Goal: Task Accomplishment & Management: Manage account settings

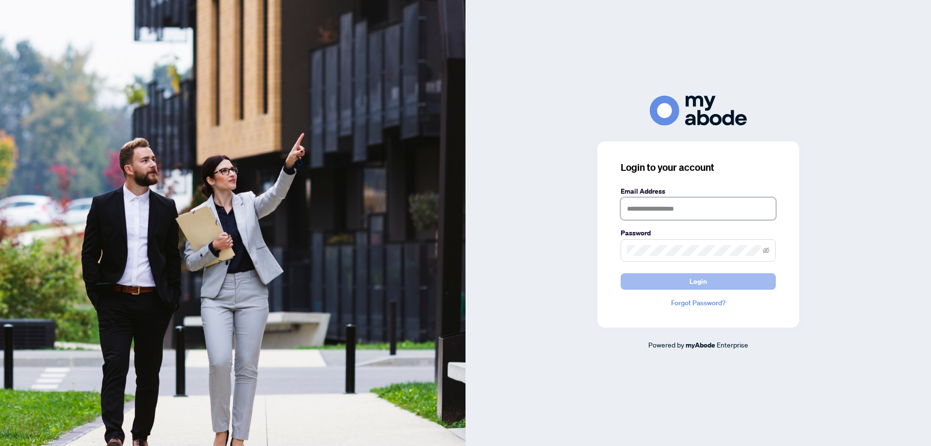
type input "**********"
click at [715, 285] on button "Login" at bounding box center [698, 281] width 155 height 16
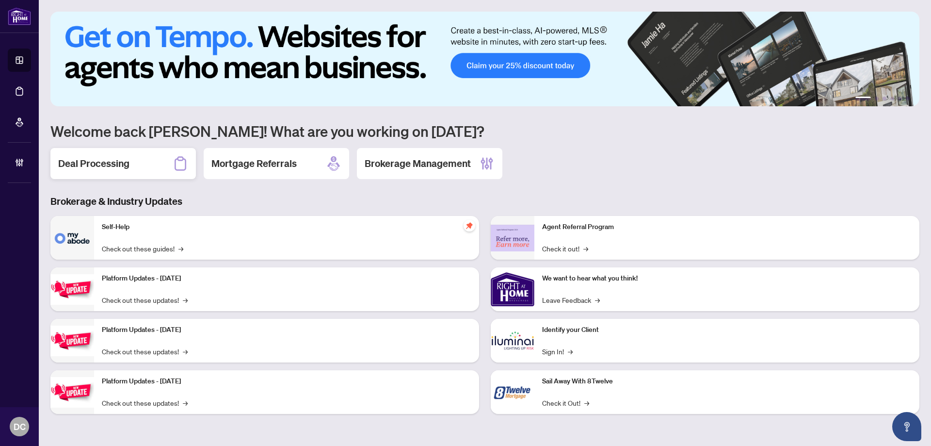
click at [96, 163] on h2 "Deal Processing" at bounding box center [93, 164] width 71 height 14
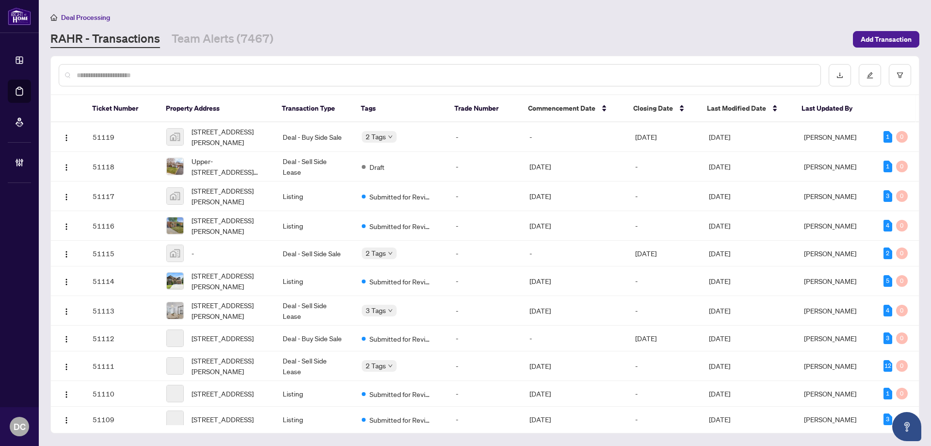
click at [214, 76] on input "text" at bounding box center [445, 75] width 736 height 11
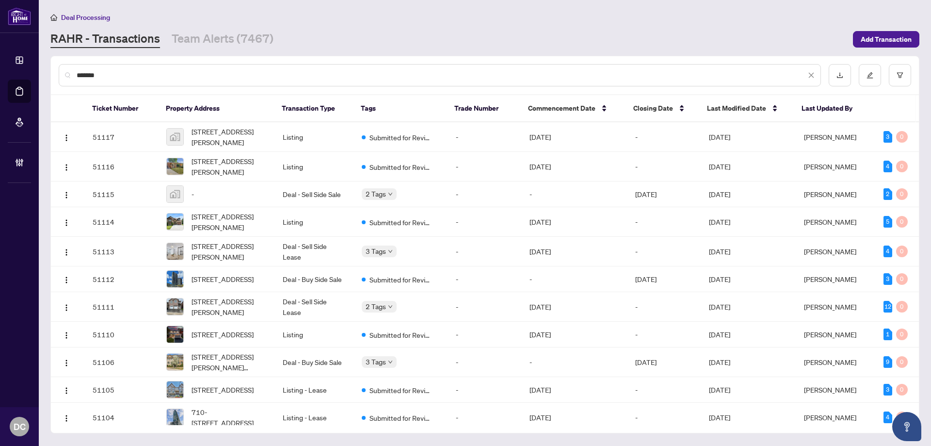
type input "*******"
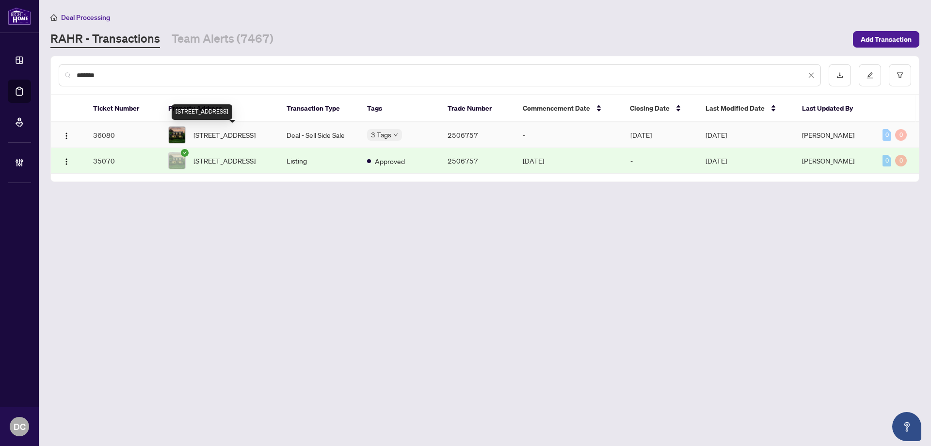
click at [241, 133] on span "2194 Hamelin Cres, Ottawa, Ontario K1J 6L1, Canada" at bounding box center [225, 134] width 62 height 11
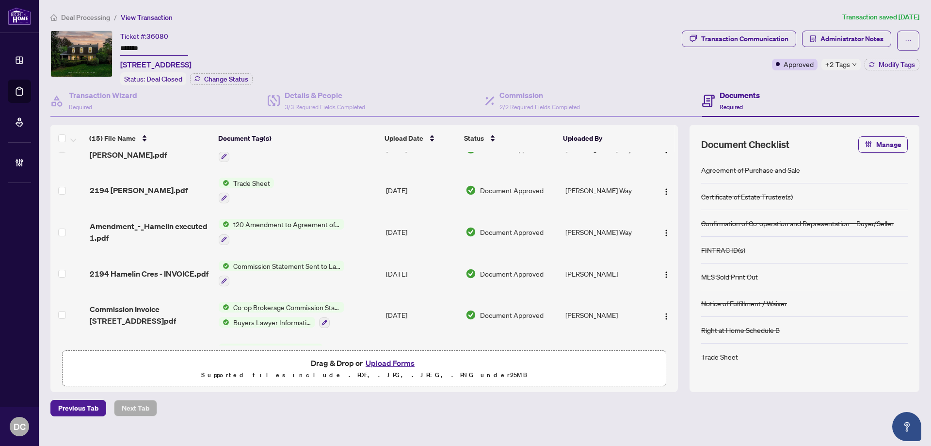
scroll to position [194, 0]
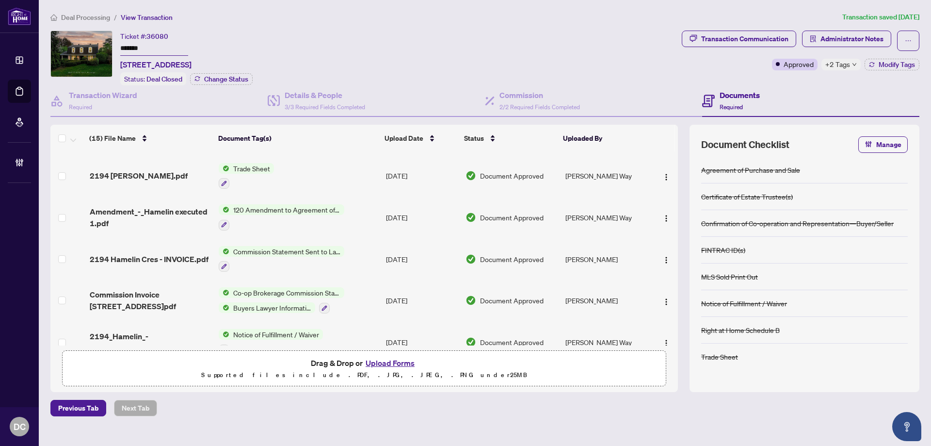
click at [376, 297] on td "Co-op Brokerage Commission Statement Buyers Lawyer Information" at bounding box center [298, 300] width 167 height 42
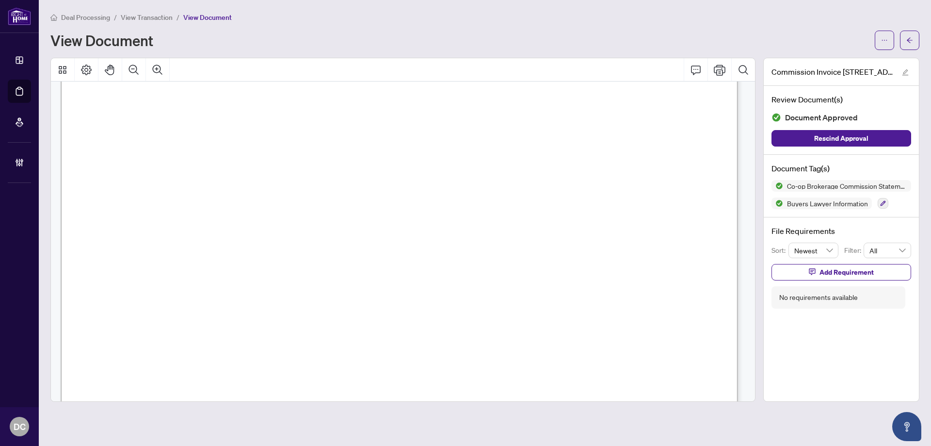
scroll to position [1067, 0]
click at [909, 36] on span "button" at bounding box center [909, 40] width 7 height 16
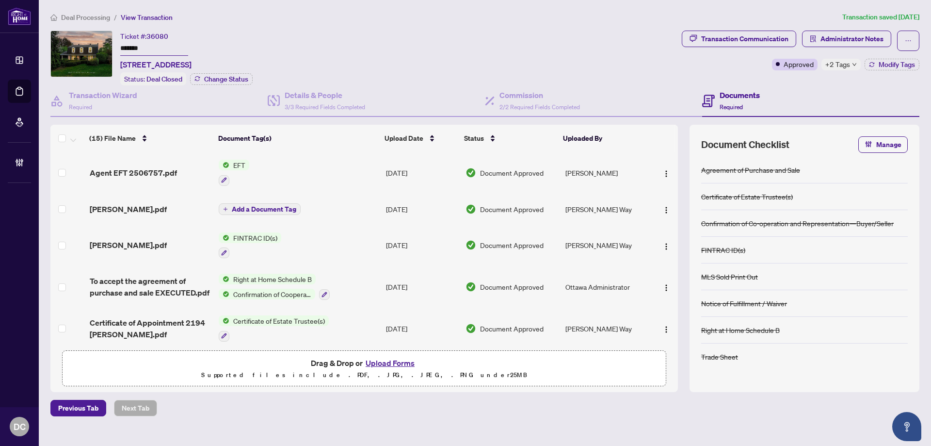
drag, startPoint x: 157, startPoint y: 47, endPoint x: 117, endPoint y: 57, distance: 40.9
click at [86, 42] on div "Ticket #: 36080 ******* 2194 Hamelin Cres, Ottawa, Ontario K1J 6L1, Canada Stat…" at bounding box center [364, 58] width 628 height 55
drag, startPoint x: 119, startPoint y: 61, endPoint x: 188, endPoint y: 63, distance: 69.4
click at [188, 63] on div "Ticket #: 36080 ******* 2194 Hamelin Cres, Ottawa, Ontario K1J 6L1, Canada Stat…" at bounding box center [364, 58] width 628 height 55
copy span "2194 Hamelin Cres,"
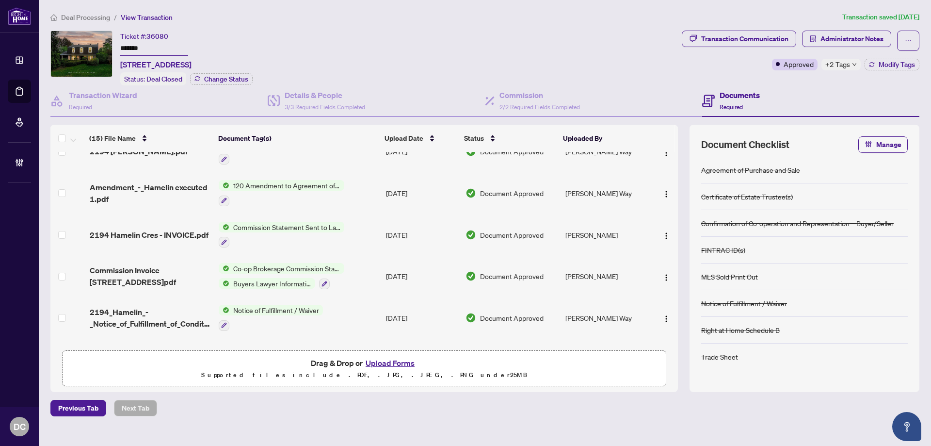
scroll to position [242, 0]
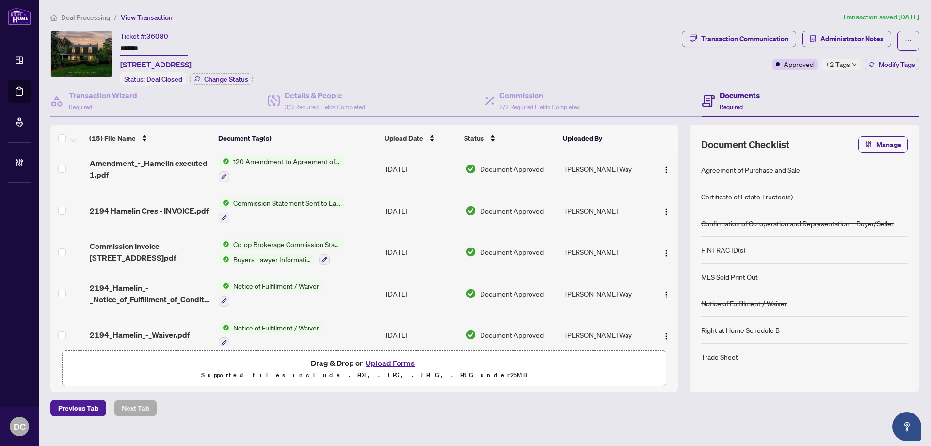
click at [355, 251] on td "Co-op Brokerage Commission Statement Buyers Lawyer Information" at bounding box center [298, 252] width 167 height 42
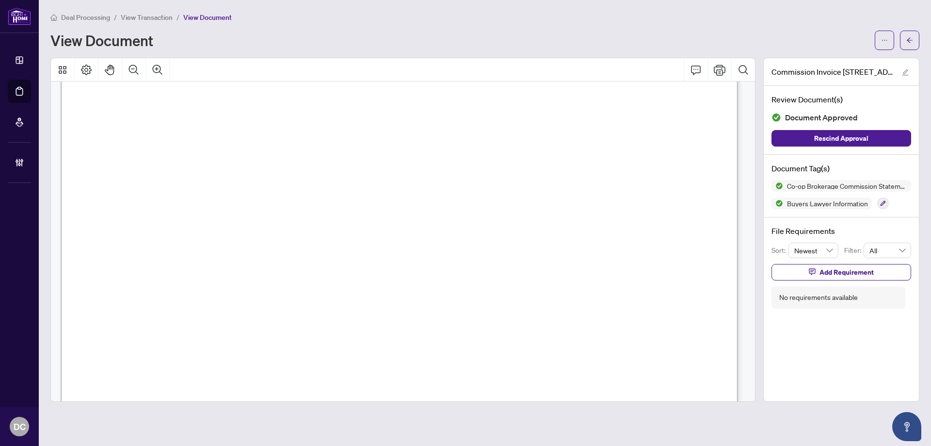
scroll to position [1067, 0]
drag, startPoint x: 372, startPoint y: 127, endPoint x: 238, endPoint y: 128, distance: 133.9
click at [238, 128] on span "YOU MUST EMAIL abspaperwork@gmail.com AND closing@remaxabsolute.com with the EF…" at bounding box center [458, 128] width 630 height 12
drag, startPoint x: 373, startPoint y: 130, endPoint x: 234, endPoint y: 130, distance: 139.2
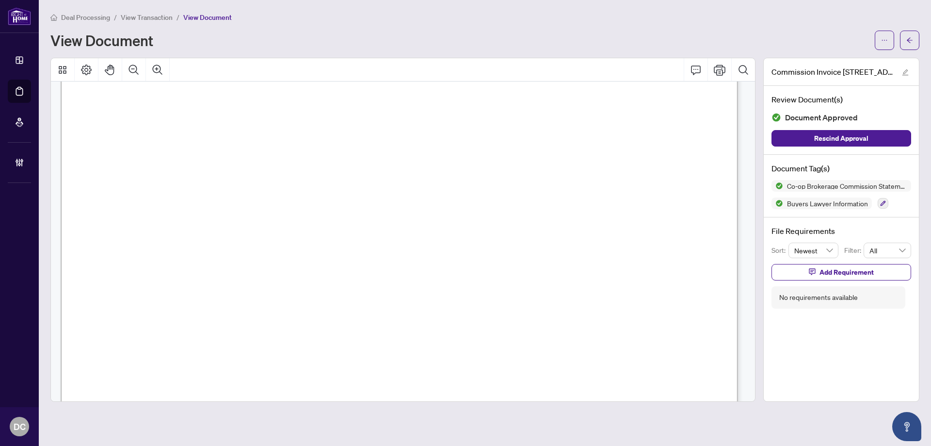
click at [234, 130] on span "YOU MUST EMAIL abspaperwork@gmail.com AND closing@remaxabsolute.com with the EF…" at bounding box center [458, 128] width 630 height 12
drag, startPoint x: 549, startPoint y: 126, endPoint x: 403, endPoint y: 126, distance: 146.0
click at [403, 126] on span "YOU MUST EMAIL abspaperwork@gmail.com AND closing@remaxabsolute.com with the EF…" at bounding box center [458, 128] width 630 height 12
click at [902, 43] on button "button" at bounding box center [909, 40] width 19 height 19
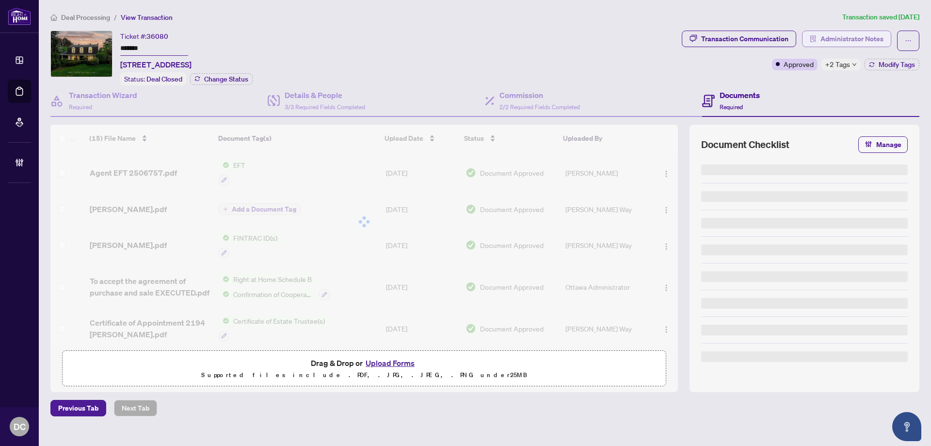
click at [882, 43] on span "Administrator Notes" at bounding box center [852, 39] width 63 height 16
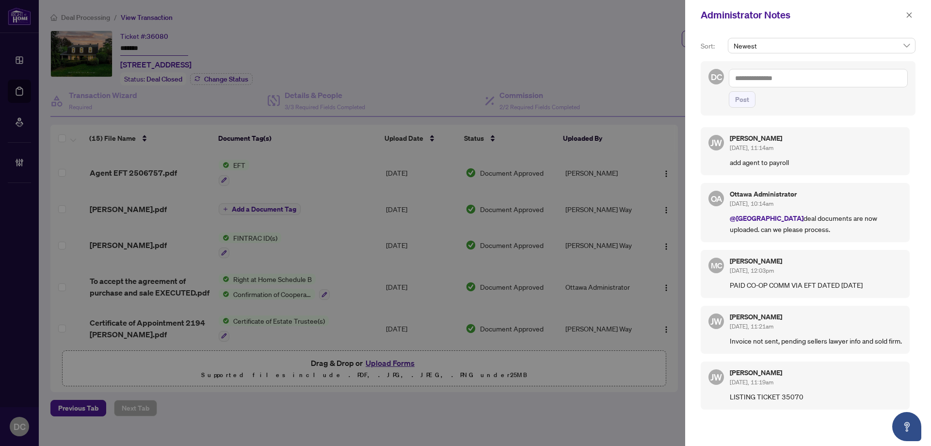
click at [852, 81] on textarea at bounding box center [818, 78] width 179 height 18
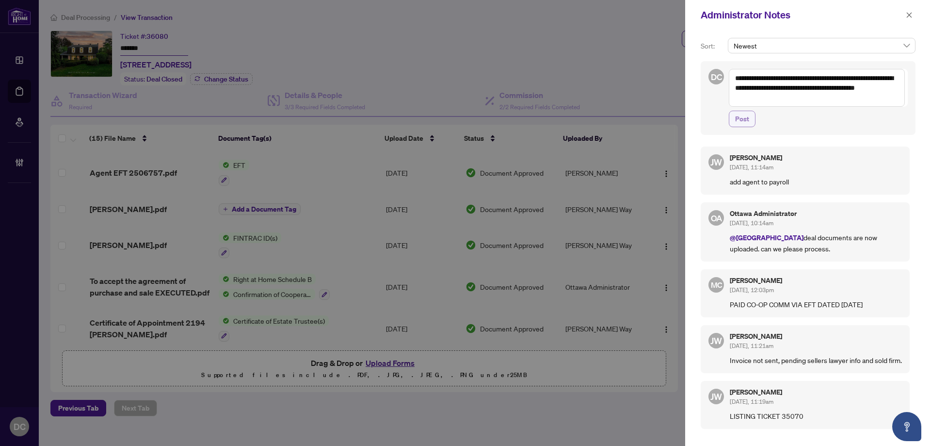
type textarea "**********"
click at [743, 116] on span "Post" at bounding box center [742, 119] width 14 height 16
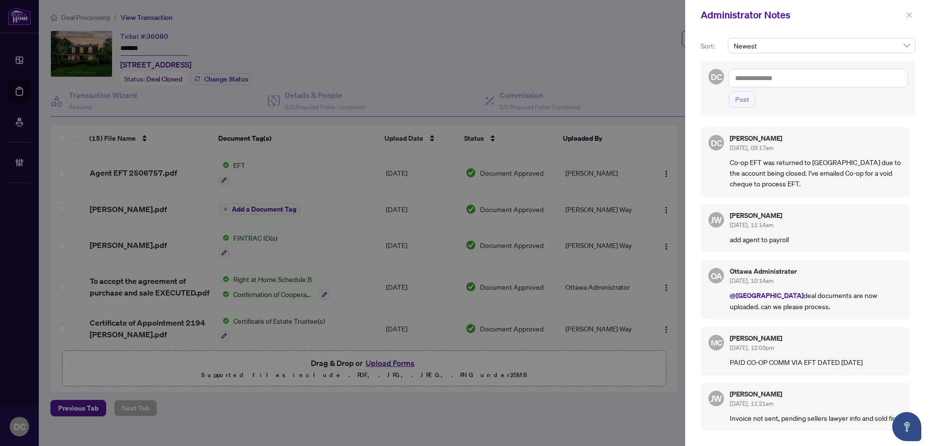
click at [908, 14] on icon "close" at bounding box center [909, 14] width 5 height 5
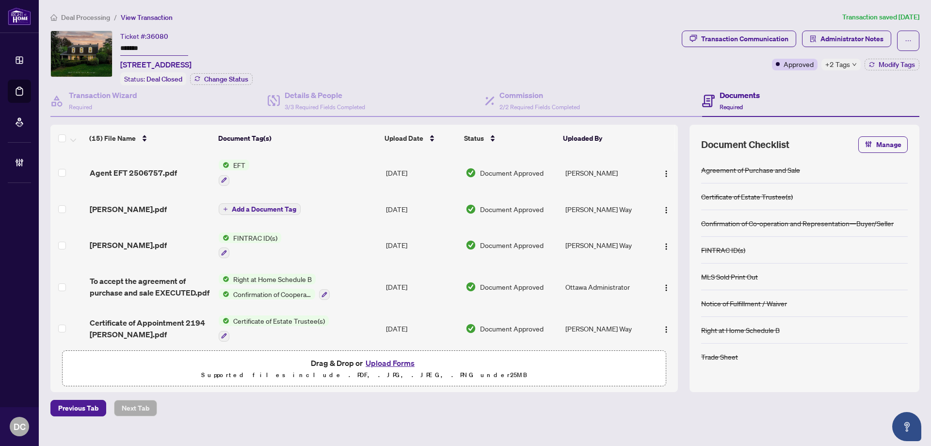
click at [99, 16] on span "Deal Processing" at bounding box center [85, 17] width 49 height 9
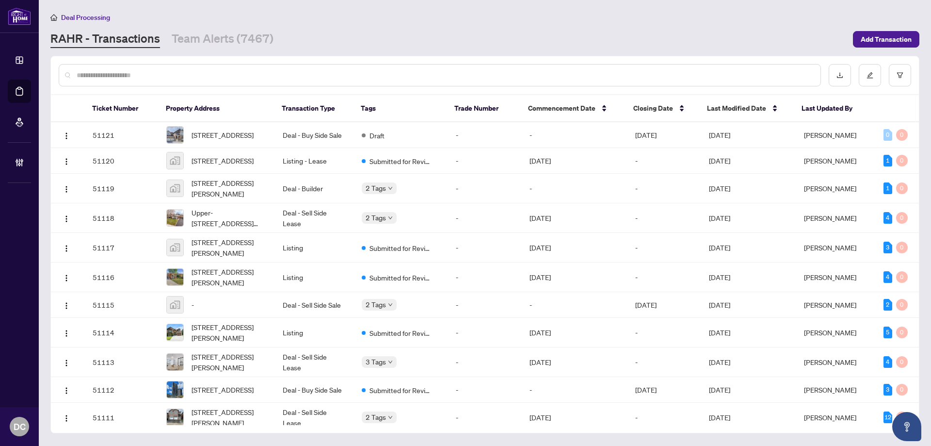
click at [161, 66] on div at bounding box center [440, 75] width 762 height 22
click at [165, 75] on input "text" at bounding box center [445, 75] width 736 height 11
paste input "*******"
type input "*******"
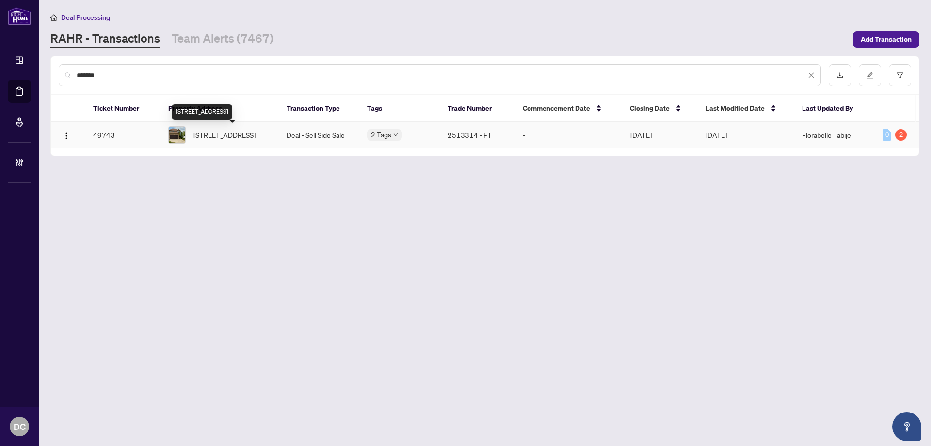
click at [250, 137] on span "19 Windflower Dr, Kitchener, Ontario N2E 3L3, Canada" at bounding box center [225, 134] width 62 height 11
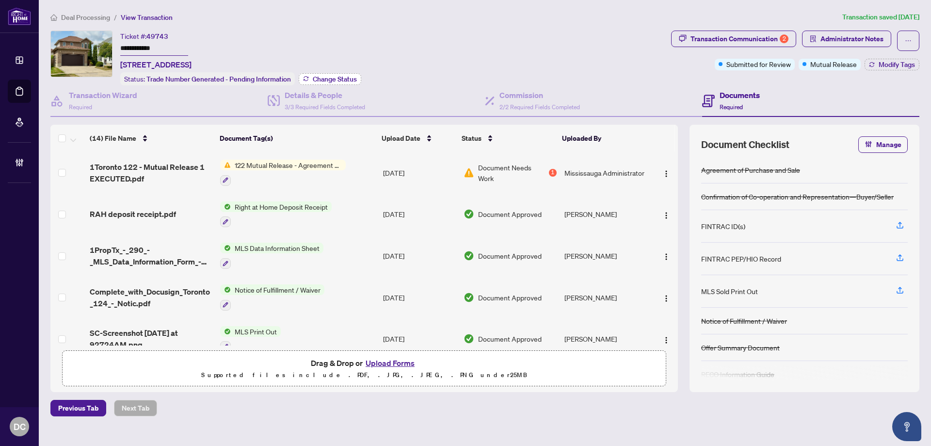
click at [326, 80] on span "Change Status" at bounding box center [335, 79] width 44 height 7
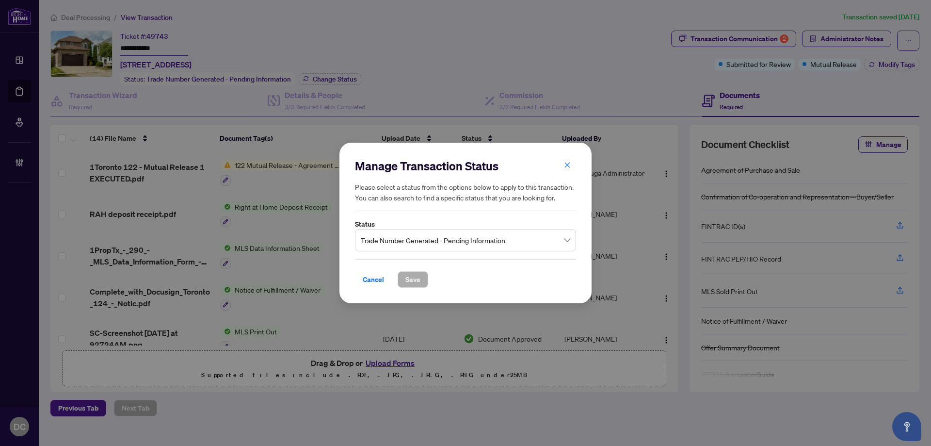
click at [481, 241] on span "Trade Number Generated - Pending Information" at bounding box center [466, 240] width 210 height 18
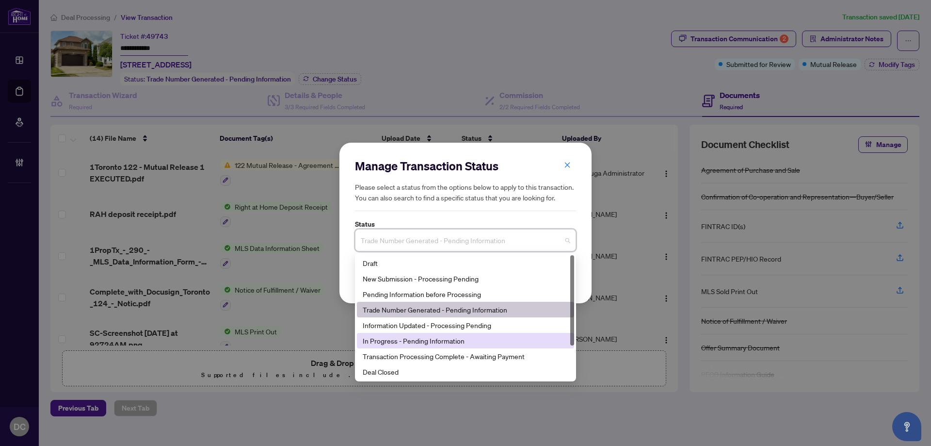
scroll to position [47, 0]
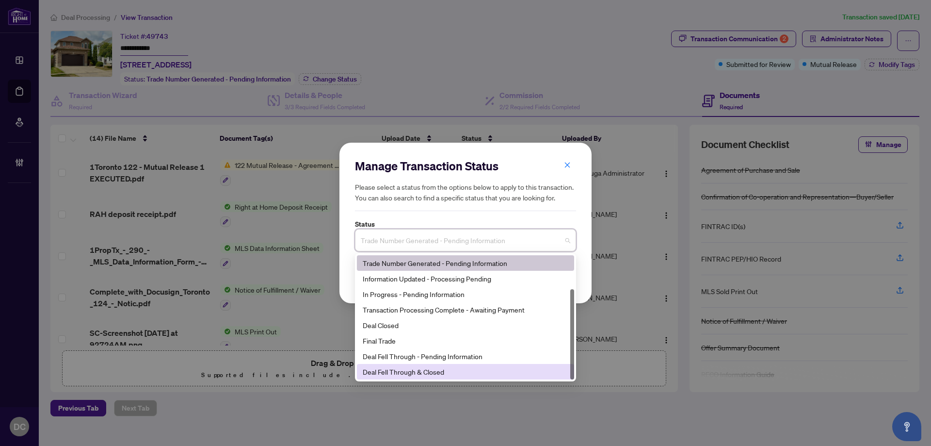
click at [415, 368] on div "Deal Fell Through & Closed" at bounding box center [466, 371] width 206 height 11
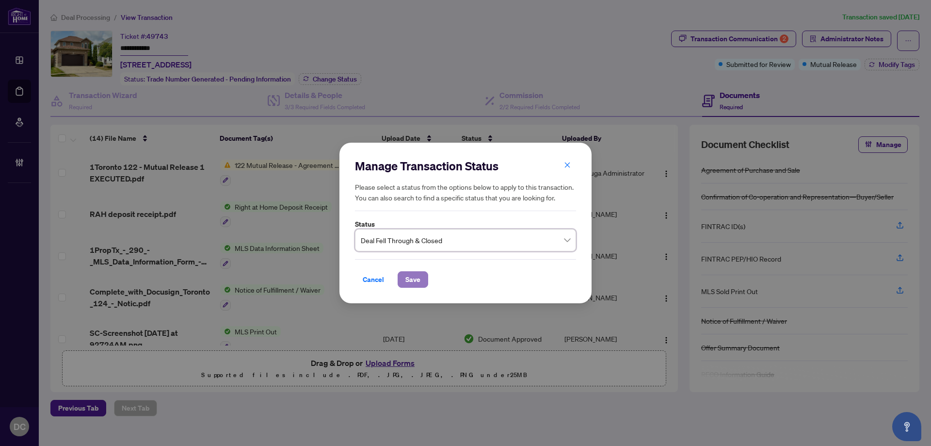
click at [416, 280] on span "Save" at bounding box center [412, 280] width 15 height 16
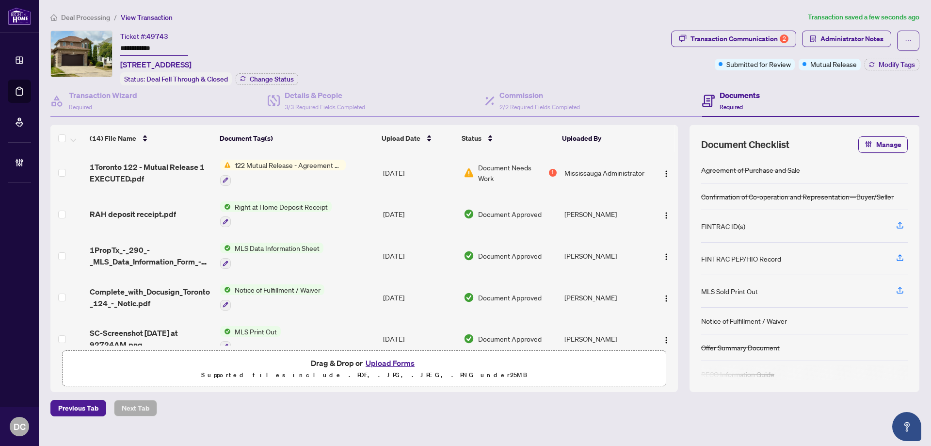
click at [376, 177] on td "122 Mutual Release - Agreement of Purchase and Sale" at bounding box center [297, 173] width 163 height 42
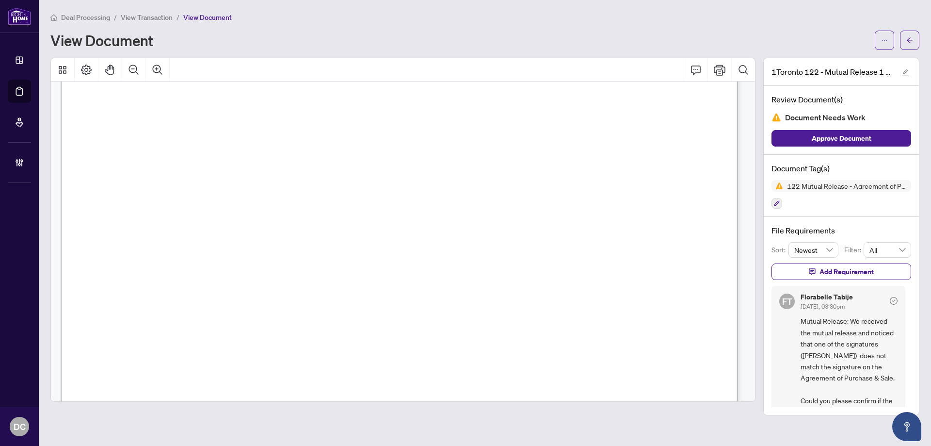
scroll to position [436, 0]
click at [904, 41] on button "button" at bounding box center [909, 40] width 19 height 19
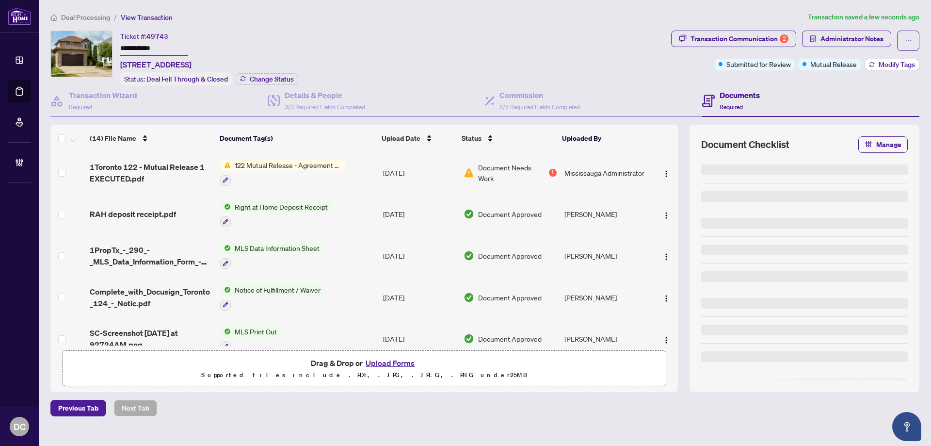
click at [889, 67] on span "Modify Tags" at bounding box center [897, 64] width 36 height 7
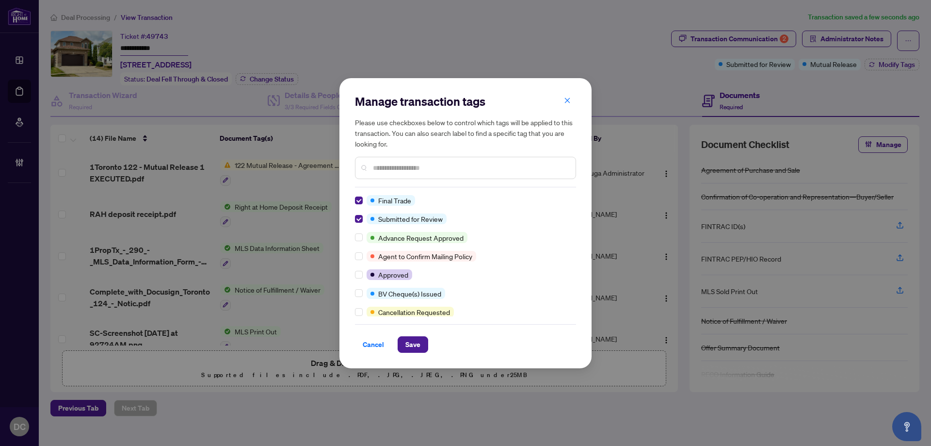
click at [427, 174] on div at bounding box center [465, 168] width 221 height 22
click at [428, 168] on input "text" at bounding box center [470, 167] width 195 height 11
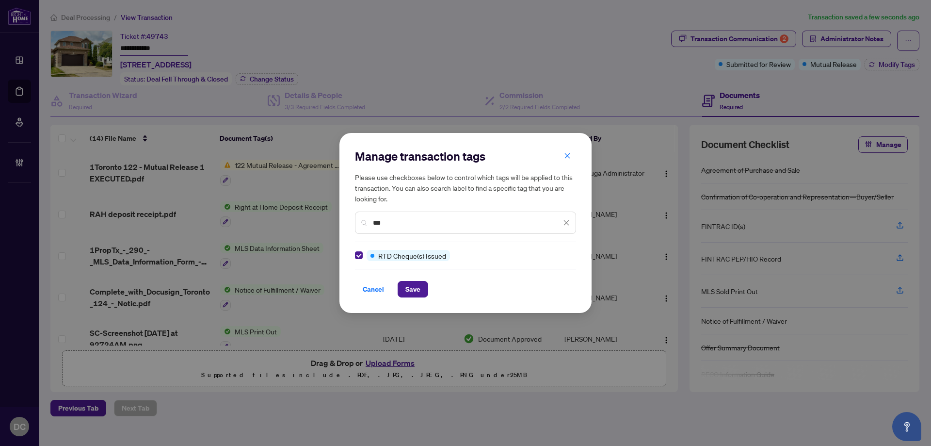
drag, startPoint x: 401, startPoint y: 224, endPoint x: 213, endPoint y: 218, distance: 187.3
click at [213, 218] on div "Manage transaction tags Please use checkboxes below to control which tags will …" at bounding box center [465, 223] width 931 height 446
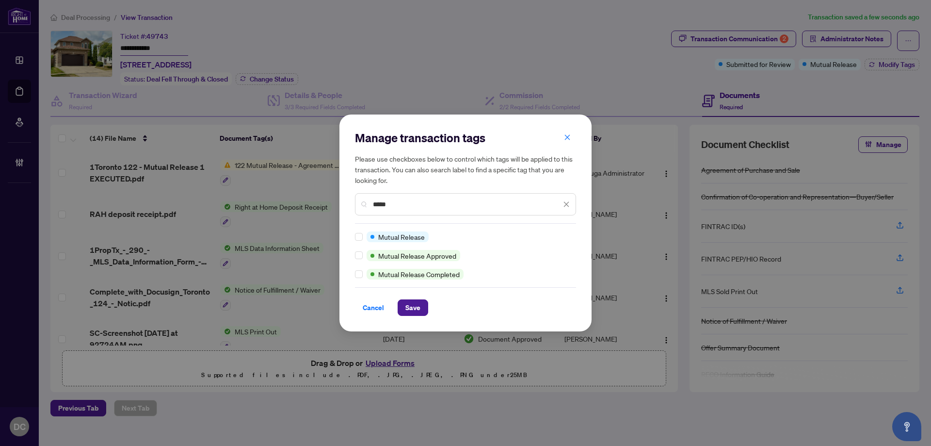
type input "*****"
click at [404, 302] on button "Save" at bounding box center [413, 307] width 31 height 16
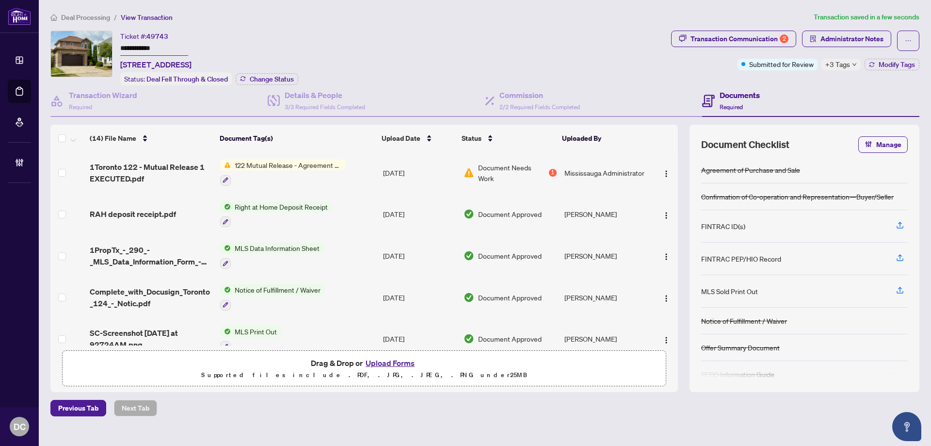
click at [841, 63] on span "+3 Tags" at bounding box center [837, 64] width 25 height 11
click at [780, 82] on div "Transaction Communication 2 Administrator Notes Submitted for Review +3 Tags Mo…" at bounding box center [795, 58] width 252 height 55
click at [104, 17] on span "Deal Processing" at bounding box center [85, 17] width 49 height 9
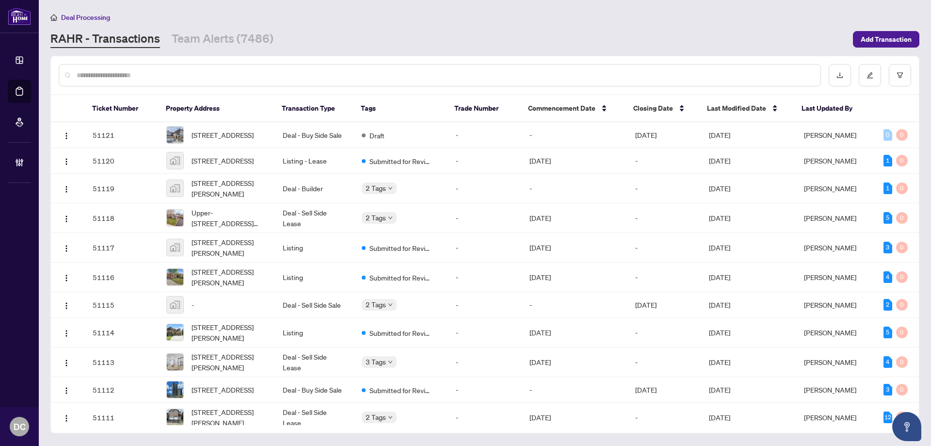
click at [264, 77] on input "text" at bounding box center [445, 75] width 736 height 11
paste input "**********"
type input "**********"
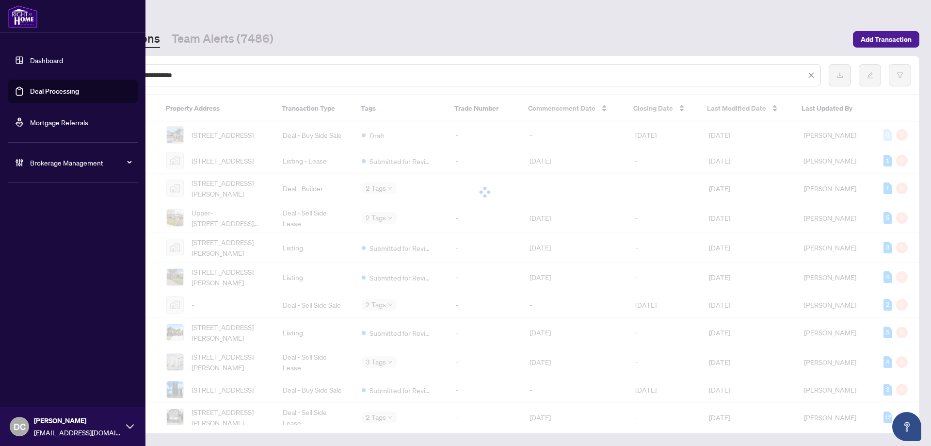
drag, startPoint x: 266, startPoint y: 76, endPoint x: 30, endPoint y: 75, distance: 236.2
click at [30, 75] on div "**********" at bounding box center [465, 223] width 931 height 446
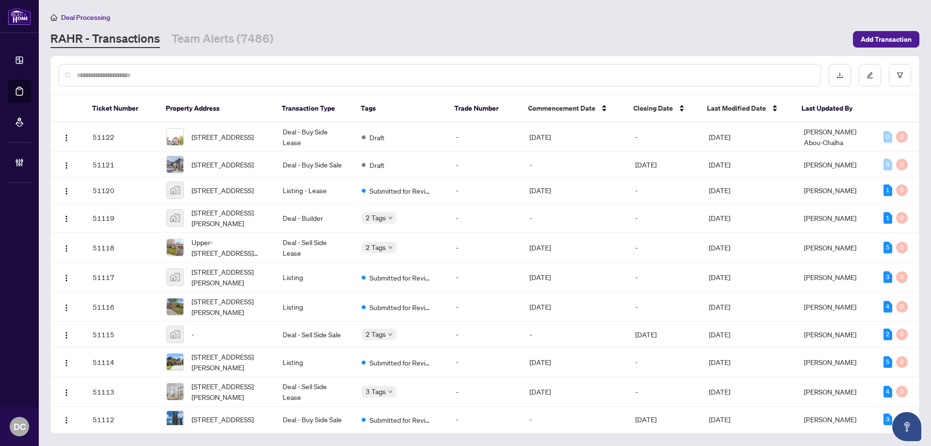
click at [163, 72] on input "text" at bounding box center [445, 75] width 736 height 11
paste input "*******"
type input "*******"
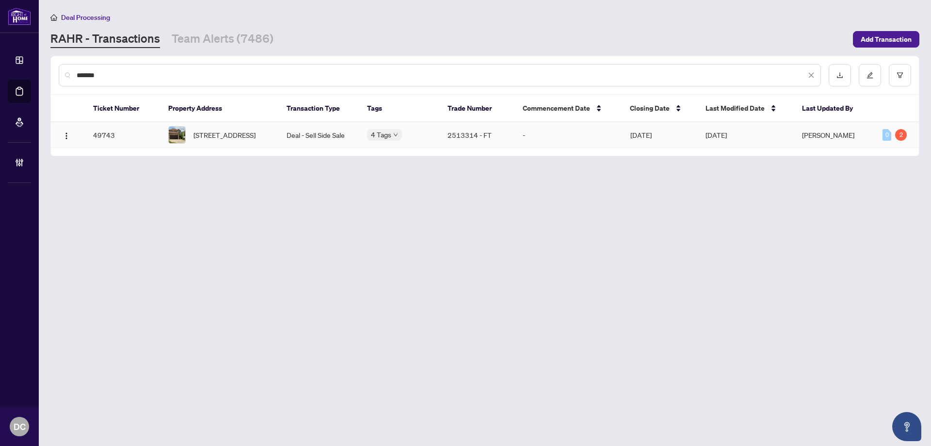
click at [283, 131] on td "Deal - Sell Side Sale" at bounding box center [319, 135] width 81 height 26
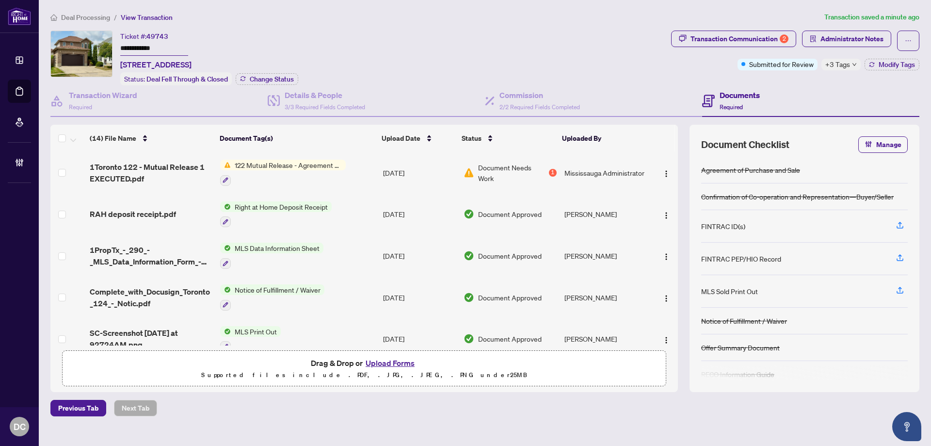
click at [840, 67] on span "+3 Tags" at bounding box center [837, 64] width 25 height 11
click at [931, 61] on main "**********" at bounding box center [485, 223] width 892 height 446
click at [912, 62] on span "Modify Tags" at bounding box center [897, 64] width 36 height 7
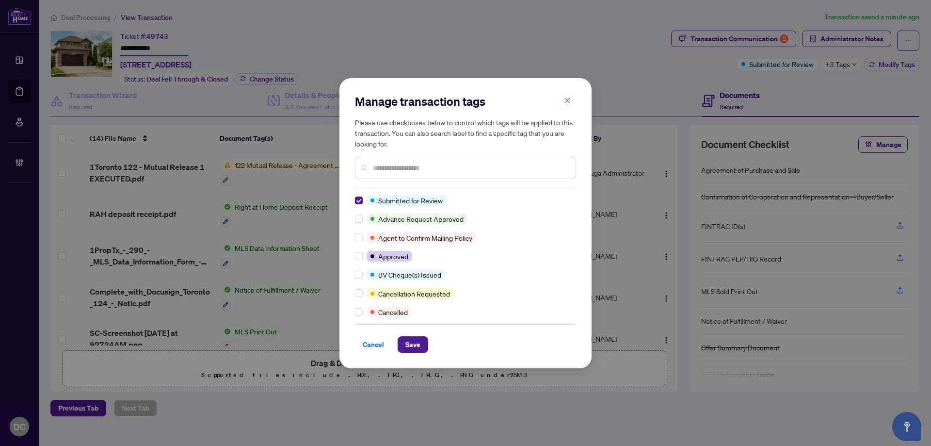
click at [422, 170] on input "text" at bounding box center [470, 167] width 195 height 11
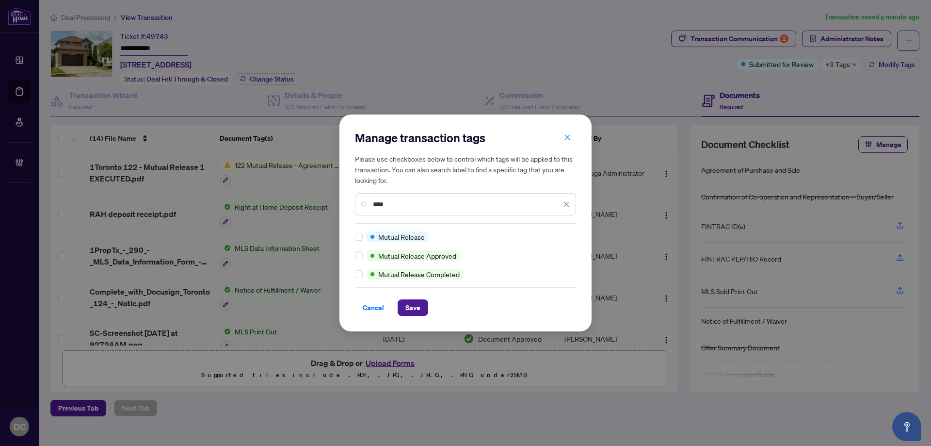
type input "****"
click at [416, 310] on span "Save" at bounding box center [412, 308] width 15 height 16
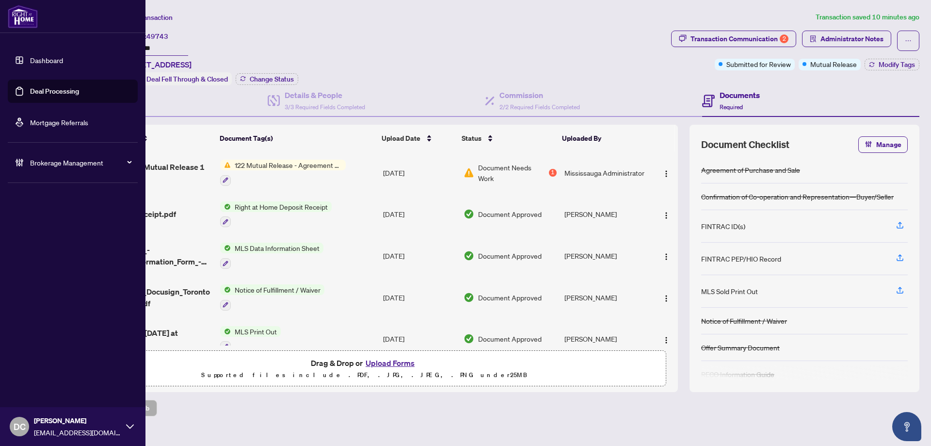
click at [65, 163] on span "Brokerage Management" at bounding box center [80, 162] width 101 height 11
click at [59, 235] on link "Manage Agents" at bounding box center [44, 232] width 48 height 9
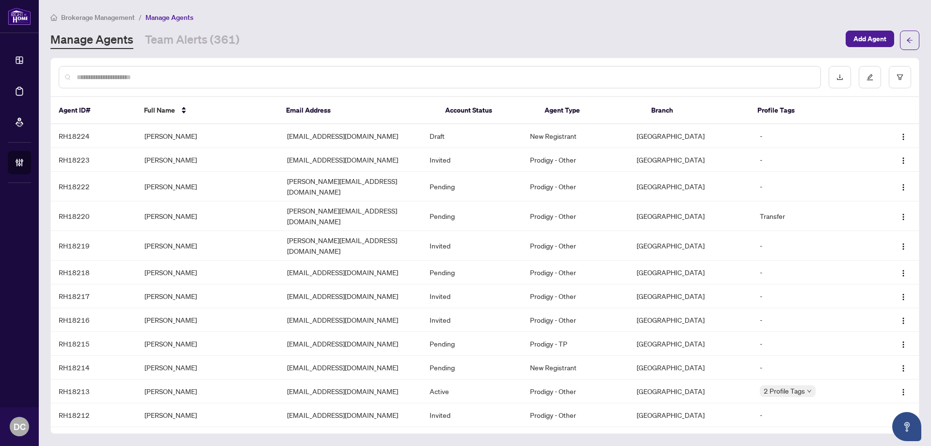
click at [166, 81] on input "text" at bounding box center [445, 77] width 736 height 11
type input "*****"
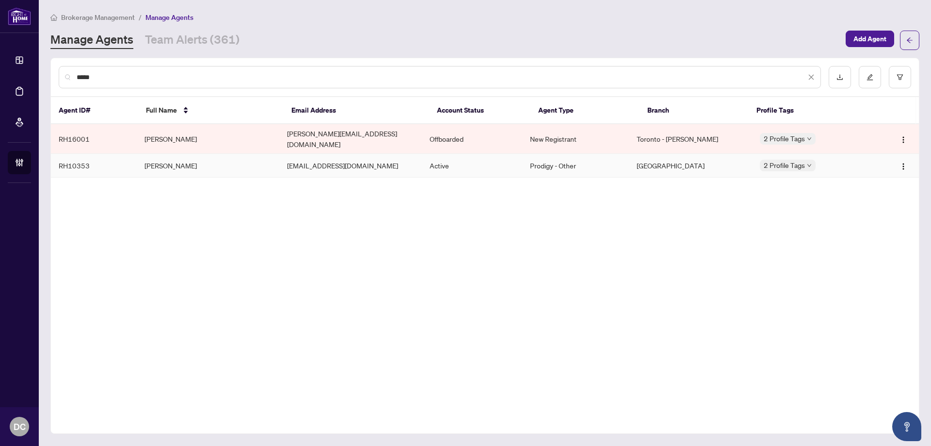
click at [265, 160] on td "Marta Oliveira" at bounding box center [208, 166] width 143 height 24
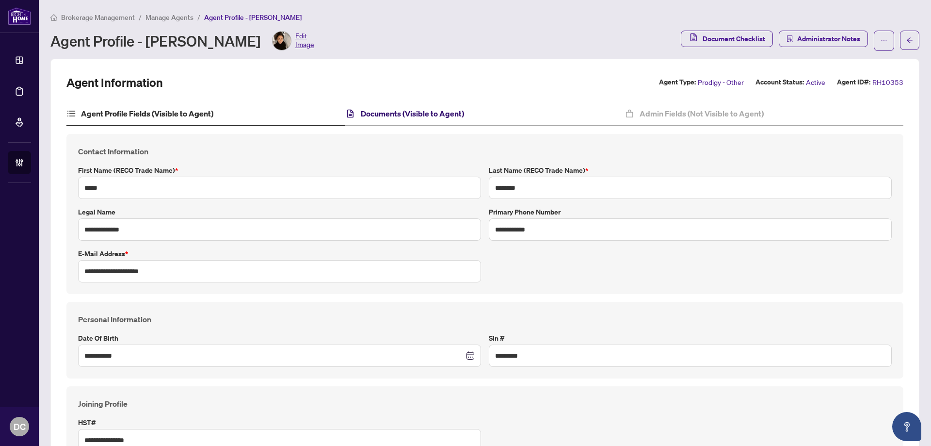
drag, startPoint x: 369, startPoint y: 110, endPoint x: 366, endPoint y: 115, distance: 5.7
click at [369, 110] on h4 "Documents (Visible to Agent)" at bounding box center [412, 114] width 103 height 12
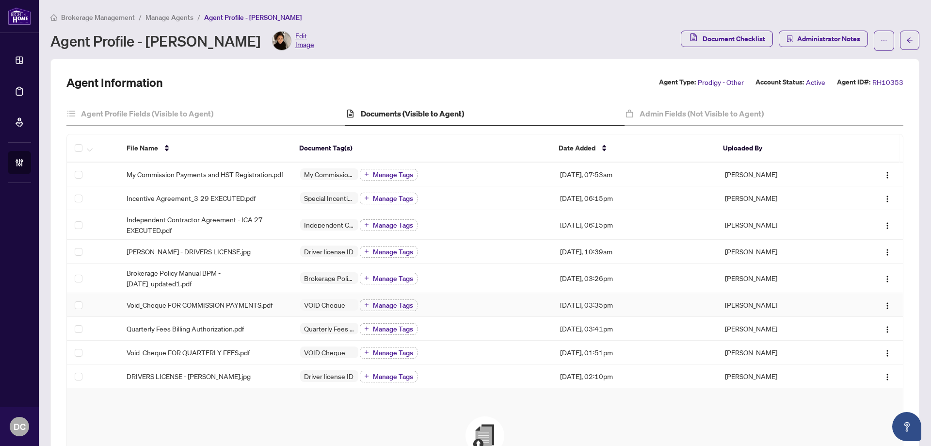
click at [446, 310] on div "VOID Cheque Manage Tags" at bounding box center [422, 304] width 245 height 13
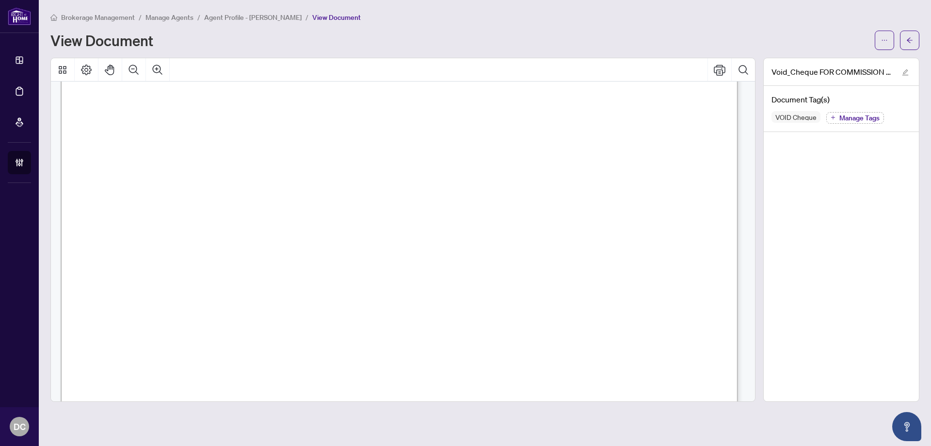
scroll to position [291, 0]
click at [908, 38] on icon "arrow-left" at bounding box center [909, 40] width 7 height 7
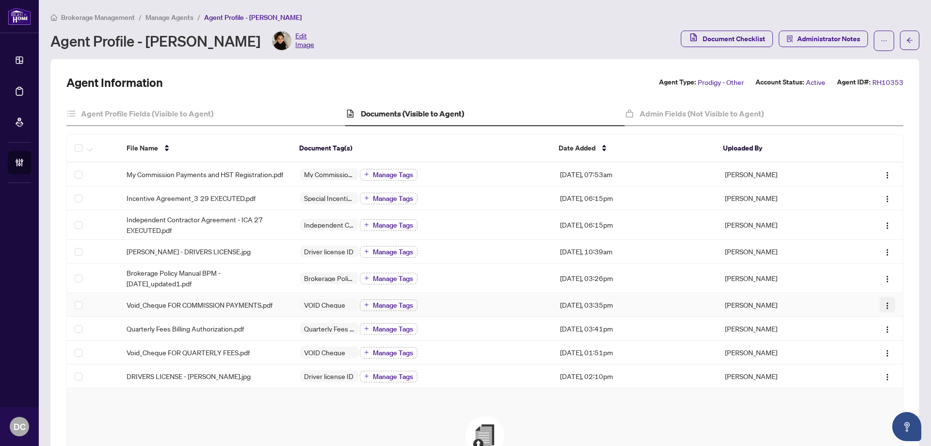
click at [884, 308] on img "button" at bounding box center [888, 306] width 8 height 8
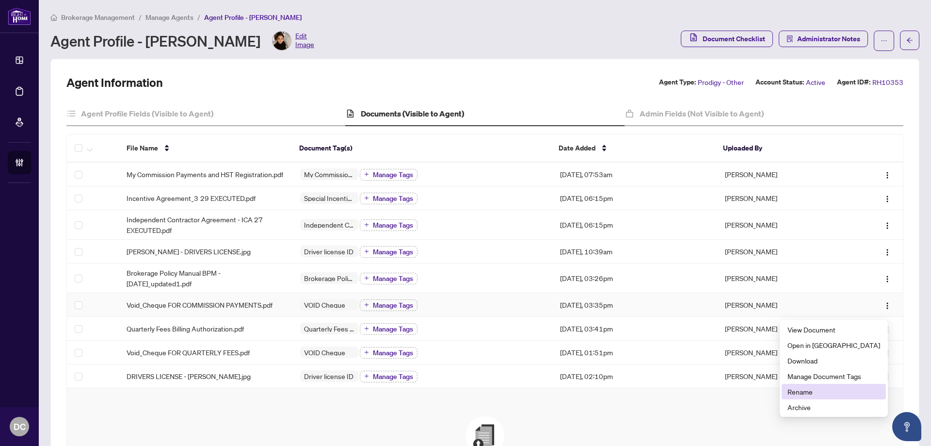
click at [814, 390] on span "Rename" at bounding box center [834, 391] width 93 height 11
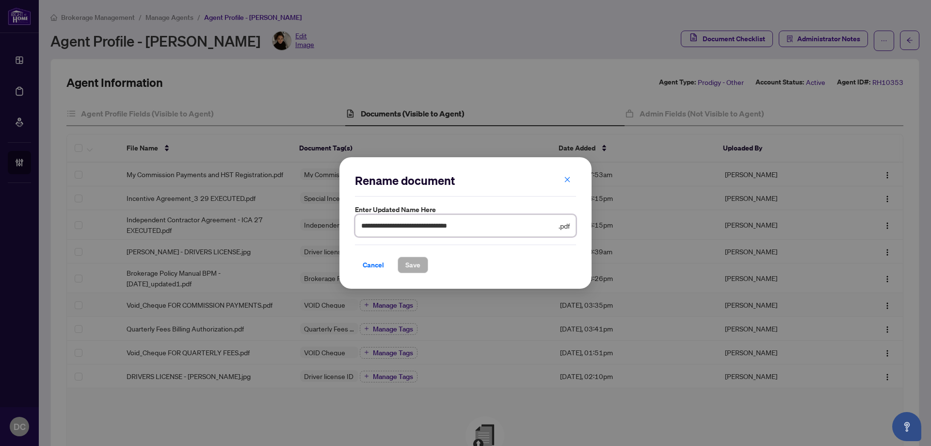
click at [362, 226] on input "**********" at bounding box center [458, 225] width 195 height 11
type input "**********"
click at [416, 257] on span "Save" at bounding box center [412, 265] width 15 height 16
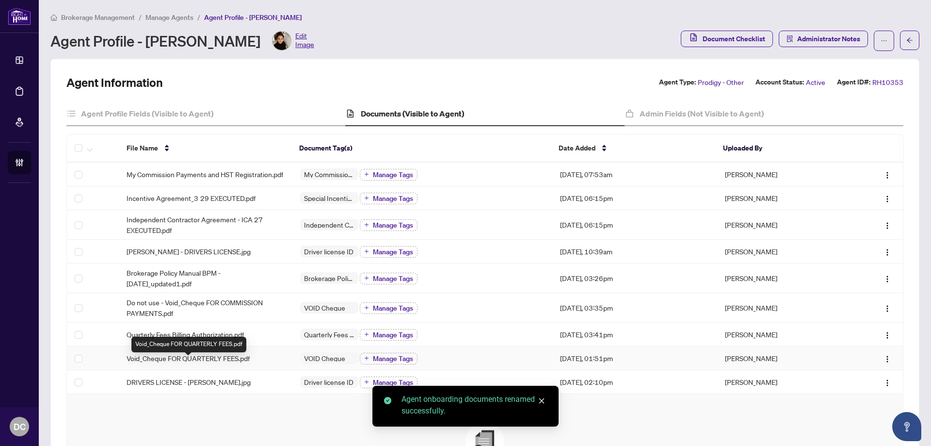
click at [229, 362] on span "Void_Cheque FOR QUARTERLY FEES.pdf" at bounding box center [188, 358] width 123 height 11
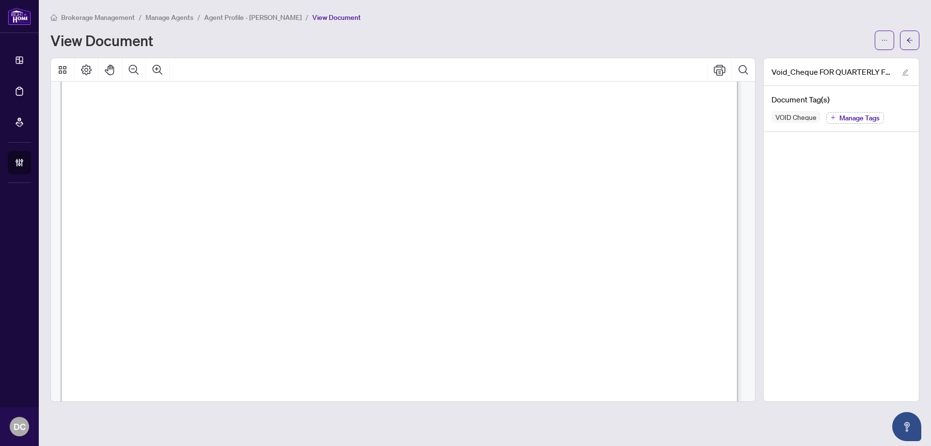
scroll to position [291, 0]
click at [910, 35] on span "button" at bounding box center [909, 40] width 7 height 16
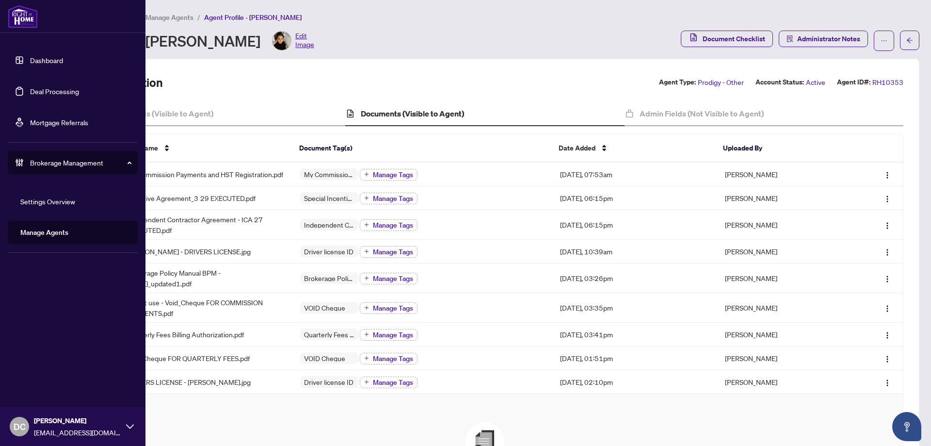
click at [53, 91] on link "Deal Processing" at bounding box center [54, 91] width 49 height 9
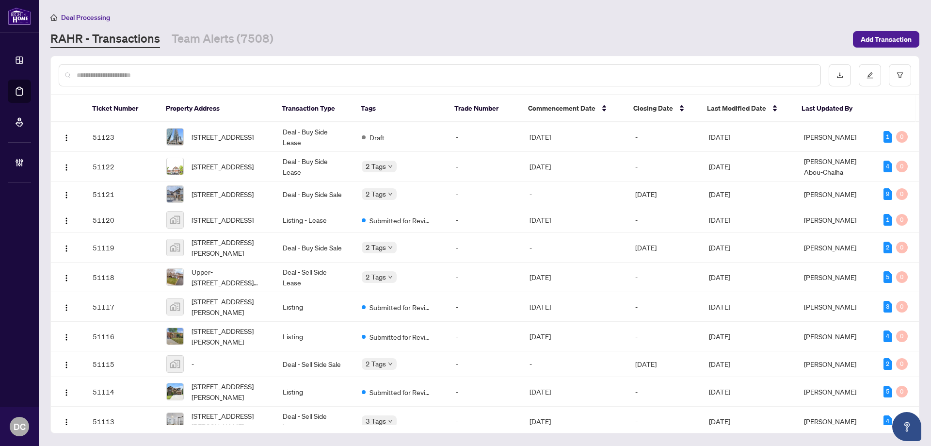
click at [296, 74] on input "text" at bounding box center [445, 75] width 736 height 11
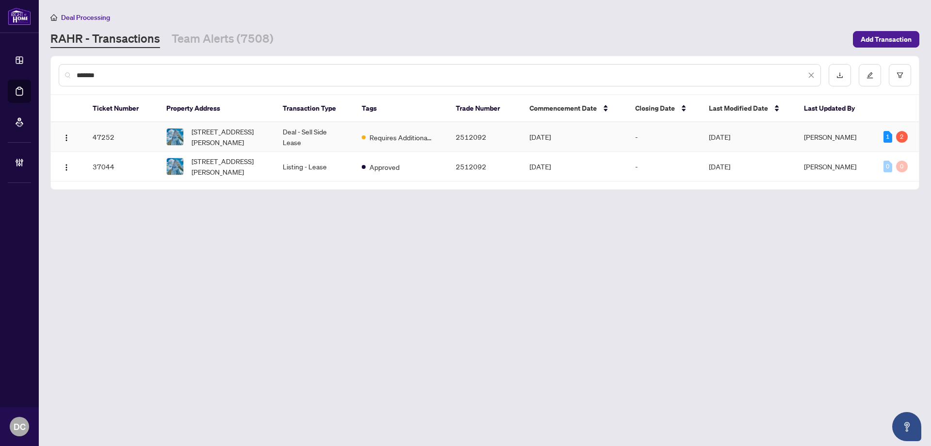
type input "*******"
click at [287, 132] on td "Deal - Sell Side Lease" at bounding box center [314, 137] width 79 height 30
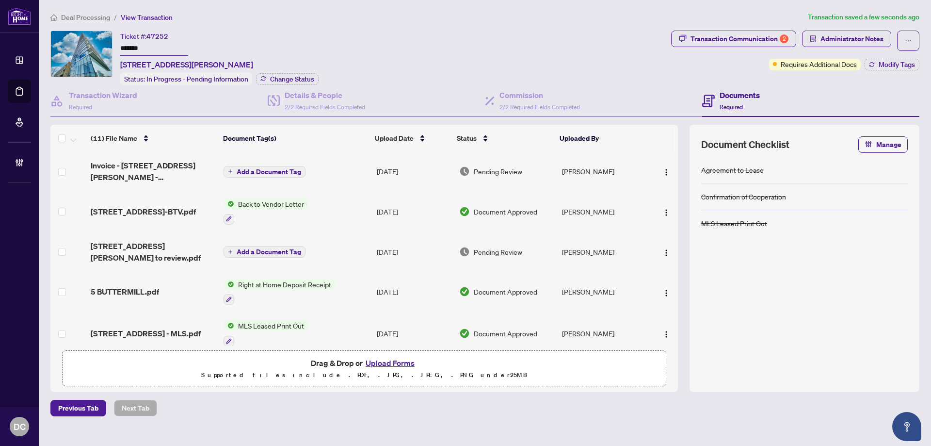
click at [276, 168] on span "Add a Document Tag" at bounding box center [269, 171] width 65 height 7
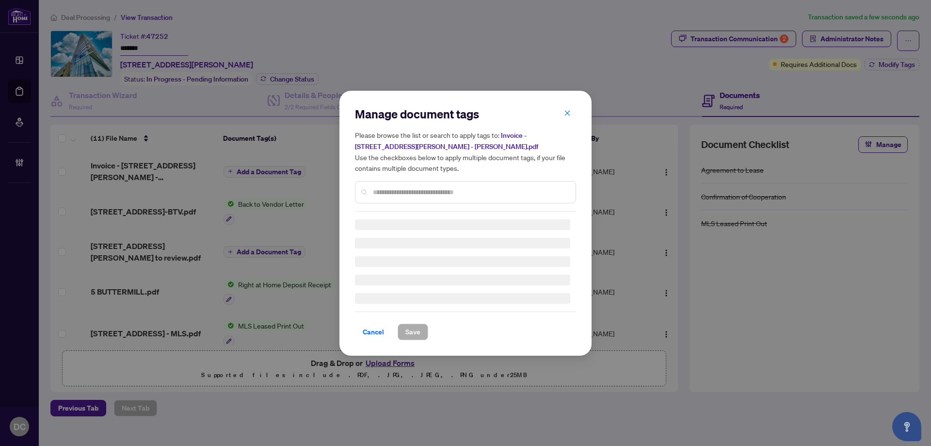
click at [416, 194] on div "Manage document tags Please browse the list or search to apply tags to: Invoice…" at bounding box center [465, 223] width 221 height 234
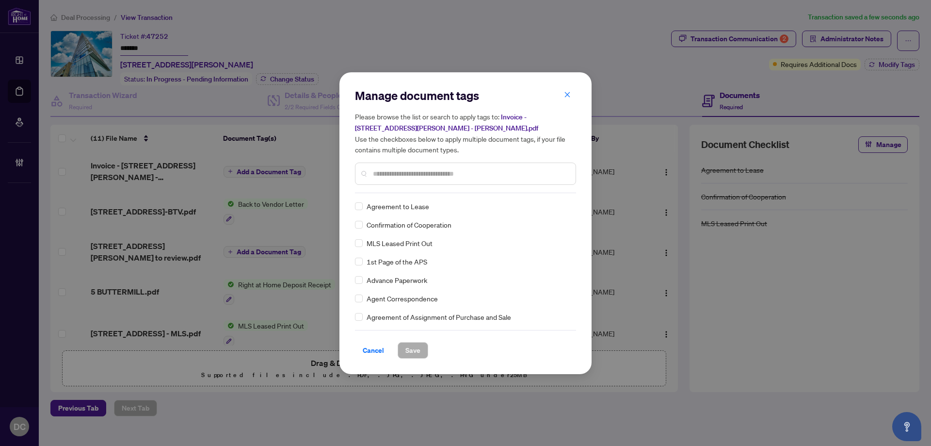
click at [438, 171] on input "text" at bounding box center [470, 173] width 195 height 11
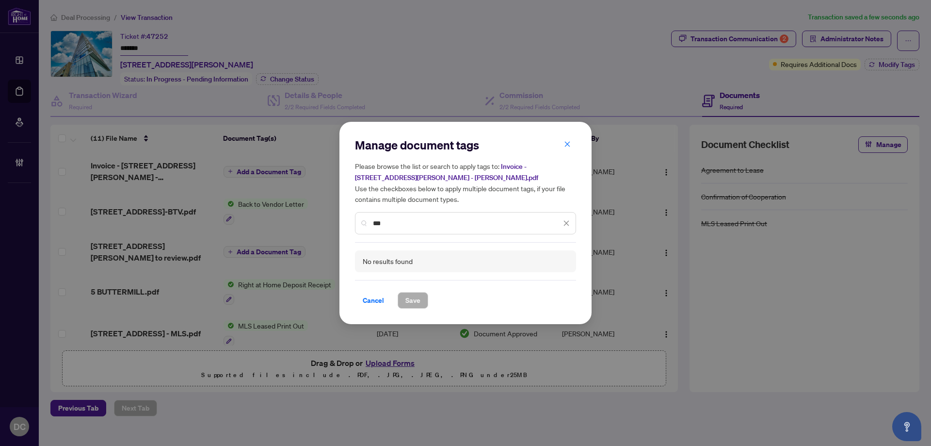
drag, startPoint x: 403, startPoint y: 223, endPoint x: 322, endPoint y: 219, distance: 81.1
click at [322, 219] on div "Manage document tags Please browse the list or search to apply tags to: Invoice…" at bounding box center [465, 223] width 931 height 446
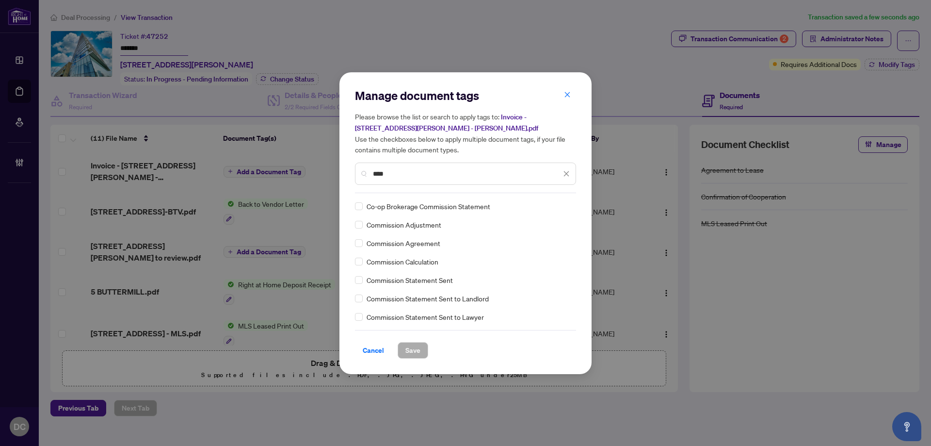
type input "****"
click at [563, 202] on div at bounding box center [560, 206] width 18 height 10
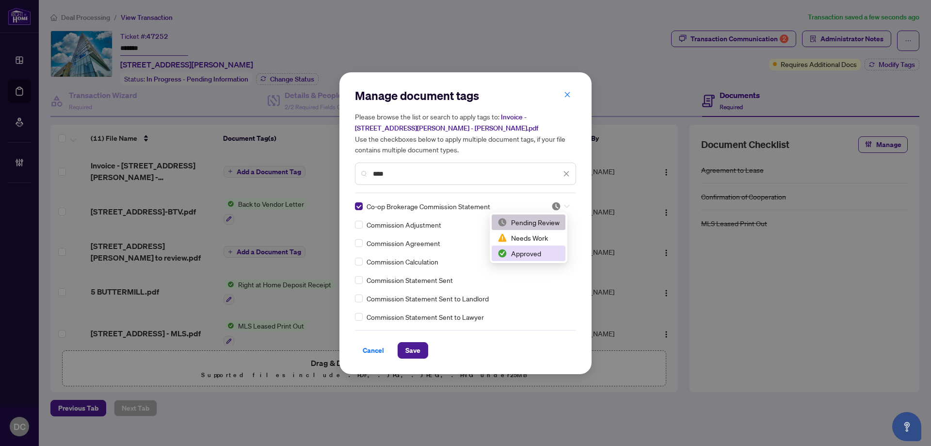
click at [543, 254] on div "Approved" at bounding box center [529, 253] width 62 height 11
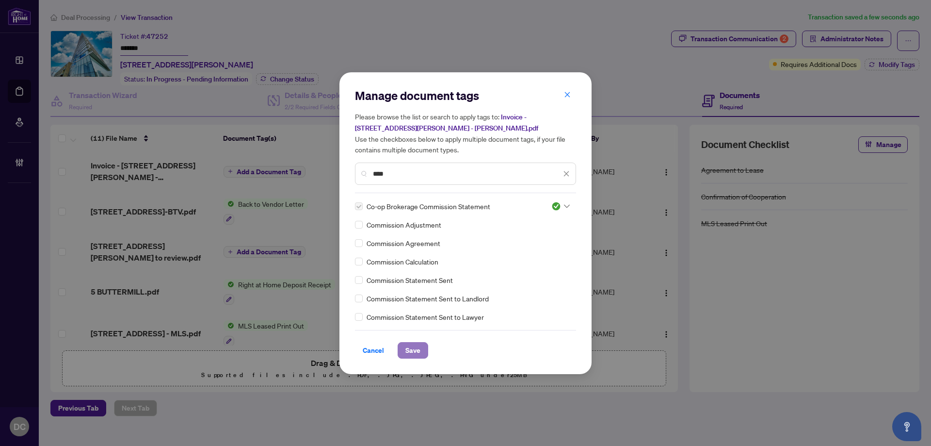
click at [410, 349] on span "Save" at bounding box center [412, 350] width 15 height 16
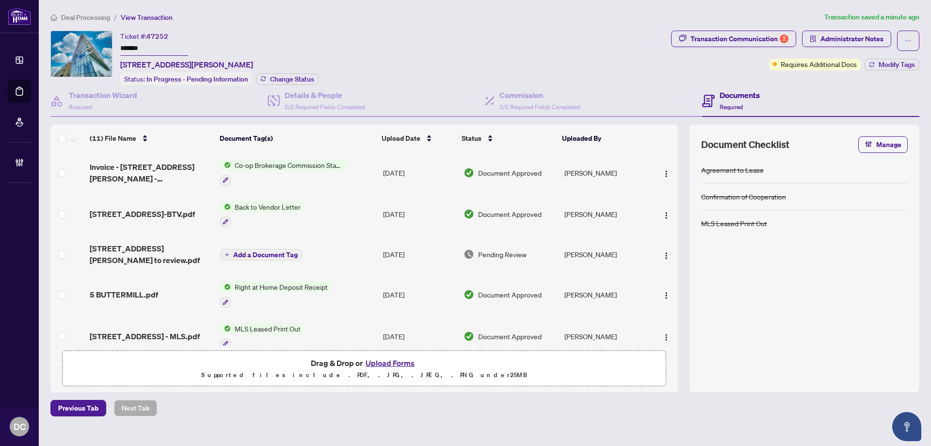
click at [91, 16] on span "Deal Processing" at bounding box center [85, 17] width 49 height 9
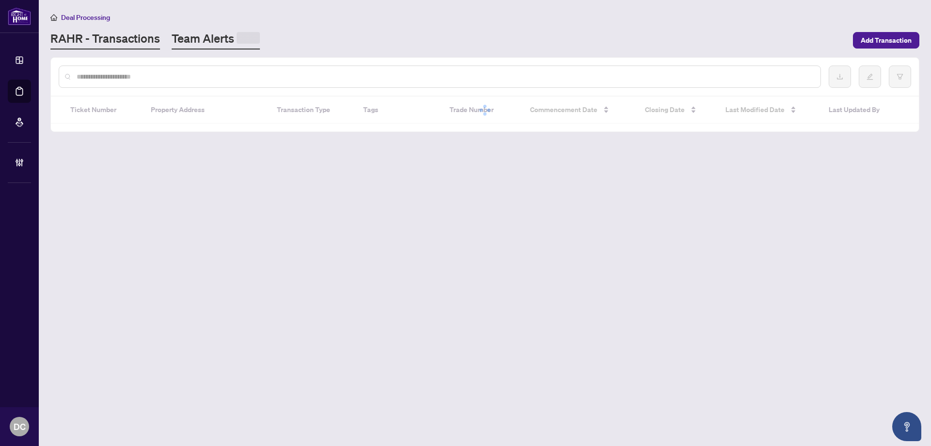
click at [178, 35] on link "Team Alerts" at bounding box center [216, 40] width 88 height 19
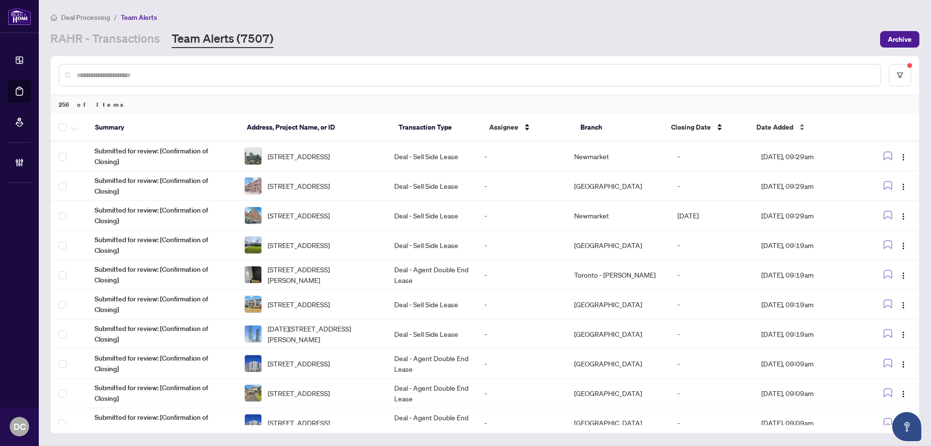
click at [784, 129] on span "Date Added" at bounding box center [775, 127] width 37 height 11
click at [778, 123] on span "Date Added" at bounding box center [775, 127] width 37 height 11
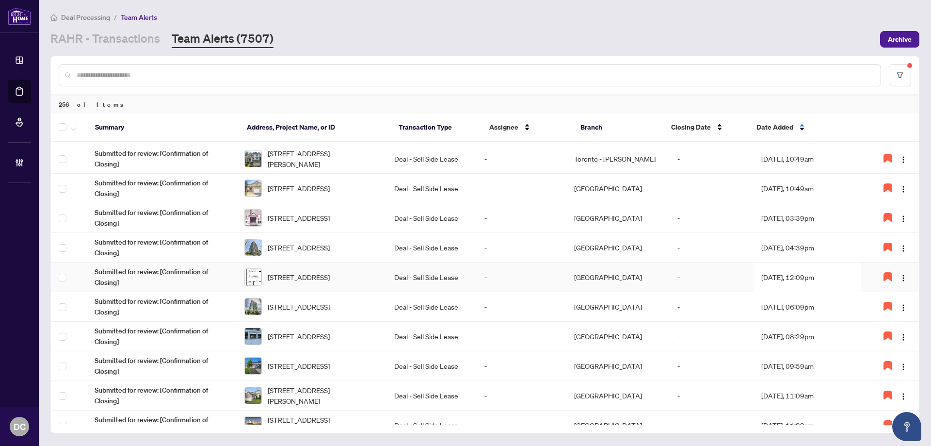
scroll to position [242, 0]
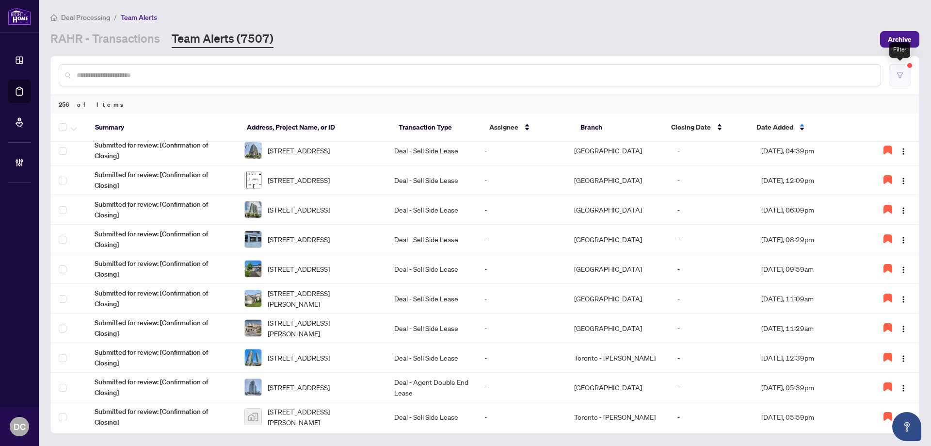
click at [902, 71] on button "button" at bounding box center [900, 75] width 22 height 22
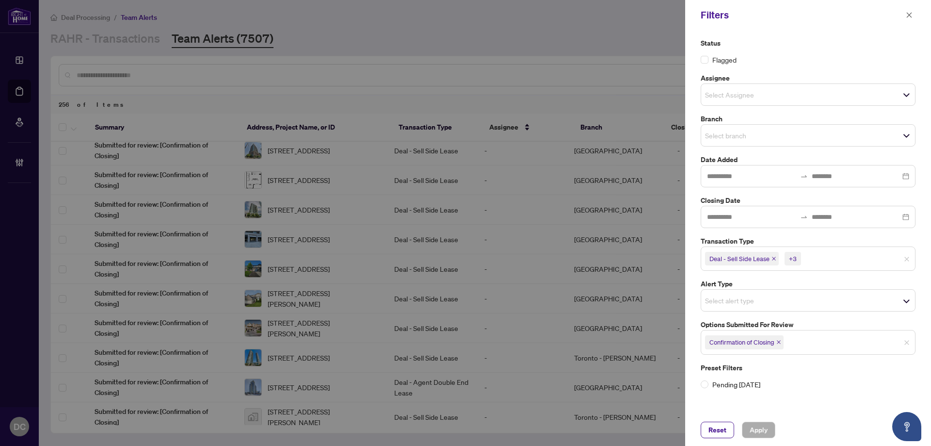
click at [780, 343] on icon "close" at bounding box center [779, 342] width 4 height 4
click at [833, 348] on div "Select options submitted for review" at bounding box center [808, 341] width 215 height 22
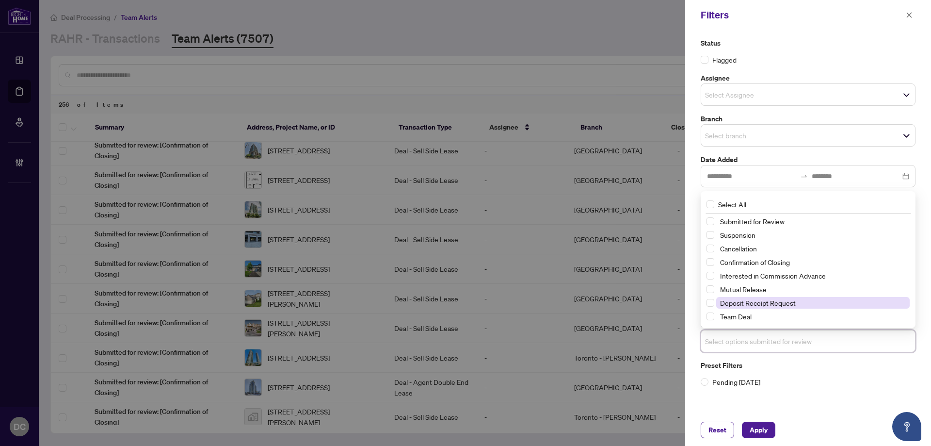
click at [780, 302] on span "Deposit Receipt Request" at bounding box center [758, 302] width 76 height 9
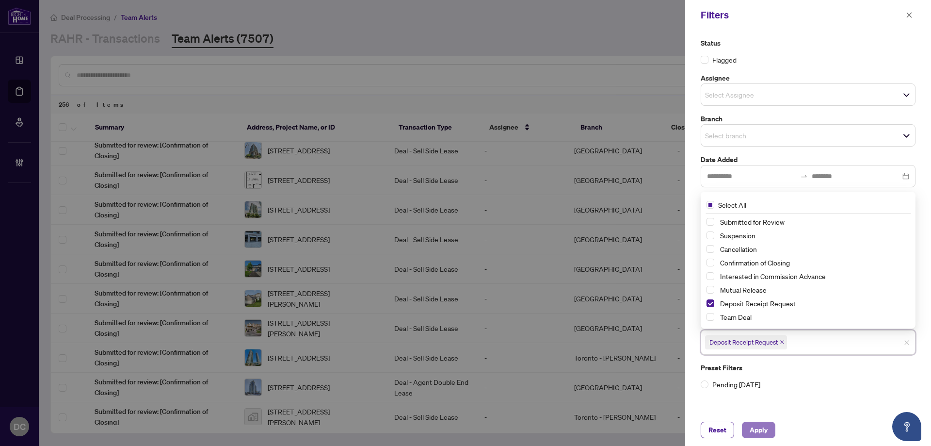
click at [767, 428] on span "Apply" at bounding box center [759, 430] width 18 height 16
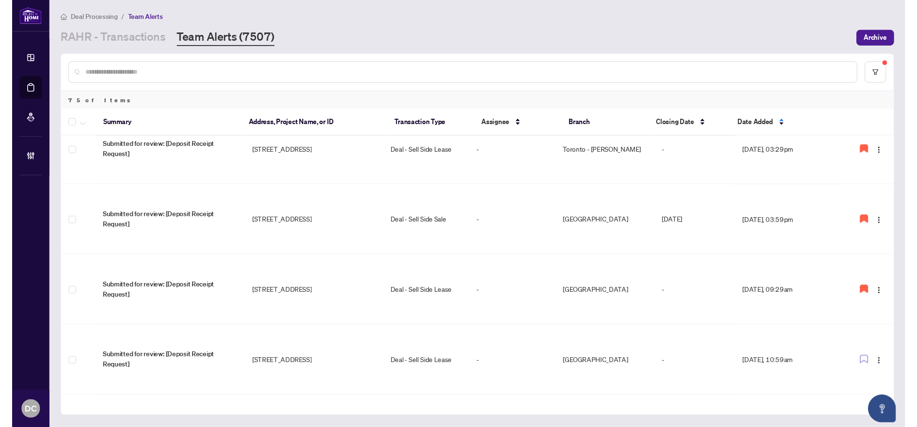
scroll to position [0, 0]
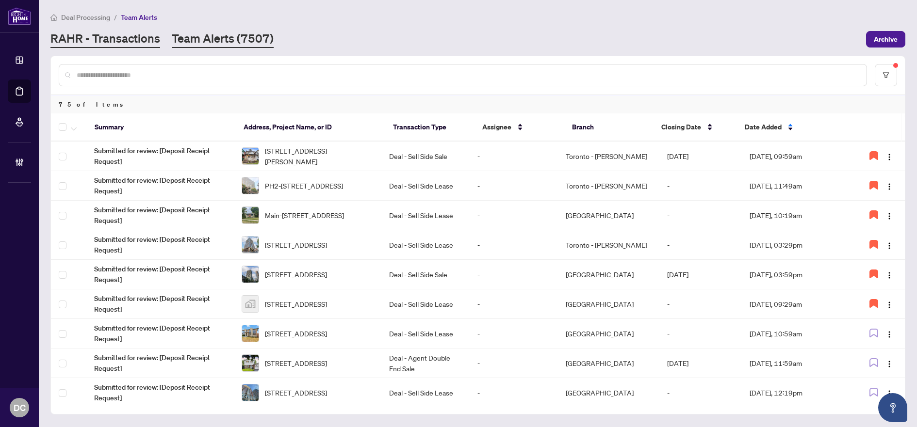
click at [145, 42] on link "RAHR - Transactions" at bounding box center [105, 39] width 110 height 17
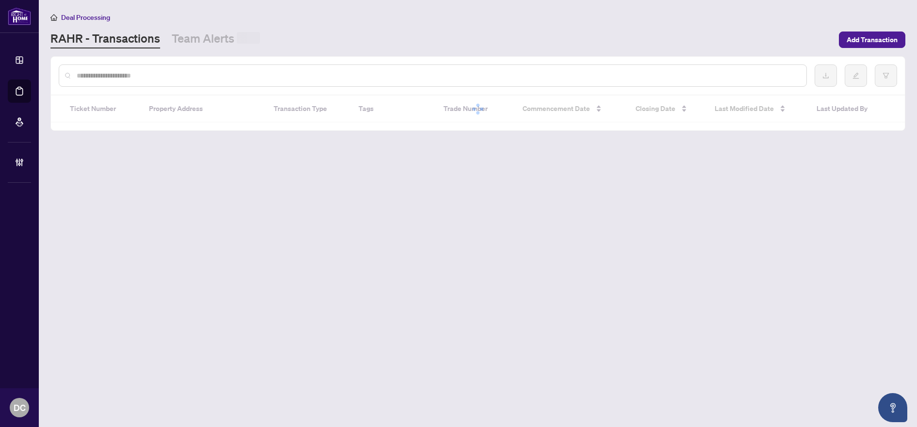
click at [144, 70] on input "text" at bounding box center [438, 75] width 722 height 11
paste input "*******"
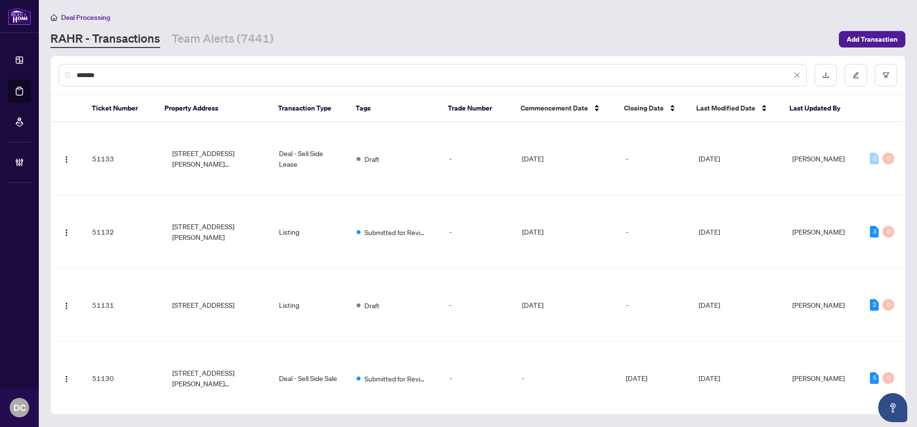
type input "*******"
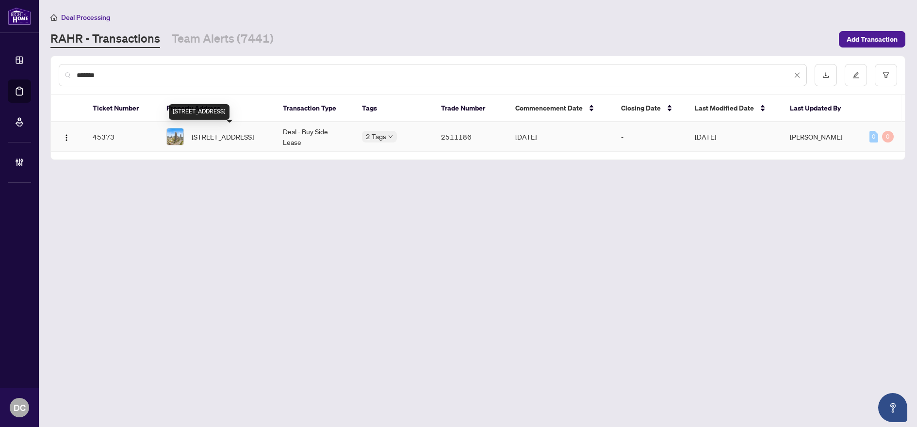
click at [233, 131] on span "2306-430 Square One Dr, Mississauga, Ontario L5B 0L6, Canada" at bounding box center [223, 136] width 62 height 11
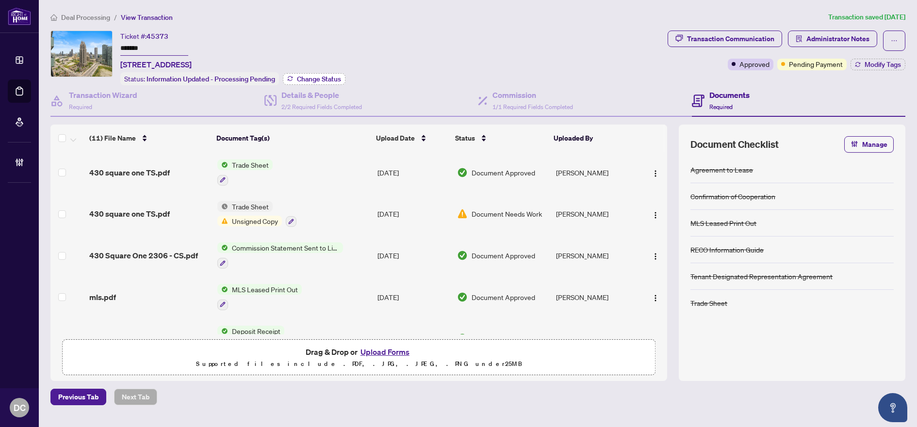
click at [331, 81] on span "Change Status" at bounding box center [319, 79] width 44 height 7
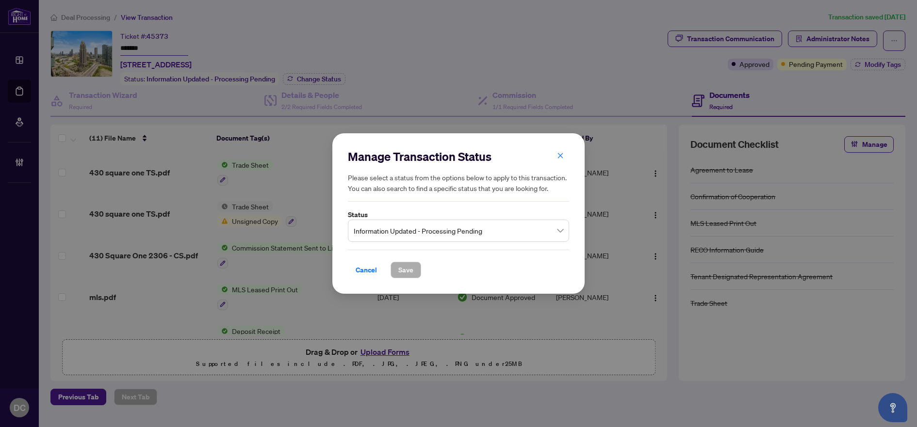
click at [449, 231] on span "Information Updated - Processing Pending" at bounding box center [459, 231] width 210 height 18
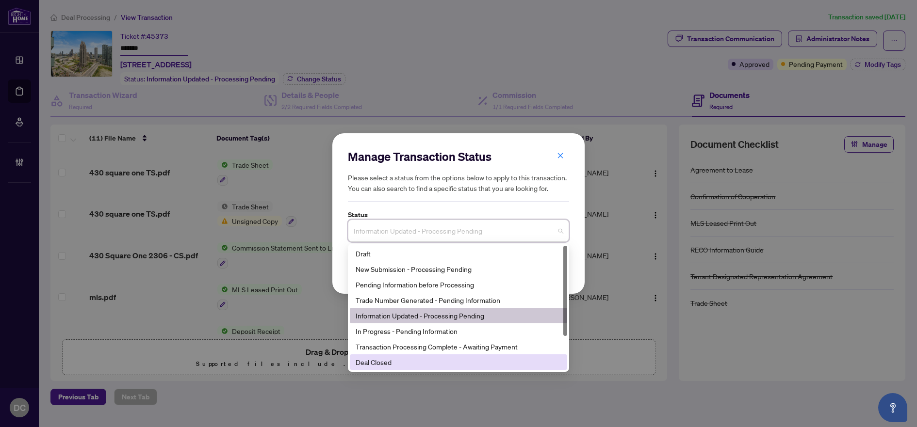
click at [398, 363] on div "Deal Closed" at bounding box center [458, 362] width 206 height 11
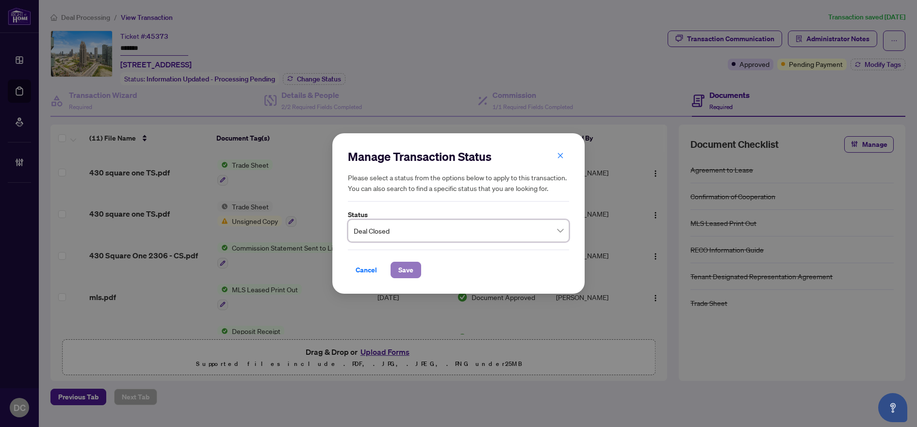
click at [411, 270] on span "Save" at bounding box center [405, 270] width 15 height 16
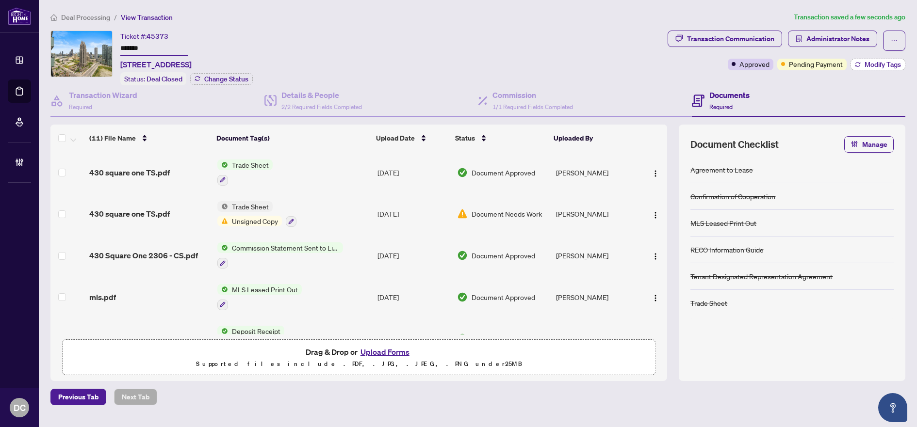
click at [864, 66] on span "Modify Tags" at bounding box center [882, 64] width 36 height 7
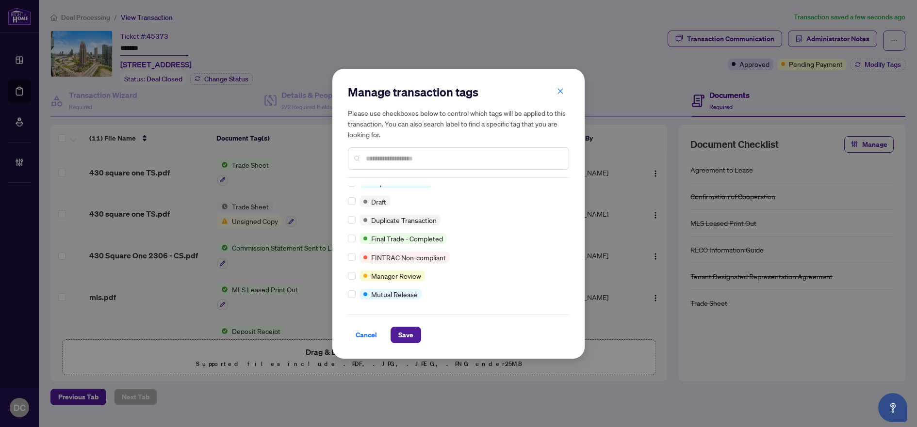
scroll to position [8, 0]
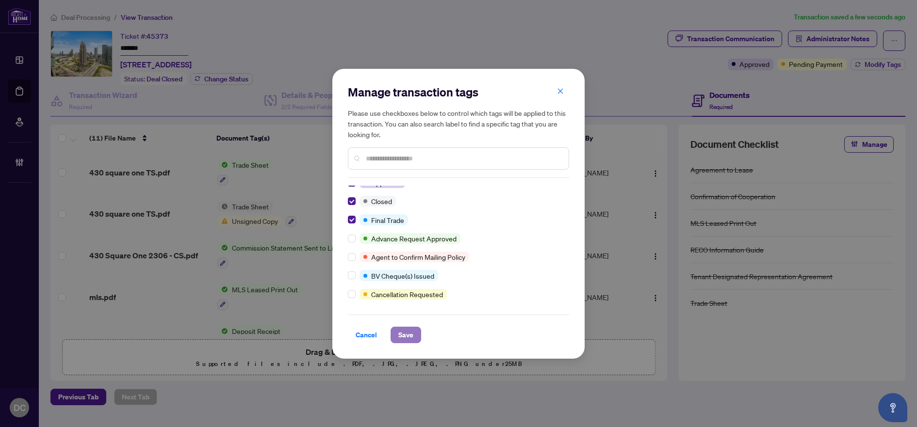
click at [412, 337] on span "Save" at bounding box center [405, 335] width 15 height 16
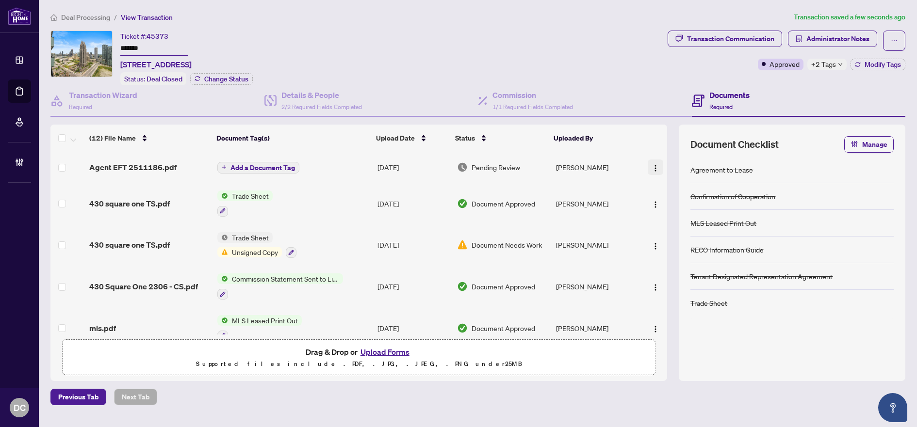
click at [651, 166] on img "button" at bounding box center [655, 168] width 8 height 8
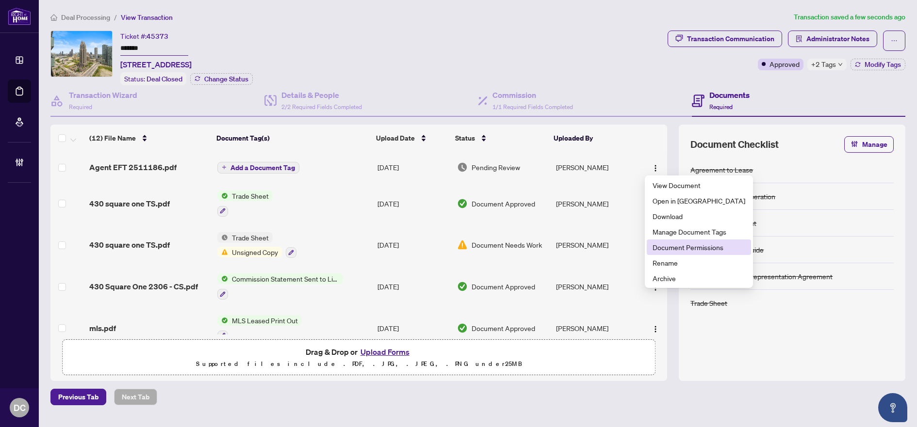
click at [695, 250] on span "Document Permissions" at bounding box center [698, 247] width 93 height 11
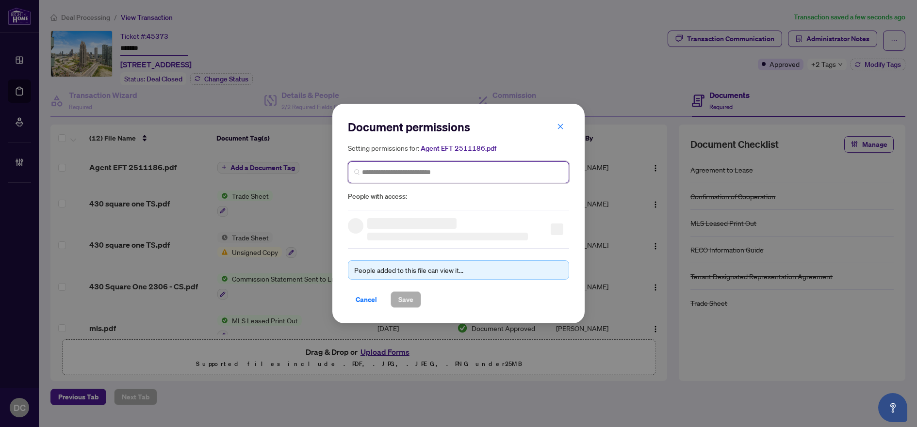
click at [525, 170] on input "search" at bounding box center [462, 172] width 201 height 10
click at [458, 172] on input "**********" at bounding box center [462, 172] width 201 height 10
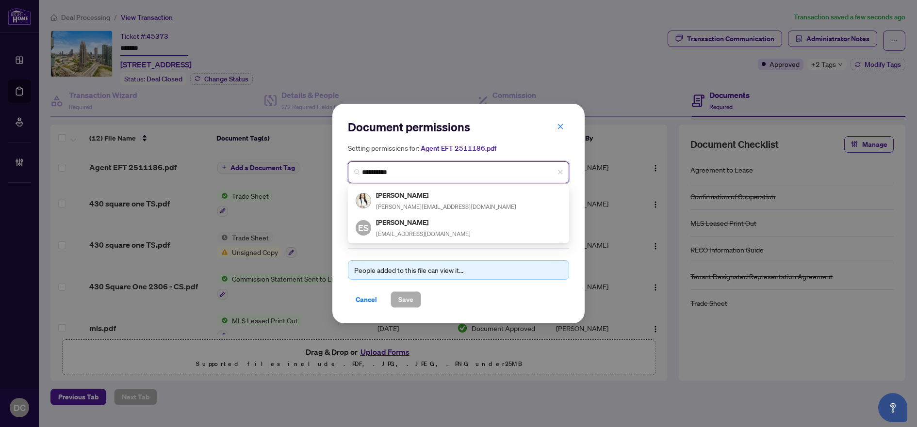
drag, startPoint x: 427, startPoint y: 176, endPoint x: 321, endPoint y: 175, distance: 105.7
click at [321, 175] on div "Document permissions Setting permissions for: Agent EFT 2511186.pdf ********* 8…" at bounding box center [458, 213] width 917 height 427
type input "**********"
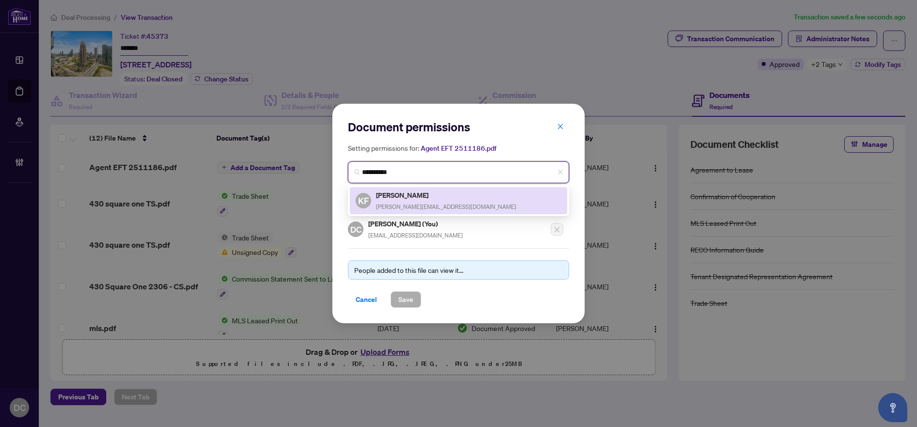
click at [407, 204] on span "kate.fedorova1@gmail.com" at bounding box center [446, 206] width 140 height 7
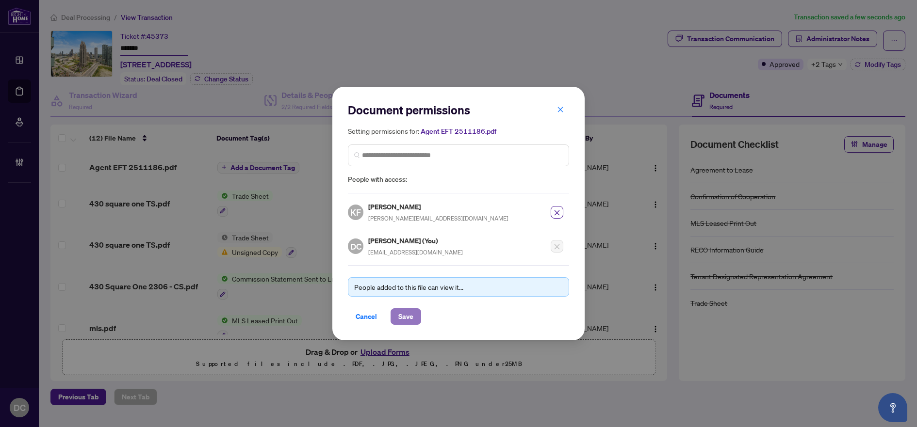
click at [407, 312] on span "Save" at bounding box center [405, 317] width 15 height 16
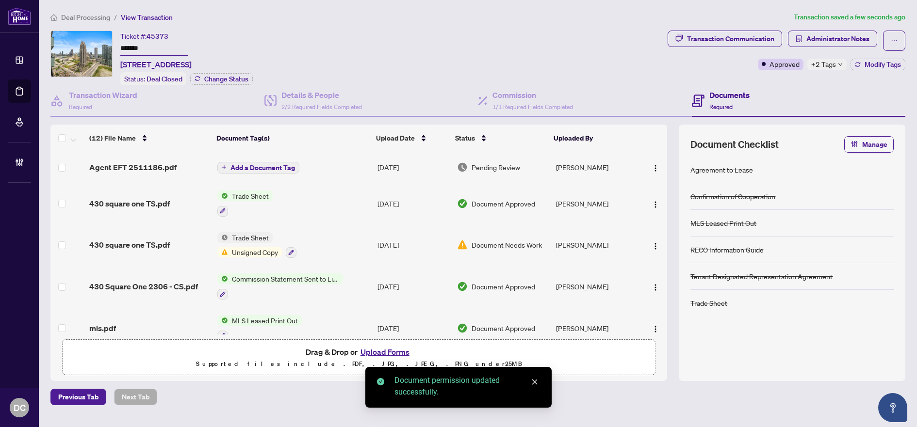
click at [287, 167] on span "Add a Document Tag" at bounding box center [262, 167] width 65 height 7
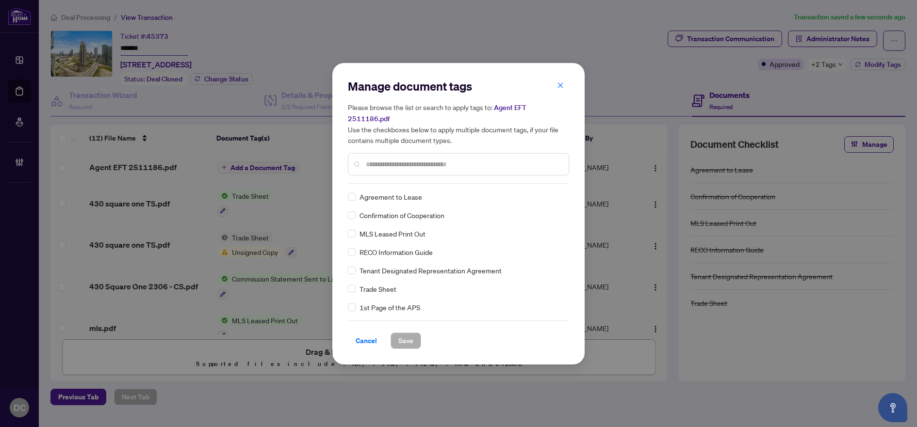
click at [427, 162] on input "text" at bounding box center [463, 164] width 195 height 11
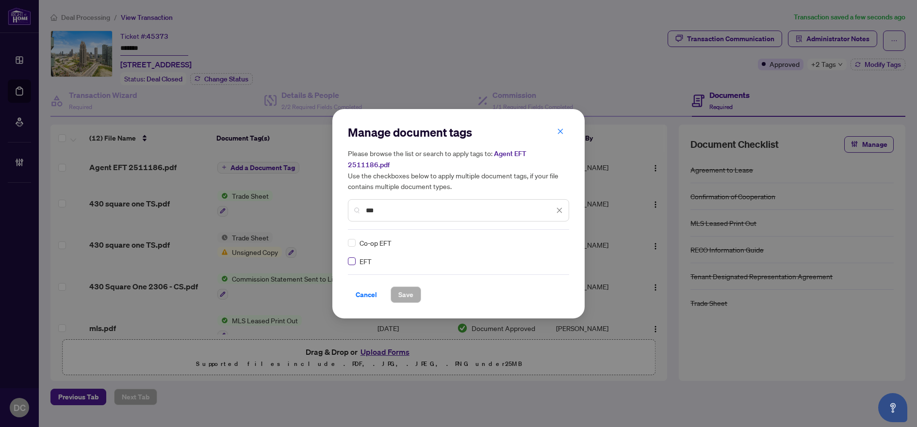
type input "***"
click at [552, 238] on img at bounding box center [549, 243] width 10 height 10
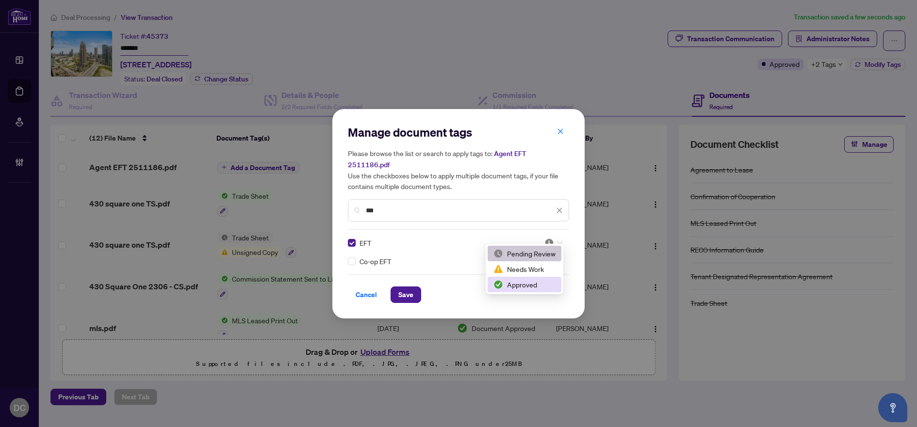
click at [527, 281] on div "Approved" at bounding box center [524, 284] width 62 height 11
click at [415, 287] on button "Save" at bounding box center [405, 295] width 31 height 16
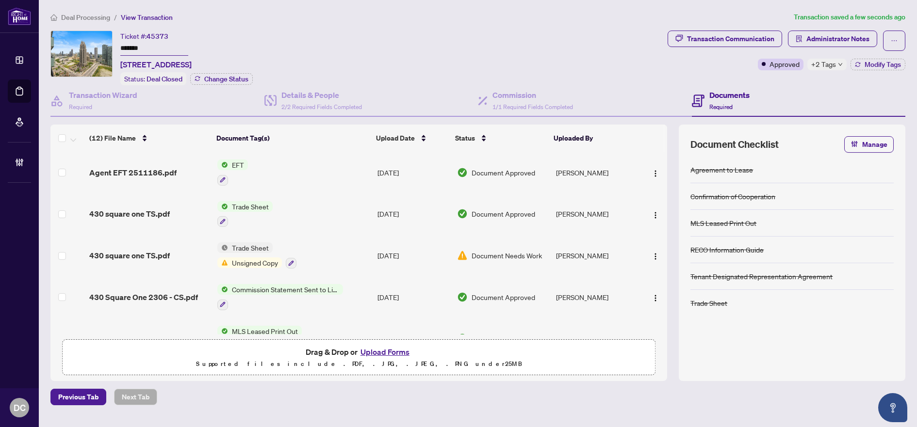
click at [832, 63] on span "+2 Tags" at bounding box center [823, 64] width 25 height 11
click at [805, 81] on div "Transaction Communication Administrator Notes Approved +2 Tags Modify Tags" at bounding box center [786, 58] width 242 height 55
click at [827, 34] on span "Administrator Notes" at bounding box center [837, 39] width 63 height 16
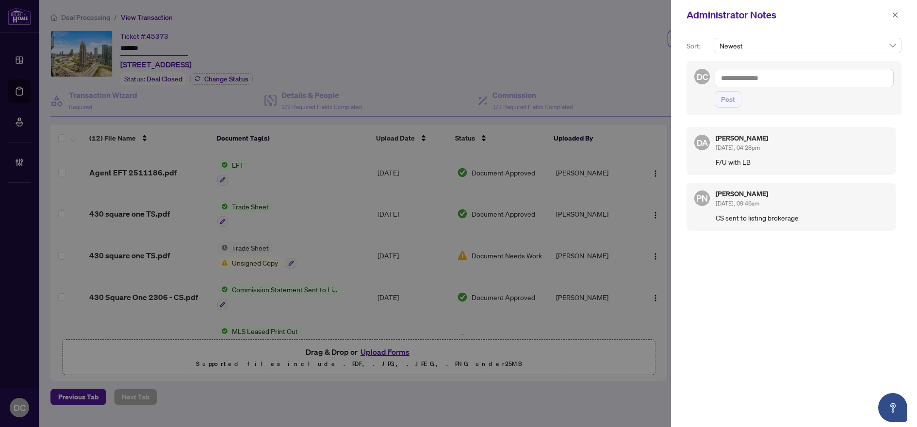
click at [748, 78] on textarea at bounding box center [803, 78] width 179 height 18
paste textarea "**********"
type textarea "**********"
click at [730, 102] on span "Post" at bounding box center [728, 100] width 14 height 16
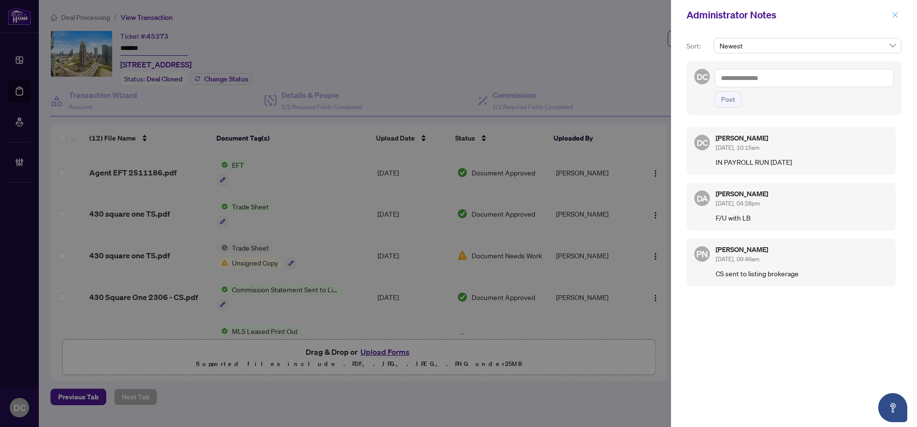
click at [895, 16] on icon "close" at bounding box center [894, 15] width 7 height 7
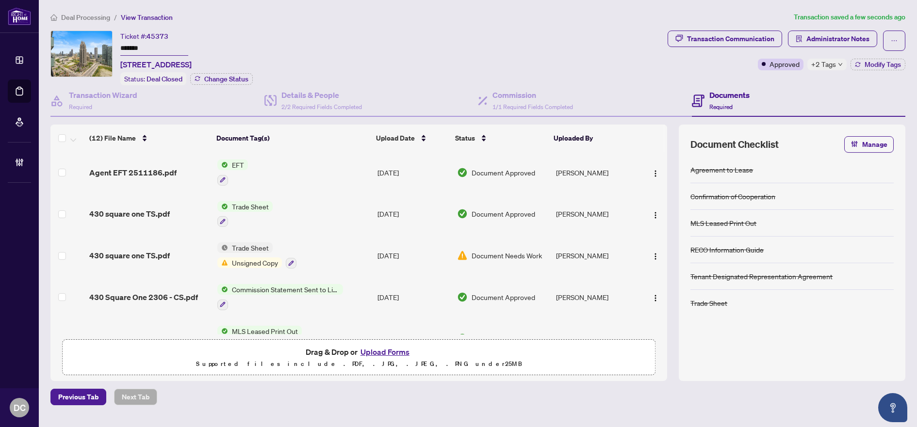
click at [97, 15] on span "Deal Processing" at bounding box center [85, 17] width 49 height 9
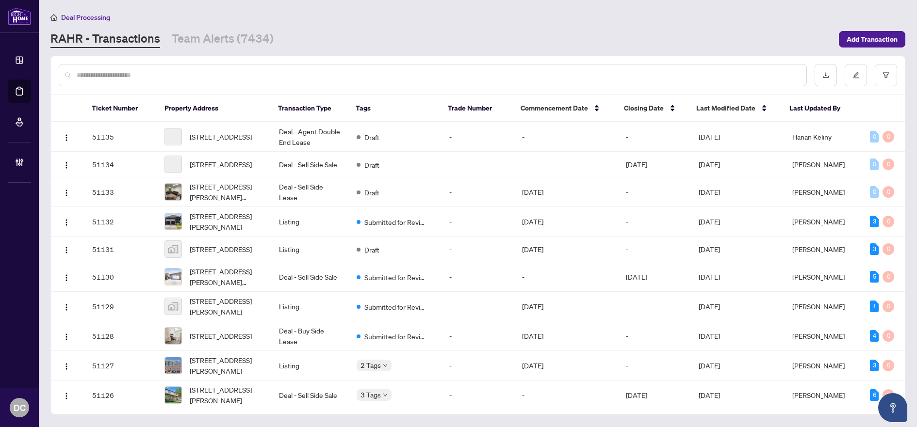
click at [159, 80] on div at bounding box center [433, 75] width 748 height 22
click at [161, 77] on input "text" at bounding box center [438, 75] width 722 height 11
paste input "*******"
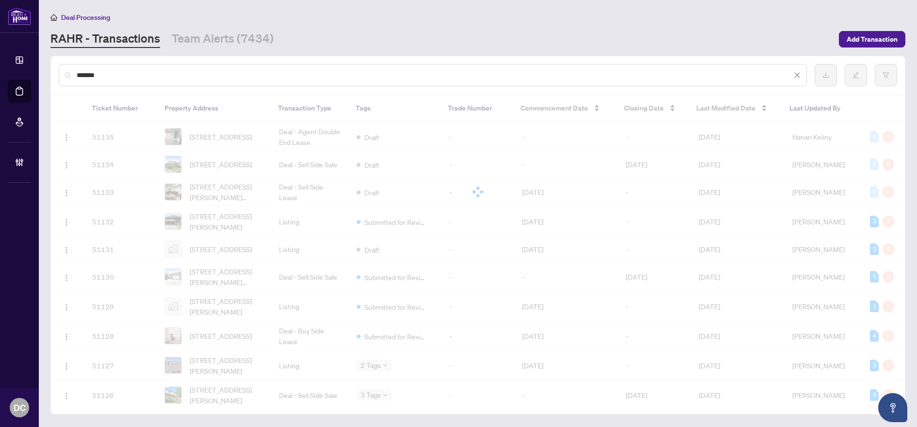
type input "*******"
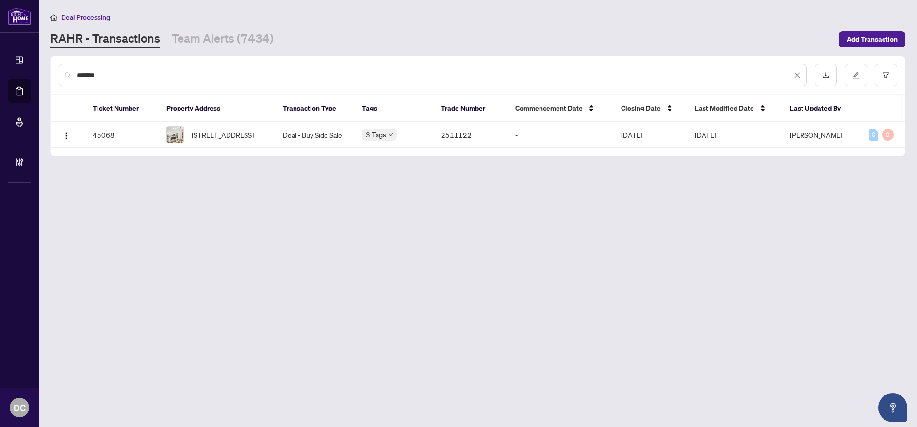
click at [219, 140] on span "754 Hillcroft St, Oshawa, Ontario L1G 7H6, Canada" at bounding box center [223, 134] width 62 height 11
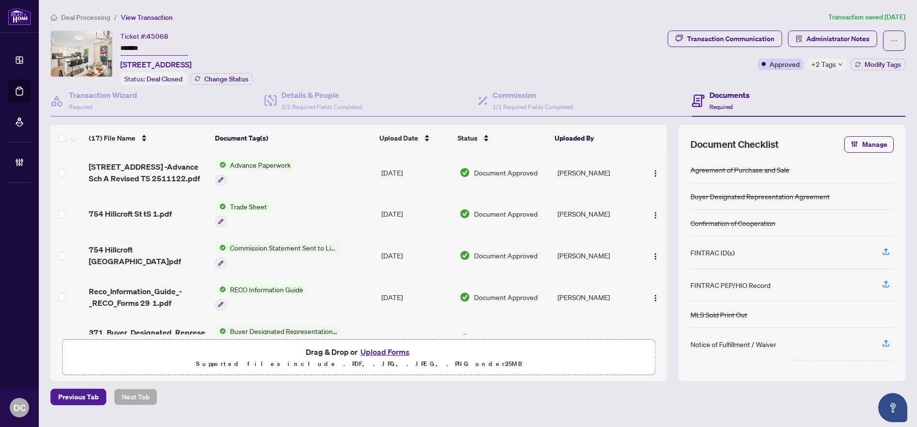
click at [828, 61] on span "+2 Tags" at bounding box center [823, 64] width 25 height 11
click at [760, 79] on div "Transaction Communication Administrator Notes Approved +2 Tags Modify Tags" at bounding box center [786, 58] width 242 height 55
click at [877, 63] on span "Modify Tags" at bounding box center [882, 64] width 36 height 7
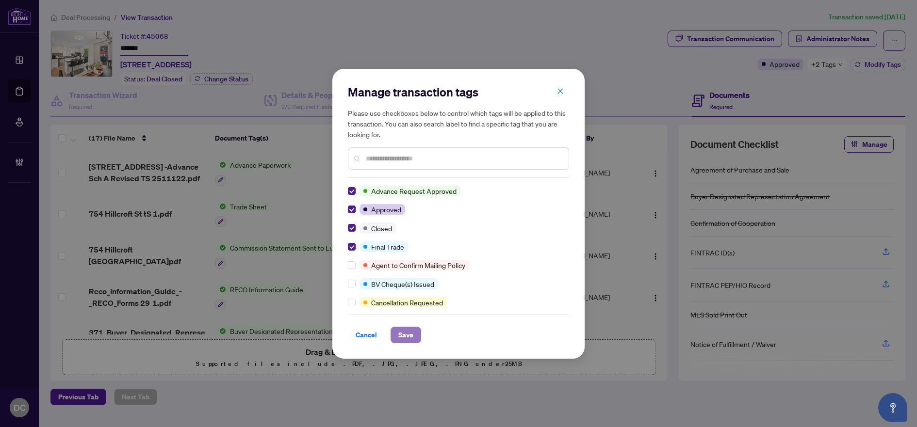
click at [398, 332] on span "Save" at bounding box center [405, 335] width 15 height 16
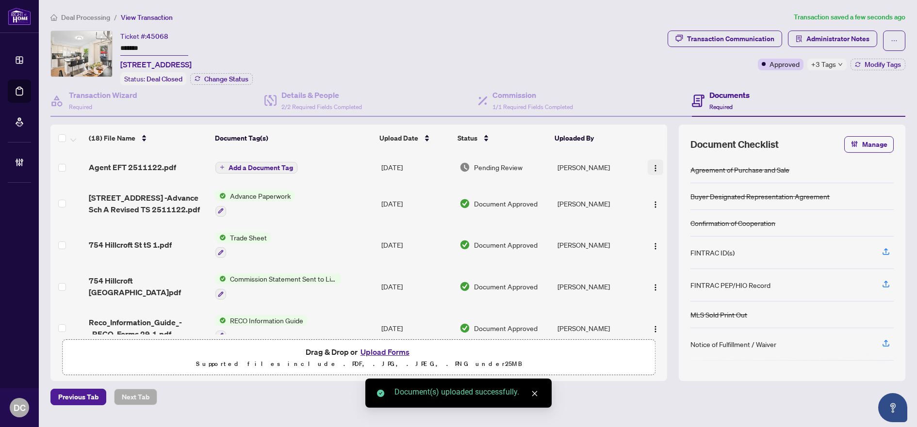
click at [655, 168] on img "button" at bounding box center [655, 168] width 8 height 8
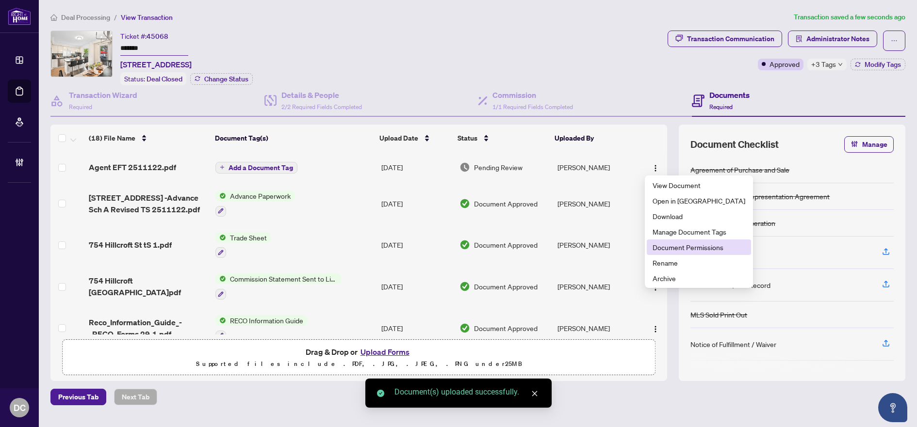
click at [683, 247] on span "Document Permissions" at bounding box center [698, 247] width 93 height 11
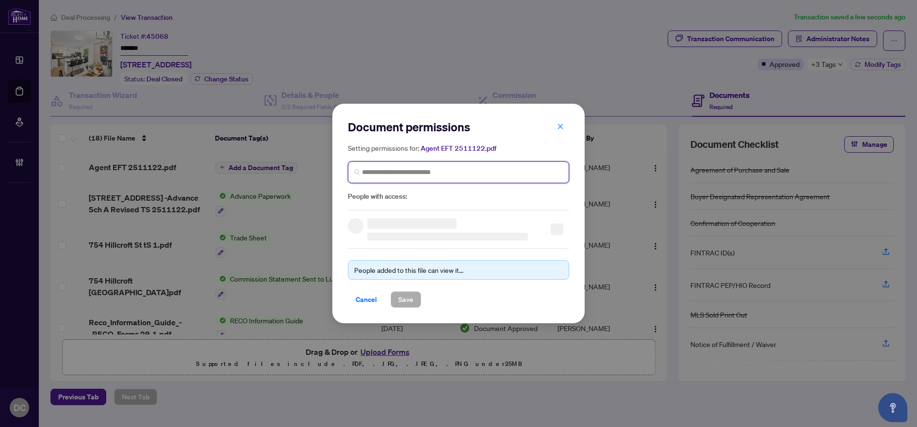
click at [542, 168] on input "search" at bounding box center [462, 172] width 201 height 10
type input "*"
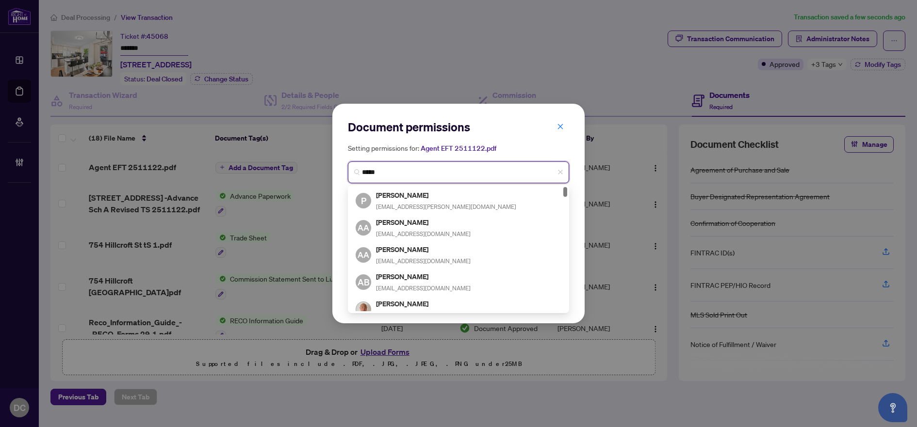
type input "******"
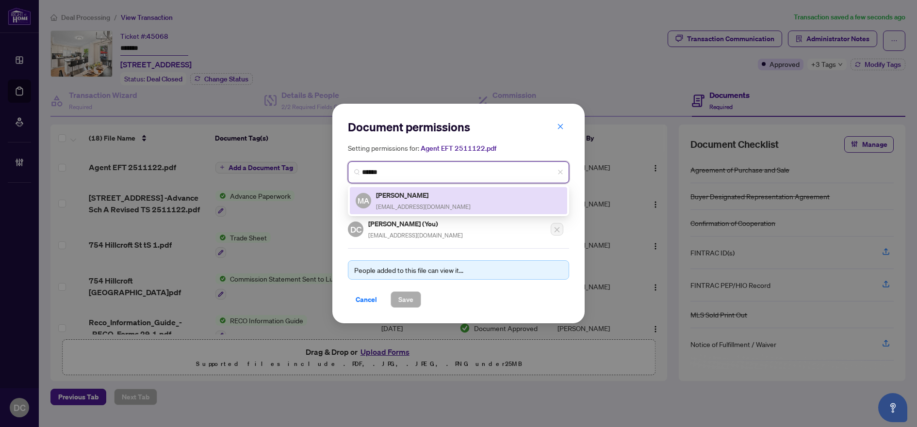
click at [498, 198] on div "MA Michael Akindolire michaelakindolire@gmail.com" at bounding box center [458, 201] width 206 height 22
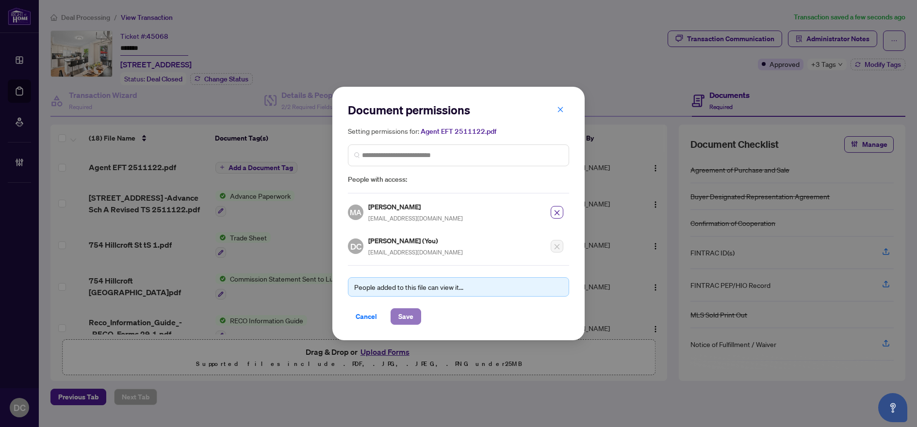
click at [408, 314] on span "Save" at bounding box center [405, 317] width 15 height 16
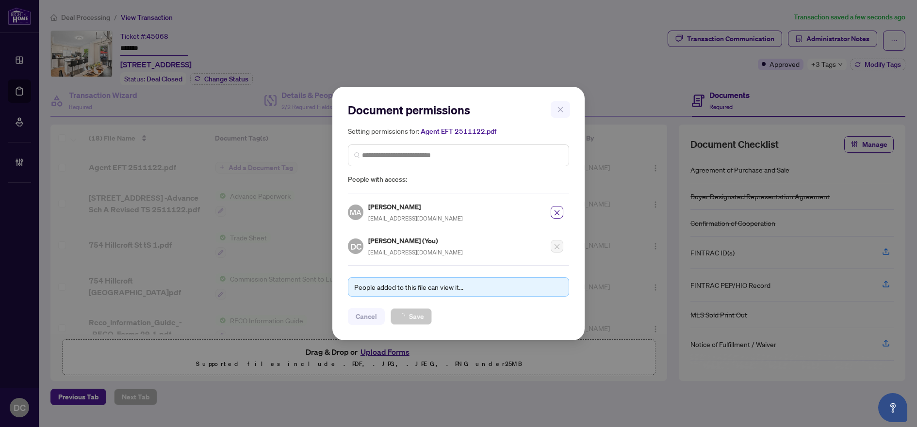
click at [260, 169] on div "Document permissions Setting permissions for: Agent EFT 2511122.pdf 5085 MA Mic…" at bounding box center [458, 213] width 917 height 427
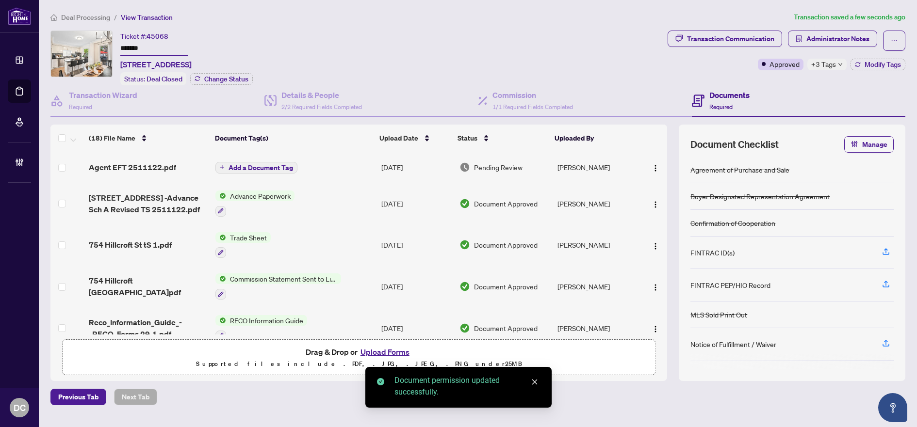
click at [277, 164] on span "Add a Document Tag" at bounding box center [260, 167] width 65 height 7
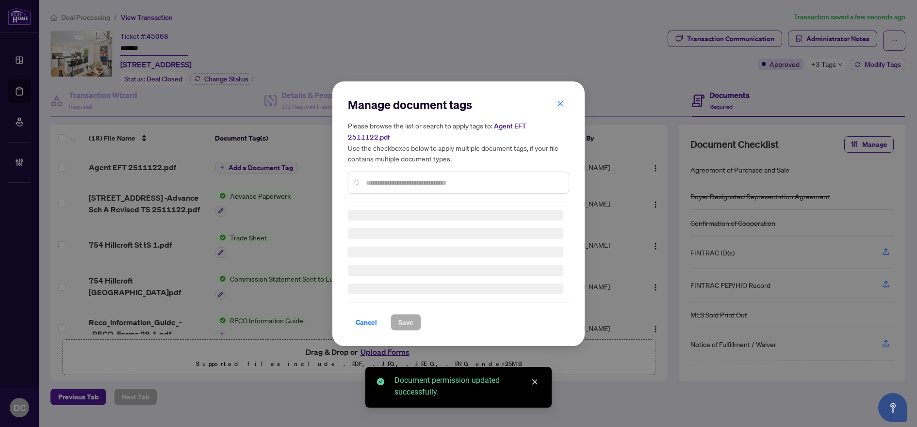
click at [413, 178] on input "text" at bounding box center [463, 183] width 195 height 11
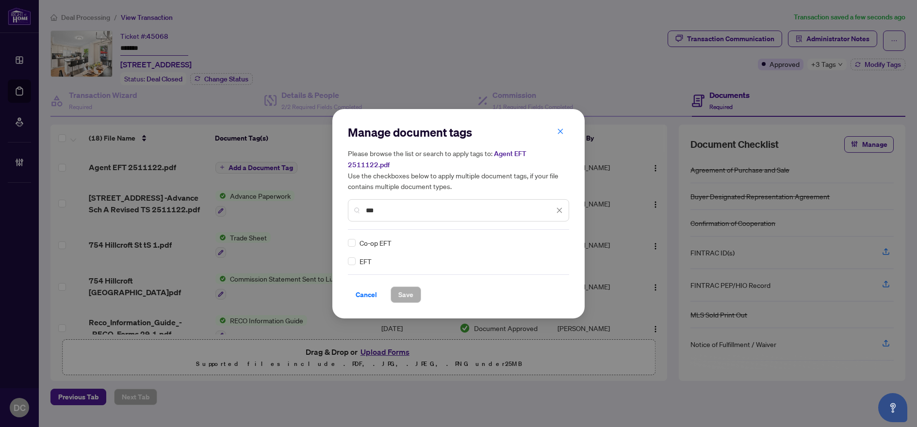
type input "***"
click at [550, 242] on input "search" at bounding box center [549, 243] width 10 height 15
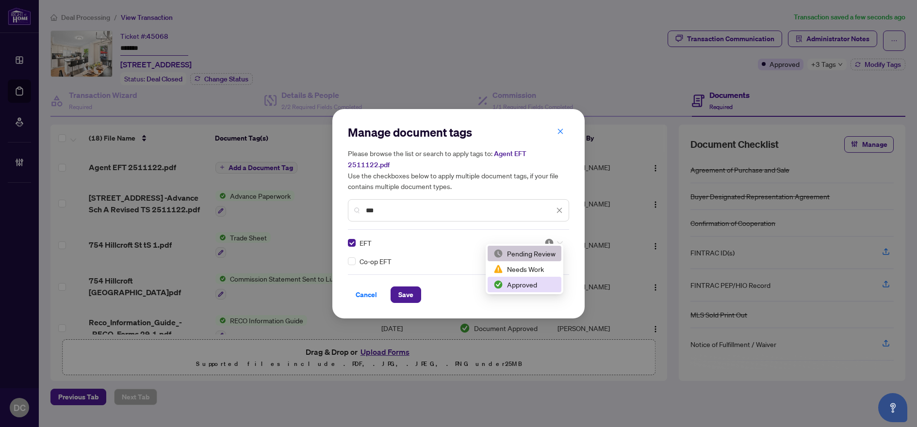
click at [523, 287] on div "Approved" at bounding box center [524, 284] width 62 height 11
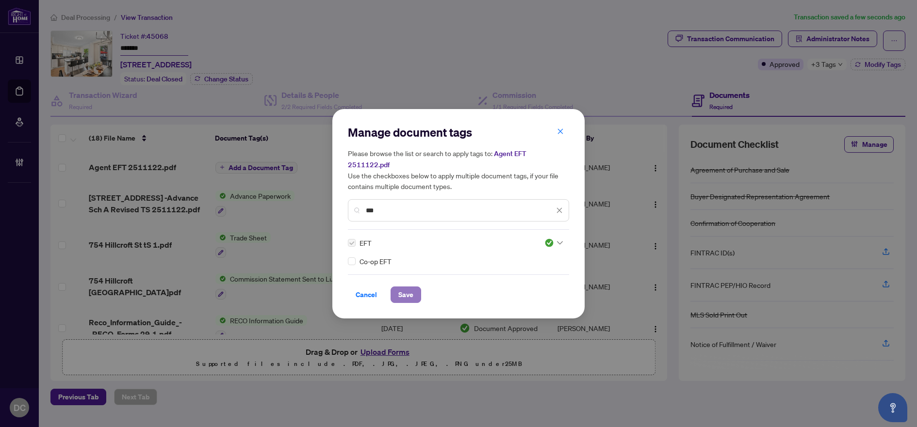
click at [413, 287] on span "Save" at bounding box center [405, 295] width 15 height 16
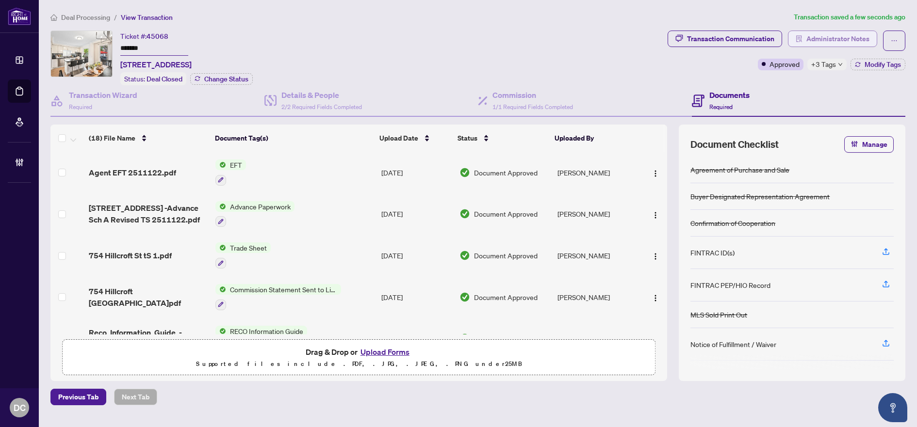
click at [856, 41] on span "Administrator Notes" at bounding box center [837, 39] width 63 height 16
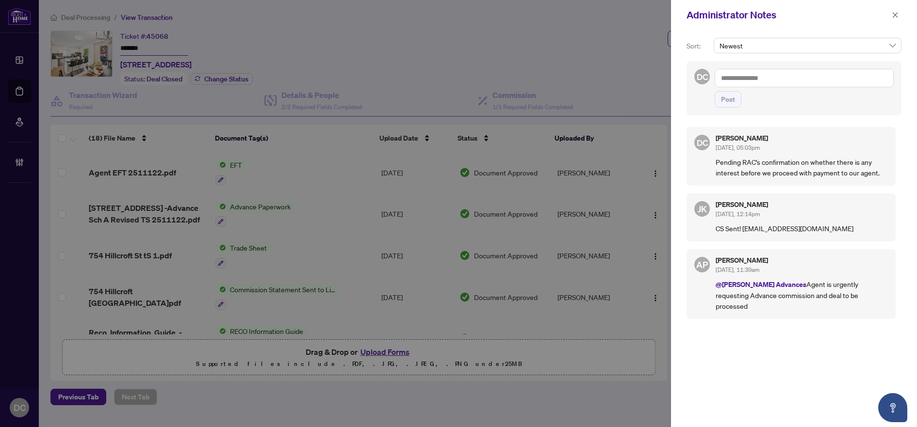
click at [822, 79] on textarea at bounding box center [803, 78] width 179 height 18
paste textarea "**********"
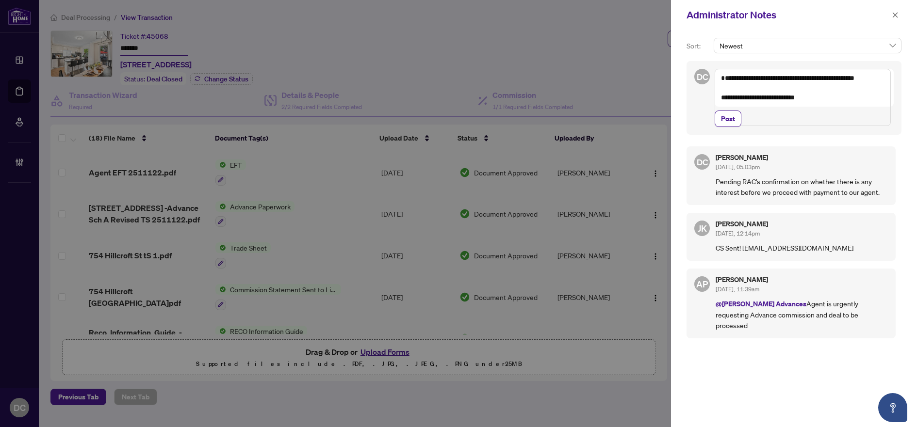
drag, startPoint x: 741, startPoint y: 78, endPoint x: 701, endPoint y: 78, distance: 39.3
click at [701, 78] on div "**********" at bounding box center [793, 98] width 215 height 74
drag, startPoint x: 735, startPoint y: 78, endPoint x: 775, endPoint y: 77, distance: 40.3
click at [775, 74] on textarea "**********" at bounding box center [802, 93] width 176 height 48
type textarea "**********"
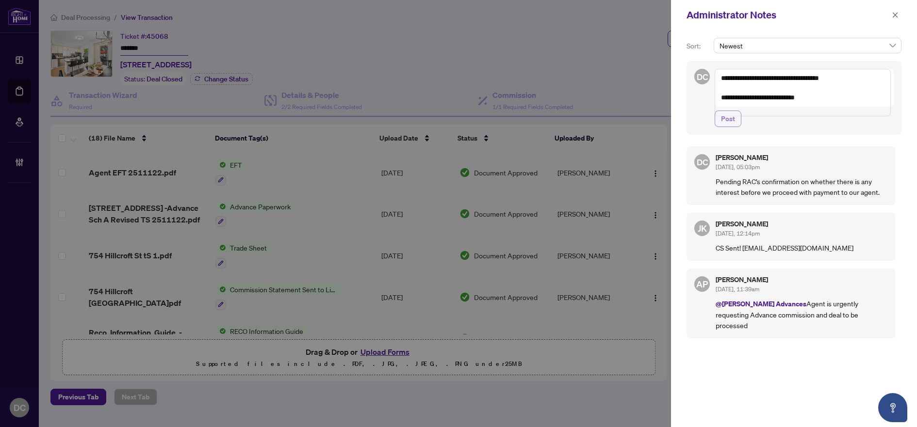
click at [729, 127] on span "Post" at bounding box center [728, 119] width 14 height 16
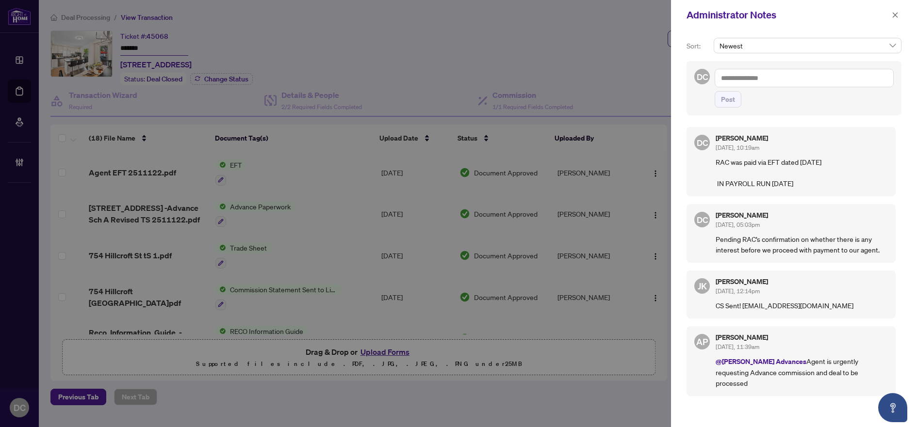
click at [896, 17] on icon "close" at bounding box center [894, 15] width 7 height 7
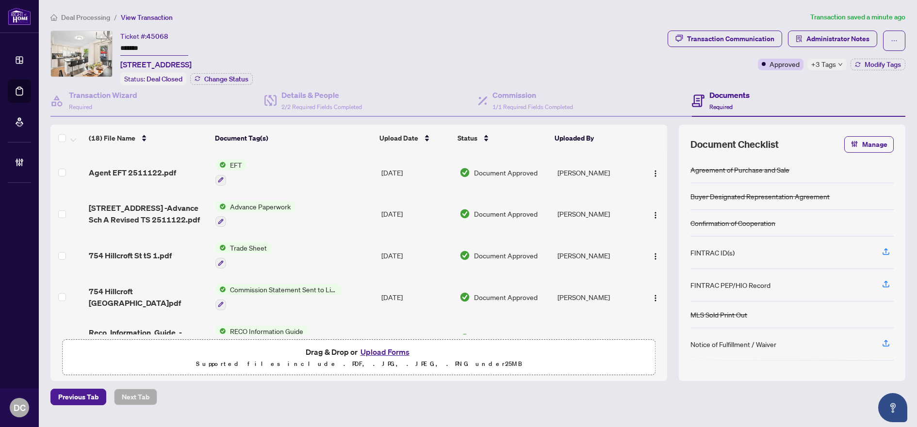
click at [98, 18] on span "Deal Processing" at bounding box center [85, 17] width 49 height 9
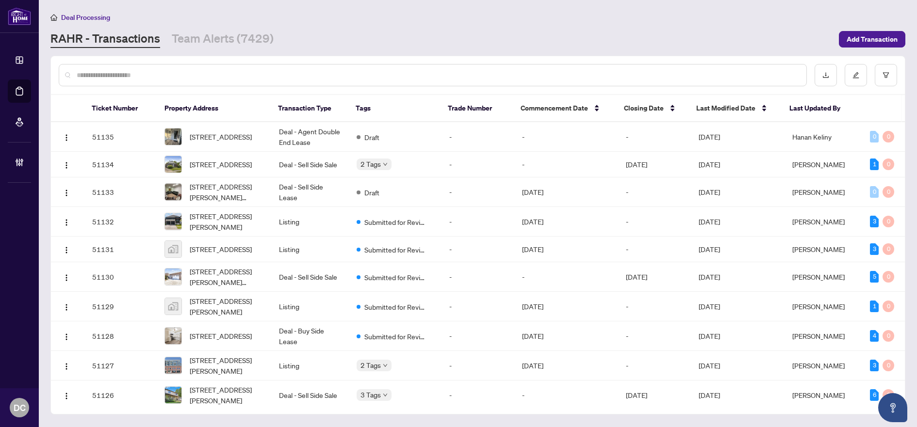
click at [272, 75] on input "text" at bounding box center [438, 75] width 722 height 11
paste input "*******"
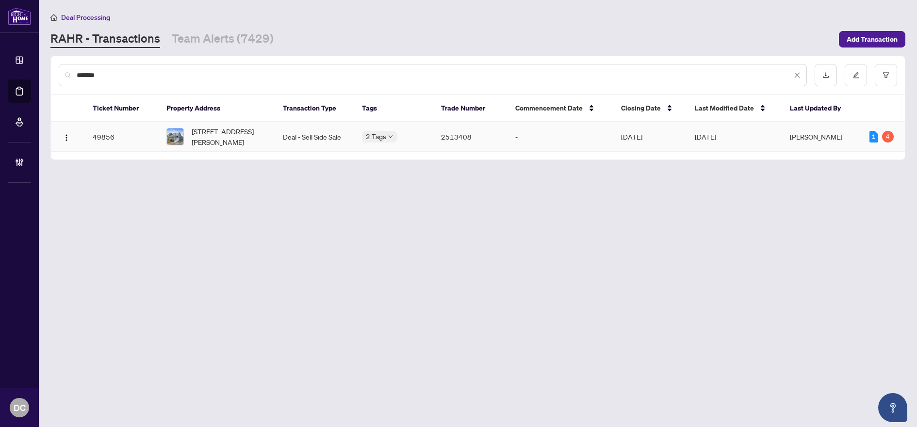
type input "*******"
click at [285, 138] on td "Deal - Sell Side Sale" at bounding box center [314, 137] width 79 height 30
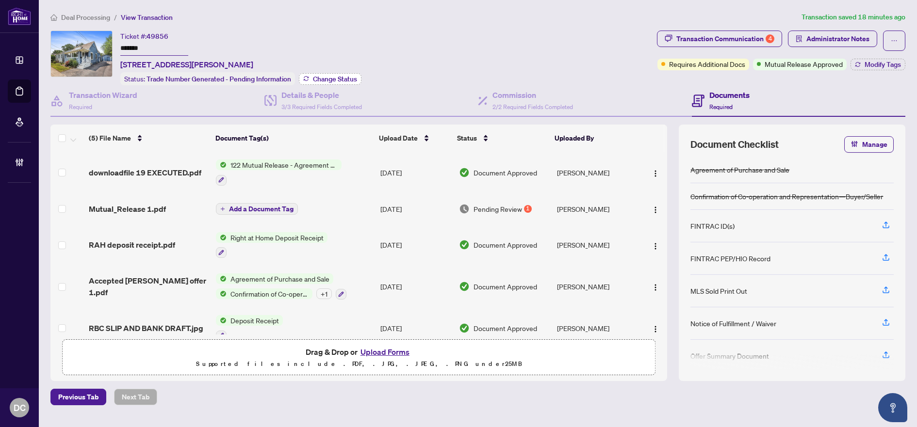
click at [314, 79] on span "Change Status" at bounding box center [335, 79] width 44 height 7
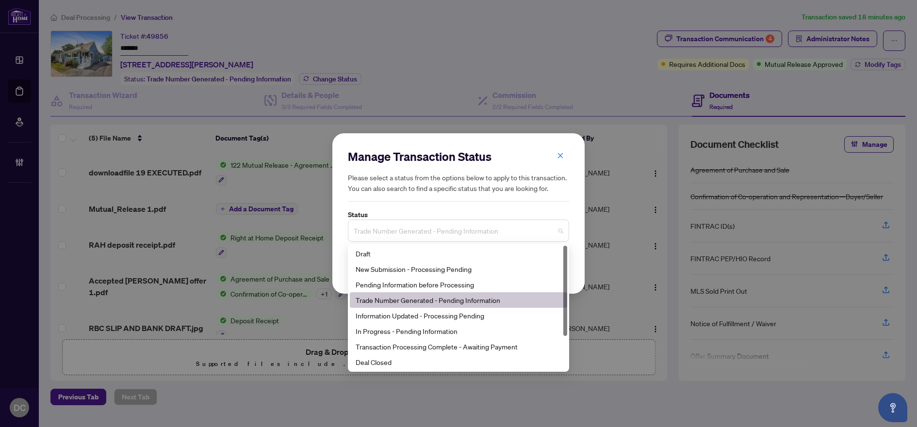
click at [406, 233] on span "Trade Number Generated - Pending Information" at bounding box center [459, 231] width 210 height 18
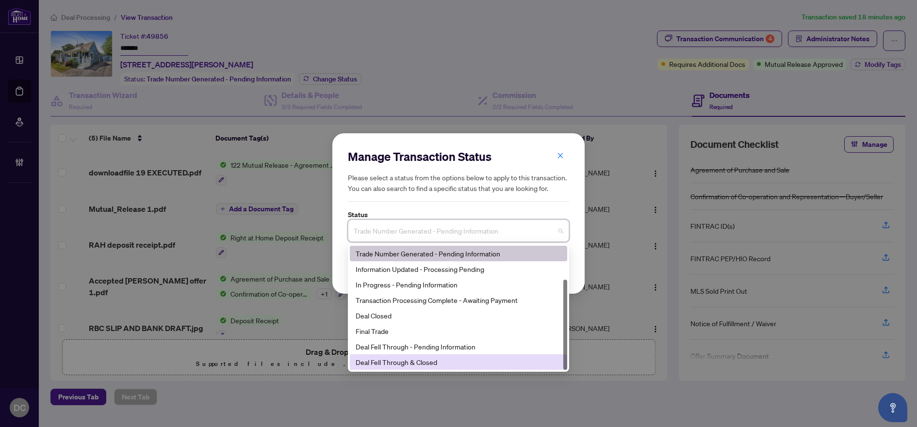
click at [398, 360] on div "Deal Fell Through & Closed" at bounding box center [458, 362] width 206 height 11
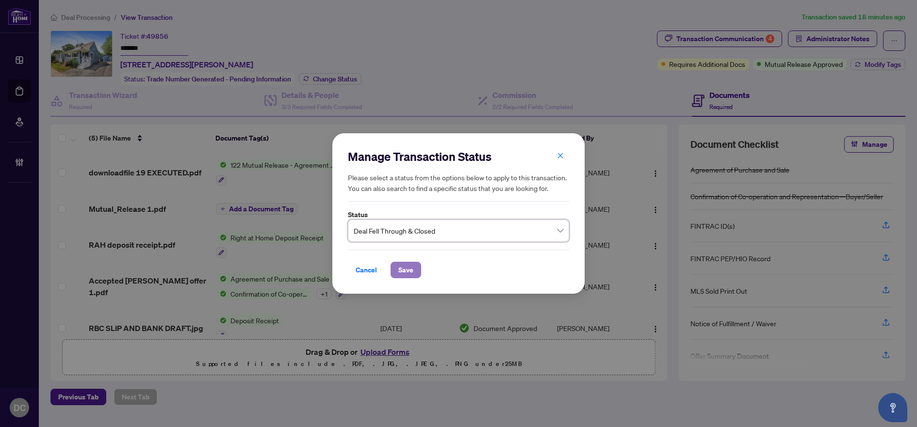
click at [408, 268] on span "Save" at bounding box center [405, 270] width 15 height 16
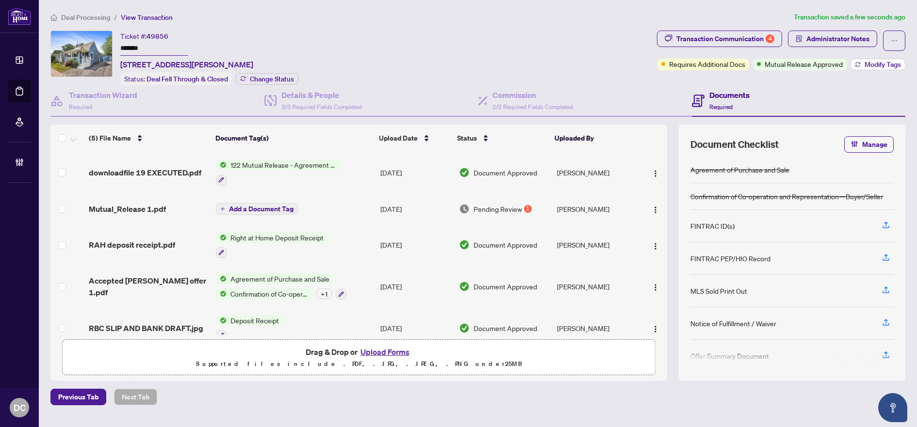
click at [862, 69] on button "Modify Tags" at bounding box center [877, 65] width 55 height 12
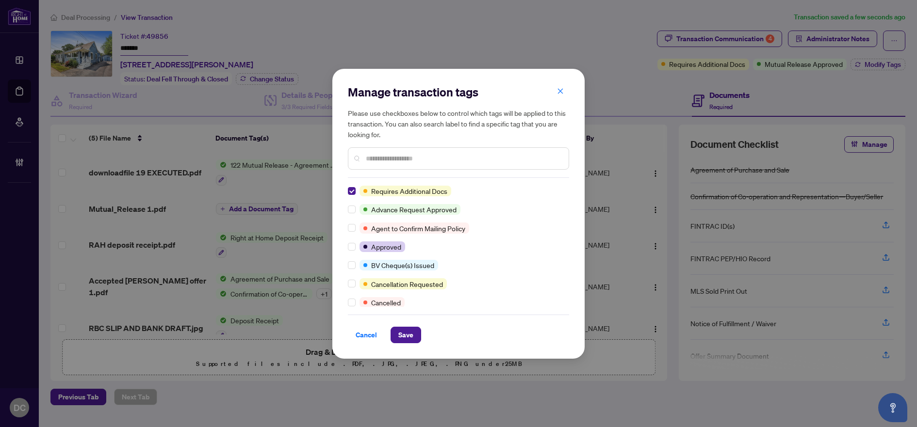
scroll to position [0, 0]
click at [404, 161] on input "text" at bounding box center [463, 158] width 195 height 11
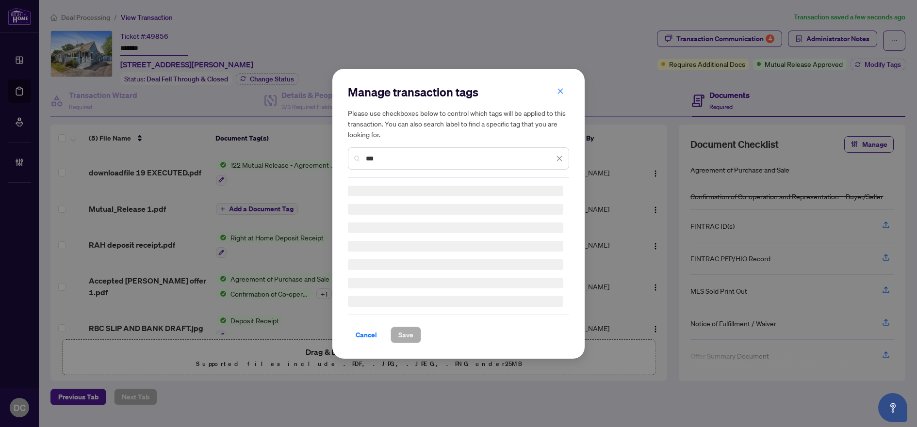
type input "***"
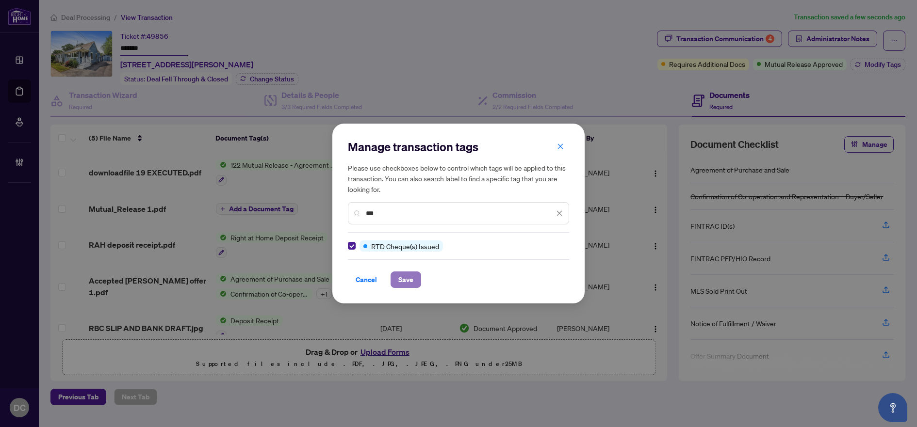
click at [399, 281] on span "Save" at bounding box center [405, 280] width 15 height 16
click at [168, 172] on div "Manage transaction tags Please use checkboxes below to control which tags will …" at bounding box center [458, 213] width 917 height 427
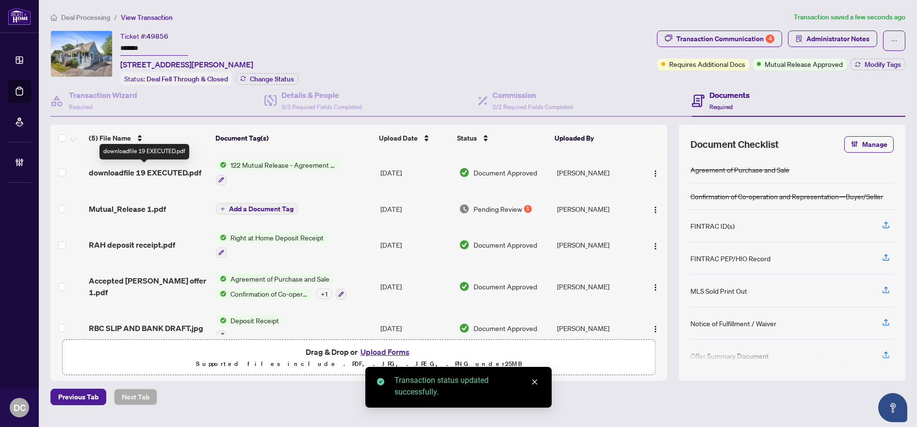
click at [176, 172] on span "downloadfile 19 EXECUTED.pdf" at bounding box center [145, 173] width 113 height 12
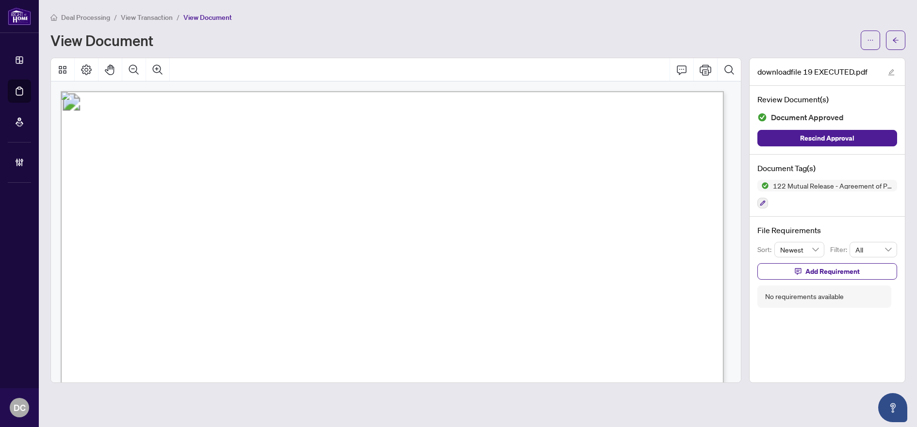
scroll to position [194, 0]
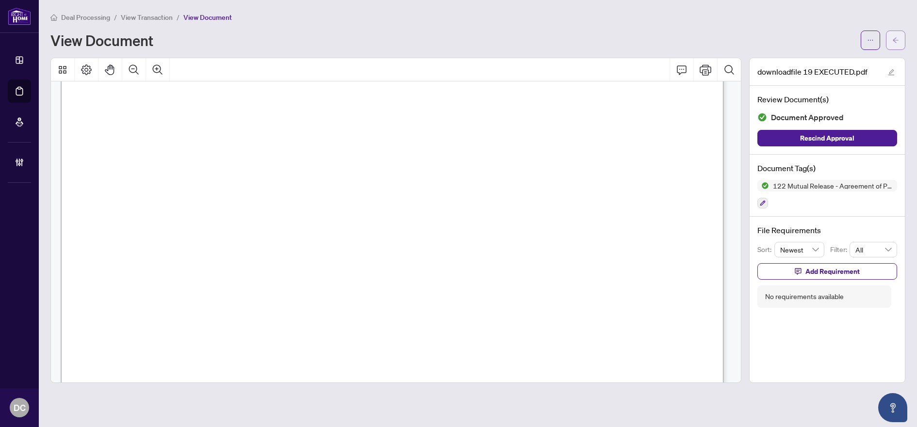
click at [902, 41] on button "button" at bounding box center [895, 40] width 19 height 19
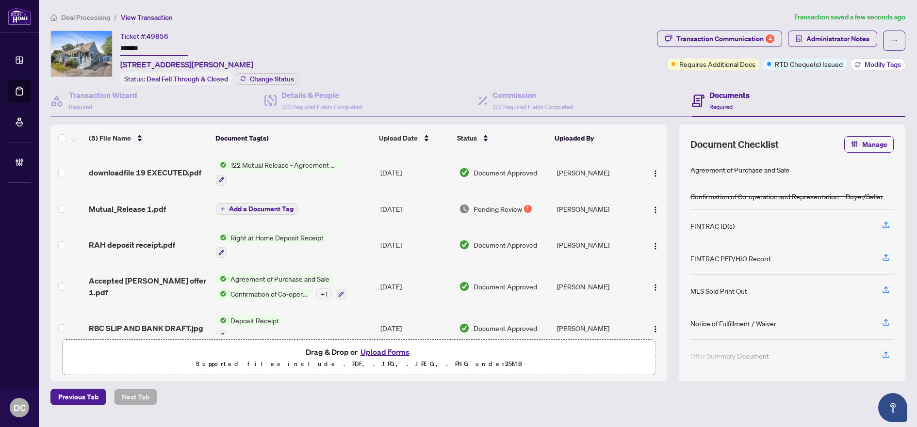
click at [859, 64] on icon "button" at bounding box center [858, 65] width 6 height 6
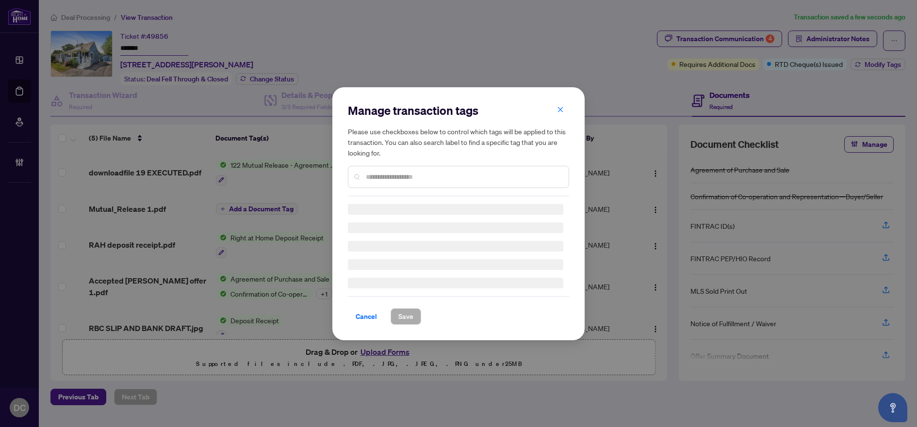
click at [456, 178] on div "Manage transaction tags Please use checkboxes below to control which tags will …" at bounding box center [458, 150] width 221 height 94
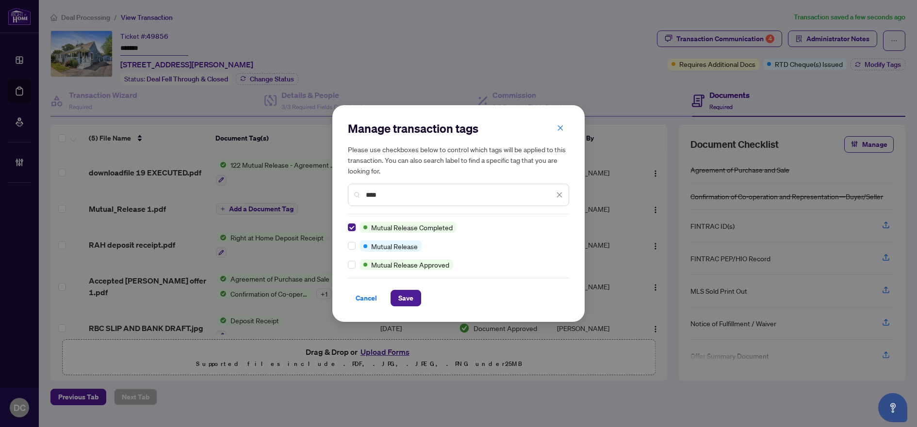
drag, startPoint x: 398, startPoint y: 197, endPoint x: 329, endPoint y: 195, distance: 68.9
click at [329, 195] on div "Manage transaction tags Please use checkboxes below to control which tags will …" at bounding box center [458, 213] width 917 height 427
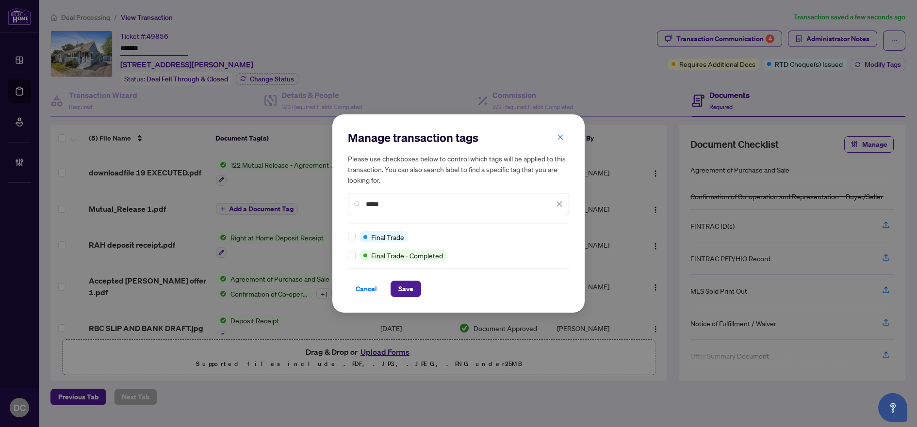
type input "*****"
click at [356, 238] on div at bounding box center [354, 236] width 12 height 11
click at [401, 292] on span "Save" at bounding box center [405, 289] width 15 height 16
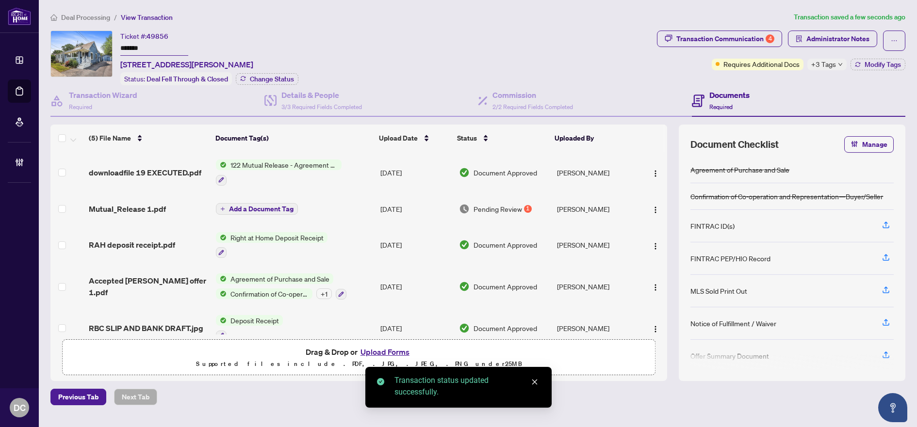
click at [101, 21] on li "Deal Processing" at bounding box center [80, 17] width 60 height 11
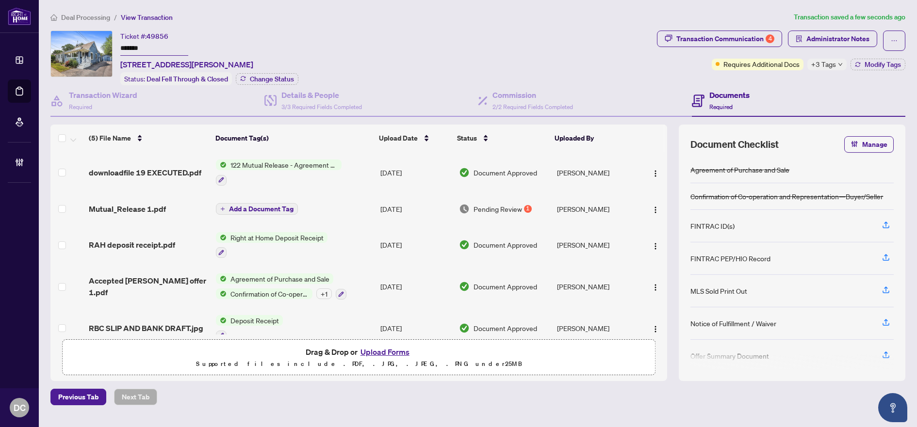
click at [836, 65] on div "+3 Tags" at bounding box center [826, 65] width 39 height 12
click at [65, 15] on span "Deal Processing" at bounding box center [85, 17] width 49 height 9
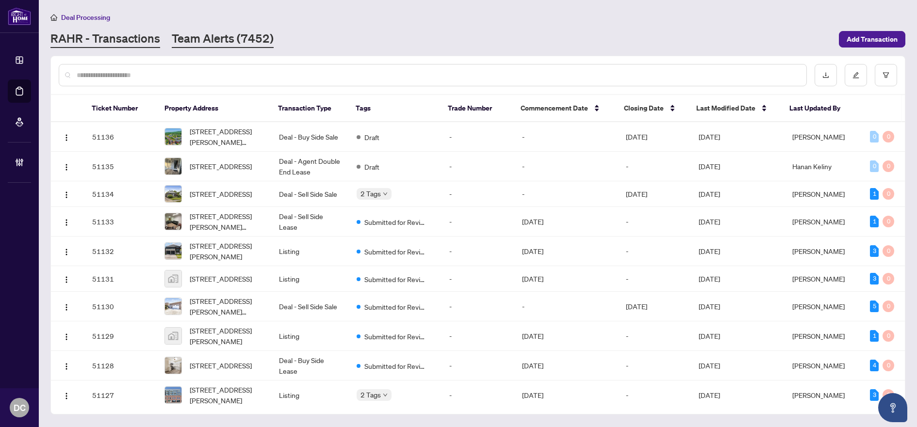
click at [223, 41] on link "Team Alerts (7452)" at bounding box center [223, 39] width 102 height 17
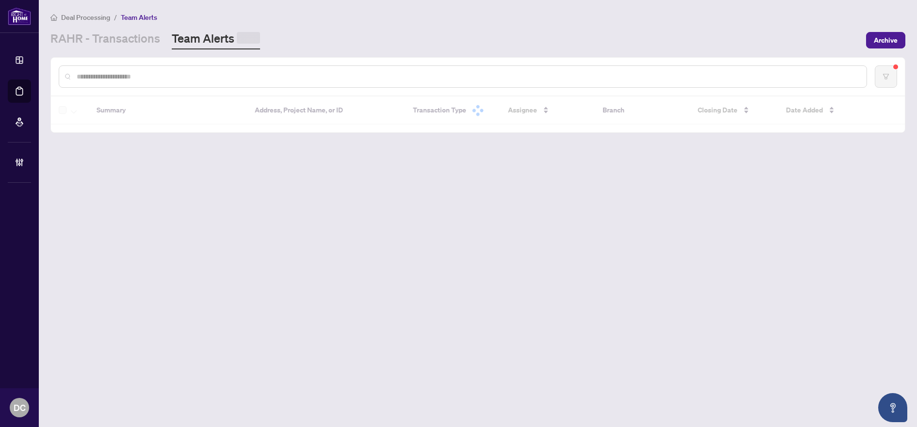
click at [209, 73] on input "text" at bounding box center [468, 76] width 782 height 11
paste input "*******"
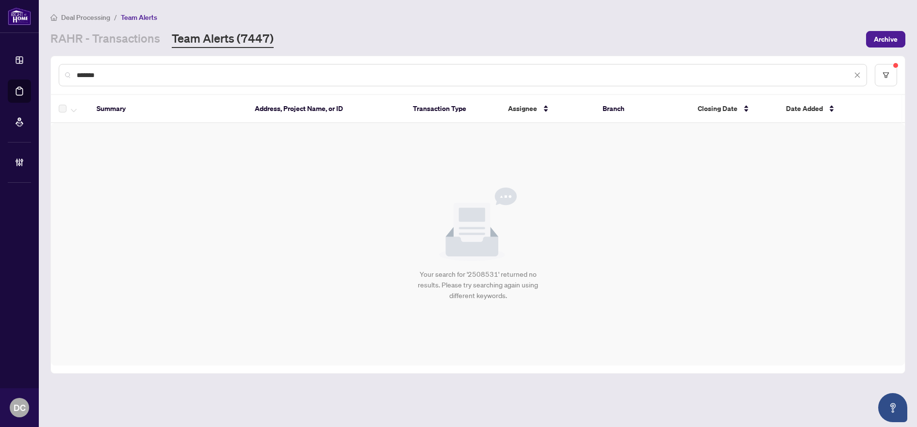
type input "*******"
click at [135, 40] on link "RAHR - Transactions" at bounding box center [105, 39] width 110 height 17
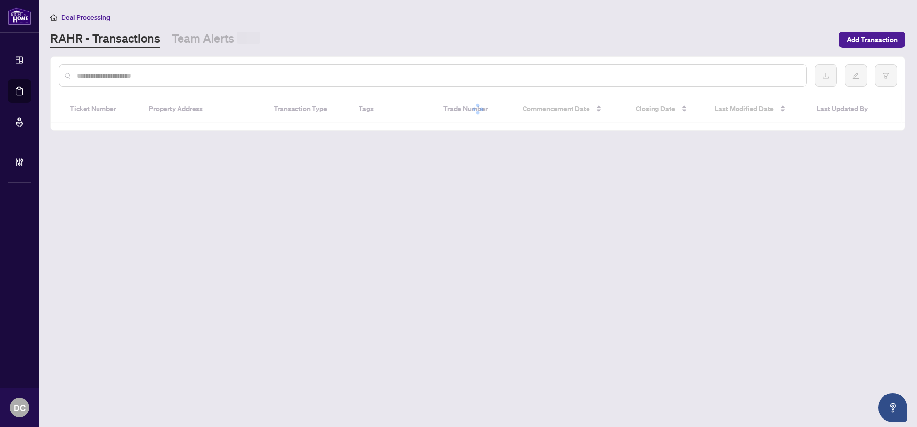
click at [118, 75] on input "text" at bounding box center [438, 75] width 722 height 11
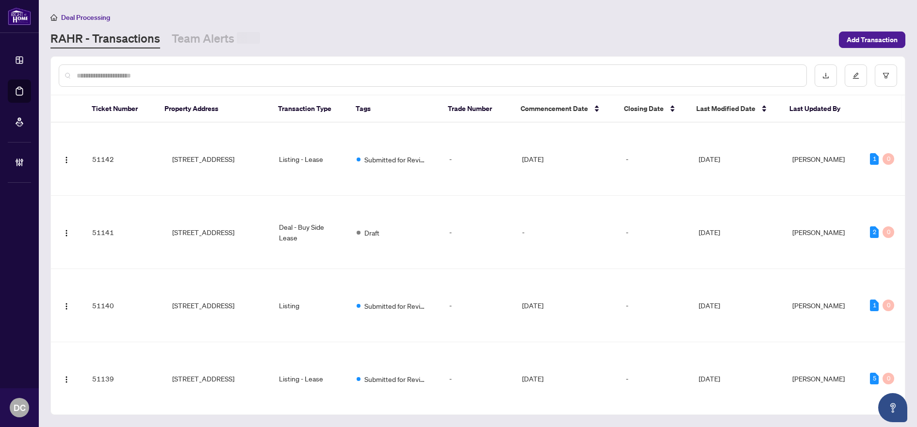
paste input "*******"
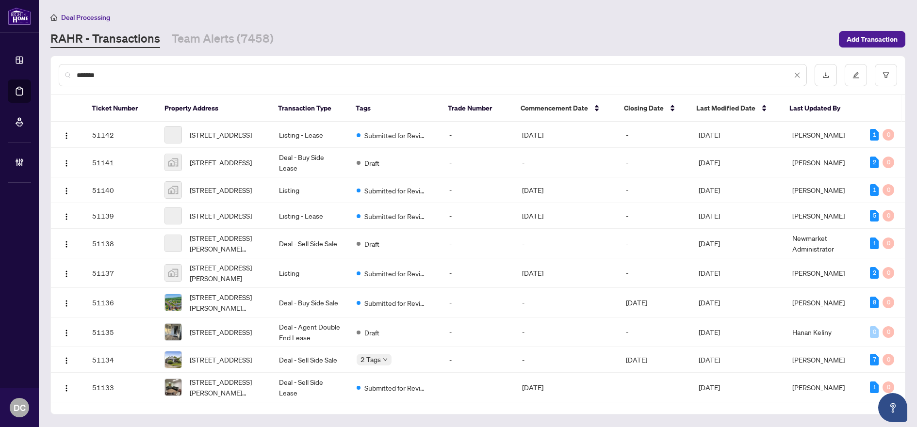
type input "*******"
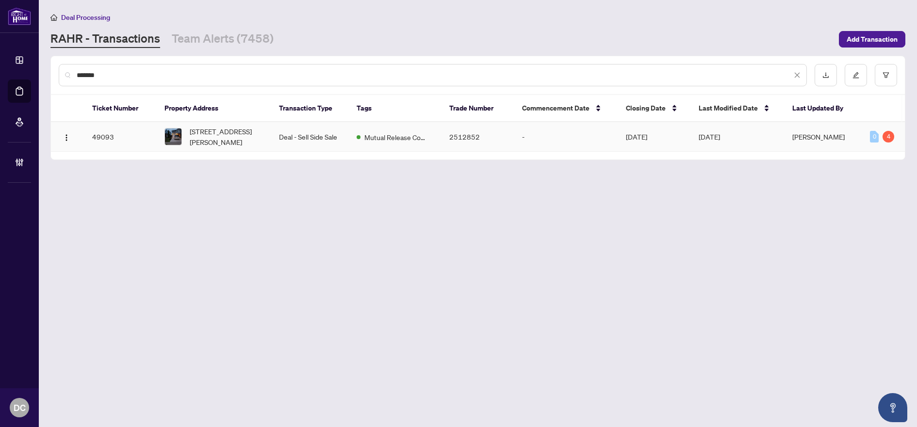
click at [308, 139] on td "Deal - Sell Side Sale" at bounding box center [310, 137] width 78 height 30
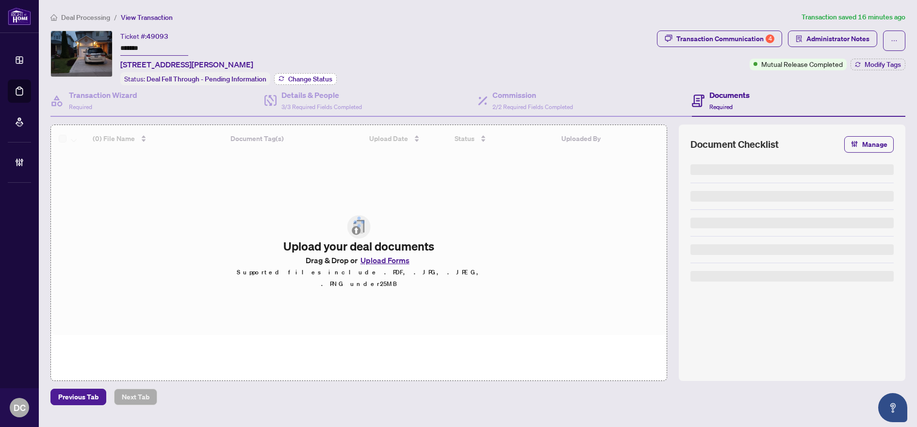
click at [312, 78] on span "Change Status" at bounding box center [310, 79] width 44 height 7
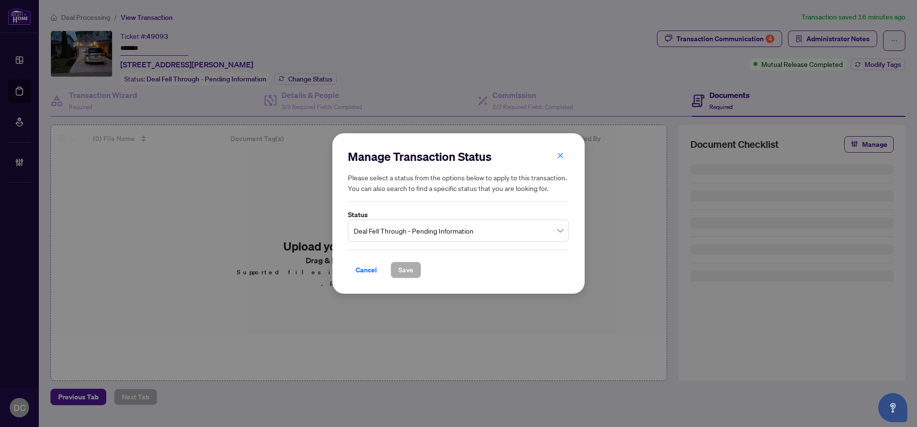
click at [480, 230] on span "Deal Fell Through - Pending Information" at bounding box center [459, 231] width 210 height 18
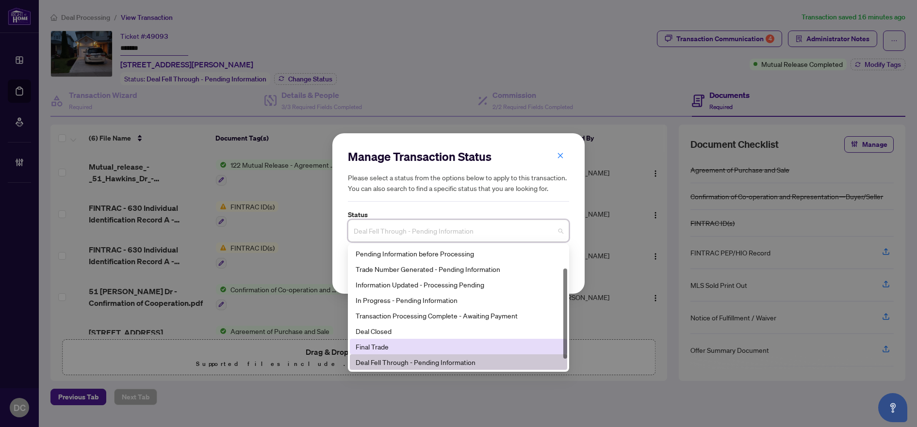
scroll to position [47, 0]
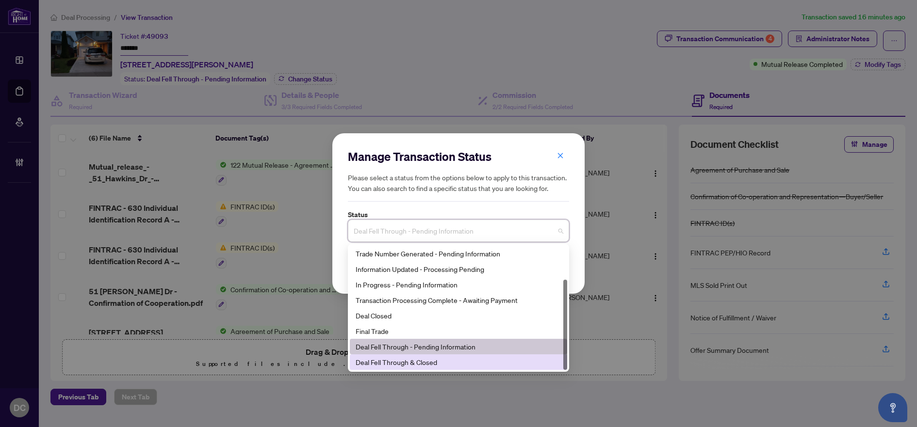
click at [397, 359] on div "Deal Fell Through & Closed" at bounding box center [458, 362] width 206 height 11
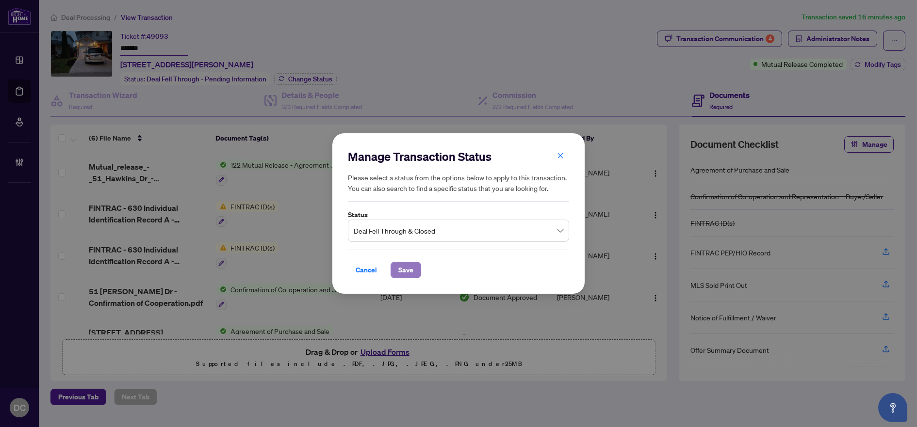
click at [406, 270] on span "Save" at bounding box center [405, 270] width 15 height 16
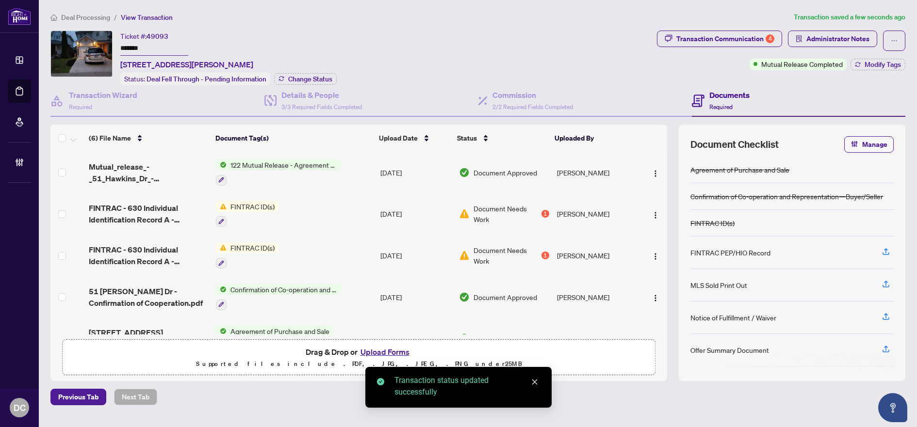
click at [359, 170] on td "122 Mutual Release - Agreement of Purchase and Sale" at bounding box center [294, 173] width 164 height 42
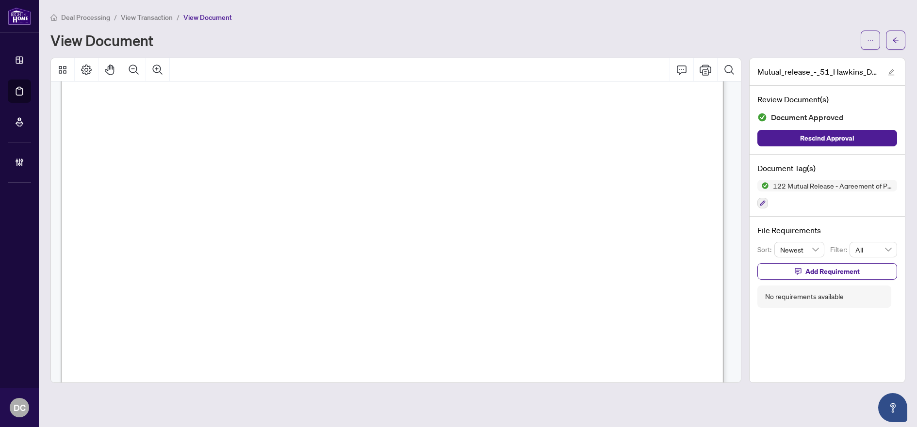
scroll to position [97, 0]
click at [894, 43] on icon "arrow-left" at bounding box center [895, 40] width 7 height 7
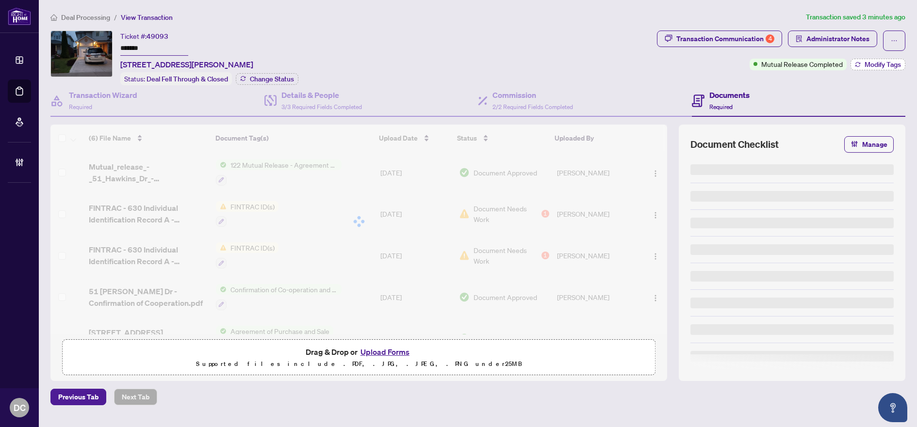
click at [874, 68] on button "Modify Tags" at bounding box center [877, 65] width 55 height 12
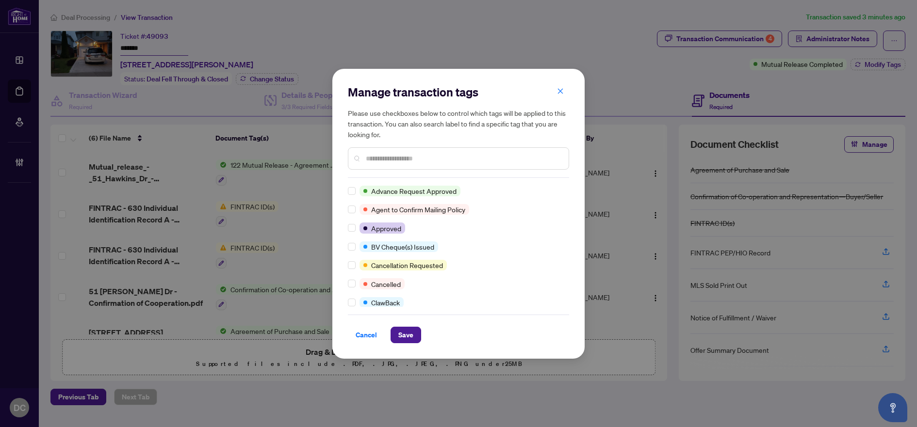
click at [404, 150] on div at bounding box center [458, 158] width 221 height 22
click at [403, 161] on input "text" at bounding box center [463, 158] width 195 height 11
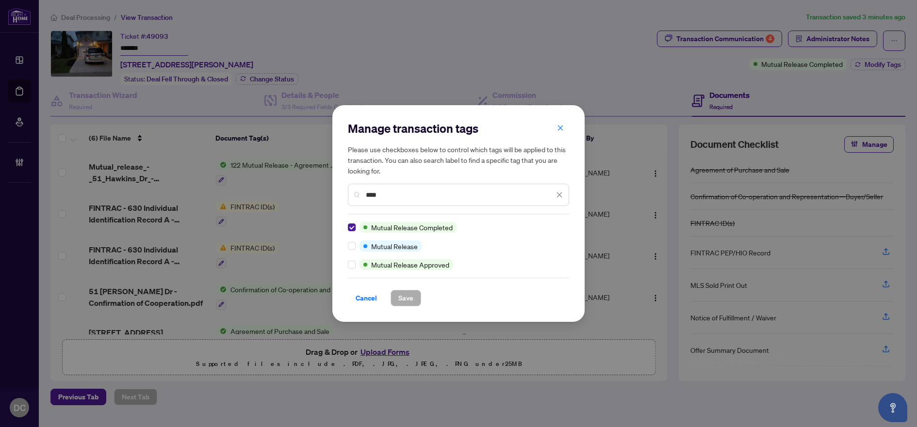
drag, startPoint x: 391, startPoint y: 195, endPoint x: 316, endPoint y: 191, distance: 75.3
click at [316, 191] on div "Manage transaction tags Please use checkboxes below to control which tags will …" at bounding box center [458, 213] width 917 height 427
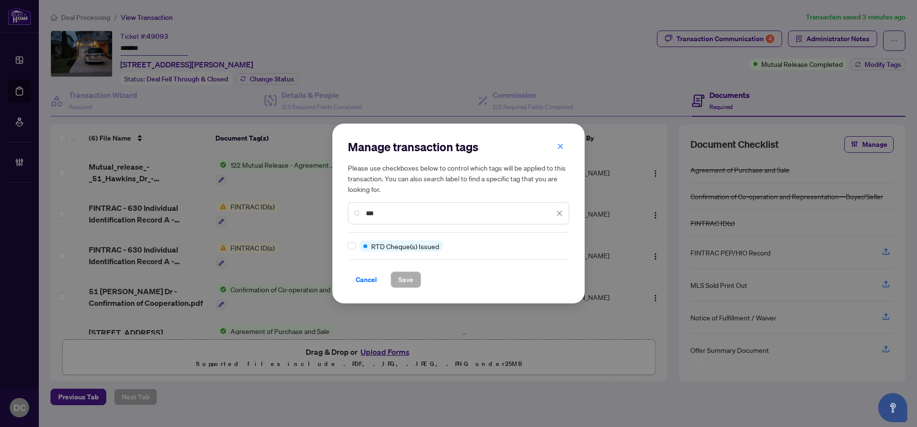
click at [353, 242] on label at bounding box center [352, 246] width 8 height 11
click at [401, 205] on div "***" at bounding box center [458, 213] width 221 height 22
drag, startPoint x: 402, startPoint y: 212, endPoint x: 330, endPoint y: 210, distance: 71.8
click at [330, 210] on div "Manage transaction tags Please use checkboxes below to control which tags will …" at bounding box center [458, 213] width 917 height 427
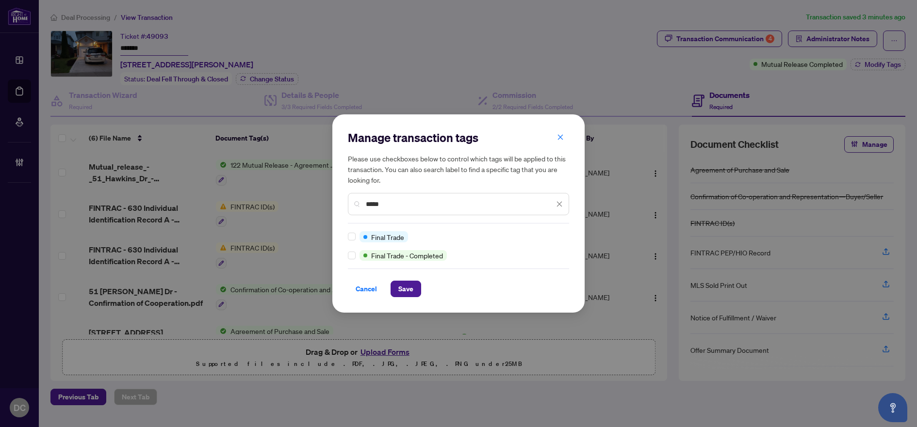
type input "*****"
drag, startPoint x: 414, startPoint y: 290, endPoint x: 494, endPoint y: 210, distance: 112.1
click at [415, 288] on button "Save" at bounding box center [405, 289] width 31 height 16
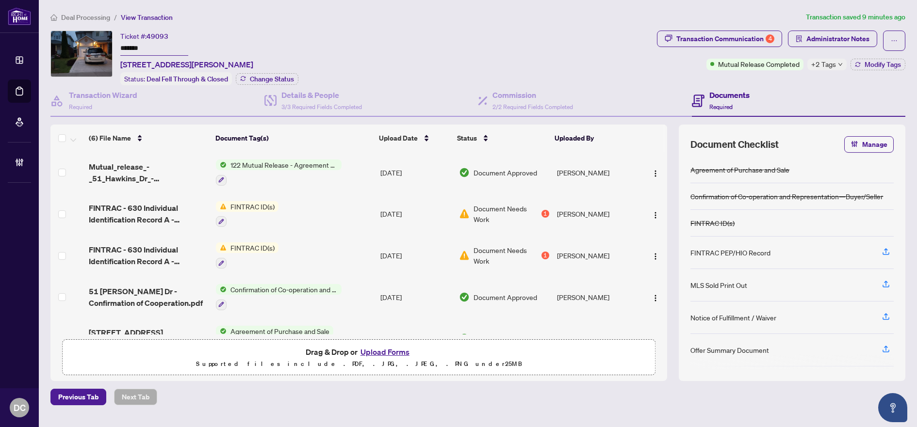
click at [78, 13] on span "Deal Processing" at bounding box center [85, 17] width 49 height 9
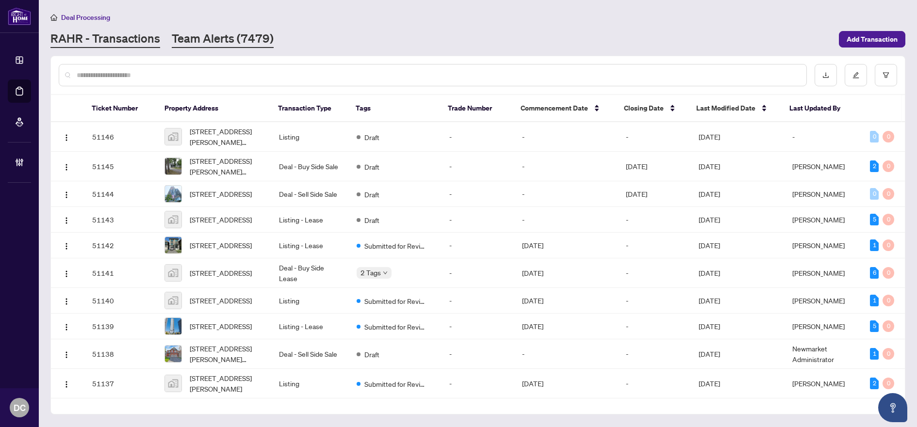
click at [250, 45] on link "Team Alerts (7479)" at bounding box center [223, 39] width 102 height 17
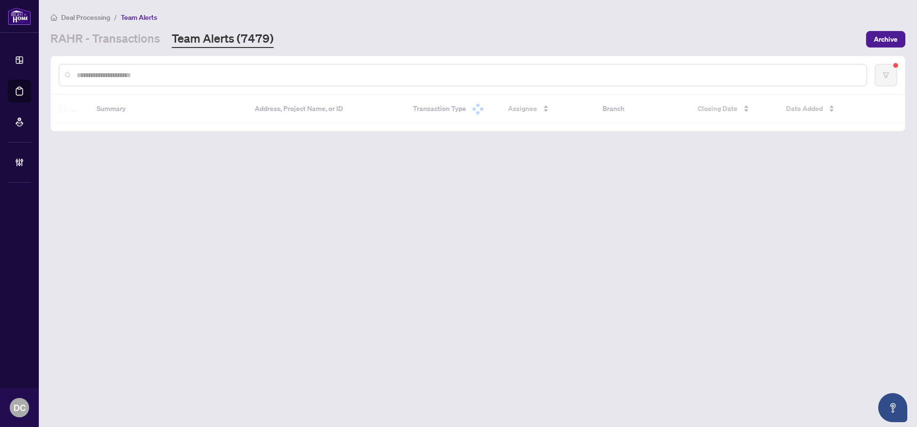
click at [275, 76] on input "text" at bounding box center [468, 75] width 782 height 11
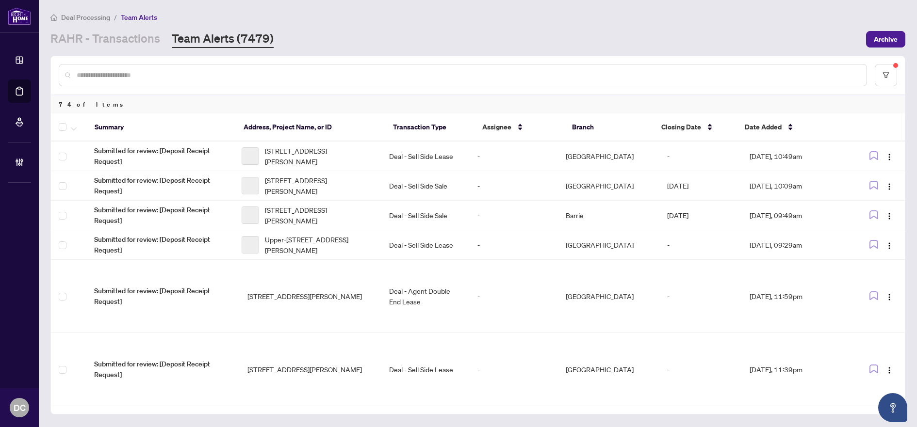
paste input "*******"
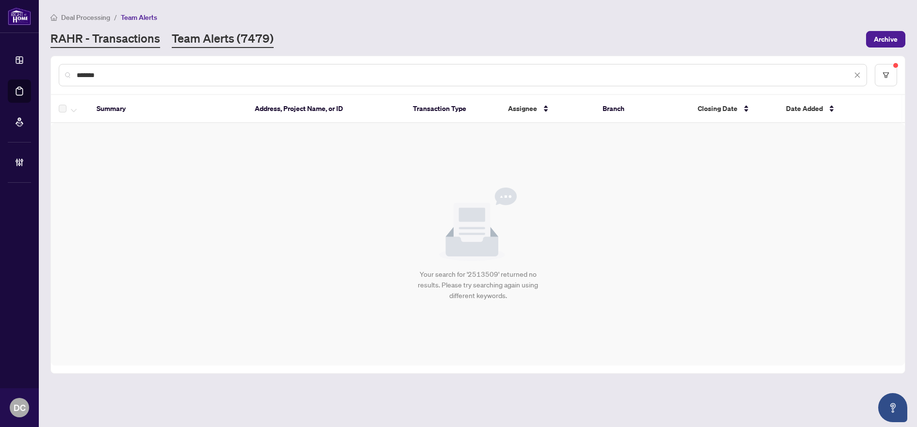
type input "*******"
click at [108, 40] on link "RAHR - Transactions" at bounding box center [105, 39] width 110 height 17
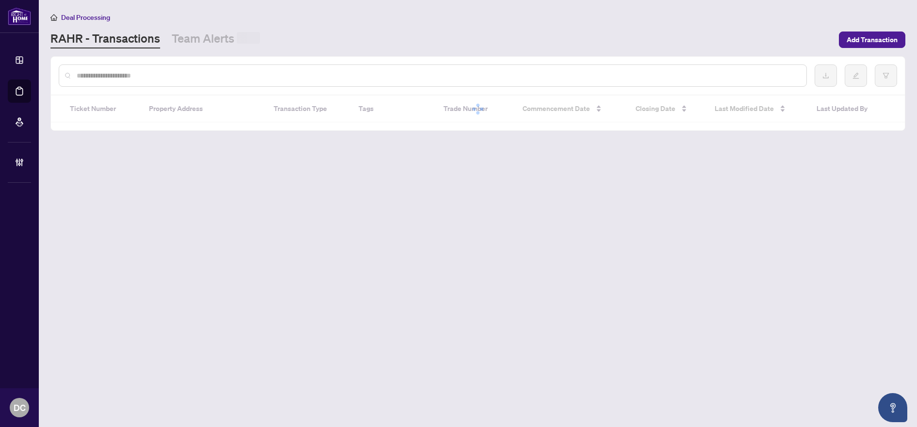
drag, startPoint x: 108, startPoint y: 54, endPoint x: 113, endPoint y: 72, distance: 18.1
click at [111, 68] on div at bounding box center [433, 76] width 748 height 22
click at [113, 72] on input "text" at bounding box center [438, 75] width 722 height 11
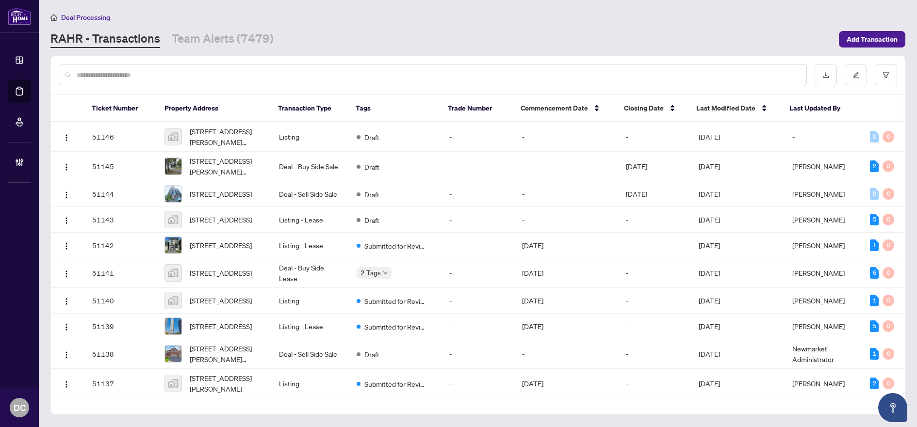
paste input "*******"
type input "*******"
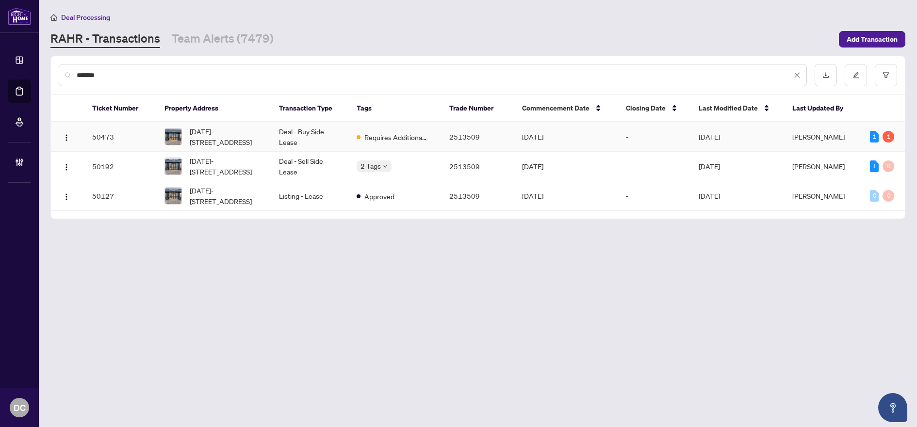
click at [277, 140] on td "Deal - Buy Side Lease" at bounding box center [310, 137] width 78 height 30
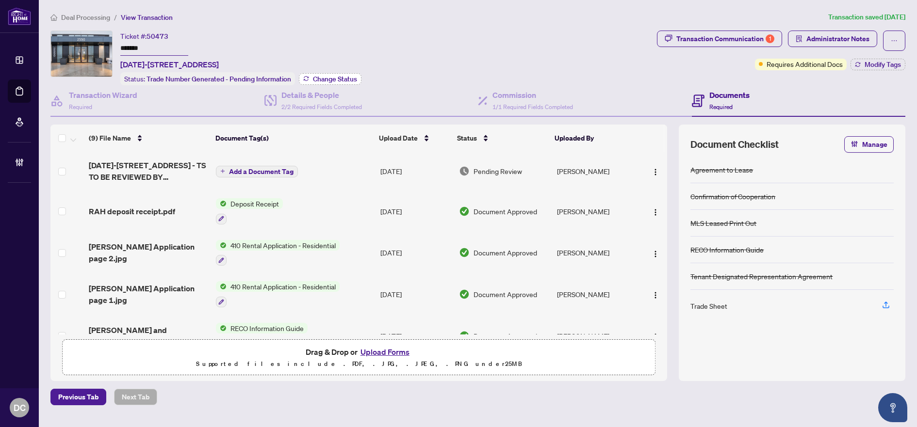
click at [329, 81] on span "Change Status" at bounding box center [335, 79] width 44 height 7
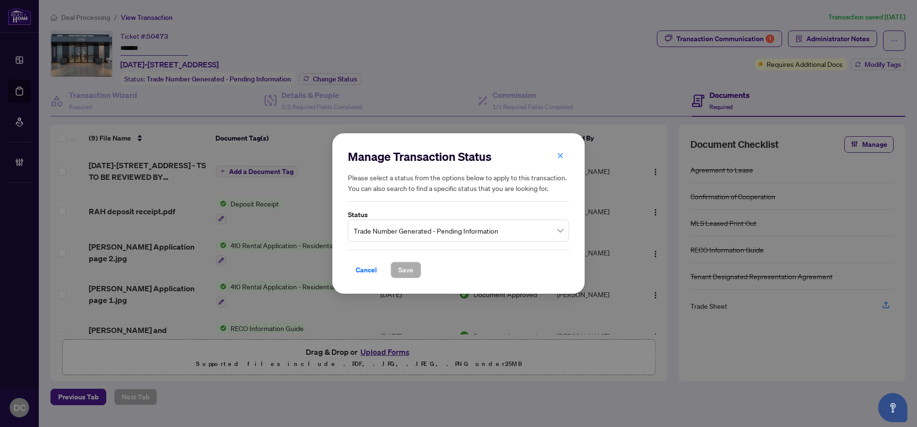
click at [464, 235] on span "Trade Number Generated - Pending Information" at bounding box center [459, 231] width 210 height 18
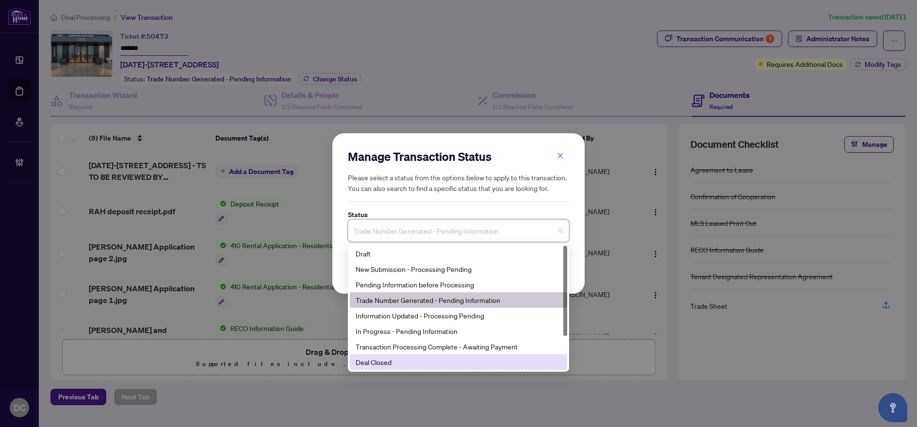
click at [387, 359] on div "Deal Closed" at bounding box center [458, 362] width 206 height 11
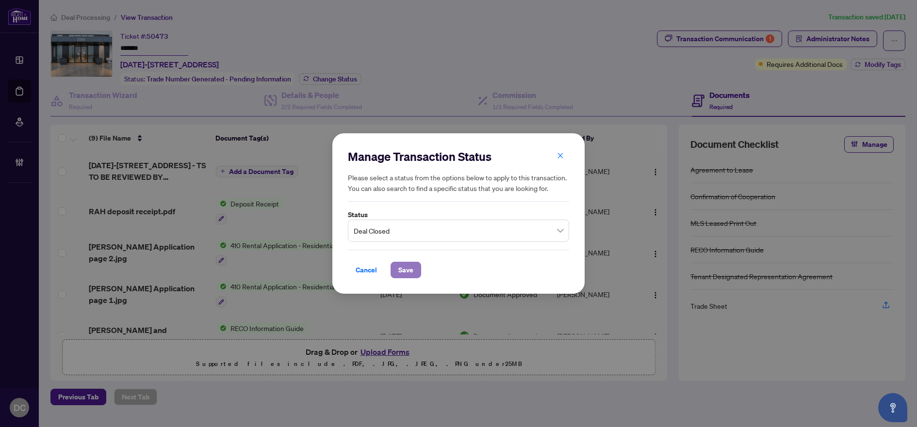
click at [404, 271] on span "Save" at bounding box center [405, 270] width 15 height 16
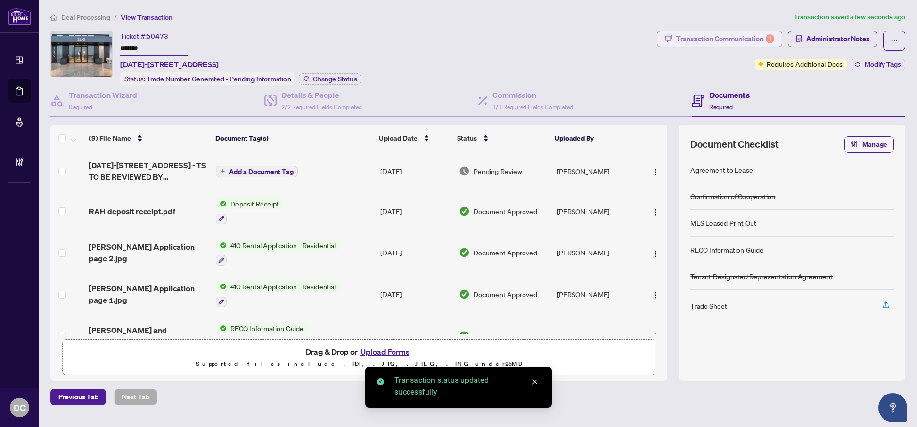
click at [730, 38] on div "Transaction Communication 1" at bounding box center [725, 39] width 98 height 16
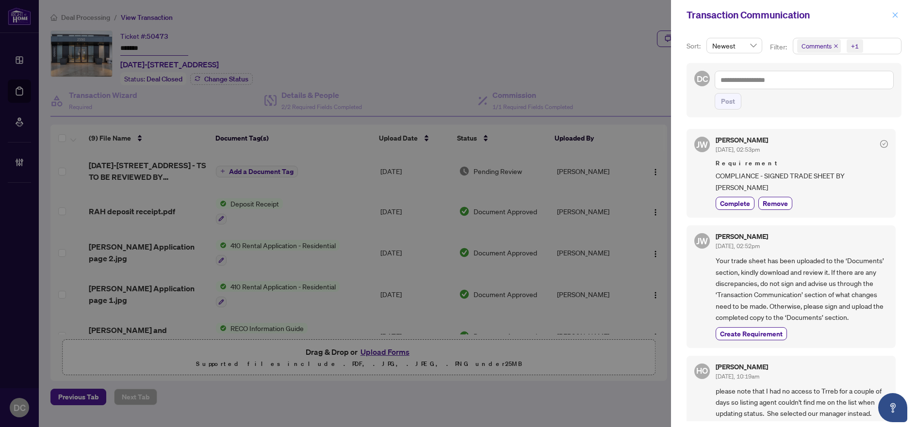
click at [894, 16] on icon "close" at bounding box center [894, 14] width 5 height 5
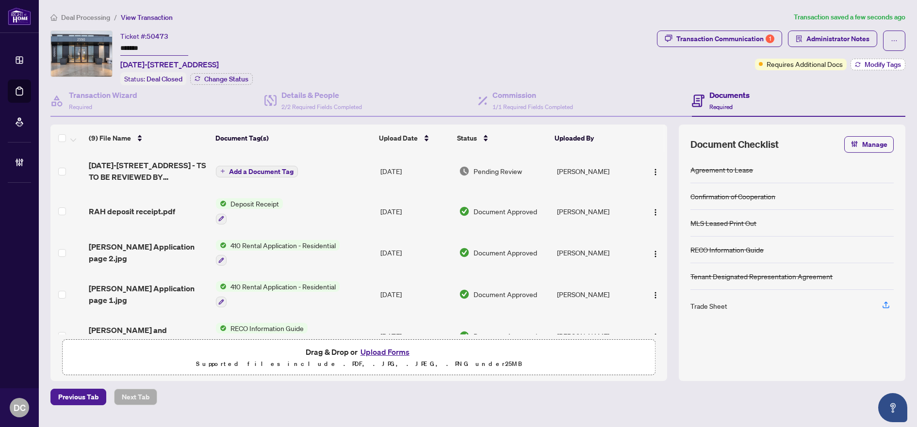
click at [875, 59] on button "Modify Tags" at bounding box center [877, 65] width 55 height 12
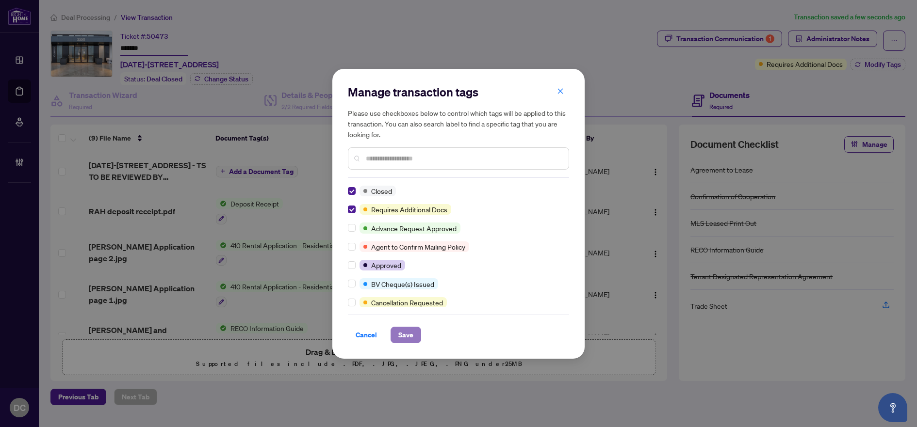
click at [402, 335] on span "Save" at bounding box center [405, 335] width 15 height 16
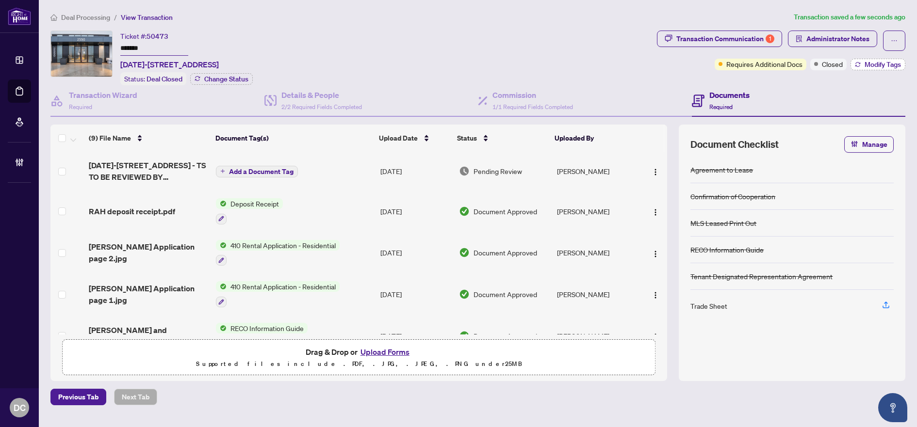
click at [881, 68] on span "Modify Tags" at bounding box center [882, 64] width 36 height 7
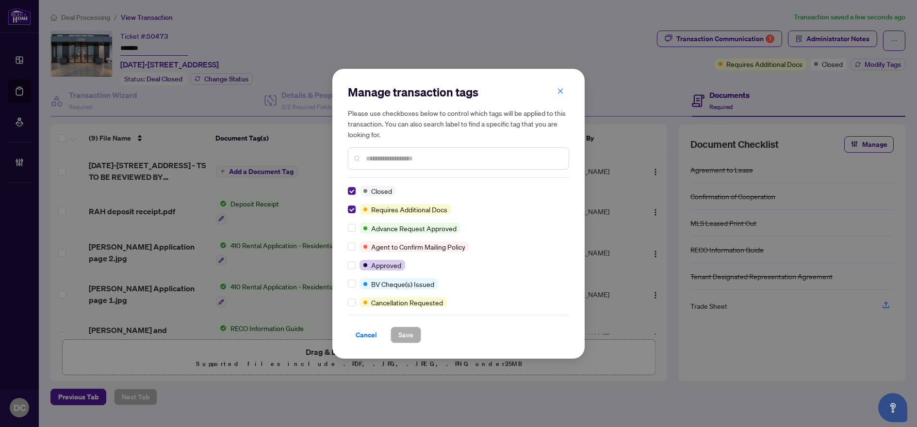
click at [497, 155] on input "text" at bounding box center [463, 158] width 195 height 11
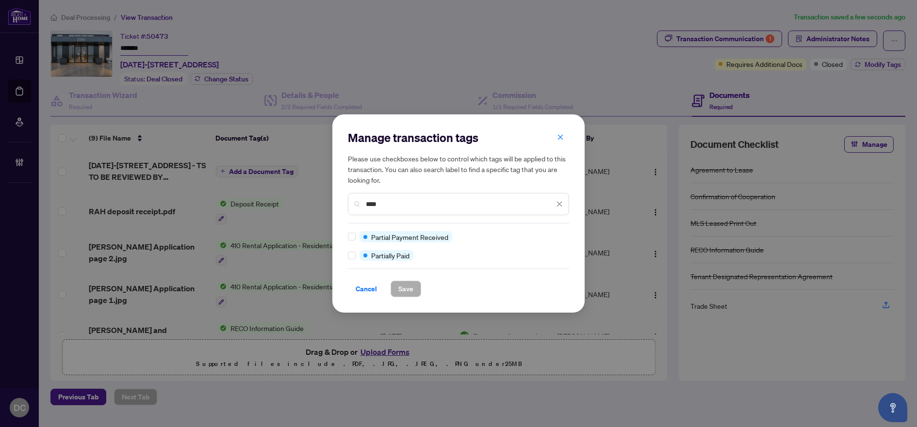
type input "****"
click at [416, 287] on button "Save" at bounding box center [405, 289] width 31 height 16
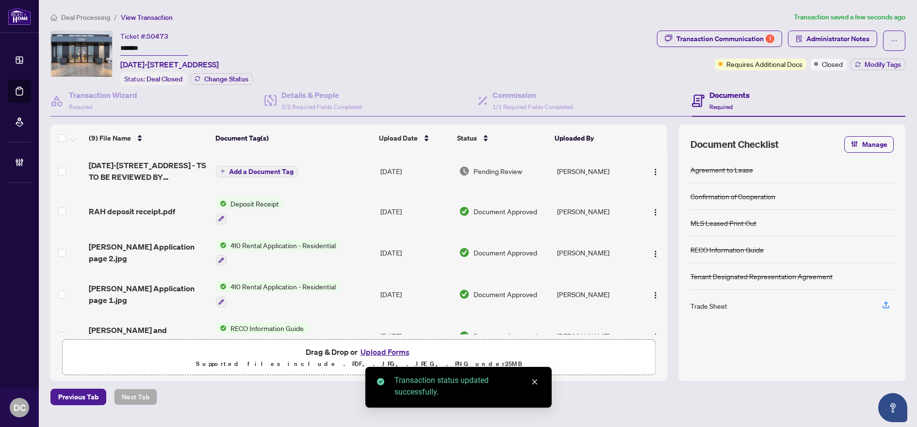
click at [108, 18] on span "Deal Processing" at bounding box center [85, 17] width 49 height 9
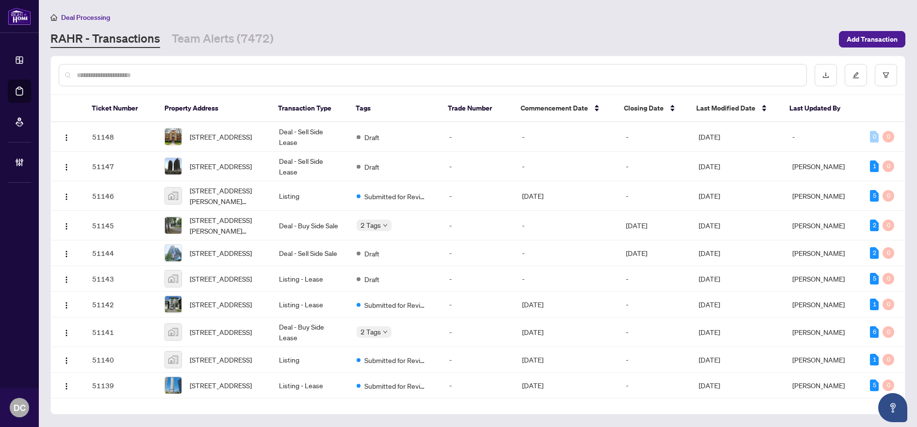
click at [225, 38] on link "Team Alerts (7472)" at bounding box center [223, 39] width 102 height 17
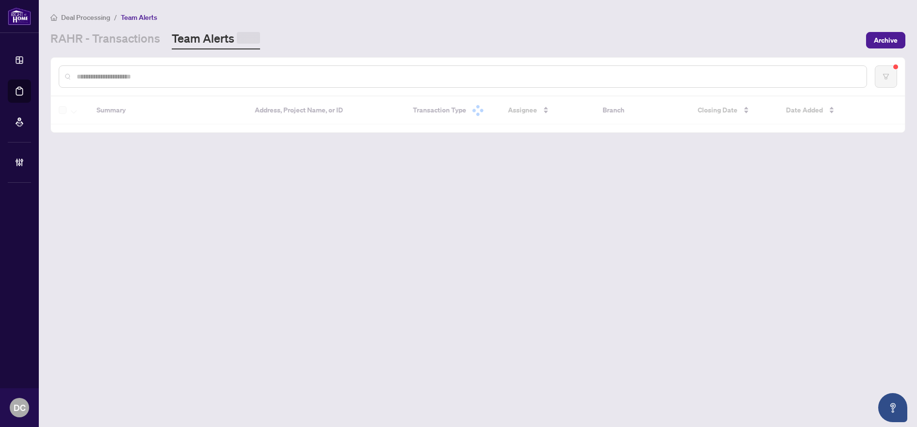
click at [202, 76] on input "text" at bounding box center [468, 76] width 782 height 11
paste input "*******"
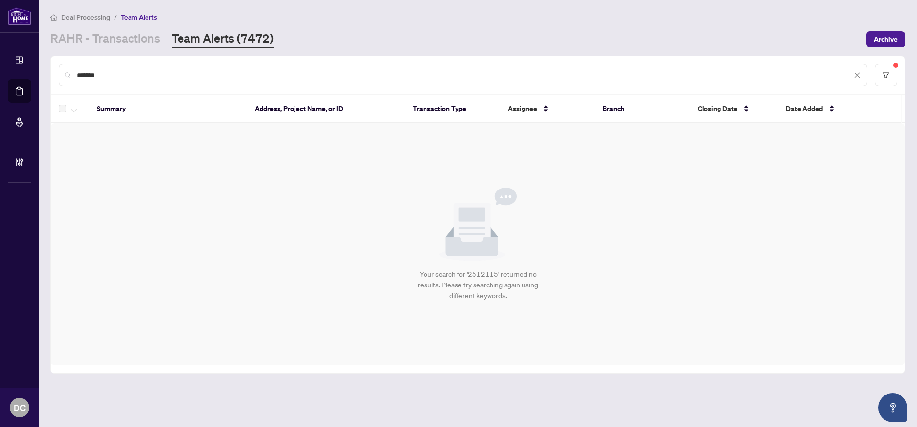
type input "*******"
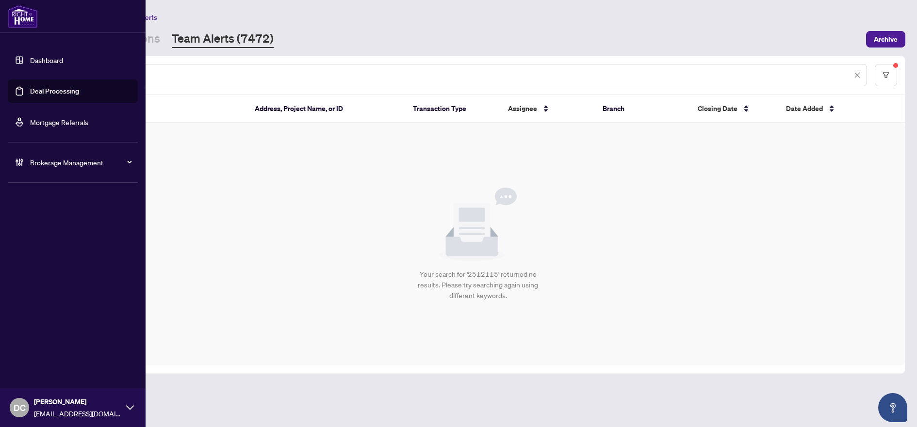
drag, startPoint x: 178, startPoint y: 78, endPoint x: 23, endPoint y: 72, distance: 154.8
click at [23, 72] on div "Dashboard Deal Processing Mortgage Referrals Brokerage Management DC Dawn Chan …" at bounding box center [458, 213] width 917 height 427
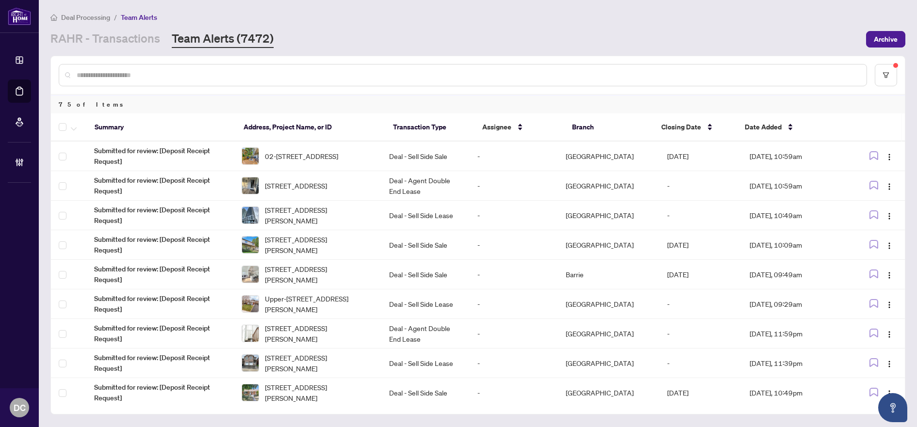
click at [128, 44] on link "RAHR - Transactions" at bounding box center [105, 39] width 110 height 17
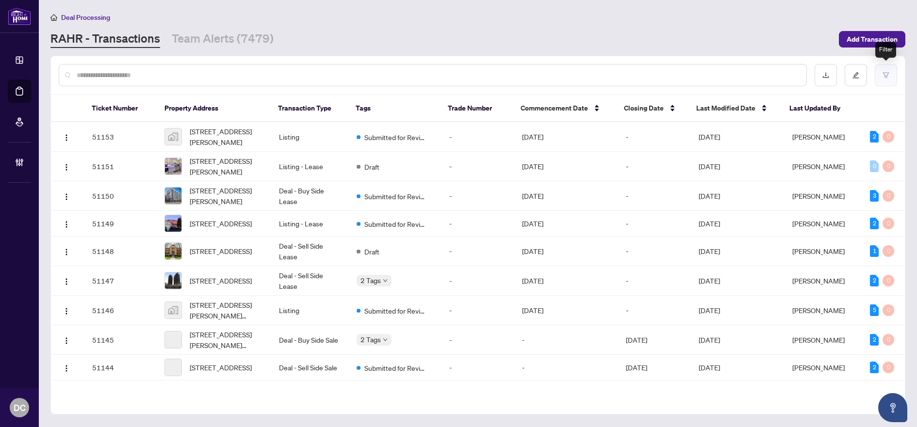
click at [883, 70] on button "button" at bounding box center [885, 75] width 22 height 22
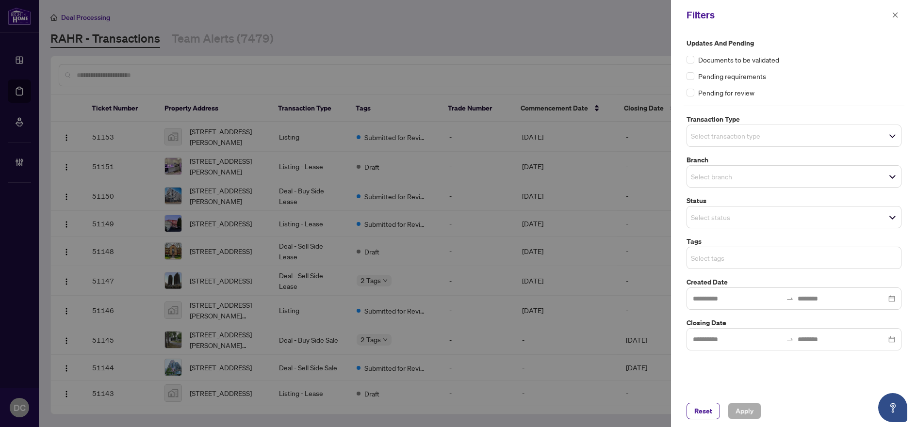
click at [756, 258] on input "search" at bounding box center [725, 258] width 68 height 12
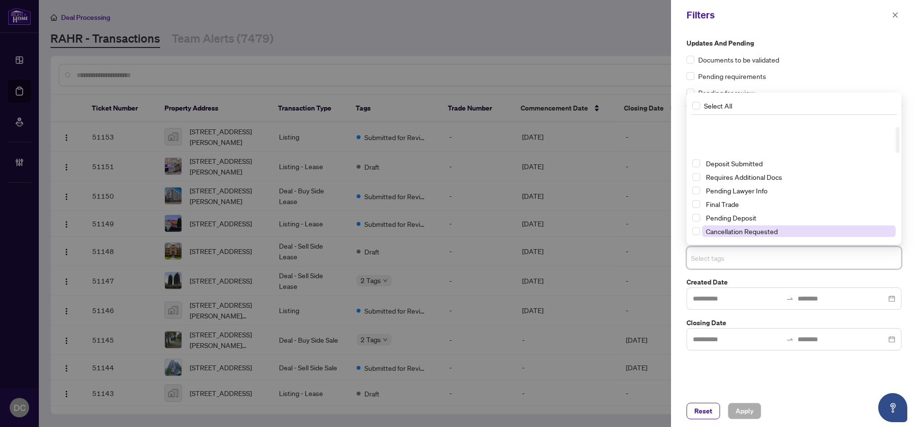
scroll to position [48, 0]
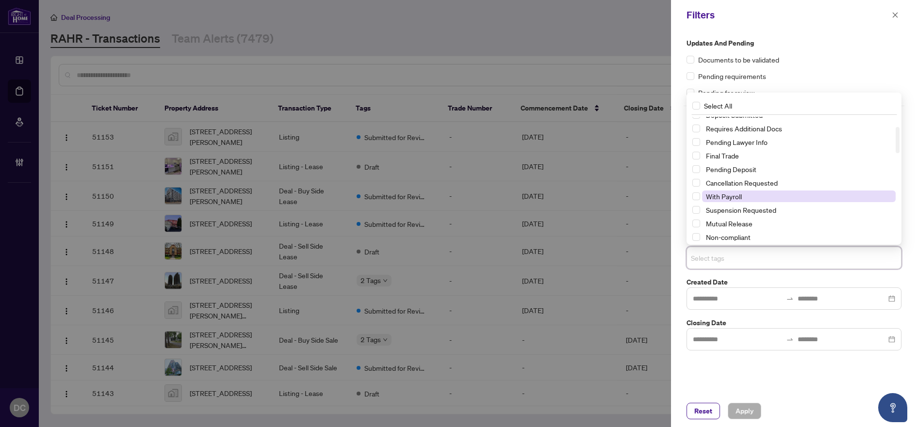
click at [739, 196] on span "With Payroll" at bounding box center [724, 196] width 36 height 9
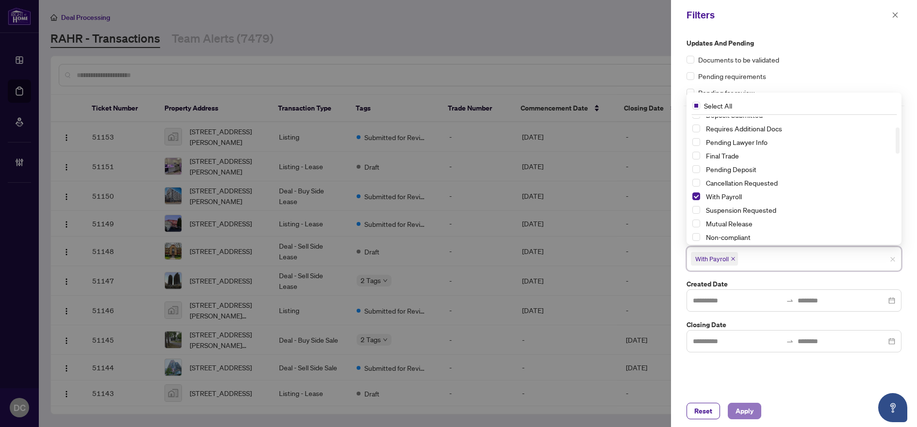
click at [745, 415] on span "Apply" at bounding box center [744, 412] width 18 height 16
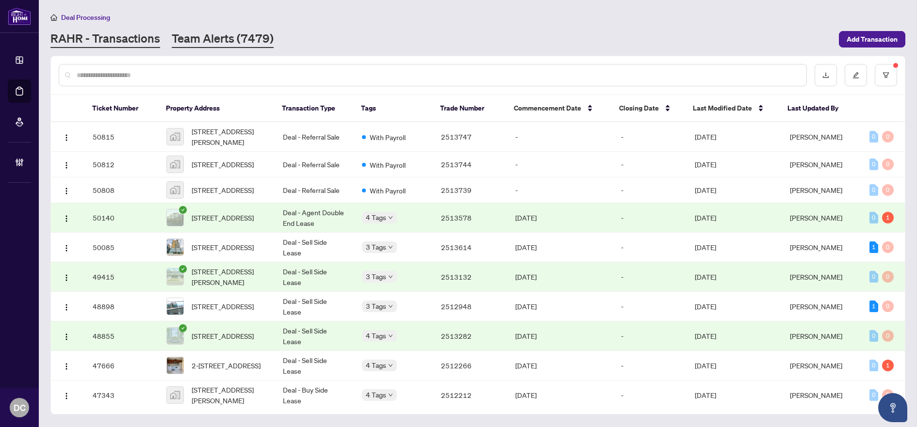
click at [193, 34] on link "Team Alerts (7479)" at bounding box center [223, 39] width 102 height 17
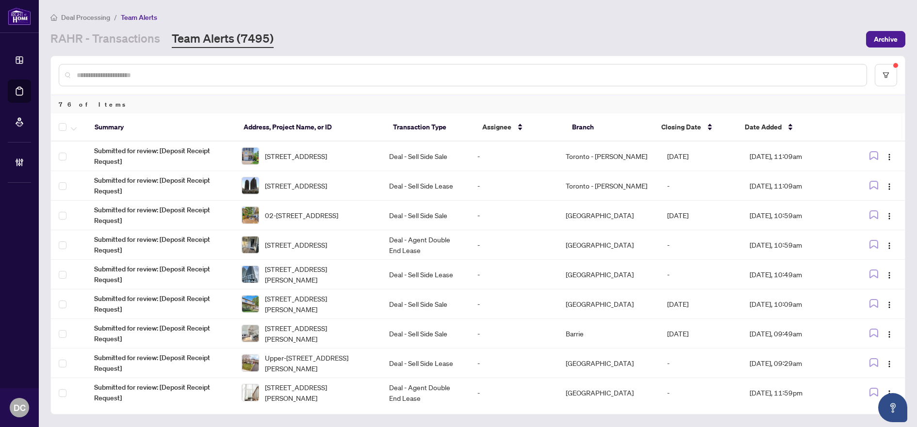
click at [197, 71] on input "text" at bounding box center [468, 75] width 782 height 11
paste input "*******"
type input "*******"
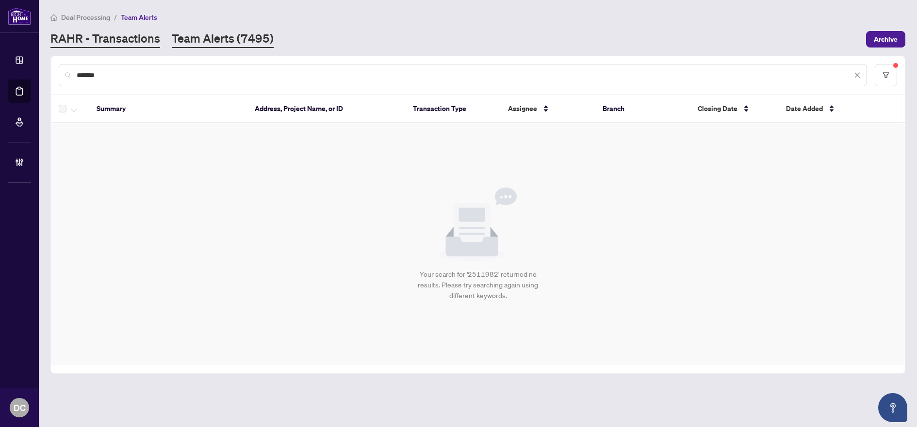
click at [122, 40] on link "RAHR - Transactions" at bounding box center [105, 39] width 110 height 17
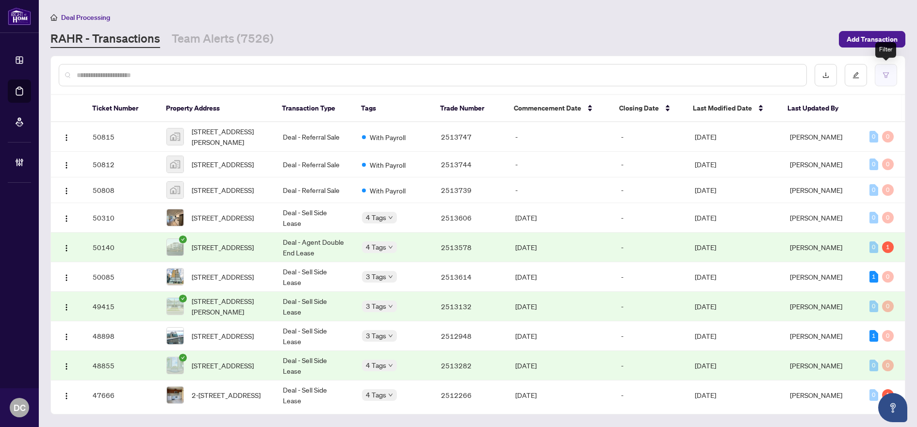
click at [884, 72] on icon "filter" at bounding box center [886, 74] width 6 height 5
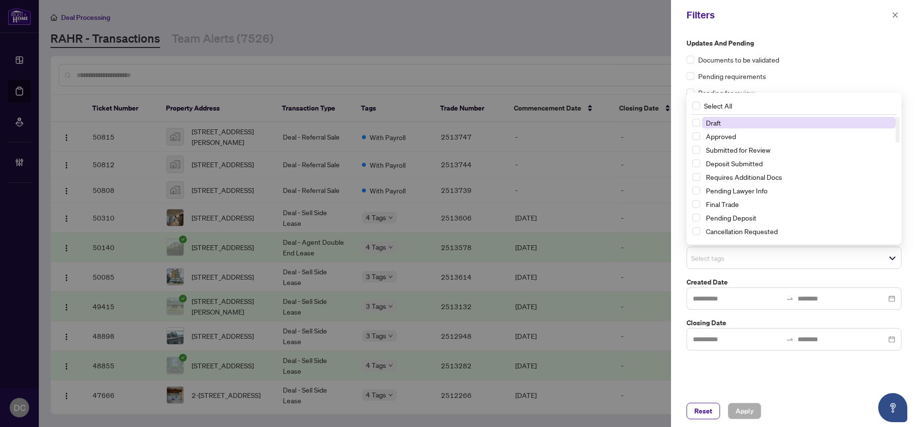
click at [757, 264] on span "Select tags" at bounding box center [794, 258] width 214 height 14
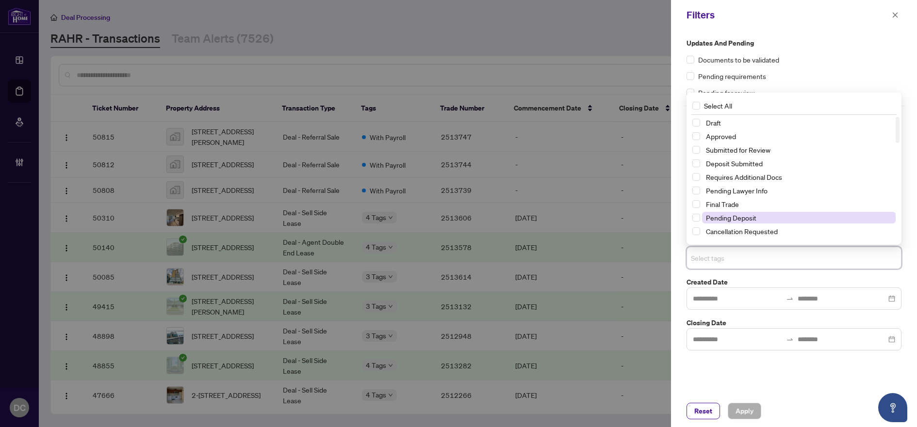
scroll to position [97, 0]
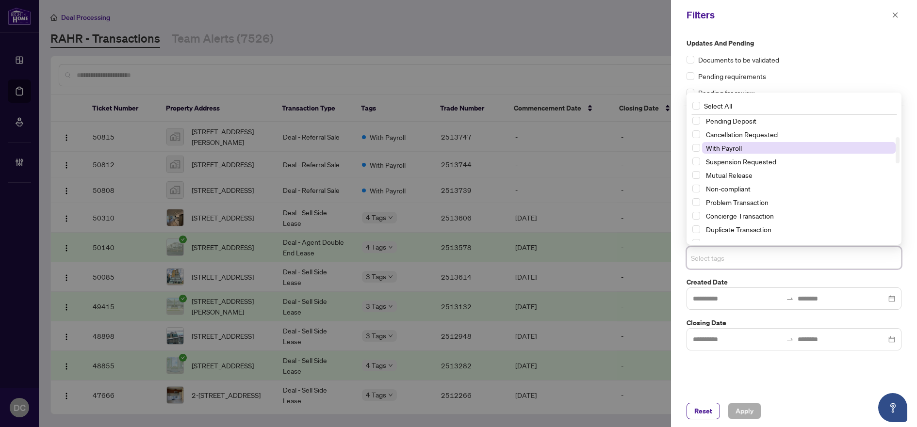
click at [728, 149] on span "With Payroll" at bounding box center [724, 148] width 36 height 9
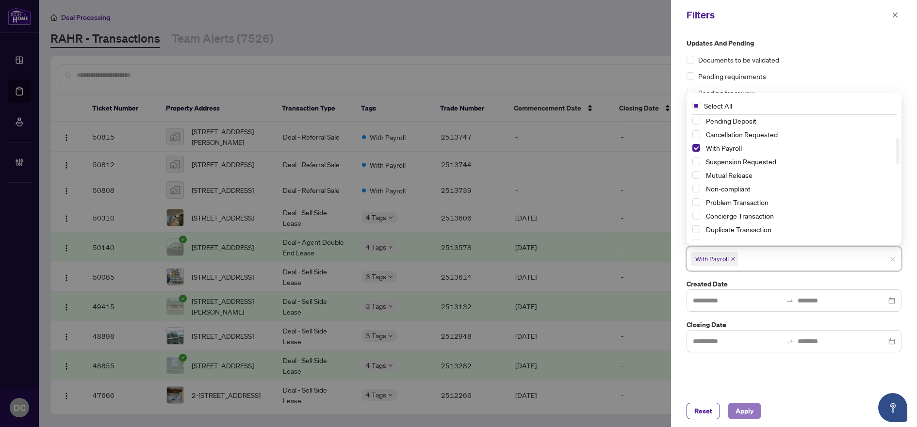
click at [747, 413] on span "Apply" at bounding box center [744, 412] width 18 height 16
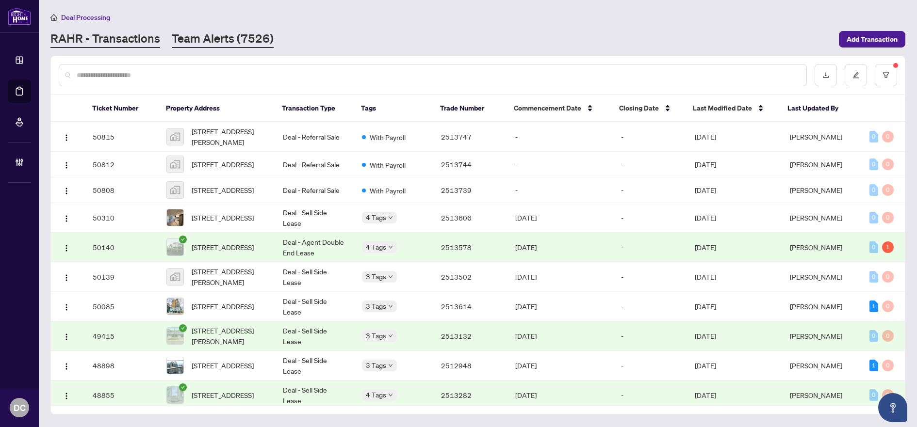
click at [194, 41] on link "Team Alerts (7526)" at bounding box center [223, 39] width 102 height 17
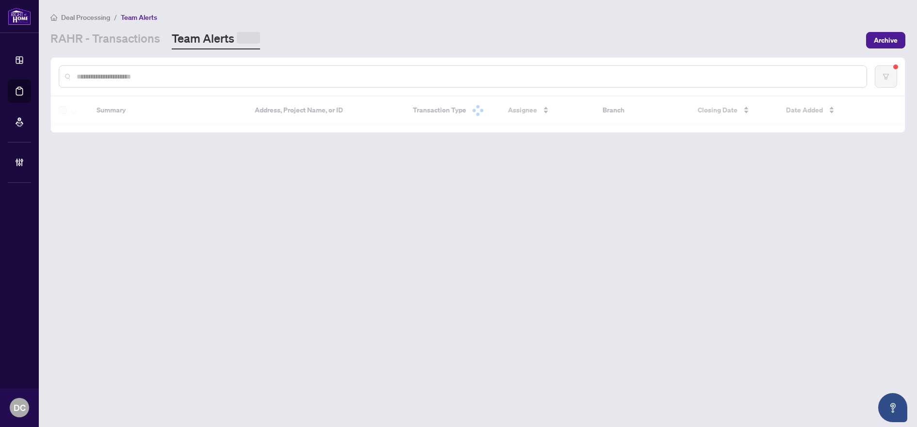
click at [244, 77] on input "text" at bounding box center [468, 76] width 782 height 11
paste input "*******"
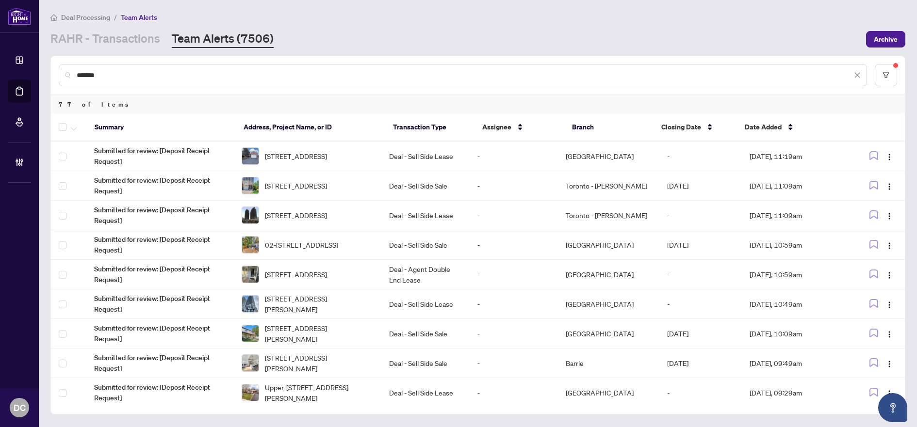
type input "*******"
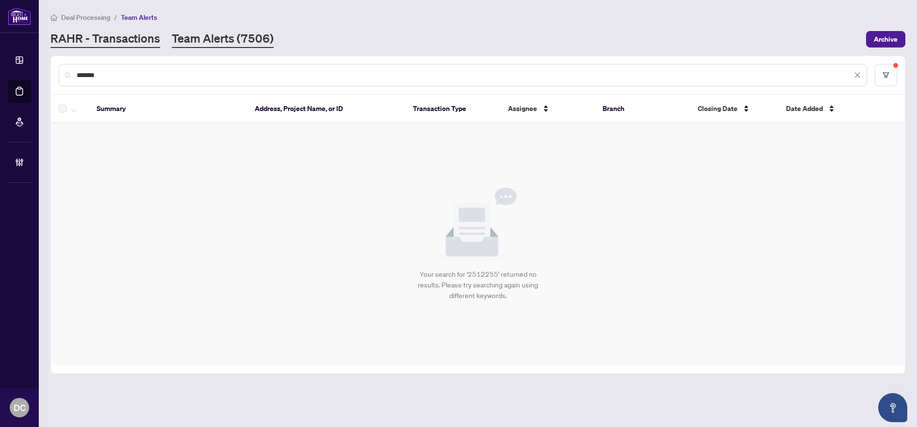
click at [112, 42] on link "RAHR - Transactions" at bounding box center [105, 39] width 110 height 17
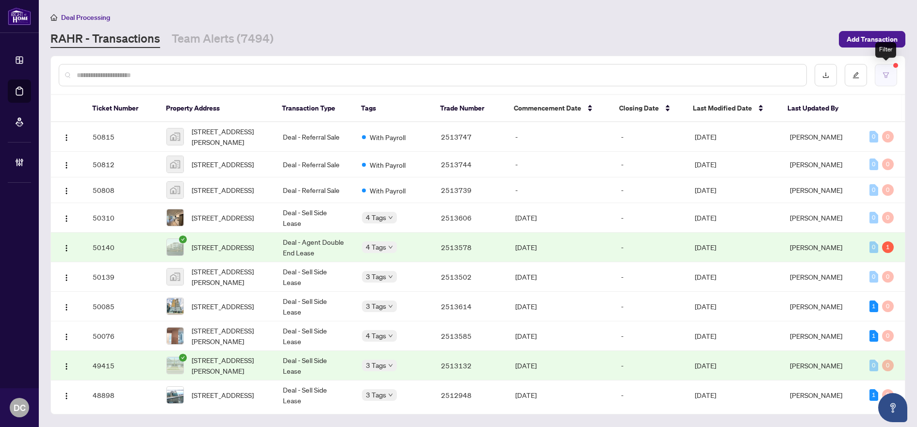
click at [890, 75] on button "button" at bounding box center [885, 75] width 22 height 22
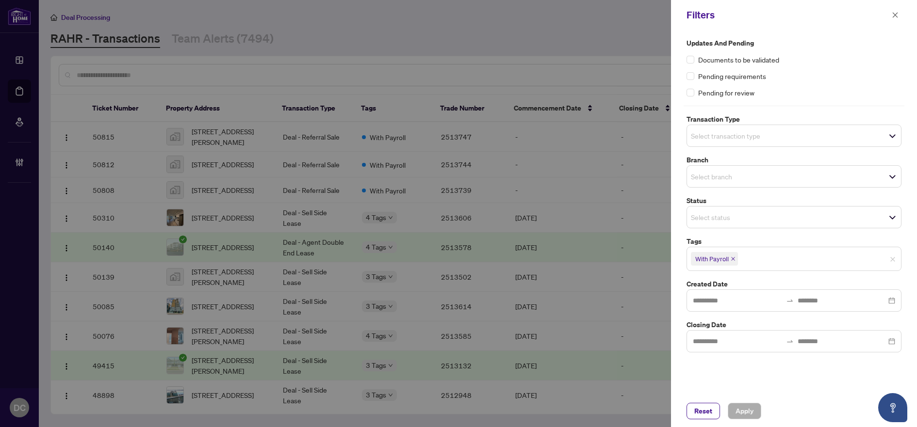
click at [734, 260] on icon "close" at bounding box center [733, 259] width 4 height 4
click at [769, 261] on span "Select tags" at bounding box center [794, 258] width 214 height 14
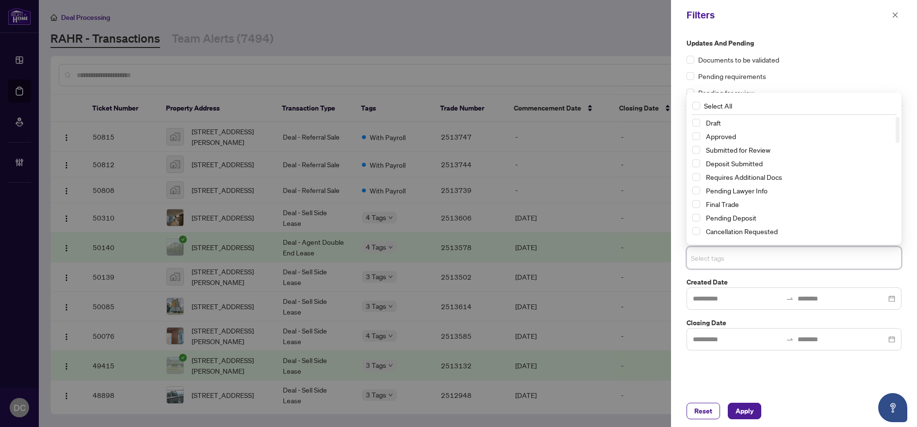
scroll to position [48, 0]
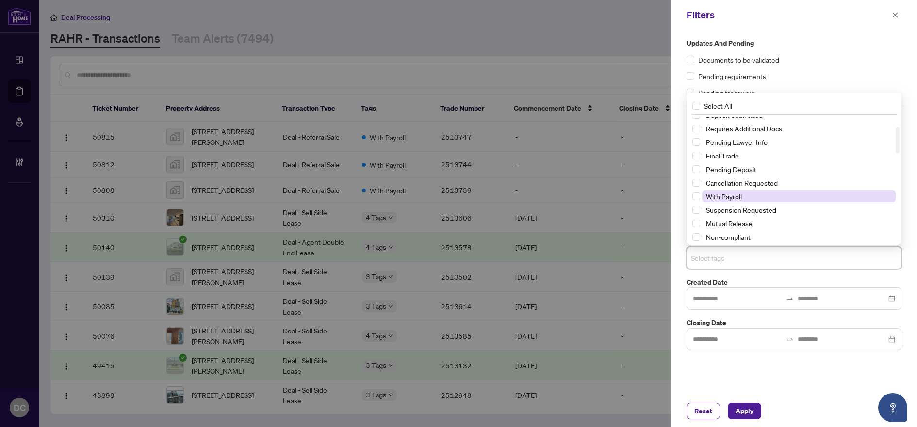
click at [752, 200] on span "With Payroll" at bounding box center [799, 197] width 194 height 12
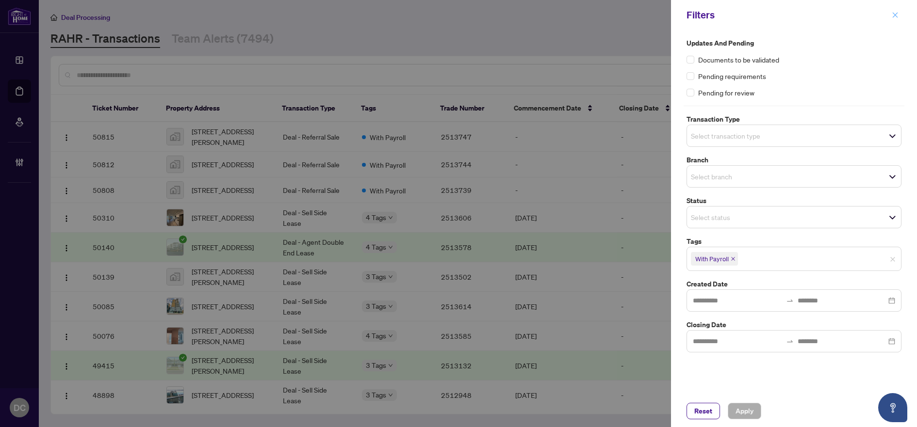
click at [891, 14] on button "button" at bounding box center [894, 15] width 13 height 12
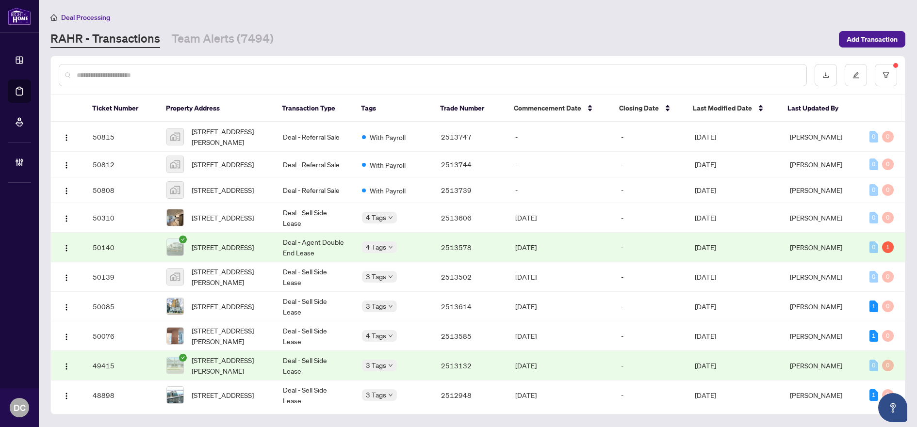
click at [272, 39] on div "RAHR - Transactions Team Alerts (7494)" at bounding box center [441, 39] width 782 height 17
click at [244, 42] on link "Team Alerts (7494)" at bounding box center [223, 39] width 102 height 17
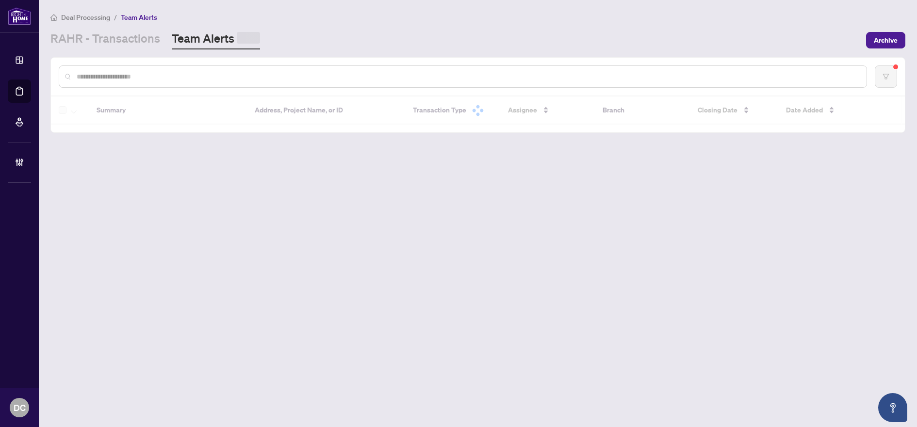
click at [249, 76] on input "text" at bounding box center [468, 76] width 782 height 11
paste input "*******"
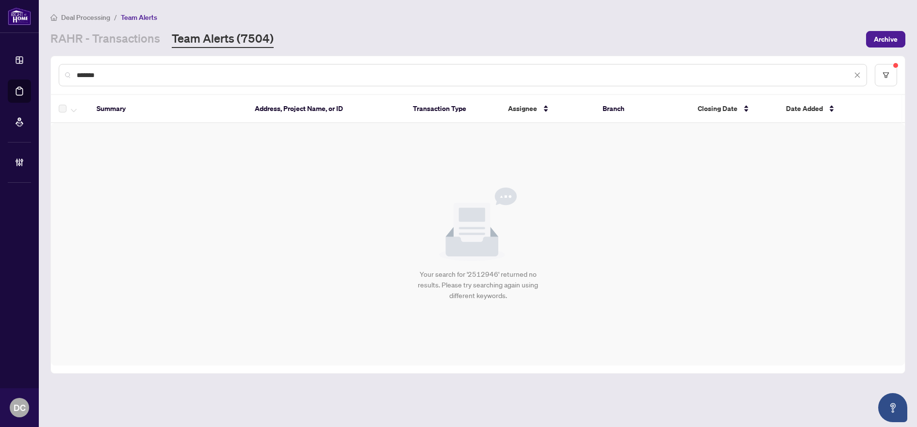
type input "*******"
drag, startPoint x: 128, startPoint y: 74, endPoint x: 48, endPoint y: 73, distance: 79.1
click at [48, 73] on main "Deal Processing / Team Alerts RAHR - Transactions Team Alerts (7504) Archive **…" at bounding box center [478, 213] width 878 height 427
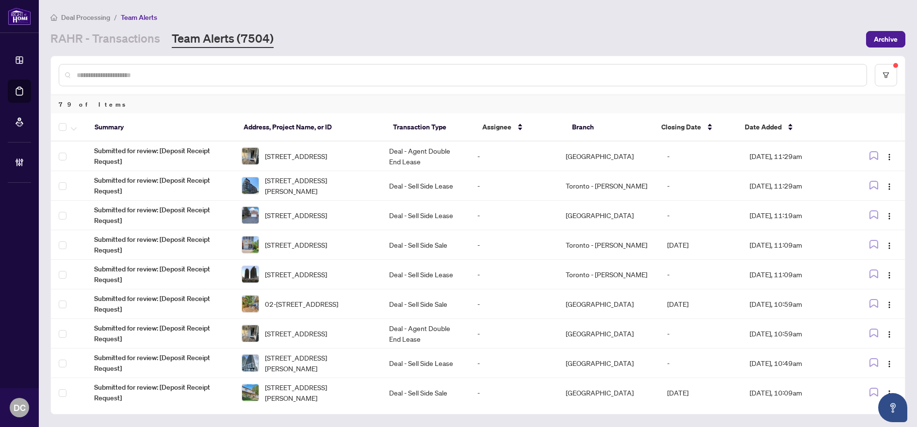
click at [436, 14] on div "Deal Processing / Team Alerts" at bounding box center [477, 17] width 855 height 11
click at [113, 42] on link "RAHR - Transactions" at bounding box center [105, 39] width 110 height 17
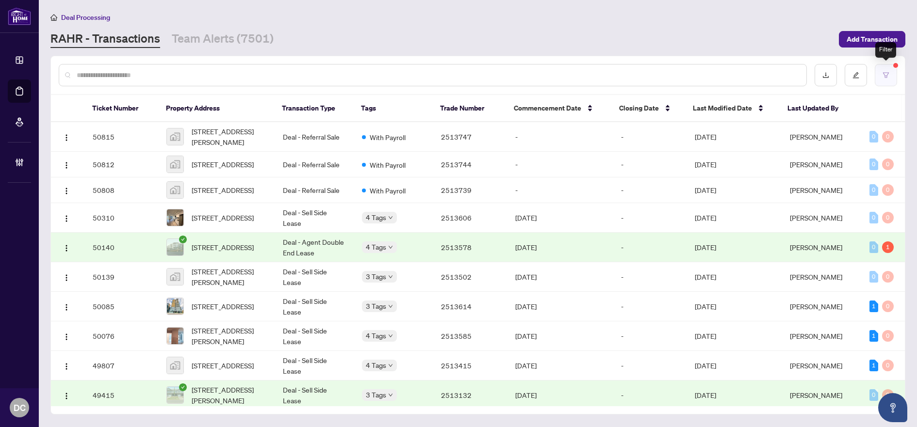
click at [889, 76] on button "button" at bounding box center [885, 75] width 22 height 22
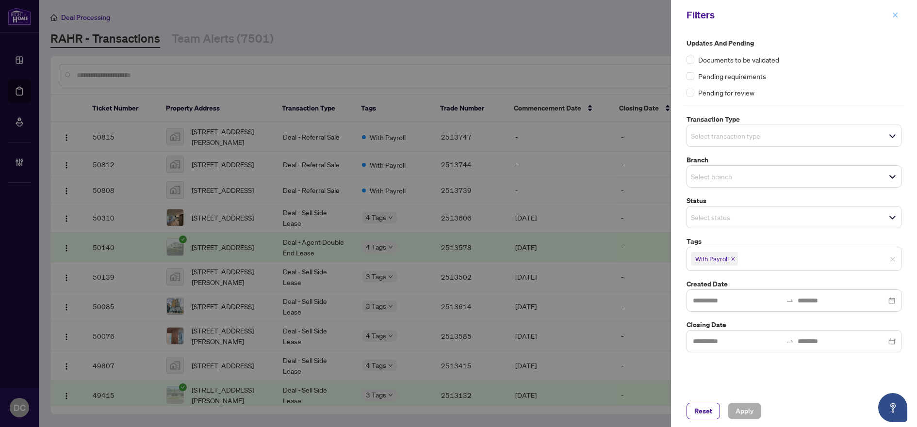
click at [897, 14] on icon "close" at bounding box center [894, 15] width 7 height 7
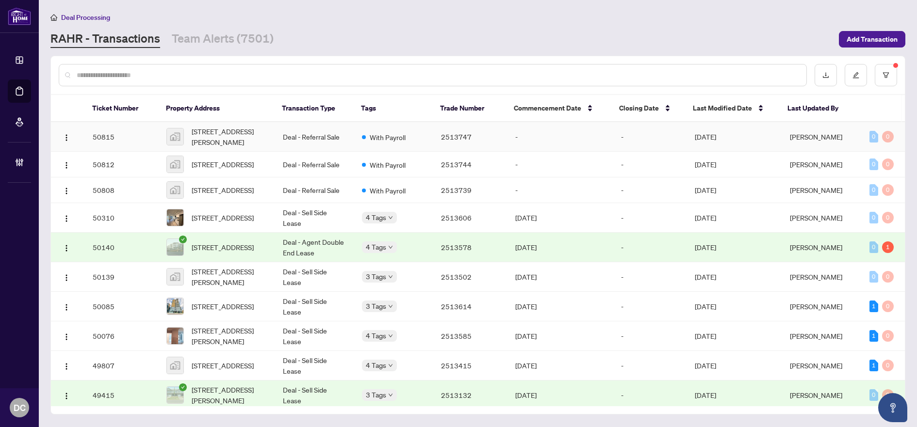
click at [680, 140] on td "-" at bounding box center [650, 137] width 74 height 30
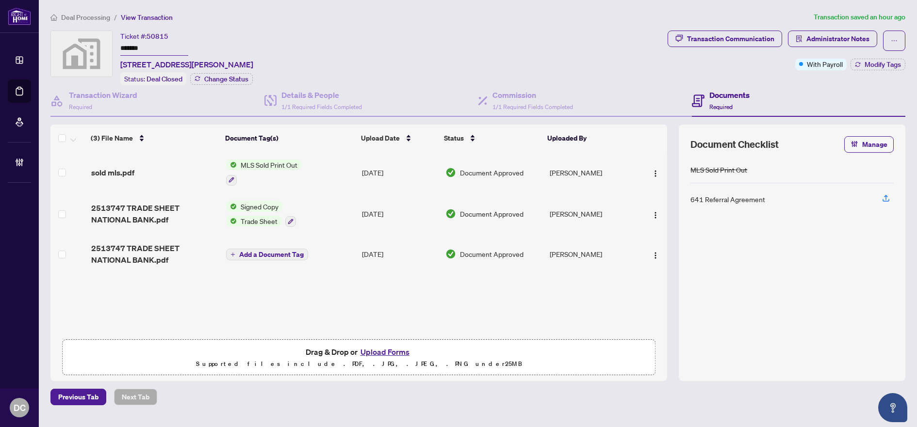
drag, startPoint x: 161, startPoint y: 50, endPoint x: 97, endPoint y: 46, distance: 64.6
click at [97, 46] on div "Ticket #: 50815 ******* 7 Gifford Gate, Brampton, ON, Canada Status: Deal Close…" at bounding box center [356, 58] width 613 height 55
click at [868, 61] on span "Modify Tags" at bounding box center [882, 64] width 36 height 7
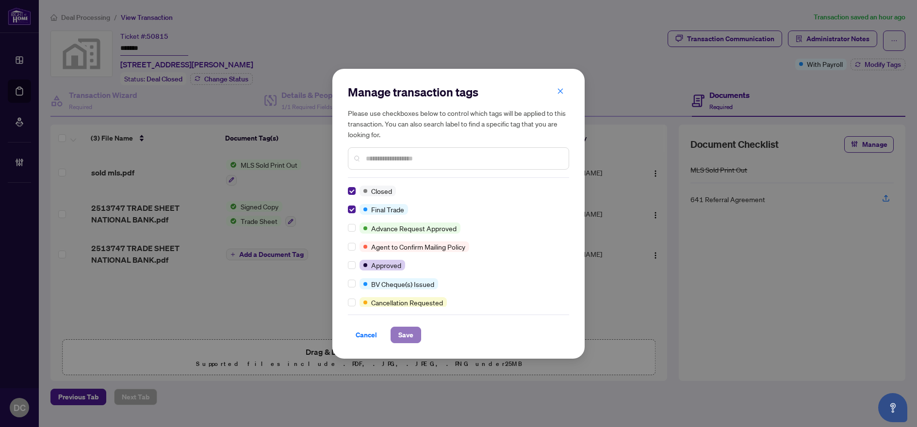
click at [405, 342] on span "Save" at bounding box center [405, 335] width 15 height 16
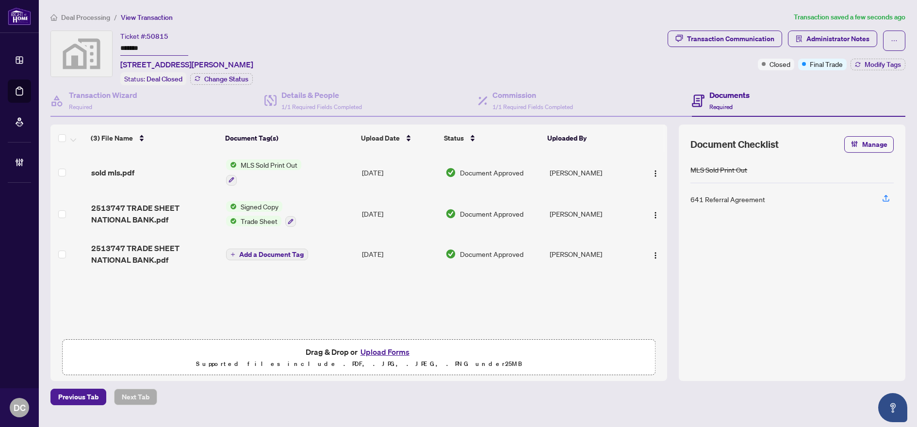
click at [338, 214] on td "Signed Copy Trade Sheet" at bounding box center [290, 215] width 136 height 42
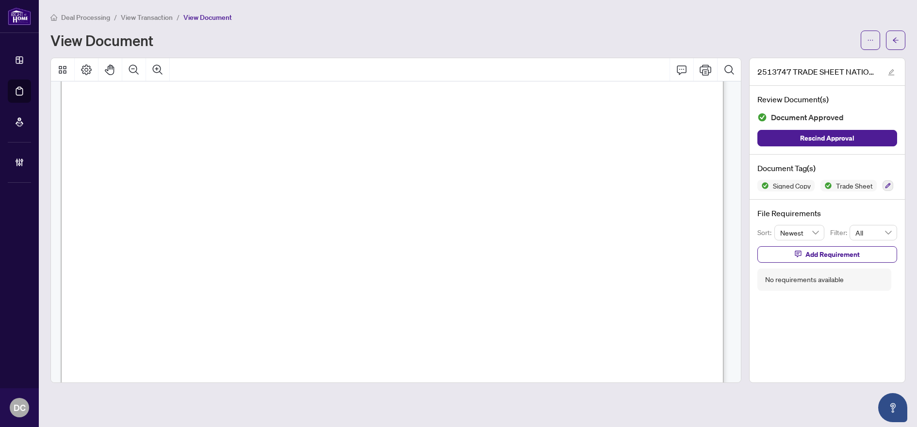
scroll to position [194, 0]
click at [892, 39] on icon "arrow-left" at bounding box center [895, 40] width 7 height 7
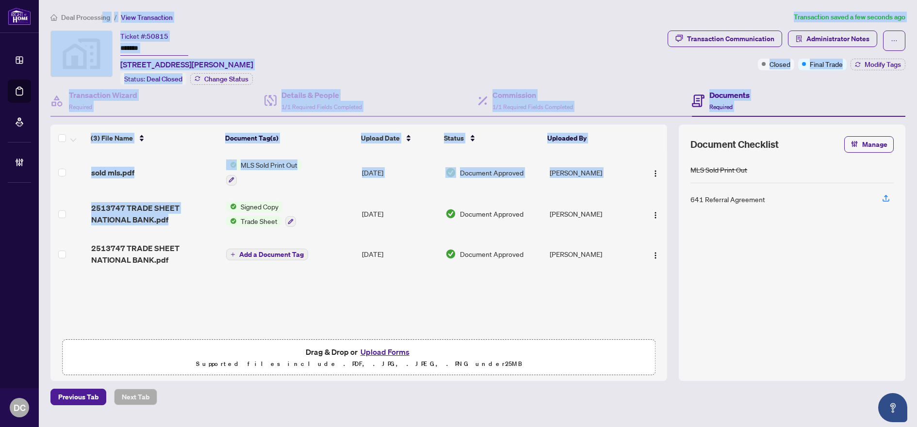
drag, startPoint x: 102, startPoint y: 19, endPoint x: 212, endPoint y: 231, distance: 239.3
click at [211, 229] on div "Deal Processing / View Transaction Transaction saved a few seconds ago Ticket #…" at bounding box center [478, 209] width 862 height 394
click at [183, 316] on div "sold mls.pdf MLS Sold Print Out Aug/29/2025 Document Approved Tanuj Sharma 2513…" at bounding box center [358, 243] width 616 height 183
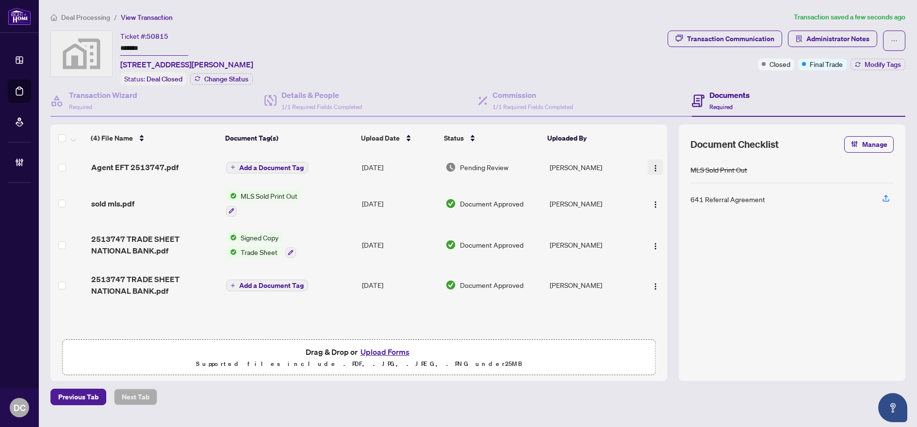
click at [652, 171] on span "button" at bounding box center [655, 167] width 8 height 11
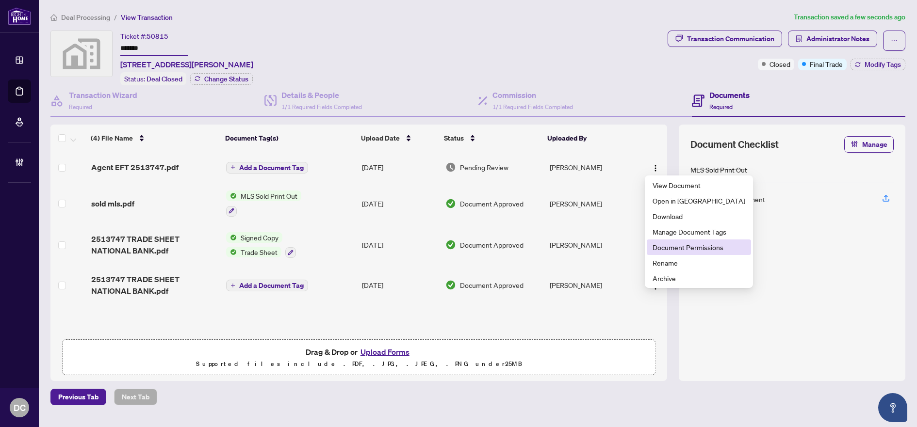
click at [672, 249] on span "Document Permissions" at bounding box center [698, 247] width 93 height 11
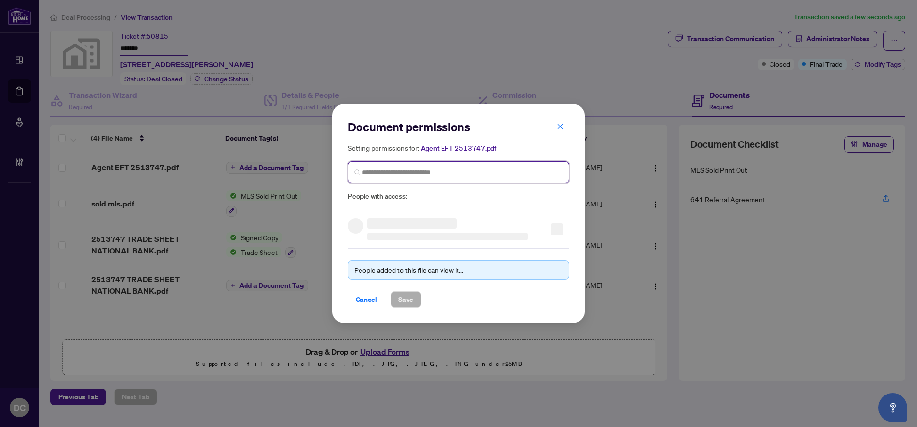
click at [495, 175] on input "search" at bounding box center [462, 172] width 201 height 10
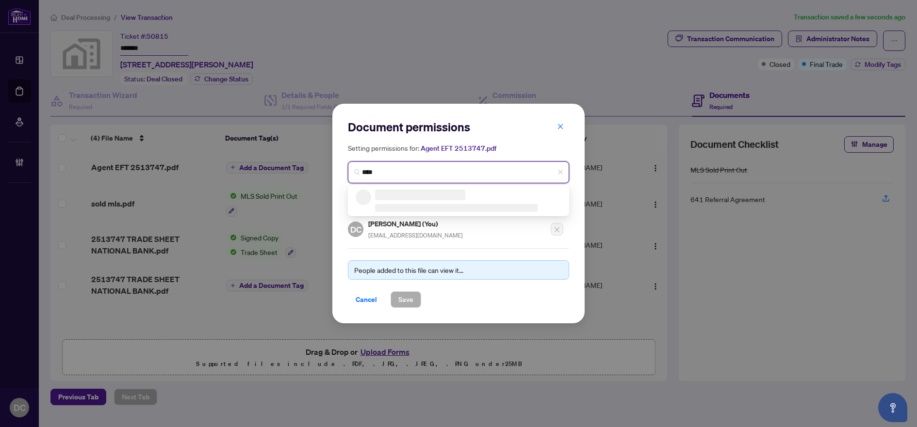
type input "*****"
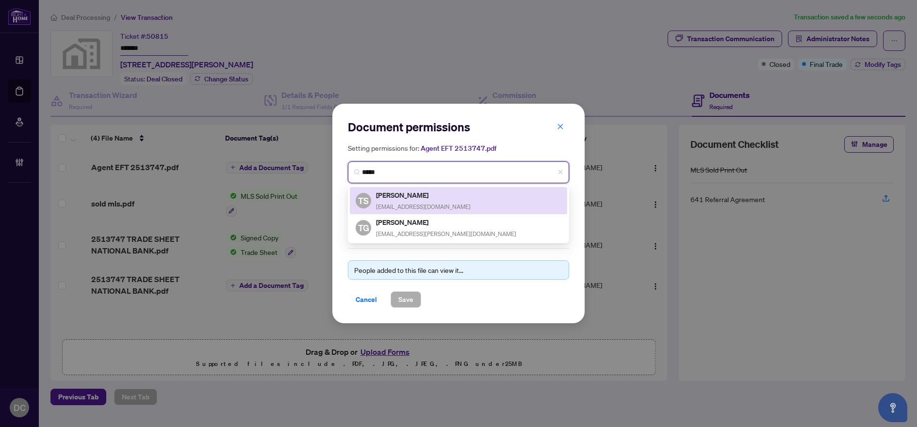
click at [458, 210] on div "Tanuj Sharma TANUJSHARMA3@GMAIL.COM" at bounding box center [423, 201] width 95 height 22
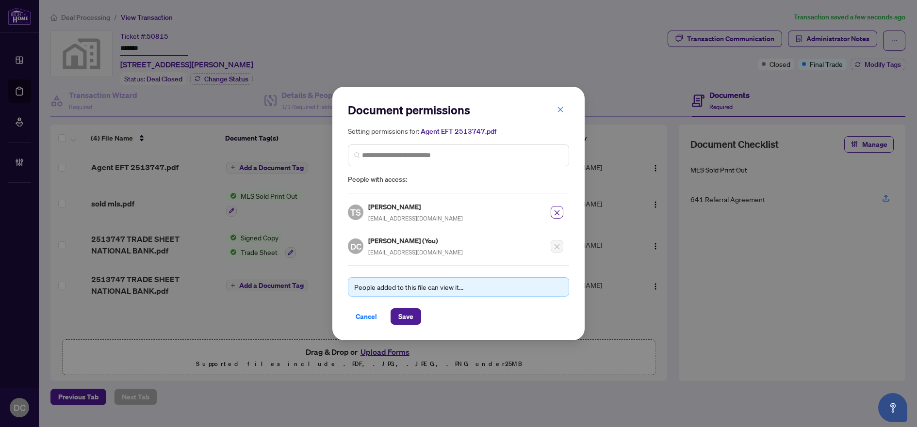
click at [414, 328] on div "Document permissions Setting permissions for: Agent EFT 2513747.pdf 2854 TS Tan…" at bounding box center [458, 214] width 252 height 254
drag, startPoint x: 413, startPoint y: 322, endPoint x: 415, endPoint y: 317, distance: 5.2
click at [413, 321] on span "Save" at bounding box center [405, 317] width 15 height 16
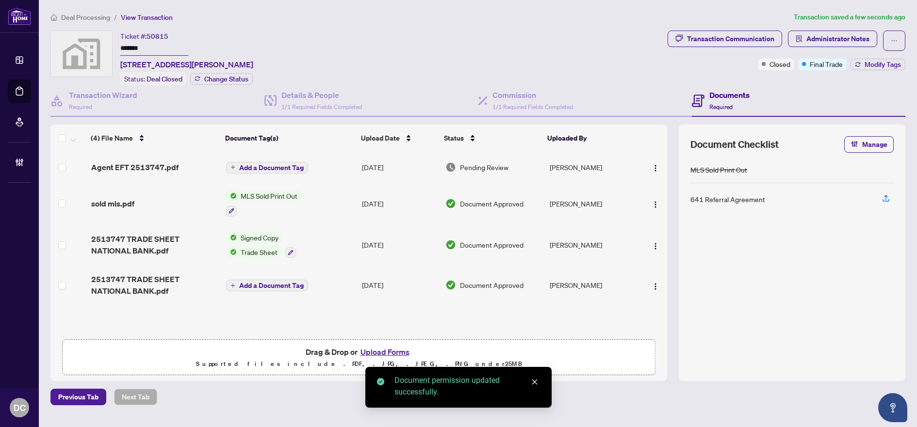
click at [291, 164] on span "Add a Document Tag" at bounding box center [271, 167] width 65 height 7
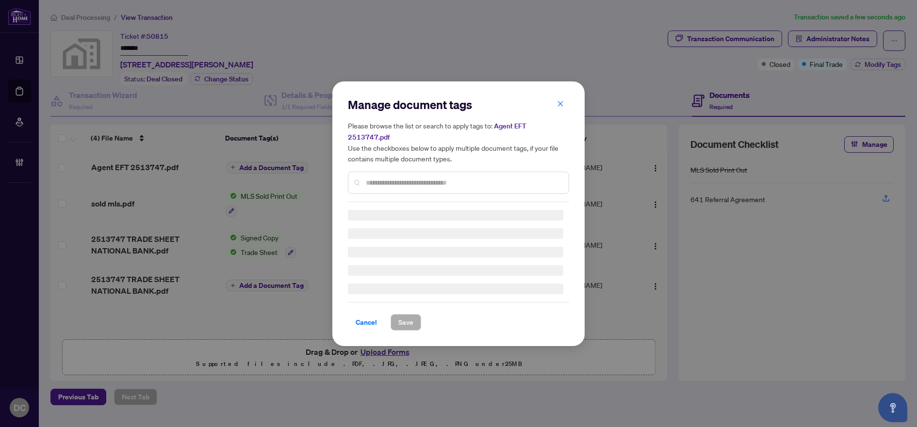
click at [427, 178] on input "text" at bounding box center [463, 183] width 195 height 11
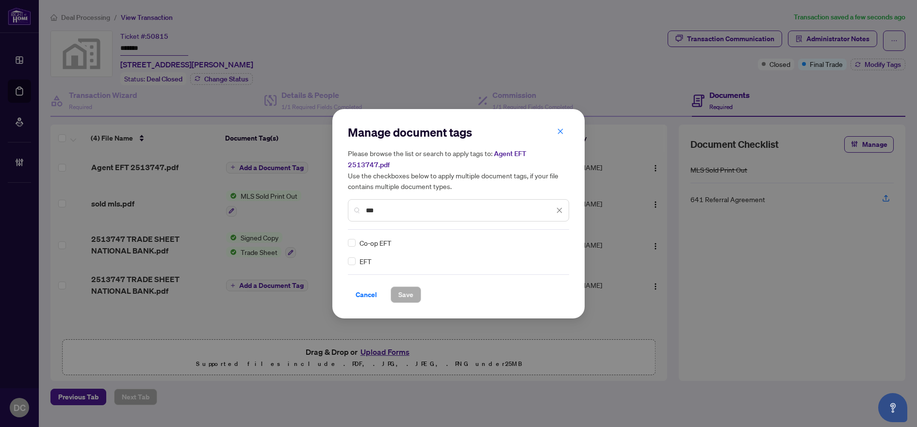
type input "***"
click at [544, 240] on img at bounding box center [549, 243] width 10 height 10
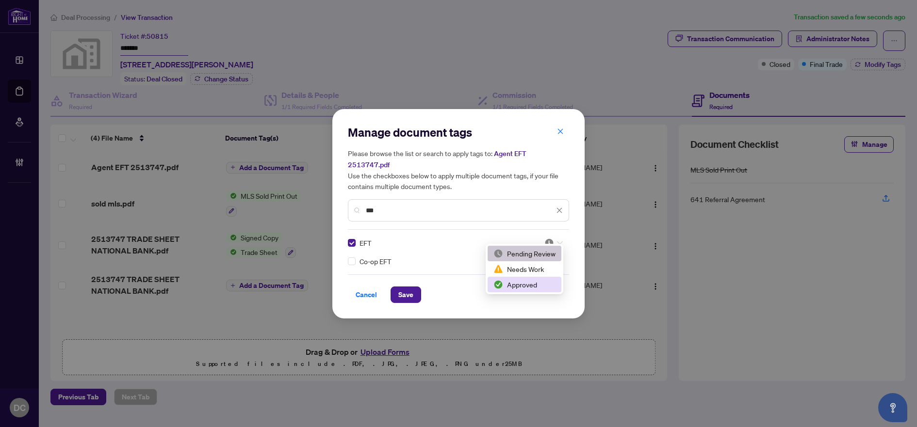
click at [523, 289] on div "Approved" at bounding box center [524, 284] width 62 height 11
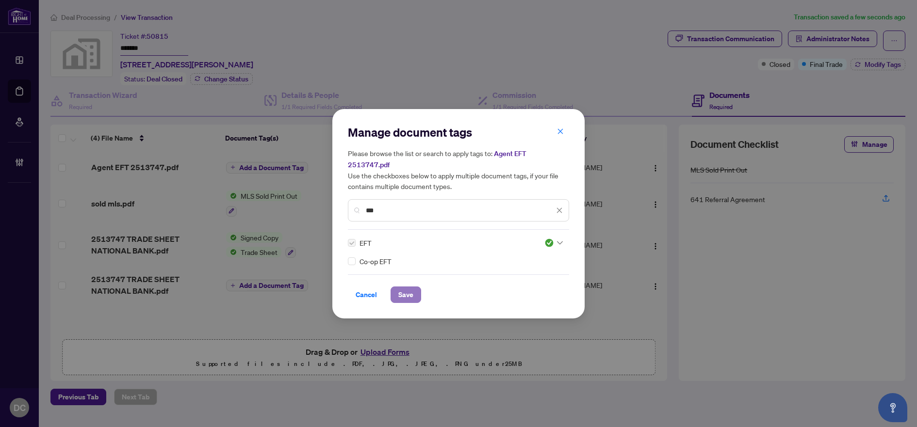
click at [392, 287] on button "Save" at bounding box center [405, 295] width 31 height 16
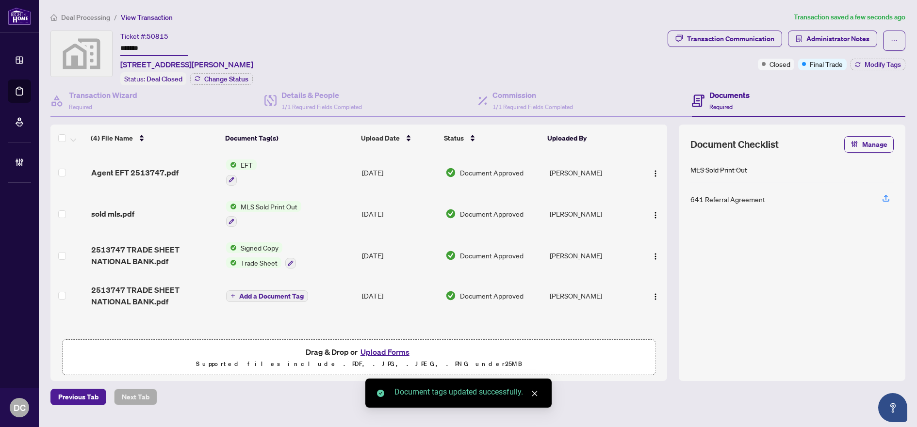
click at [84, 19] on span "Deal Processing" at bounding box center [85, 17] width 49 height 9
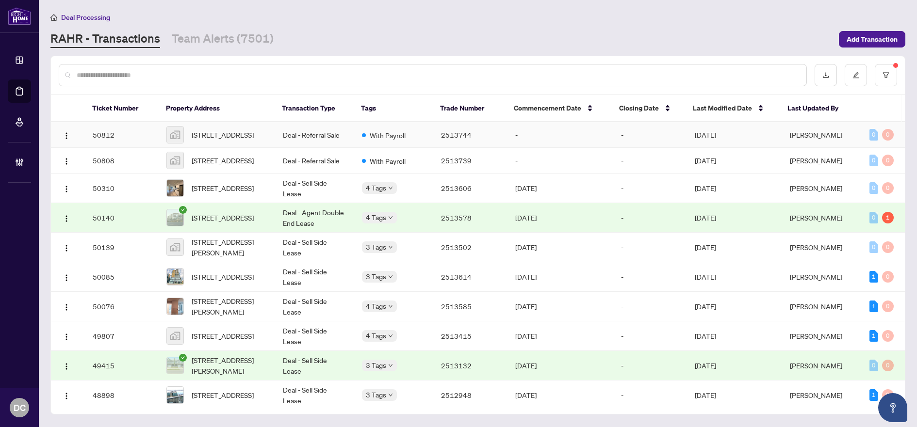
click at [521, 142] on td "-" at bounding box center [560, 135] width 106 height 26
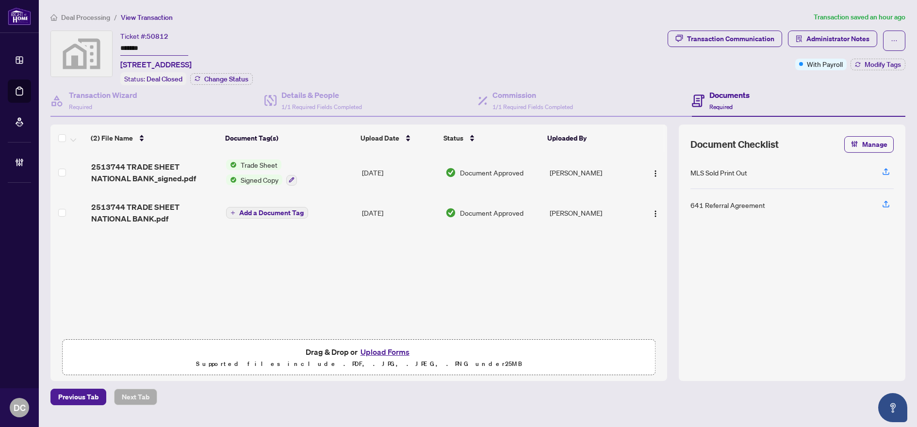
drag, startPoint x: 157, startPoint y: 50, endPoint x: 92, endPoint y: 48, distance: 65.0
click at [92, 48] on div "Ticket #: 50812 ******* 595 Northgate Avenue, Waterloo, ON, Canada Status: Deal…" at bounding box center [356, 58] width 613 height 55
click at [875, 62] on span "Modify Tags" at bounding box center [882, 64] width 36 height 7
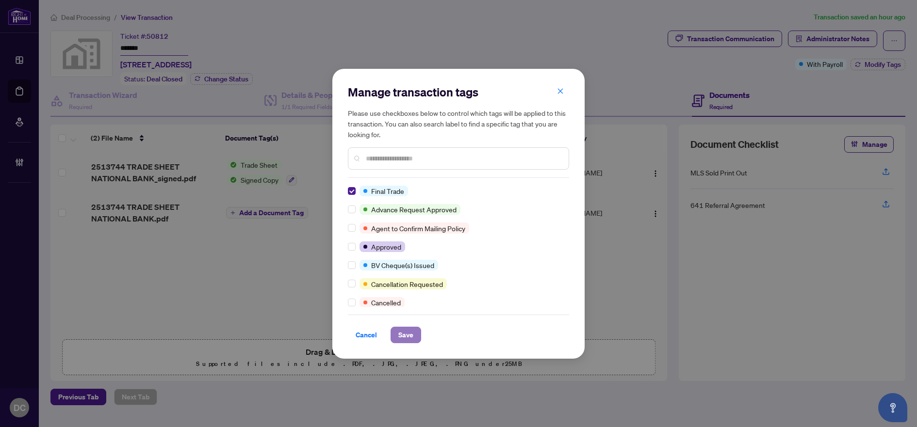
click at [408, 334] on span "Save" at bounding box center [405, 335] width 15 height 16
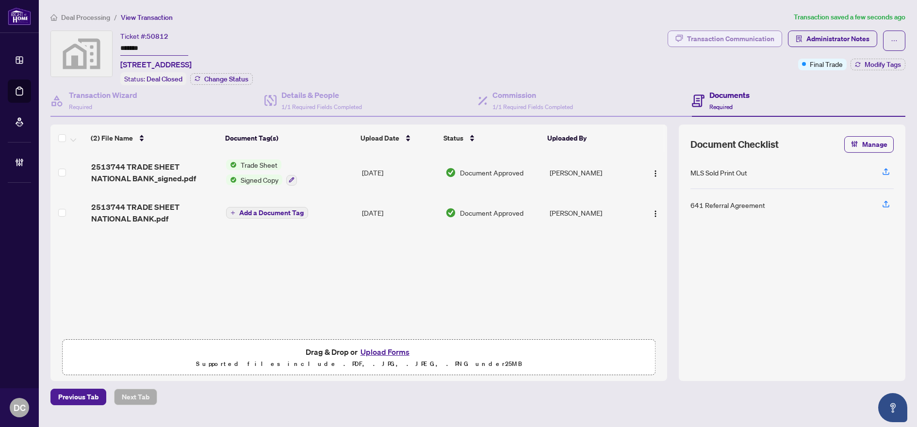
click at [768, 40] on div "Transaction Communication" at bounding box center [730, 39] width 87 height 16
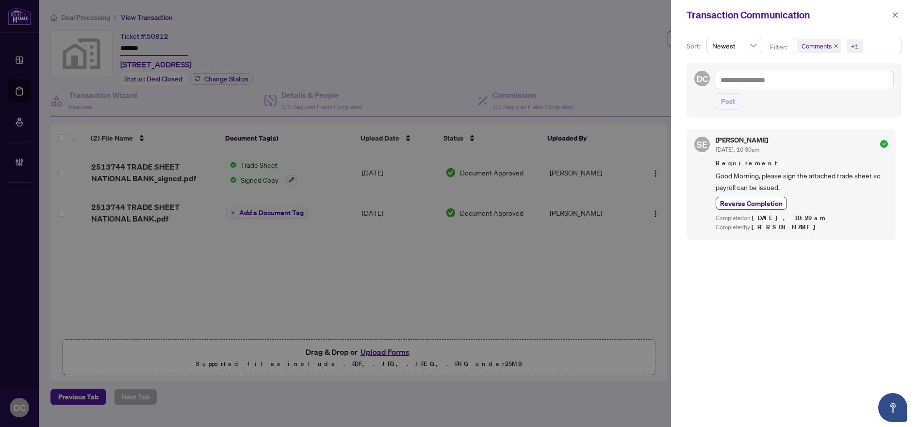
click at [876, 51] on span "Comments +1" at bounding box center [847, 46] width 108 height 16
click at [835, 114] on span "Activity History" at bounding box center [835, 113] width 46 height 9
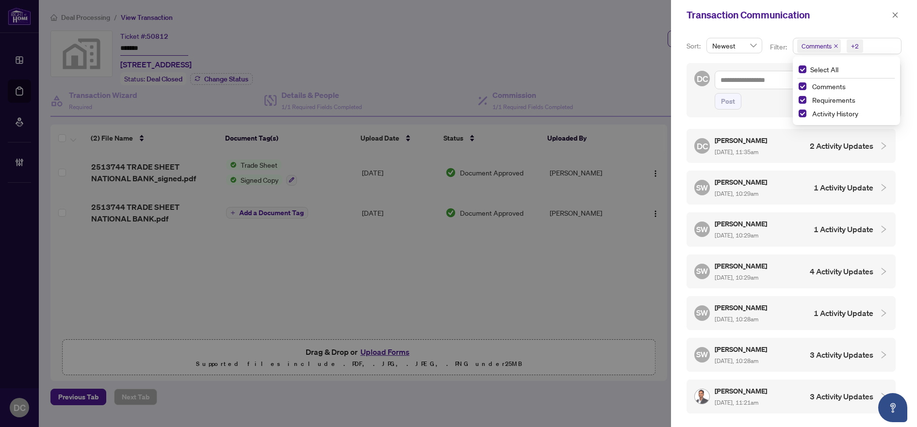
click at [850, 182] on h4 "1 Activity Update" at bounding box center [843, 188] width 60 height 12
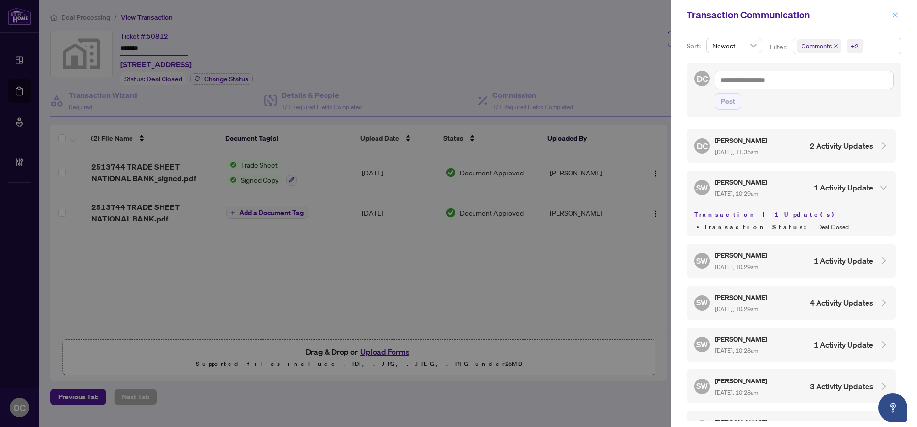
click at [896, 17] on icon "close" at bounding box center [894, 15] width 7 height 7
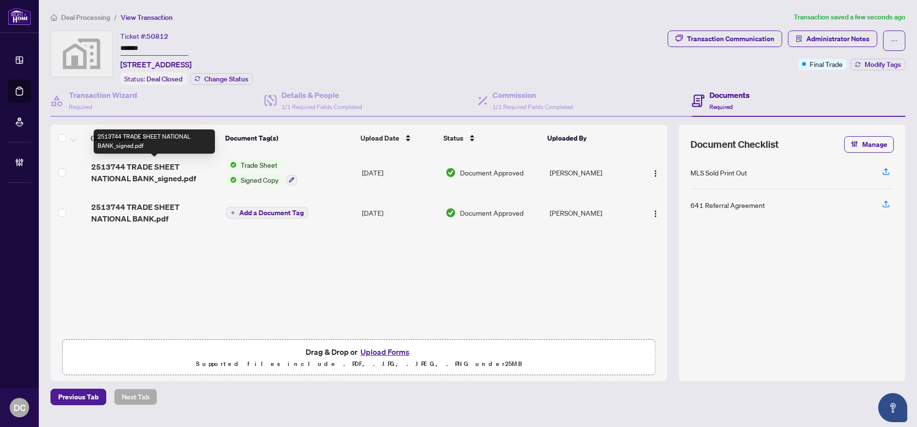
click at [167, 167] on span "2513744 TRADE SHEET NATIONAL BANK_signed.pdf" at bounding box center [154, 172] width 127 height 23
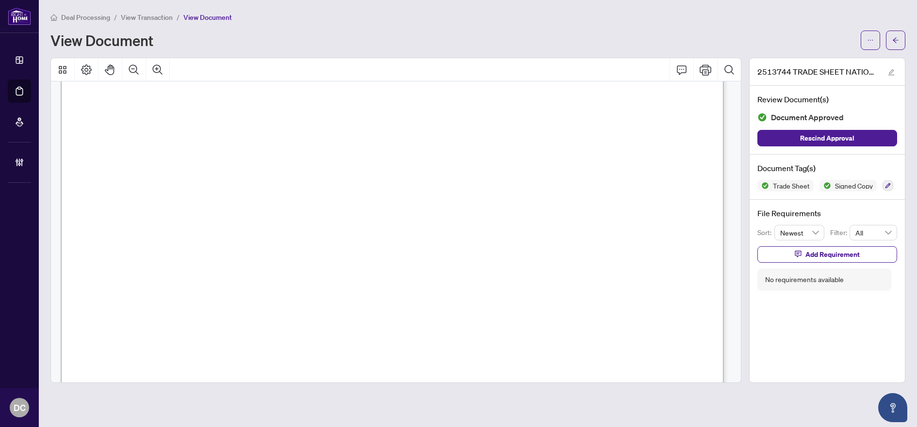
scroll to position [145, 0]
click at [898, 39] on icon "arrow-left" at bounding box center [895, 40] width 7 height 7
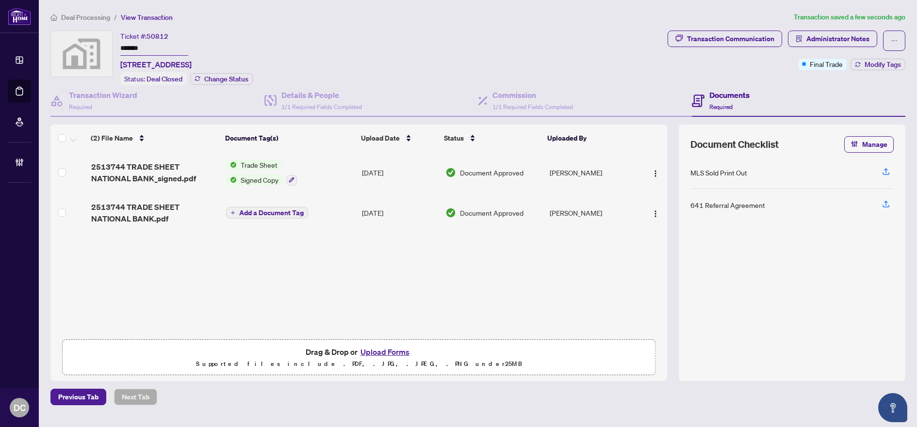
click at [100, 20] on span "Deal Processing" at bounding box center [85, 17] width 49 height 9
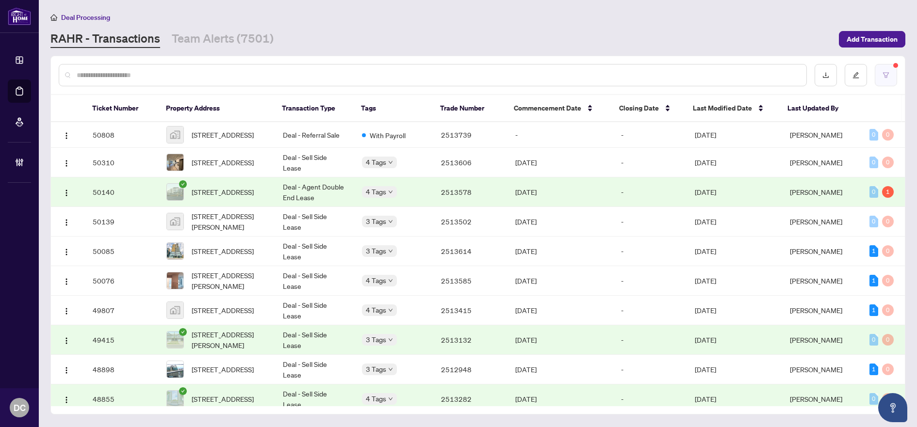
click at [884, 75] on icon "filter" at bounding box center [885, 75] width 7 height 7
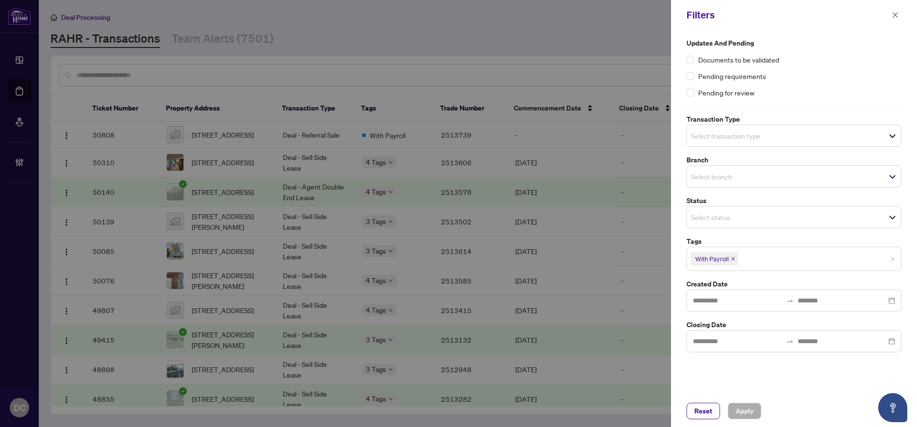
click at [731, 258] on icon "close" at bounding box center [732, 259] width 5 height 5
click at [749, 409] on span "Apply" at bounding box center [744, 412] width 18 height 16
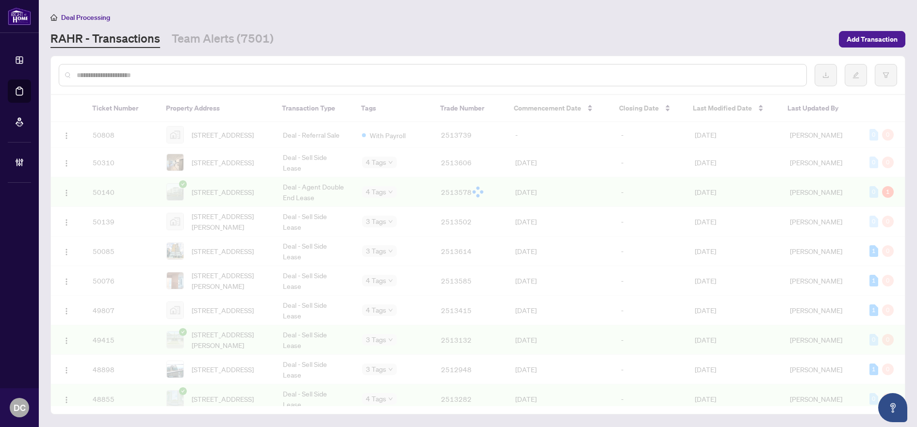
click at [897, 16] on div at bounding box center [458, 213] width 917 height 427
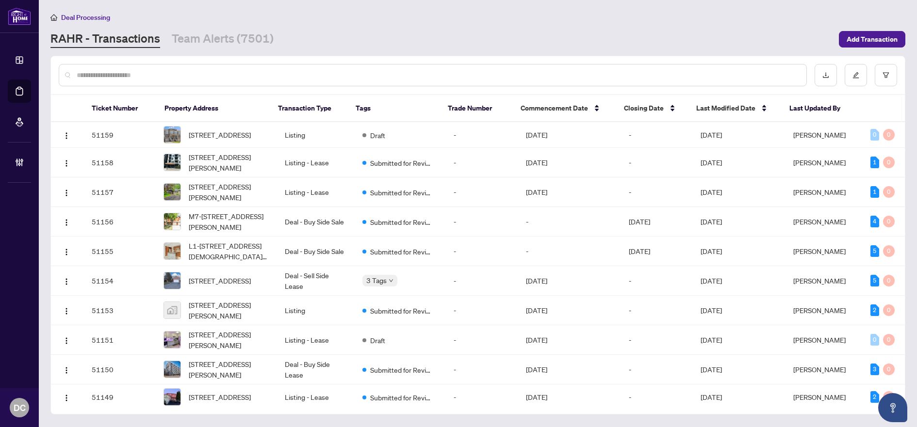
click at [294, 77] on input "text" at bounding box center [438, 75] width 722 height 11
paste input "*******"
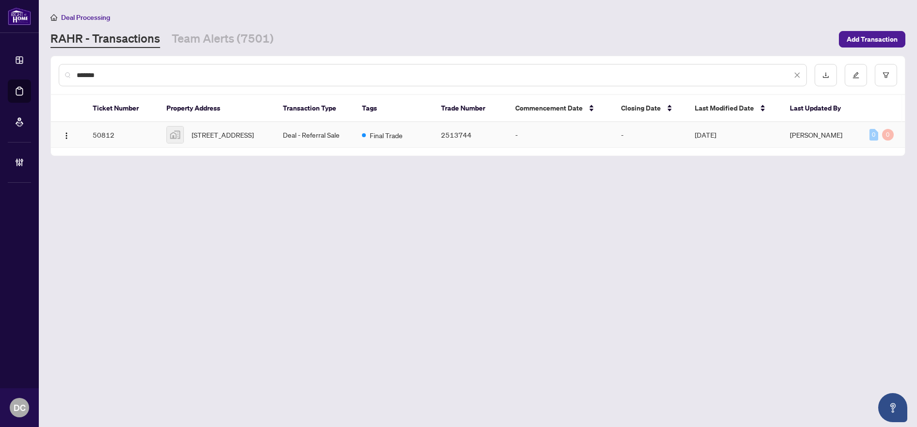
type input "*******"
click at [236, 135] on span "595 Northgate Avenue, Waterloo, ON, Canada" at bounding box center [223, 134] width 62 height 11
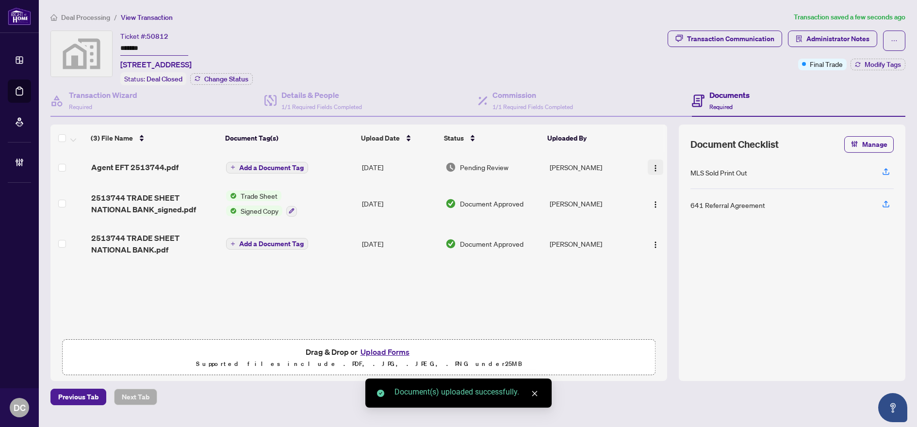
click at [653, 166] on img "button" at bounding box center [655, 168] width 8 height 8
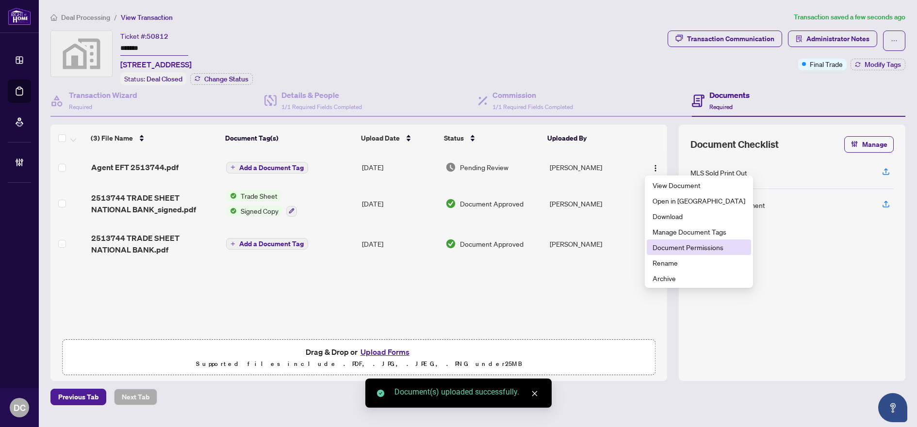
click at [693, 247] on span "Document Permissions" at bounding box center [698, 247] width 93 height 11
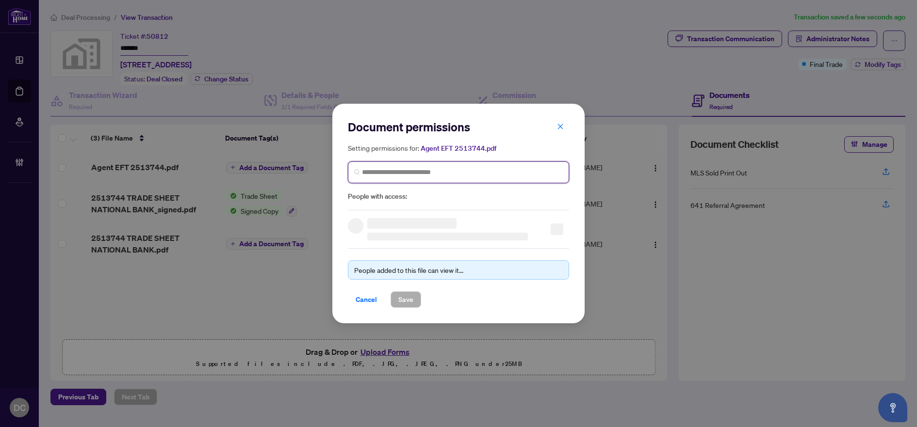
click at [495, 174] on input "search" at bounding box center [462, 172] width 201 height 10
click at [405, 172] on input "search" at bounding box center [462, 172] width 201 height 10
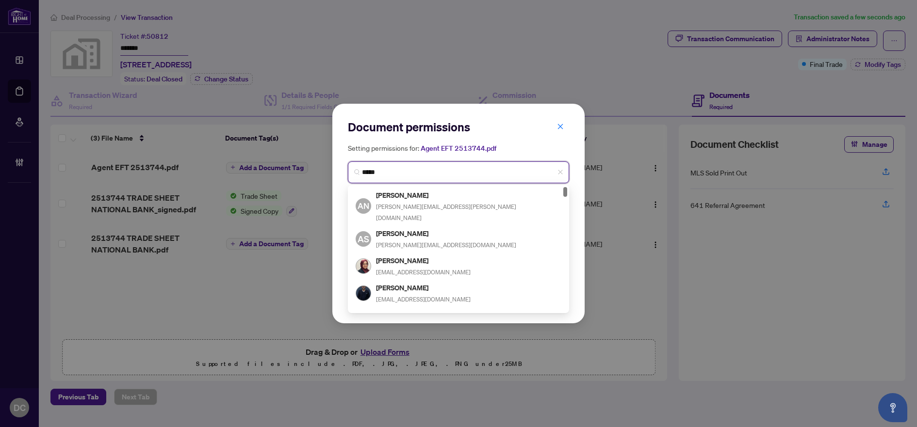
type input "******"
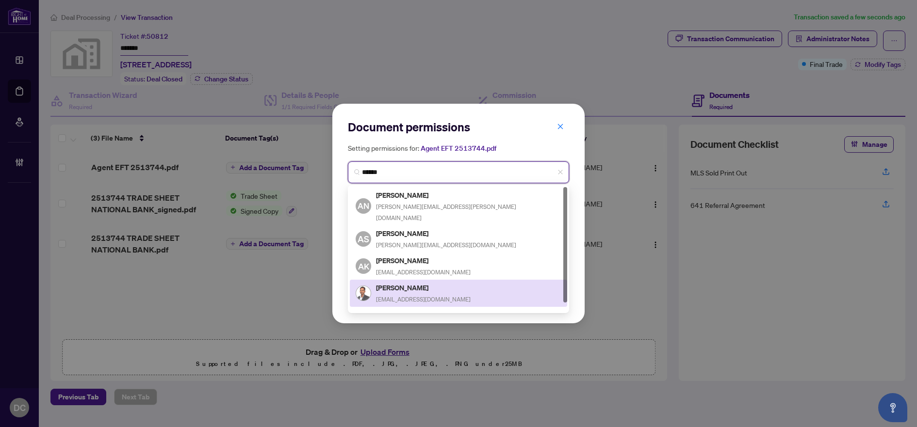
click at [420, 282] on h5 "Ashish Shah" at bounding box center [423, 287] width 95 height 11
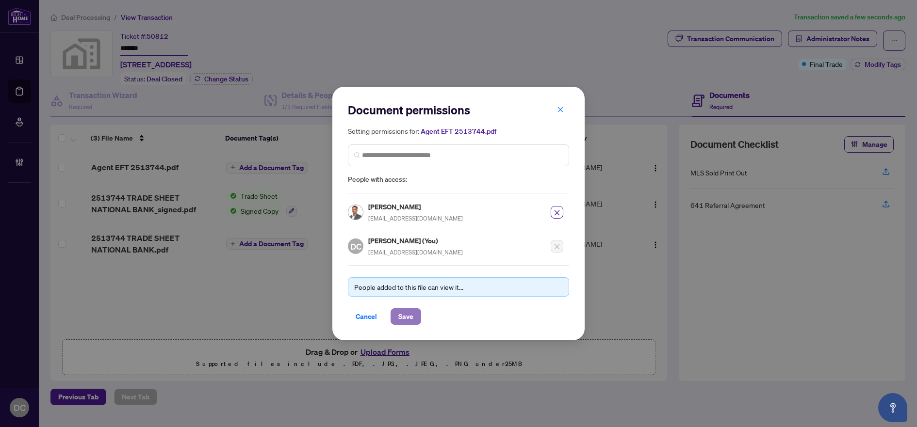
click at [411, 313] on span "Save" at bounding box center [405, 317] width 15 height 16
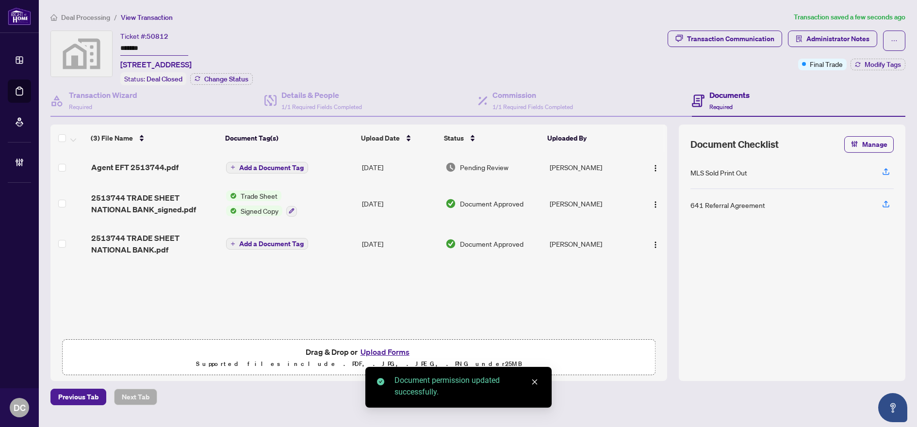
click at [290, 170] on span "Add a Document Tag" at bounding box center [271, 167] width 65 height 7
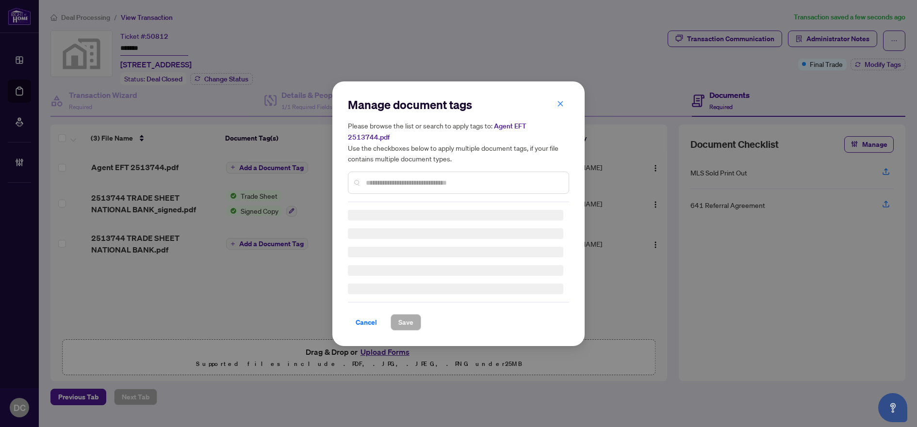
click at [420, 178] on input "text" at bounding box center [463, 183] width 195 height 11
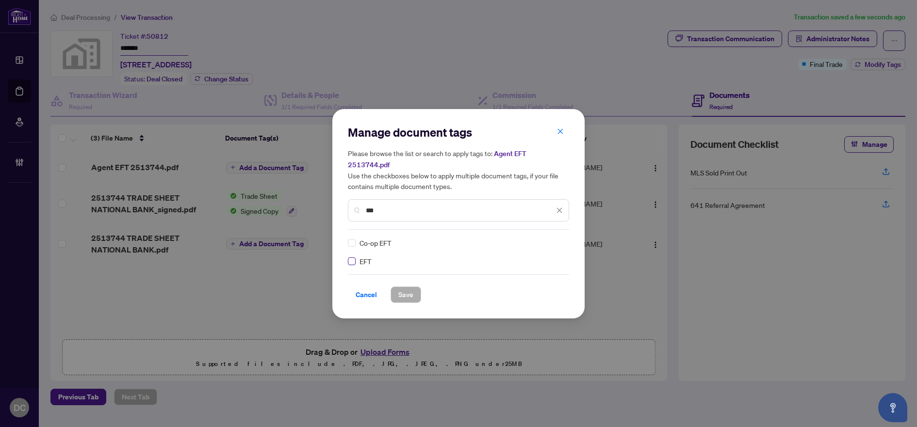
type input "***"
click at [556, 238] on div at bounding box center [553, 243] width 18 height 10
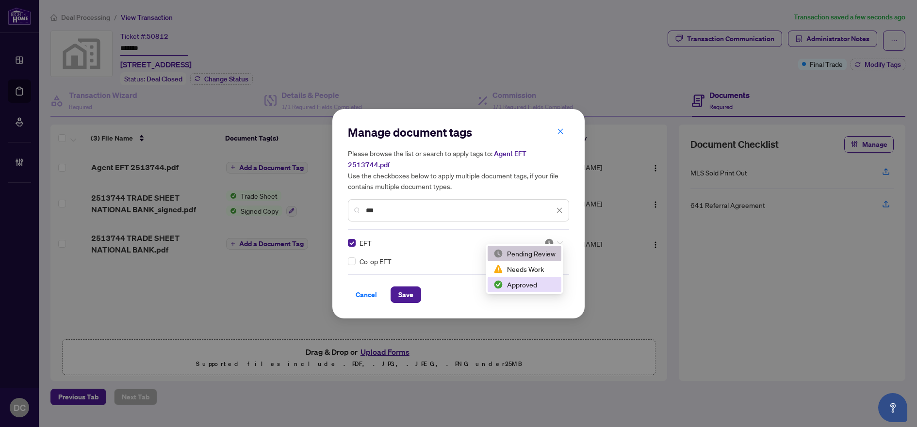
click at [535, 277] on div "Approved" at bounding box center [524, 285] width 74 height 16
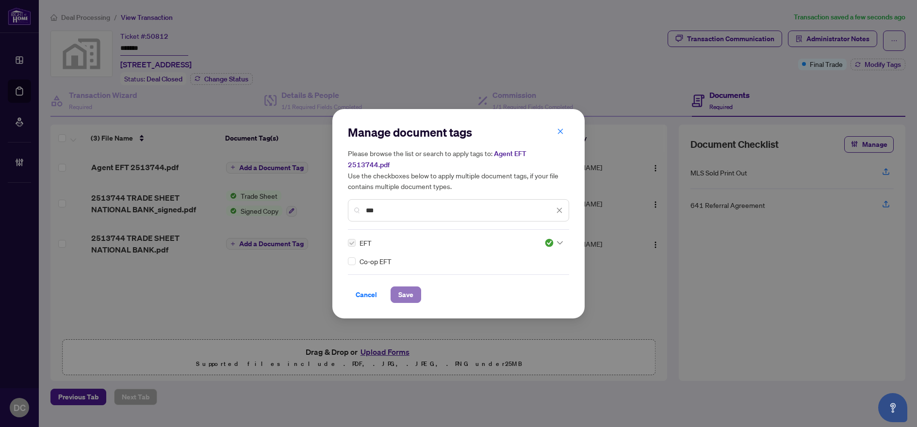
click at [418, 290] on button "Save" at bounding box center [405, 295] width 31 height 16
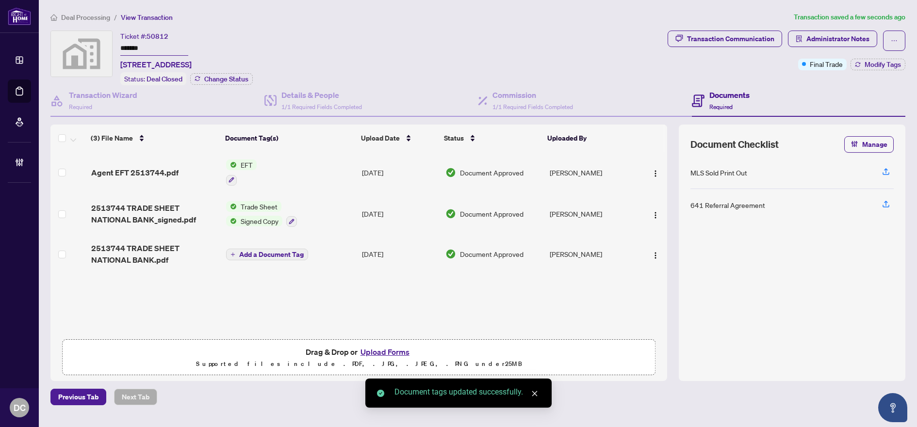
click at [92, 16] on span "Deal Processing" at bounding box center [85, 17] width 49 height 9
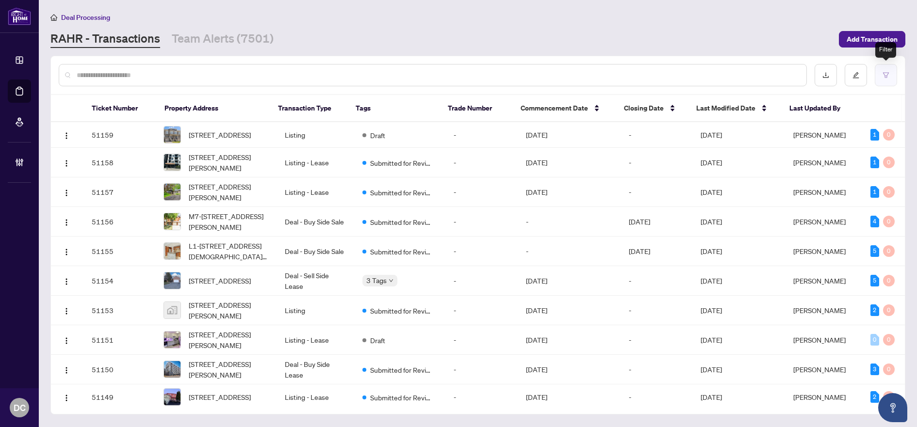
click at [880, 78] on button "button" at bounding box center [885, 75] width 22 height 22
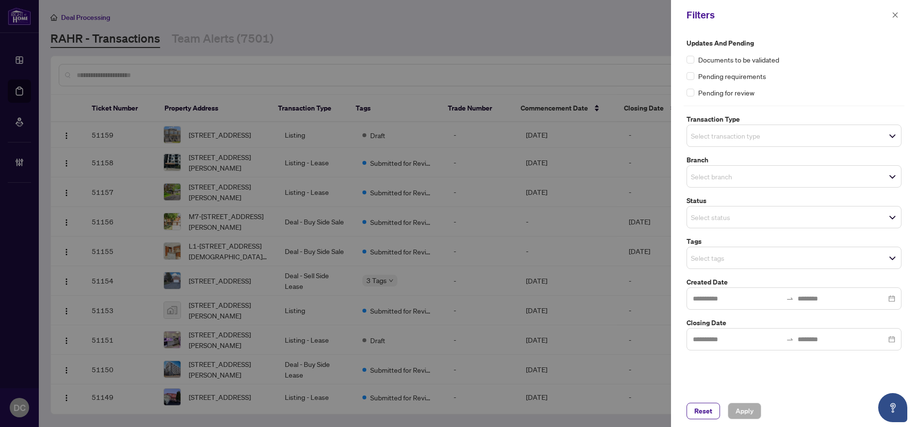
click at [751, 251] on span "Select tags" at bounding box center [794, 258] width 214 height 14
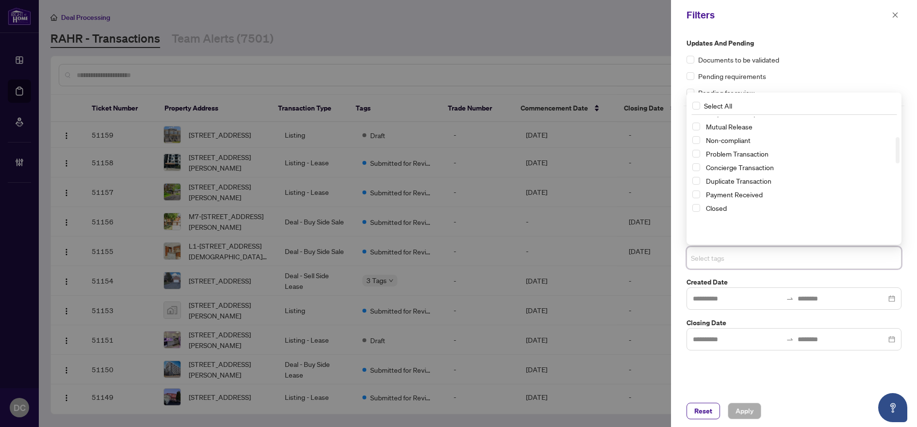
scroll to position [97, 0]
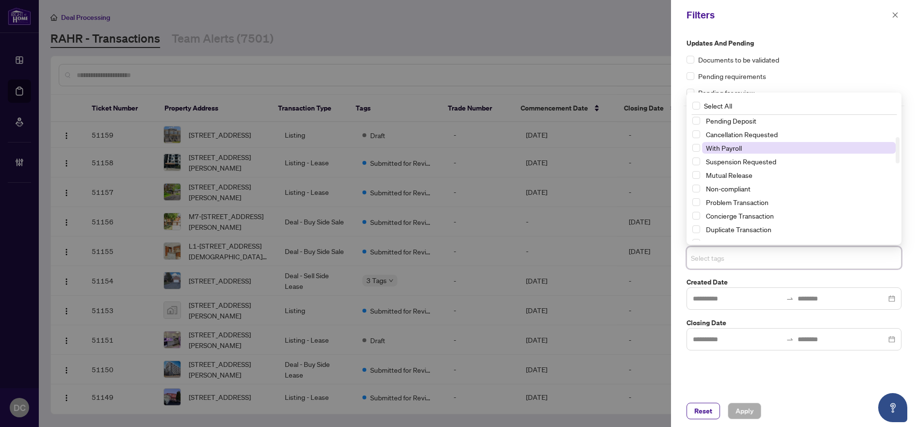
click at [783, 143] on span "With Payroll" at bounding box center [799, 148] width 194 height 12
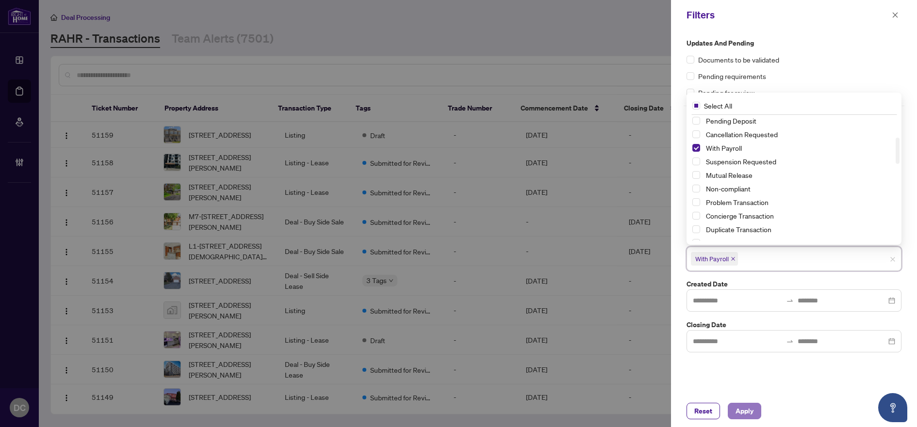
click at [735, 412] on span "Apply" at bounding box center [744, 412] width 18 height 16
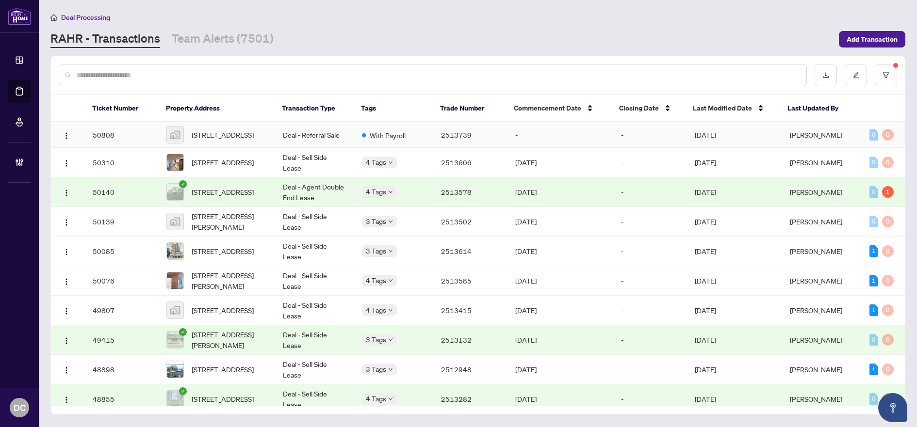
click at [595, 132] on td "-" at bounding box center [560, 135] width 106 height 26
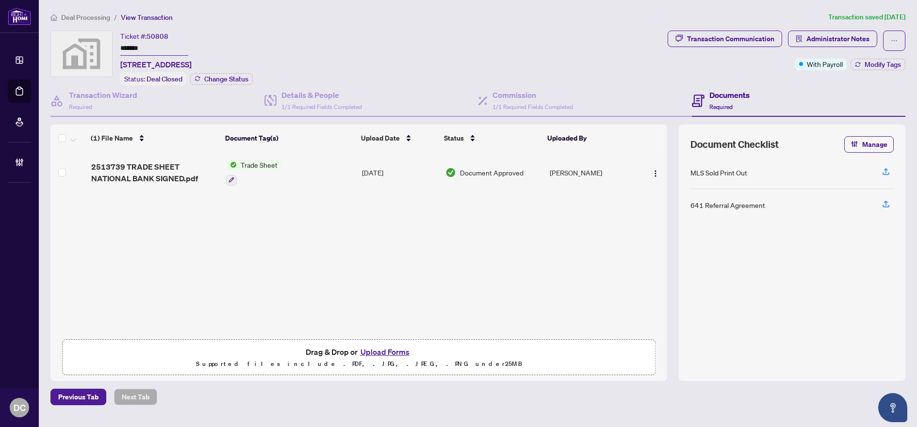
drag, startPoint x: 168, startPoint y: 50, endPoint x: 98, endPoint y: 43, distance: 69.7
click at [98, 43] on div "Ticket #: 50808 ******* 8 Wellesley St W #5506, Toronto, ON, Canada Status: Dea…" at bounding box center [356, 58] width 613 height 55
click at [867, 62] on span "Modify Tags" at bounding box center [882, 64] width 36 height 7
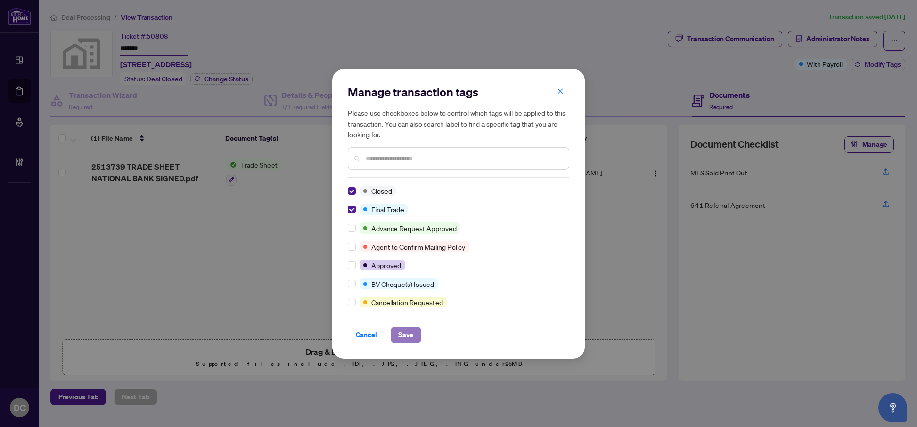
click at [404, 339] on span "Save" at bounding box center [405, 335] width 15 height 16
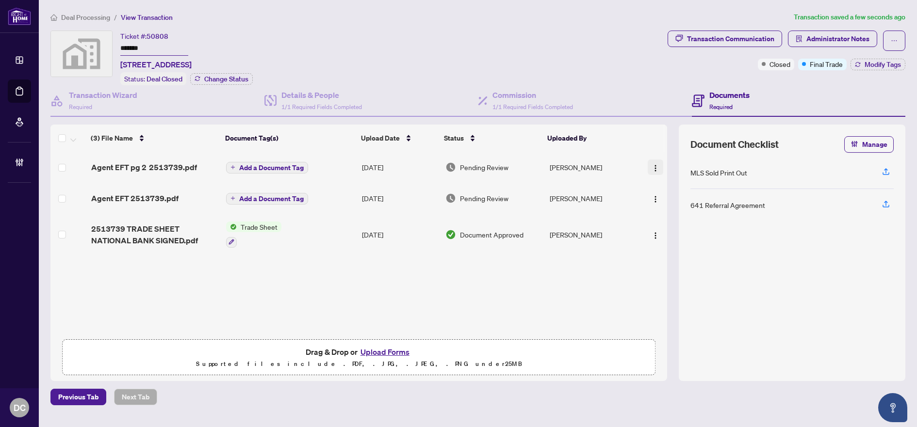
click at [652, 167] on img "button" at bounding box center [655, 168] width 8 height 8
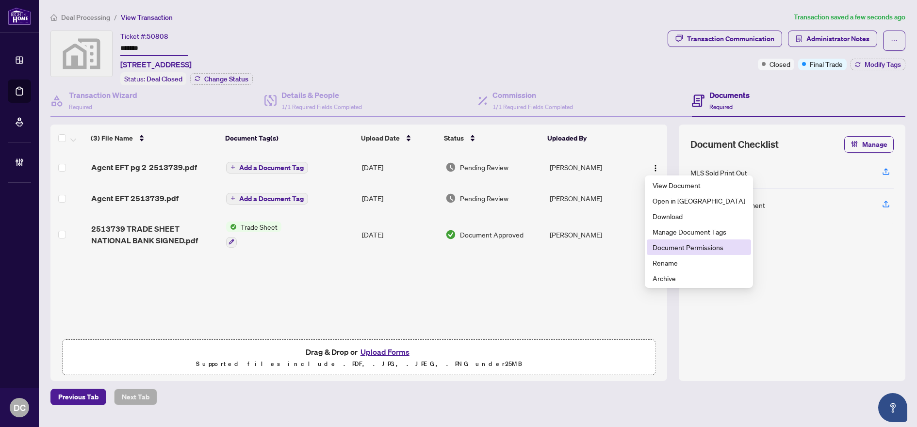
click at [697, 248] on span "Document Permissions" at bounding box center [698, 247] width 93 height 11
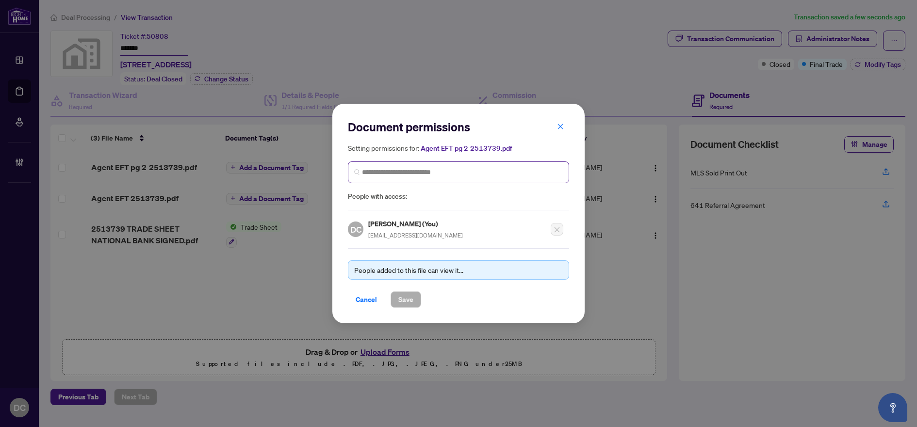
click at [492, 179] on span at bounding box center [458, 173] width 221 height 22
type input "******"
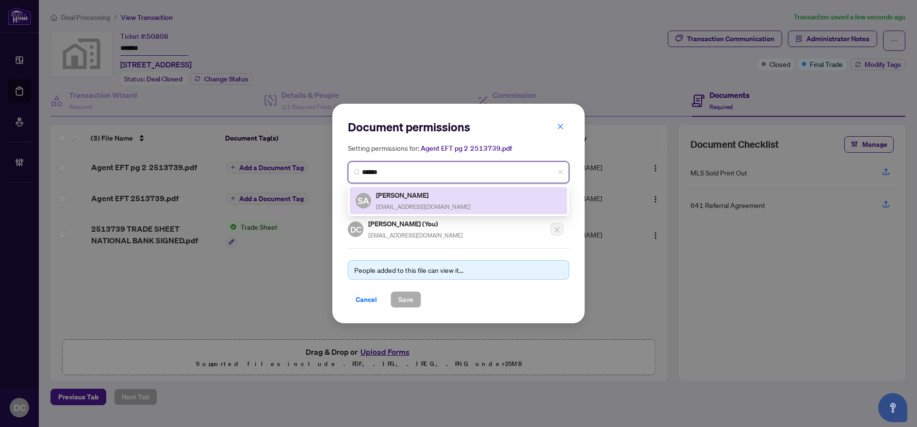
click at [420, 190] on h5 "Serwat Ahmed" at bounding box center [423, 195] width 95 height 11
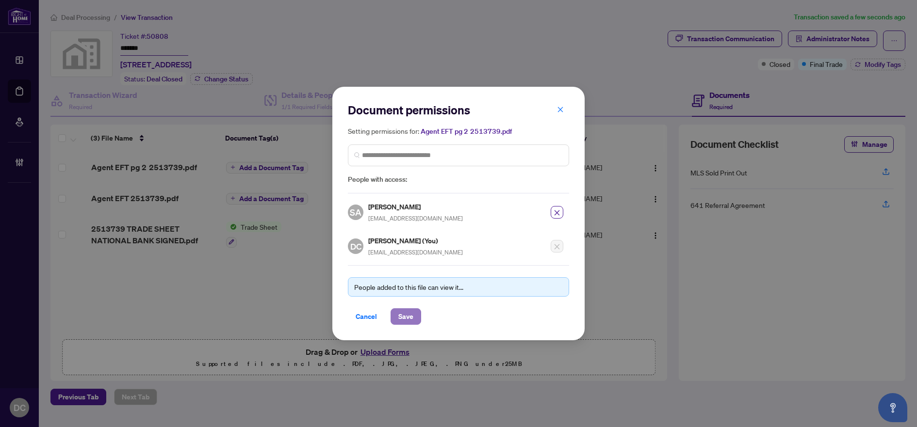
click at [404, 313] on span "Save" at bounding box center [405, 317] width 15 height 16
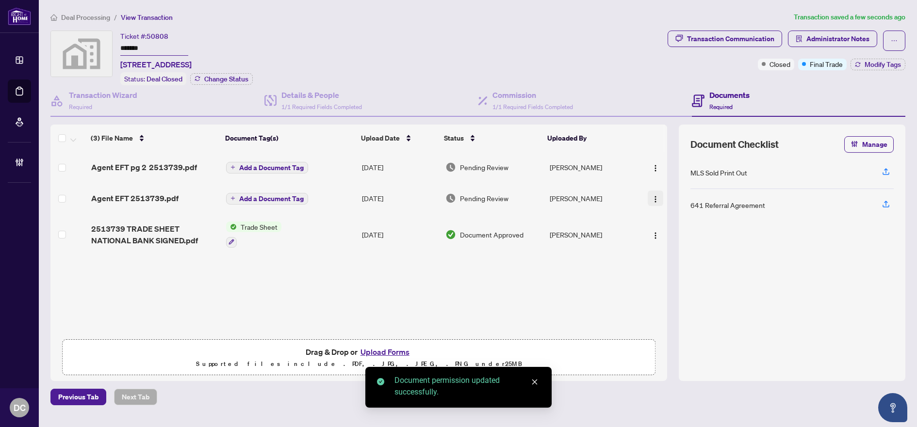
click at [652, 195] on img "button" at bounding box center [655, 199] width 8 height 8
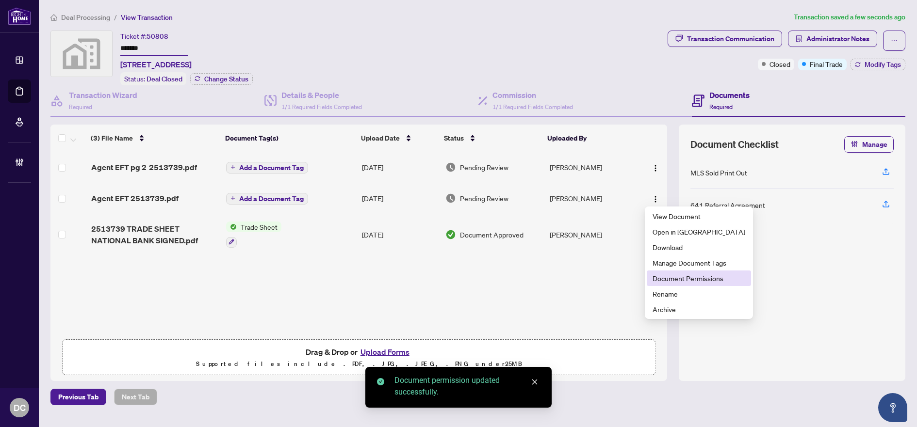
click at [690, 279] on span "Document Permissions" at bounding box center [698, 278] width 93 height 11
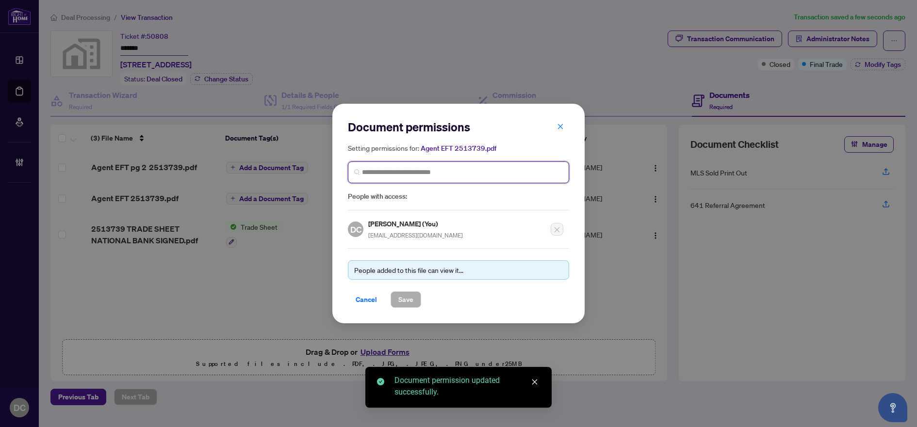
click at [0, 0] on input "search" at bounding box center [0, 0] width 0 height 0
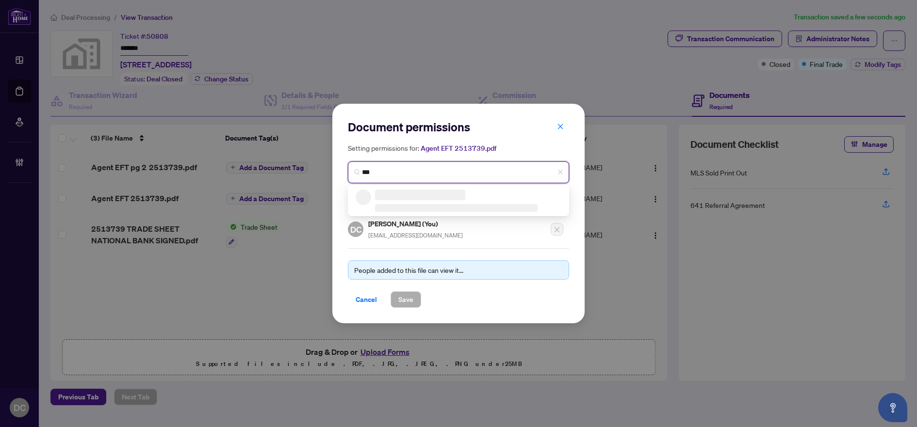
type input "****"
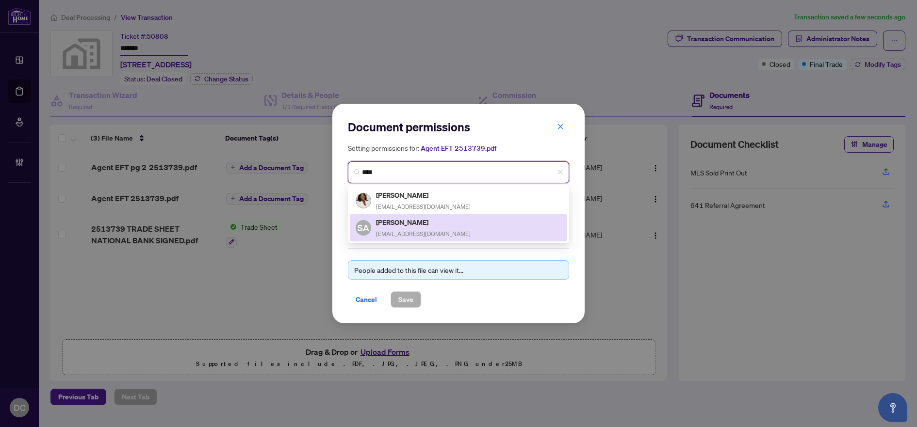
click at [420, 222] on h5 "Serwat Ahmed" at bounding box center [423, 222] width 95 height 11
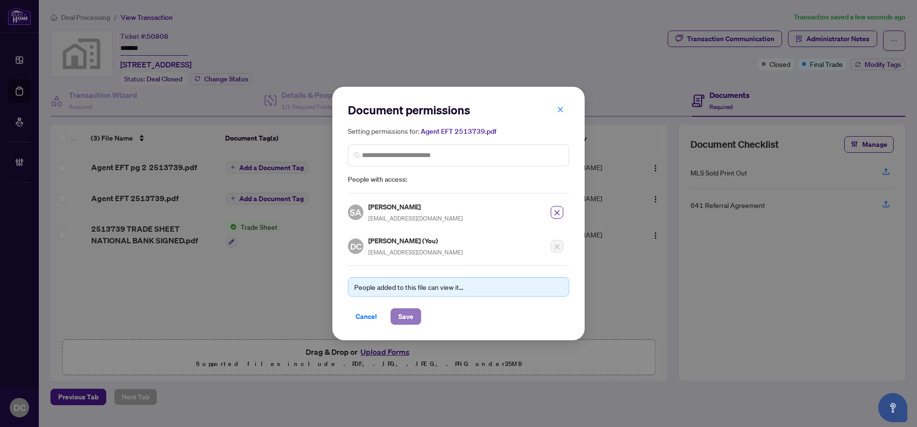
click at [417, 317] on button "Save" at bounding box center [405, 316] width 31 height 16
click at [257, 204] on div "Document permissions Setting permissions for: Agent EFT 2513739.pdf 2282 Maame …" at bounding box center [458, 213] width 917 height 427
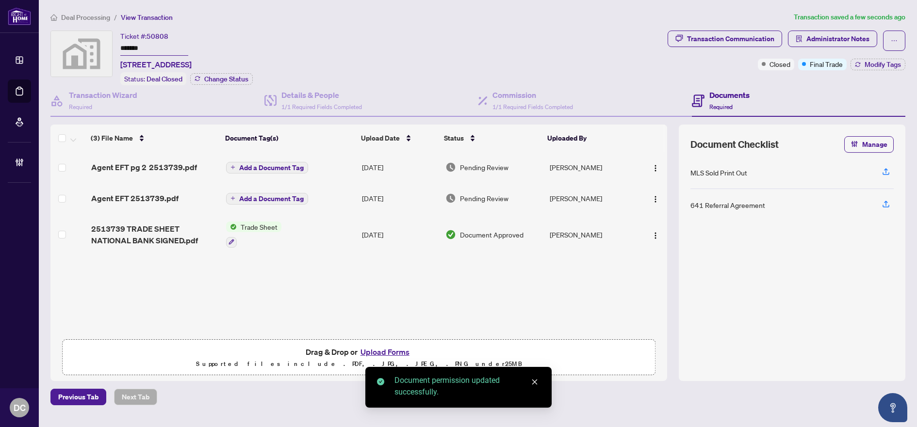
click at [286, 201] on span "Add a Document Tag" at bounding box center [271, 198] width 65 height 7
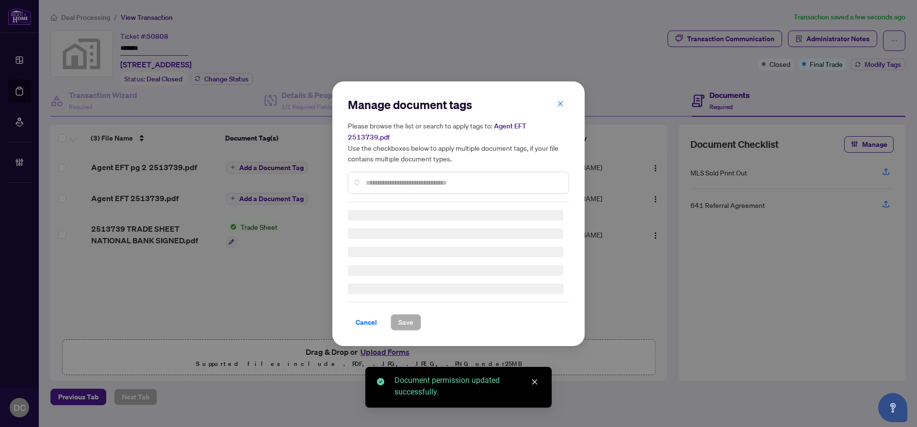
click at [447, 182] on div "Manage document tags Please browse the list or search to apply tags to: Agent E…" at bounding box center [458, 214] width 221 height 234
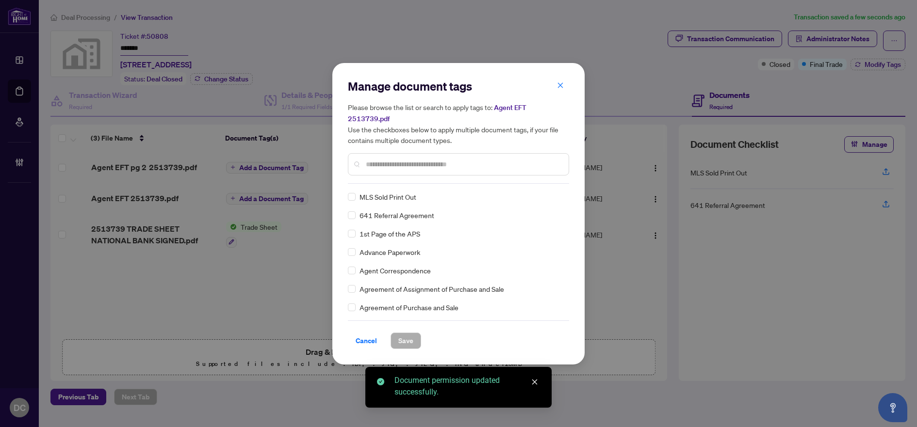
click at [466, 162] on input "text" at bounding box center [463, 164] width 195 height 11
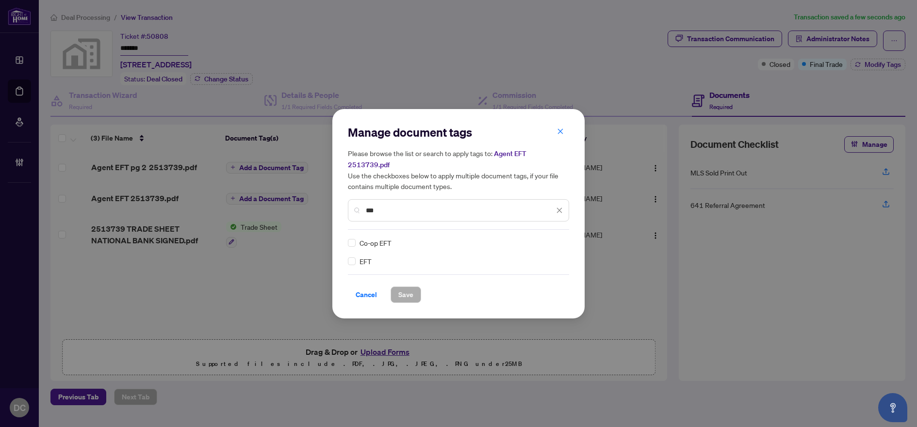
type input "***"
click at [552, 238] on img at bounding box center [549, 243] width 10 height 10
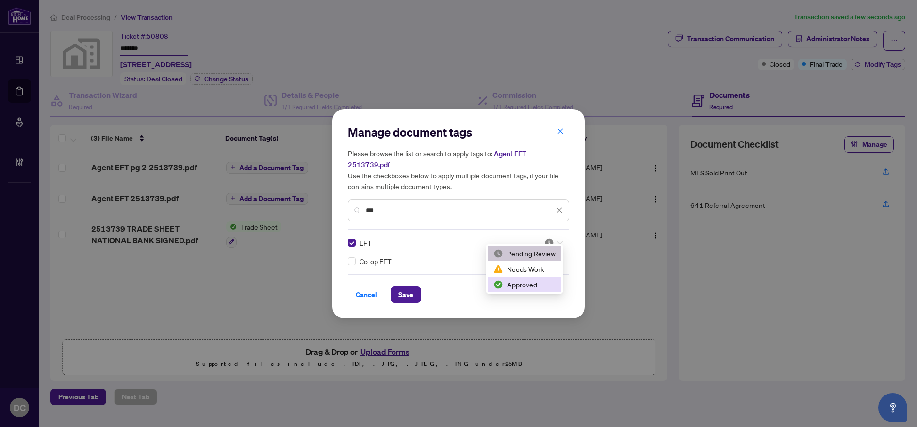
click at [517, 282] on div "Approved" at bounding box center [524, 284] width 62 height 11
click at [402, 278] on div "Cancel Save" at bounding box center [458, 289] width 221 height 29
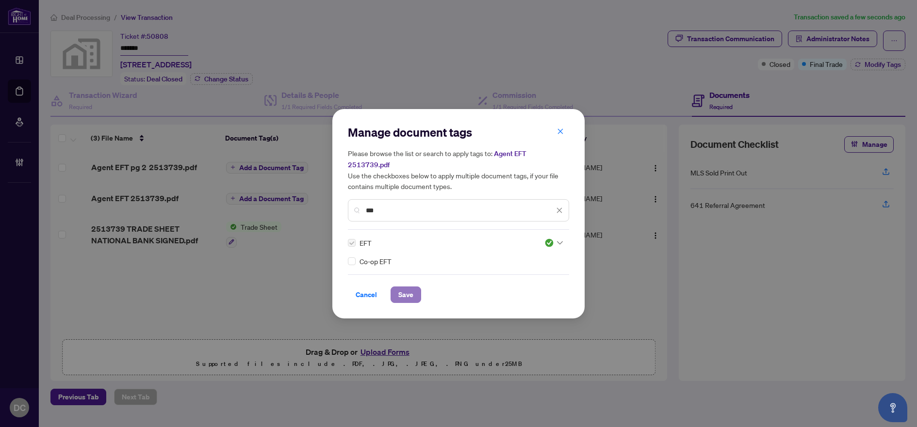
click at [405, 287] on span "Save" at bounding box center [405, 295] width 15 height 16
click at [296, 165] on div "Manage document tags Please browse the list or search to apply tags to: Agent E…" at bounding box center [458, 213] width 917 height 427
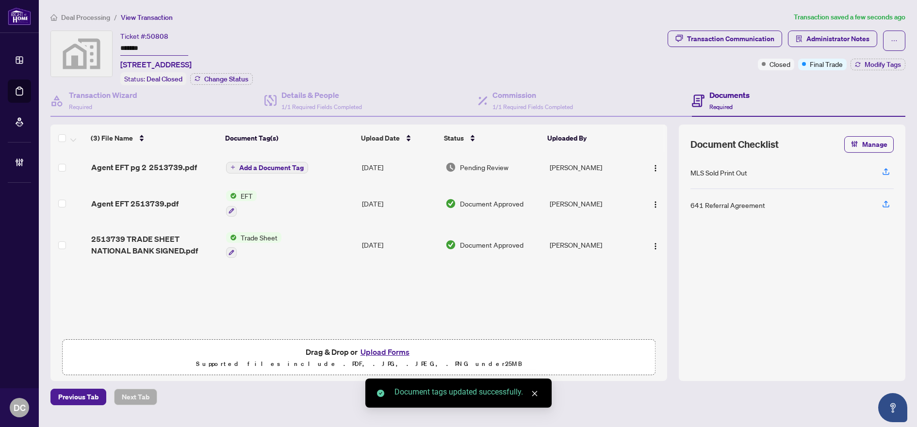
click at [301, 168] on span "Add a Document Tag" at bounding box center [271, 167] width 65 height 7
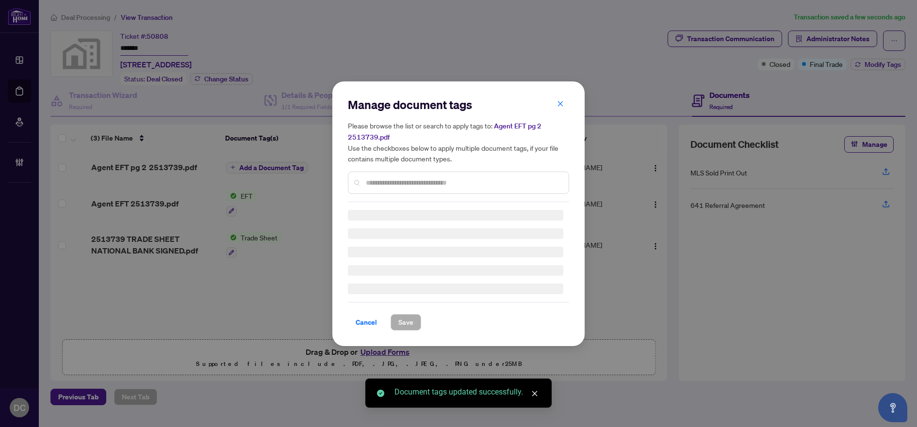
click at [457, 185] on input "text" at bounding box center [463, 183] width 195 height 11
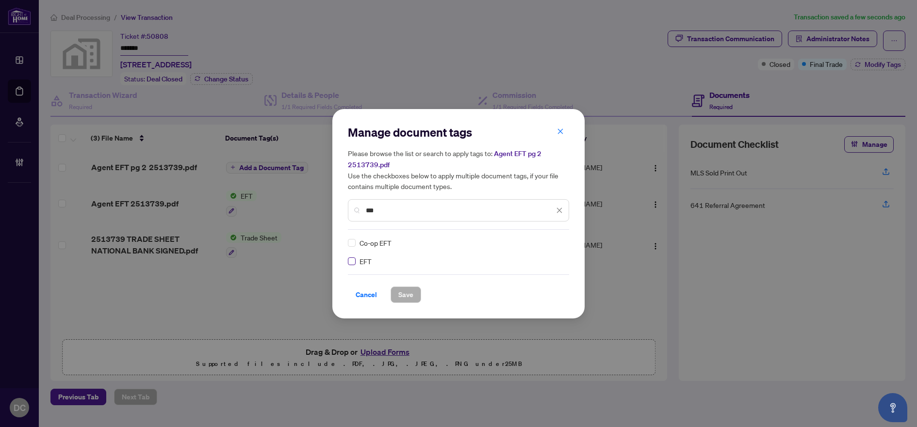
type input "***"
click at [562, 240] on div at bounding box center [553, 243] width 18 height 10
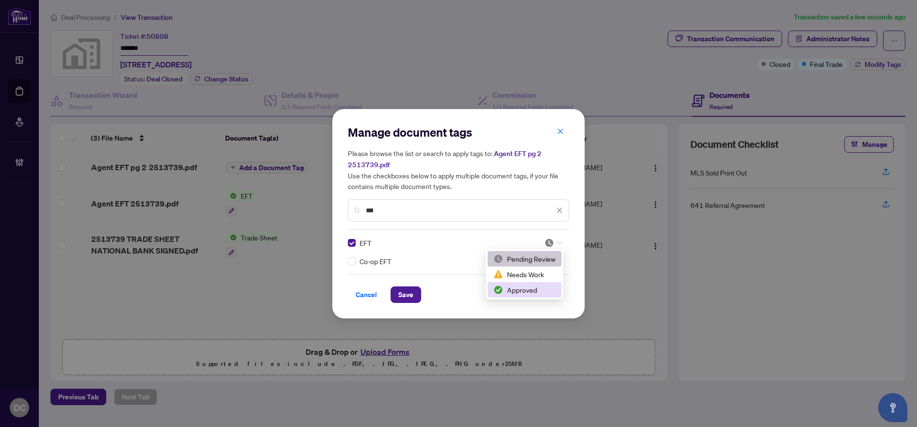
click at [540, 289] on div "Approved" at bounding box center [524, 290] width 62 height 11
click at [402, 300] on span "Save" at bounding box center [405, 295] width 15 height 16
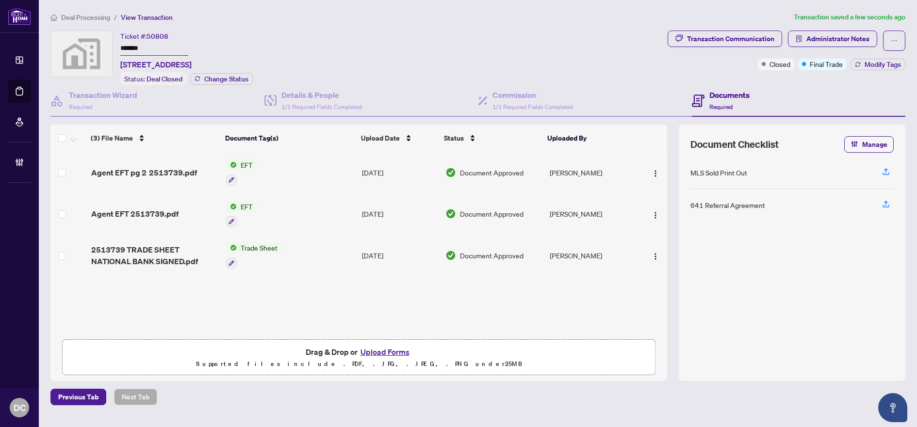
click at [100, 17] on span "Deal Processing" at bounding box center [85, 17] width 49 height 9
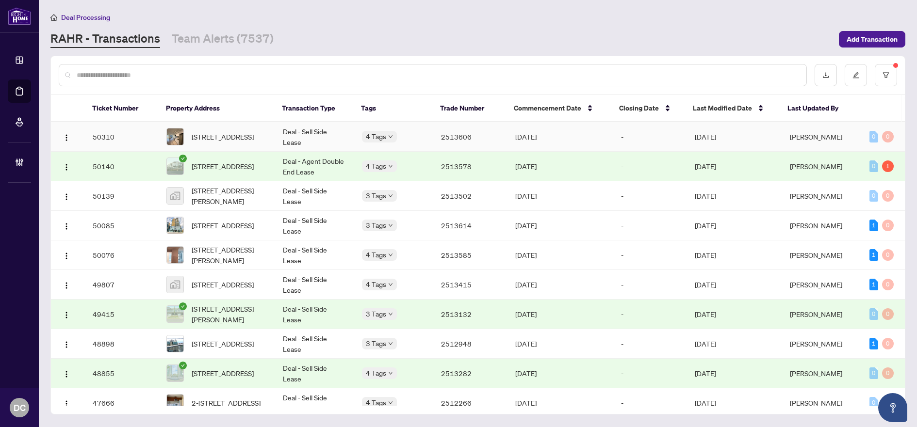
click at [234, 131] on span "1005-8 Cedarland Dr, Markham, Ontario L6G 0H4, Canada" at bounding box center [223, 136] width 62 height 11
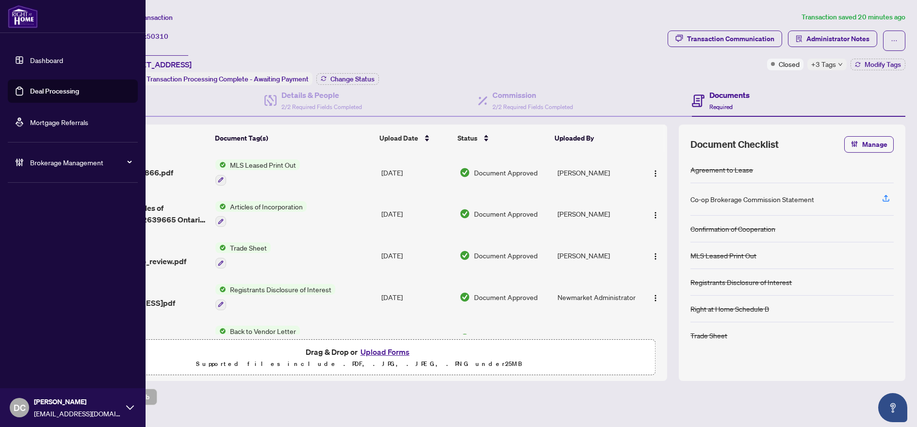
drag, startPoint x: 167, startPoint y: 48, endPoint x: 38, endPoint y: 47, distance: 129.5
click at [38, 47] on div "Dashboard Deal Processing Mortgage Referrals Brokerage Management DC Dawn Chan …" at bounding box center [458, 213] width 917 height 427
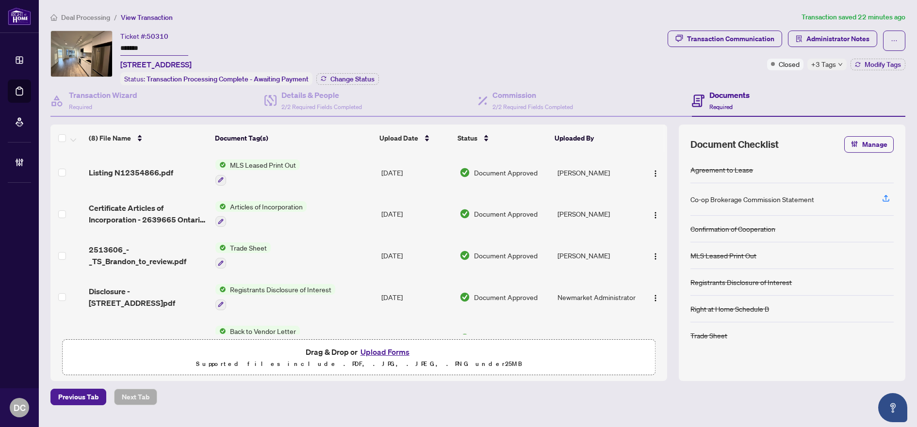
click at [305, 255] on td "Trade Sheet" at bounding box center [294, 256] width 166 height 42
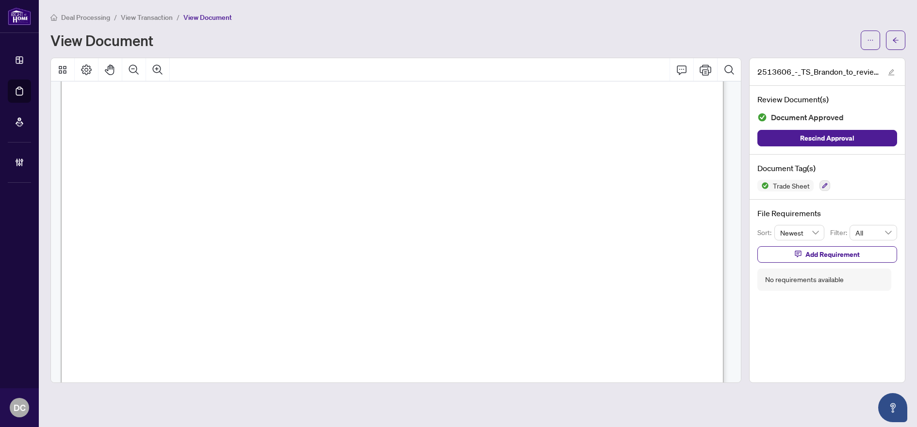
scroll to position [194, 0]
click at [894, 39] on icon "arrow-left" at bounding box center [895, 40] width 7 height 7
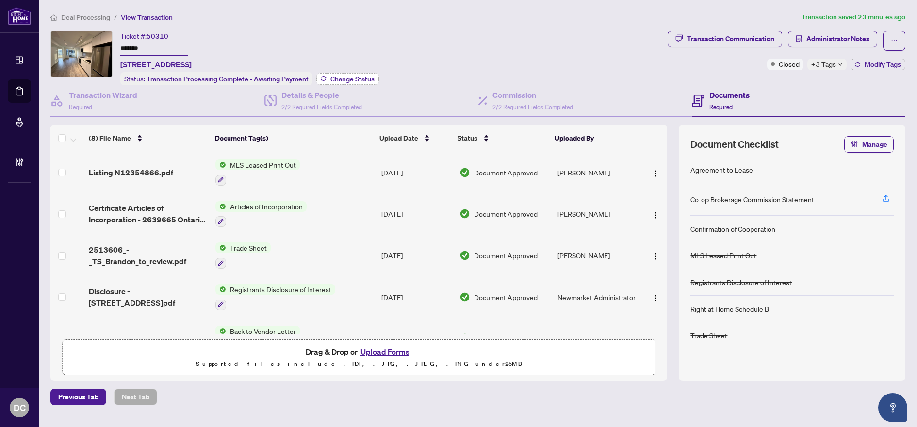
click at [341, 77] on span "Change Status" at bounding box center [352, 79] width 44 height 7
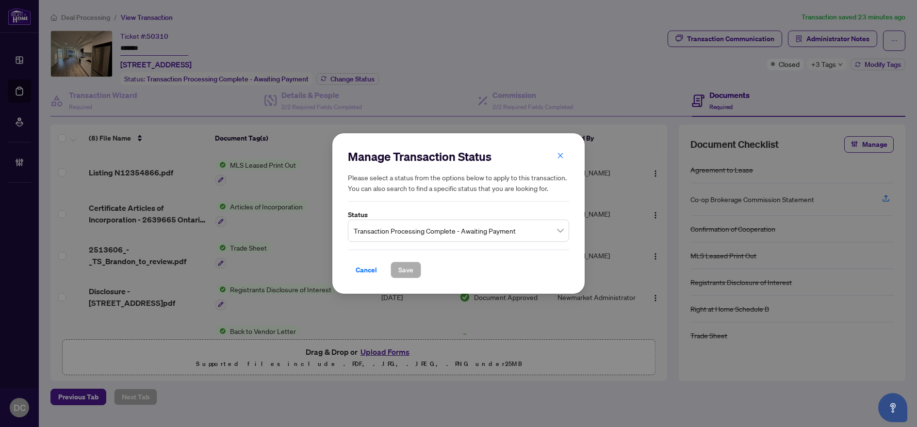
click at [390, 230] on span "Transaction Processing Complete - Awaiting Payment" at bounding box center [459, 231] width 210 height 18
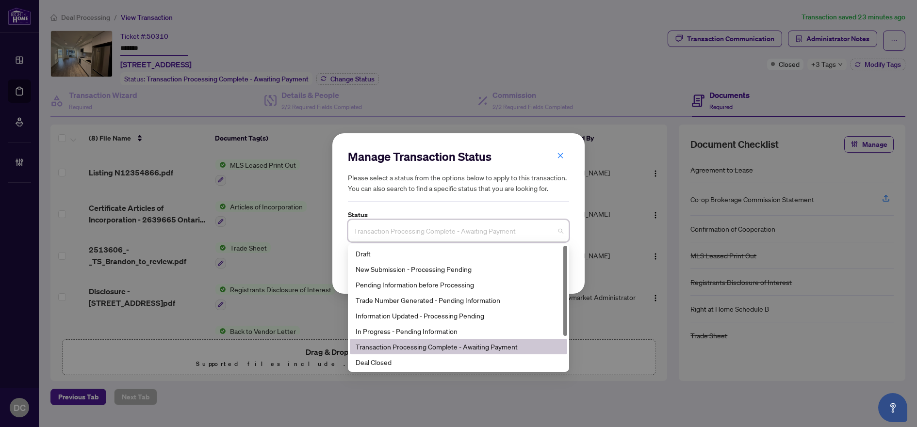
click at [371, 370] on div "Final Trade" at bounding box center [458, 378] width 217 height 16
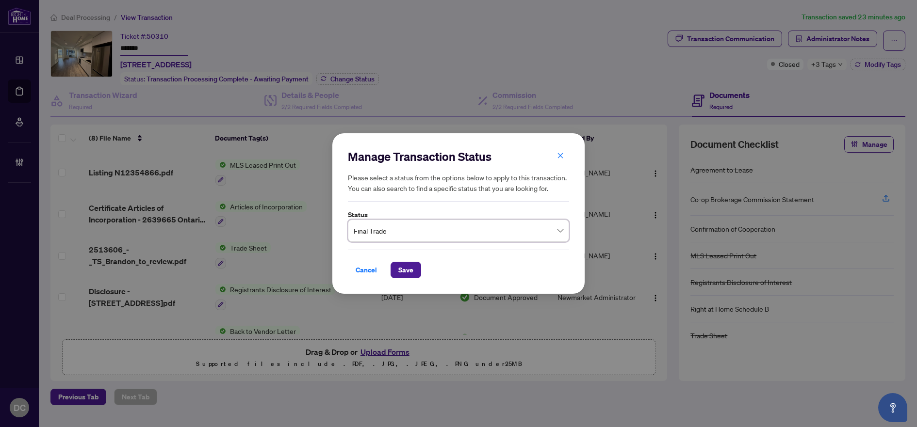
click at [413, 230] on span "Final Trade" at bounding box center [459, 231] width 210 height 18
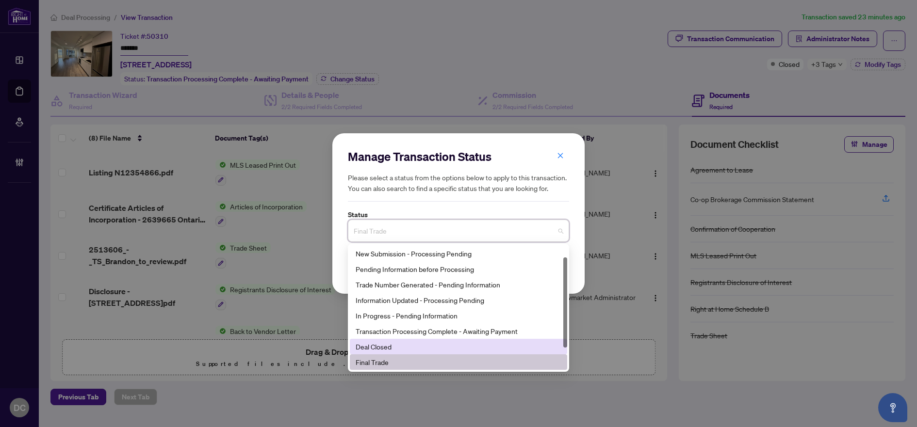
click at [384, 348] on div "Deal Closed" at bounding box center [458, 346] width 206 height 11
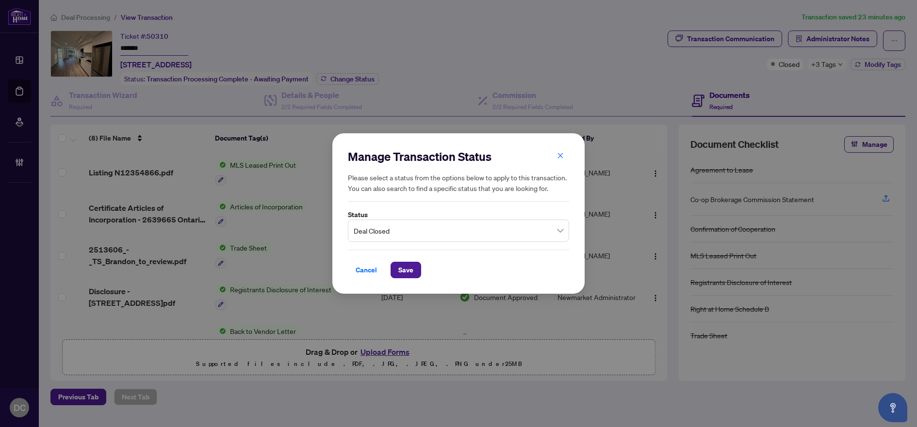
drag, startPoint x: 403, startPoint y: 273, endPoint x: 12, endPoint y: 217, distance: 394.9
click at [402, 272] on span "Save" at bounding box center [405, 270] width 15 height 16
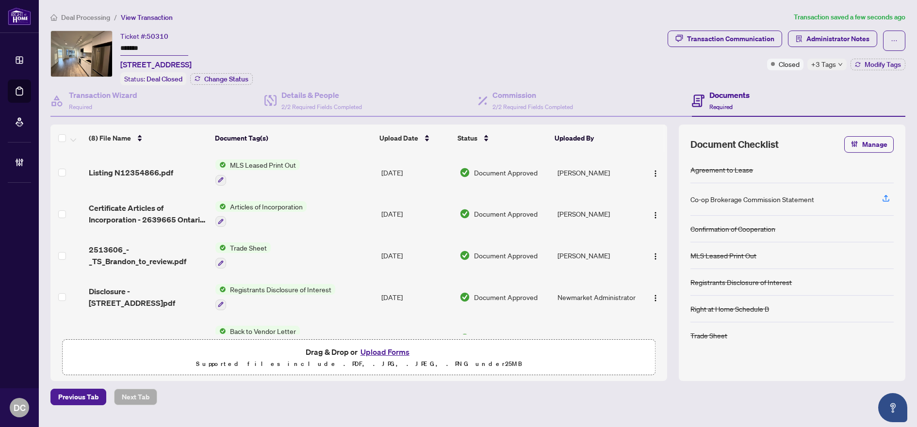
click at [831, 63] on span "+3 Tags" at bounding box center [823, 64] width 25 height 11
click at [777, 92] on div "Documents Required" at bounding box center [799, 101] width 214 height 32
click at [876, 71] on div "Transaction Communication Administrator Notes Closed +3 Tags Modify Tags" at bounding box center [786, 58] width 242 height 55
click at [876, 65] on span "Modify Tags" at bounding box center [882, 64] width 36 height 7
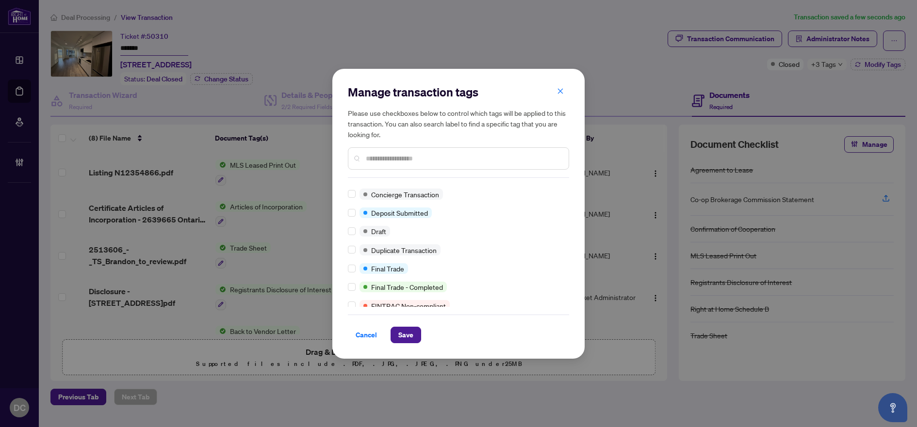
scroll to position [0, 0]
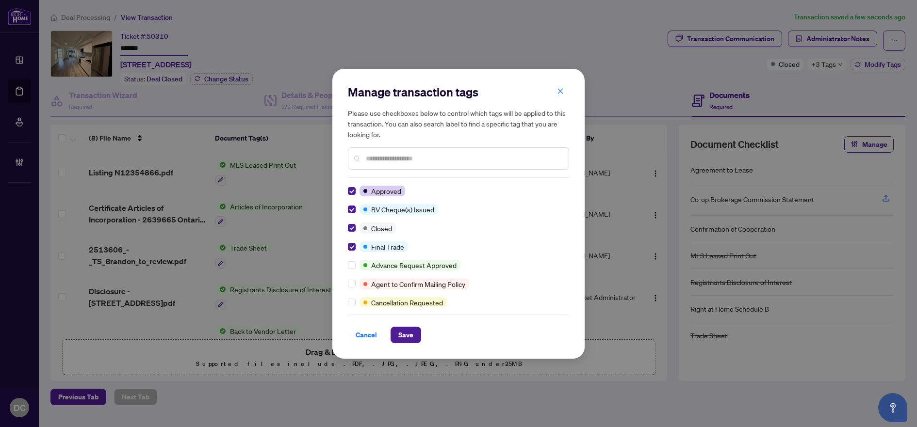
drag, startPoint x: 402, startPoint y: 334, endPoint x: 379, endPoint y: 293, distance: 46.9
click at [402, 334] on span "Save" at bounding box center [405, 335] width 15 height 16
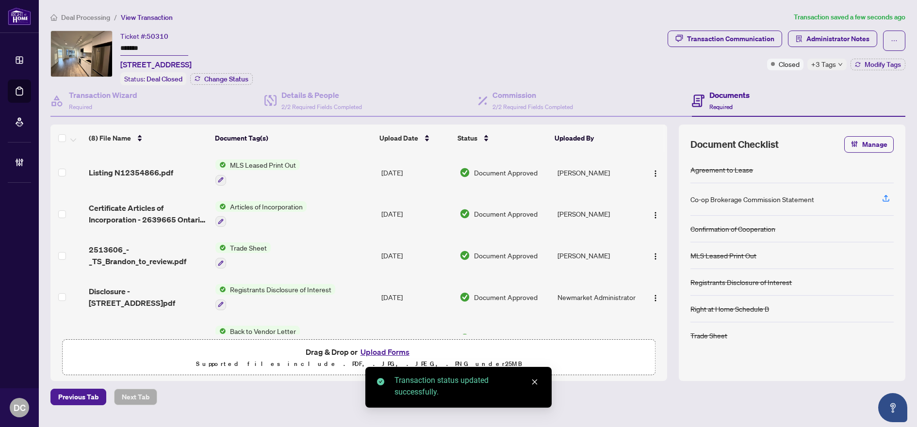
click at [98, 17] on span "Deal Processing" at bounding box center [85, 17] width 49 height 9
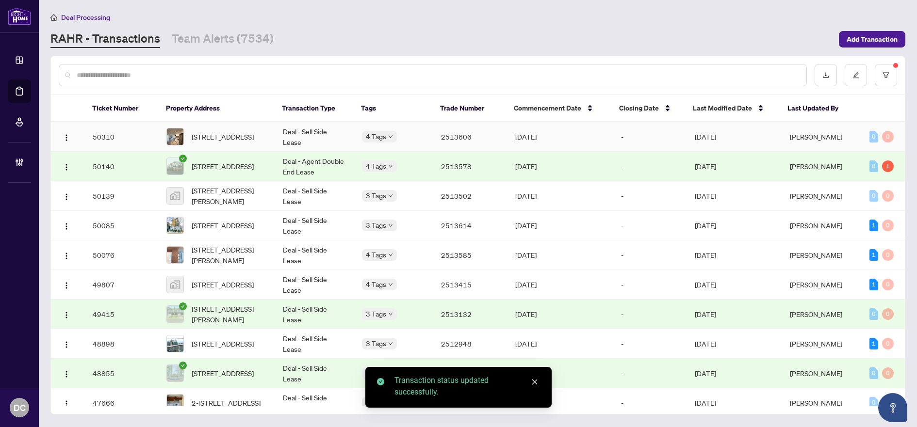
click at [462, 132] on td "2513606" at bounding box center [470, 137] width 74 height 30
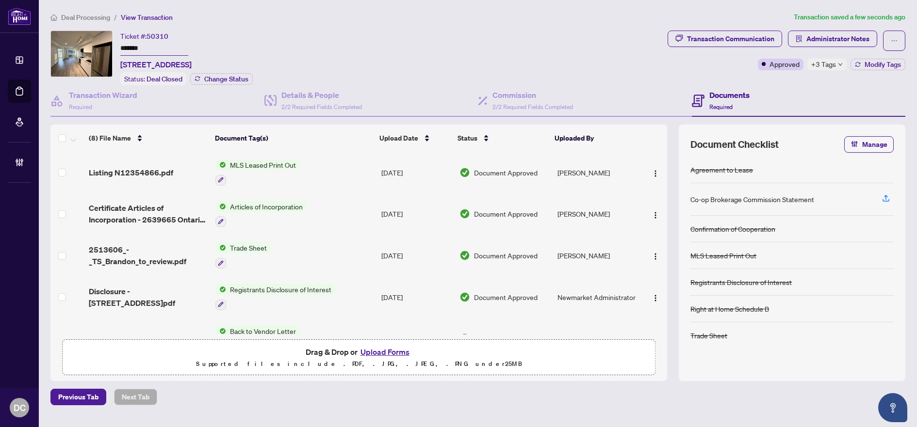
drag, startPoint x: 166, startPoint y: 48, endPoint x: 65, endPoint y: 48, distance: 100.9
click at [65, 48] on div "Ticket #: 50310 ******* 1005-8 Cedarland Dr, Markham, Ontario L6G 0H4, Canada S…" at bounding box center [356, 58] width 613 height 55
click at [415, 413] on main "Deal Processing / View Transaction Transaction saved a few seconds ago Ticket #…" at bounding box center [478, 213] width 878 height 427
click at [155, 47] on input "*******" at bounding box center [154, 49] width 68 height 14
click at [410, 406] on main "Deal Processing / View Transaction Transaction saved a few seconds ago Ticket #…" at bounding box center [478, 213] width 878 height 427
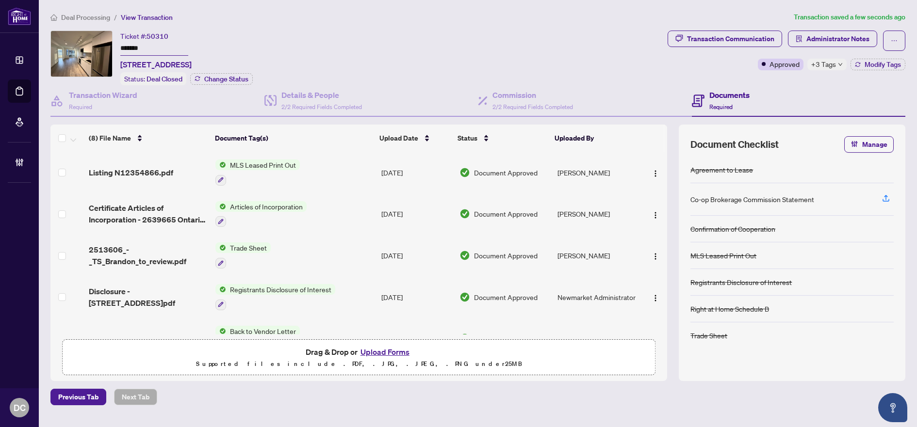
drag, startPoint x: 158, startPoint y: 50, endPoint x: 89, endPoint y: 46, distance: 69.0
click at [89, 46] on div "Ticket #: 50310 ******* 1005-8 Cedarland Dr, Markham, Ontario L6G 0H4, Canada S…" at bounding box center [356, 58] width 613 height 55
click at [840, 62] on icon "down" at bounding box center [840, 64] width 5 height 5
click at [780, 81] on div "Transaction Communication Administrator Notes Approved +3 Tags Modify Tags" at bounding box center [786, 58] width 242 height 55
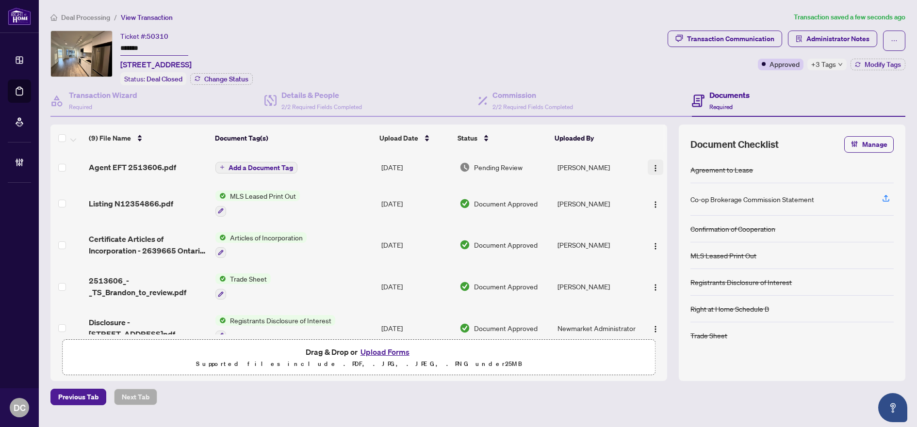
click at [651, 167] on img "button" at bounding box center [655, 168] width 8 height 8
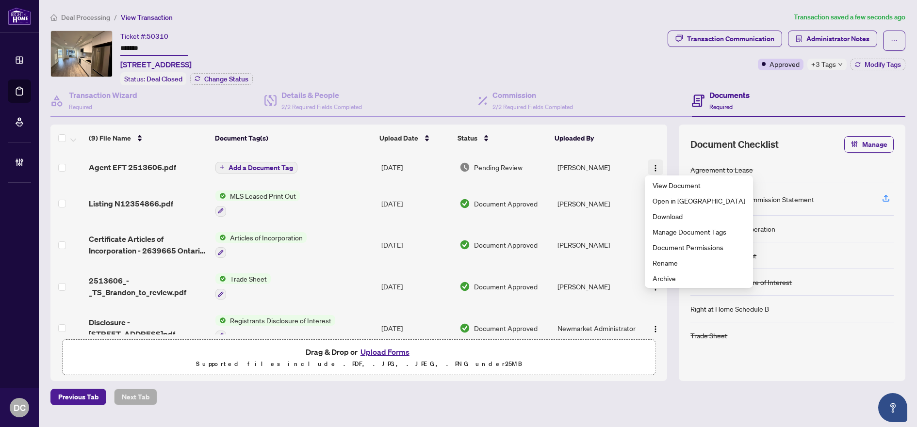
click at [652, 164] on img "button" at bounding box center [655, 168] width 8 height 8
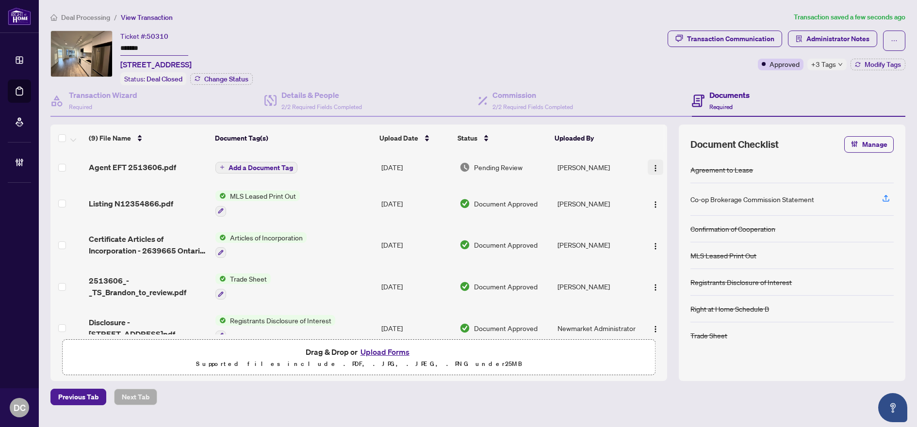
click at [651, 165] on img "button" at bounding box center [655, 168] width 8 height 8
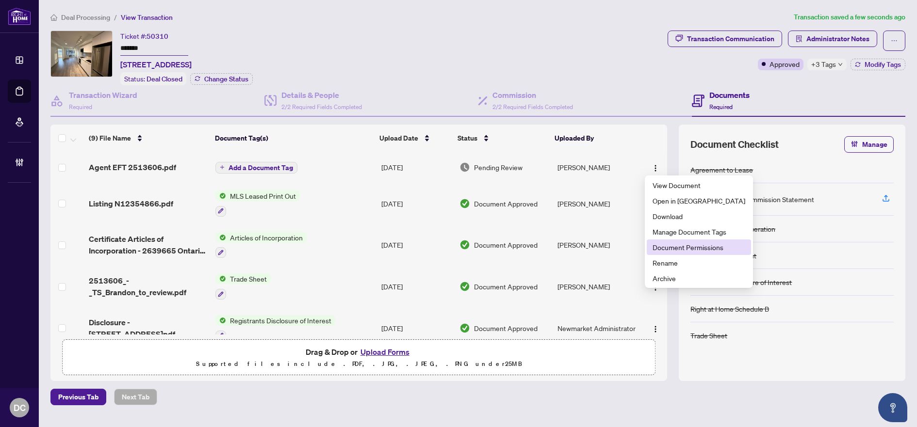
click at [665, 246] on span "Document Permissions" at bounding box center [698, 247] width 93 height 11
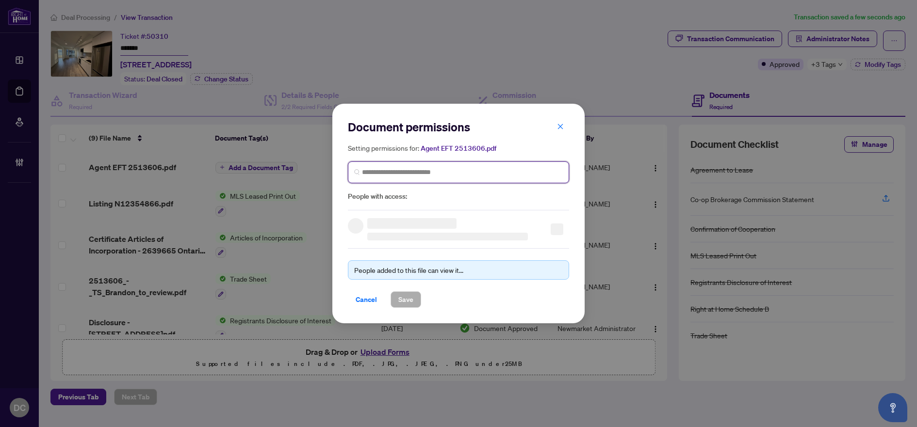
click at [480, 171] on input "search" at bounding box center [462, 172] width 201 height 10
type input "*"
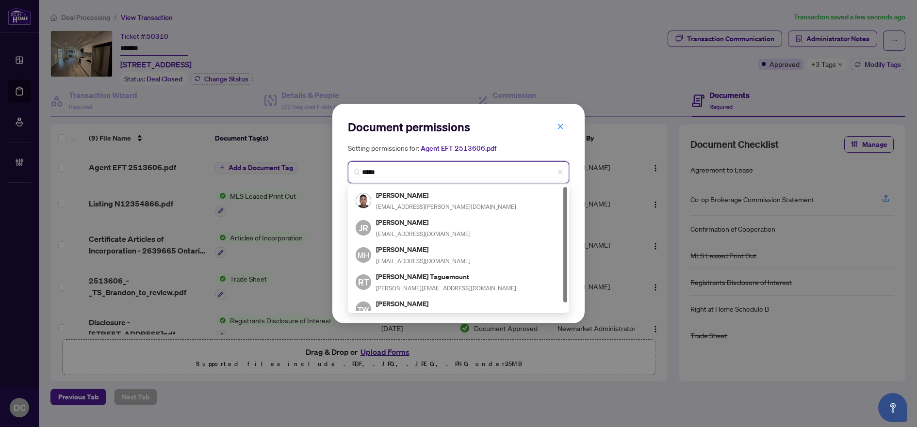
type input "******"
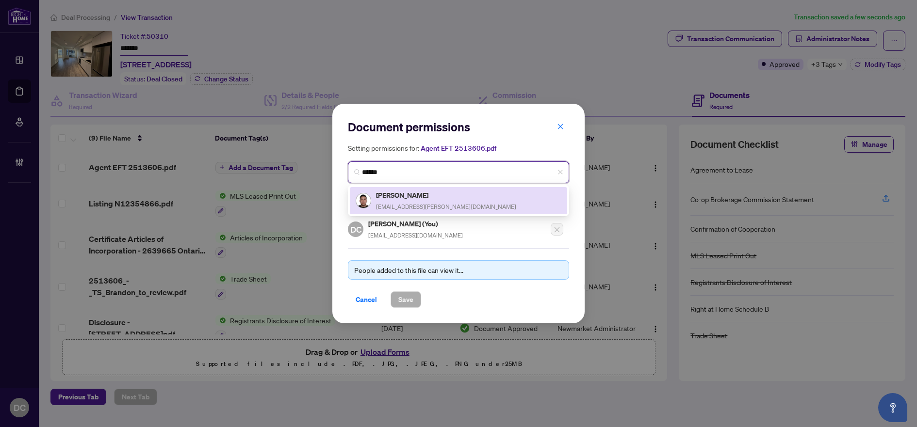
click at [452, 197] on h5 "Brandon Mounphosay" at bounding box center [446, 195] width 140 height 11
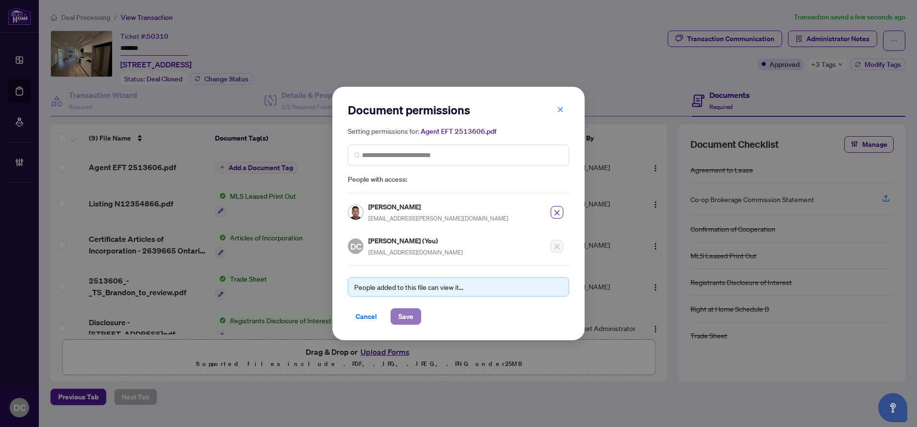
click at [405, 317] on span "Save" at bounding box center [405, 317] width 15 height 16
click at [252, 169] on div "Document permissions Setting permissions for: Agent EFT 2513606.pdf 2088 Brando…" at bounding box center [458, 213] width 917 height 427
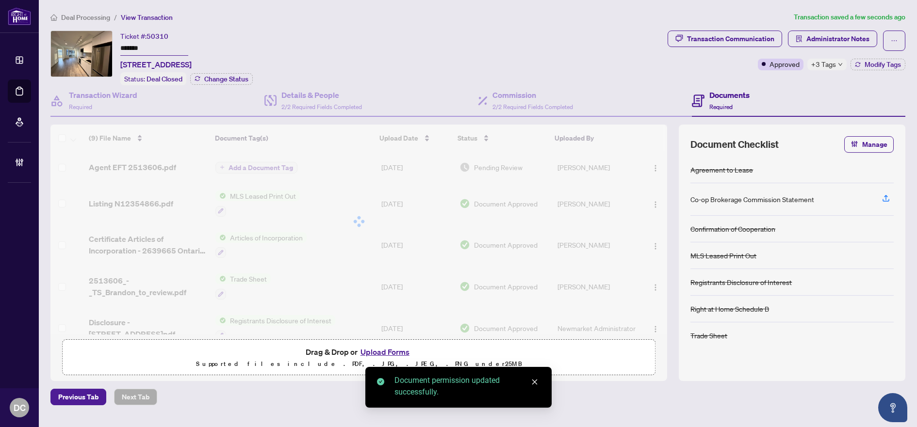
click at [271, 166] on div at bounding box center [358, 222] width 616 height 194
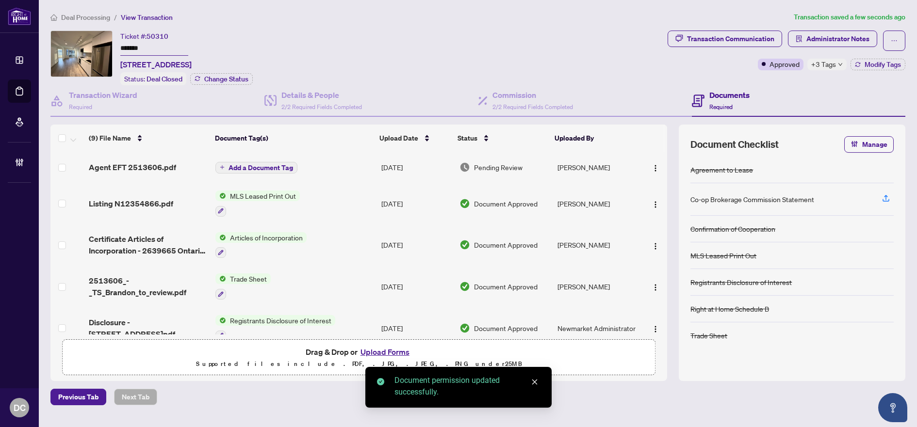
click at [271, 166] on span "Add a Document Tag" at bounding box center [260, 167] width 65 height 7
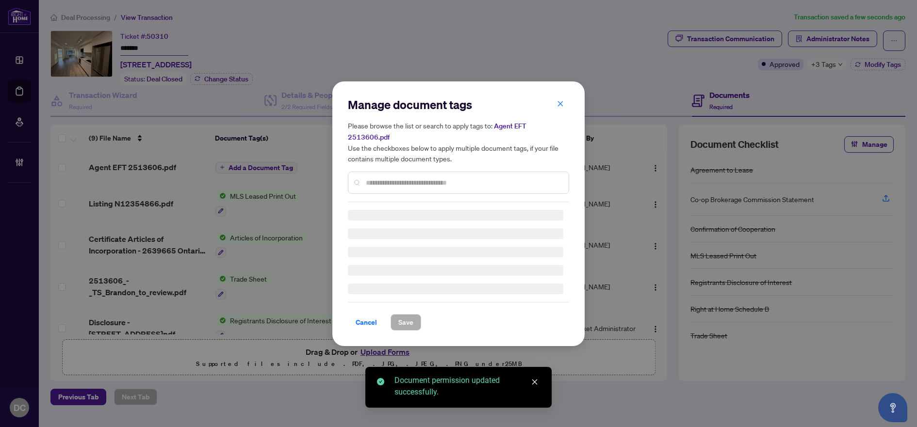
click at [450, 182] on input "text" at bounding box center [463, 183] width 195 height 11
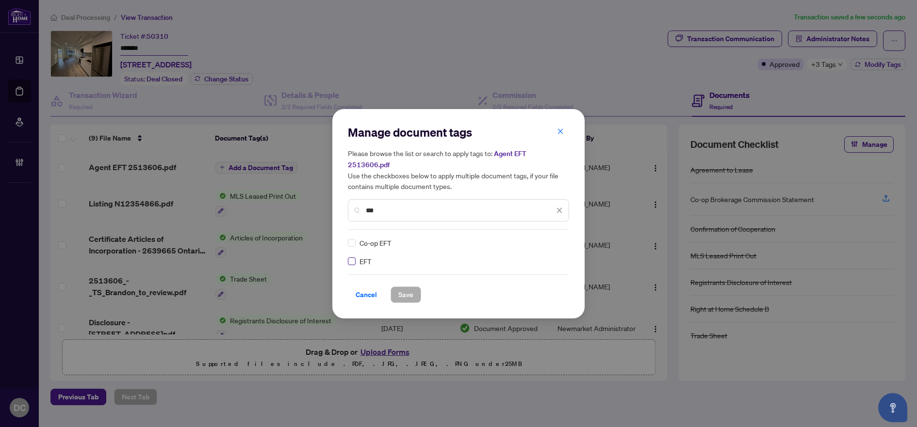
type input "***"
click at [558, 241] on icon at bounding box center [560, 243] width 6 height 4
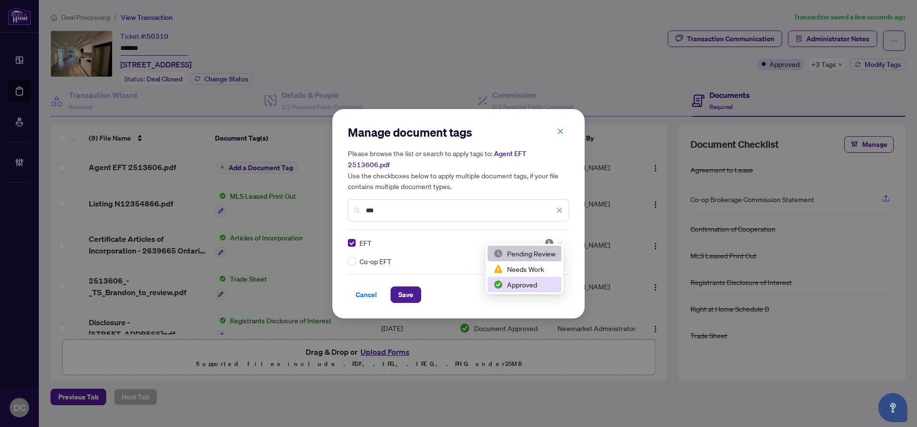
click at [520, 284] on div "Approved" at bounding box center [524, 284] width 62 height 11
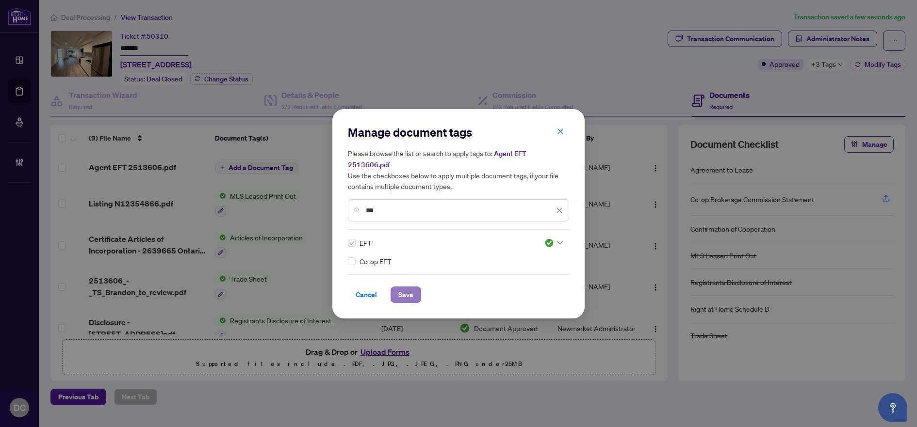
click at [415, 291] on button "Save" at bounding box center [405, 295] width 31 height 16
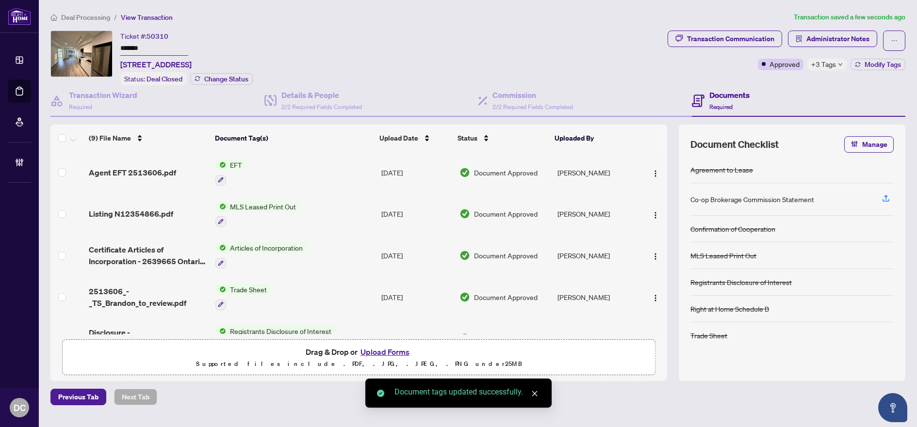
click at [86, 15] on span "Deal Processing" at bounding box center [85, 17] width 49 height 9
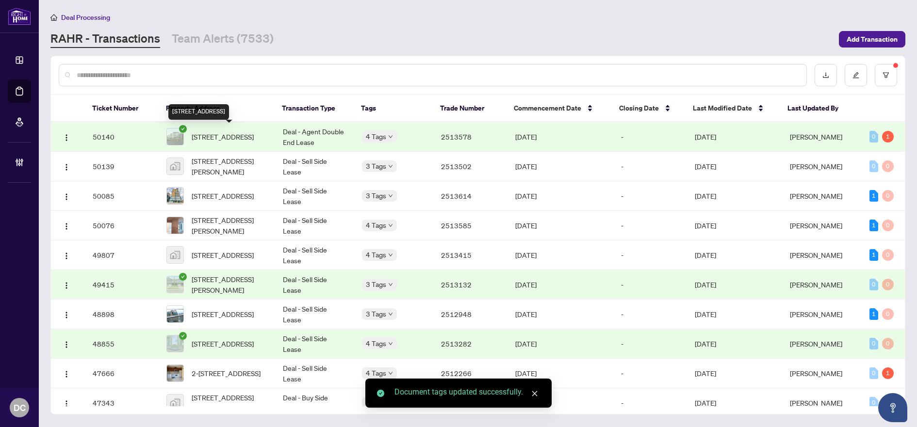
click at [248, 136] on span "420-2501 Saw Whet Blvd, Oakville, Ontario L6M 5N2, Canada" at bounding box center [223, 136] width 62 height 11
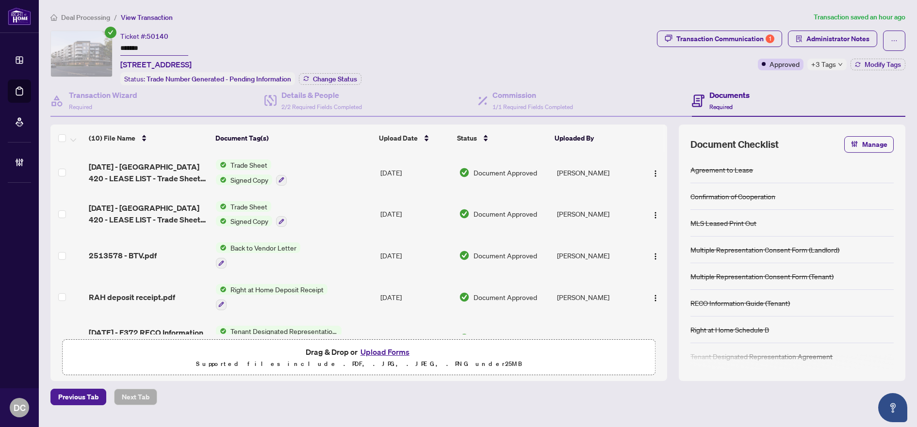
drag, startPoint x: 150, startPoint y: 48, endPoint x: 95, endPoint y: 46, distance: 55.3
click at [95, 46] on div "Ticket #: 50140 ******* 420-2501 Saw Whet Blvd, Oakville, Ontario L6M 5N2, Cana…" at bounding box center [351, 58] width 602 height 55
click at [339, 80] on span "Change Status" at bounding box center [335, 79] width 44 height 7
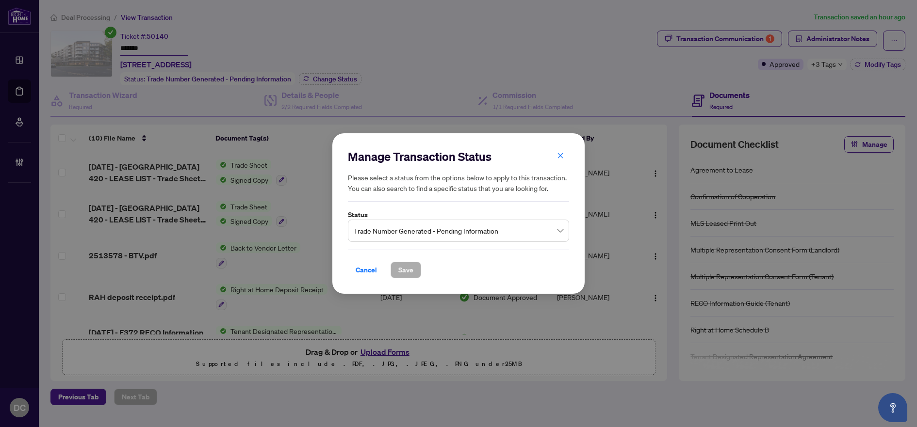
drag, startPoint x: 381, startPoint y: 233, endPoint x: 393, endPoint y: 240, distance: 13.2
click at [381, 233] on span "Trade Number Generated - Pending Information" at bounding box center [459, 231] width 210 height 18
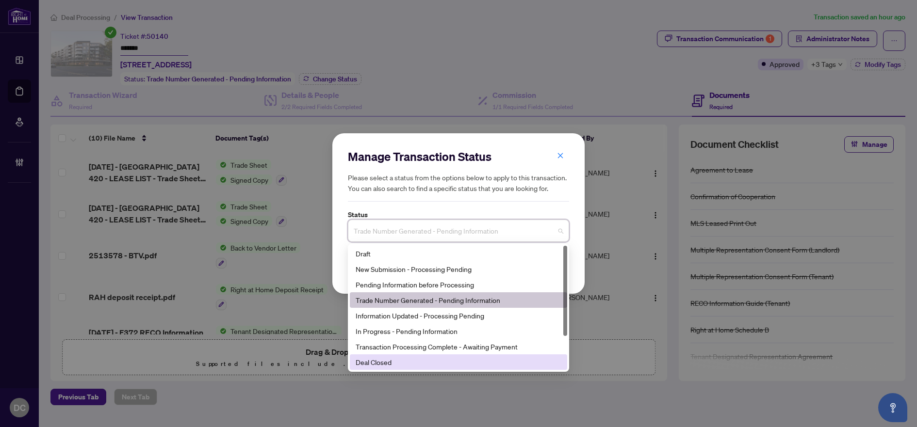
click at [377, 364] on div "Deal Closed" at bounding box center [458, 362] width 206 height 11
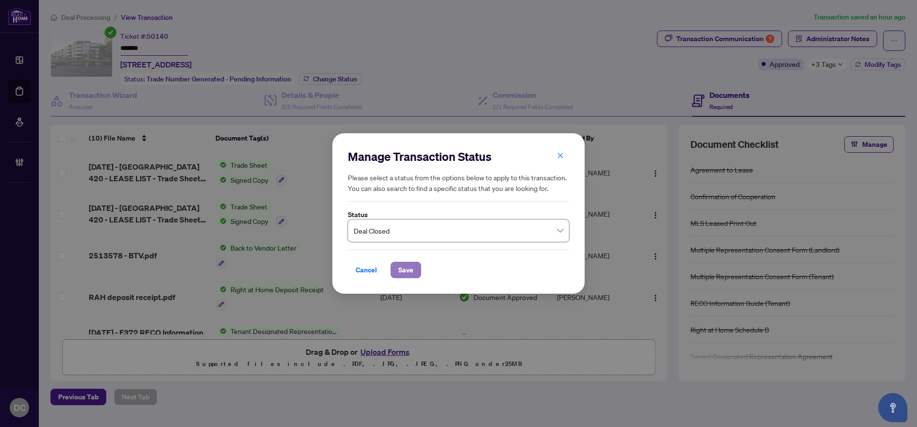
click at [399, 262] on span "Save" at bounding box center [405, 270] width 15 height 16
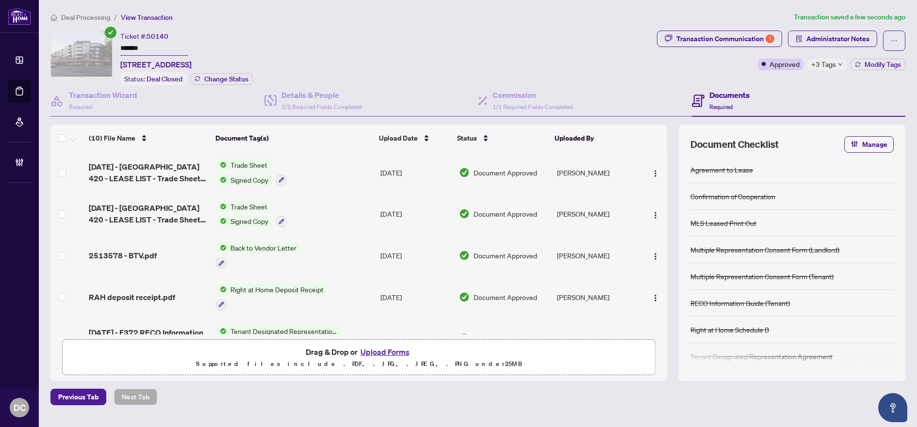
click at [822, 64] on span "+3 Tags" at bounding box center [823, 64] width 25 height 11
click at [781, 82] on div "Transaction Communication 1 Administrator Notes Approved +3 Tags Modify Tags" at bounding box center [781, 58] width 252 height 55
click at [872, 66] on span "Modify Tags" at bounding box center [882, 64] width 36 height 7
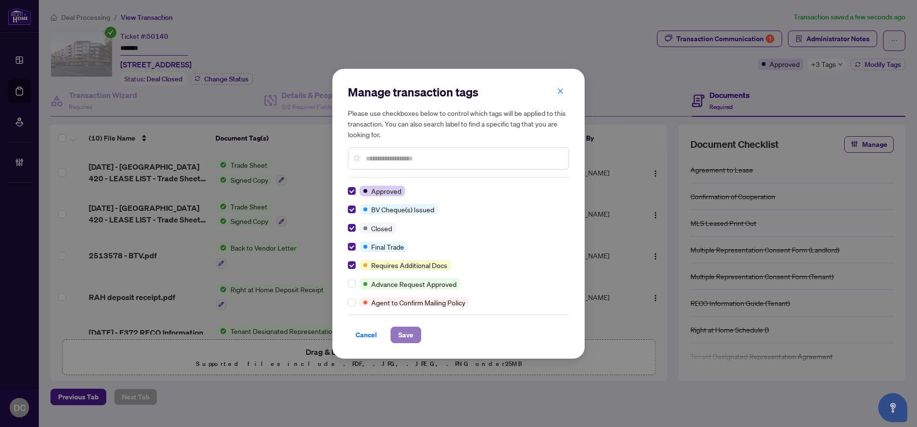
click at [414, 339] on button "Save" at bounding box center [405, 335] width 31 height 16
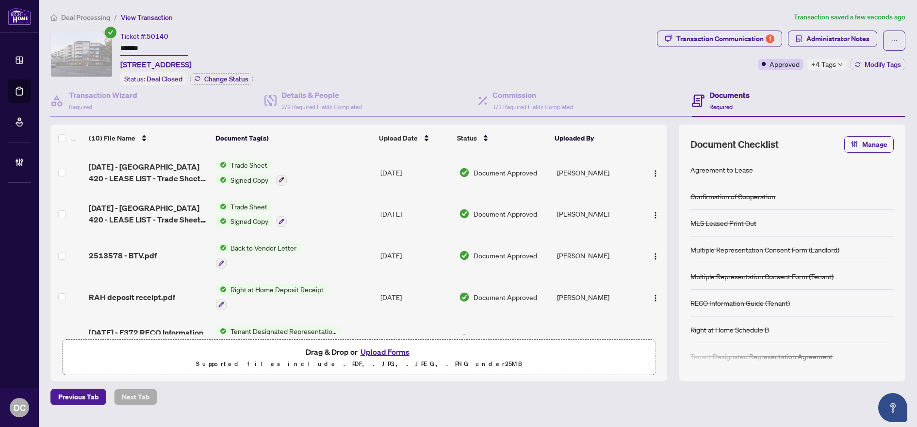
click at [97, 16] on span "Deal Processing" at bounding box center [85, 17] width 49 height 9
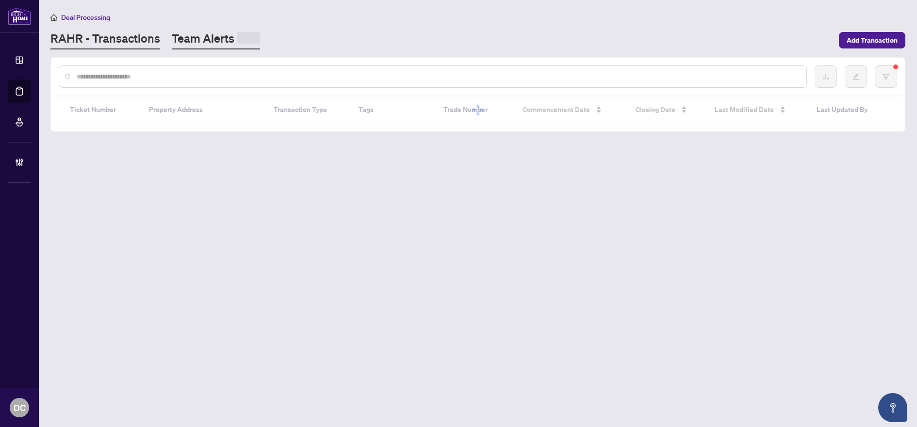
click at [202, 38] on link "Team Alerts" at bounding box center [216, 40] width 88 height 19
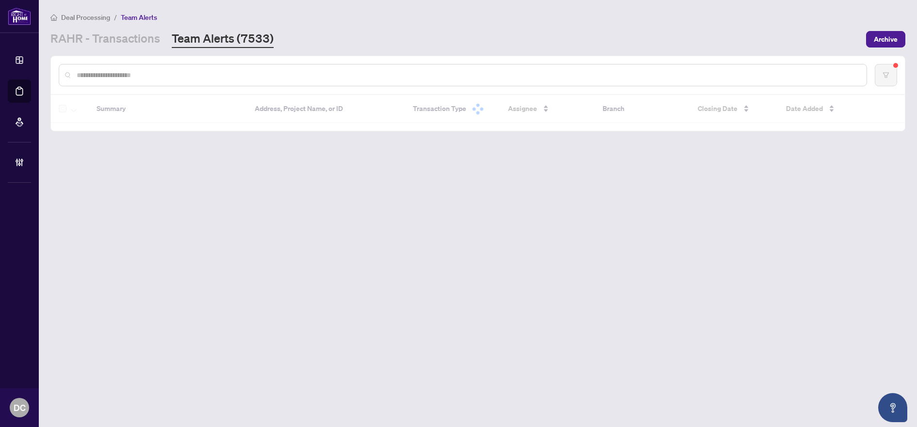
click at [210, 75] on input "text" at bounding box center [468, 75] width 782 height 11
paste input "*******"
type input "*******"
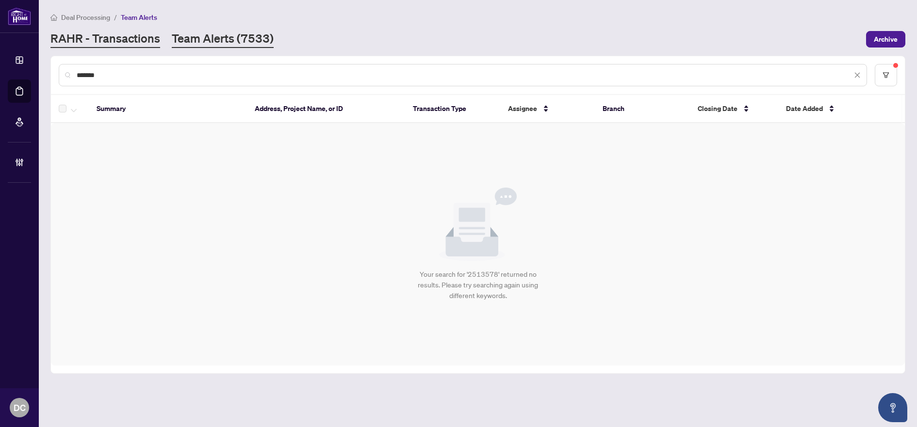
click at [137, 43] on link "RAHR - Transactions" at bounding box center [105, 39] width 110 height 17
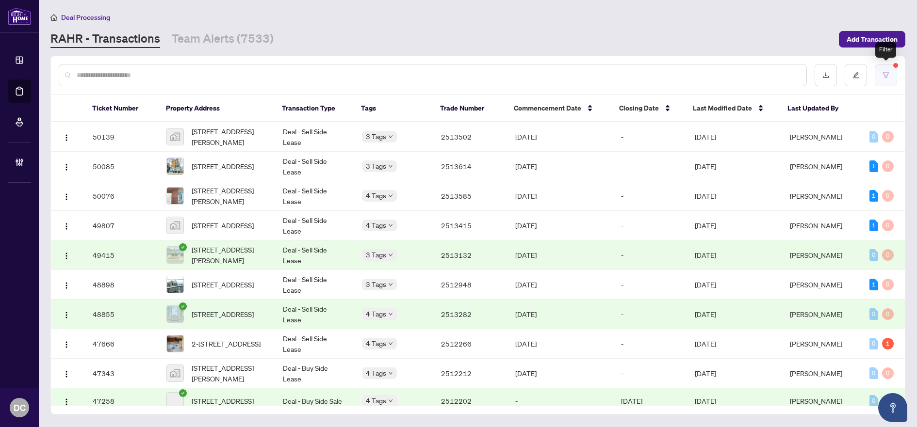
click at [890, 75] on button "button" at bounding box center [885, 75] width 22 height 22
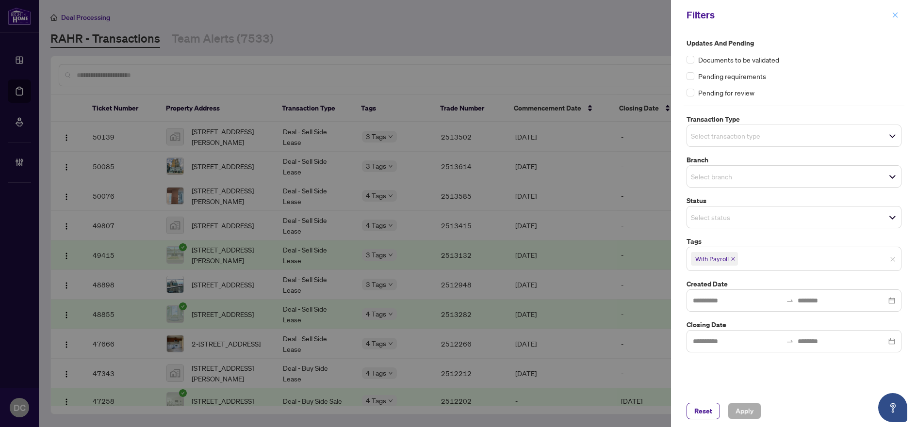
click at [891, 11] on span "button" at bounding box center [894, 15] width 7 height 16
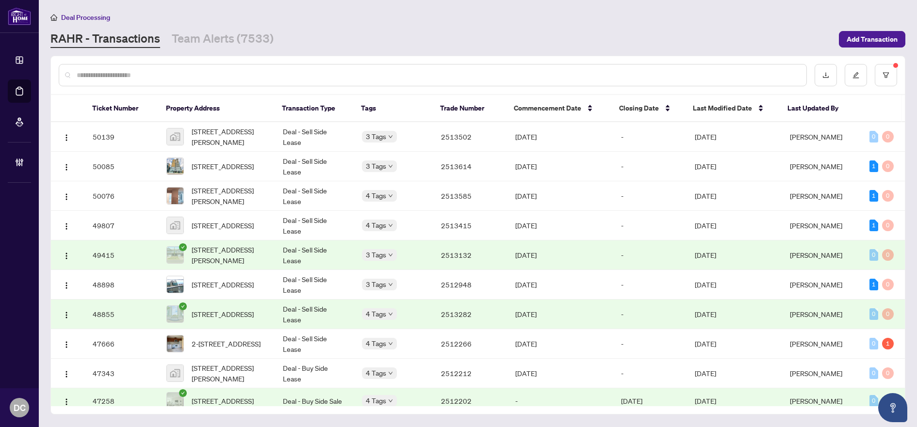
click at [390, 78] on input "text" at bounding box center [438, 75] width 722 height 11
paste input "*******"
type input "*******"
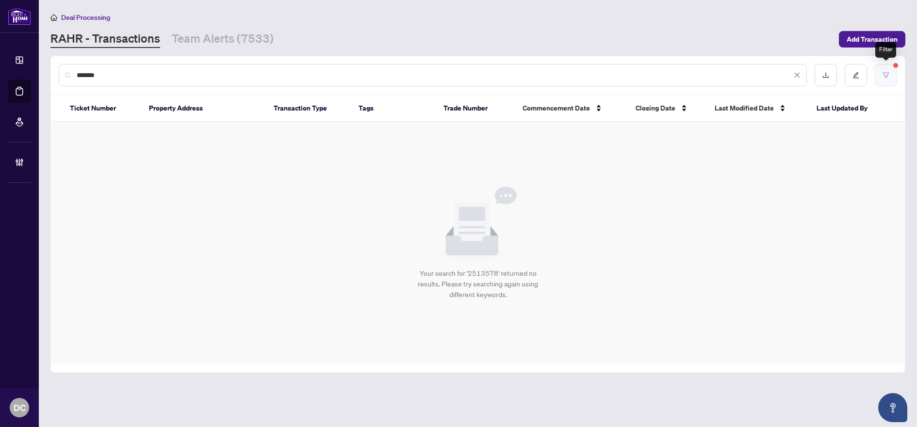
click at [887, 75] on icon "filter" at bounding box center [886, 74] width 6 height 5
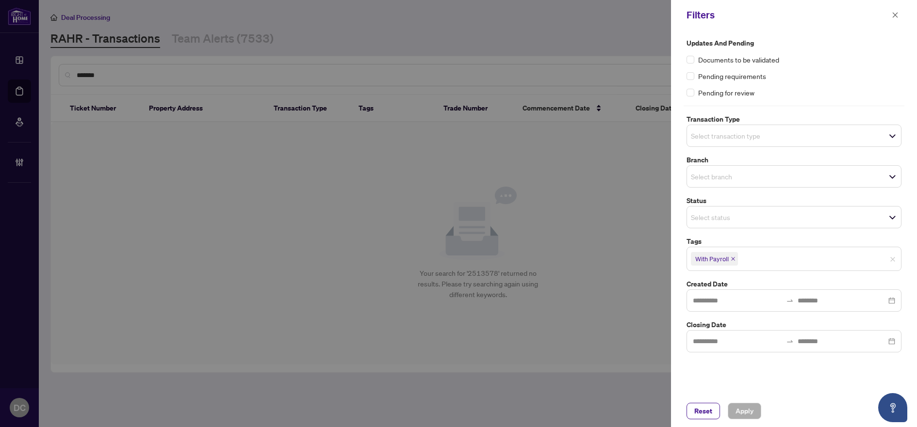
click at [735, 260] on icon "close" at bounding box center [732, 259] width 5 height 5
click at [740, 408] on span "Apply" at bounding box center [744, 412] width 18 height 16
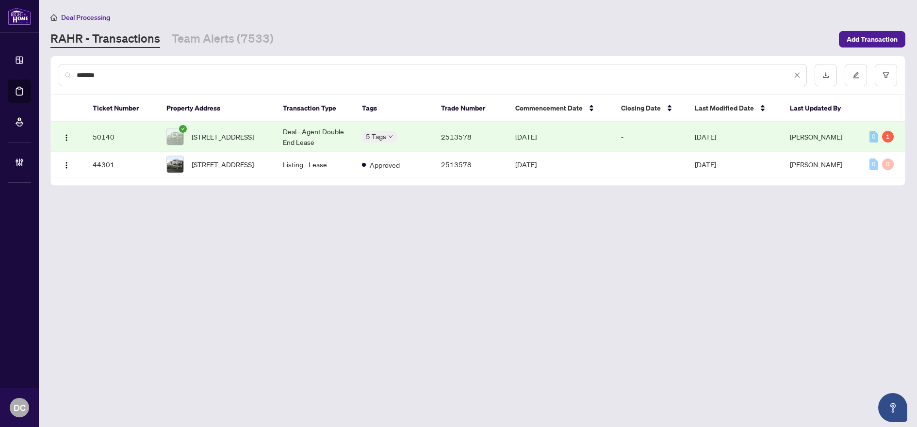
click at [293, 133] on td "Deal - Agent Double End Lease" at bounding box center [314, 137] width 79 height 30
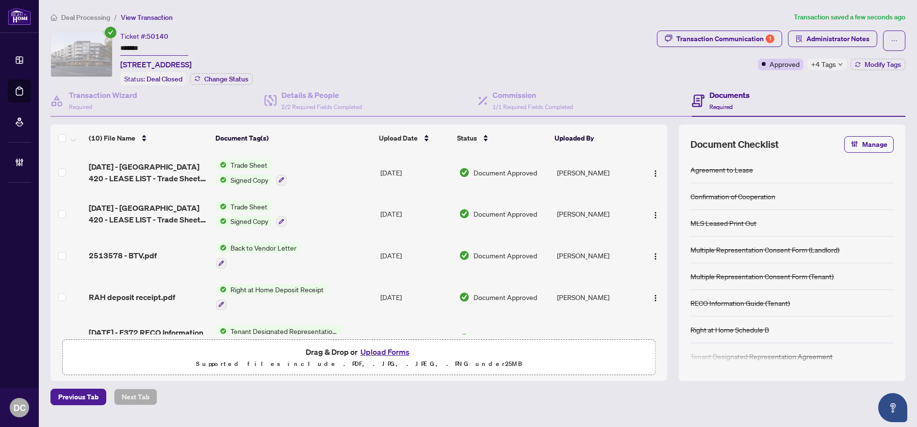
click at [833, 64] on span "+4 Tags" at bounding box center [823, 64] width 25 height 11
click at [721, 76] on div "Transaction Communication 1 Administrator Notes Approved +4 Tags Modify Tags" at bounding box center [781, 58] width 252 height 55
click at [816, 39] on span "Administrator Notes" at bounding box center [837, 39] width 63 height 16
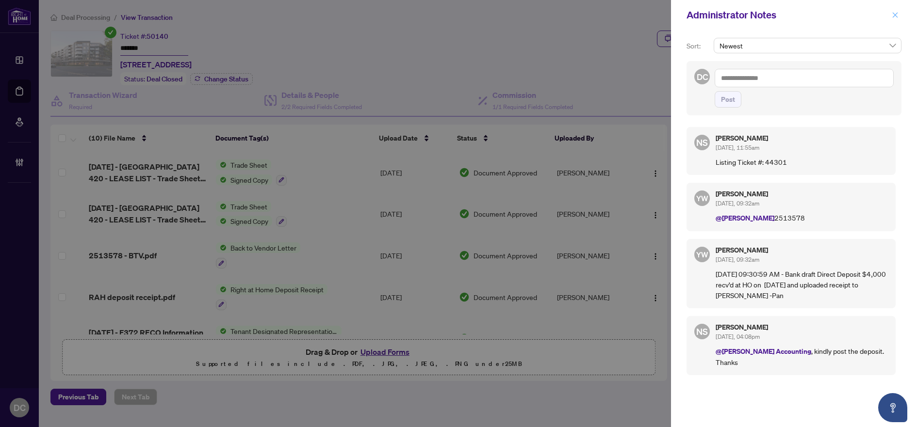
click at [899, 19] on button "button" at bounding box center [894, 15] width 13 height 12
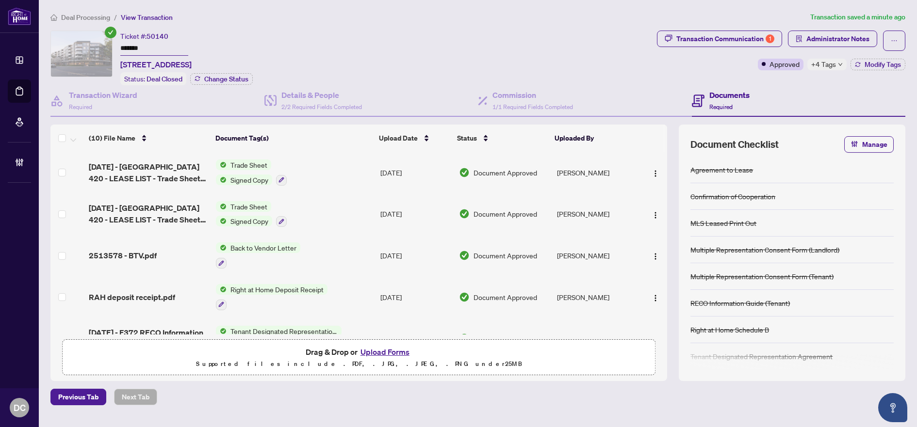
click at [357, 216] on td "Trade Sheet Signed Copy" at bounding box center [294, 215] width 164 height 42
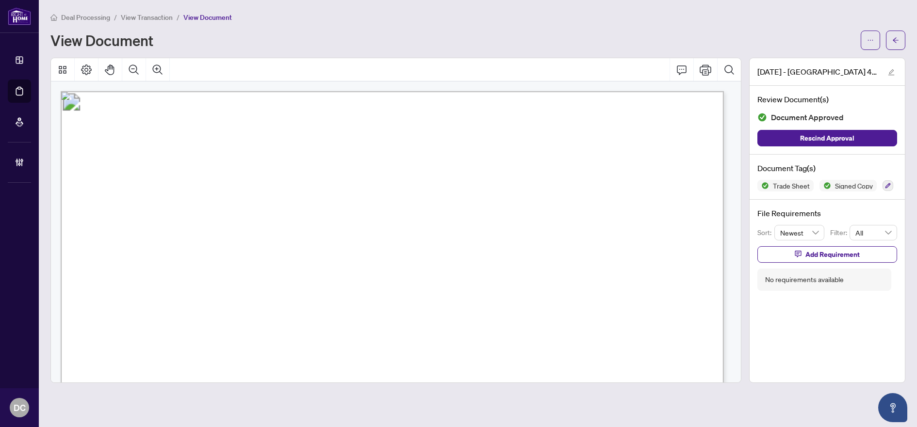
drag, startPoint x: 607, startPoint y: 178, endPoint x: 668, endPoint y: 155, distance: 65.1
click at [906, 41] on main "Deal Processing / View Transaction / View Document View Document 2025-08-27 - 2…" at bounding box center [478, 213] width 878 height 427
click at [901, 41] on button "button" at bounding box center [895, 40] width 19 height 19
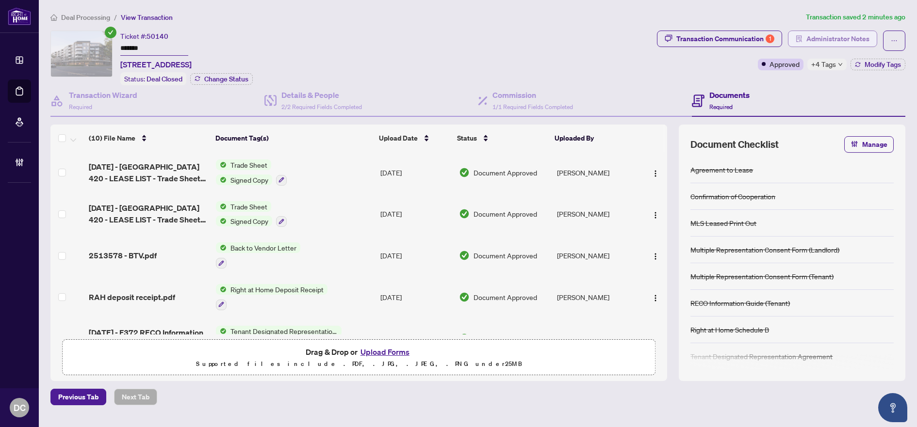
click at [840, 40] on span "Administrator Notes" at bounding box center [837, 39] width 63 height 16
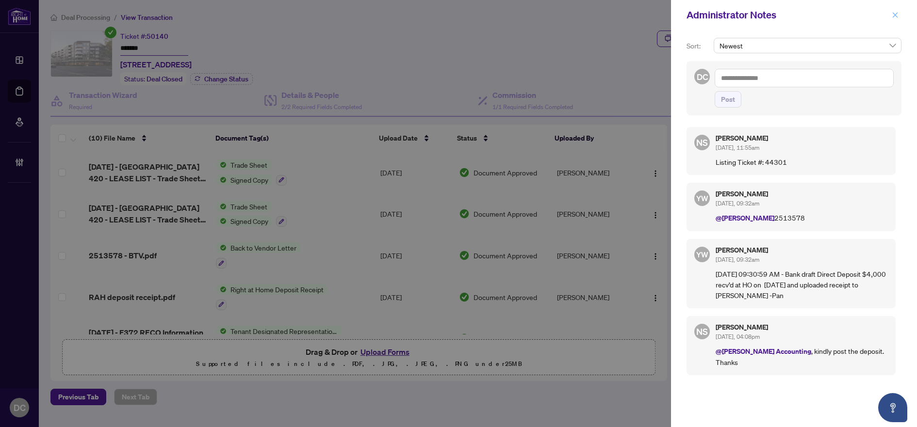
click at [900, 16] on button "button" at bounding box center [894, 15] width 13 height 12
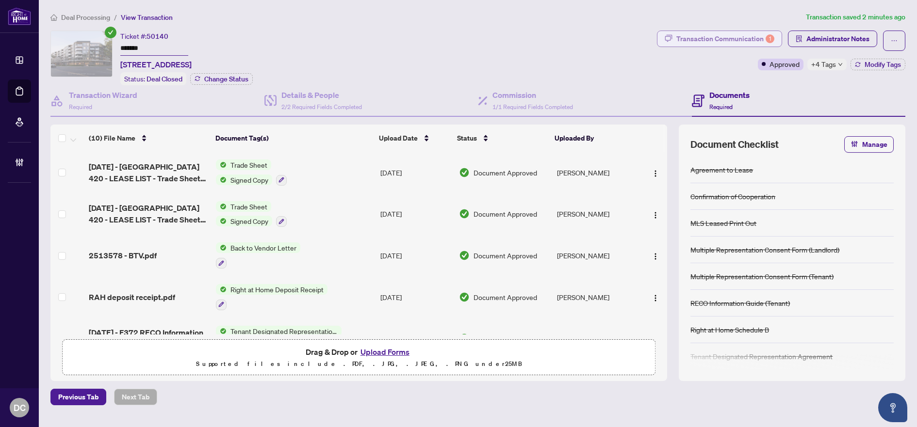
click at [757, 39] on div "Transaction Communication 1" at bounding box center [725, 39] width 98 height 16
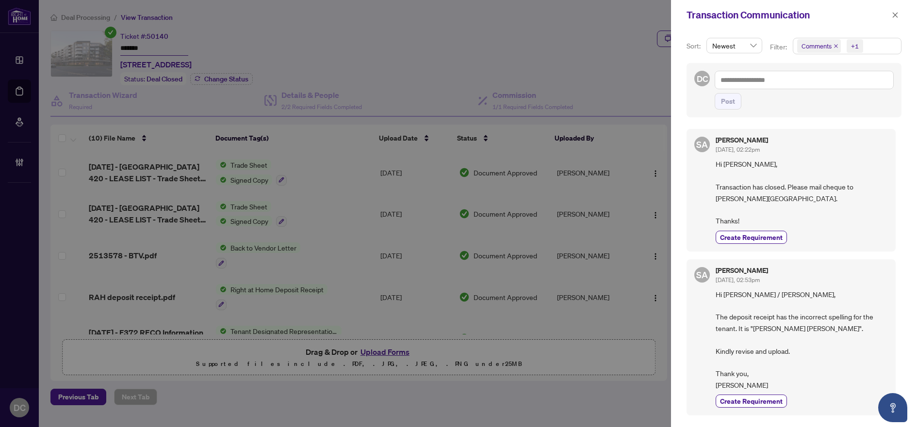
click at [874, 48] on span "Comments +1" at bounding box center [847, 46] width 108 height 16
click at [843, 87] on span "Comments" at bounding box center [828, 86] width 33 height 9
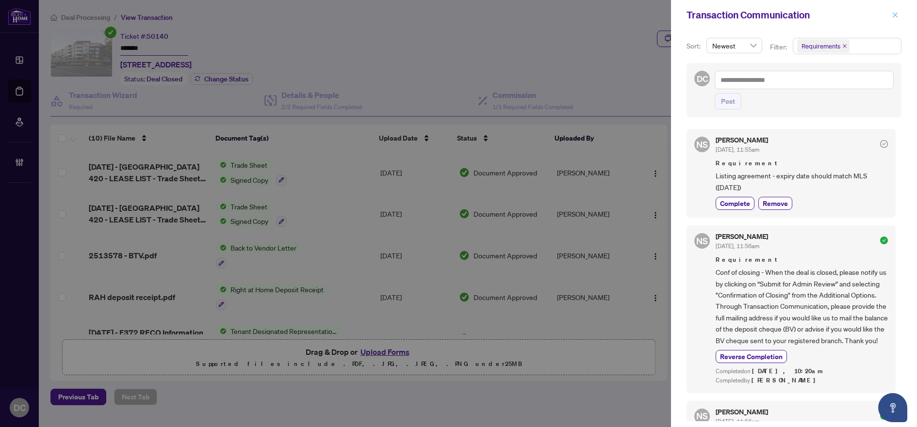
click at [897, 14] on icon "close" at bounding box center [894, 14] width 5 height 5
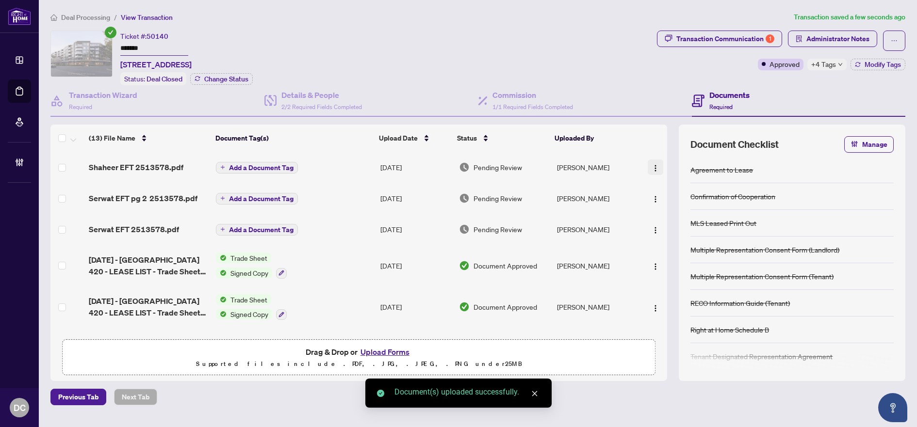
click at [655, 164] on img "button" at bounding box center [655, 168] width 8 height 8
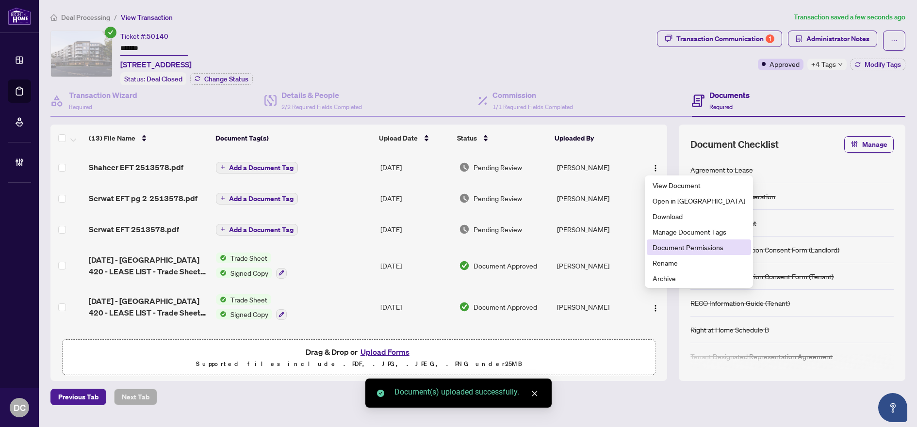
click at [678, 245] on span "Document Permissions" at bounding box center [698, 247] width 93 height 11
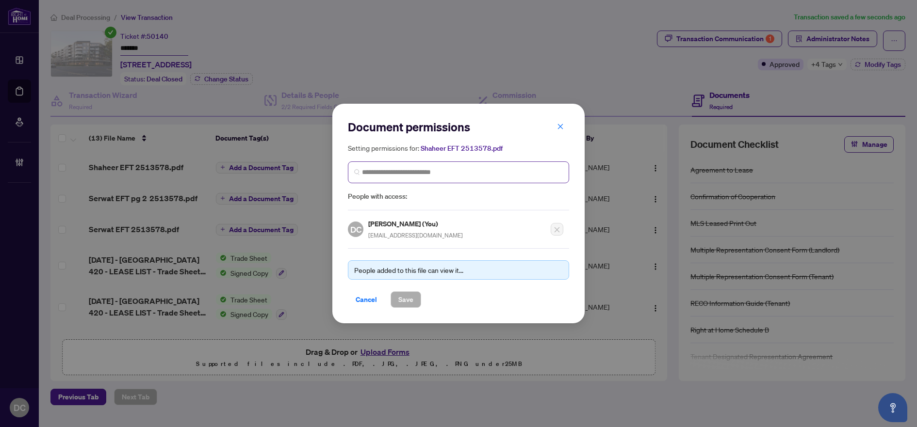
click at [417, 164] on span at bounding box center [458, 173] width 221 height 22
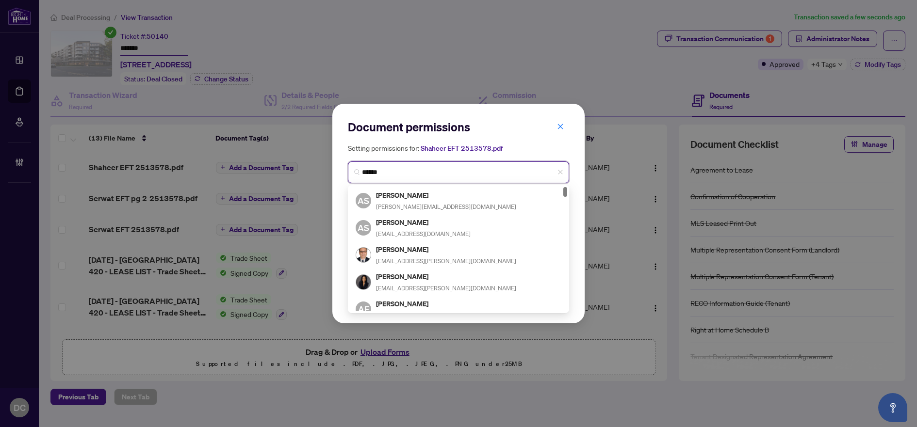
type input "*******"
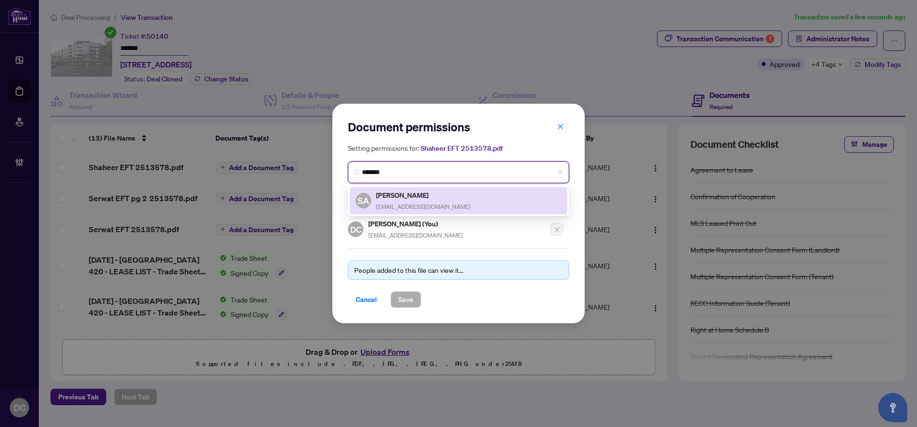
click at [404, 205] on span "shaheerahmed@outlook.com" at bounding box center [423, 206] width 95 height 7
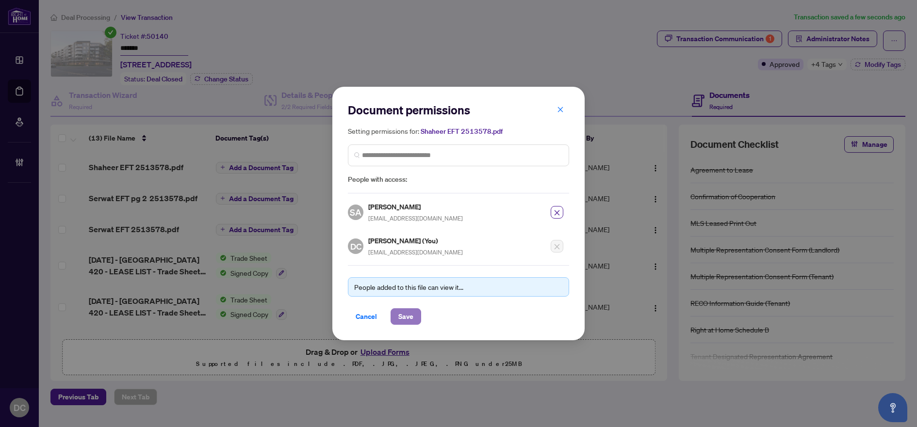
click at [412, 322] on span "Save" at bounding box center [405, 317] width 15 height 16
click at [374, 336] on div "Document permissions Setting permissions for: Shaheer EFT 2513578.pdf 1181 SA S…" at bounding box center [458, 214] width 252 height 254
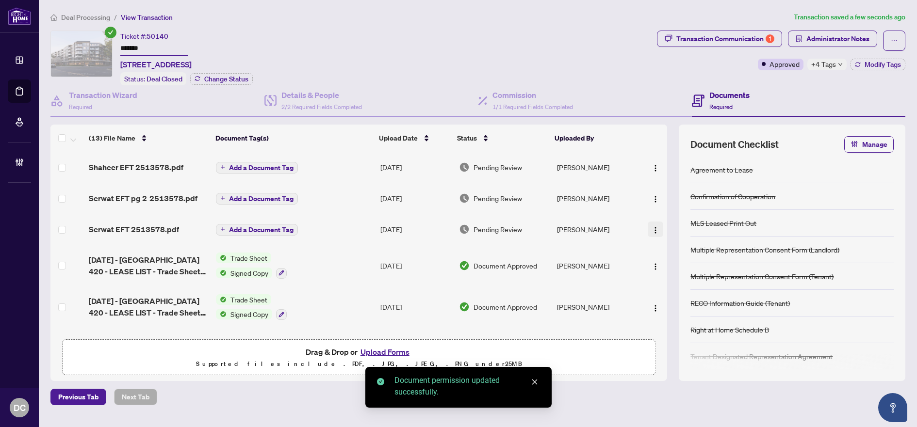
click at [654, 230] on img "button" at bounding box center [655, 230] width 8 height 8
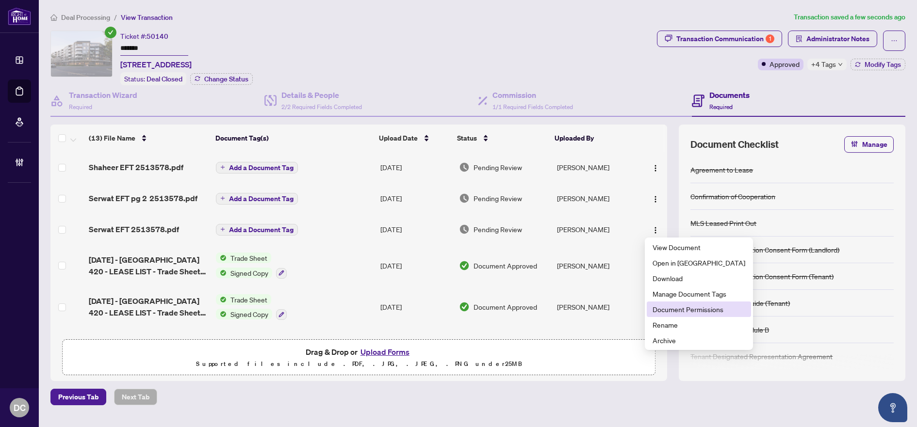
click at [667, 309] on span "Document Permissions" at bounding box center [698, 309] width 93 height 11
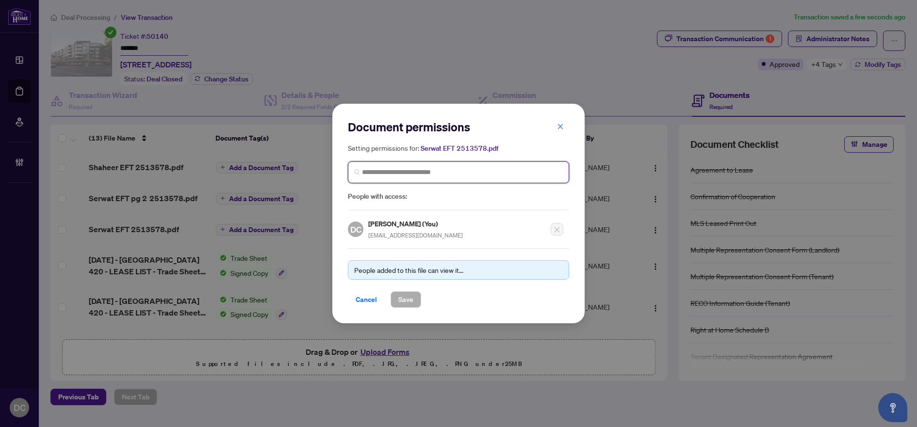
click at [0, 0] on input "search" at bounding box center [0, 0] width 0 height 0
type input "******"
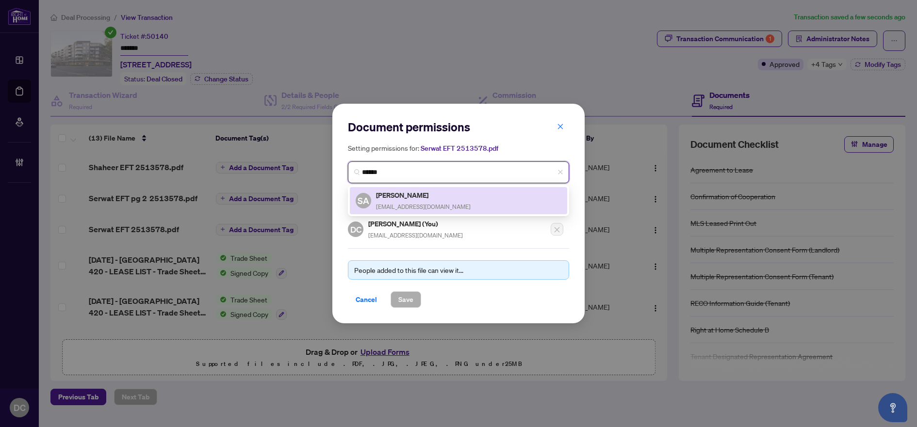
click at [414, 203] on span "newcondos4u@gmail.com" at bounding box center [423, 206] width 95 height 7
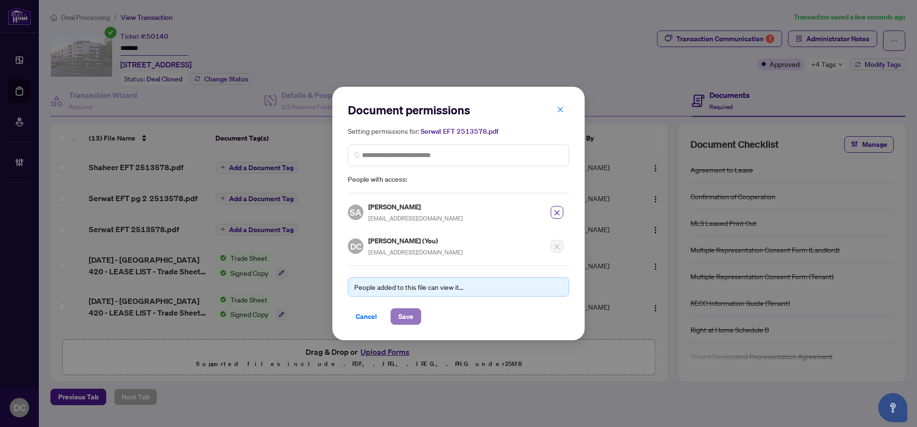
click at [416, 311] on button "Save" at bounding box center [405, 316] width 31 height 16
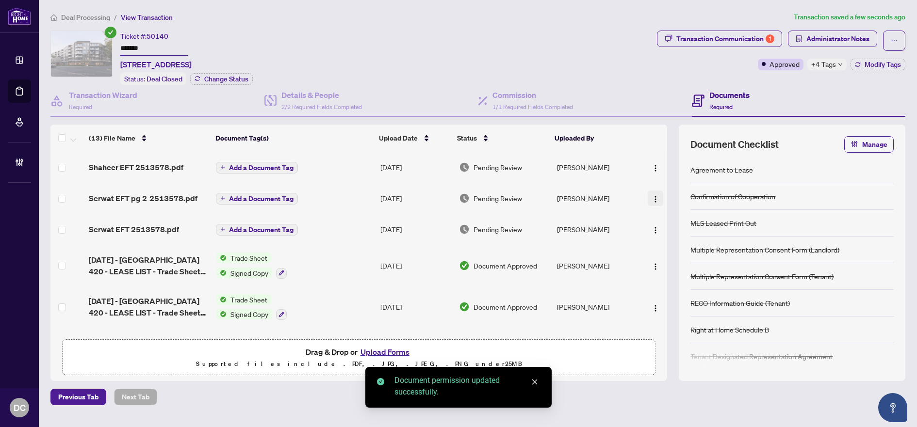
click at [653, 197] on img "button" at bounding box center [655, 199] width 8 height 8
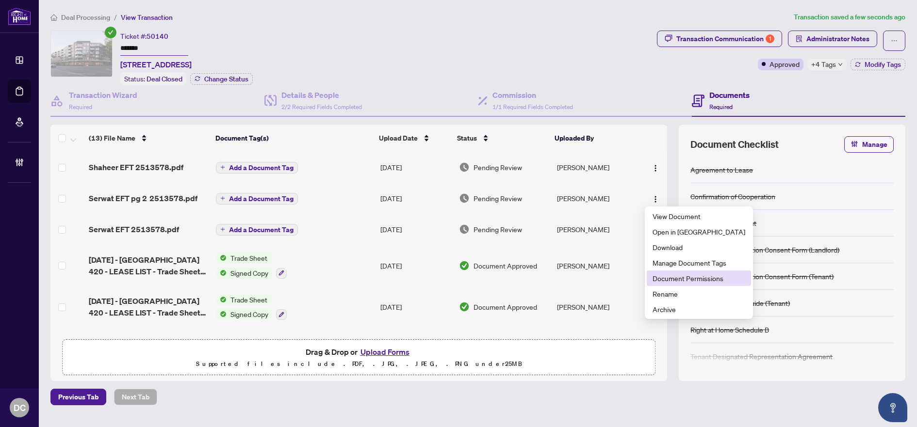
click at [670, 282] on span "Document Permissions" at bounding box center [698, 278] width 93 height 11
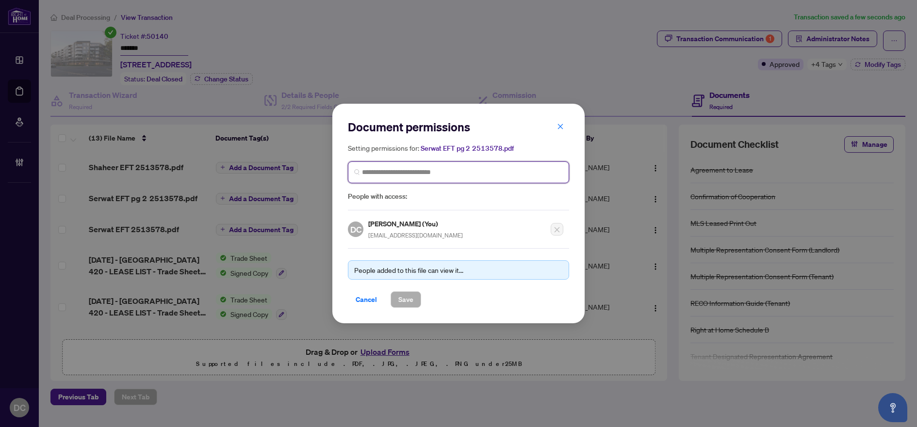
click at [499, 172] on input "search" at bounding box center [462, 172] width 201 height 10
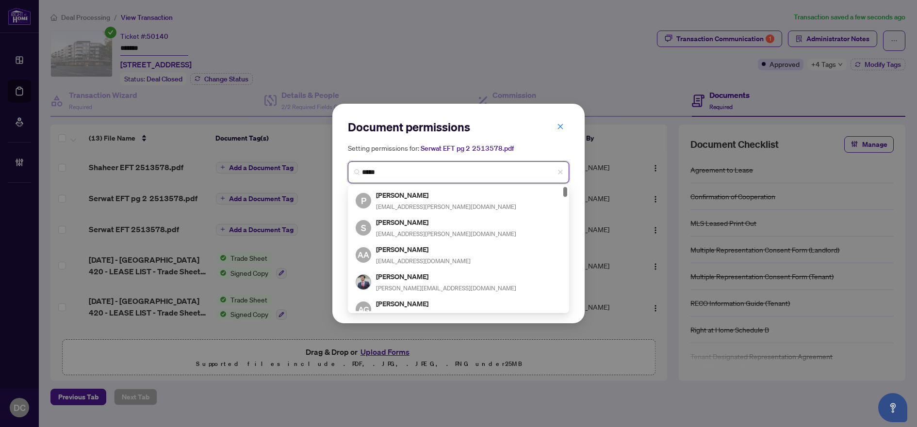
type input "******"
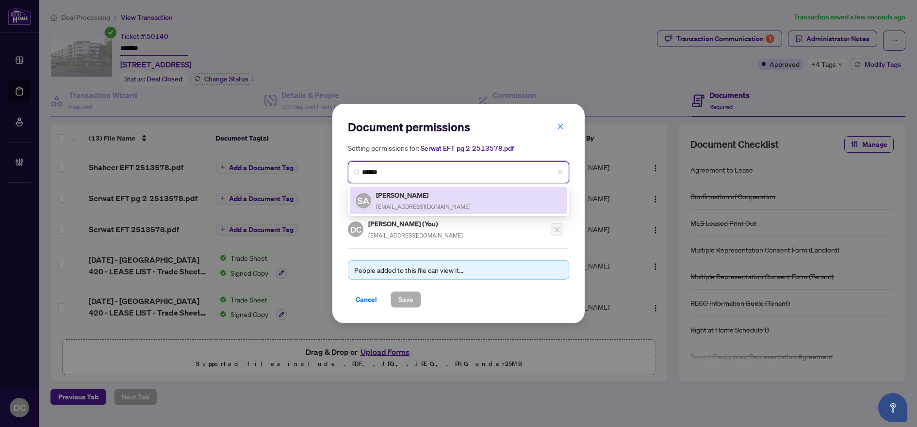
click at [403, 194] on h5 "Serwat Ahmed" at bounding box center [423, 195] width 95 height 11
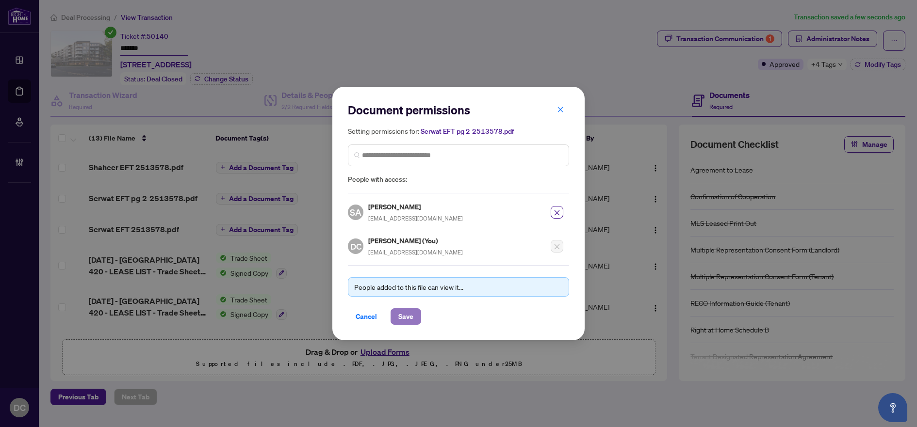
click at [409, 321] on span "Save" at bounding box center [405, 317] width 15 height 16
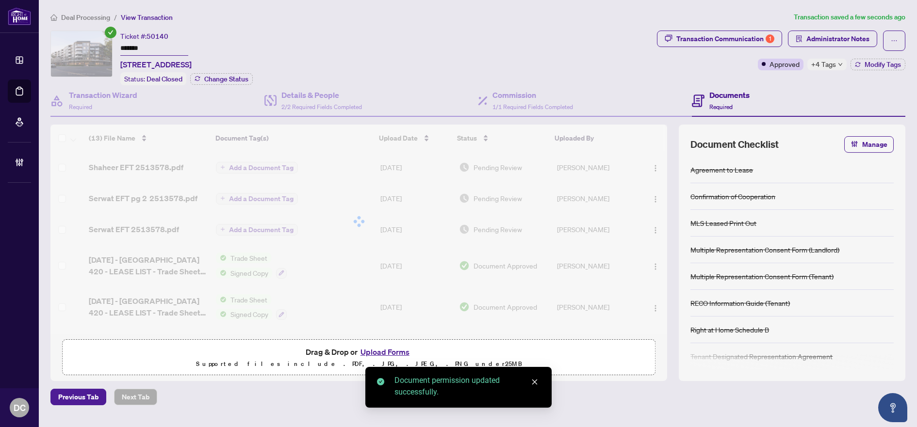
click at [267, 165] on div at bounding box center [358, 222] width 616 height 194
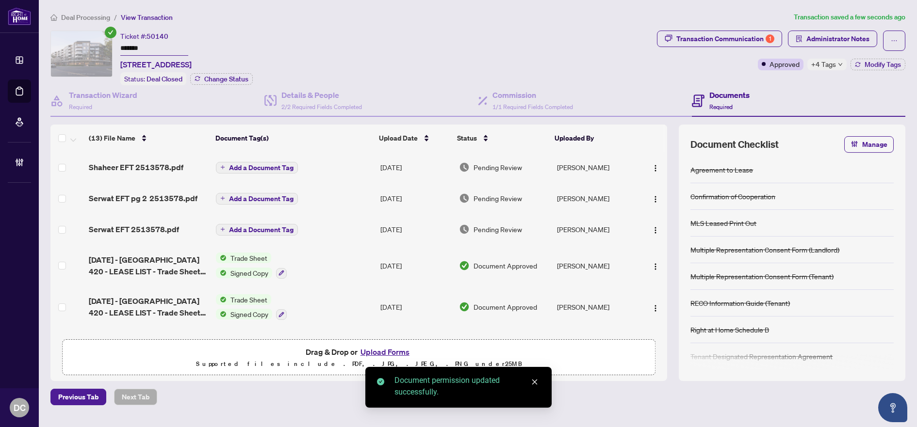
click at [267, 165] on span "Add a Document Tag" at bounding box center [261, 167] width 65 height 7
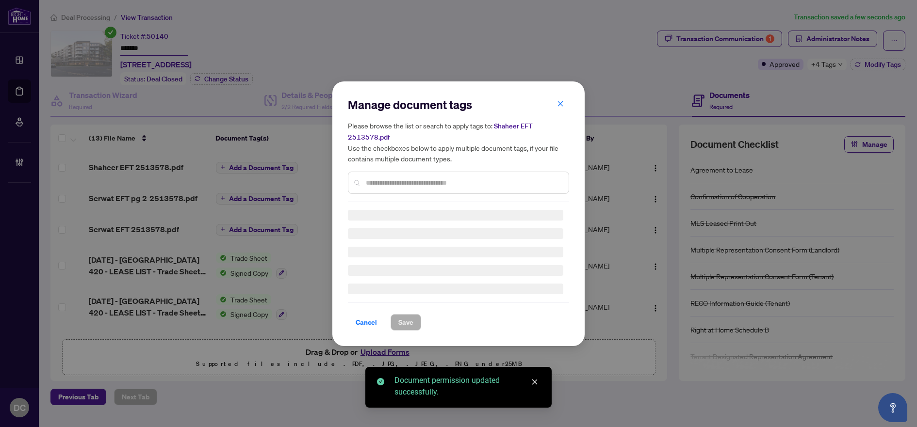
click at [462, 182] on div "Manage document tags Please browse the list or search to apply tags to: Shaheer…" at bounding box center [458, 149] width 221 height 105
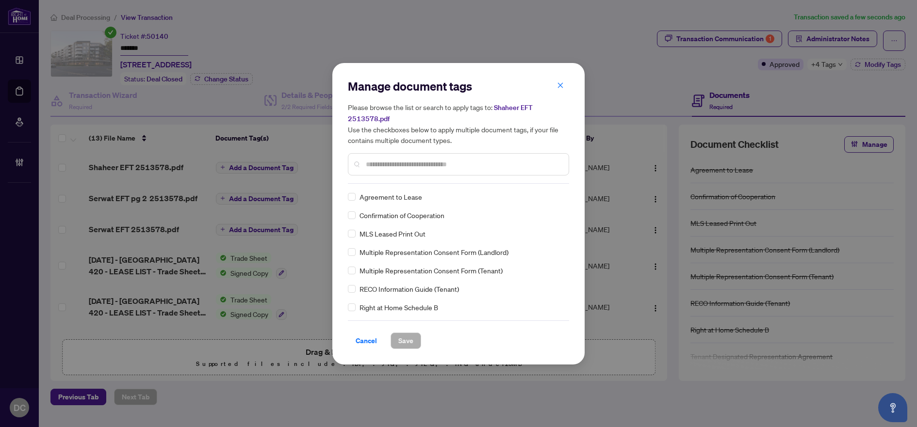
click at [464, 166] on input "text" at bounding box center [463, 164] width 195 height 11
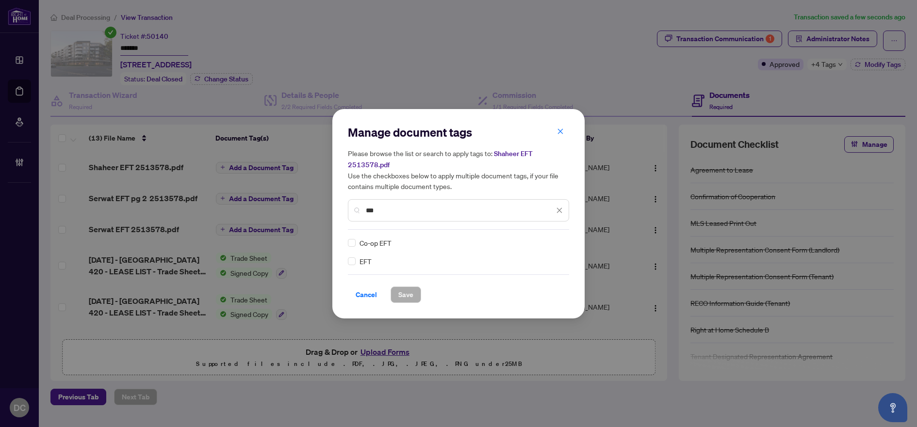
type input "***"
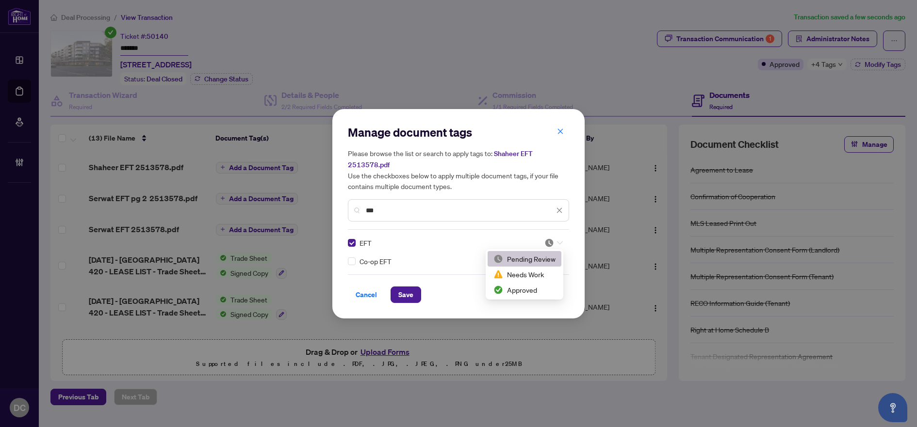
click at [560, 239] on div at bounding box center [553, 243] width 18 height 10
click at [531, 296] on div "Approved" at bounding box center [524, 290] width 74 height 16
click at [394, 292] on button "Save" at bounding box center [405, 295] width 31 height 16
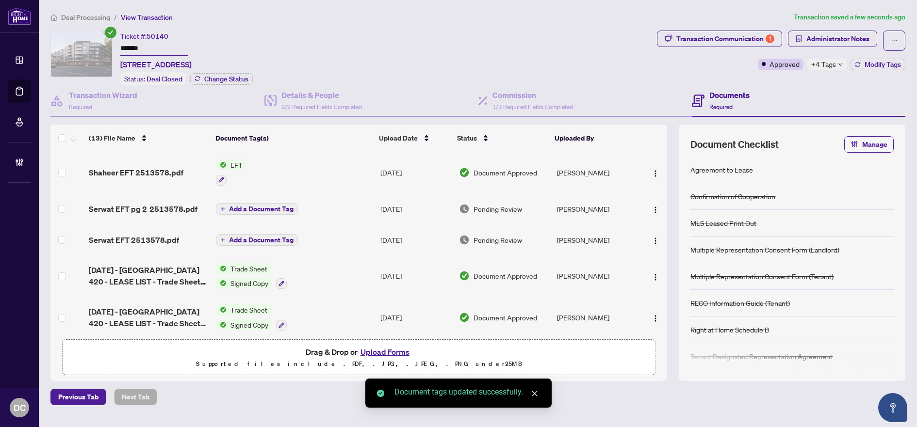
click at [293, 207] on button "Add a Document Tag" at bounding box center [257, 209] width 82 height 12
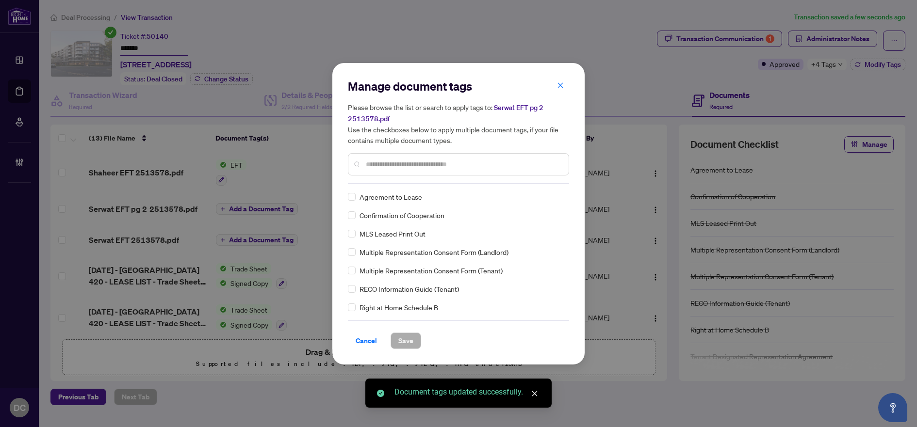
click at [418, 182] on div "Manage document tags Please browse the list or search to apply tags to: Serwat …" at bounding box center [458, 131] width 221 height 105
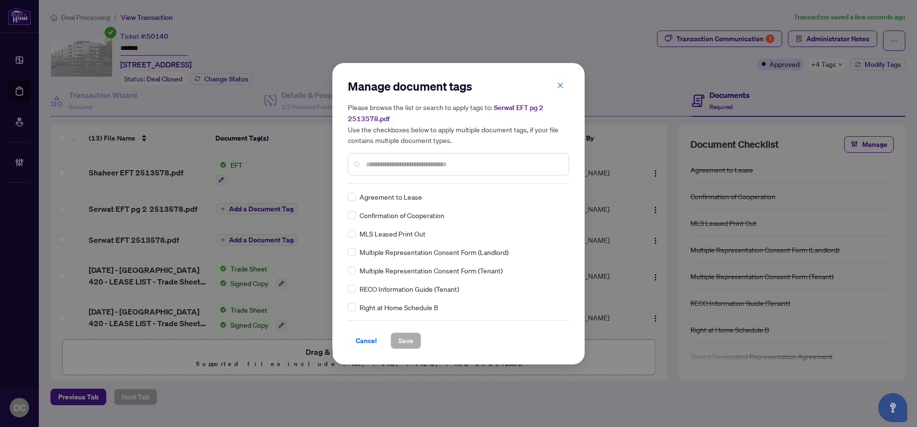
click at [452, 158] on div at bounding box center [458, 164] width 221 height 22
click at [451, 169] on div at bounding box center [458, 164] width 221 height 22
click at [451, 160] on input "text" at bounding box center [463, 164] width 195 height 11
click at [450, 164] on input "text" at bounding box center [463, 164] width 195 height 11
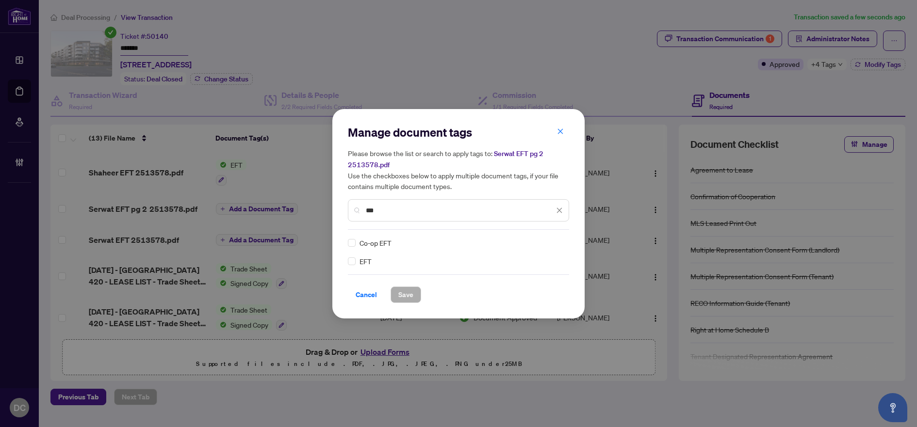
type input "***"
click at [560, 241] on icon at bounding box center [560, 243] width 6 height 4
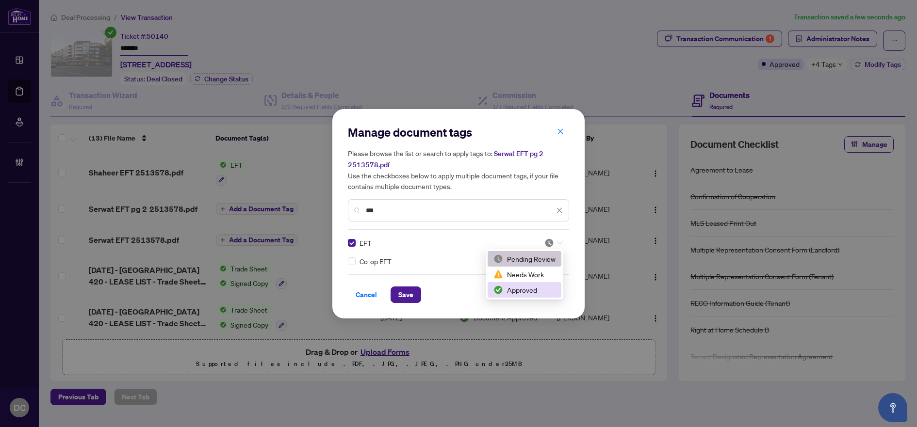
click at [530, 290] on div "Approved" at bounding box center [524, 290] width 62 height 11
click at [398, 295] on span "Save" at bounding box center [405, 295] width 15 height 16
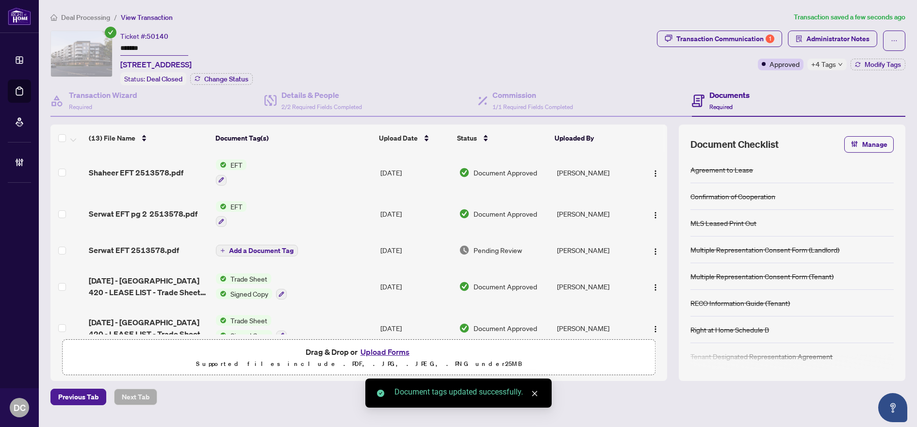
click at [263, 249] on span "Add a Document Tag" at bounding box center [261, 250] width 65 height 7
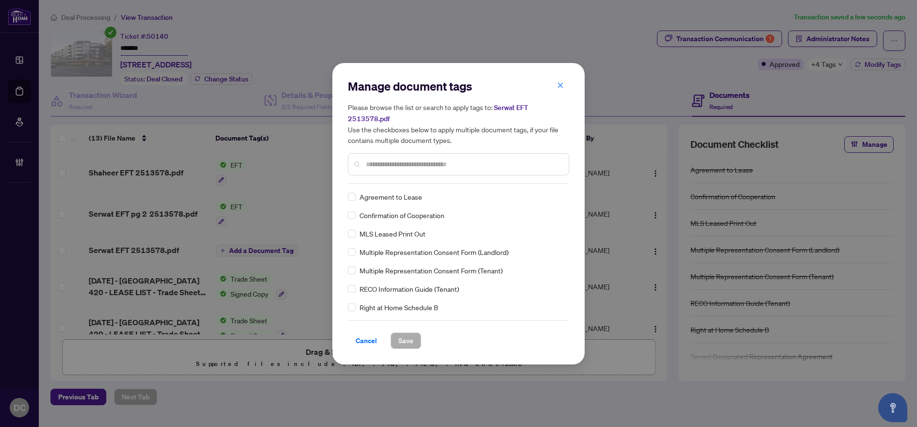
click at [480, 178] on div "Manage document tags Please browse the list or search to apply tags to: Serwat …" at bounding box center [458, 131] width 221 height 105
click at [497, 164] on input "text" at bounding box center [463, 164] width 195 height 11
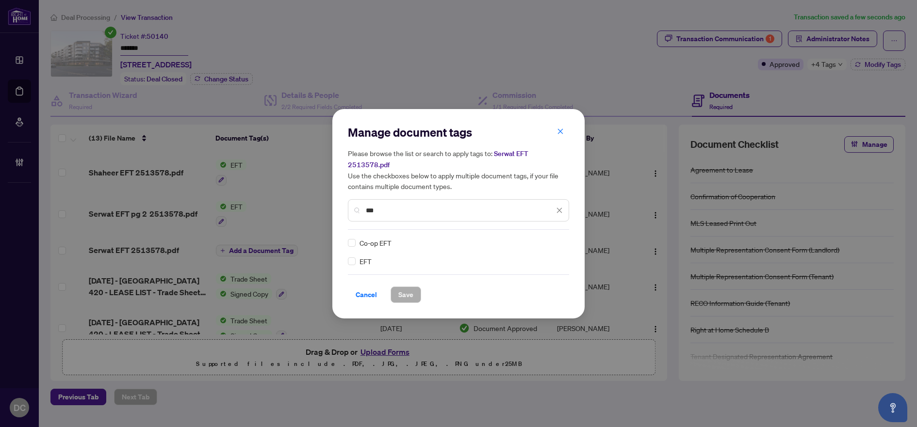
type input "***"
click at [558, 241] on icon at bounding box center [560, 243] width 6 height 4
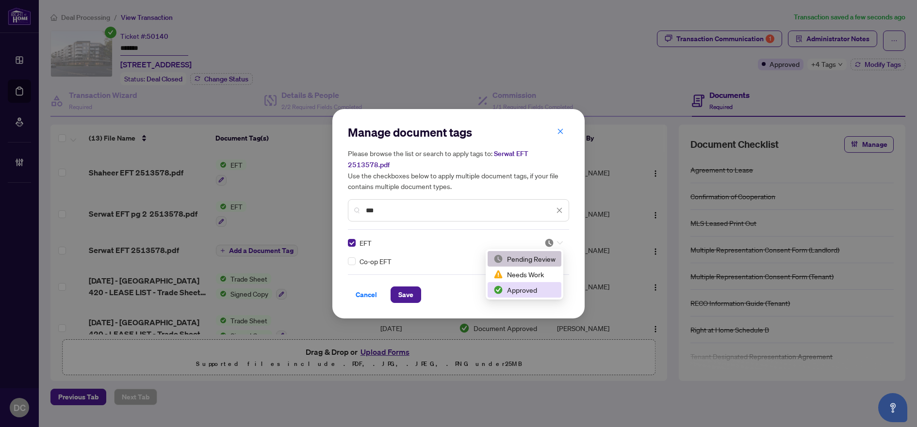
click at [519, 291] on div "Approved" at bounding box center [524, 290] width 62 height 11
drag, startPoint x: 417, startPoint y: 296, endPoint x: 34, endPoint y: 285, distance: 382.8
click at [415, 295] on button "Save" at bounding box center [405, 295] width 31 height 16
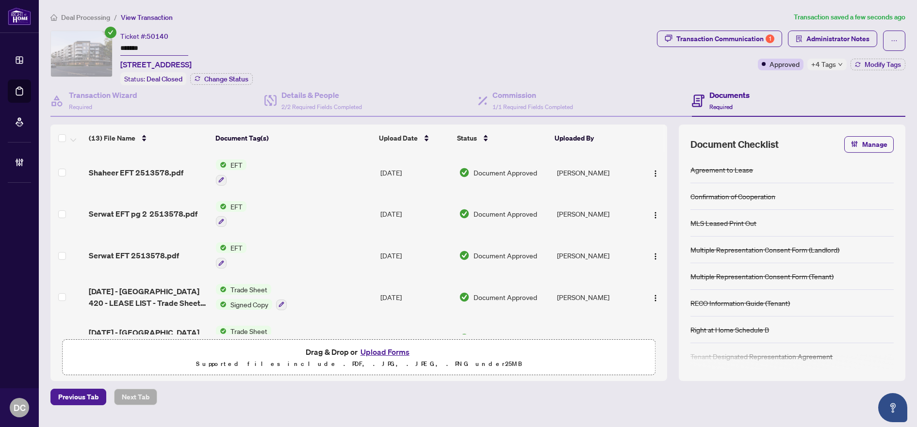
drag, startPoint x: 385, startPoint y: 31, endPoint x: 297, endPoint y: 30, distance: 87.3
click at [381, 31] on div "Ticket #: 50140 ******* 420-2501 Saw Whet Blvd, Oakville, Ontario L6M 5N2, Cana…" at bounding box center [351, 58] width 602 height 55
click at [159, 49] on input "*******" at bounding box center [154, 49] width 68 height 14
click at [656, 258] on img "button" at bounding box center [655, 257] width 8 height 8
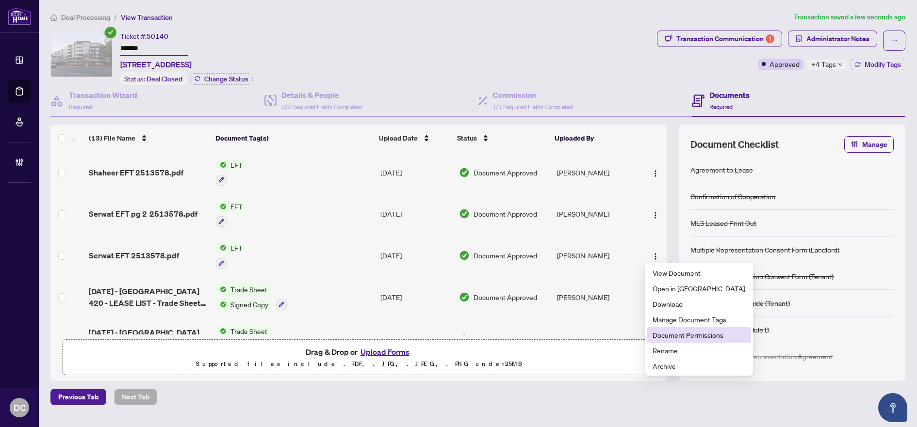
click at [680, 334] on span "Document Permissions" at bounding box center [698, 335] width 93 height 11
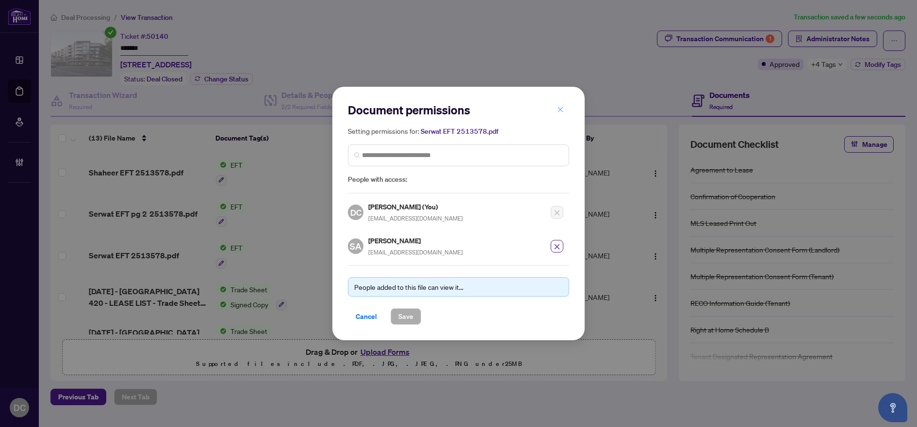
click at [560, 114] on span "button" at bounding box center [560, 110] width 7 height 16
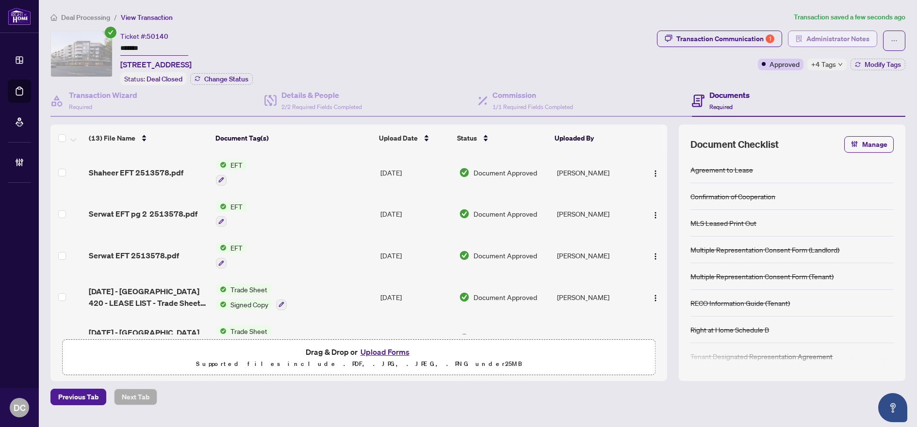
click at [840, 36] on span "Administrator Notes" at bounding box center [837, 39] width 63 height 16
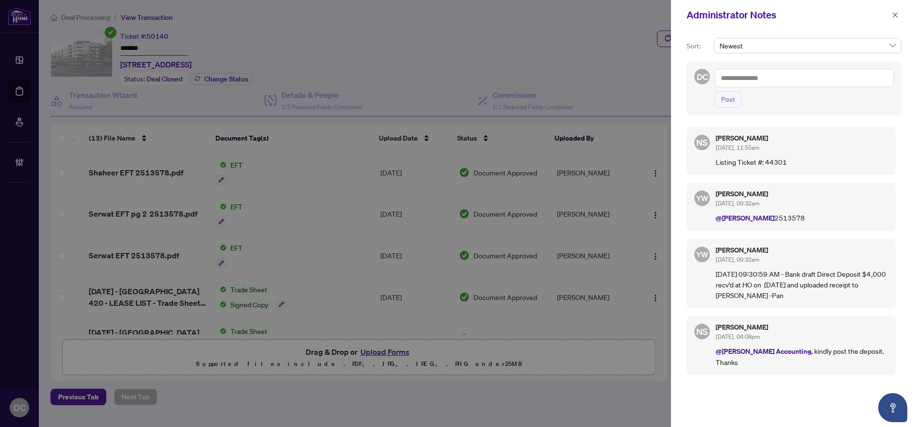
click at [817, 73] on textarea at bounding box center [803, 78] width 179 height 18
paste textarea "**********"
type textarea "**********"
click at [732, 94] on span "Post" at bounding box center [728, 100] width 14 height 16
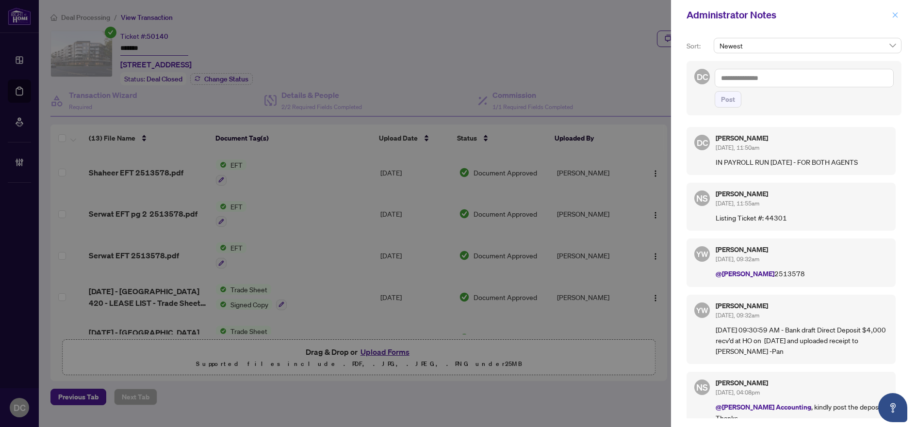
click at [891, 16] on button "button" at bounding box center [894, 15] width 13 height 12
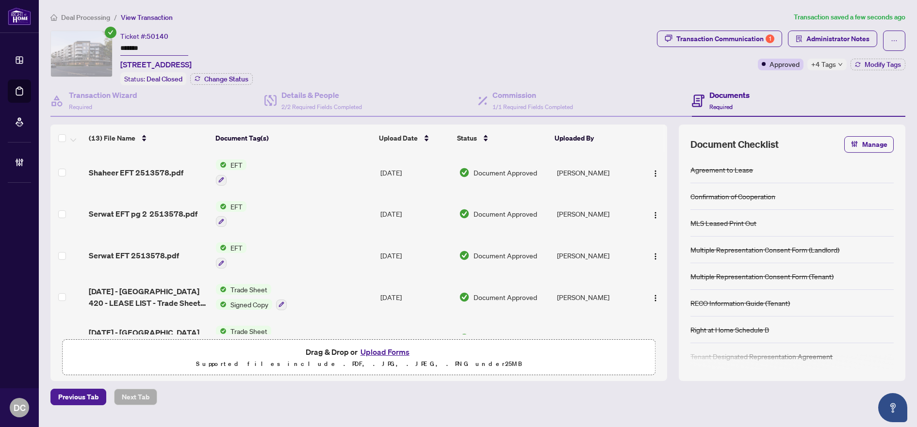
click at [84, 17] on span "Deal Processing" at bounding box center [85, 17] width 49 height 9
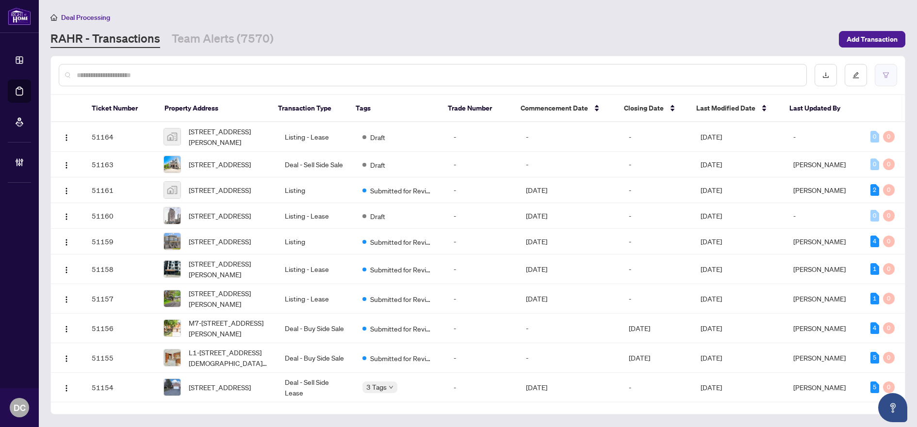
click at [884, 82] on button "button" at bounding box center [885, 75] width 22 height 22
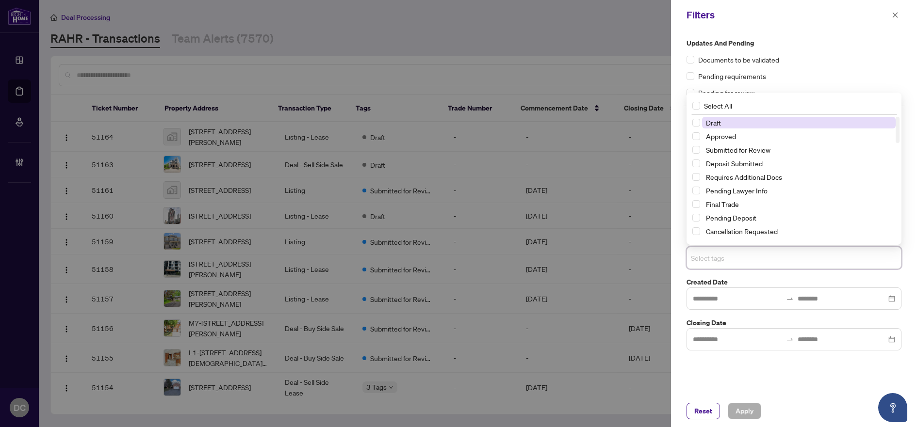
click at [735, 259] on input "search" at bounding box center [725, 258] width 68 height 12
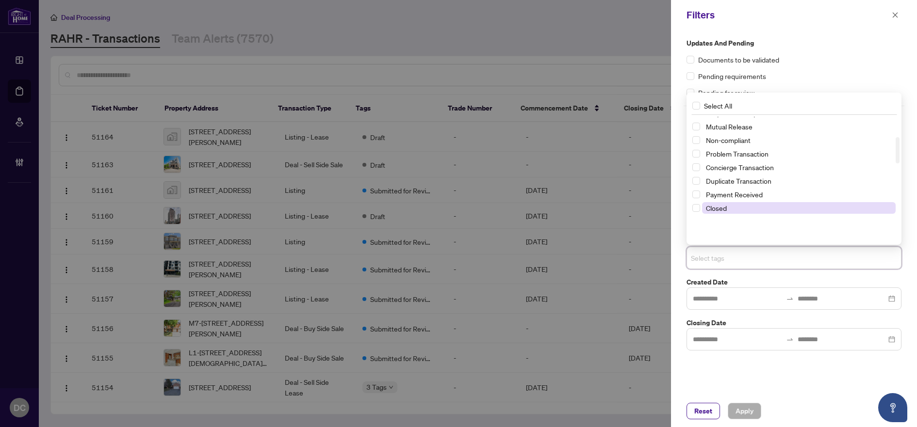
scroll to position [97, 0]
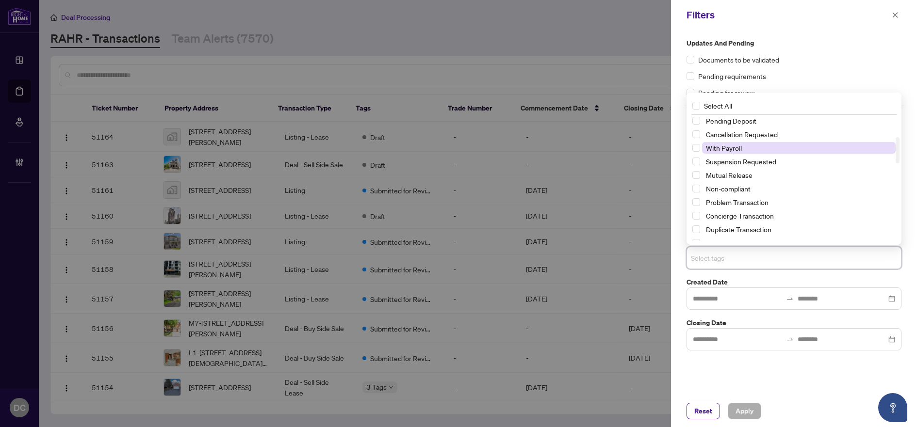
click at [733, 149] on span "With Payroll" at bounding box center [724, 148] width 36 height 9
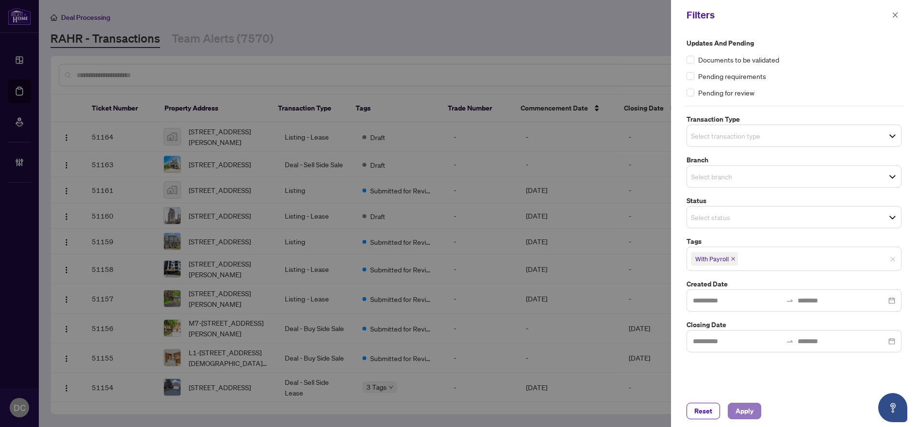
click at [741, 409] on span "Apply" at bounding box center [744, 412] width 18 height 16
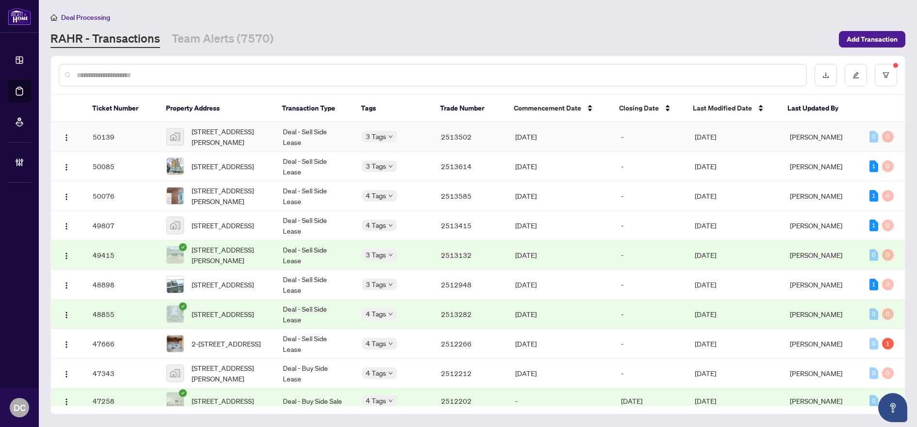
click at [783, 137] on td "Luna Almuhanna" at bounding box center [821, 137] width 79 height 30
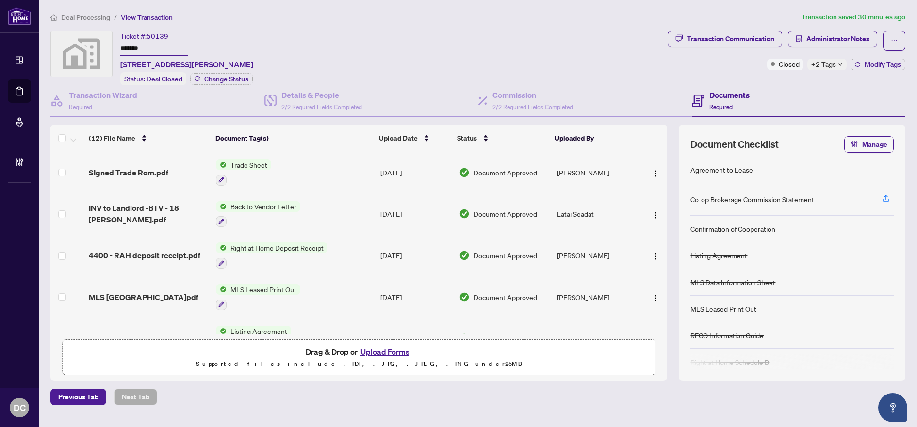
drag, startPoint x: 177, startPoint y: 48, endPoint x: 86, endPoint y: 43, distance: 90.3
click at [86, 43] on div "Ticket #: 50139 ******* 18 Romanelli Crescent, Bradford, ON, Canada Status: Dea…" at bounding box center [356, 58] width 613 height 55
click at [836, 66] on div "+2 Tags" at bounding box center [826, 65] width 39 height 12
click at [795, 79] on div "Transaction Communication Administrator Notes Closed +2 Tags Modify Tags" at bounding box center [786, 58] width 242 height 55
click at [877, 69] on button "Modify Tags" at bounding box center [877, 65] width 55 height 12
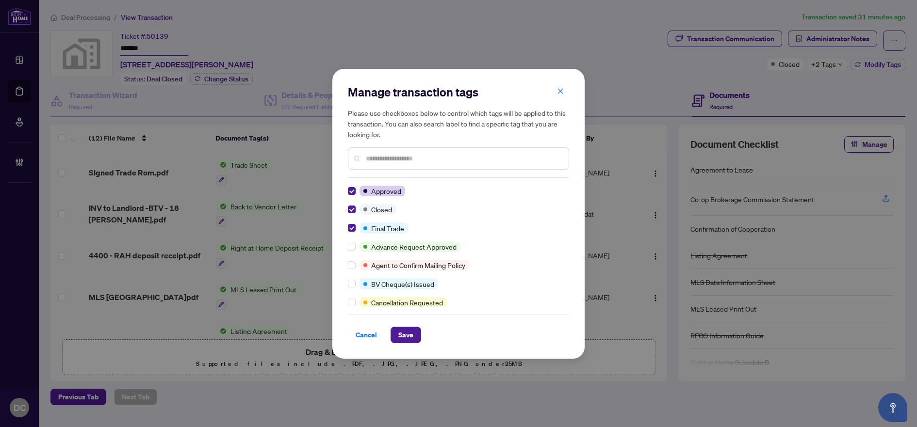
drag, startPoint x: 405, startPoint y: 337, endPoint x: 345, endPoint y: 322, distance: 62.0
click at [405, 337] on span "Save" at bounding box center [405, 335] width 15 height 16
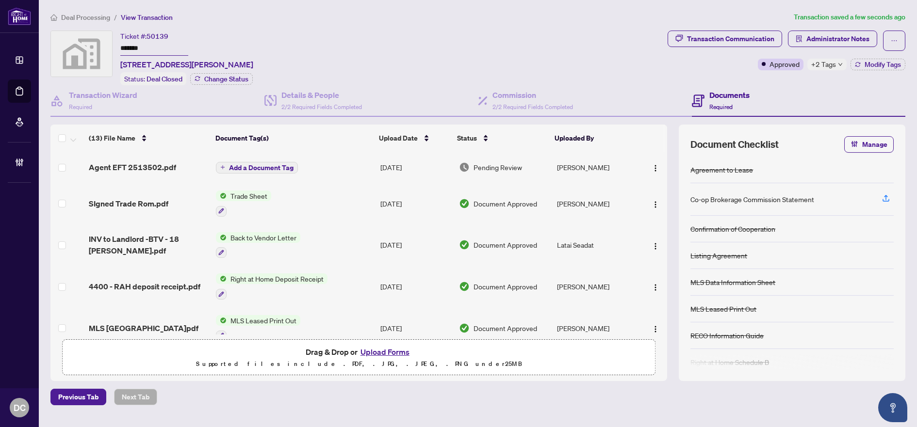
click at [279, 169] on span "Add a Document Tag" at bounding box center [261, 167] width 65 height 7
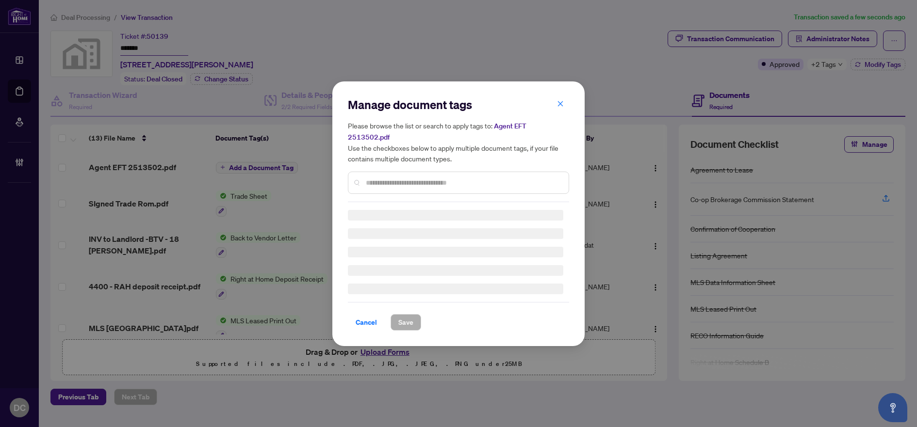
click at [414, 180] on div "Manage document tags Please browse the list or search to apply tags to: Agent E…" at bounding box center [458, 214] width 221 height 234
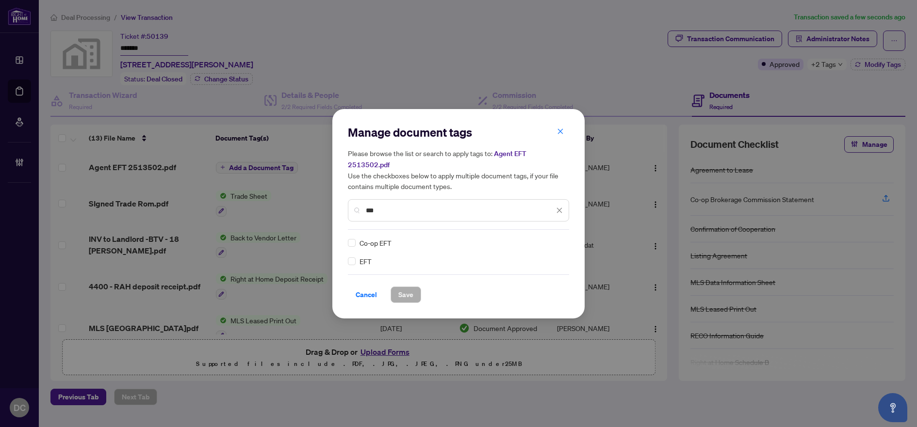
type input "***"
click at [552, 238] on img at bounding box center [549, 243] width 10 height 10
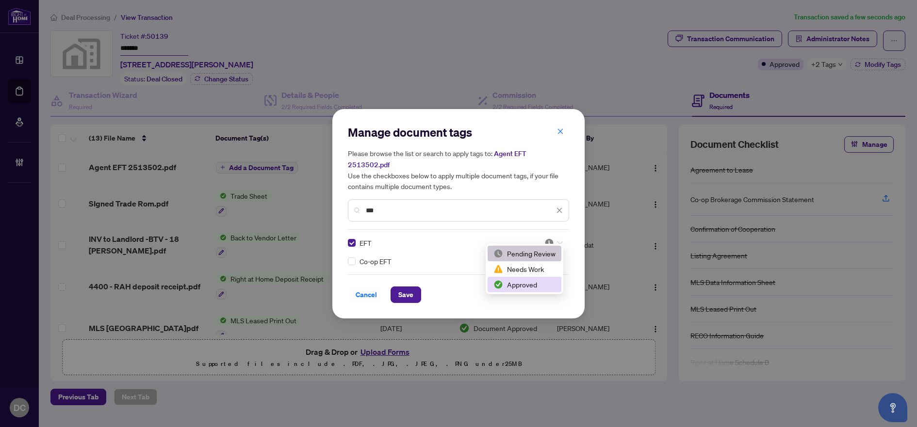
click at [528, 280] on div "Approved" at bounding box center [524, 284] width 62 height 11
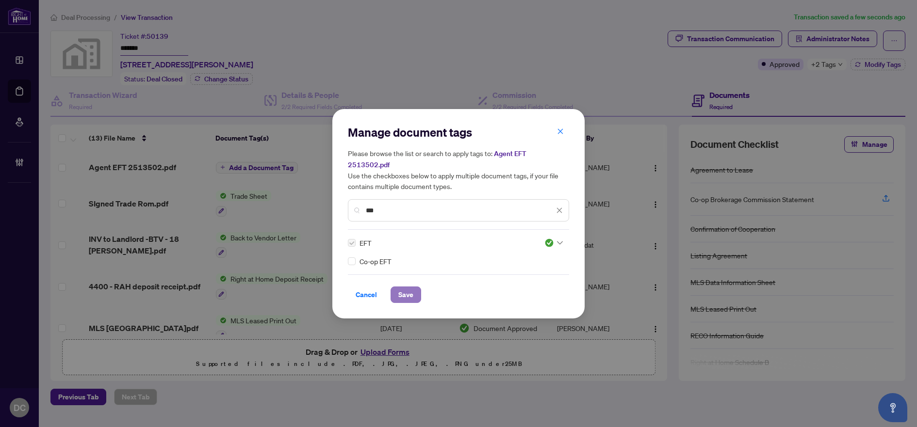
click at [406, 287] on span "Save" at bounding box center [405, 295] width 15 height 16
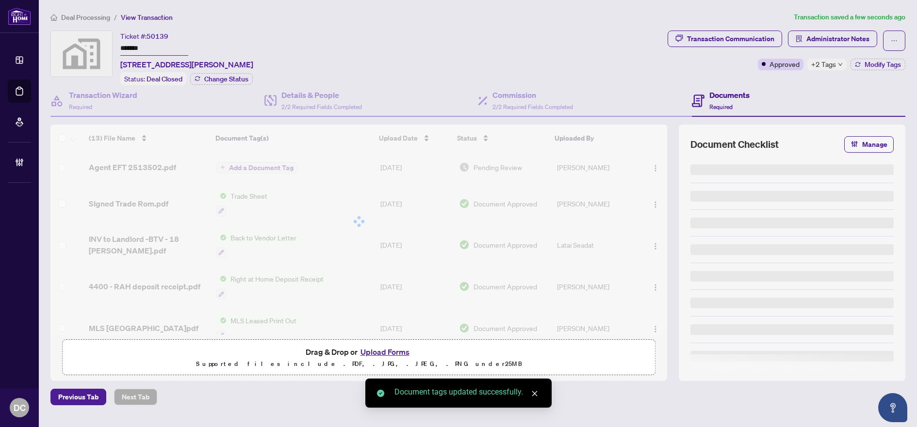
click at [650, 165] on div at bounding box center [358, 222] width 616 height 194
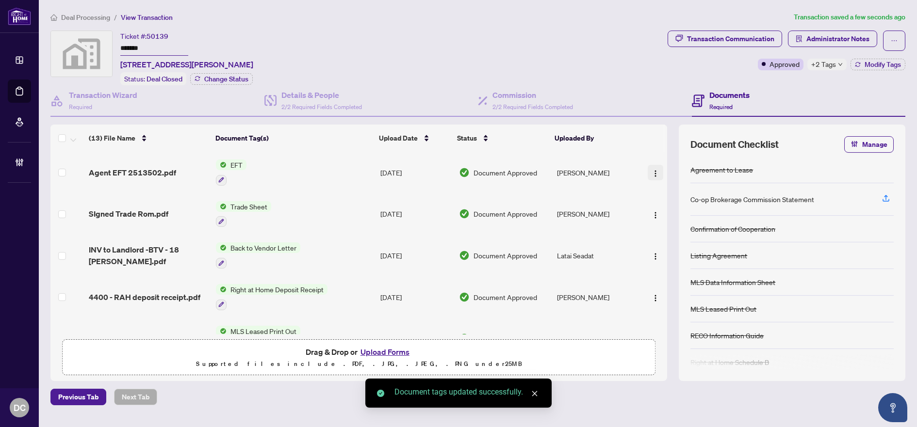
click at [651, 167] on span "button" at bounding box center [655, 172] width 8 height 11
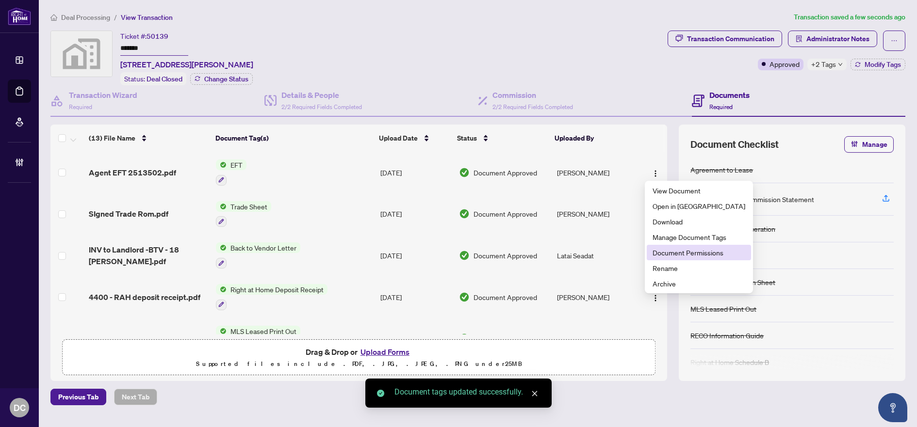
click at [680, 248] on span "Document Permissions" at bounding box center [698, 252] width 93 height 11
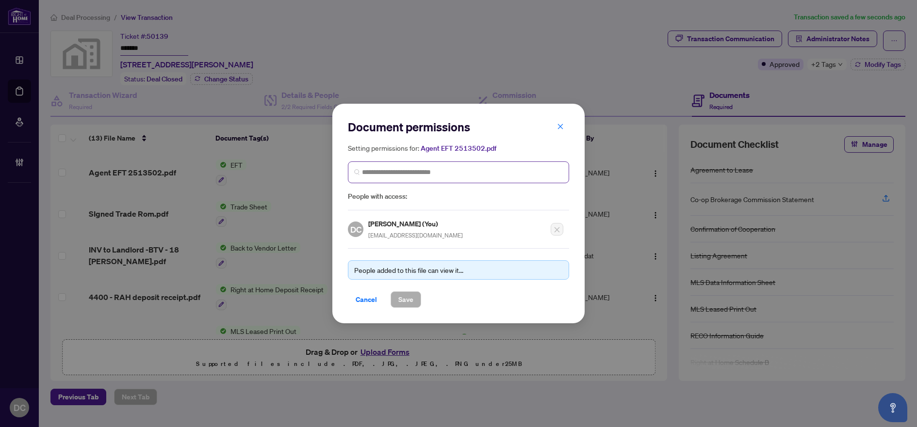
click at [470, 179] on span at bounding box center [458, 173] width 221 height 22
type input "*******"
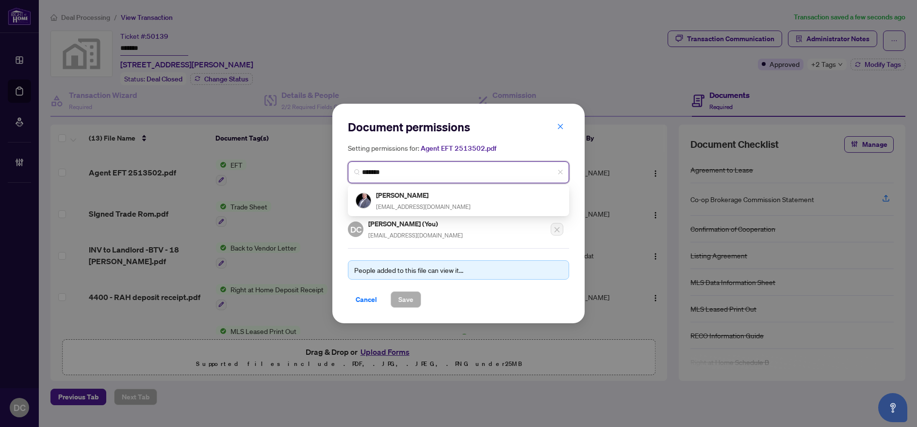
click at [445, 196] on div "Mark Baroudi markbaroudi@gmail.com" at bounding box center [458, 201] width 206 height 22
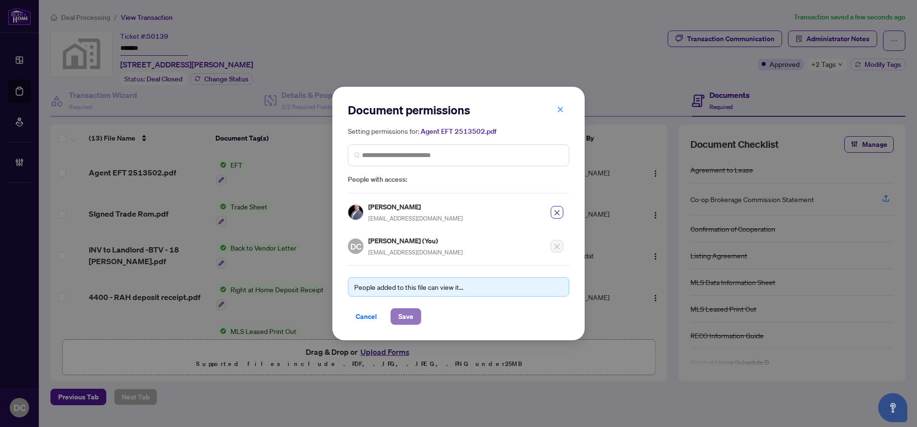
click at [416, 311] on button "Save" at bounding box center [405, 316] width 31 height 16
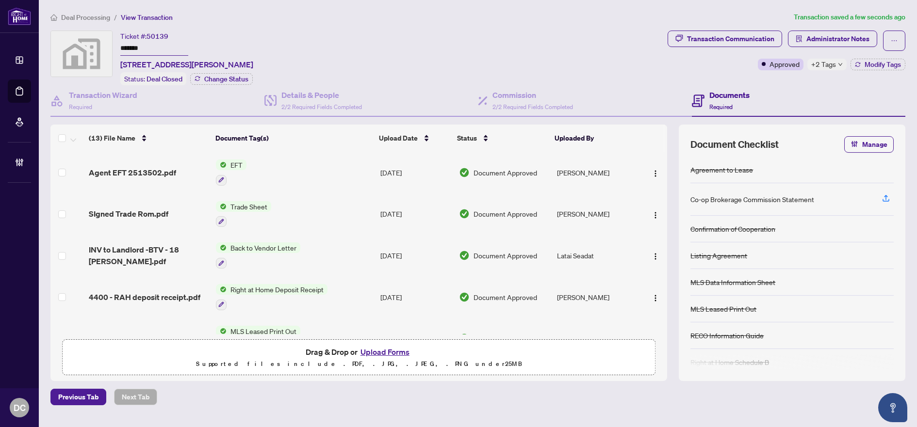
click at [832, 66] on span "+2 Tags" at bounding box center [823, 64] width 25 height 11
click at [100, 16] on span "Deal Processing" at bounding box center [85, 17] width 49 height 9
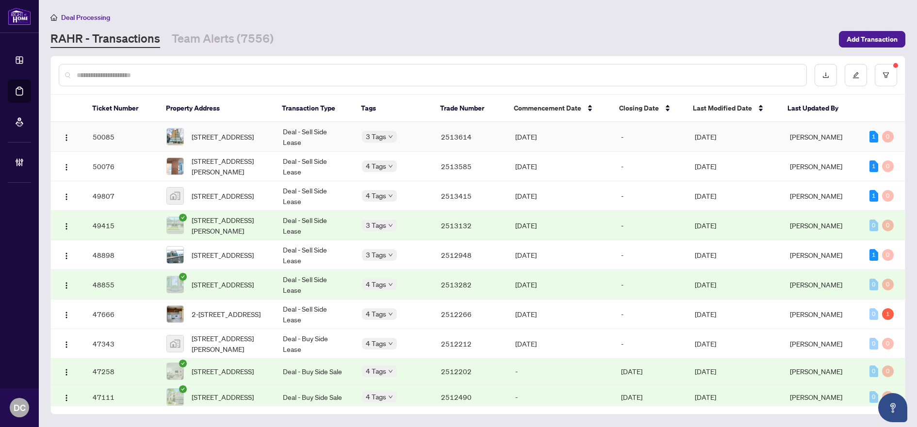
click at [226, 133] on span "[STREET_ADDRESS]" at bounding box center [223, 136] width 62 height 11
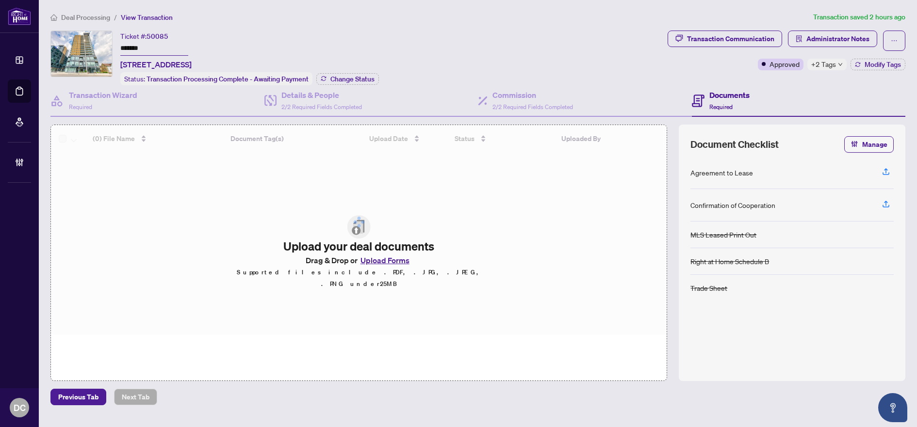
drag, startPoint x: 166, startPoint y: 53, endPoint x: 88, endPoint y: 63, distance: 78.7
click at [75, 43] on div "Ticket #: 50085 ******* 1102-100 GARMENT St, Kitchener, Ontario N2G 0E2, Canada…" at bounding box center [356, 58] width 613 height 55
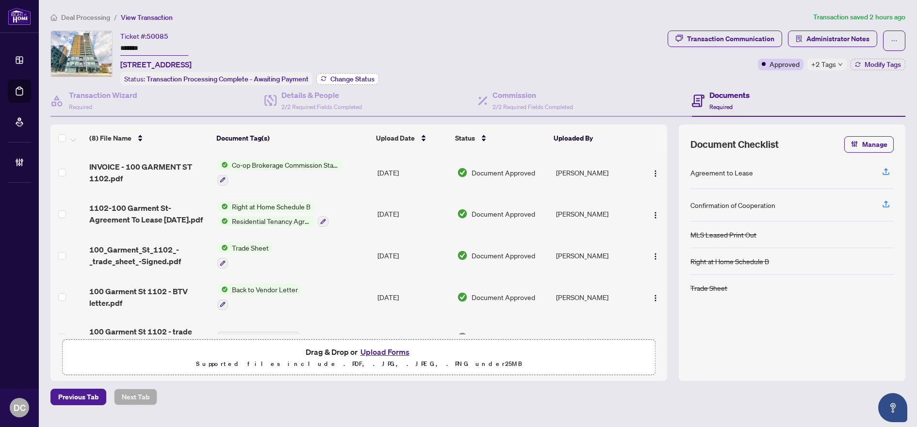
click at [351, 77] on span "Change Status" at bounding box center [352, 79] width 44 height 7
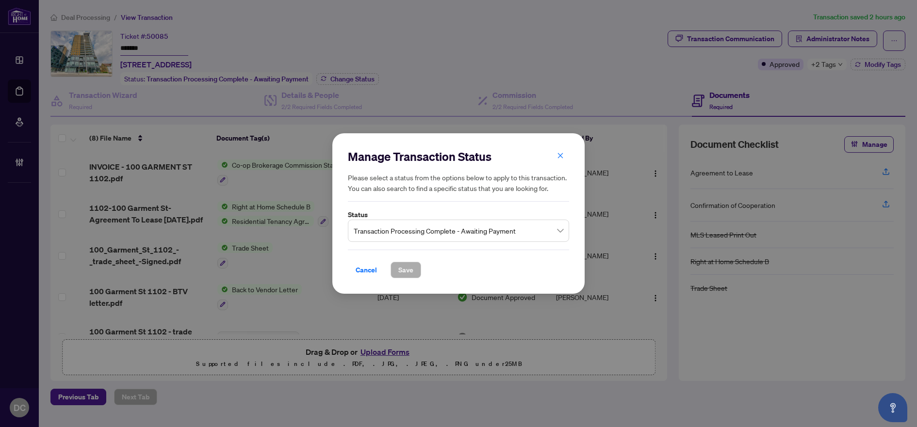
click at [462, 233] on span "Transaction Processing Complete - Awaiting Payment" at bounding box center [459, 231] width 210 height 18
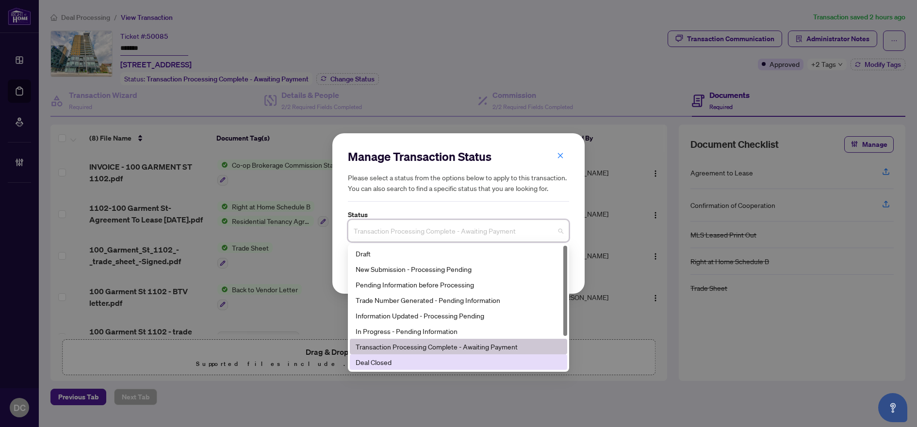
click at [401, 367] on div "Deal Closed" at bounding box center [458, 362] width 206 height 11
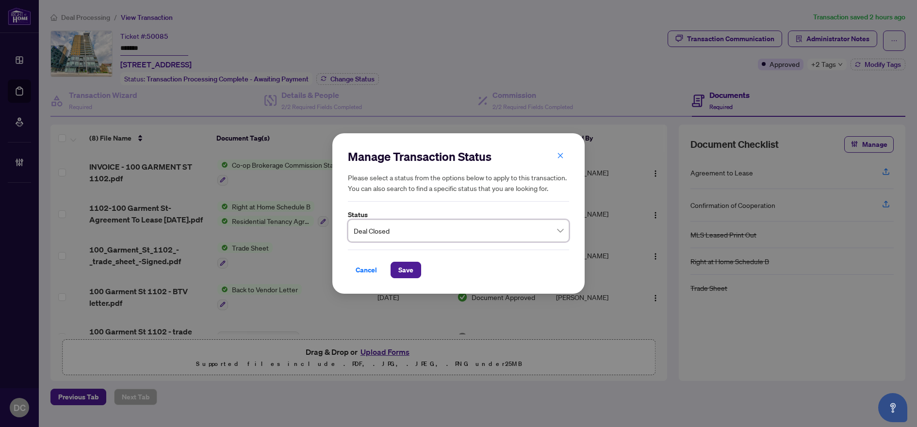
drag, startPoint x: 404, startPoint y: 275, endPoint x: 385, endPoint y: 269, distance: 20.3
click at [404, 275] on span "Save" at bounding box center [405, 270] width 15 height 16
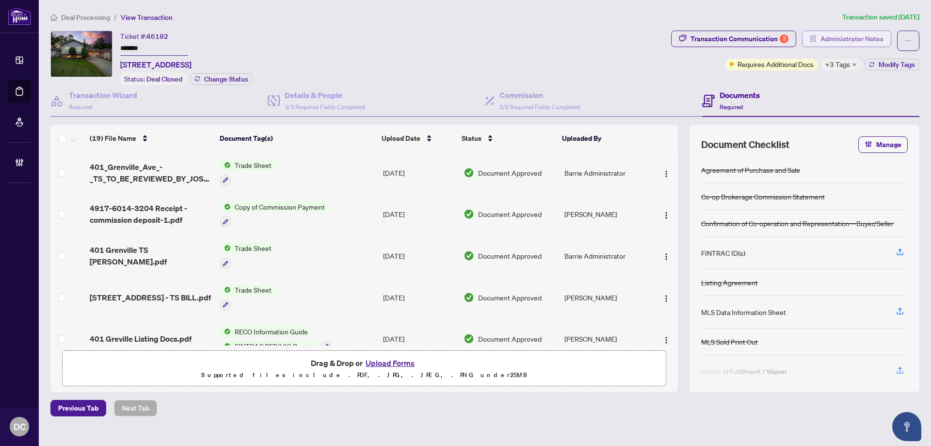
click at [822, 40] on span "Administrator Notes" at bounding box center [852, 39] width 63 height 16
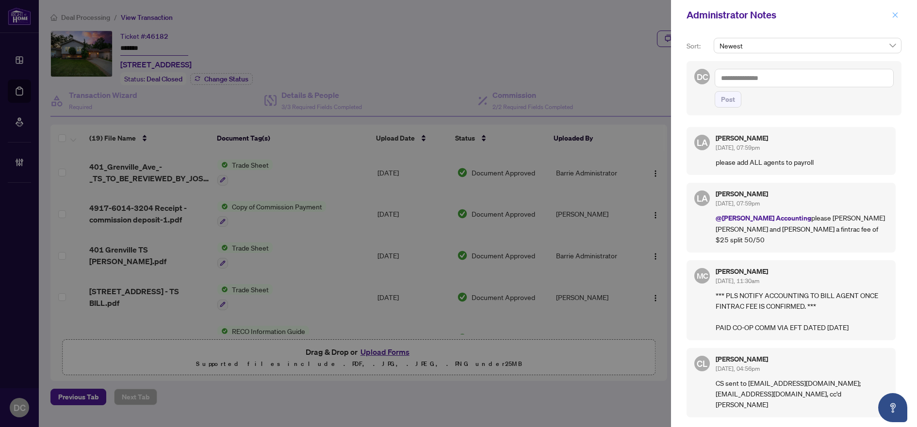
click at [895, 15] on icon "close" at bounding box center [894, 14] width 5 height 5
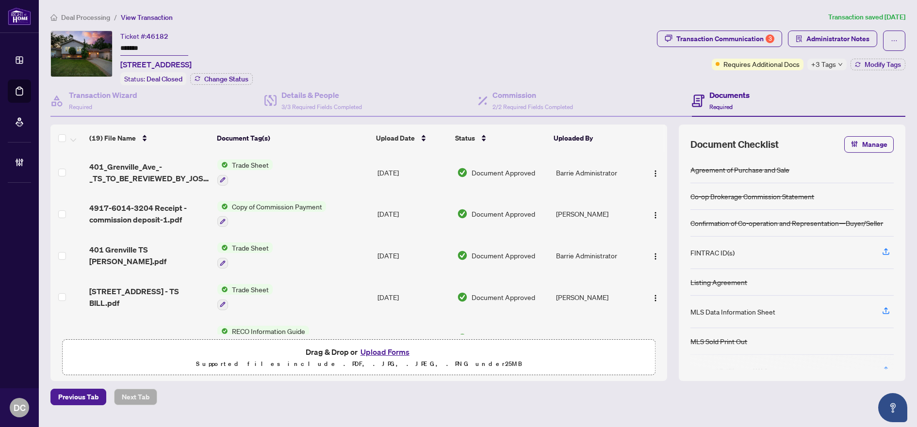
drag, startPoint x: 157, startPoint y: 48, endPoint x: 68, endPoint y: 48, distance: 89.2
click at [68, 48] on div "Ticket #: 46182 ******* 401 Grenville Ave, Orillia, Ontario L3V 8A7, Canada Sta…" at bounding box center [351, 58] width 602 height 55
click at [866, 39] on span "Administrator Notes" at bounding box center [837, 39] width 63 height 16
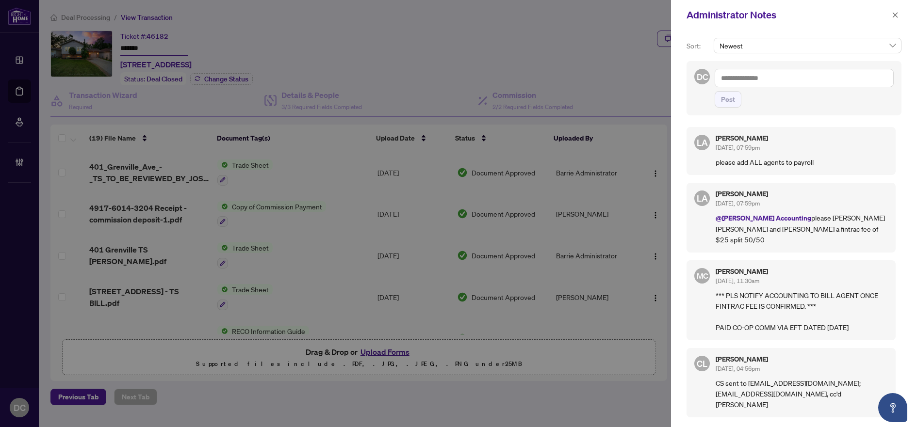
click at [838, 82] on textarea at bounding box center [803, 78] width 179 height 18
drag, startPoint x: 812, startPoint y: 218, endPoint x: 815, endPoint y: 226, distance: 8.9
click at [815, 226] on p "@RAHR Accounting please bill Jon and Josh a fintrac fee of $25 split 50/50" at bounding box center [801, 228] width 172 height 32
copy p "on and Josh a fintrac fee of $25 split 50/50"
click at [766, 85] on textarea at bounding box center [803, 78] width 179 height 18
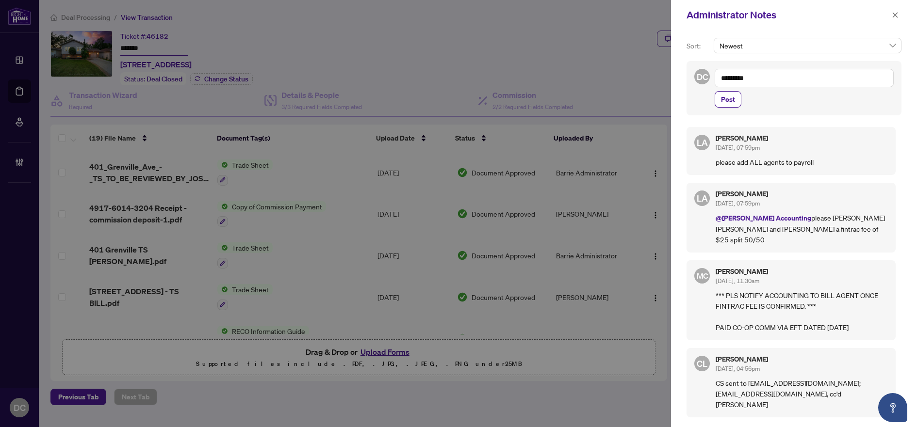
paste textarea "**********"
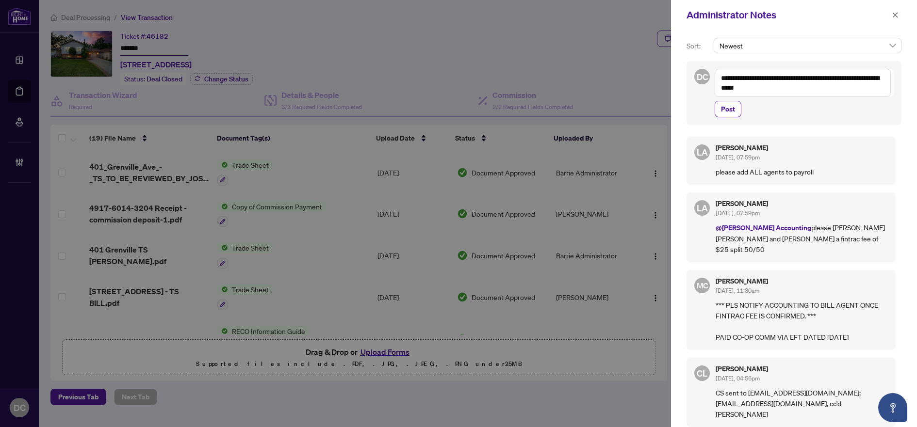
drag, startPoint x: 751, startPoint y: 76, endPoint x: 770, endPoint y: 72, distance: 19.7
click at [770, 72] on textarea "**********" at bounding box center [802, 83] width 176 height 28
type textarea "**********"
click at [736, 114] on button "Post" at bounding box center [727, 109] width 27 height 16
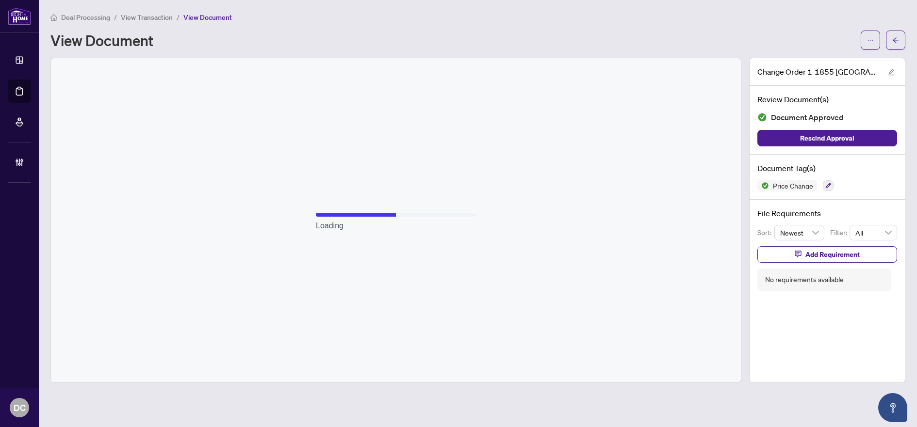
click at [572, 38] on div "View Document" at bounding box center [452, 40] width 804 height 16
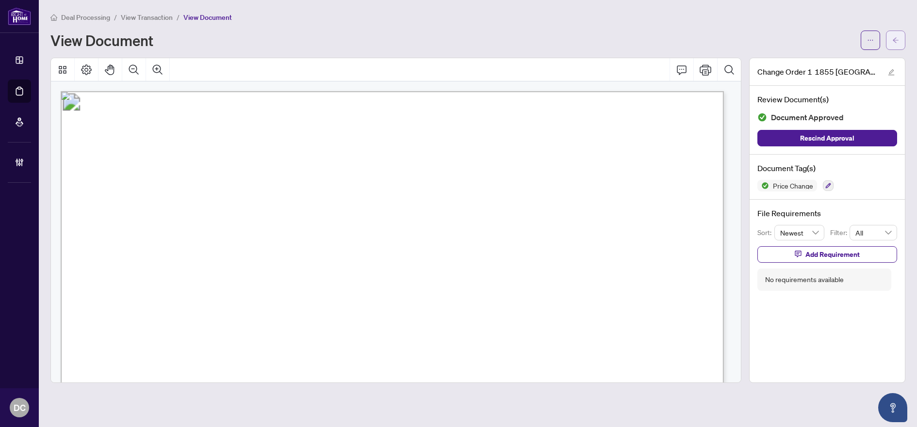
click at [897, 39] on icon "arrow-left" at bounding box center [895, 40] width 7 height 7
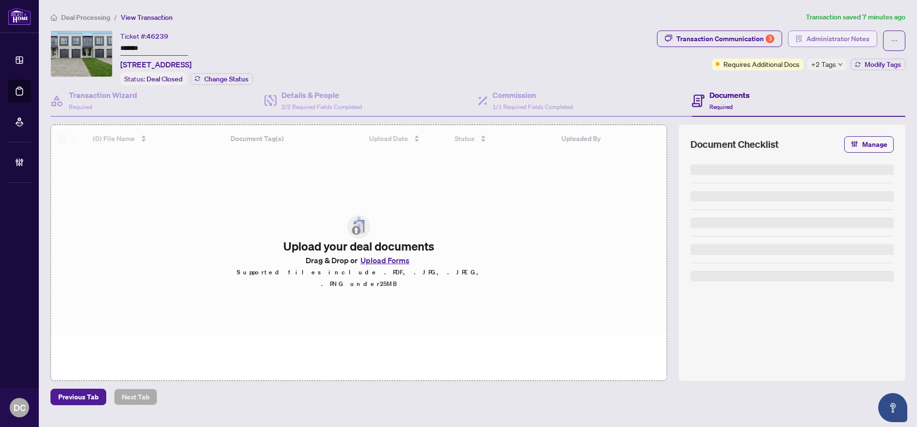
click at [837, 42] on span "Administrator Notes" at bounding box center [837, 39] width 63 height 16
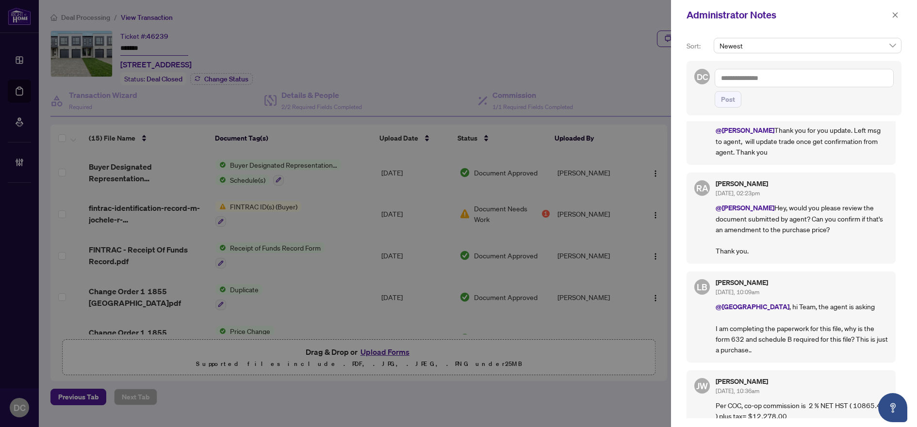
scroll to position [48, 0]
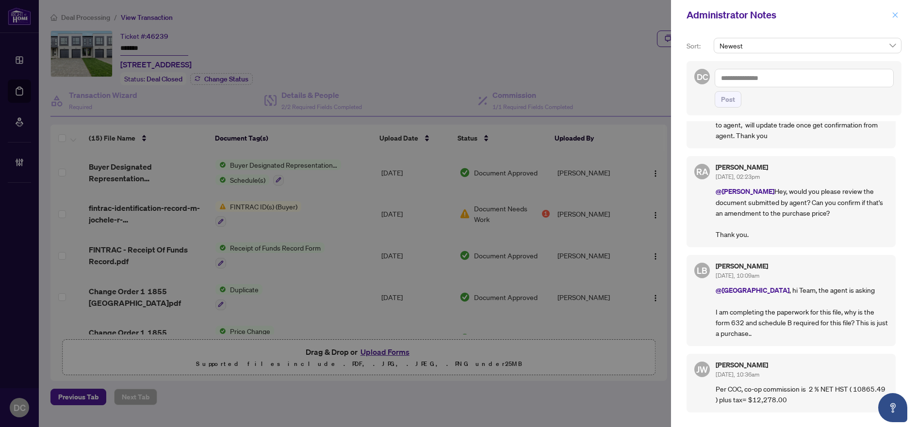
click at [895, 19] on span "button" at bounding box center [894, 15] width 7 height 16
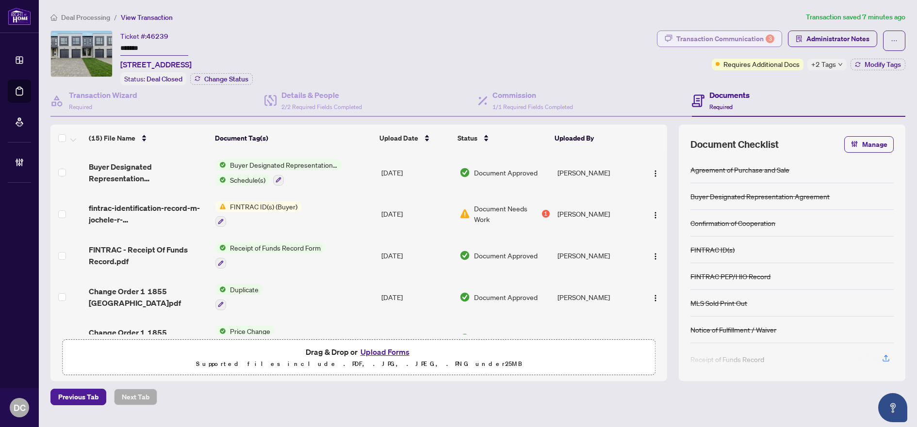
click at [696, 38] on div "Transaction Communication 3" at bounding box center [725, 39] width 98 height 16
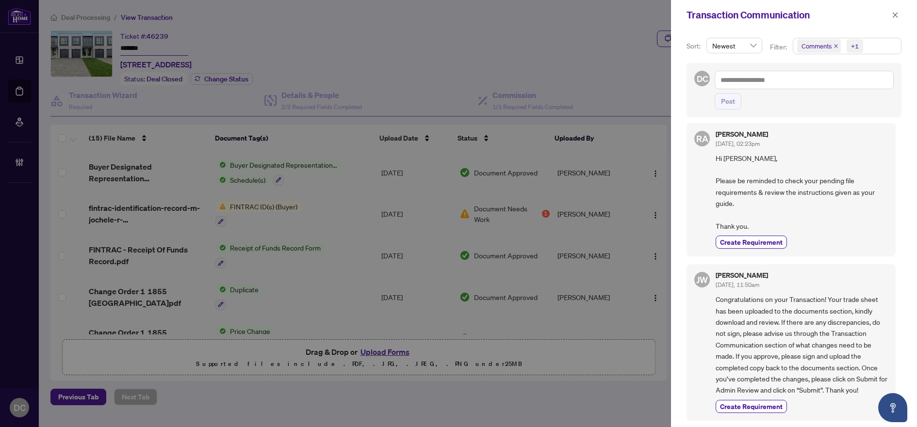
scroll to position [436, 0]
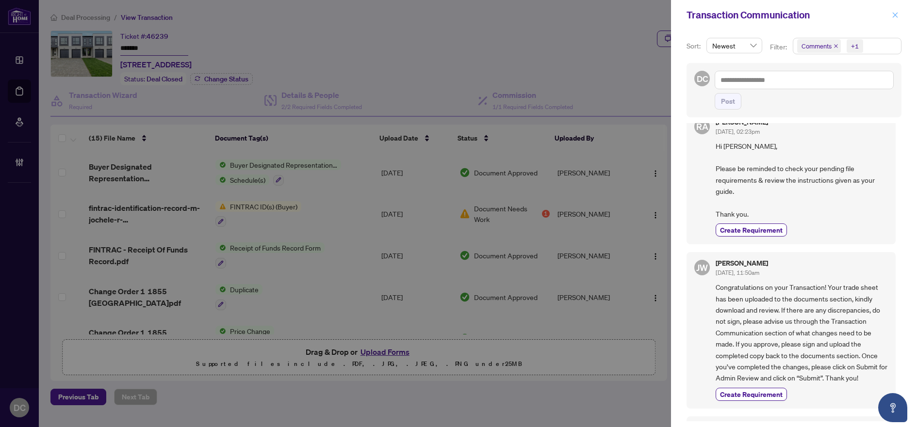
click at [893, 17] on icon "close" at bounding box center [894, 14] width 5 height 5
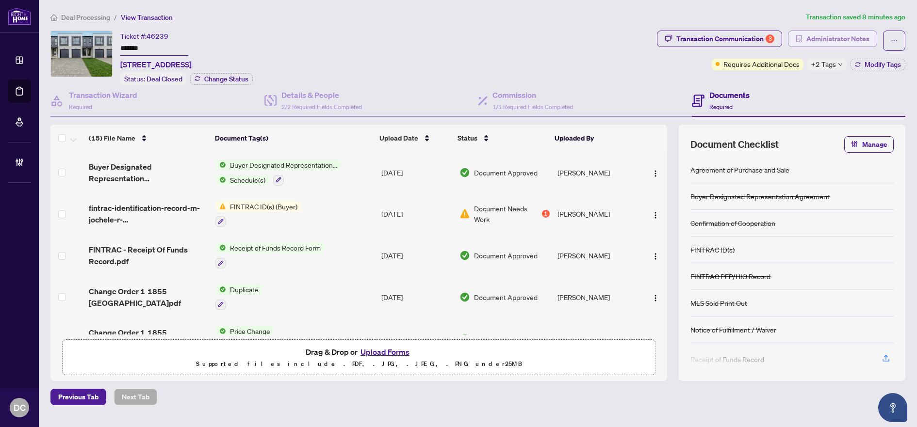
click at [844, 44] on span "Administrator Notes" at bounding box center [837, 39] width 63 height 16
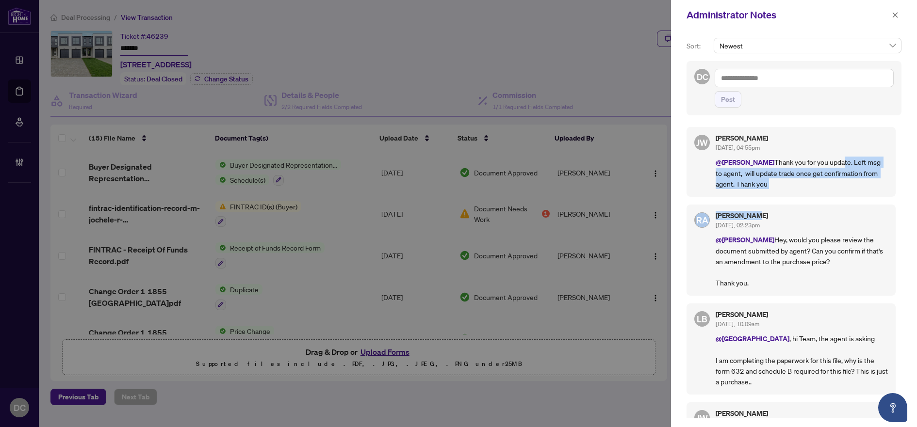
drag, startPoint x: 826, startPoint y: 159, endPoint x: 841, endPoint y: 209, distance: 51.7
click at [841, 209] on div "JW Jocelyne Wong Aug/27/2025, 04:55pm @Rhea Alipio Thank you for you update. Le…" at bounding box center [793, 269] width 215 height 297
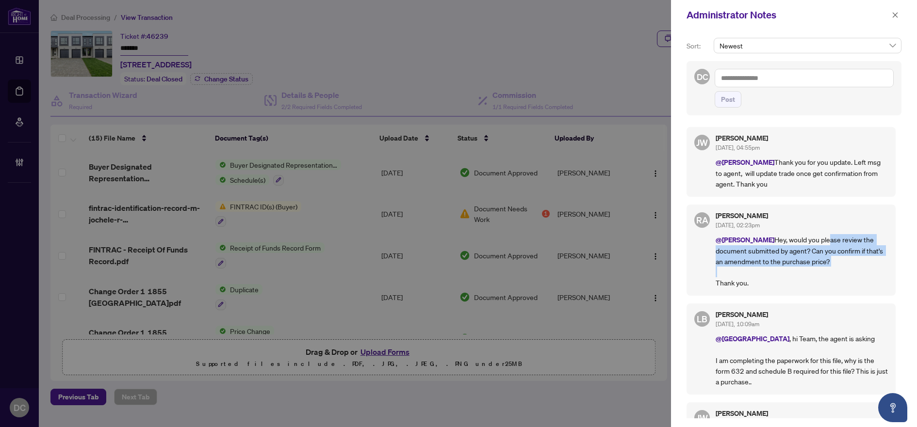
drag, startPoint x: 820, startPoint y: 239, endPoint x: 829, endPoint y: 276, distance: 37.9
click at [829, 276] on p "@Jocelyne Wong Hey, would you please review the document submitted by agent? Ca…" at bounding box center [801, 261] width 172 height 54
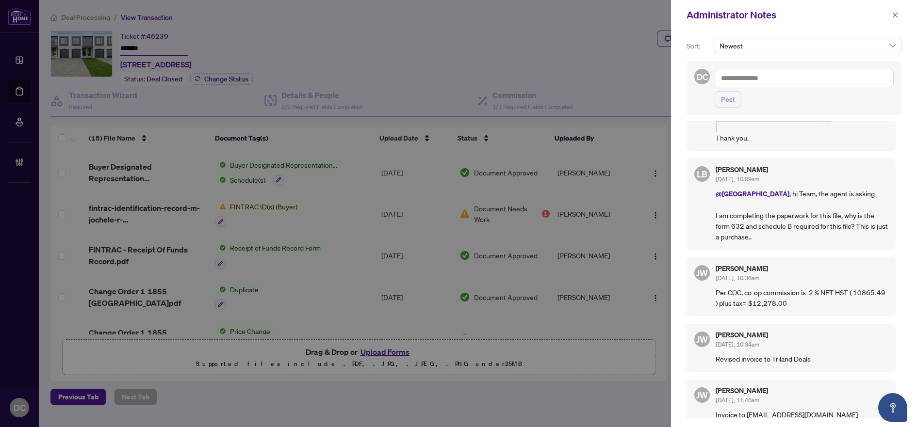
scroll to position [145, 0]
drag, startPoint x: 733, startPoint y: 210, endPoint x: 806, endPoint y: 244, distance: 80.1
click at [806, 244] on div "LB Linda Bujupi Aug/16/2025, 10:09am @Deals West , hi Team, the agent is asking…" at bounding box center [790, 203] width 209 height 91
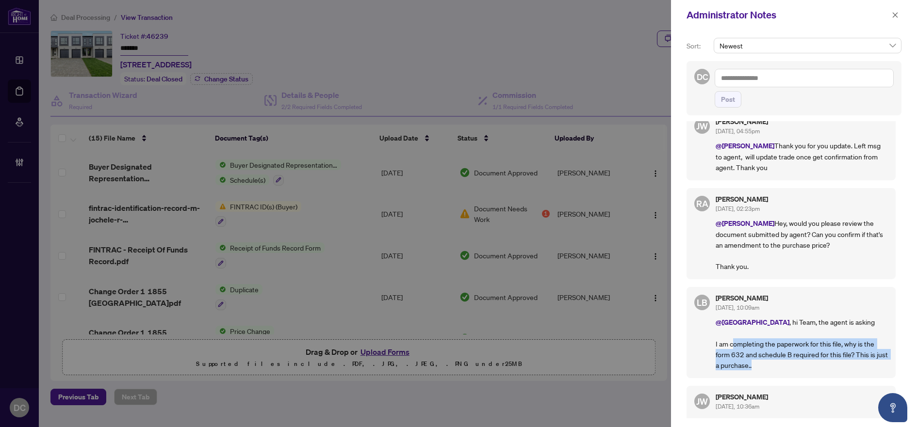
scroll to position [0, 0]
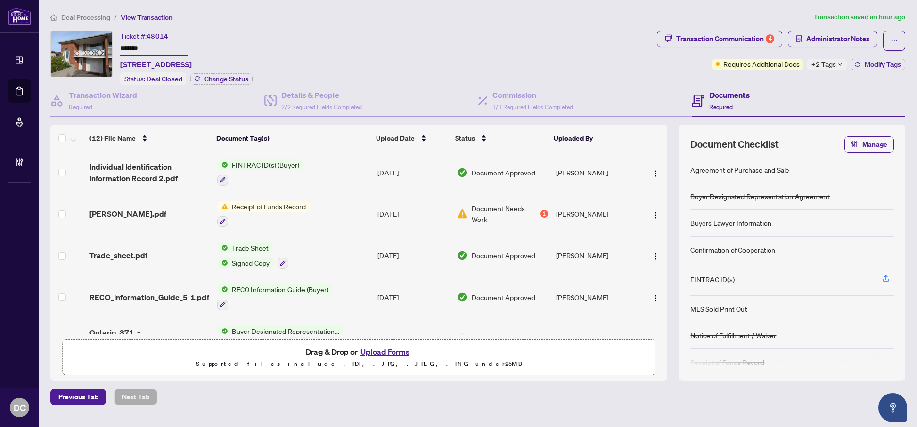
drag, startPoint x: 177, startPoint y: 41, endPoint x: 18, endPoint y: 45, distance: 158.6
click at [18, 45] on div "Dashboard Deal Processing Mortgage Referrals Brokerage Management DC [PERSON_NA…" at bounding box center [458, 213] width 917 height 427
click at [831, 43] on span "Administrator Notes" at bounding box center [837, 39] width 63 height 16
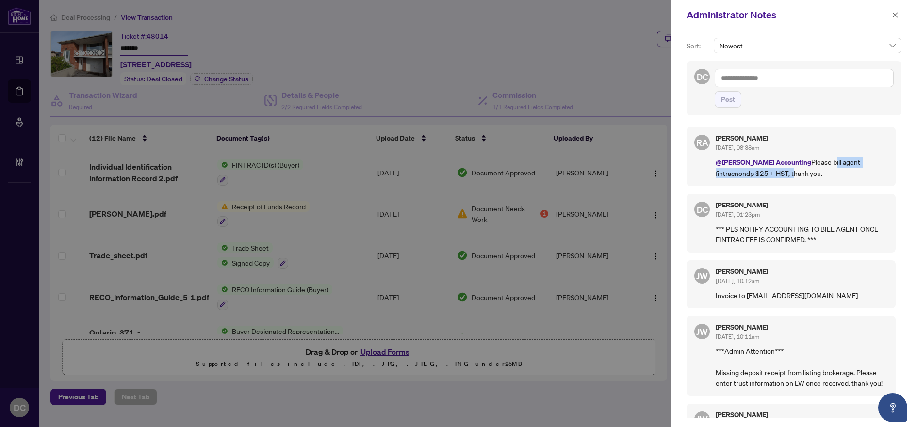
drag, startPoint x: 801, startPoint y: 161, endPoint x: 736, endPoint y: 177, distance: 66.9
click at [736, 177] on p "@[PERSON_NAME] Accounting Please bill agent fintracnondp $25 + HST, thank you." at bounding box center [801, 168] width 172 height 22
copy p "bill agent fintracnondp $25 + HST,"
click at [770, 81] on textarea at bounding box center [803, 78] width 179 height 18
paste textarea "**********"
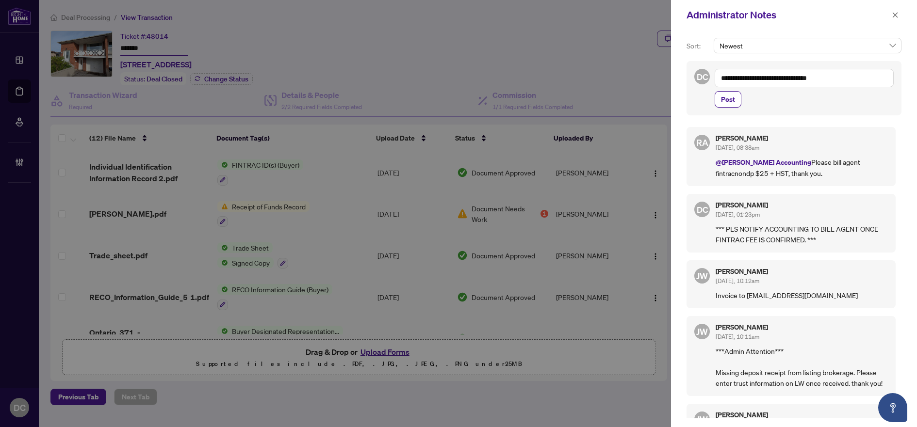
drag, startPoint x: 730, startPoint y: 78, endPoint x: 700, endPoint y: 78, distance: 30.1
click at [700, 78] on div "**********" at bounding box center [793, 88] width 215 height 54
type textarea "**********"
click at [738, 102] on button "Post" at bounding box center [727, 99] width 27 height 16
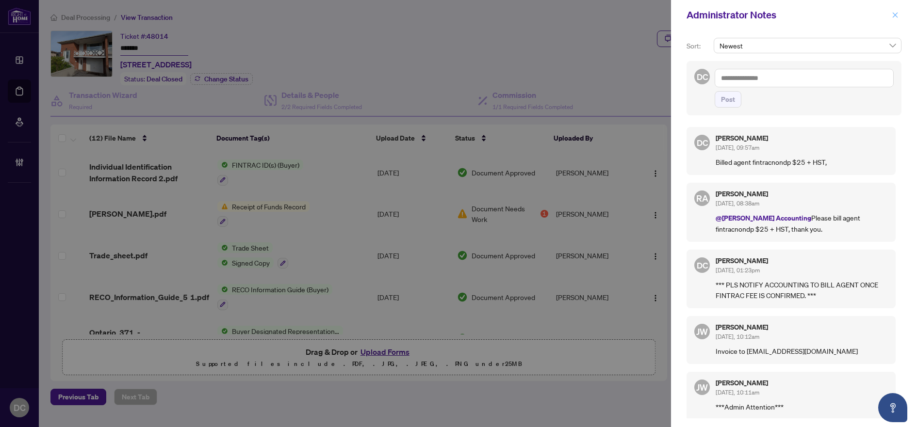
click at [895, 16] on icon "close" at bounding box center [894, 14] width 5 height 5
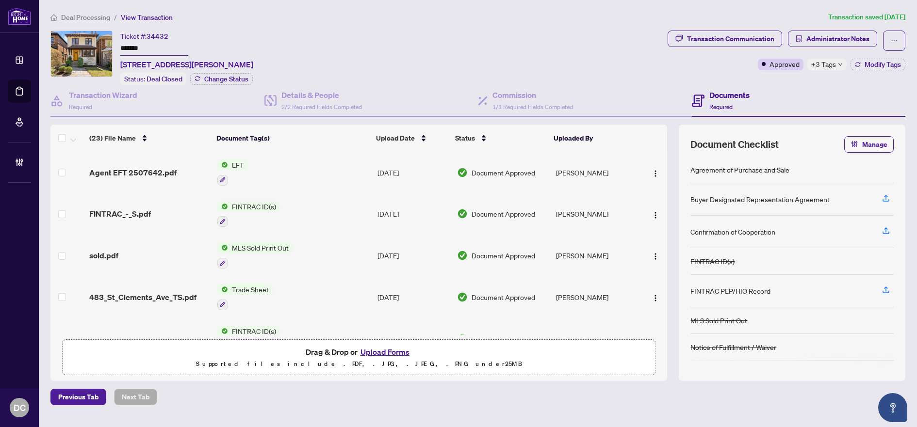
drag, startPoint x: 149, startPoint y: 47, endPoint x: 55, endPoint y: 44, distance: 94.6
click at [55, 44] on div "Ticket #: 34432 ******* [STREET_ADDRESS][PERSON_NAME] Status: Deal Closed Chang…" at bounding box center [356, 58] width 613 height 55
click at [658, 172] on button "button" at bounding box center [655, 173] width 16 height 16
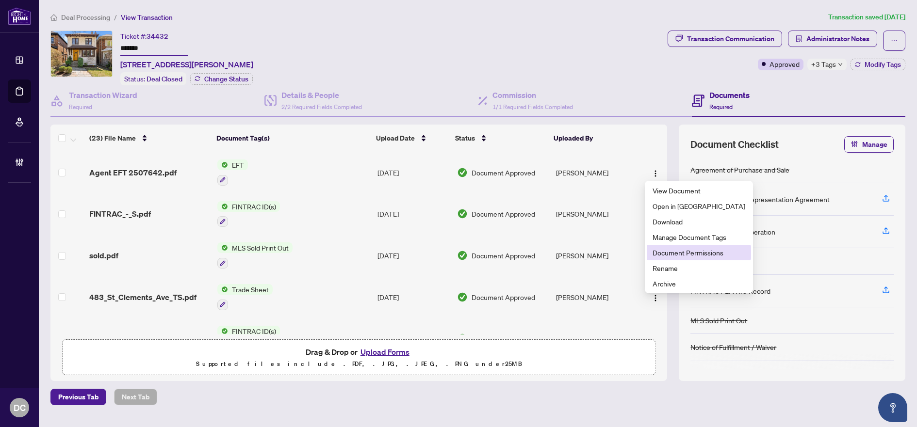
click at [678, 250] on span "Document Permissions" at bounding box center [698, 252] width 93 height 11
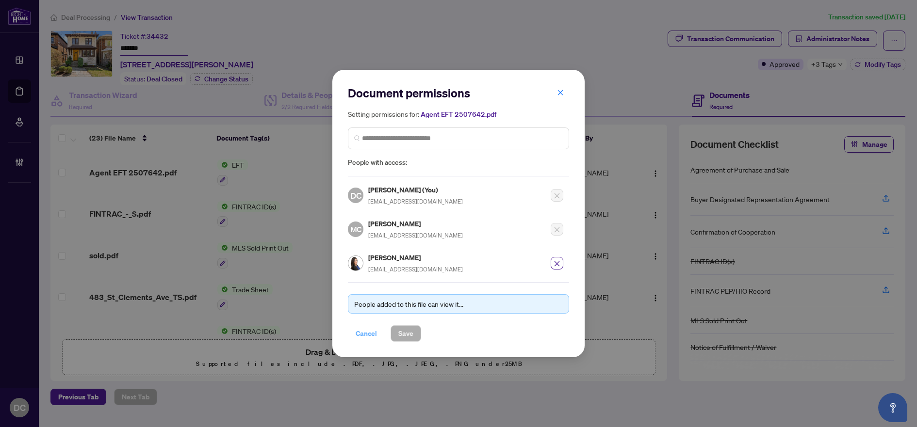
click at [359, 335] on span "Cancel" at bounding box center [365, 334] width 21 height 16
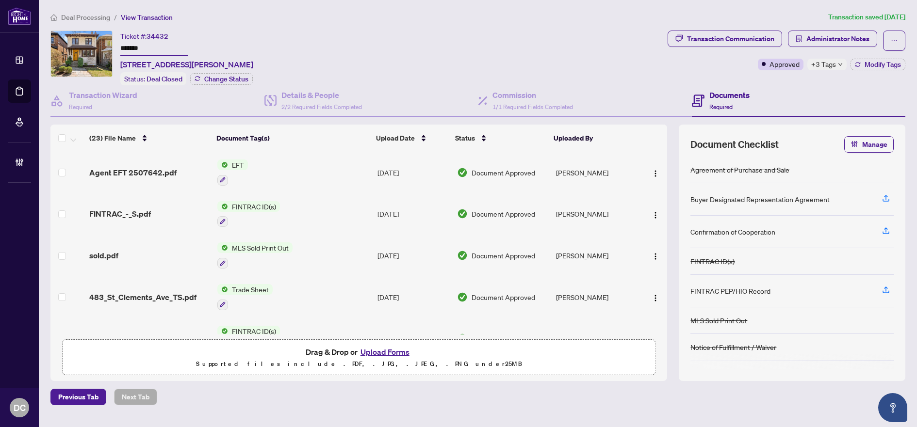
click at [354, 172] on td "EFT" at bounding box center [293, 173] width 160 height 42
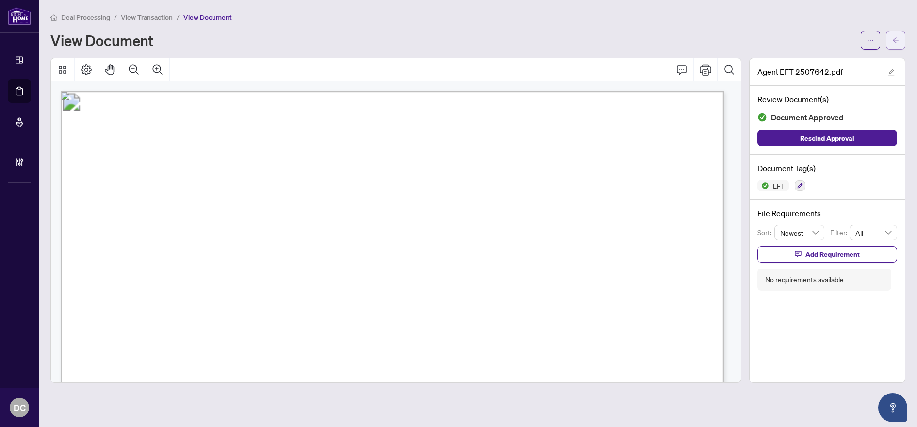
click at [895, 39] on icon "arrow-left" at bounding box center [895, 40] width 7 height 7
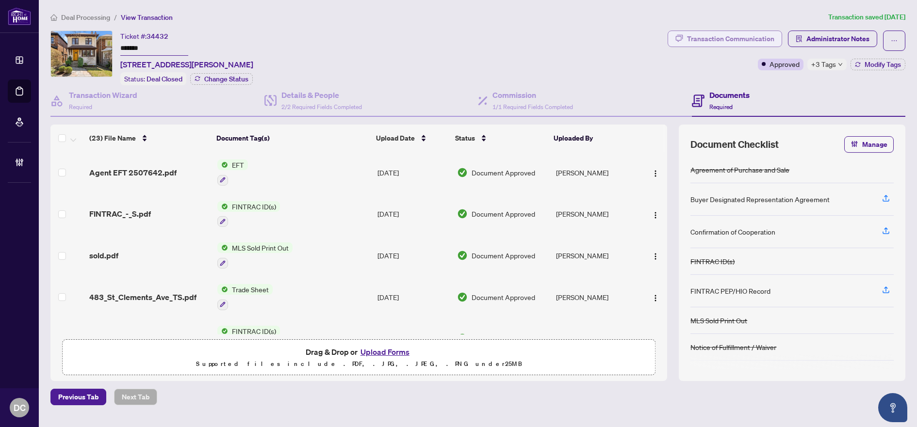
click at [743, 35] on div "Transaction Communication" at bounding box center [730, 39] width 87 height 16
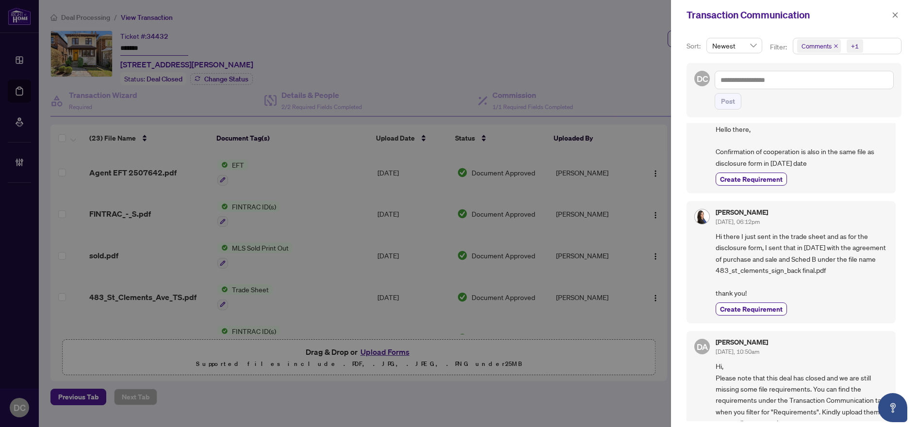
scroll to position [291, 0]
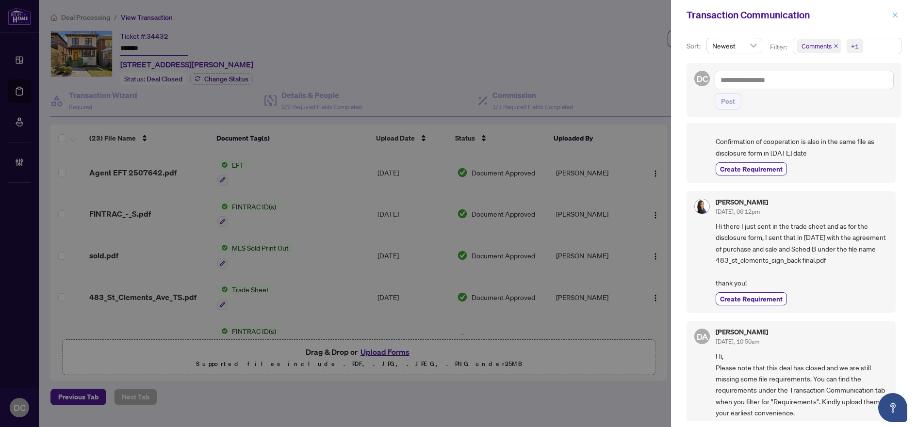
click at [891, 11] on button "button" at bounding box center [894, 15] width 13 height 12
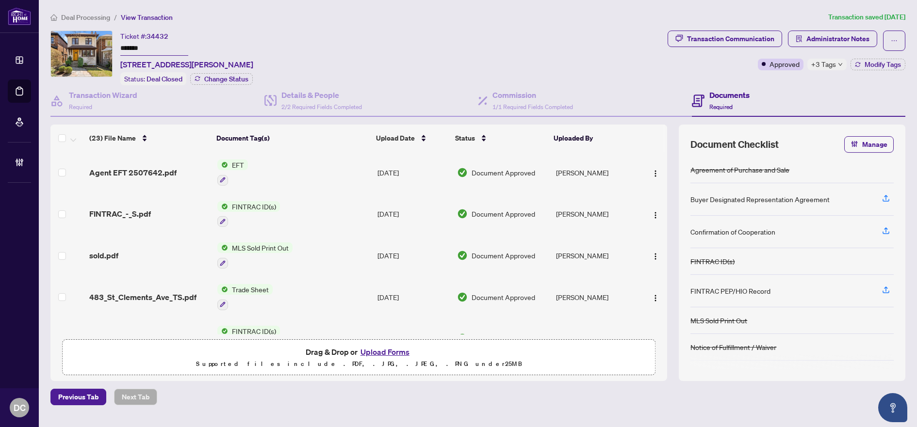
click at [853, 38] on span "Administrator Notes" at bounding box center [837, 39] width 63 height 16
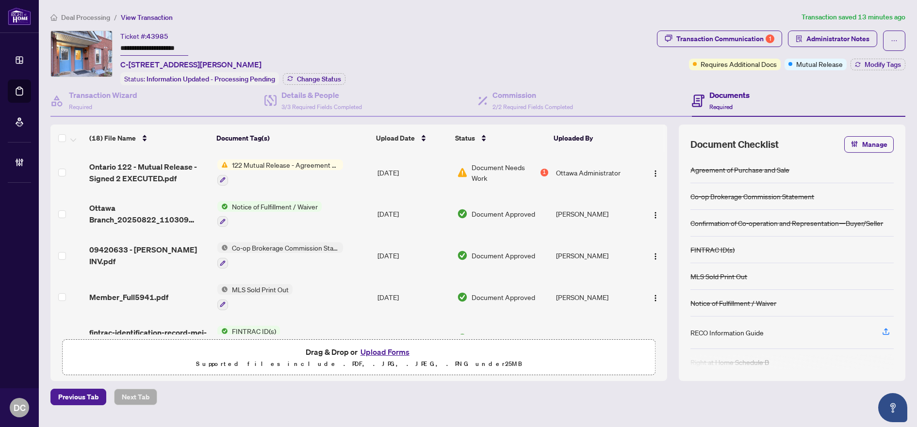
click at [160, 52] on input "**********" at bounding box center [154, 49] width 68 height 14
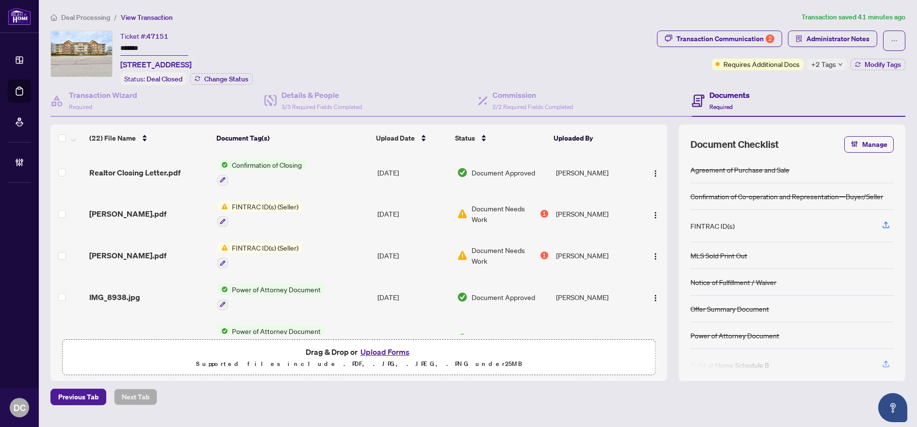
drag, startPoint x: 146, startPoint y: 53, endPoint x: 85, endPoint y: 52, distance: 61.1
click at [85, 52] on div "Ticket #: 47151 ******* [STREET_ADDRESS] Status: Deal Closed Change Status" at bounding box center [351, 58] width 602 height 55
click at [840, 41] on span "Administrator Notes" at bounding box center [837, 39] width 63 height 16
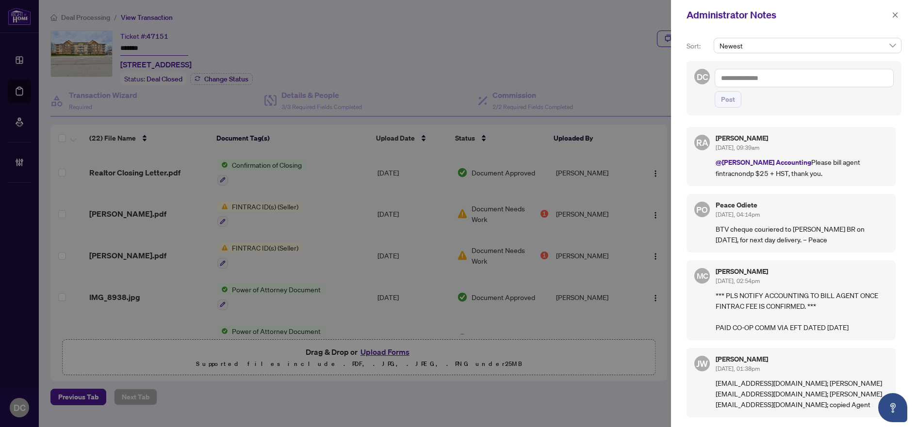
click at [856, 81] on textarea at bounding box center [803, 78] width 179 height 18
drag, startPoint x: 810, startPoint y: 163, endPoint x: 817, endPoint y: 174, distance: 12.6
click at [817, 174] on p "@RAHR Accounting Please bill agent fintracnondp $25 + HST, thank you." at bounding box center [801, 168] width 172 height 22
copy p "agent fintracnondp $25 + HST, thank you."
click at [787, 80] on textarea at bounding box center [803, 78] width 179 height 18
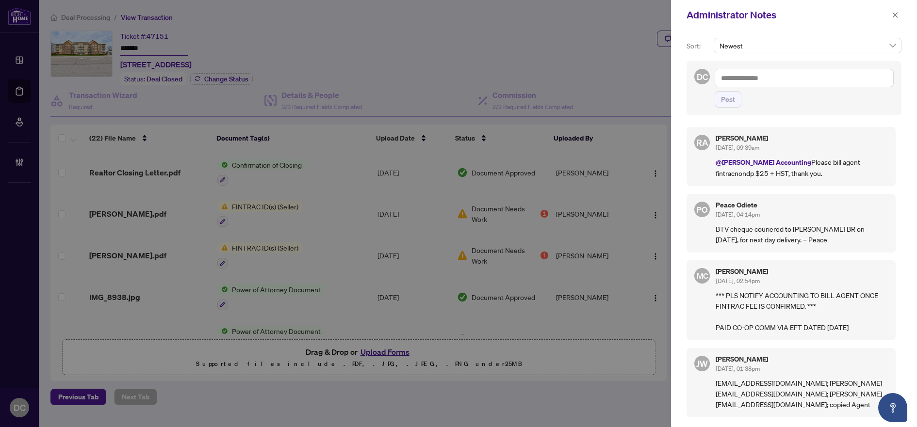
paste textarea "**********"
drag, startPoint x: 817, startPoint y: 78, endPoint x: 850, endPoint y: 75, distance: 33.1
click at [851, 75] on textarea "**********" at bounding box center [803, 78] width 179 height 18
type textarea "**********"
click at [739, 101] on button "Post" at bounding box center [727, 99] width 27 height 16
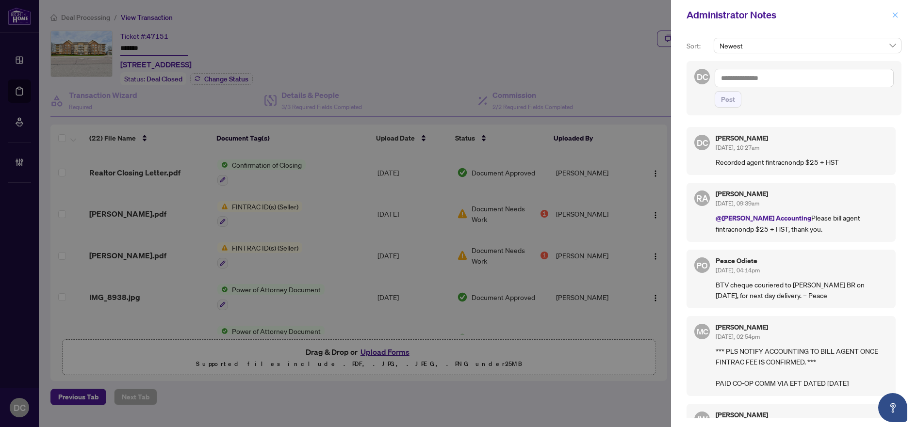
click at [899, 15] on button "button" at bounding box center [894, 15] width 13 height 12
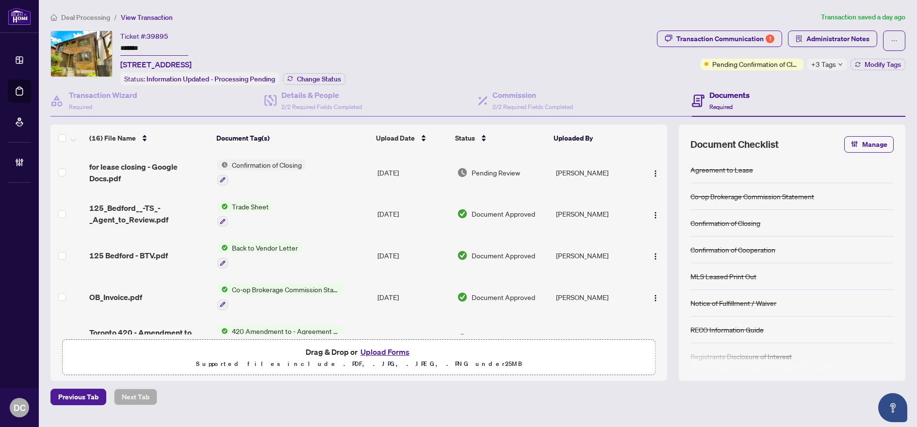
drag, startPoint x: 157, startPoint y: 44, endPoint x: 98, endPoint y: 46, distance: 58.7
click at [98, 46] on div "Ticket #: 39895 ******* [STREET_ADDRESS] Status: Information Updated - Processi…" at bounding box center [351, 58] width 602 height 55
click at [297, 77] on span "Change Status" at bounding box center [319, 79] width 44 height 7
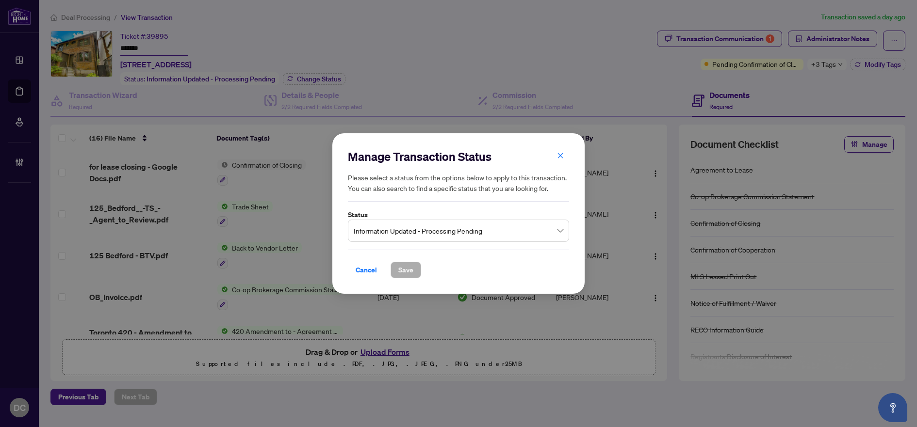
click at [467, 233] on span "Information Updated - Processing Pending" at bounding box center [459, 231] width 210 height 18
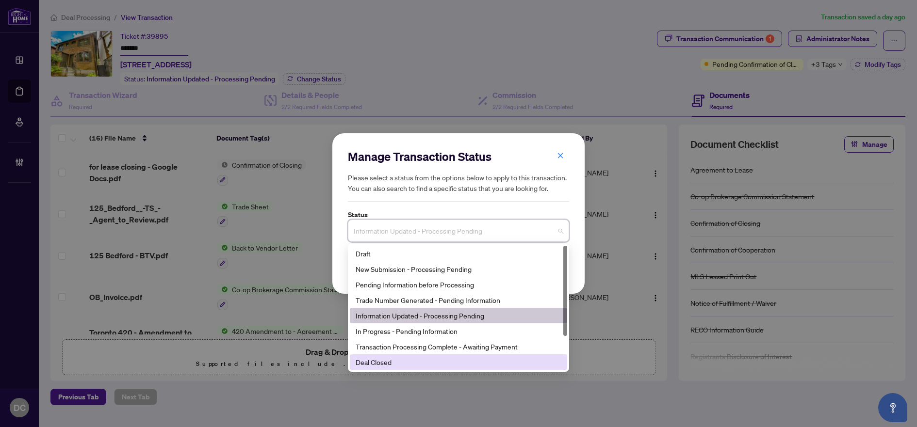
click at [389, 363] on div "Deal Closed" at bounding box center [458, 362] width 206 height 11
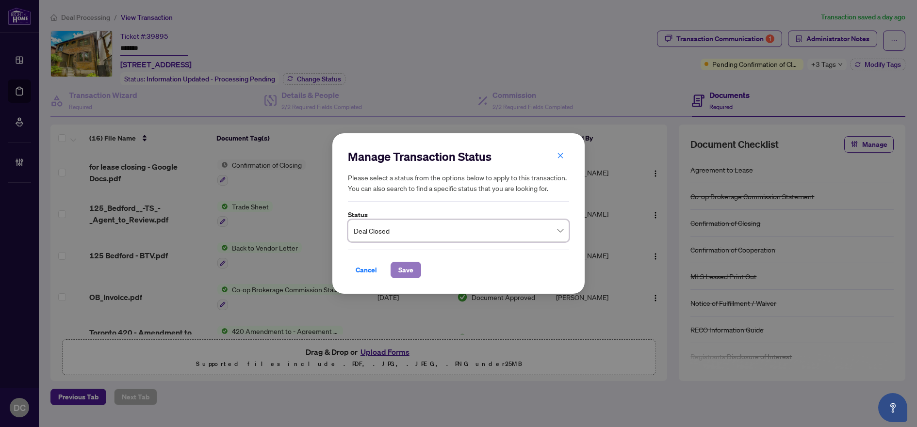
click at [404, 267] on span "Save" at bounding box center [405, 270] width 15 height 16
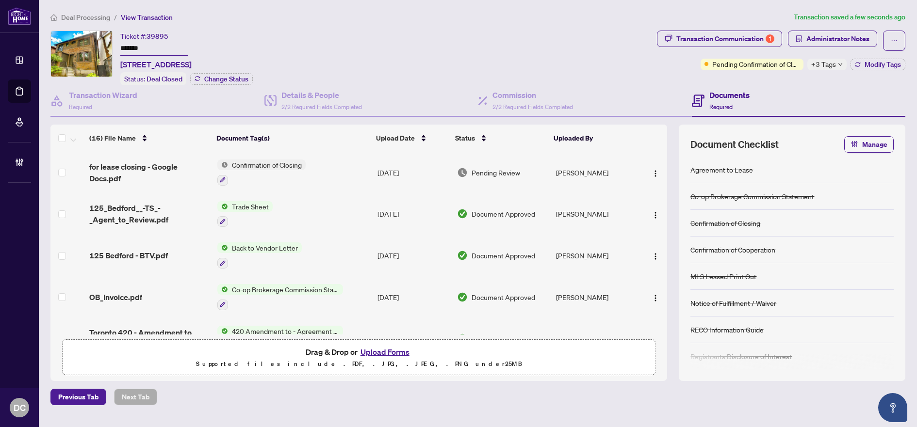
click at [825, 60] on span "+3 Tags" at bounding box center [823, 64] width 25 height 11
click at [773, 87] on div "Documents Required" at bounding box center [799, 101] width 214 height 32
click at [350, 175] on td "Confirmation of Closing" at bounding box center [293, 173] width 160 height 42
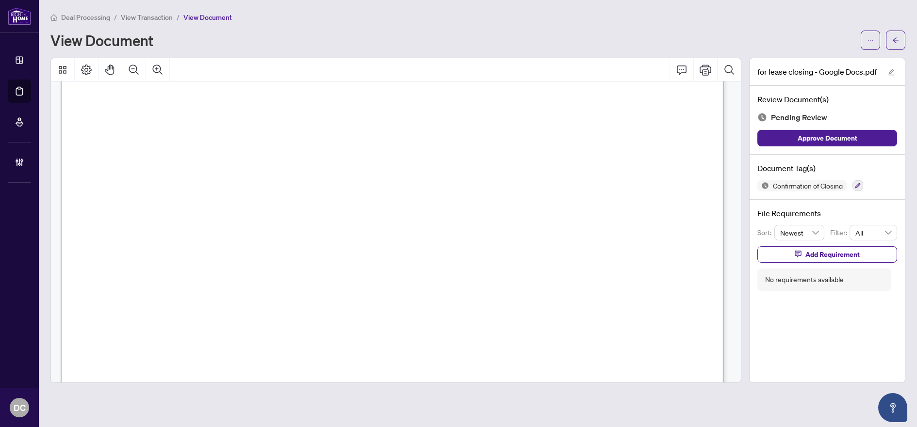
scroll to position [291, 0]
click at [898, 38] on icon "arrow-left" at bounding box center [895, 40] width 7 height 7
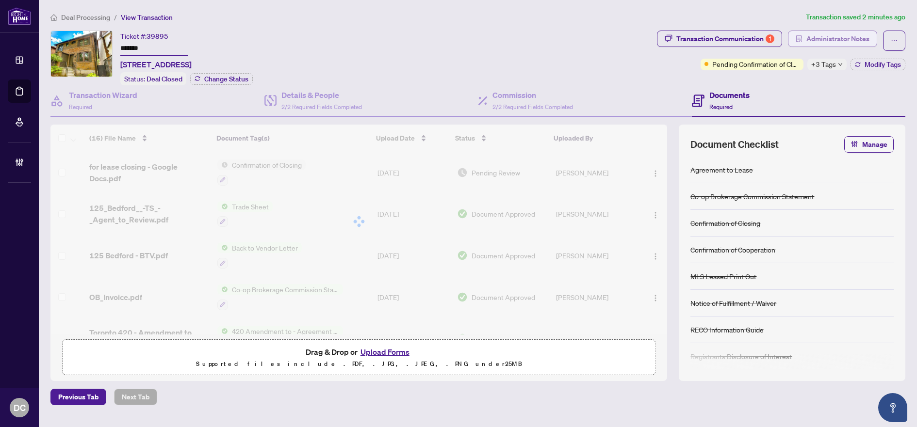
click at [851, 42] on span "Administrator Notes" at bounding box center [837, 39] width 63 height 16
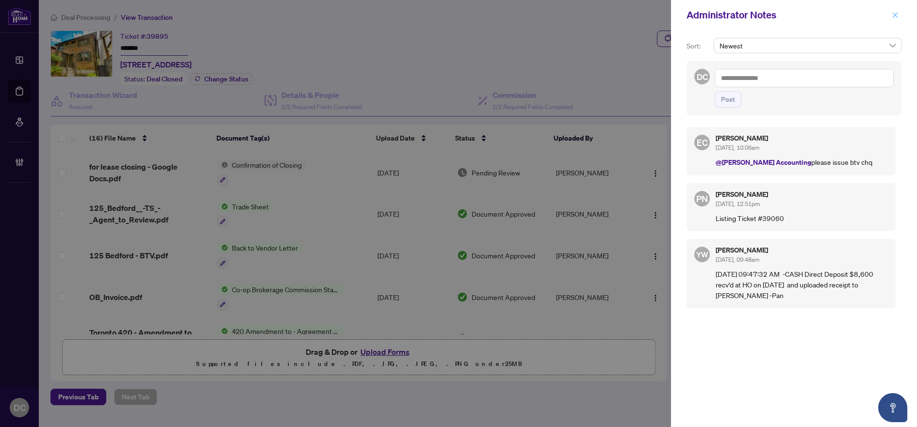
click at [893, 16] on icon "close" at bounding box center [894, 14] width 5 height 5
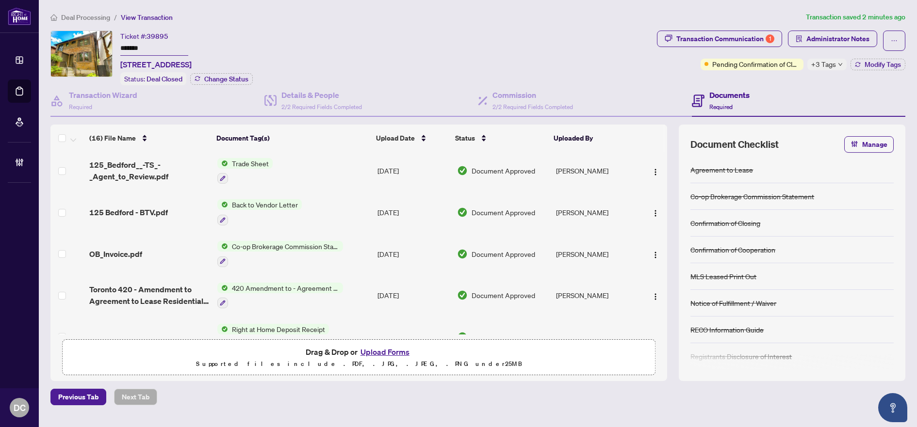
scroll to position [97, 0]
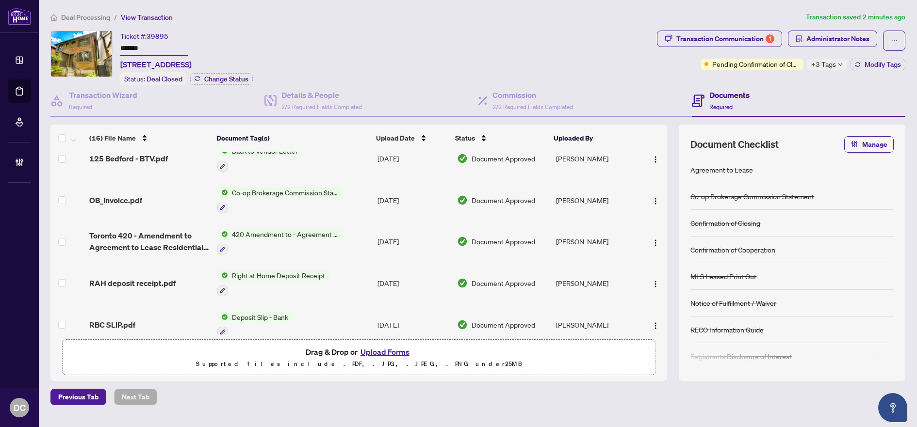
click at [361, 199] on td "Co-op Brokerage Commission Statement" at bounding box center [293, 200] width 160 height 42
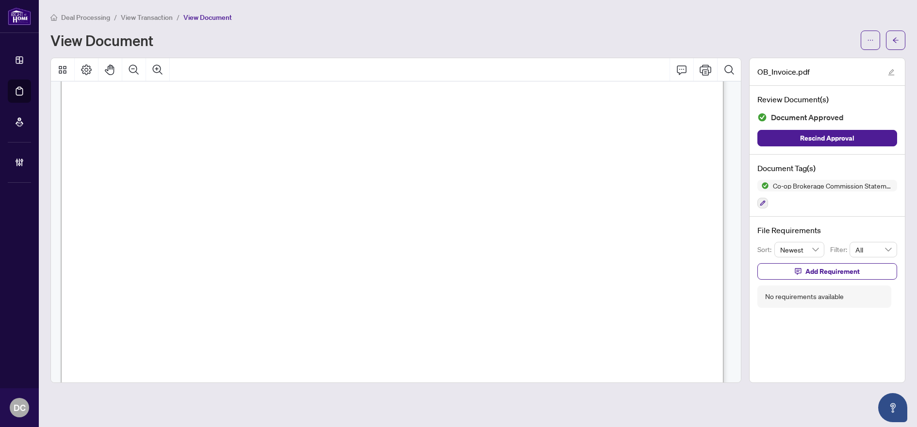
scroll to position [339, 0]
click at [891, 44] on button "button" at bounding box center [895, 40] width 19 height 19
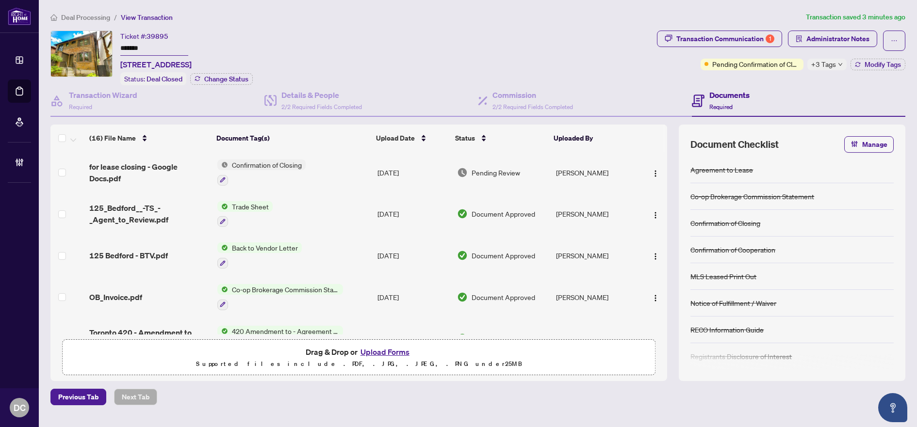
click at [825, 63] on span "+3 Tags" at bounding box center [823, 64] width 25 height 11
click at [777, 75] on div "Transaction Communication 1 Administrator Notes Pending Confirmation of Closing…" at bounding box center [781, 58] width 252 height 55
click at [855, 65] on icon "button" at bounding box center [858, 65] width 6 height 6
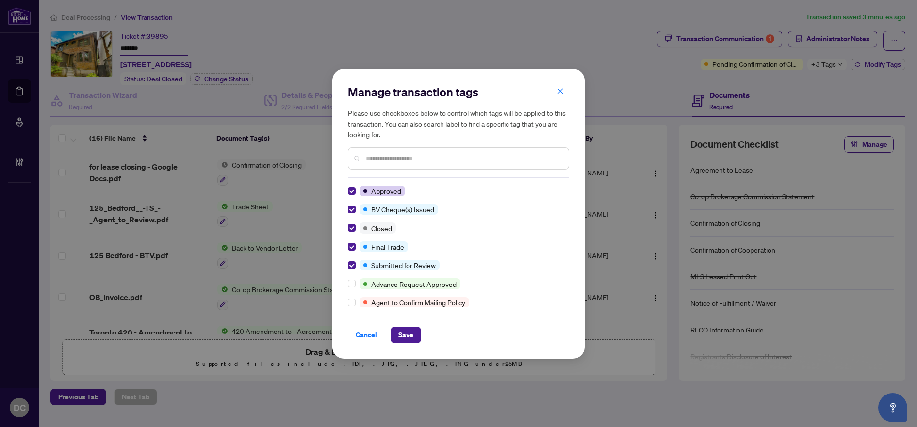
click at [395, 325] on div "Cancel Save" at bounding box center [458, 329] width 221 height 29
click at [400, 331] on span "Save" at bounding box center [405, 335] width 15 height 16
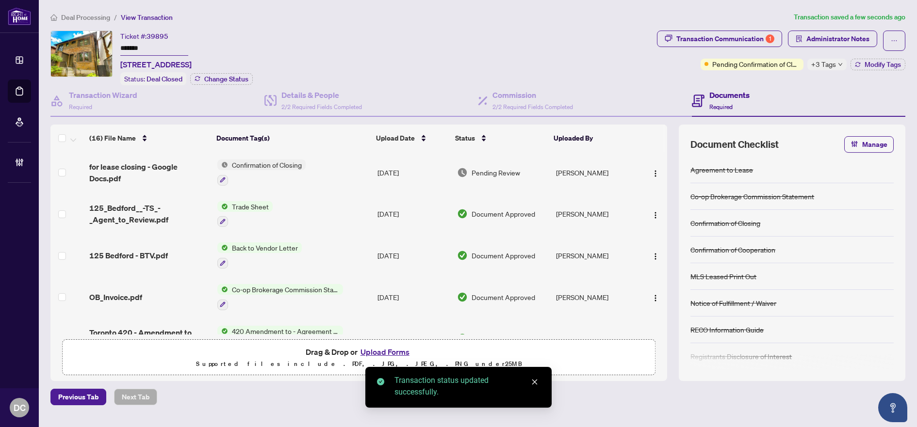
click at [717, 42] on div "Transaction Communication 1" at bounding box center [725, 39] width 98 height 16
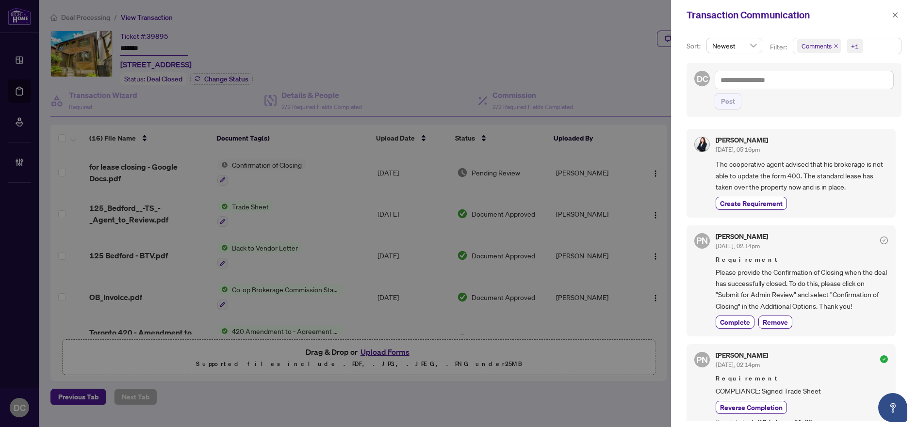
click at [875, 43] on span "Comments +1" at bounding box center [847, 46] width 108 height 16
click at [843, 90] on span "Comments" at bounding box center [828, 86] width 33 height 9
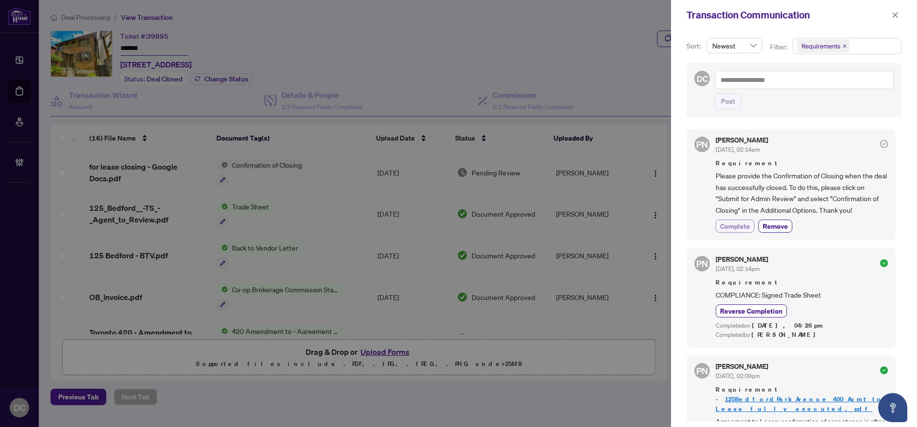
click at [735, 226] on span "Complete" at bounding box center [735, 226] width 30 height 10
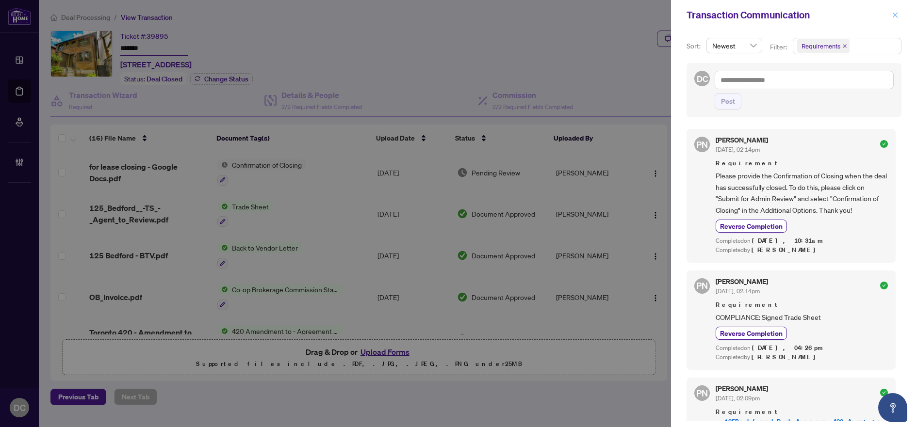
click at [899, 13] on button "button" at bounding box center [894, 15] width 13 height 12
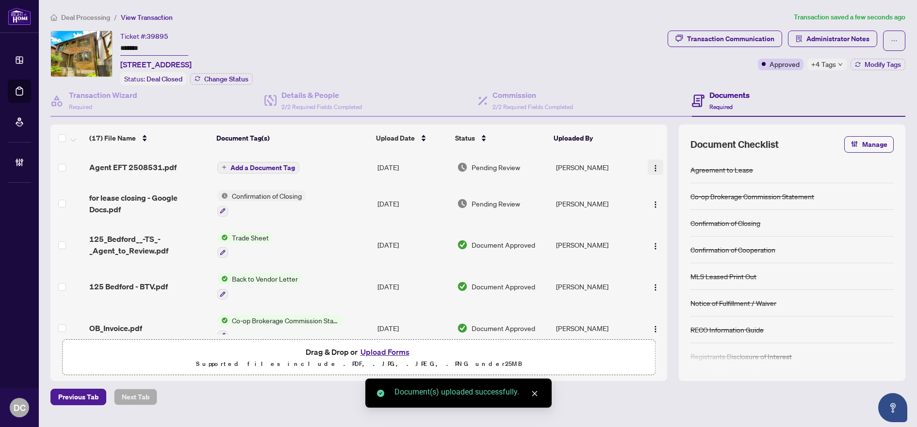
click at [647, 166] on button "button" at bounding box center [655, 168] width 16 height 16
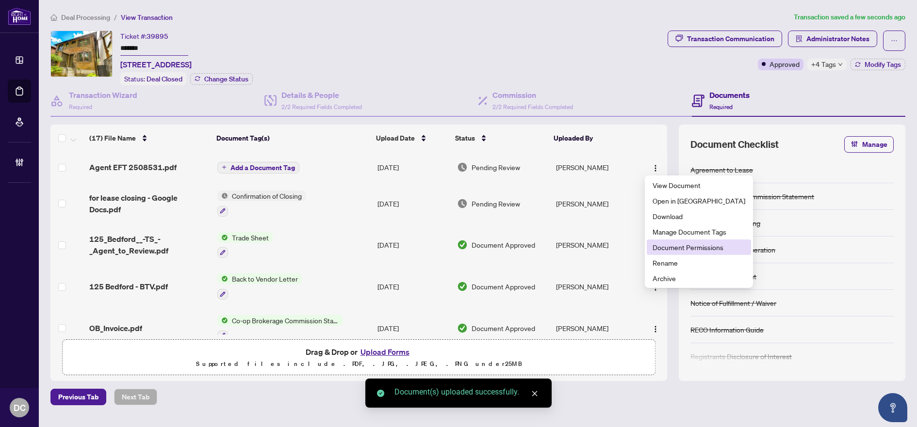
click at [681, 245] on span "Document Permissions" at bounding box center [698, 247] width 93 height 11
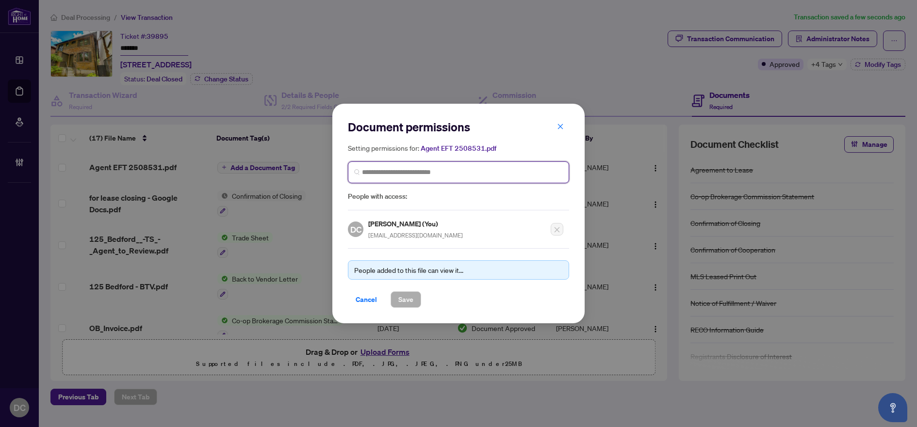
click at [555, 174] on input "search" at bounding box center [462, 172] width 201 height 10
type input "**********"
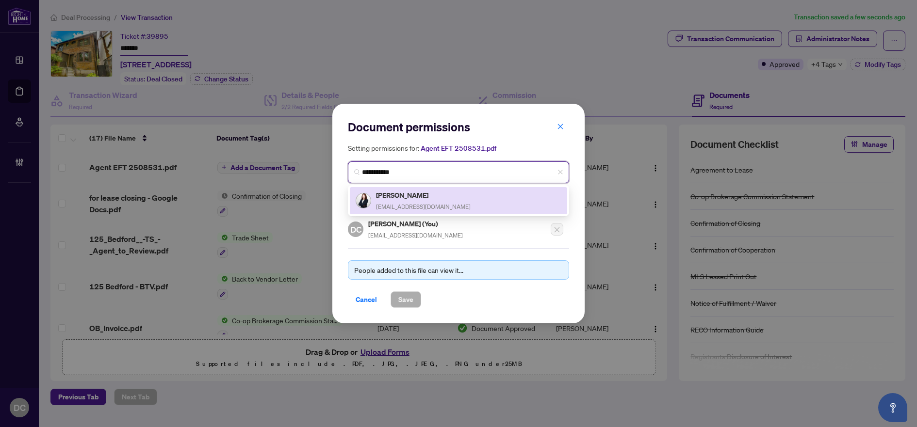
click at [407, 201] on div "Jee Soo Kim jeesoo.kim05@gmail.com" at bounding box center [423, 201] width 95 height 22
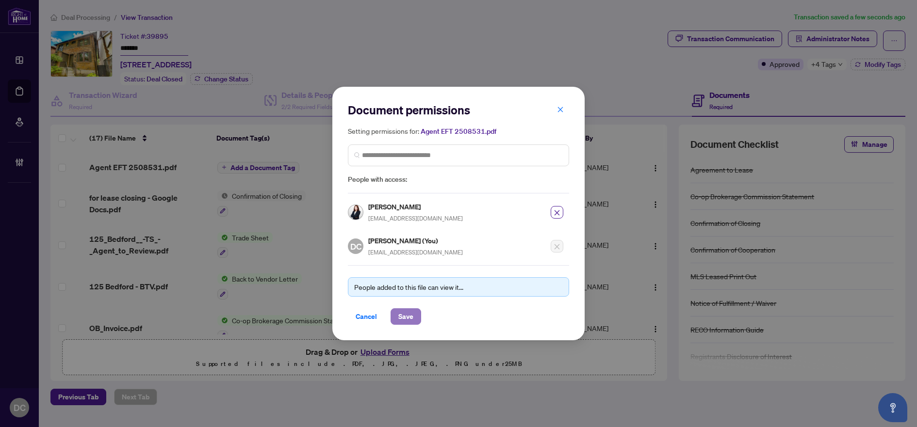
click at [414, 319] on button "Save" at bounding box center [405, 316] width 31 height 16
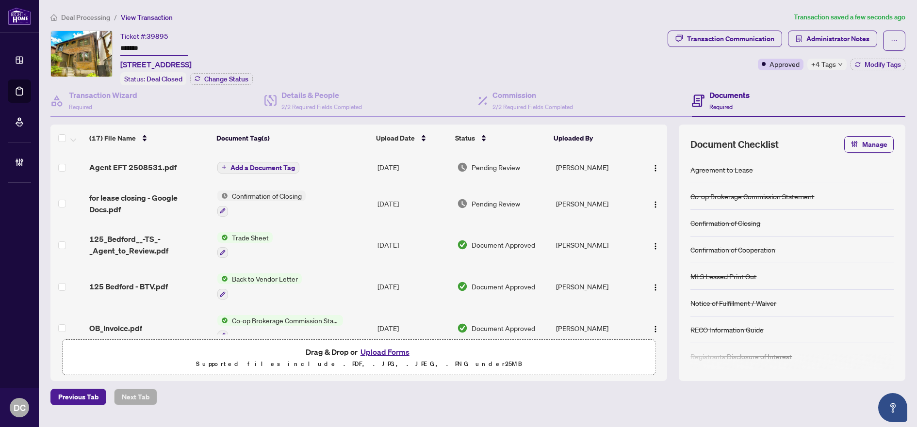
click at [291, 168] on span "Add a Document Tag" at bounding box center [262, 167] width 65 height 7
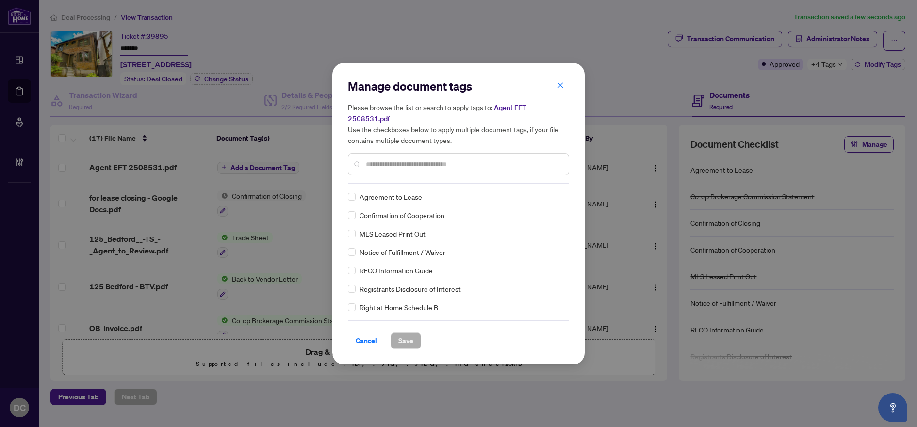
click at [416, 159] on input "text" at bounding box center [463, 164] width 195 height 11
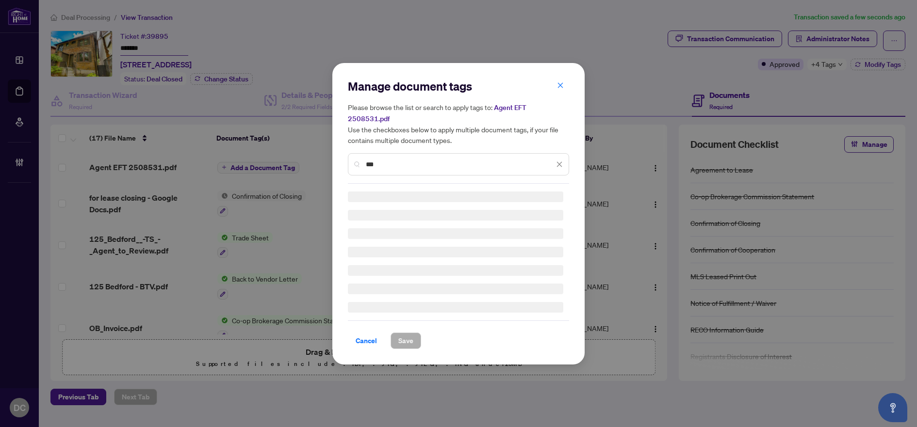
type input "***"
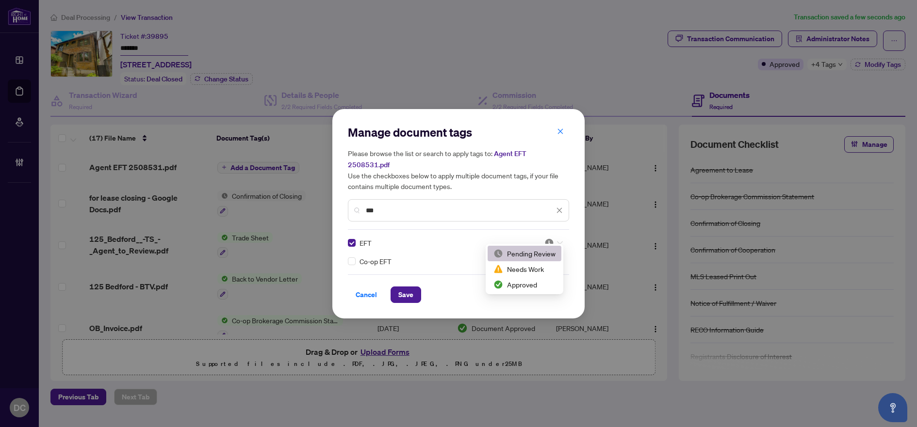
click at [555, 238] on div at bounding box center [553, 243] width 18 height 10
click at [537, 289] on div "Approved" at bounding box center [524, 284] width 62 height 11
click at [422, 289] on div "Cancel Save" at bounding box center [458, 295] width 221 height 16
click at [407, 289] on span "Save" at bounding box center [405, 295] width 15 height 16
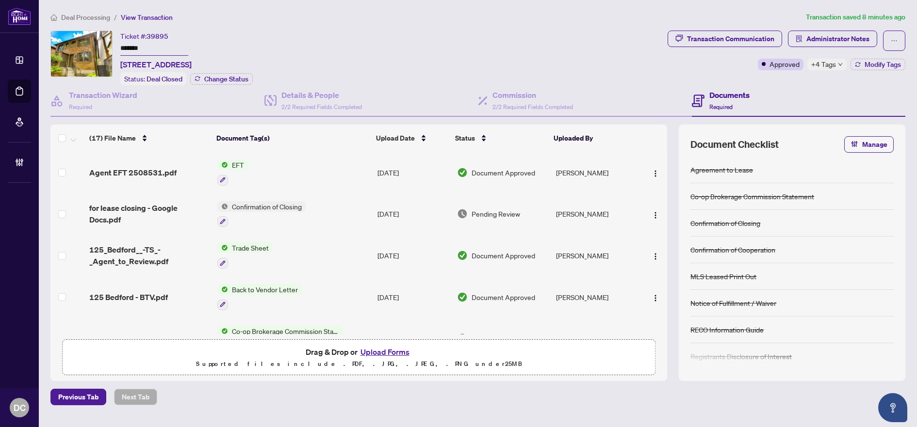
click at [835, 61] on span "+4 Tags" at bounding box center [823, 64] width 25 height 11
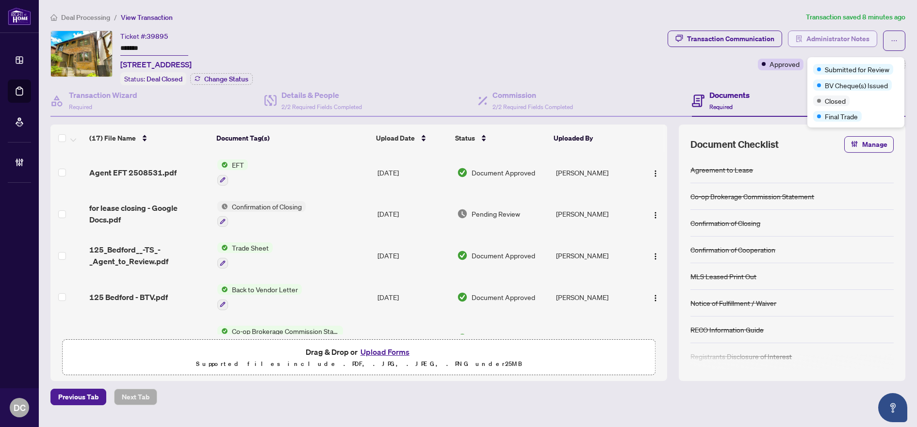
click at [849, 36] on span "Administrator Notes" at bounding box center [837, 39] width 63 height 16
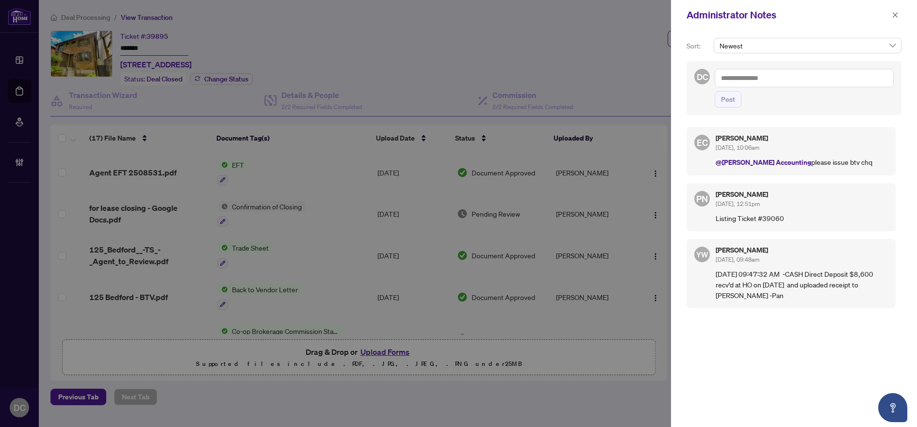
click at [784, 79] on textarea at bounding box center [803, 78] width 179 height 18
paste textarea "**********"
type textarea "**********"
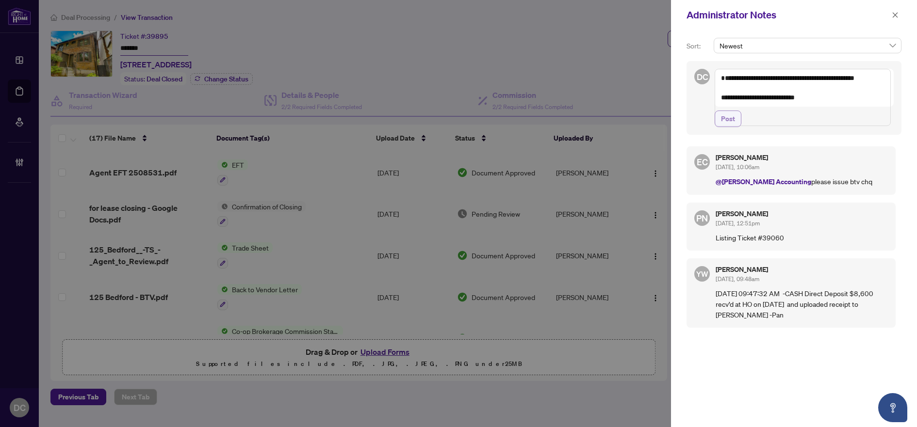
click at [739, 127] on button "Post" at bounding box center [727, 119] width 27 height 16
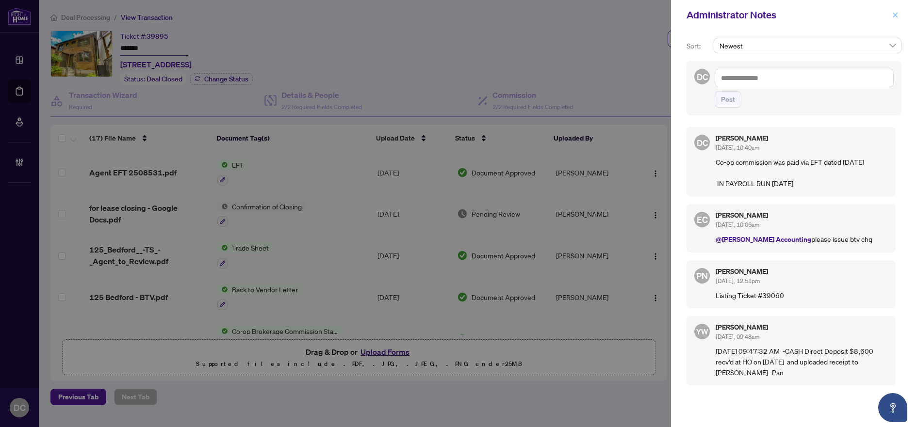
click at [895, 18] on icon "close" at bounding box center [894, 15] width 7 height 7
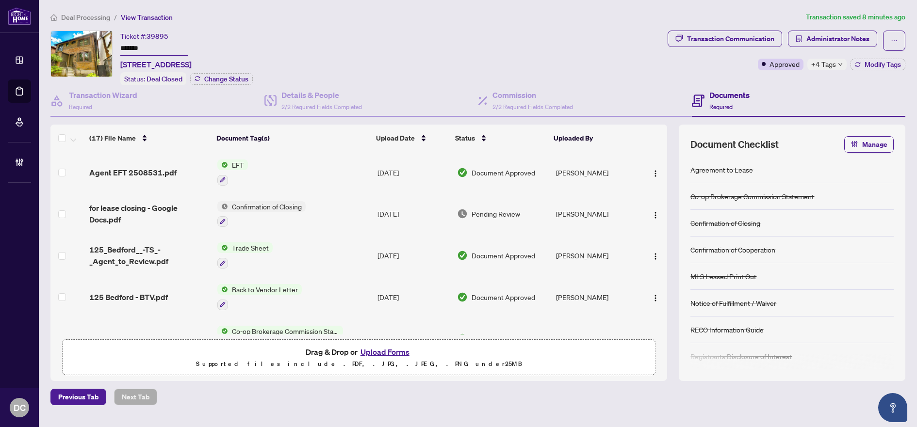
drag, startPoint x: 169, startPoint y: 48, endPoint x: 55, endPoint y: 49, distance: 113.5
click at [55, 48] on div "Ticket #: 39895 ******* 125 Bedford Park Ave, Toronto, Ontario M5M 1J2, Canada …" at bounding box center [356, 58] width 613 height 55
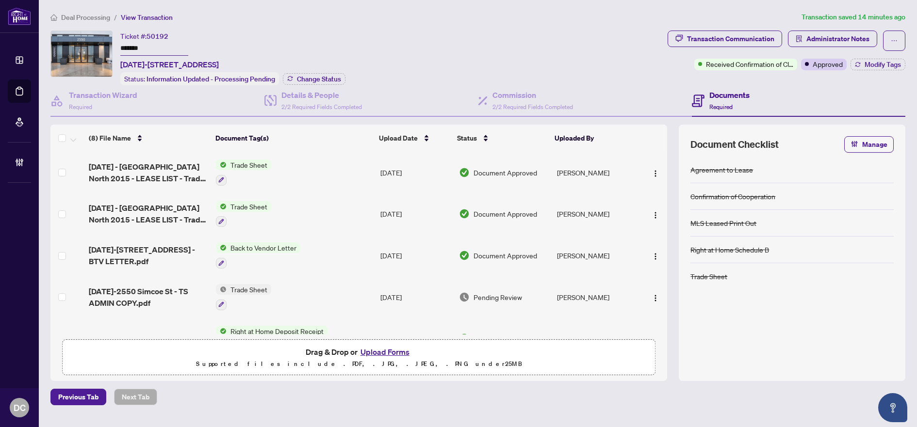
drag, startPoint x: 179, startPoint y: 43, endPoint x: 94, endPoint y: 53, distance: 85.9
click at [93, 45] on div "Ticket #: 50192 ******* [DATE]-[STREET_ADDRESS] Status: Information Updated - P…" at bounding box center [356, 58] width 613 height 55
click at [881, 65] on span "Modify Tags" at bounding box center [882, 64] width 36 height 7
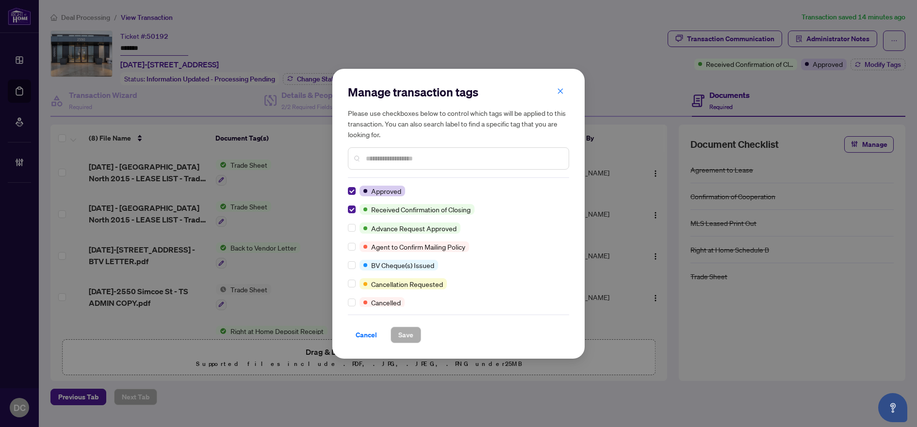
click at [346, 210] on div "Manage transaction tags Please use checkboxes below to control which tags will …" at bounding box center [458, 214] width 252 height 290
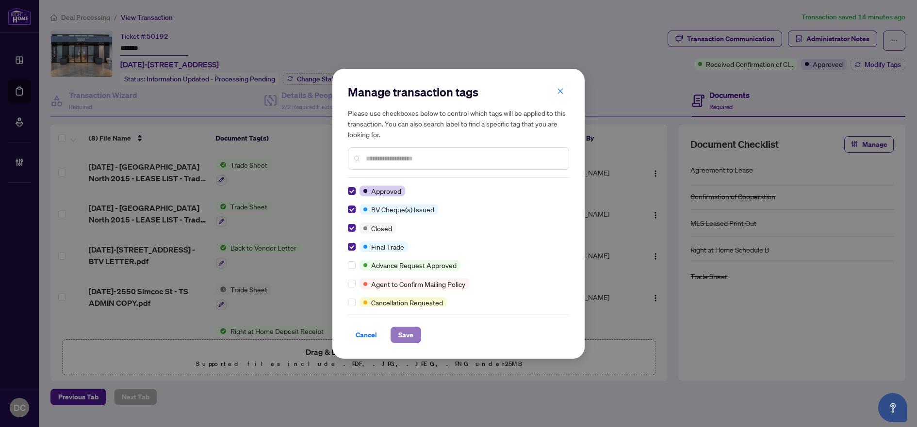
click at [400, 334] on span "Save" at bounding box center [405, 335] width 15 height 16
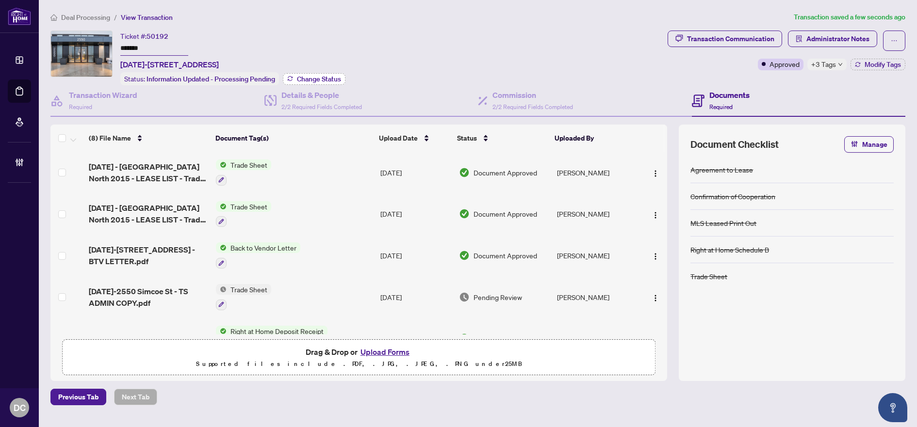
click at [315, 81] on span "Change Status" at bounding box center [319, 79] width 44 height 7
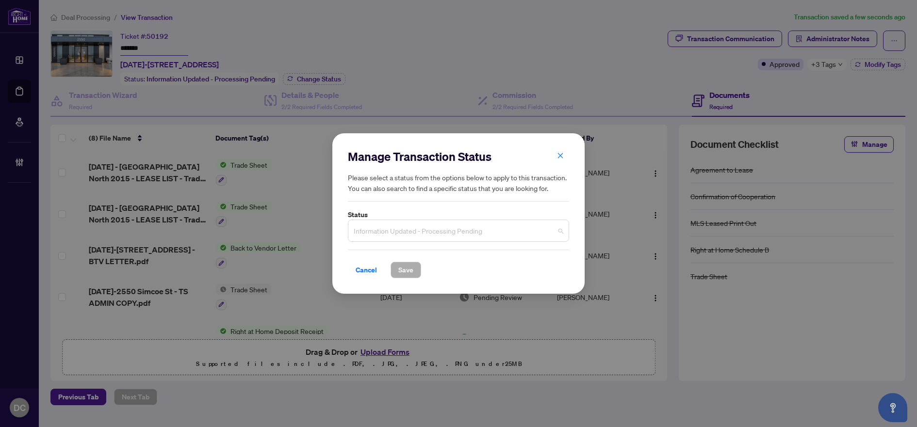
drag, startPoint x: 434, startPoint y: 236, endPoint x: 430, endPoint y: 253, distance: 17.4
click at [434, 235] on span "Information Updated - Processing Pending" at bounding box center [459, 231] width 210 height 18
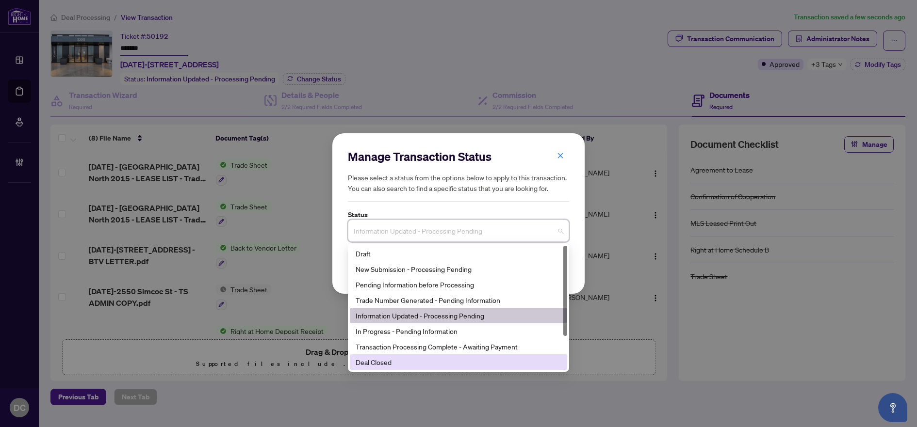
click at [383, 368] on div "Deal Closed" at bounding box center [458, 362] width 206 height 11
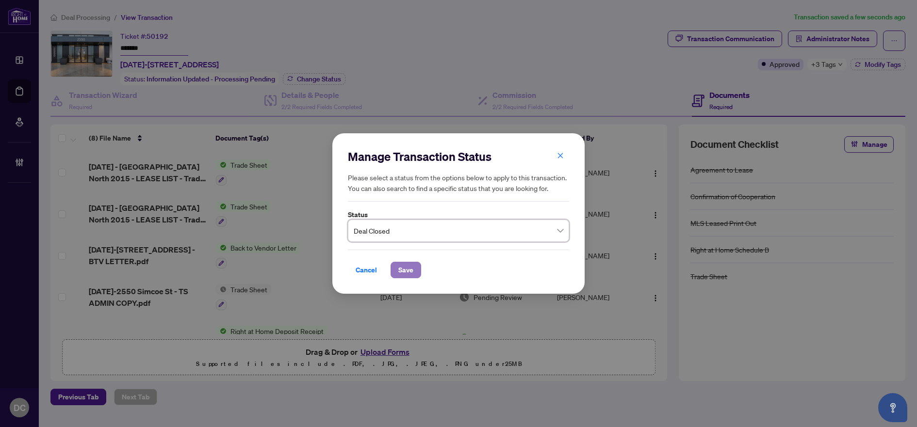
click at [406, 272] on span "Save" at bounding box center [405, 270] width 15 height 16
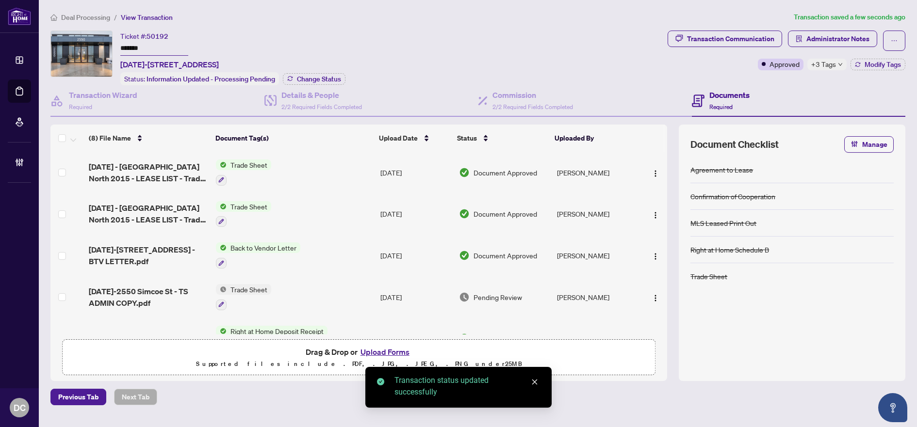
click at [748, 47] on span "Transaction Communication" at bounding box center [724, 41] width 114 height 20
click at [749, 32] on div "Transaction Communication" at bounding box center [730, 39] width 87 height 16
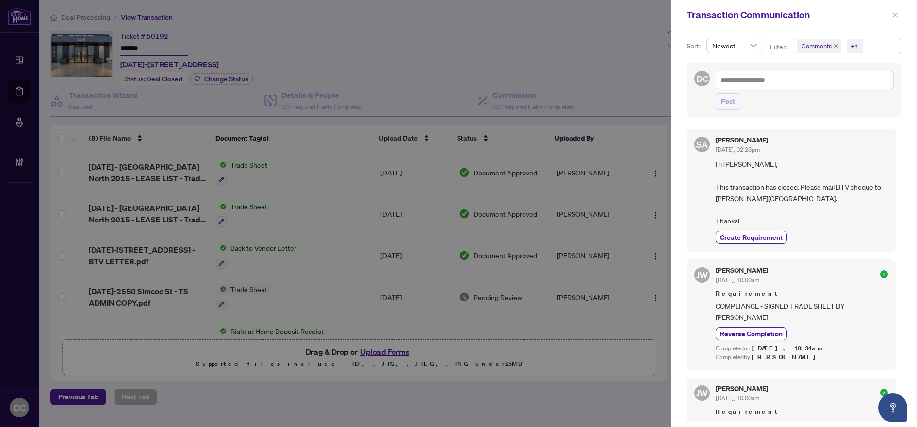
click at [896, 14] on icon "close" at bounding box center [894, 14] width 5 height 5
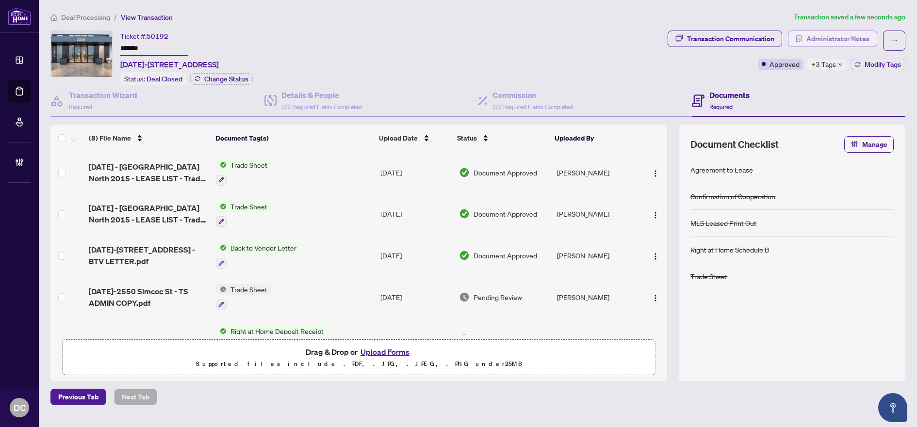
click at [842, 42] on span "Administrator Notes" at bounding box center [837, 39] width 63 height 16
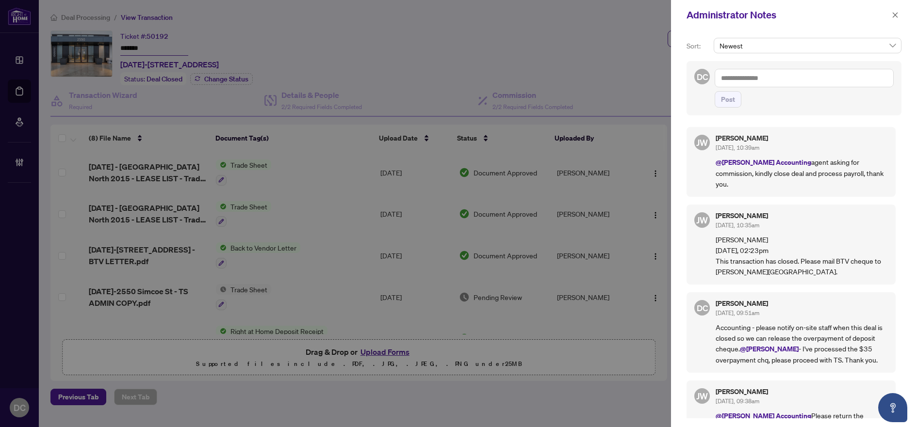
click at [790, 79] on textarea at bounding box center [803, 78] width 179 height 18
paste textarea "**********"
type textarea "**********"
click at [732, 97] on span "Post" at bounding box center [728, 100] width 14 height 16
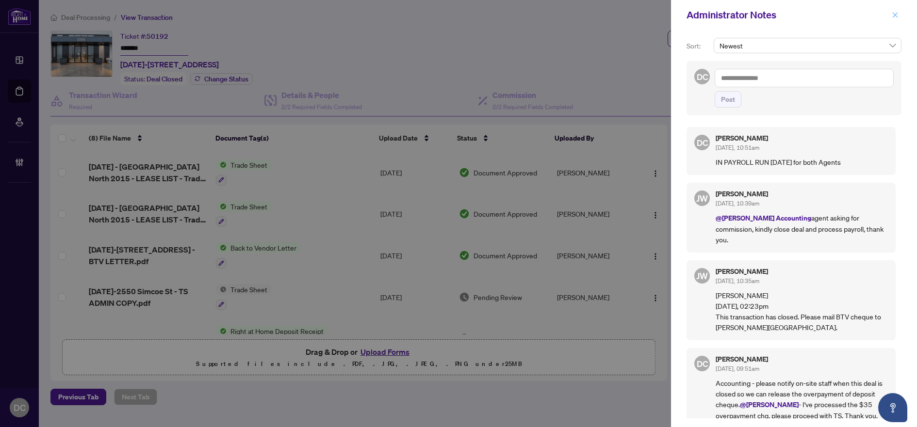
click at [893, 18] on icon "close" at bounding box center [894, 15] width 7 height 7
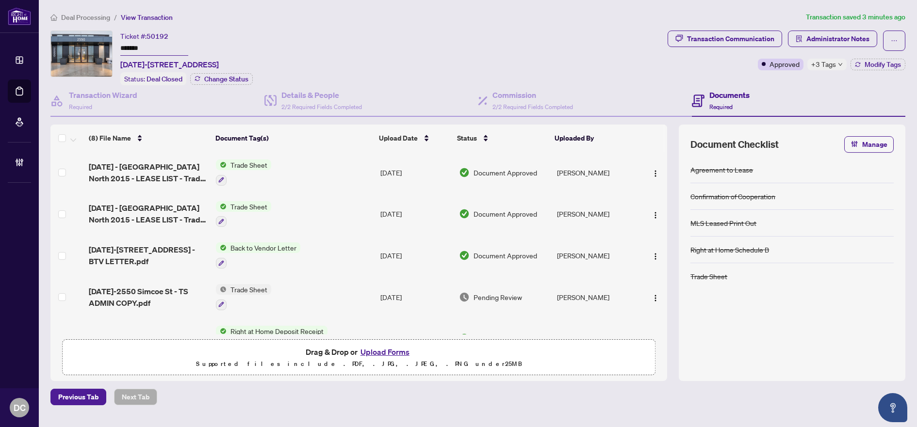
drag, startPoint x: 167, startPoint y: 46, endPoint x: 96, endPoint y: 47, distance: 71.3
click at [96, 47] on div "Ticket #: 50192 ******* 2015-2550 Simcoe St, Oshawa, Ontario L1L 0R5, Canada St…" at bounding box center [356, 58] width 613 height 55
click at [813, 62] on span "+3 Tags" at bounding box center [823, 64] width 25 height 11
click at [787, 77] on div "Transaction Communication Administrator Notes Approved +3 Tags Modify Tags" at bounding box center [786, 58] width 242 height 55
click at [857, 65] on icon "button" at bounding box center [858, 65] width 6 height 6
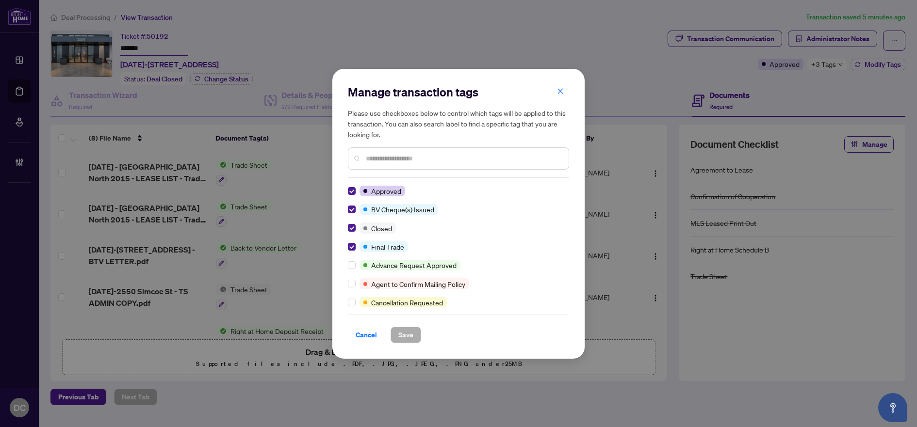
drag, startPoint x: 347, startPoint y: 246, endPoint x: 418, endPoint y: 210, distance: 80.0
click at [347, 246] on div "Manage transaction tags Please use checkboxes below to control which tags will …" at bounding box center [458, 214] width 252 height 290
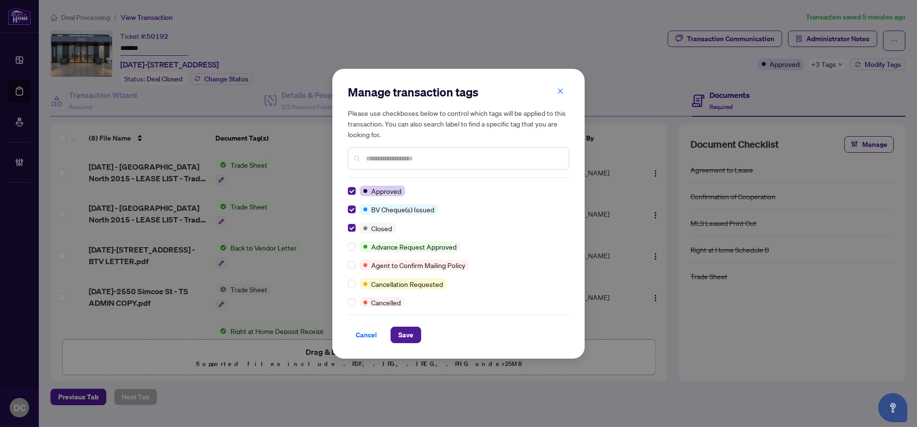
click at [424, 159] on input "text" at bounding box center [463, 158] width 195 height 11
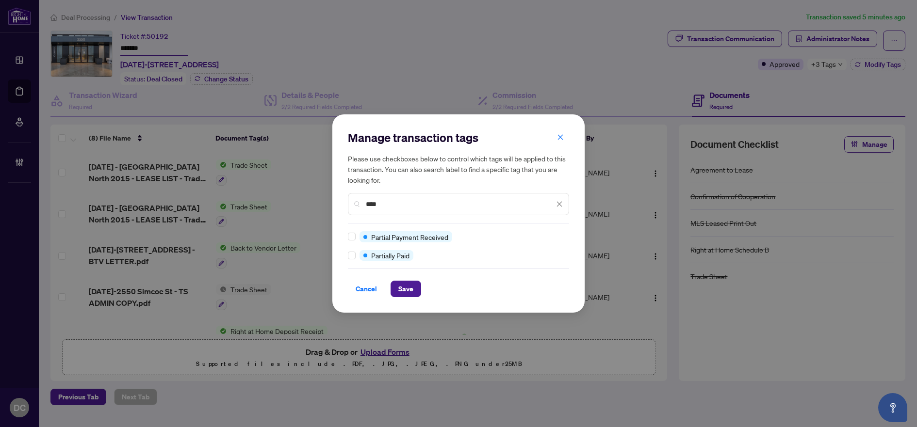
type input "****"
click at [416, 288] on button "Save" at bounding box center [405, 289] width 31 height 16
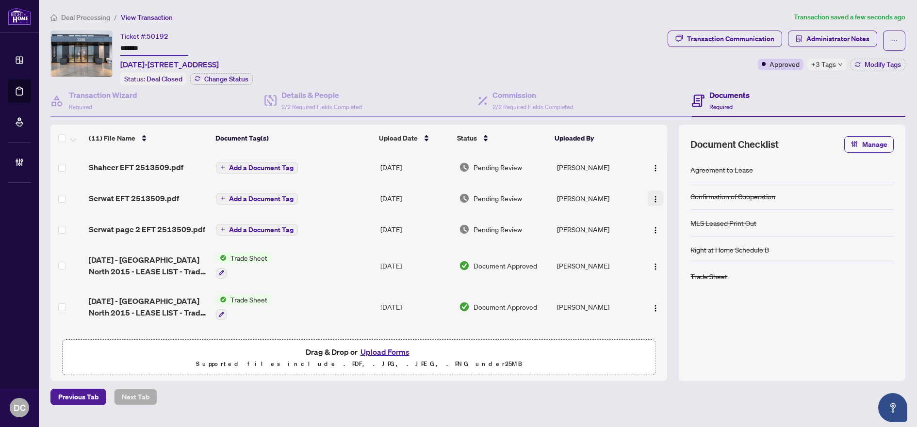
click at [651, 196] on img "button" at bounding box center [655, 199] width 8 height 8
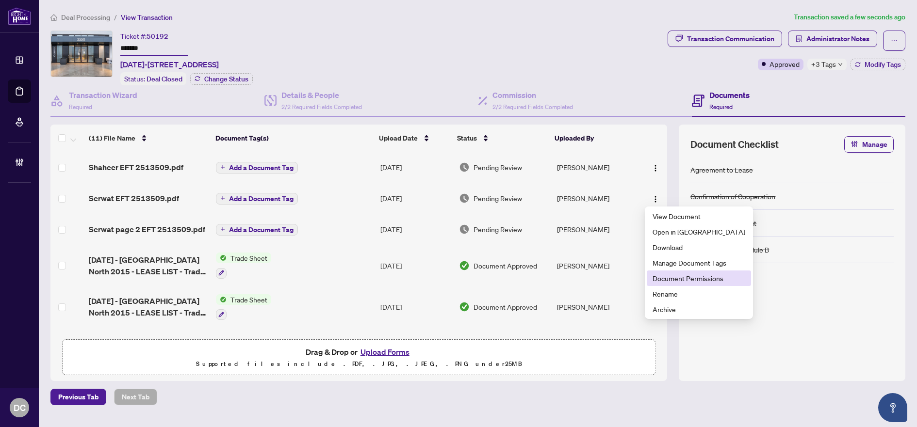
click at [666, 280] on span "Document Permissions" at bounding box center [698, 278] width 93 height 11
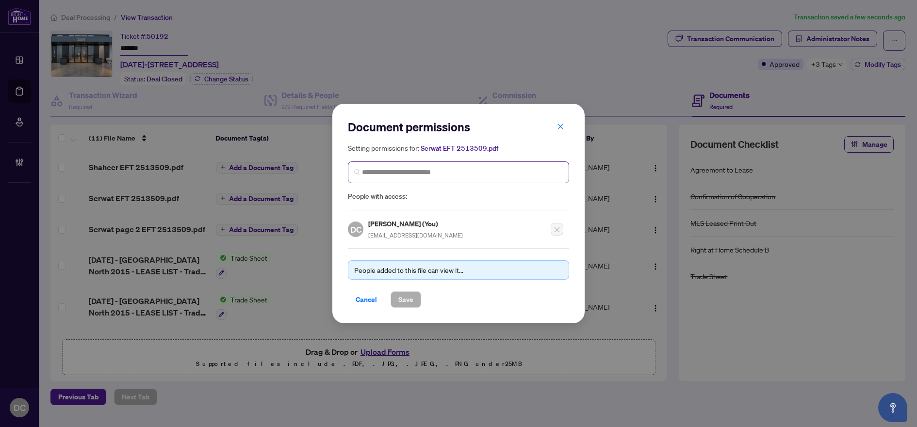
click at [464, 178] on span at bounding box center [458, 173] width 221 height 22
click at [472, 178] on span at bounding box center [458, 173] width 221 height 22
type input "**********"
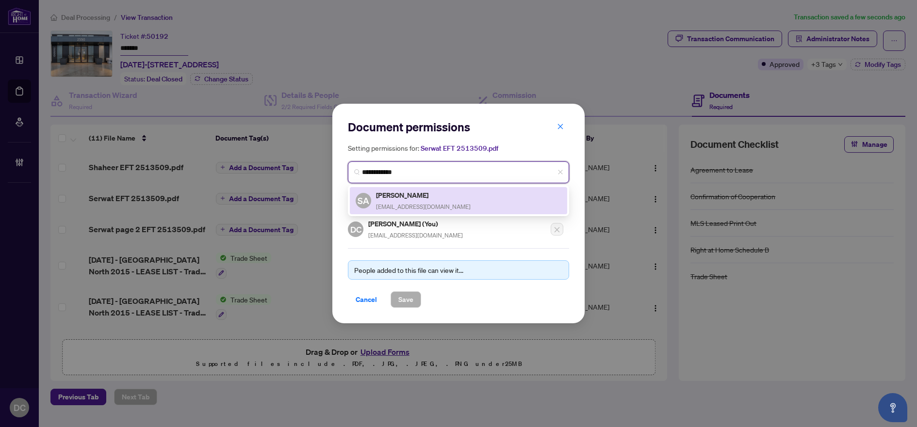
click at [393, 197] on h5 "Serwat Ahmed" at bounding box center [423, 195] width 95 height 11
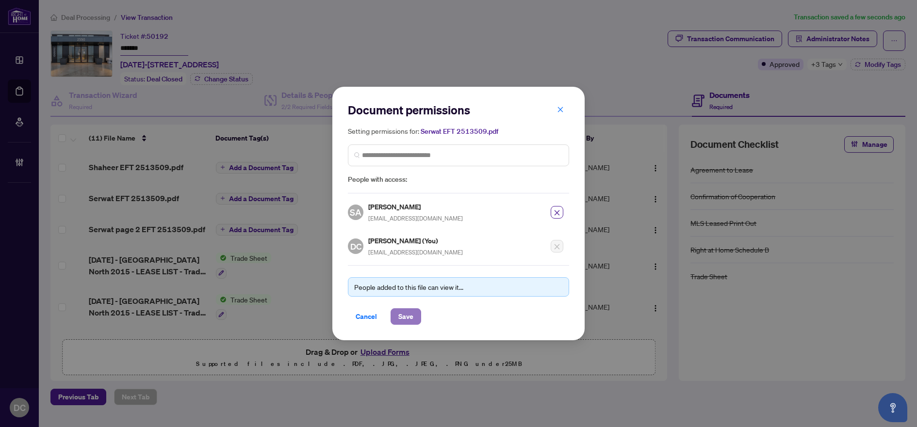
click at [408, 321] on span "Save" at bounding box center [405, 317] width 15 height 16
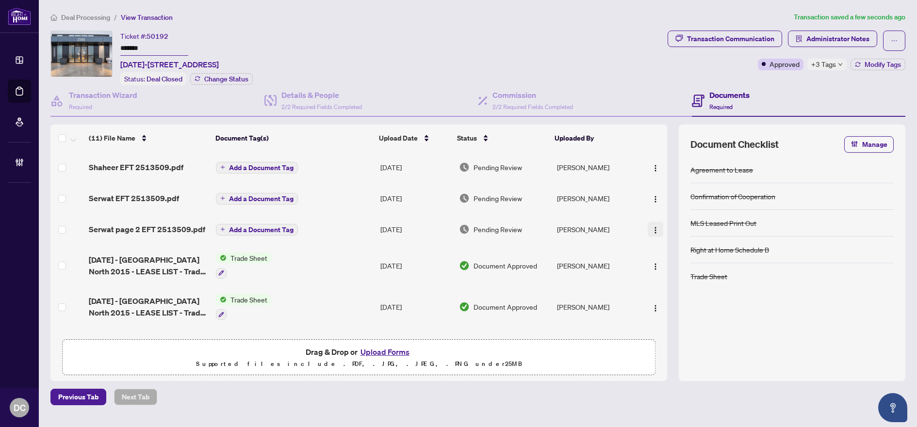
click at [652, 229] on img "button" at bounding box center [655, 230] width 8 height 8
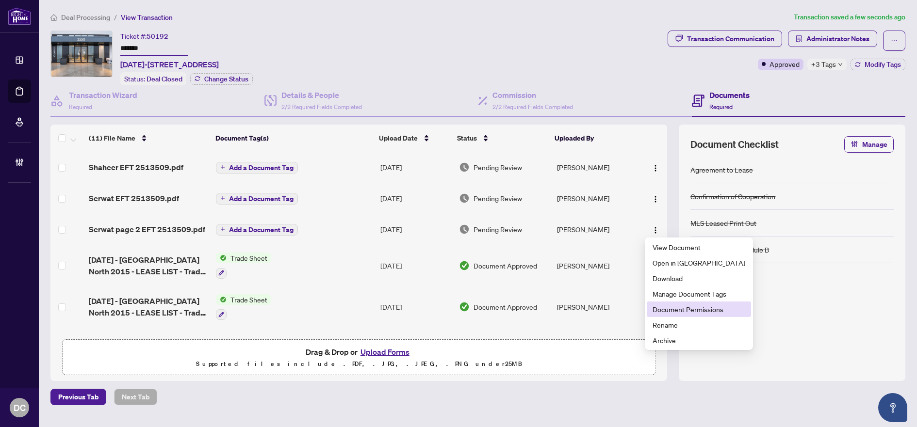
click at [677, 309] on span "Document Permissions" at bounding box center [698, 309] width 93 height 11
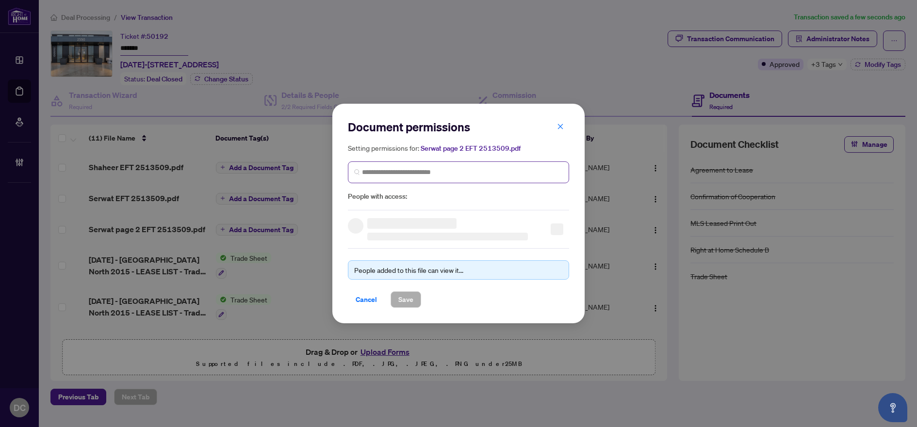
click at [398, 178] on span at bounding box center [458, 173] width 221 height 22
type input "*********"
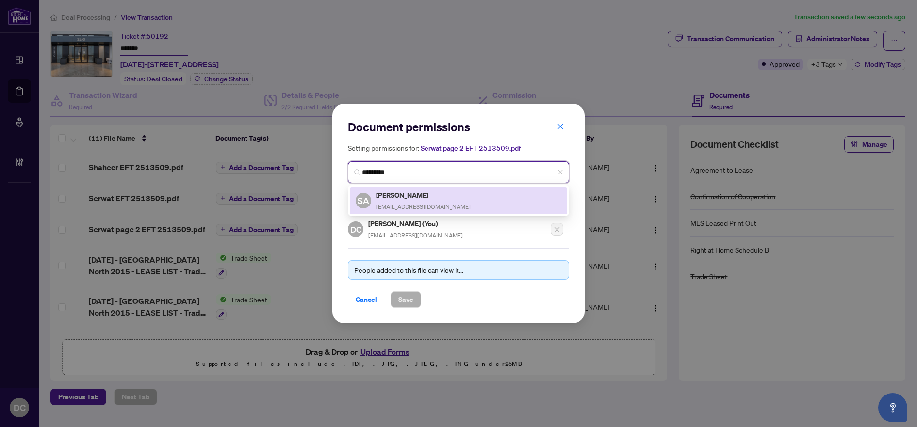
click at [407, 198] on h5 "Serwat Ahmed" at bounding box center [423, 195] width 95 height 11
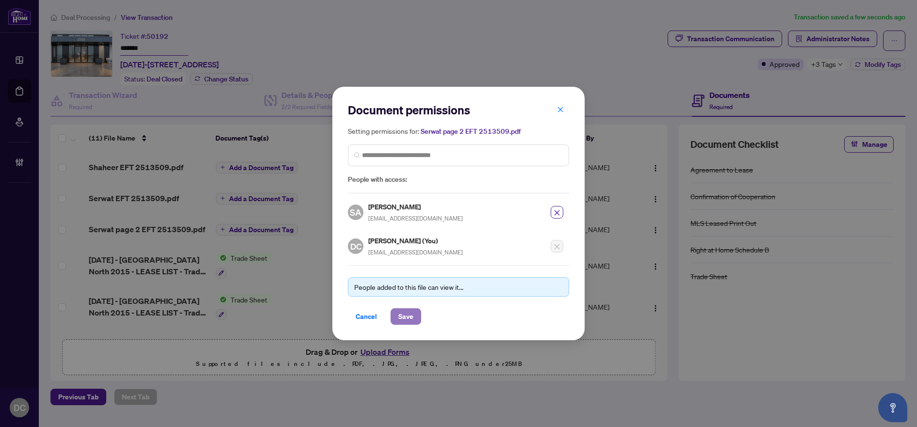
click at [410, 316] on span "Save" at bounding box center [405, 317] width 15 height 16
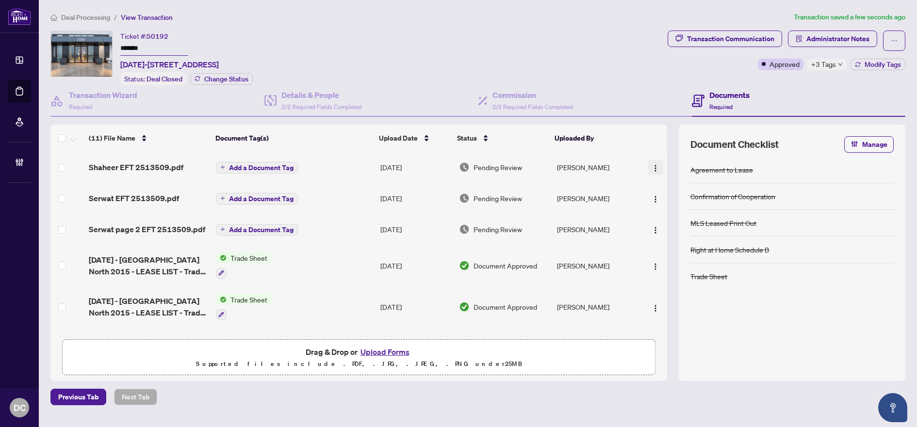
click at [653, 167] on img "button" at bounding box center [655, 168] width 8 height 8
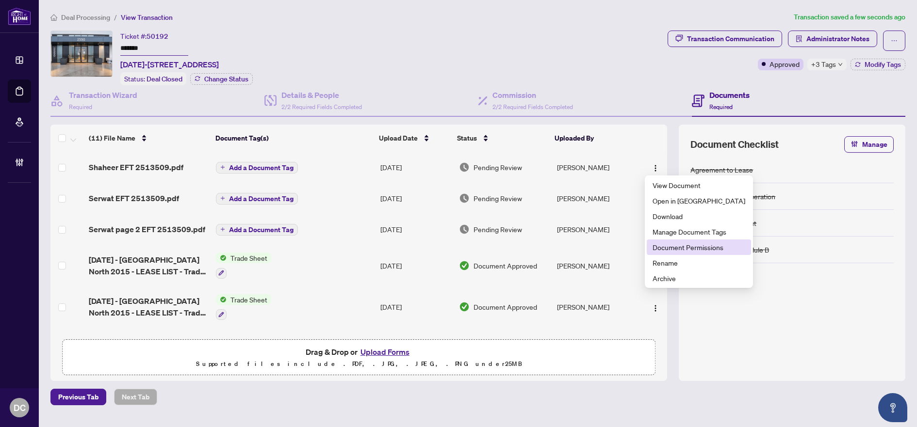
click at [668, 247] on span "Document Permissions" at bounding box center [698, 247] width 93 height 11
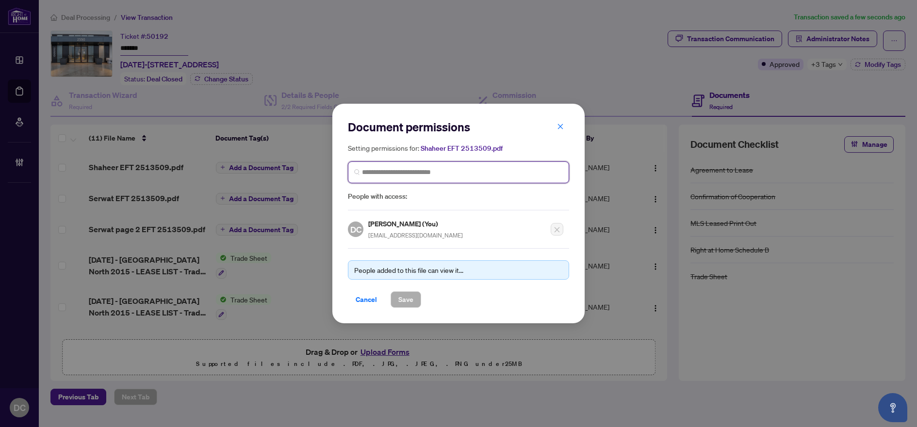
click at [0, 0] on input "search" at bounding box center [0, 0] width 0 height 0
click at [0, 0] on input "*******" at bounding box center [0, 0] width 0 height 0
type input "**********"
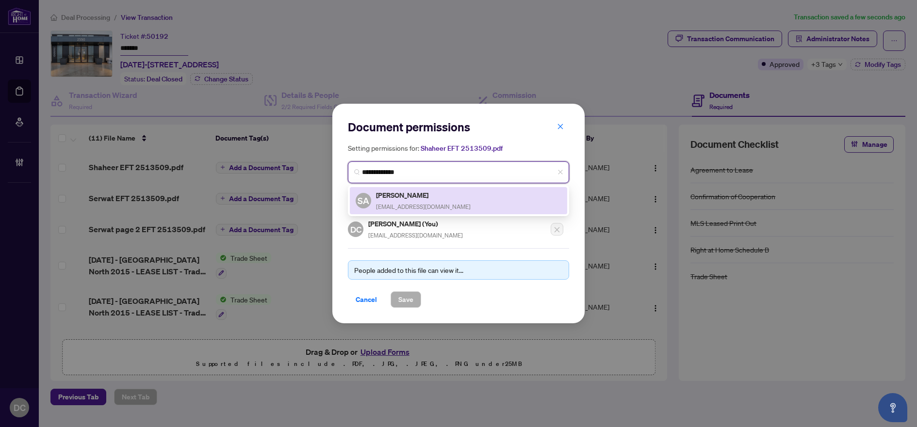
drag, startPoint x: 429, startPoint y: 196, endPoint x: 431, endPoint y: 285, distance: 88.3
click at [429, 197] on h5 "Shaheer Ahmed" at bounding box center [423, 195] width 95 height 11
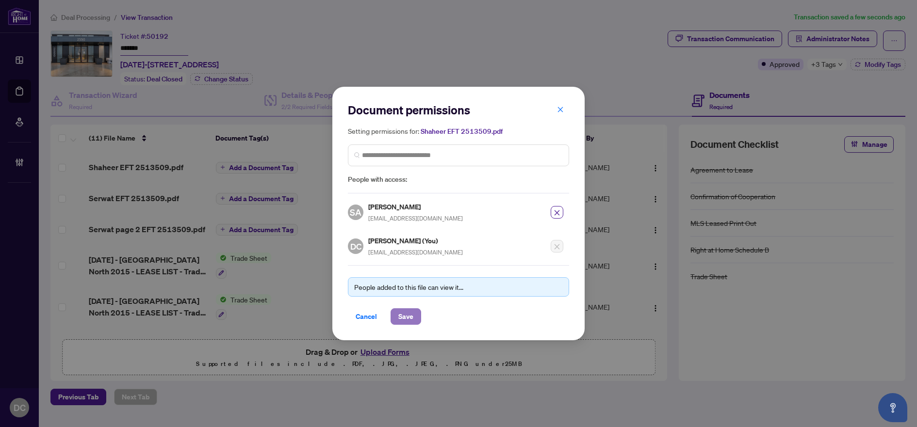
click at [397, 317] on button "Save" at bounding box center [405, 316] width 31 height 16
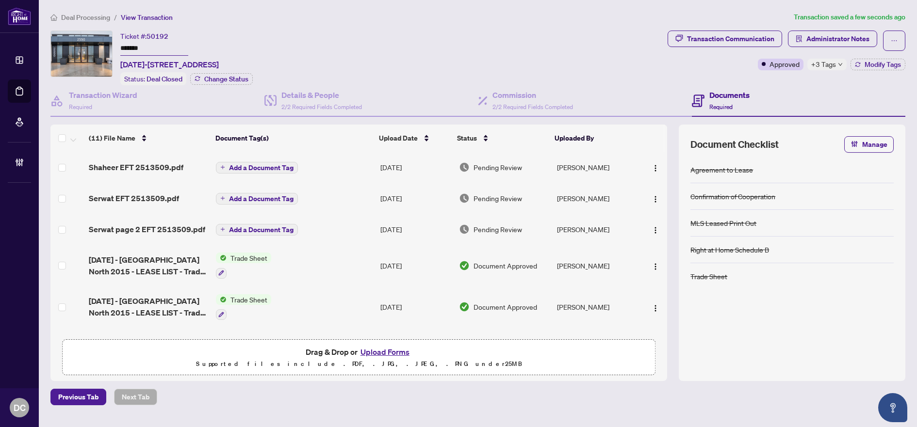
click at [287, 166] on span "Add a Document Tag" at bounding box center [261, 167] width 65 height 7
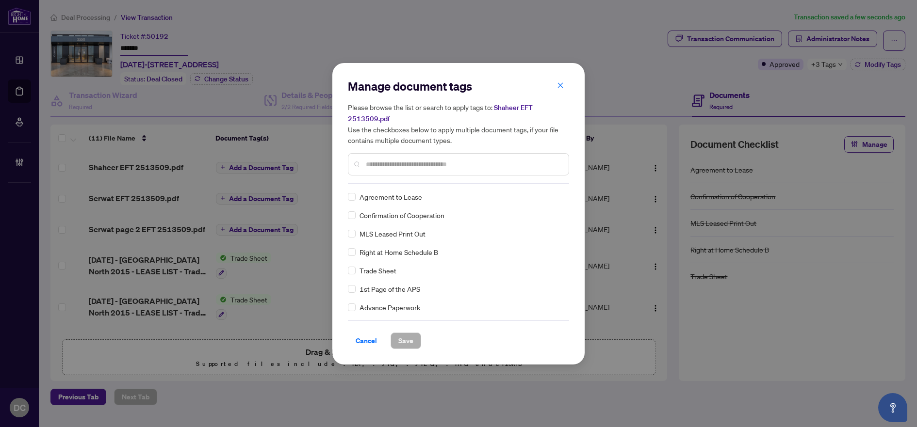
click at [480, 179] on div "Manage document tags Please browse the list or search to apply tags to: Shaheer…" at bounding box center [458, 131] width 221 height 105
click at [480, 166] on input "text" at bounding box center [463, 164] width 195 height 11
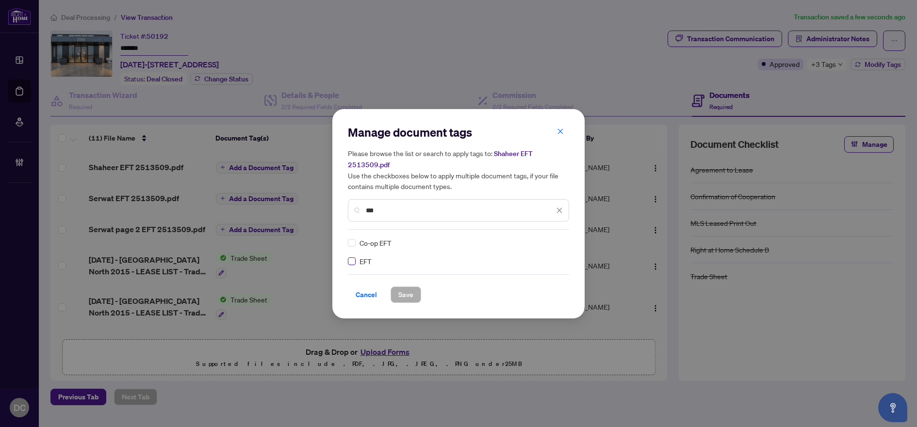
type input "***"
click at [541, 241] on div at bounding box center [550, 243] width 25 height 10
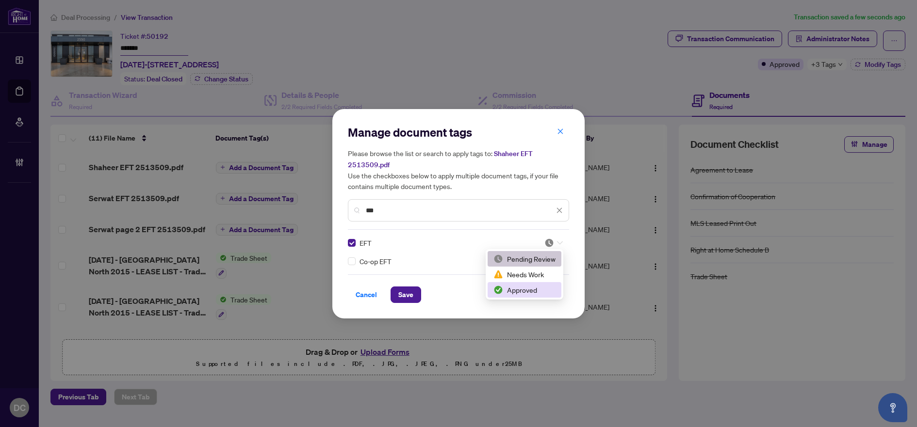
drag, startPoint x: 529, startPoint y: 289, endPoint x: 508, endPoint y: 289, distance: 20.9
click at [529, 289] on div "Approved" at bounding box center [524, 290] width 62 height 11
click at [417, 293] on button "Save" at bounding box center [405, 295] width 31 height 16
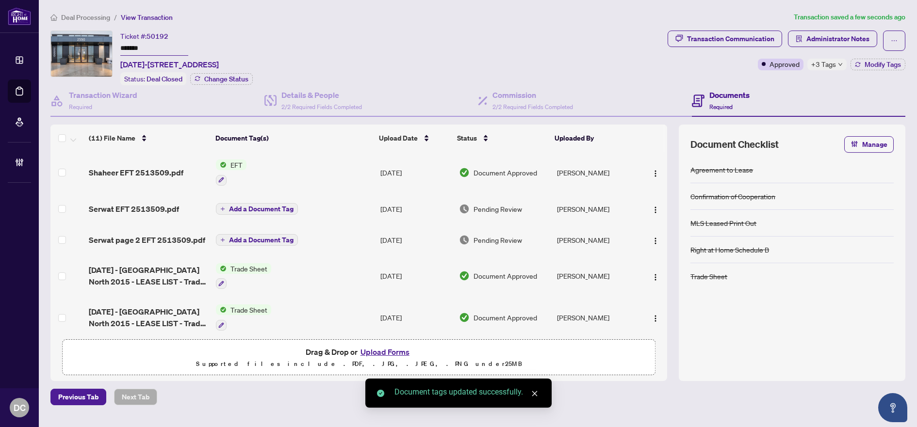
click at [285, 210] on span "Add a Document Tag" at bounding box center [261, 209] width 65 height 7
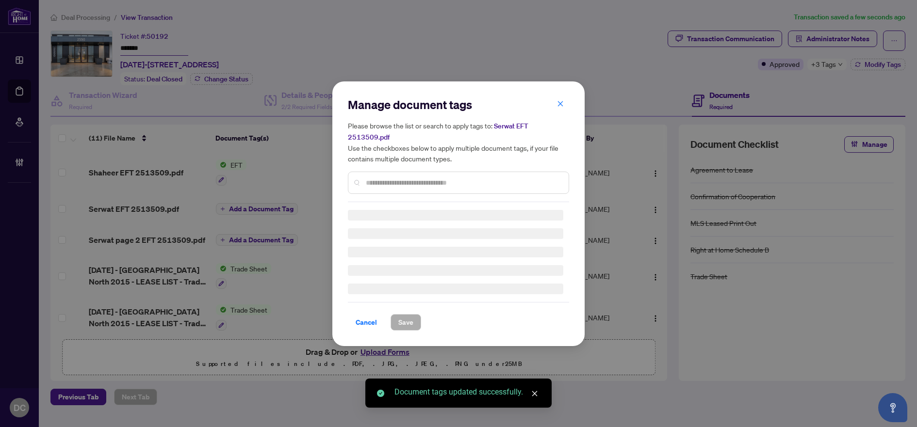
click at [446, 169] on div "Please browse the list or search to apply tags to: Serwat EFT 2513509.pdf Use t…" at bounding box center [458, 157] width 221 height 74
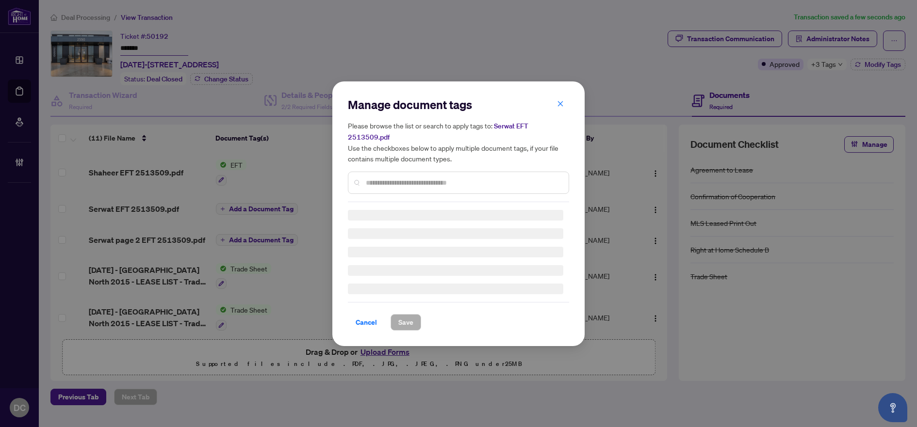
click at [447, 177] on div "Manage document tags Please browse the list or search to apply tags to: Serwat …" at bounding box center [458, 149] width 221 height 105
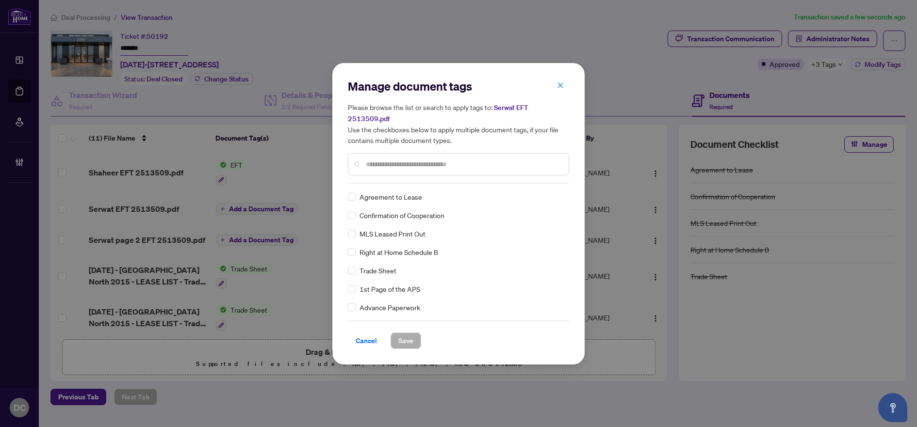
click at [475, 154] on div at bounding box center [458, 164] width 221 height 22
click at [479, 162] on input "text" at bounding box center [463, 164] width 195 height 11
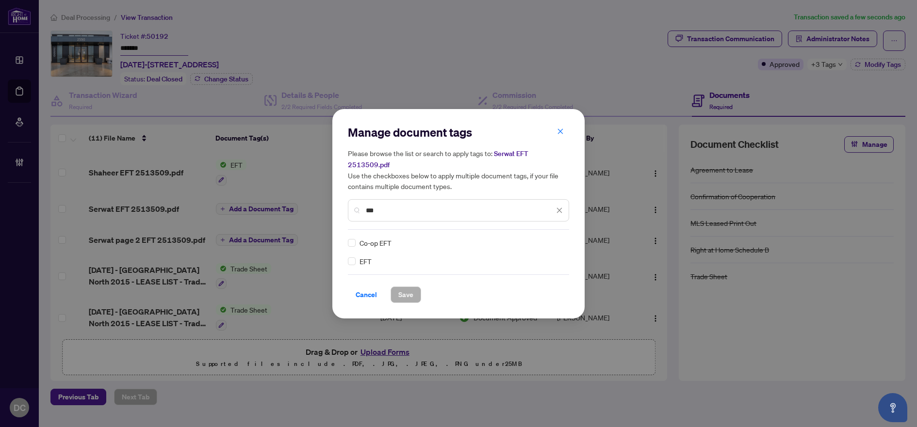
type input "***"
click at [559, 242] on icon at bounding box center [560, 243] width 6 height 4
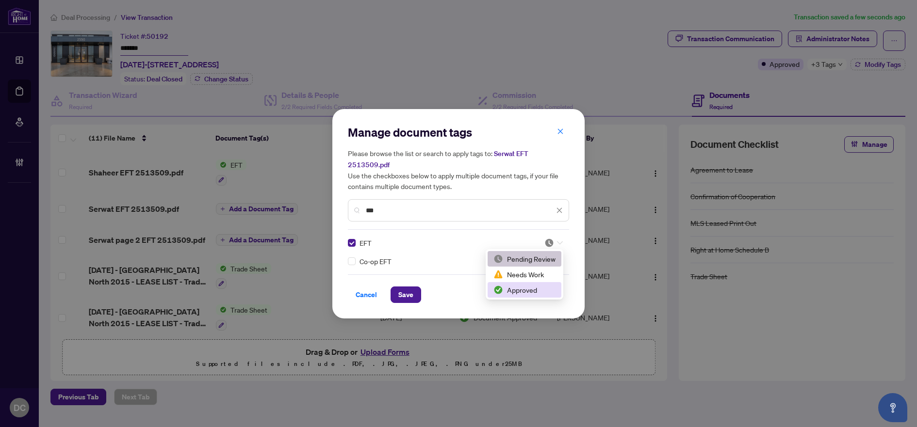
click at [528, 287] on div "Approved" at bounding box center [524, 290] width 62 height 11
click at [413, 291] on span "Save" at bounding box center [405, 295] width 15 height 16
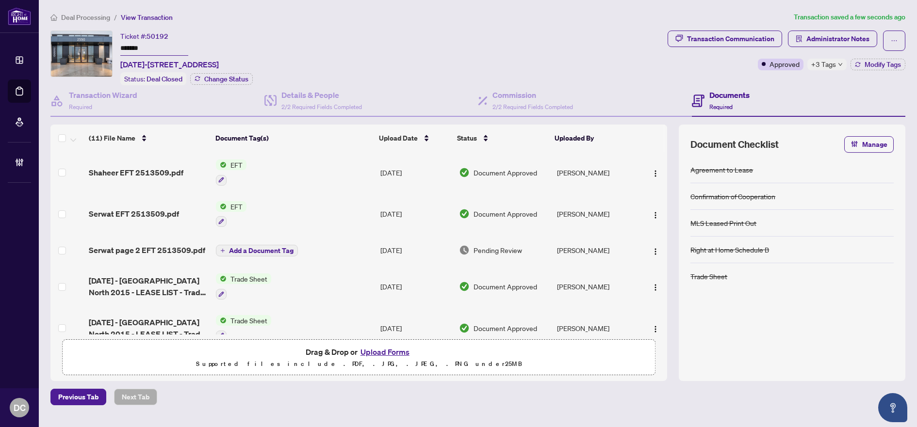
click at [298, 244] on td "Add a Document Tag" at bounding box center [294, 250] width 164 height 31
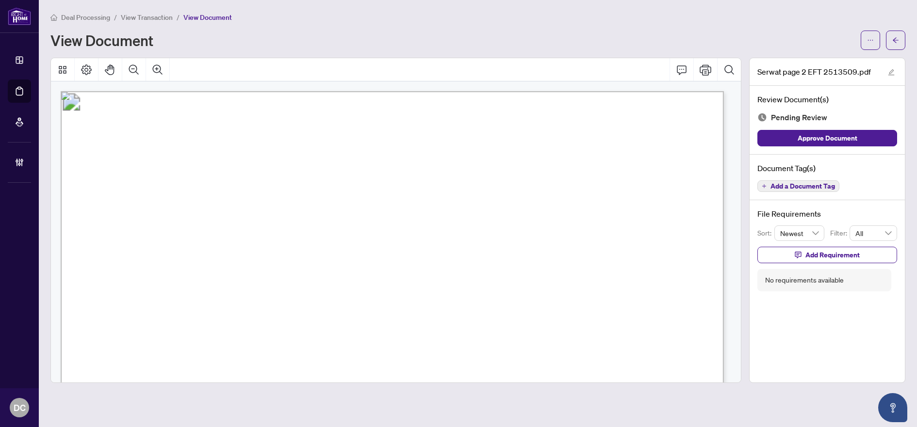
click at [825, 184] on span "Add a Document Tag" at bounding box center [802, 186] width 65 height 7
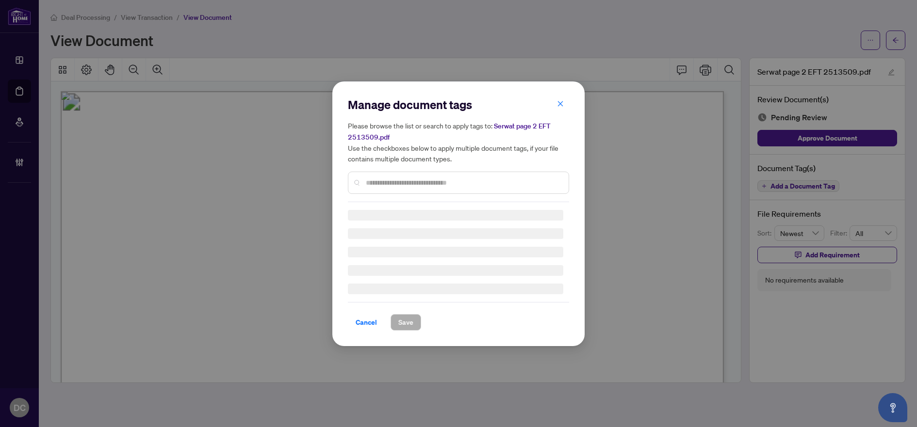
click at [522, 178] on input "text" at bounding box center [463, 183] width 195 height 11
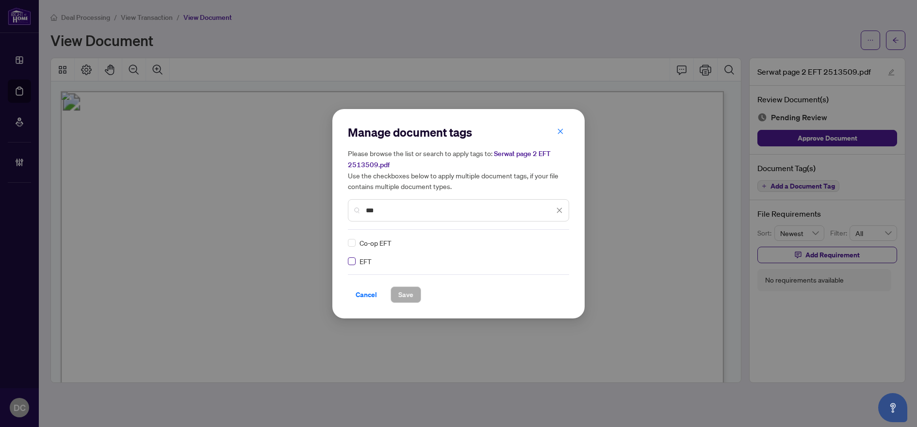
type input "***"
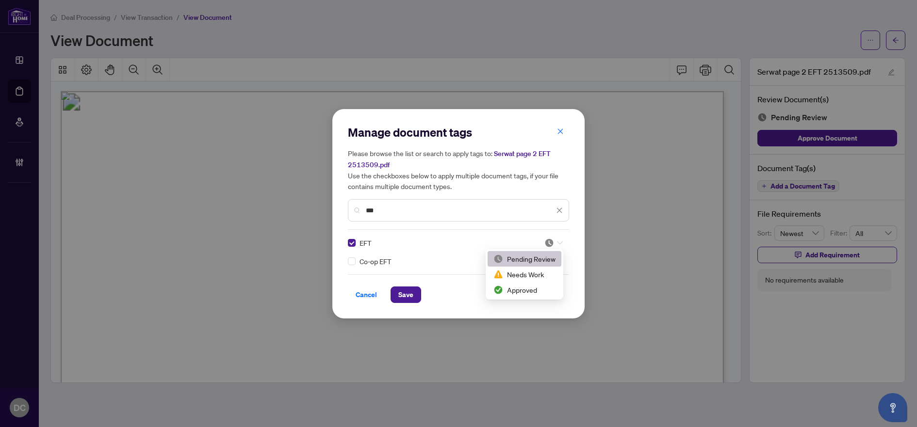
drag, startPoint x: 555, startPoint y: 242, endPoint x: 532, endPoint y: 270, distance: 36.2
click at [555, 242] on div at bounding box center [553, 243] width 18 height 10
click at [517, 293] on div "Approved" at bounding box center [524, 290] width 62 height 11
drag, startPoint x: 413, startPoint y: 298, endPoint x: 43, endPoint y: 184, distance: 387.1
click at [413, 297] on span "Save" at bounding box center [405, 295] width 15 height 16
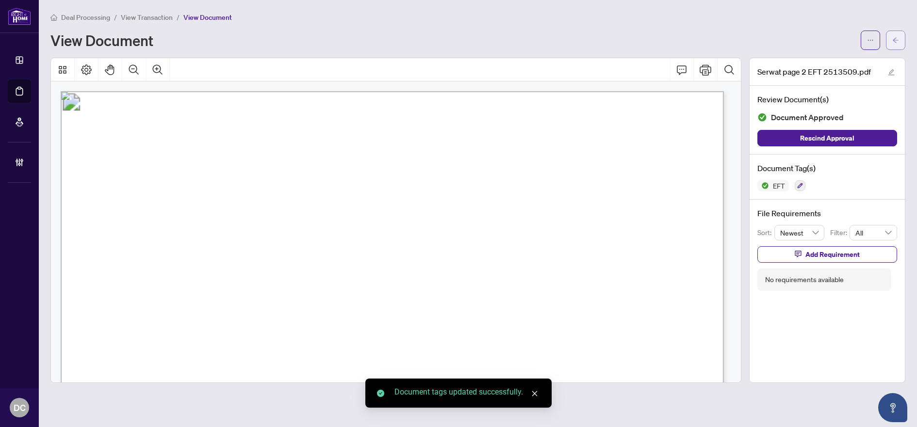
click at [891, 45] on button "button" at bounding box center [895, 40] width 19 height 19
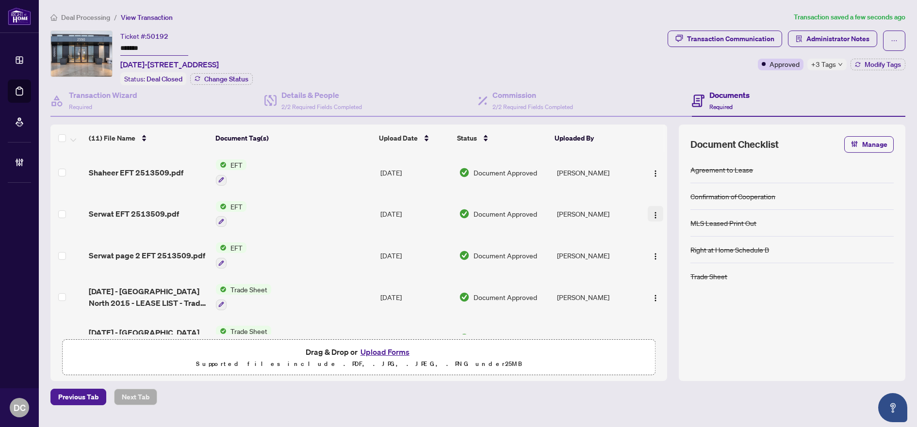
click at [654, 214] on img "button" at bounding box center [655, 215] width 8 height 8
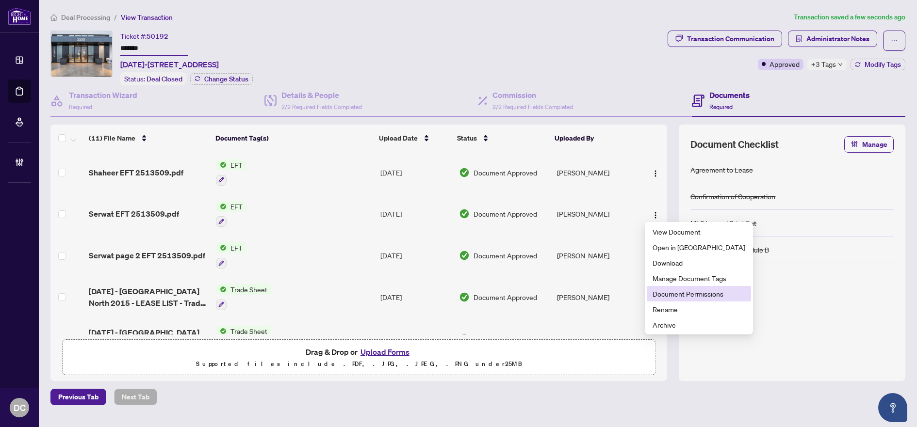
click at [658, 295] on span "Document Permissions" at bounding box center [698, 294] width 93 height 11
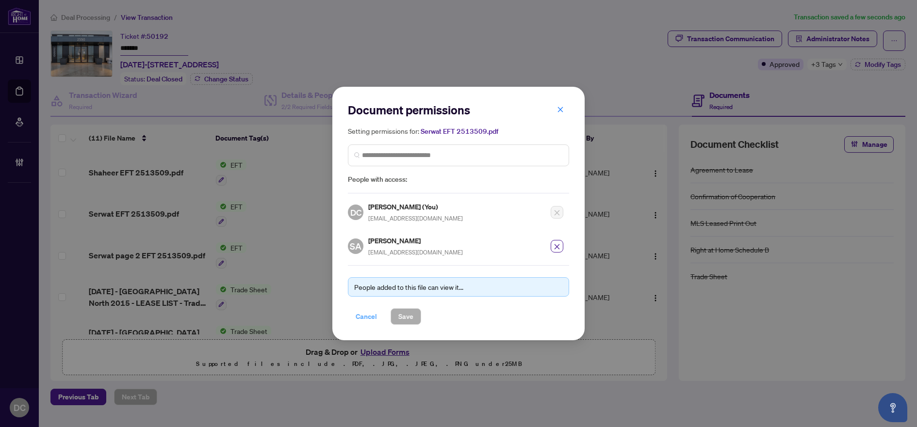
click at [368, 316] on span "Cancel" at bounding box center [365, 317] width 21 height 16
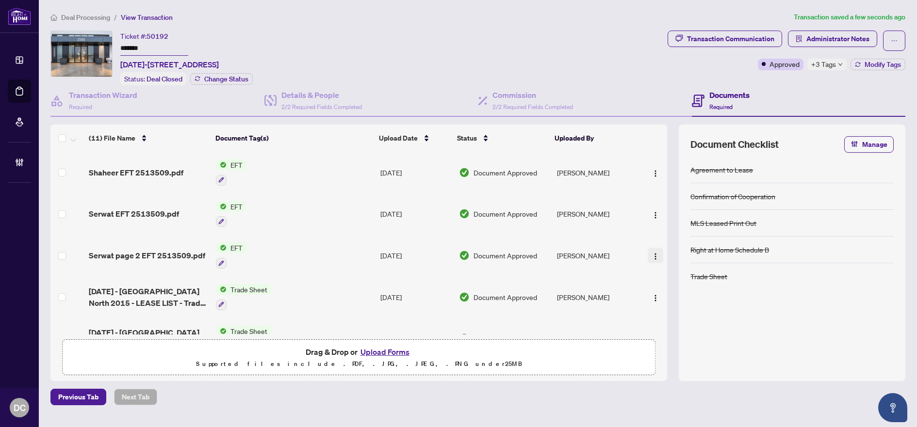
click at [652, 253] on img "button" at bounding box center [655, 257] width 8 height 8
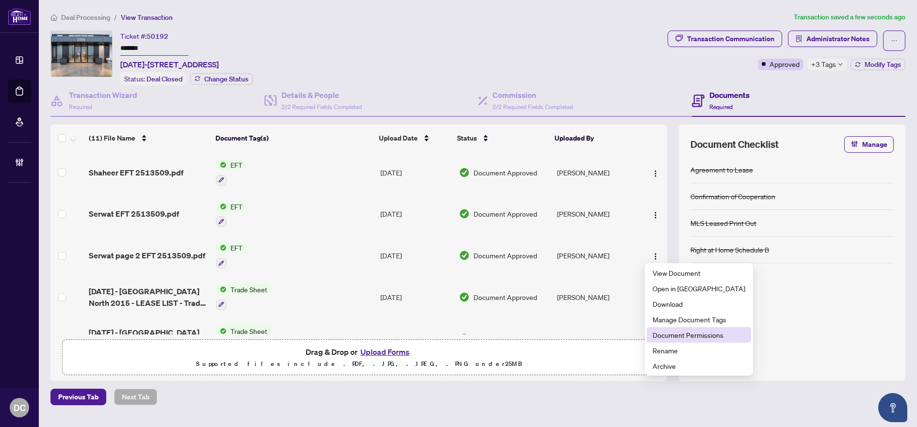
click at [681, 338] on span "Document Permissions" at bounding box center [698, 335] width 93 height 11
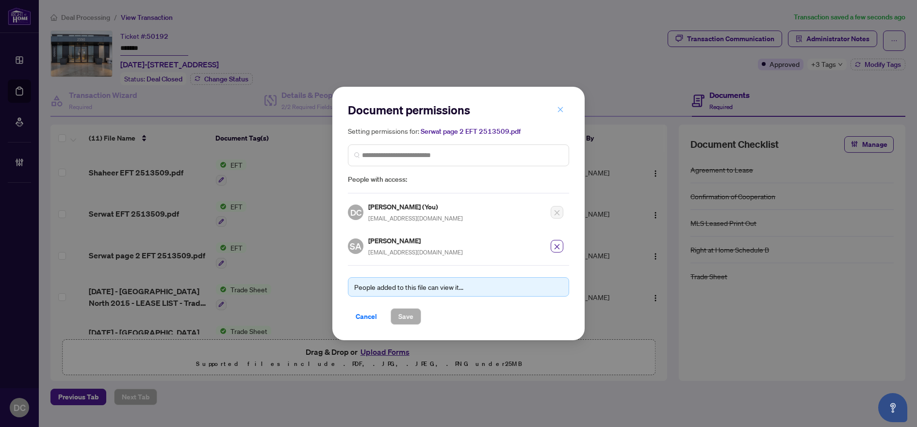
click at [559, 113] on icon "close" at bounding box center [560, 109] width 7 height 7
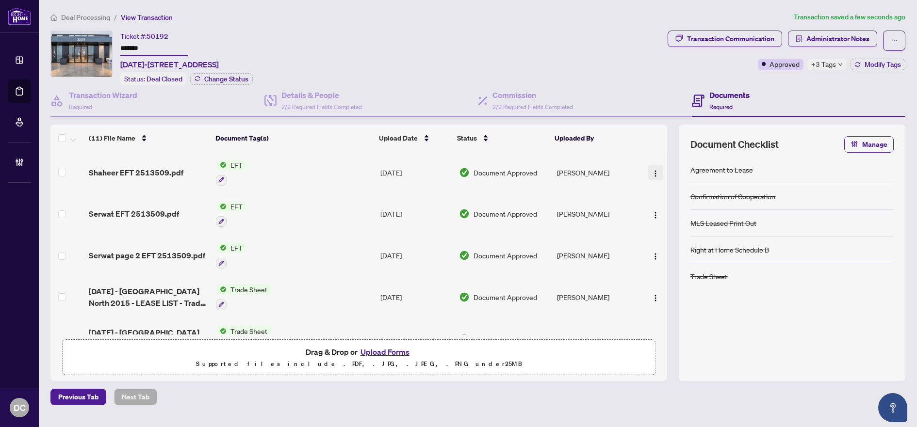
click at [652, 171] on img "button" at bounding box center [655, 174] width 8 height 8
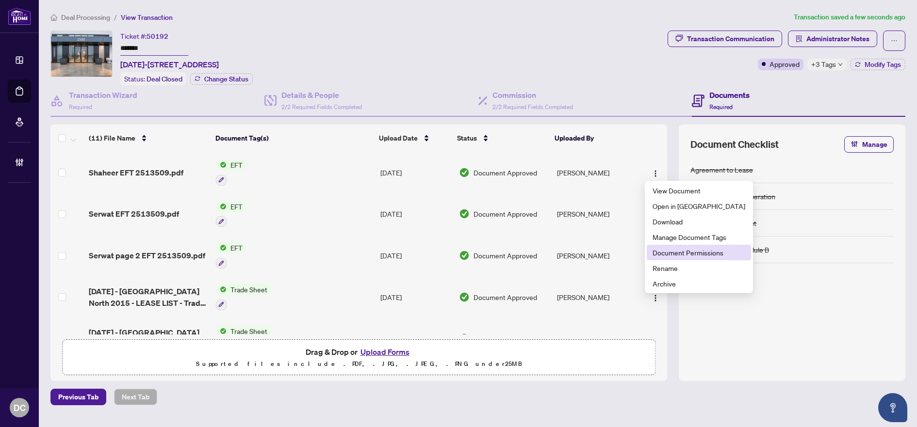
click at [708, 249] on span "Document Permissions" at bounding box center [698, 252] width 93 height 11
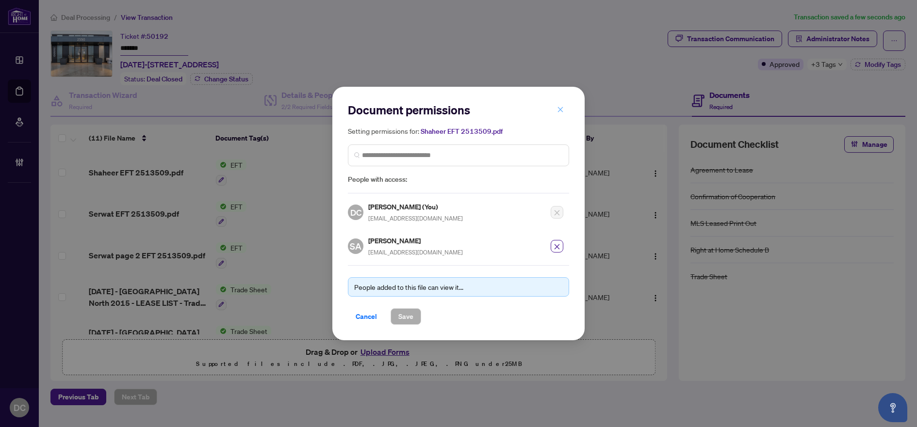
click at [562, 113] on icon "close" at bounding box center [560, 109] width 7 height 7
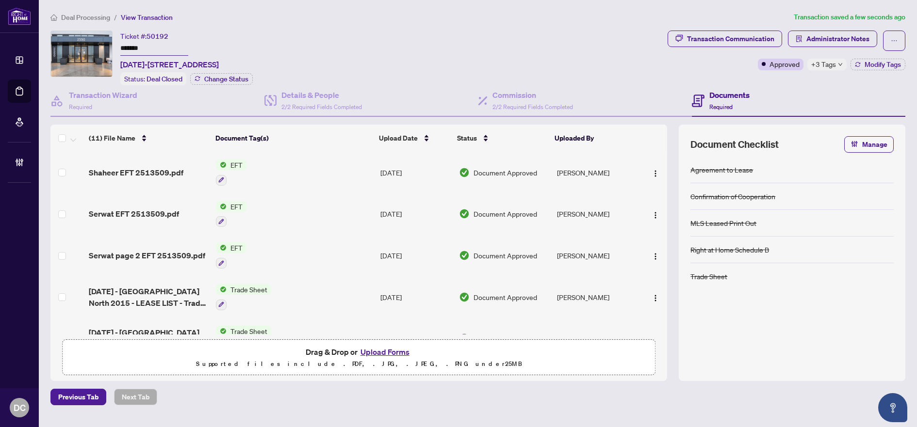
click at [827, 61] on span "+3 Tags" at bounding box center [823, 64] width 25 height 11
click at [768, 83] on div "Transaction Communication Administrator Notes Approved +3 Tags Modify Tags" at bounding box center [786, 58] width 242 height 55
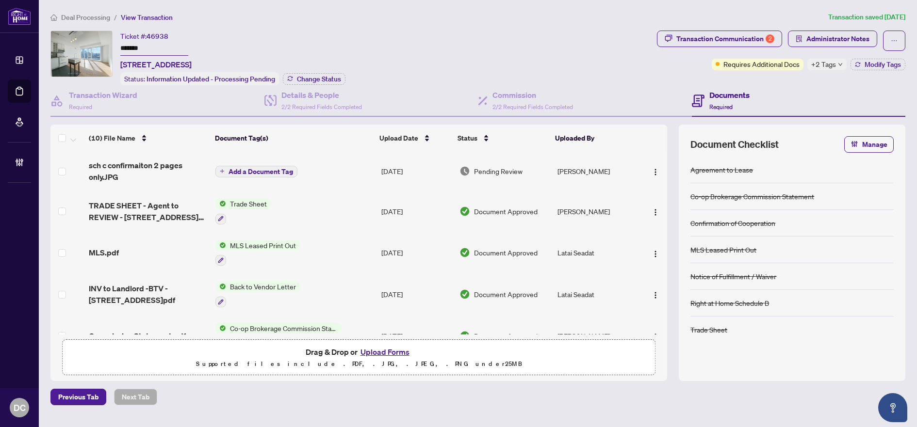
drag, startPoint x: 156, startPoint y: 53, endPoint x: 84, endPoint y: 45, distance: 72.7
click at [84, 45] on div "Ticket #: 46938 ******* [STREET_ADDRESS] Status: Information Updated - Processi…" at bounding box center [351, 58] width 602 height 55
click at [824, 66] on span "+2 Tags" at bounding box center [823, 64] width 25 height 11
click at [785, 78] on div "Transaction Communication 2 Administrator Notes Requires Additional Docs +2 Tag…" at bounding box center [781, 58] width 252 height 55
click at [871, 65] on span "Modify Tags" at bounding box center [882, 64] width 36 height 7
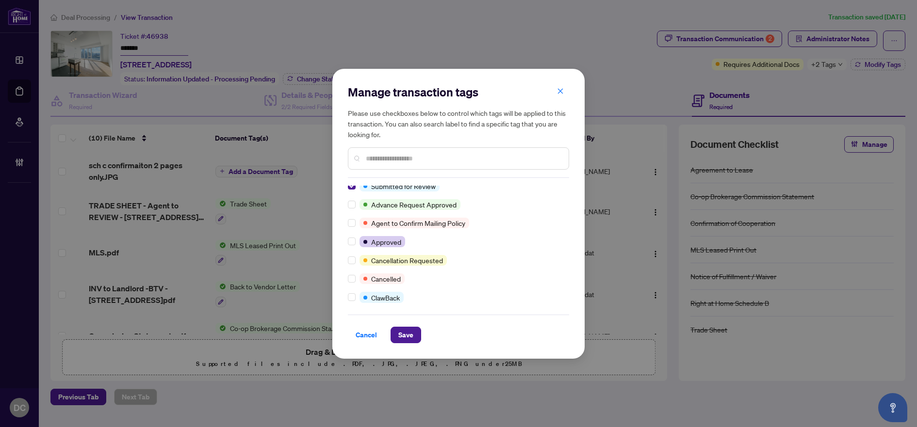
scroll to position [97, 0]
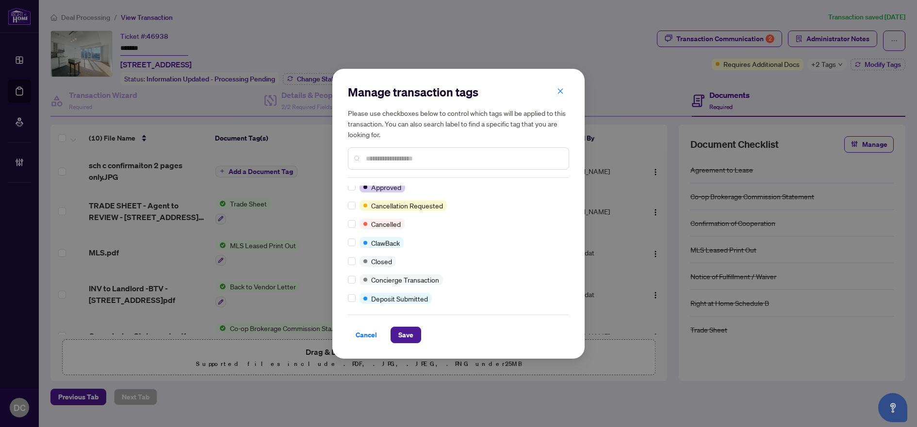
click at [356, 258] on div at bounding box center [354, 261] width 12 height 11
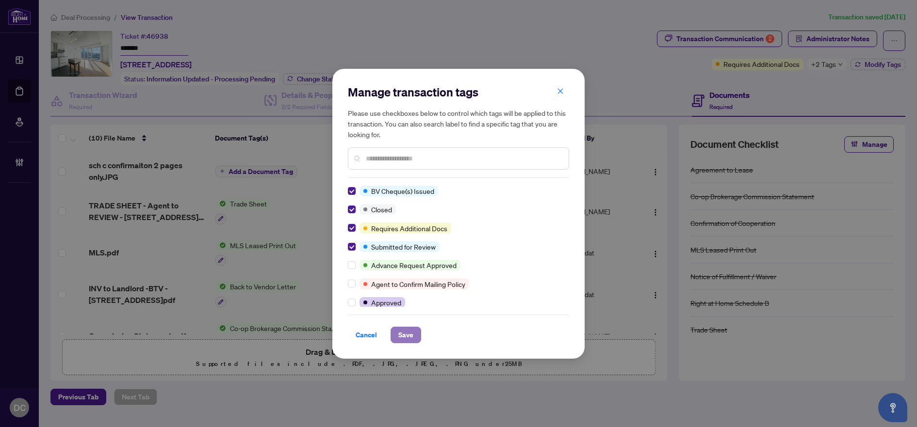
click at [411, 332] on span "Save" at bounding box center [405, 335] width 15 height 16
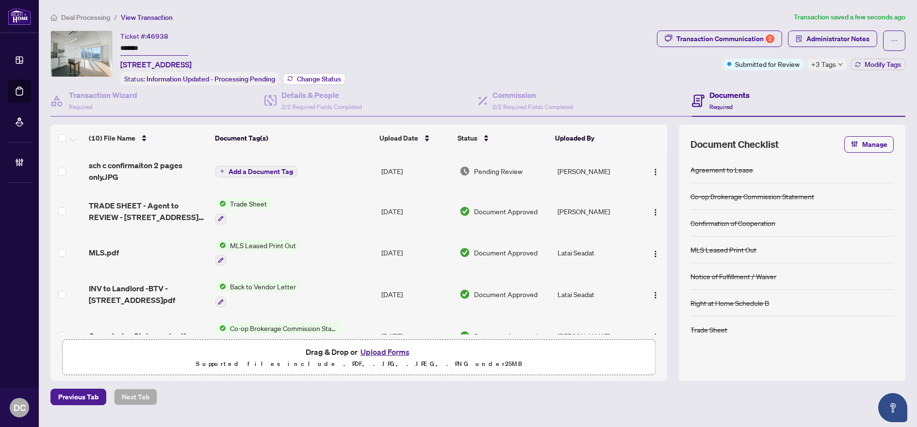
click at [313, 81] on span "Change Status" at bounding box center [319, 79] width 44 height 7
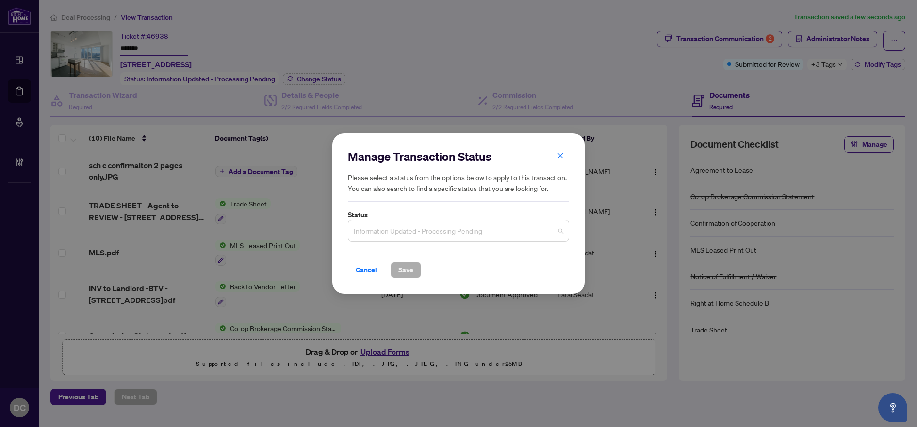
click at [479, 233] on span "Information Updated - Processing Pending" at bounding box center [459, 231] width 210 height 18
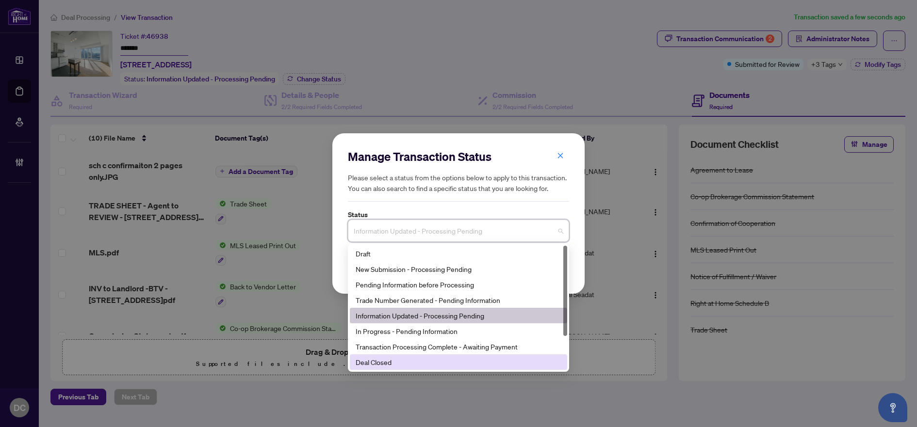
click at [376, 362] on div "Deal Closed" at bounding box center [458, 362] width 206 height 11
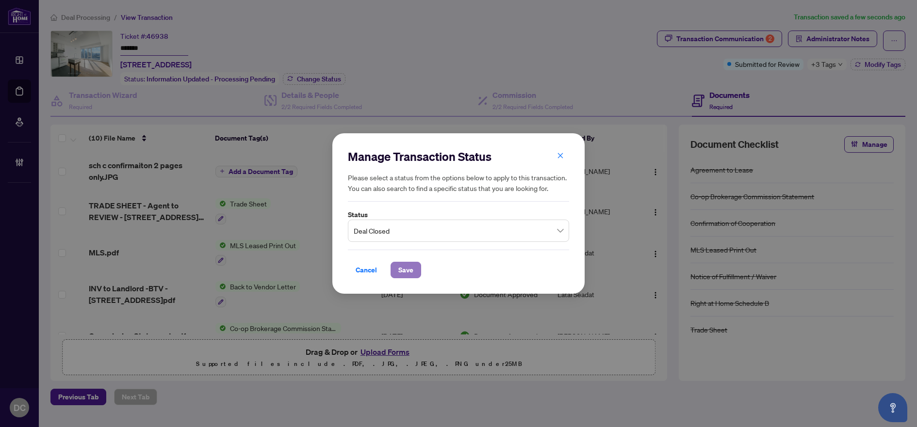
click at [406, 269] on span "Save" at bounding box center [405, 270] width 15 height 16
click at [726, 41] on div "Manage Transaction Status Please select a status from the options below to appl…" at bounding box center [458, 213] width 917 height 427
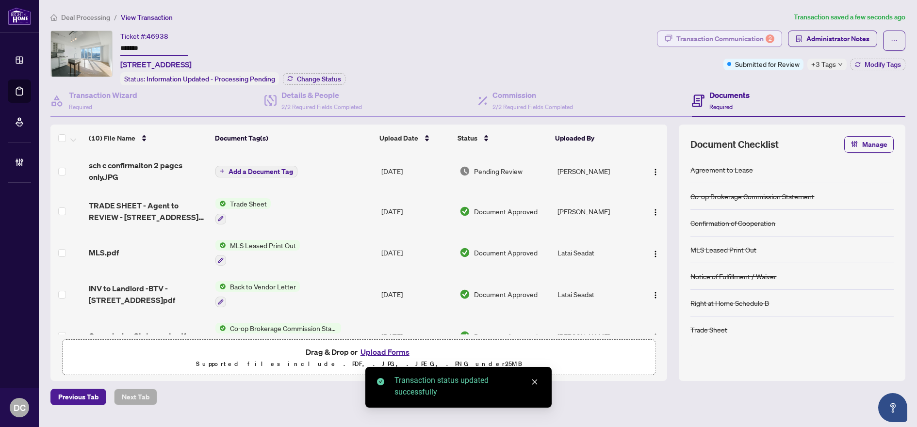
click at [727, 39] on div "Transaction Communication 2" at bounding box center [725, 39] width 98 height 16
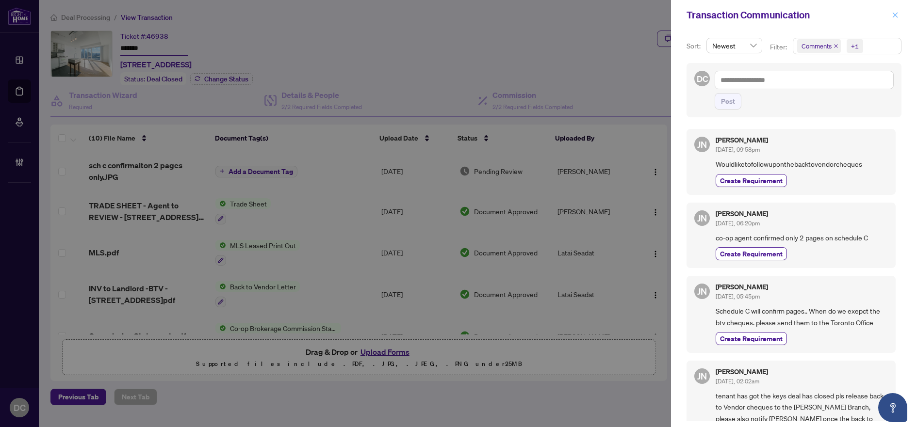
click at [893, 20] on span "button" at bounding box center [894, 15] width 7 height 16
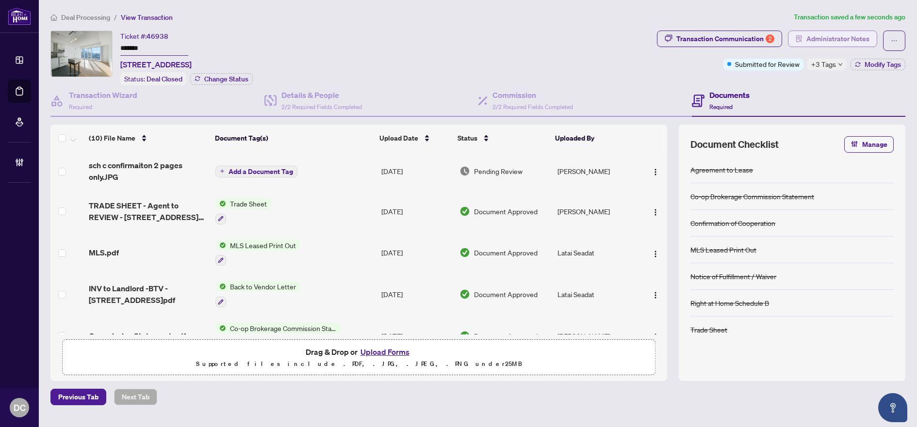
click at [831, 42] on span "Administrator Notes" at bounding box center [837, 39] width 63 height 16
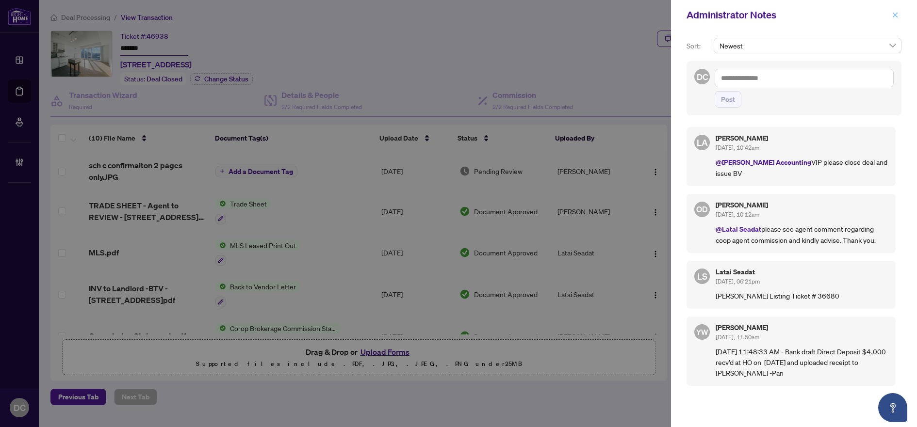
click at [894, 14] on icon "close" at bounding box center [894, 15] width 7 height 7
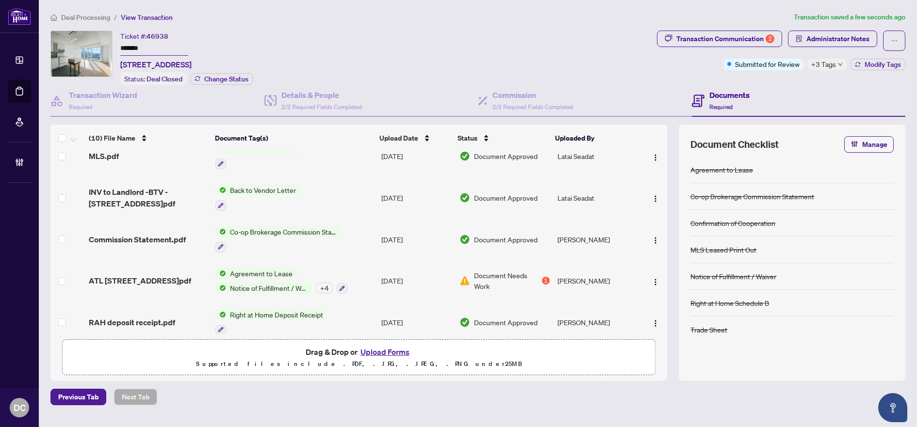
scroll to position [97, 0]
click at [355, 240] on td "Co-op Brokerage Commission Statement" at bounding box center [294, 239] width 166 height 42
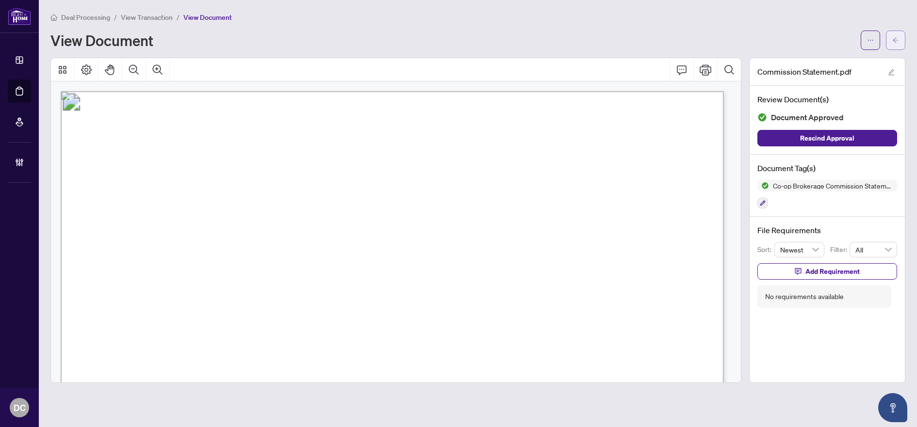
click at [896, 39] on icon "arrow-left" at bounding box center [895, 40] width 7 height 7
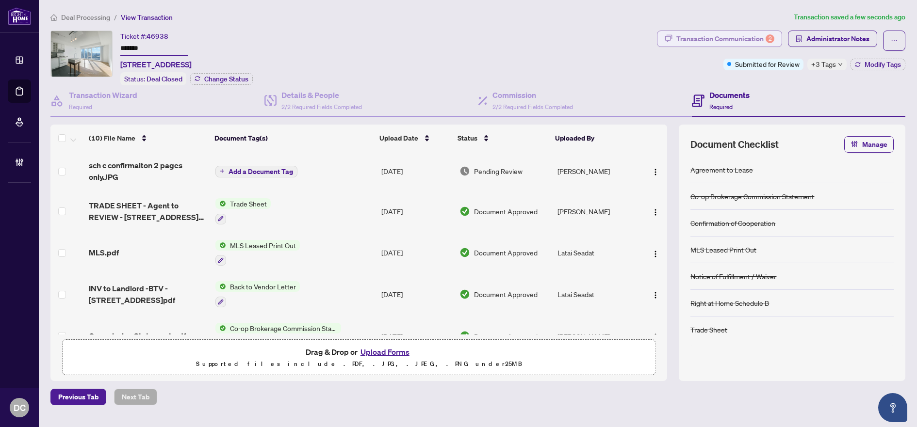
click at [716, 37] on div "Transaction Communication 2" at bounding box center [725, 39] width 98 height 16
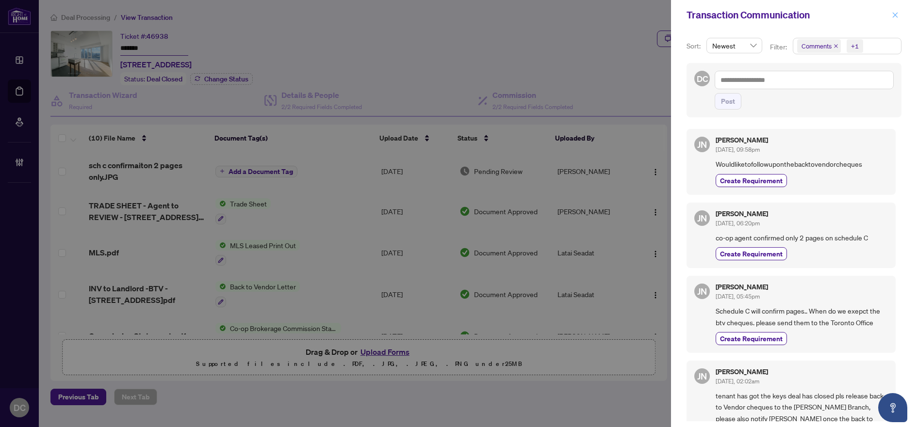
click at [901, 15] on button "button" at bounding box center [894, 15] width 13 height 12
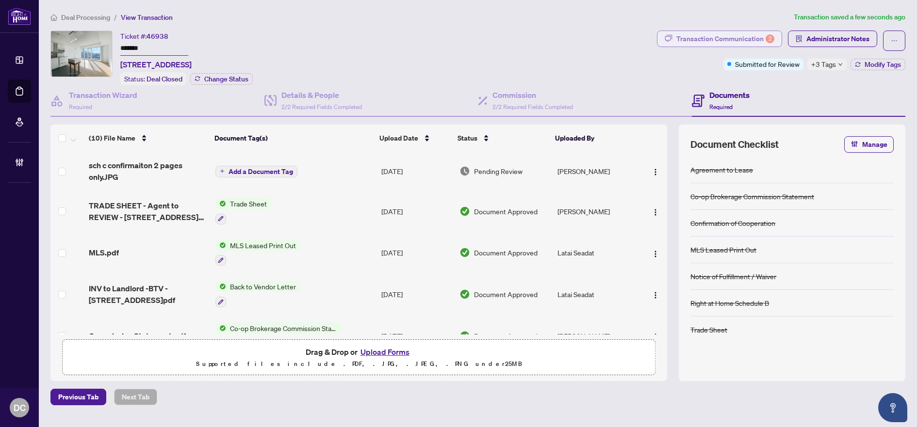
click at [735, 36] on div "Transaction Communication 2" at bounding box center [725, 39] width 98 height 16
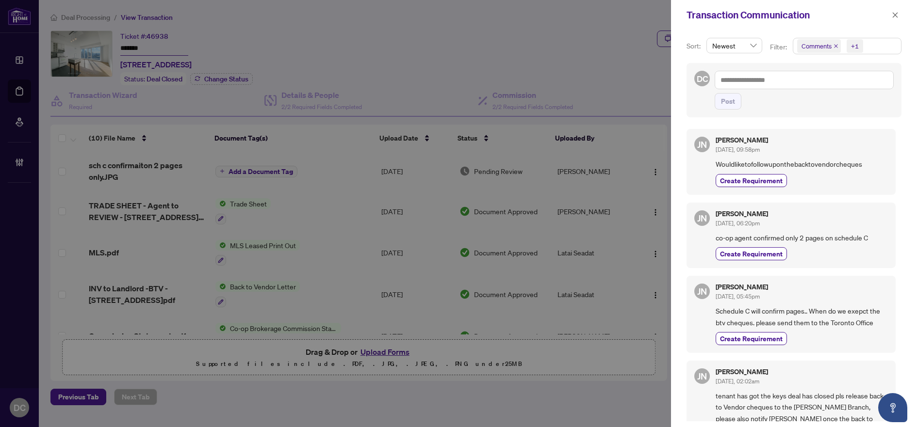
click at [874, 56] on div "Comments +1" at bounding box center [847, 50] width 113 height 25
click at [880, 47] on span "Comments +1" at bounding box center [847, 46] width 108 height 16
click at [815, 88] on span "Comments" at bounding box center [828, 86] width 33 height 9
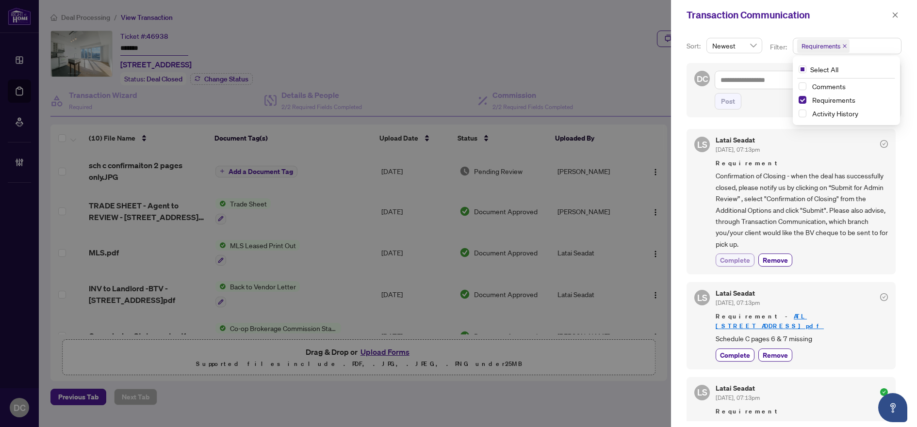
click at [733, 258] on span "Complete" at bounding box center [735, 260] width 30 height 10
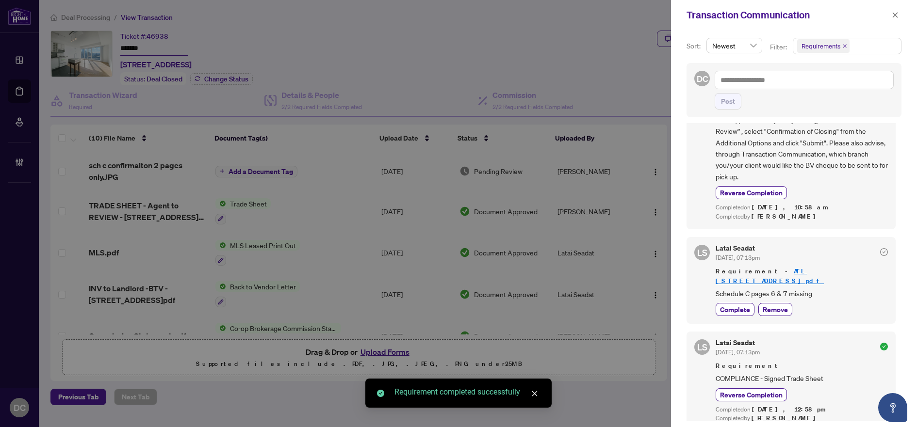
scroll to position [2, 0]
click at [897, 16] on icon "close" at bounding box center [894, 15] width 7 height 7
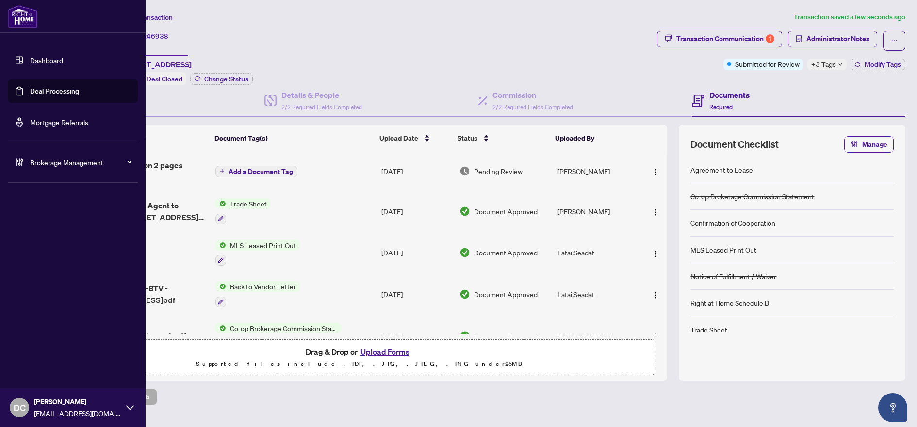
drag, startPoint x: 167, startPoint y: 48, endPoint x: 17, endPoint y: 42, distance: 150.0
click at [17, 42] on div "Dashboard Deal Processing Mortgage Referrals Brokerage Management DC [PERSON_NA…" at bounding box center [458, 213] width 917 height 427
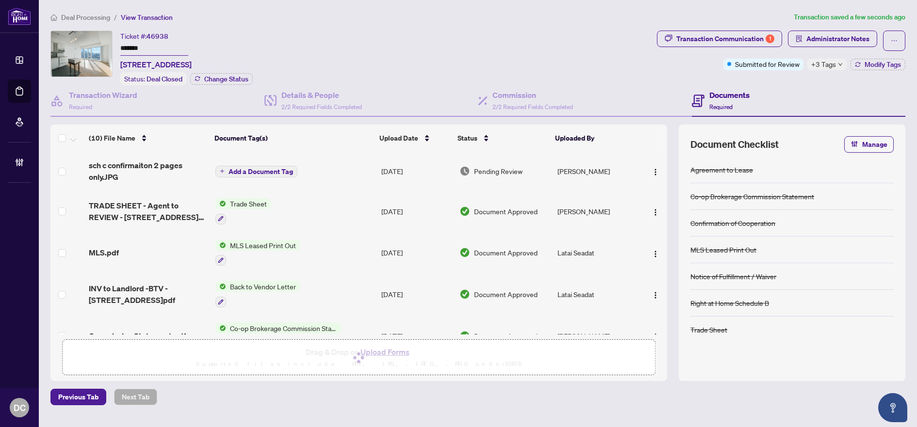
click at [836, 67] on div "+3 Tags" at bounding box center [826, 65] width 39 height 12
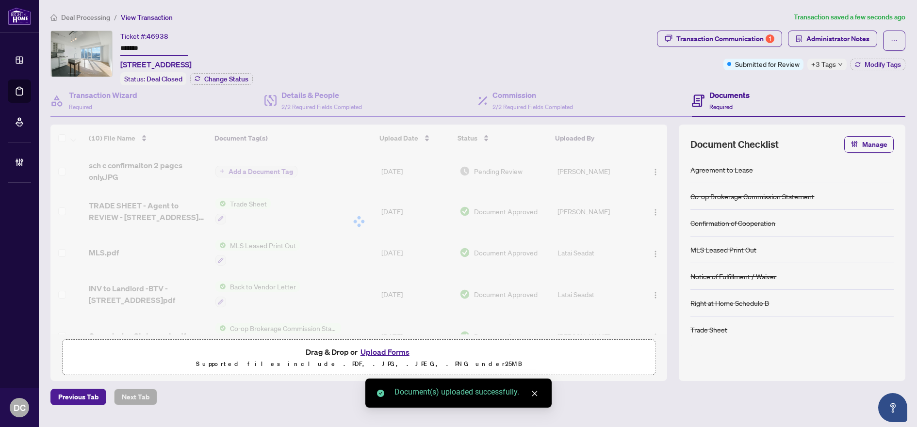
click at [790, 80] on div "Transaction Communication 1 Administrator Notes Submitted for Review +3 Tags Mo…" at bounding box center [781, 58] width 252 height 55
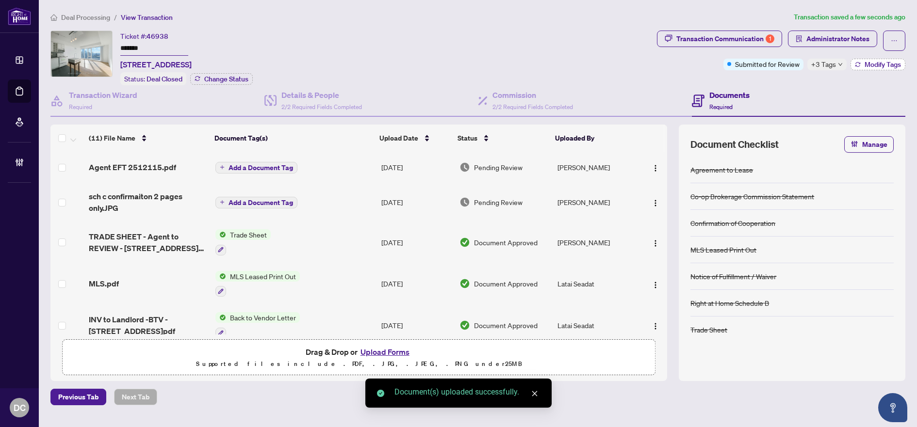
click at [880, 63] on span "Modify Tags" at bounding box center [882, 64] width 36 height 7
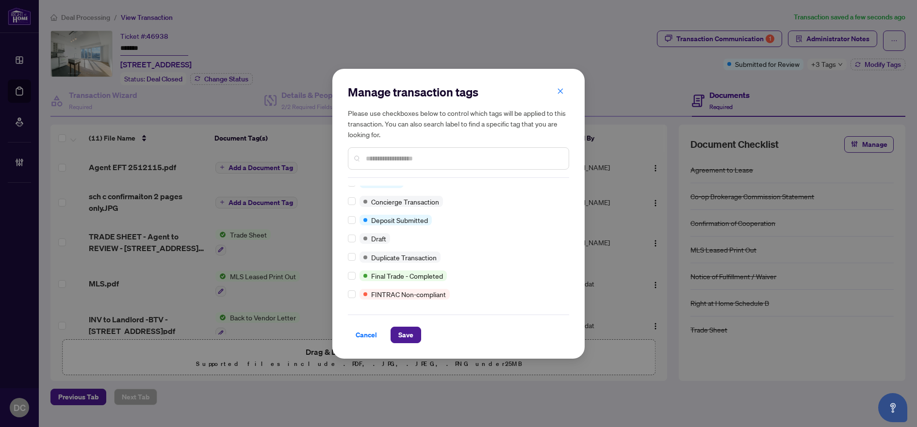
scroll to position [0, 0]
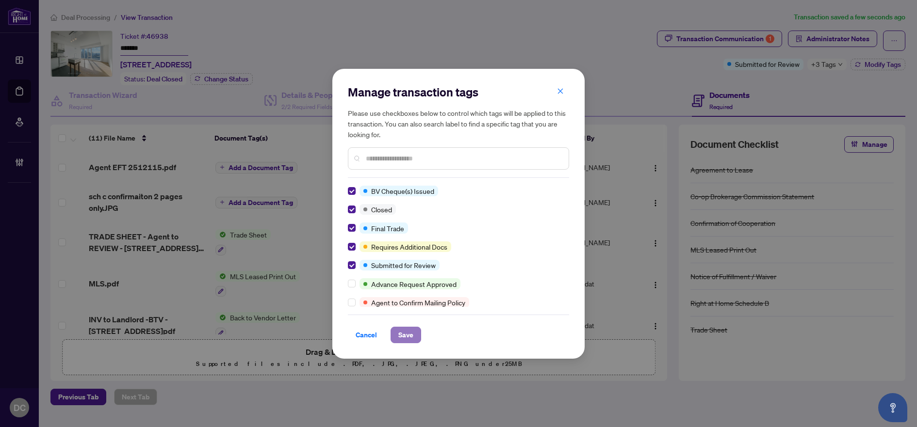
click at [402, 334] on span "Save" at bounding box center [405, 335] width 15 height 16
click at [285, 173] on div "Manage transaction tags Please use checkboxes below to control which tags will …" at bounding box center [458, 213] width 917 height 427
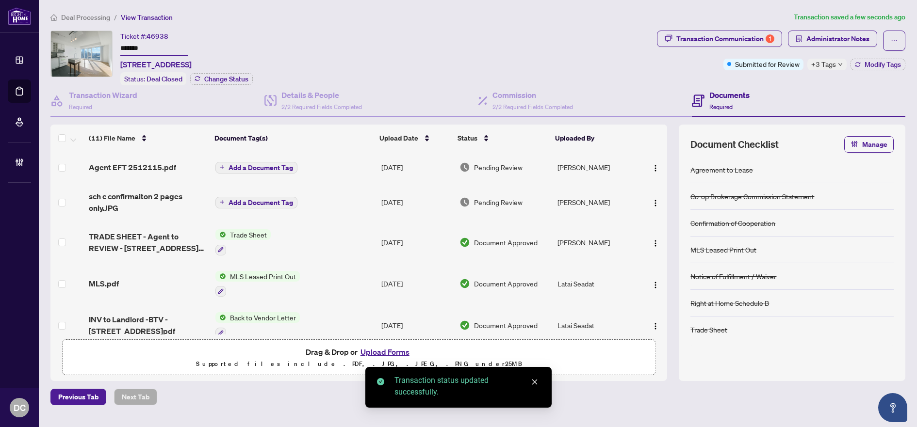
click at [286, 167] on span "Add a Document Tag" at bounding box center [260, 167] width 65 height 7
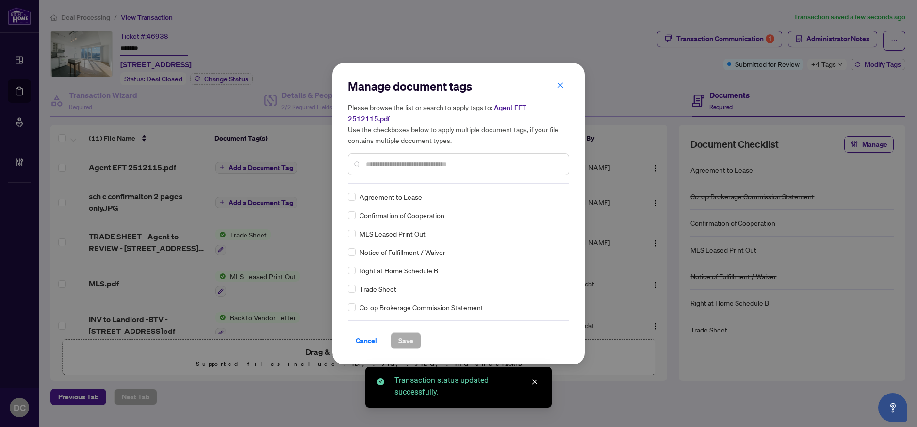
click at [449, 160] on input "text" at bounding box center [463, 164] width 195 height 11
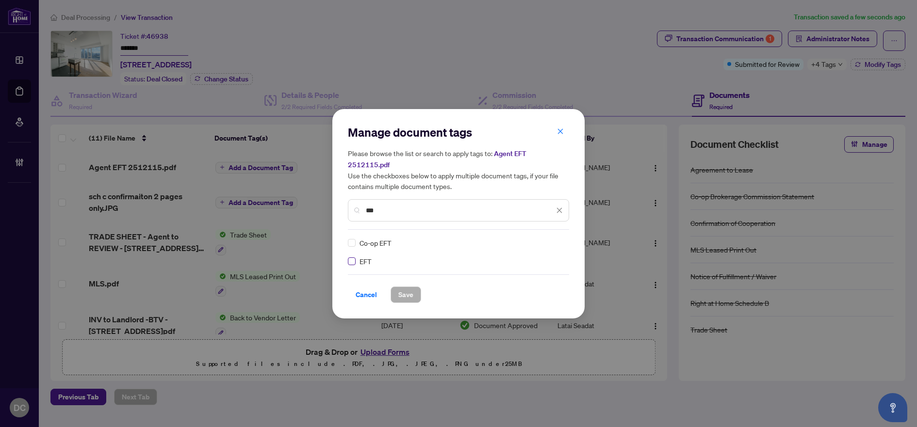
type input "***"
click at [554, 238] on div at bounding box center [553, 243] width 18 height 10
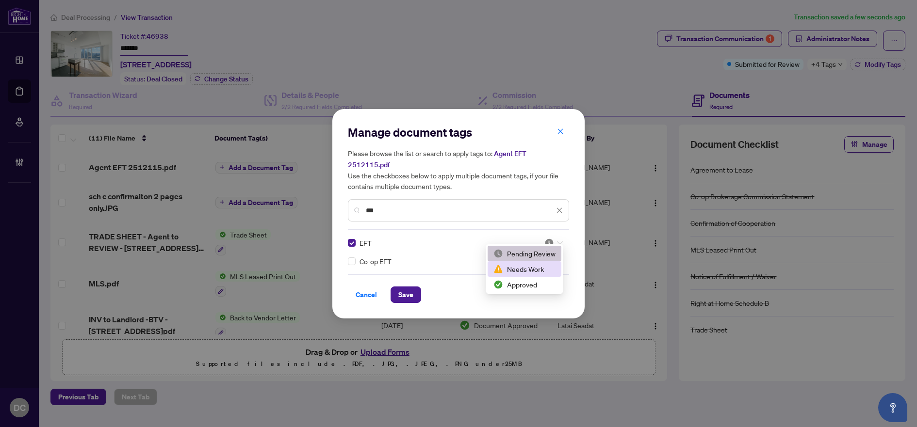
click at [523, 280] on div "Approved" at bounding box center [524, 284] width 62 height 11
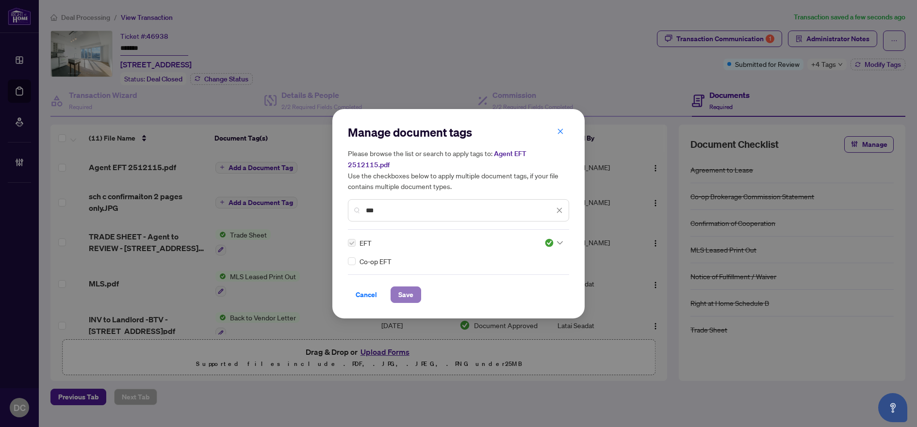
click at [416, 290] on button "Save" at bounding box center [405, 295] width 31 height 16
click at [829, 39] on div "Manage document tags Please browse the list or search to apply tags to: Agent E…" at bounding box center [458, 213] width 917 height 427
click at [832, 40] on div "Manage document tags Please browse the list or search to apply tags to: Agent E…" at bounding box center [458, 213] width 917 height 427
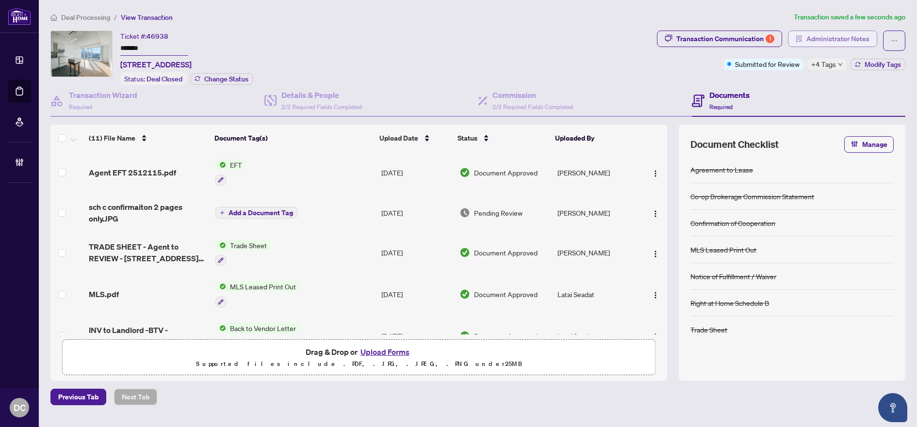
click at [804, 44] on button "Administrator Notes" at bounding box center [832, 39] width 89 height 16
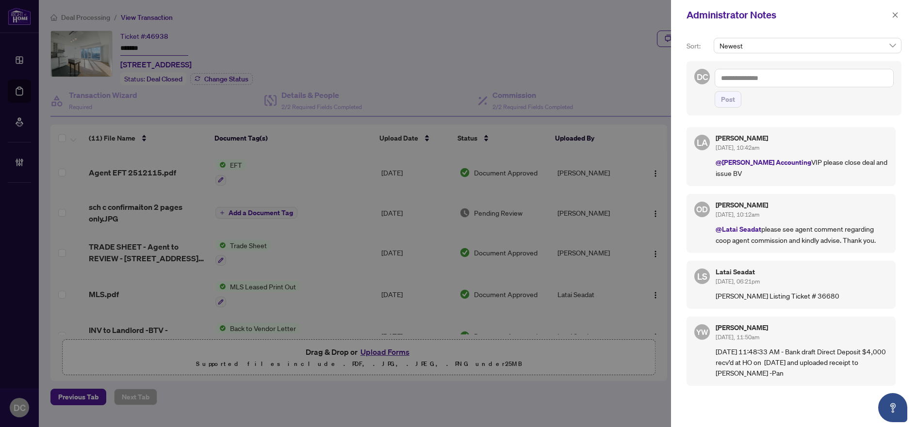
click at [806, 78] on textarea at bounding box center [803, 78] width 179 height 18
paste textarea "**********"
type textarea "**********"
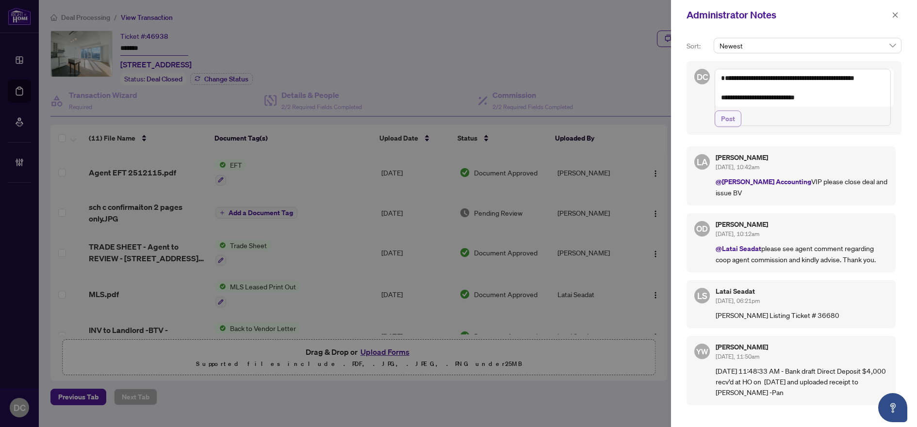
click at [726, 127] on span "Post" at bounding box center [728, 119] width 14 height 16
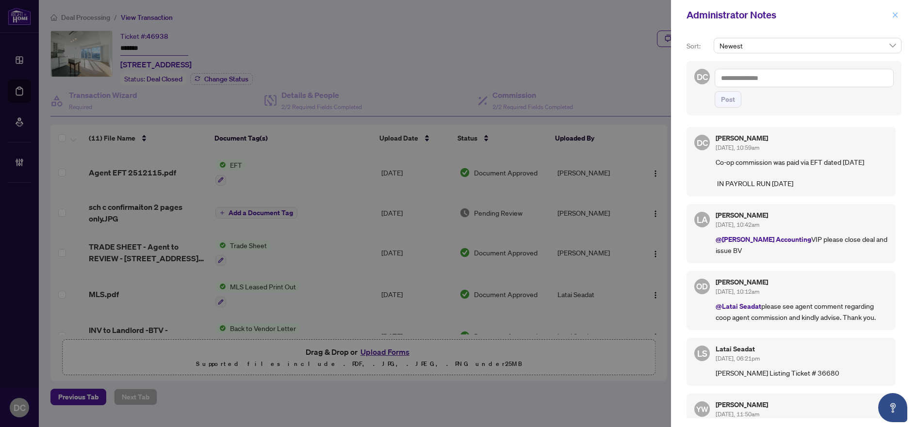
click at [898, 17] on button "button" at bounding box center [894, 15] width 13 height 12
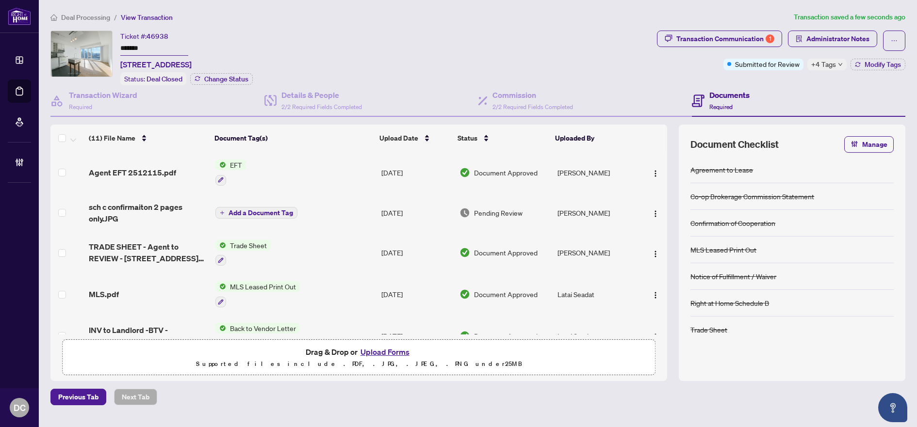
click at [84, 17] on span "Deal Processing" at bounding box center [85, 17] width 49 height 9
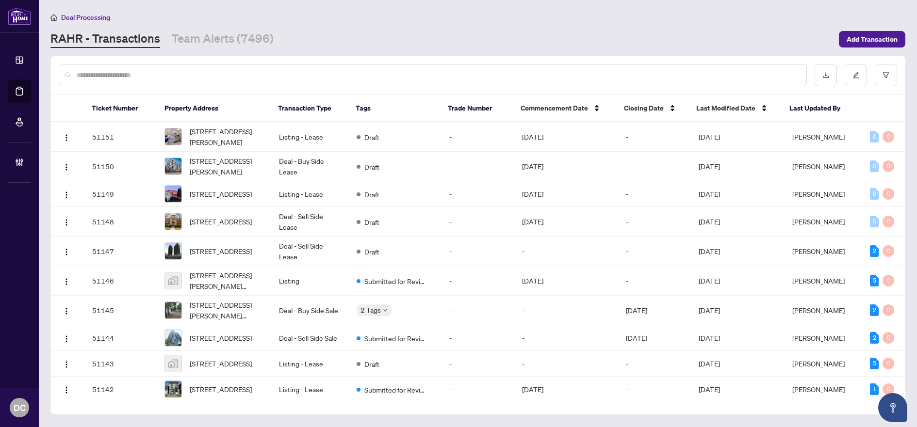
click at [239, 75] on input "text" at bounding box center [438, 75] width 722 height 11
click at [323, 72] on input "text" at bounding box center [438, 75] width 722 height 11
paste input "*******"
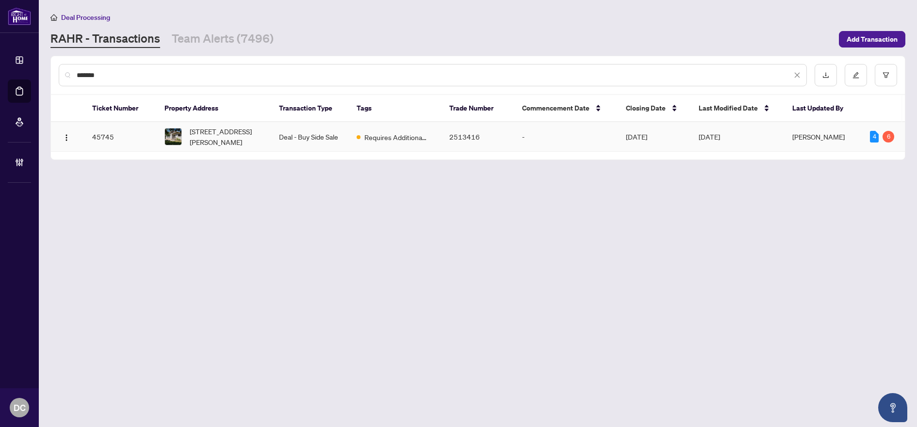
type input "*******"
click at [630, 124] on td "[DATE]" at bounding box center [654, 137] width 73 height 30
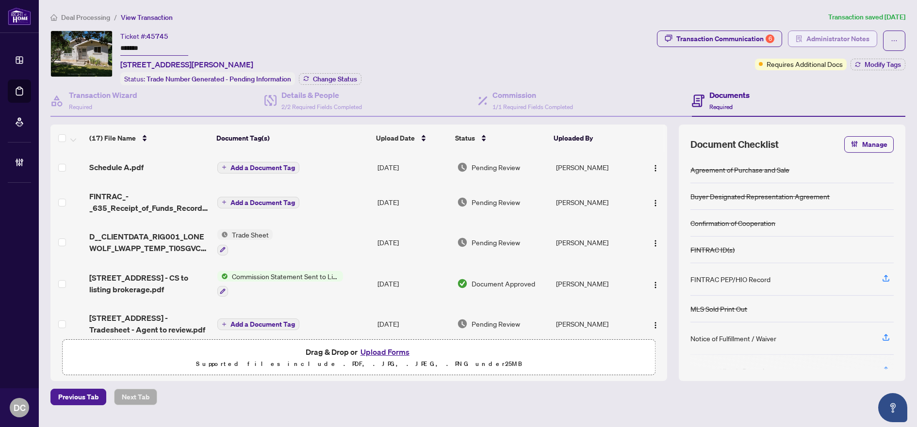
click at [826, 42] on span "Administrator Notes" at bounding box center [837, 39] width 63 height 16
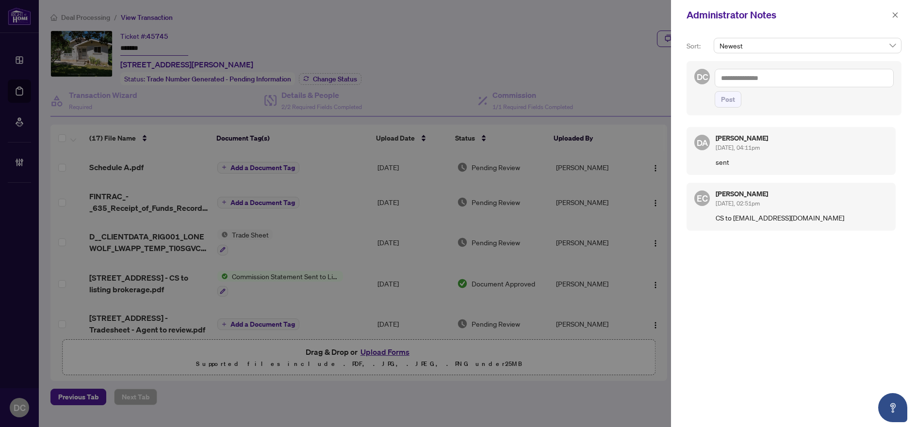
click at [775, 83] on textarea at bounding box center [803, 78] width 179 height 18
type textarea "**********"
click at [726, 97] on span "Post" at bounding box center [728, 100] width 14 height 16
click at [892, 13] on icon "close" at bounding box center [894, 15] width 7 height 7
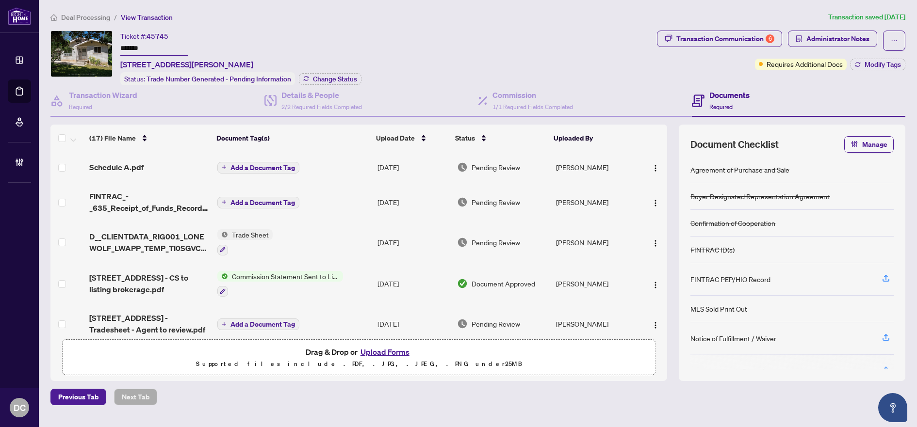
click at [91, 22] on div "Deal Processing / View Transaction Transaction saved 8 days ago Ticket #: 45745…" at bounding box center [478, 209] width 862 height 394
click at [92, 15] on span "Deal Processing" at bounding box center [85, 17] width 49 height 9
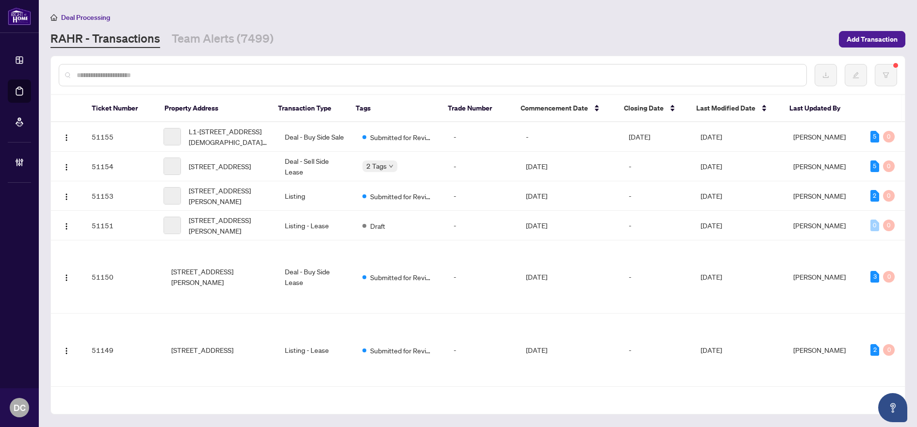
click at [244, 74] on input "text" at bounding box center [438, 75] width 722 height 11
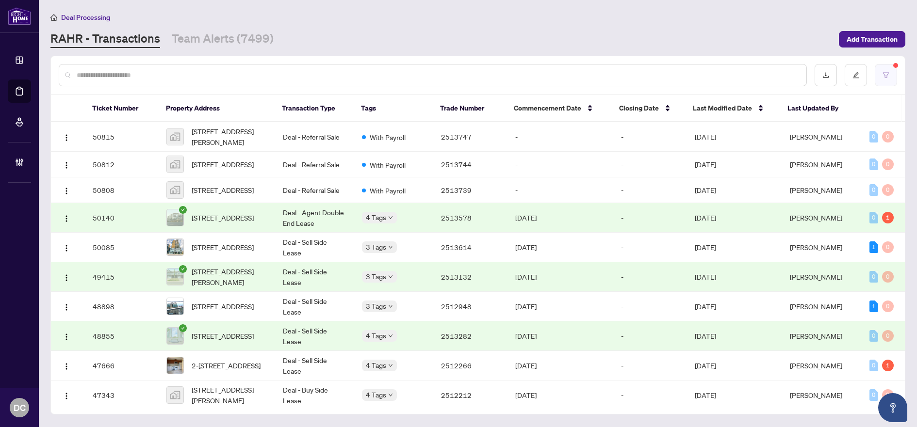
click at [883, 79] on button "button" at bounding box center [885, 75] width 22 height 22
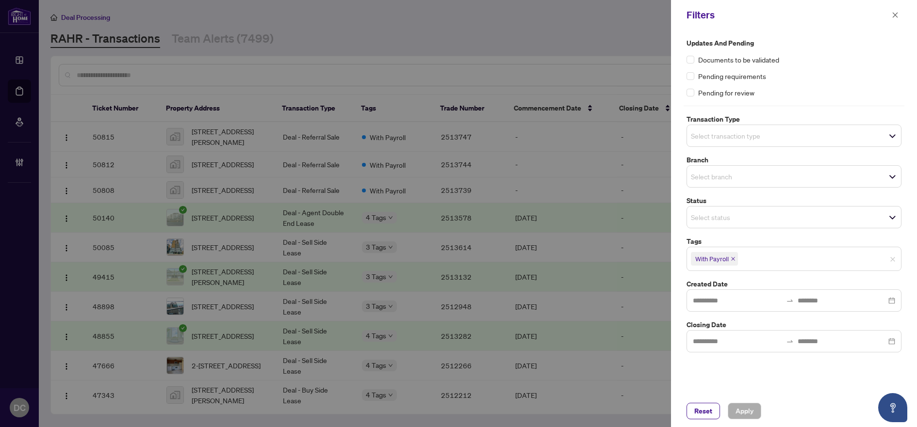
click at [734, 259] on icon "close" at bounding box center [732, 259] width 5 height 5
click at [743, 408] on span "Apply" at bounding box center [744, 412] width 18 height 16
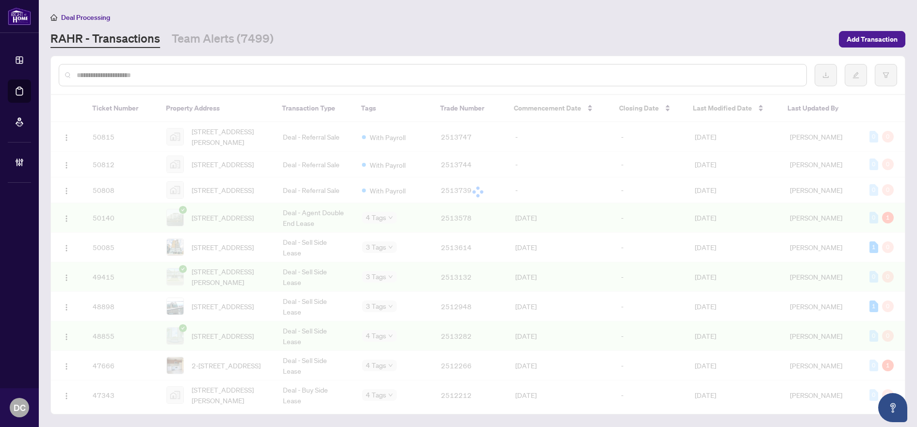
click at [204, 77] on div at bounding box center [458, 213] width 917 height 427
click at [208, 72] on input "text" at bounding box center [438, 75] width 722 height 11
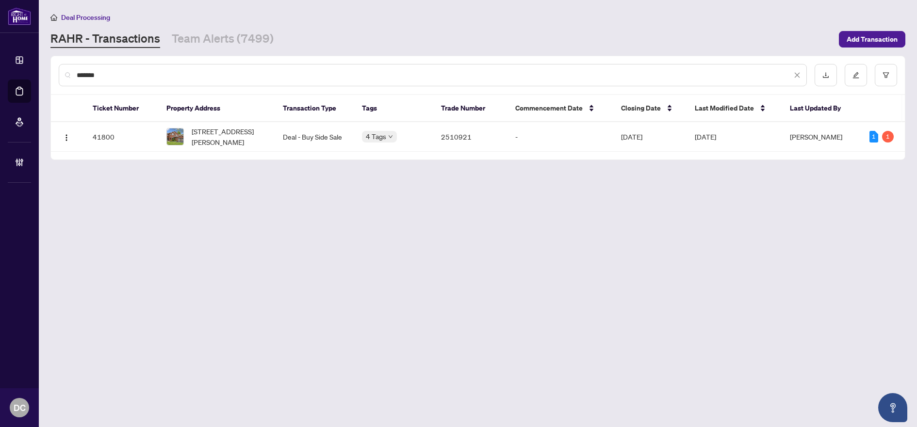
type input "*******"
click at [243, 134] on span "1787 Westcreek Dr, Pickering, Ontario L1V 6J8, Canada" at bounding box center [230, 136] width 76 height 21
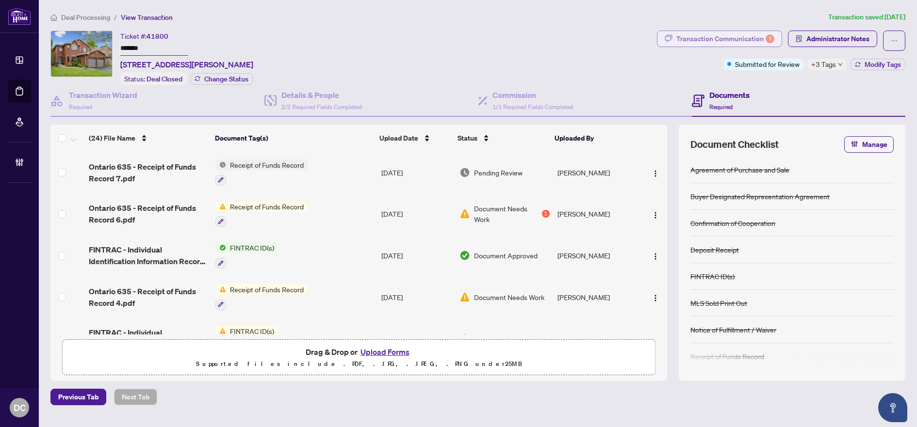
click at [759, 37] on div "Transaction Communication 1" at bounding box center [725, 39] width 98 height 16
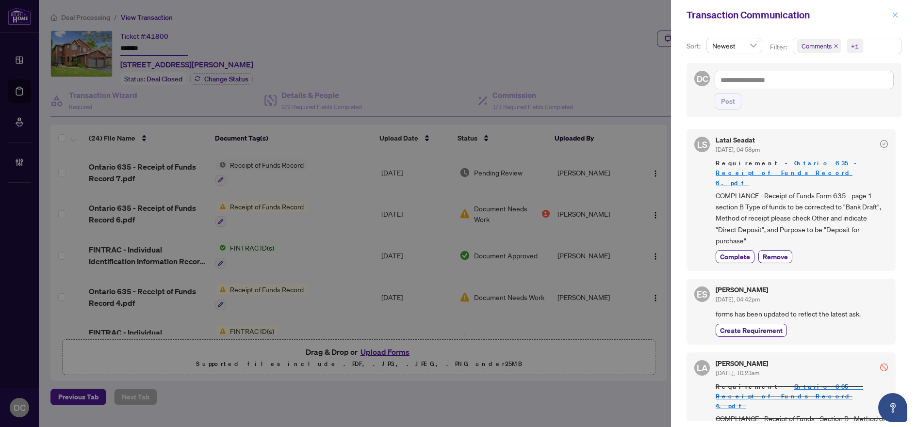
click at [899, 14] on button "button" at bounding box center [894, 15] width 13 height 12
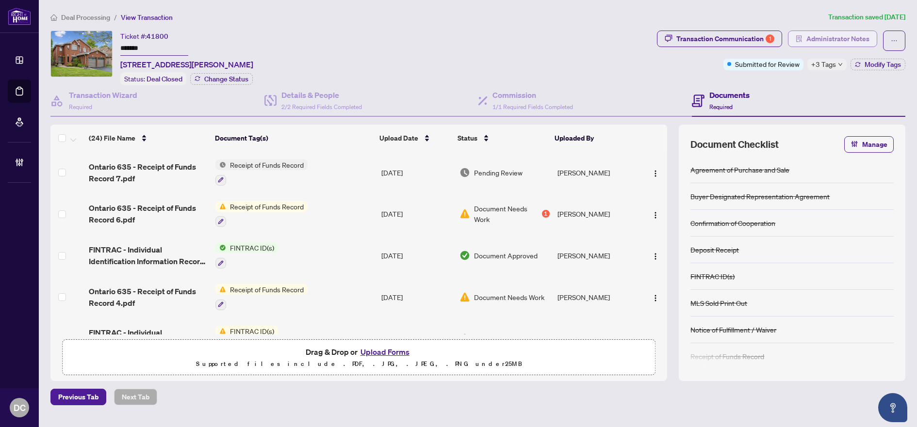
click at [865, 42] on span "Administrator Notes" at bounding box center [837, 39] width 63 height 16
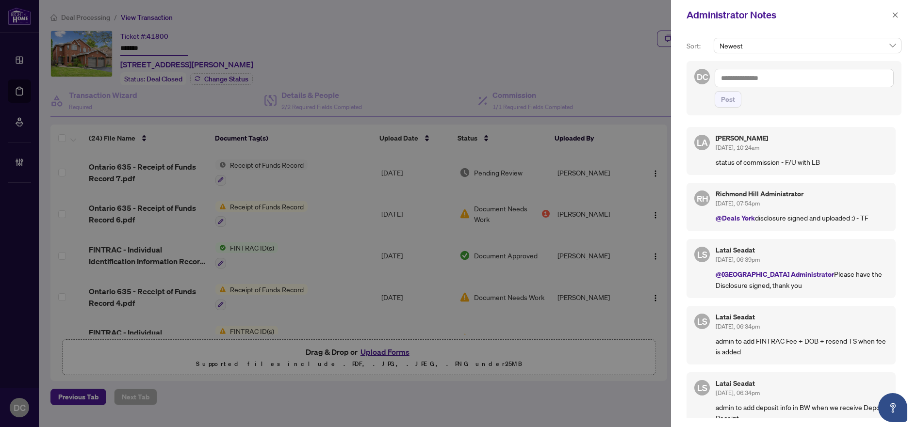
click at [752, 79] on textarea at bounding box center [803, 78] width 179 height 18
click at [752, 79] on li "Luna Almuhanna" at bounding box center [783, 85] width 98 height 16
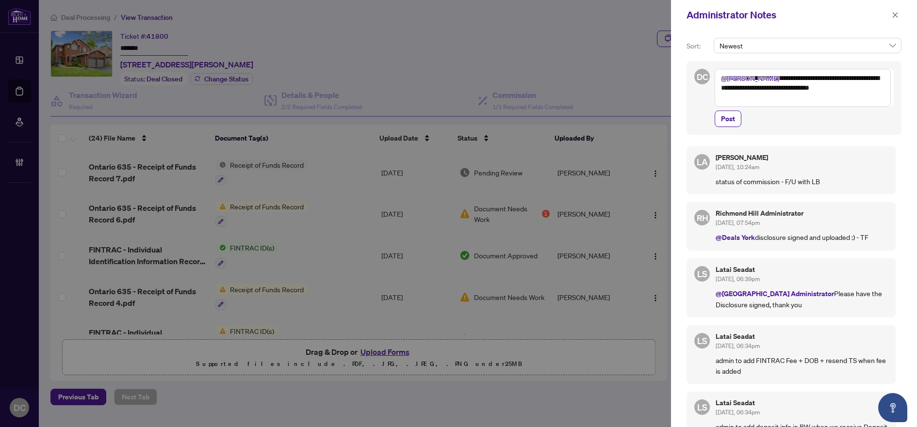
drag, startPoint x: 817, startPoint y: 100, endPoint x: 685, endPoint y: 102, distance: 131.9
click at [685, 102] on div "**********" at bounding box center [794, 228] width 246 height 397
type textarea "**********"
click at [730, 116] on div "**********" at bounding box center [793, 98] width 215 height 74
click at [734, 111] on span "Post" at bounding box center [728, 119] width 14 height 16
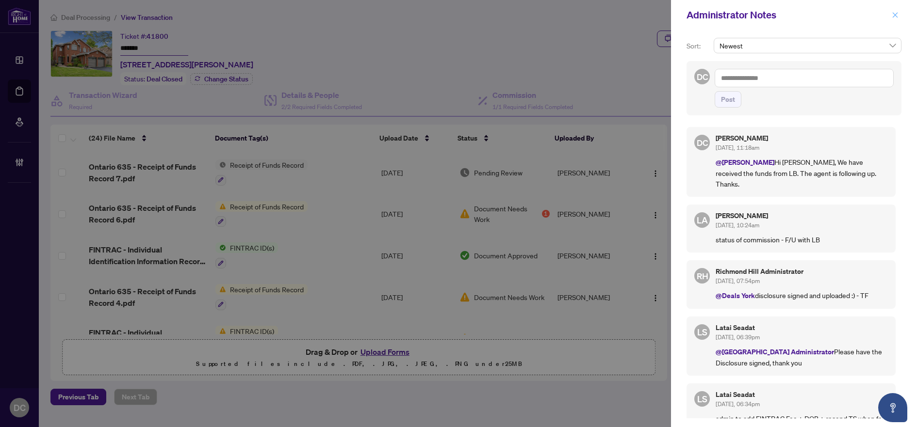
click at [900, 16] on button "button" at bounding box center [894, 15] width 13 height 12
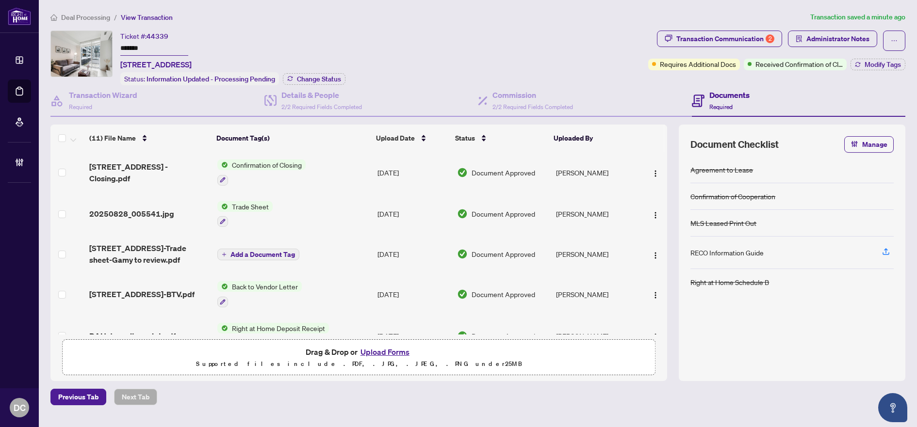
drag, startPoint x: 169, startPoint y: 51, endPoint x: 116, endPoint y: 43, distance: 53.4
click at [116, 43] on div "Ticket #: 44339 ******* [STREET_ADDRESS] Status: Information Updated - Processi…" at bounding box center [347, 58] width 594 height 55
click at [334, 80] on span "Change Status" at bounding box center [319, 79] width 44 height 7
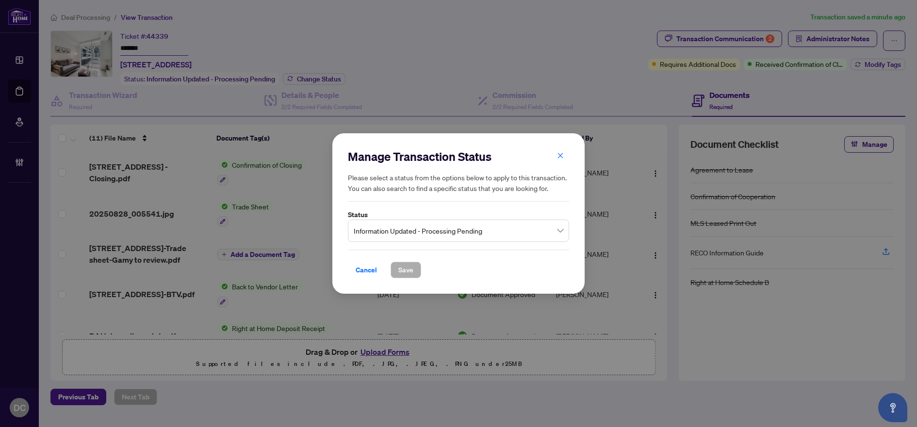
click at [408, 225] on span "Information Updated - Processing Pending" at bounding box center [459, 231] width 210 height 18
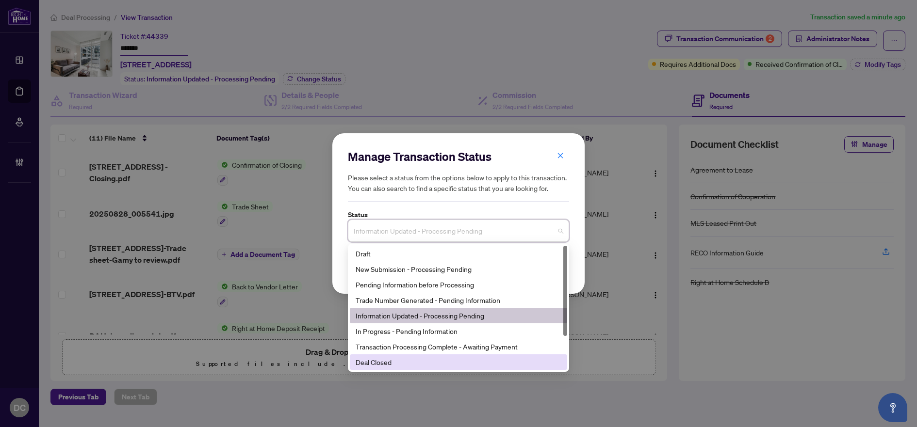
click at [393, 362] on div "Deal Closed" at bounding box center [458, 362] width 206 height 11
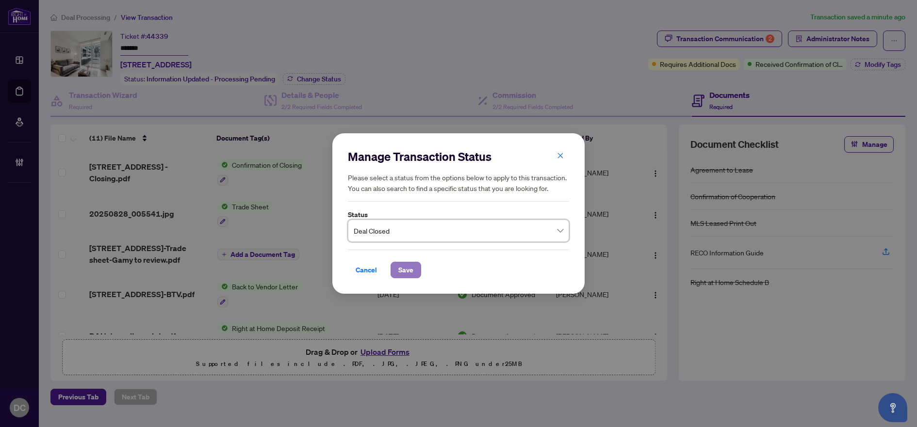
click at [416, 269] on button "Save" at bounding box center [405, 270] width 31 height 16
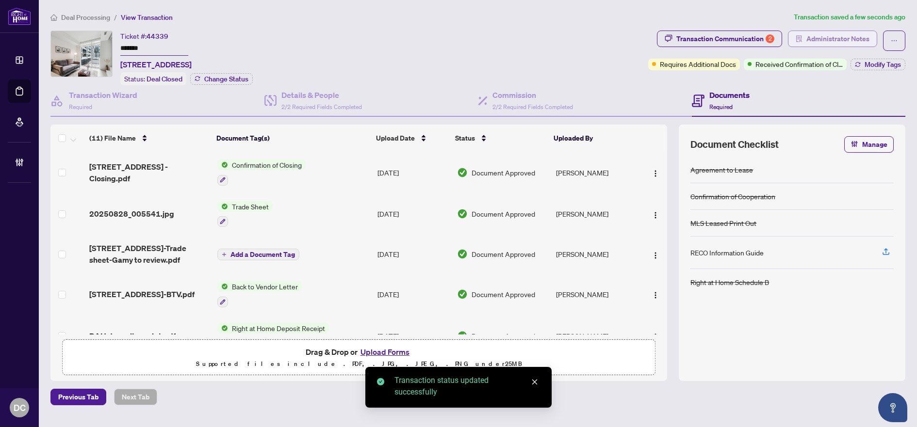
click at [840, 38] on span "Administrator Notes" at bounding box center [837, 39] width 63 height 16
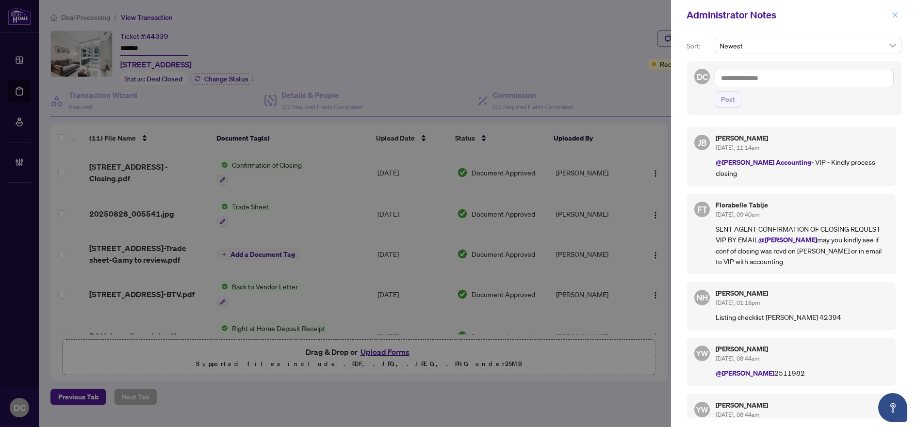
click at [900, 15] on button "button" at bounding box center [894, 15] width 13 height 12
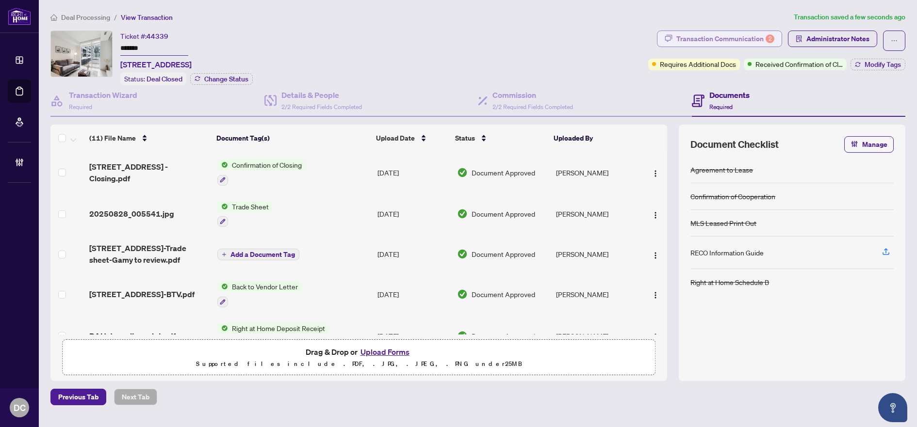
click at [763, 38] on div "Transaction Communication 2" at bounding box center [725, 39] width 98 height 16
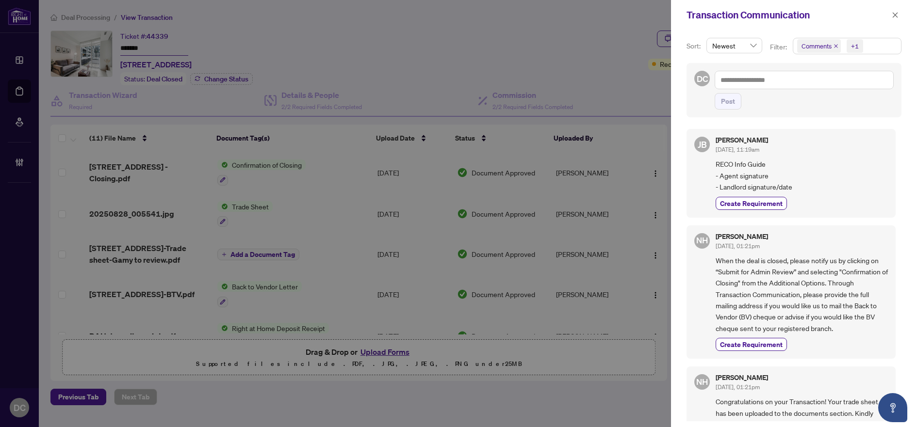
click at [873, 43] on span "Comments +1" at bounding box center [847, 46] width 108 height 16
click at [893, 13] on icon "close" at bounding box center [894, 15] width 7 height 7
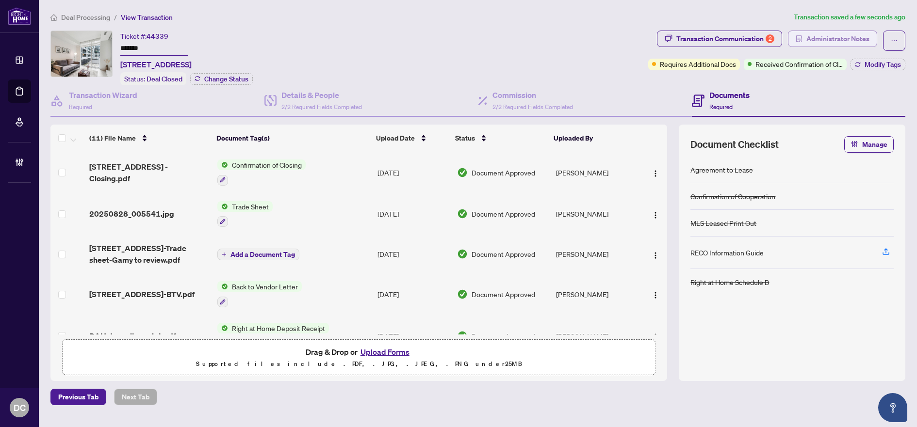
click at [858, 37] on span "Administrator Notes" at bounding box center [837, 39] width 63 height 16
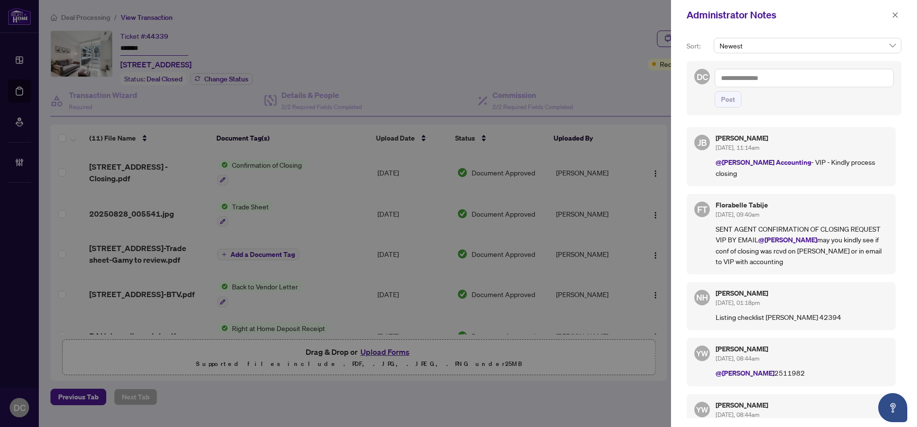
drag, startPoint x: 895, startPoint y: 10, endPoint x: 896, endPoint y: 15, distance: 5.1
click at [895, 11] on span "button" at bounding box center [894, 15] width 7 height 16
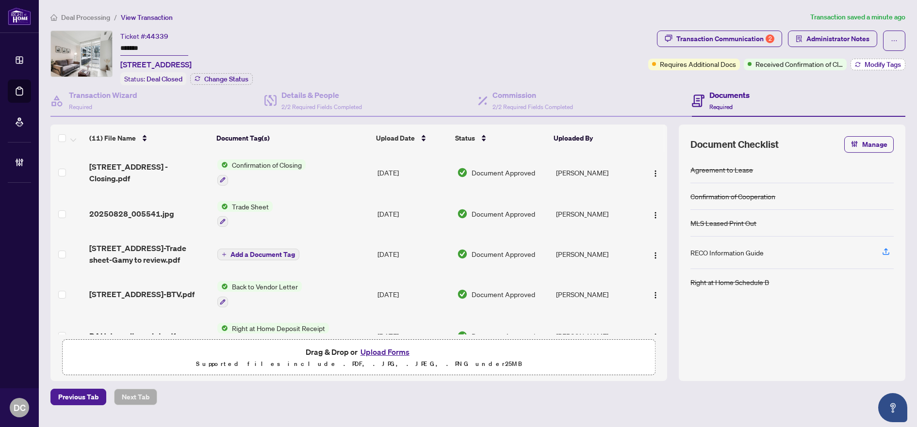
click at [867, 63] on span "Modify Tags" at bounding box center [882, 64] width 36 height 7
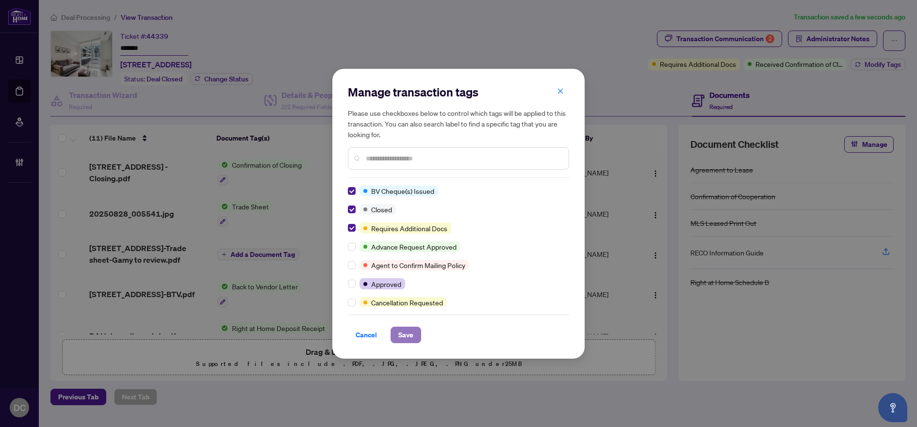
click at [406, 330] on span "Save" at bounding box center [405, 335] width 15 height 16
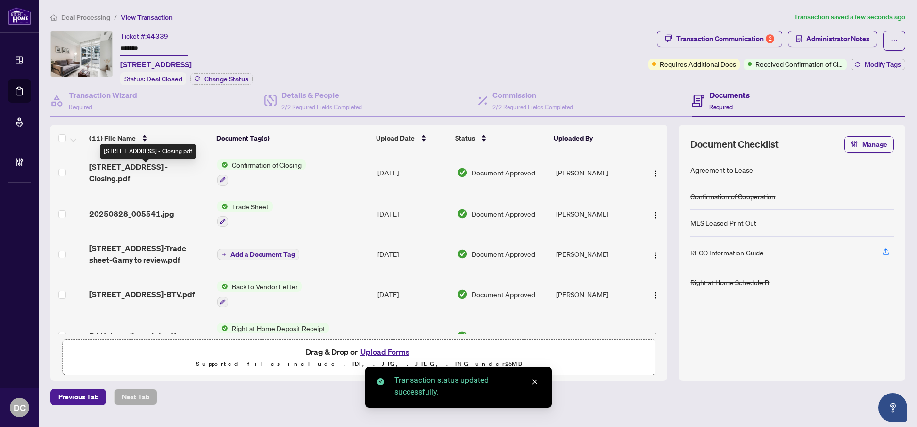
click at [158, 172] on span "[STREET_ADDRESS] - Closing.pdf" at bounding box center [149, 172] width 120 height 23
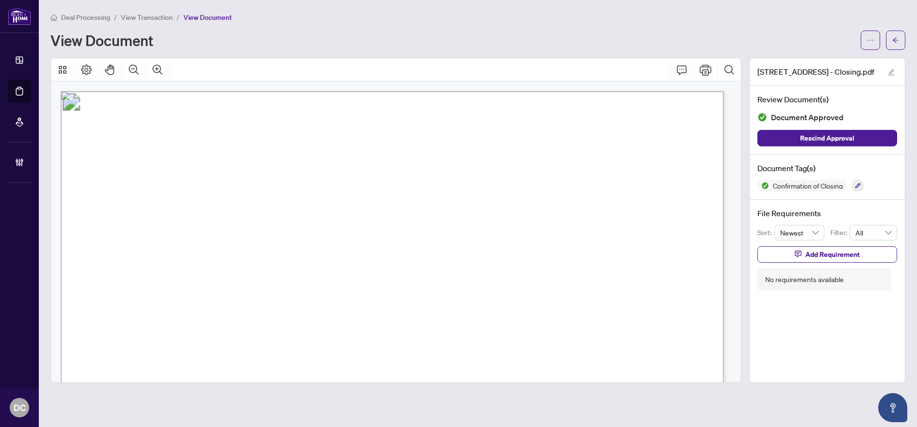
scroll to position [194, 0]
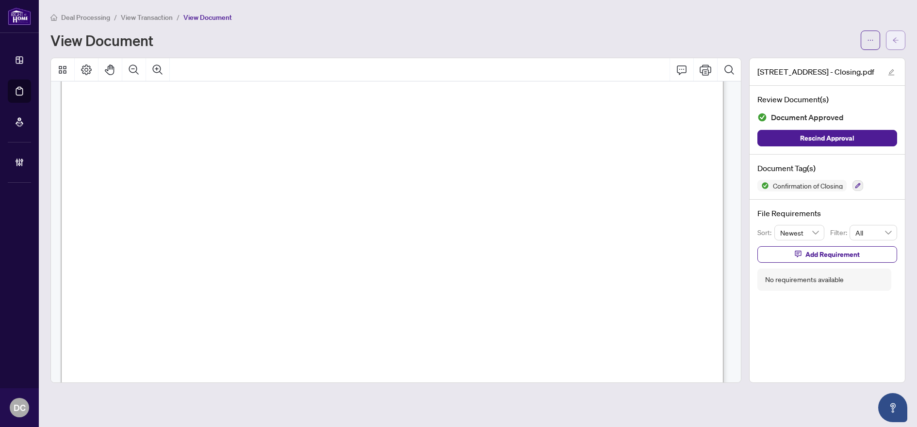
click at [891, 43] on button "button" at bounding box center [895, 40] width 19 height 19
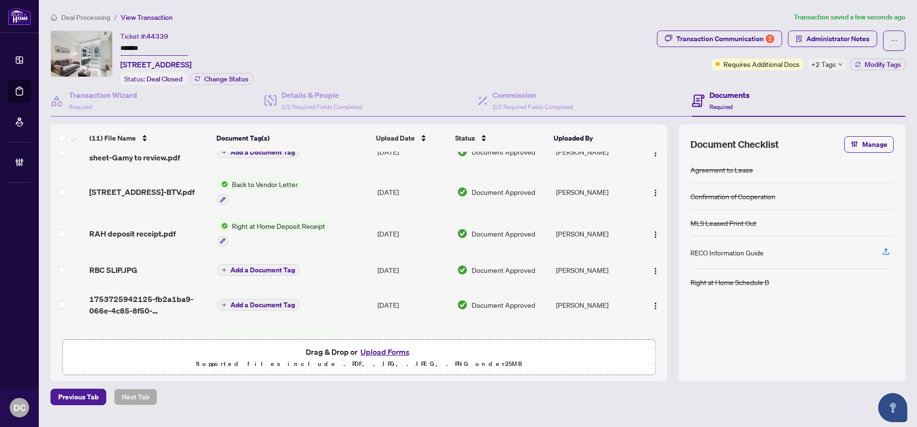
scroll to position [145, 0]
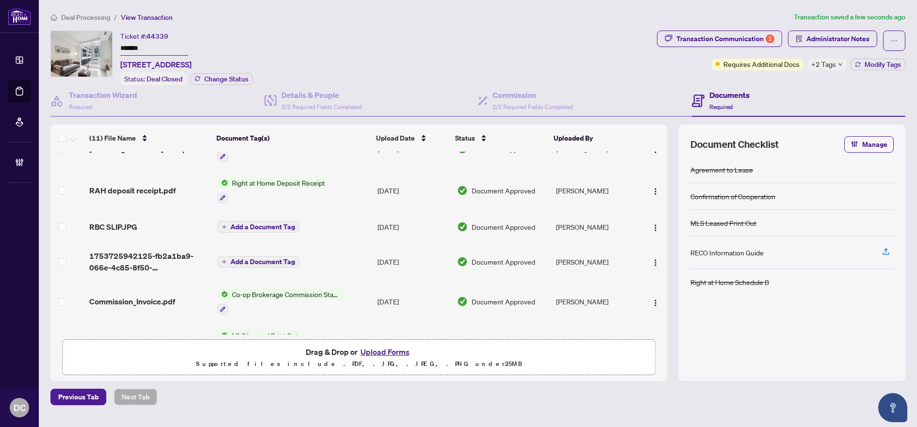
click at [358, 296] on td "Co-op Brokerage Commission Statement" at bounding box center [293, 302] width 160 height 42
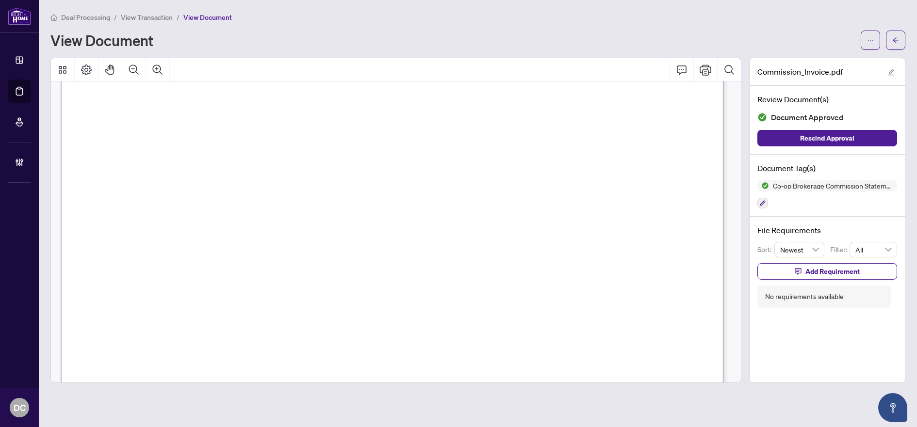
scroll to position [388, 0]
click at [896, 36] on span "button" at bounding box center [895, 40] width 7 height 16
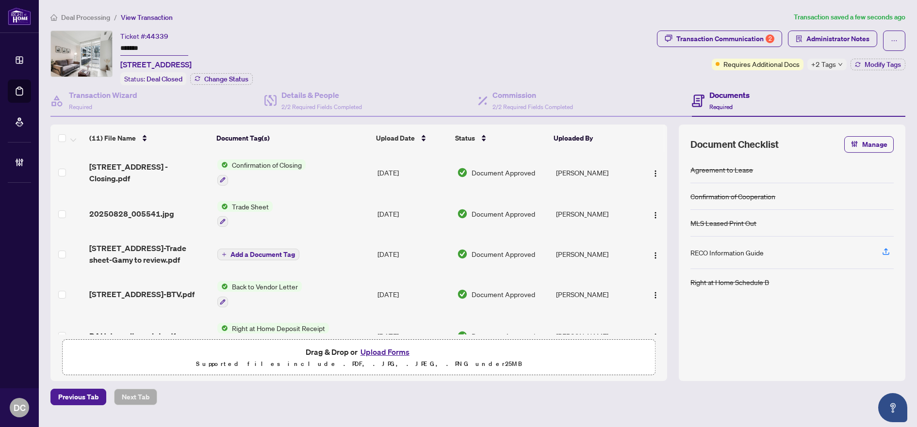
click at [838, 63] on icon "down" at bounding box center [840, 64] width 5 height 5
click at [765, 77] on div "Transaction Communication 2 Administrator Notes Requires Additional Docs +2 Tag…" at bounding box center [781, 58] width 252 height 55
click at [872, 62] on span "Modify Tags" at bounding box center [882, 64] width 36 height 7
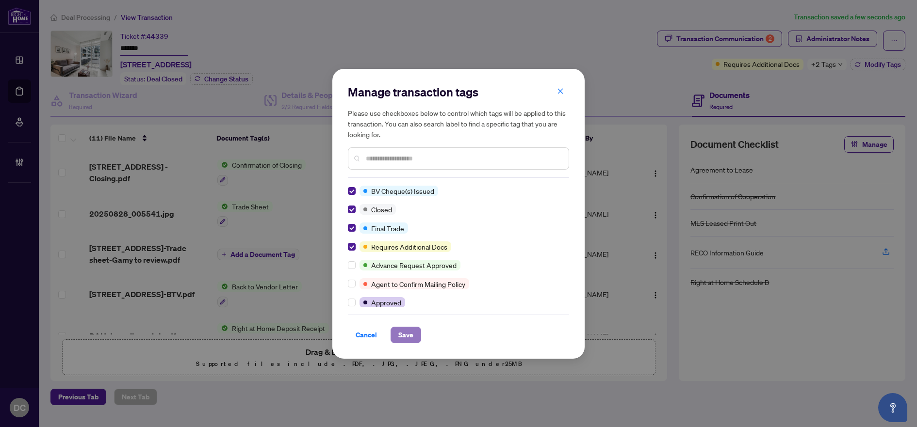
click at [408, 334] on span "Save" at bounding box center [405, 335] width 15 height 16
click at [695, 46] on div "Manage transaction tags Please use checkboxes below to control which tags will …" at bounding box center [458, 213] width 917 height 427
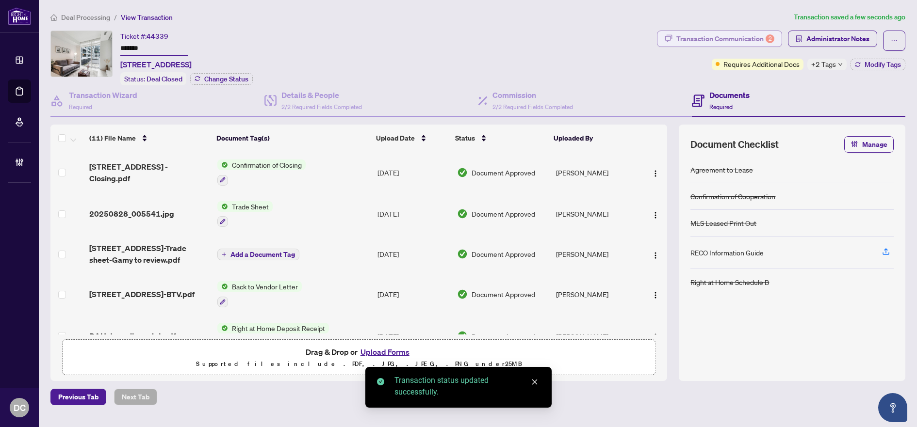
click at [720, 41] on div "Transaction Communication 2" at bounding box center [725, 39] width 98 height 16
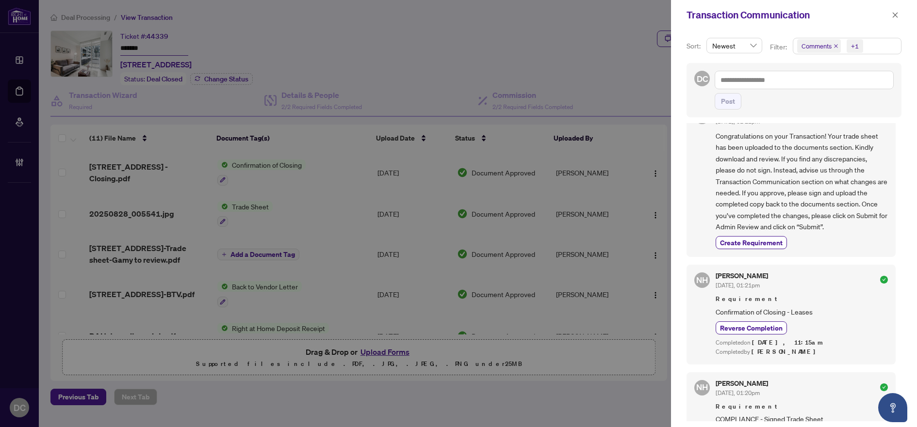
scroll to position [388, 0]
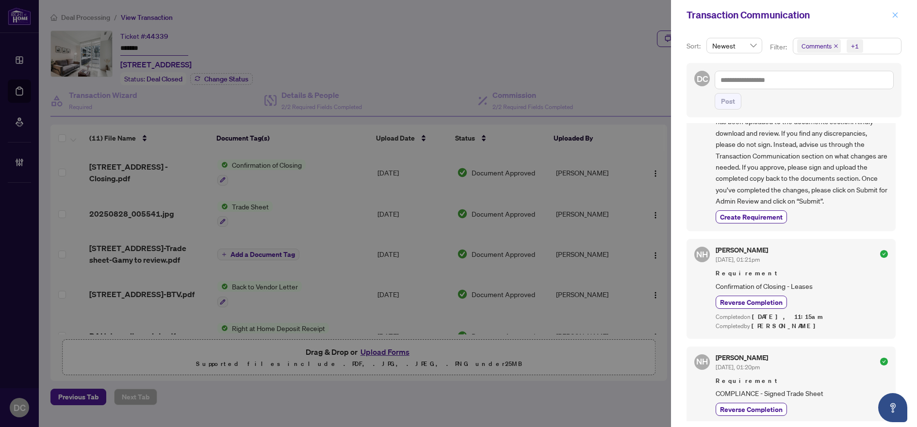
click at [895, 18] on icon "close" at bounding box center [894, 15] width 7 height 7
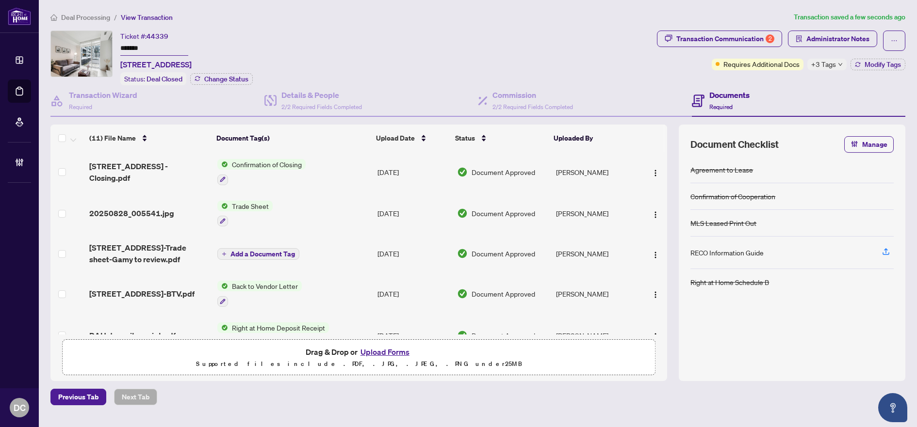
scroll to position [0, 0]
click at [839, 66] on icon "down" at bounding box center [840, 64] width 5 height 5
click at [776, 82] on div "Transaction Communication 2 Administrator Notes Requires Additional Docs +3 Tag…" at bounding box center [781, 58] width 252 height 55
click at [872, 61] on span "Modify Tags" at bounding box center [882, 64] width 36 height 7
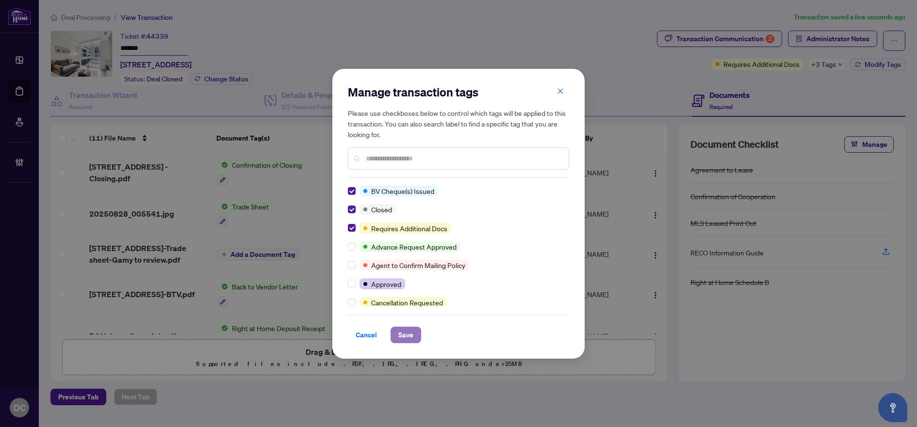
click at [412, 338] on span "Save" at bounding box center [405, 335] width 15 height 16
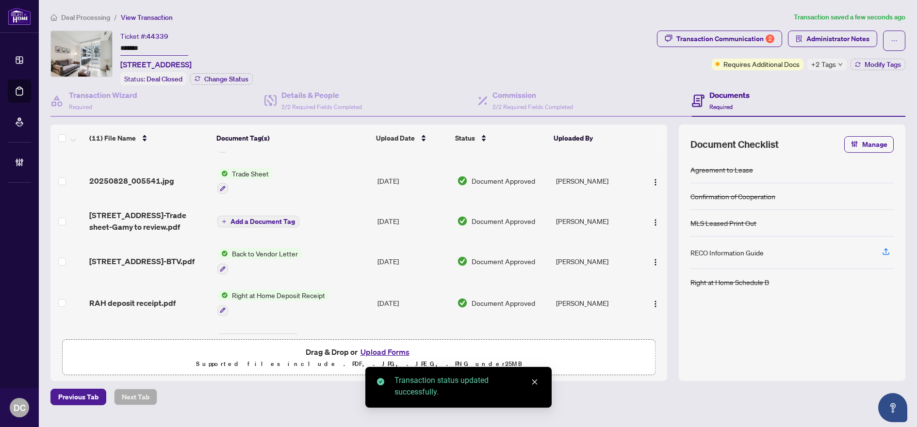
scroll to position [48, 0]
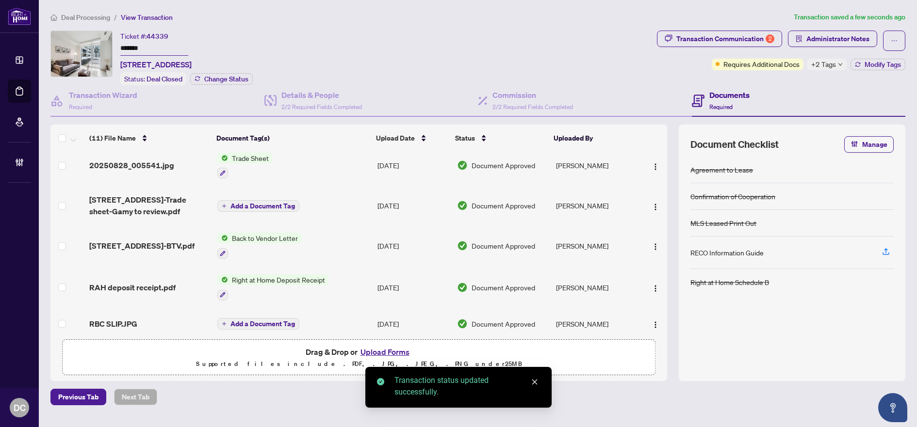
click at [818, 64] on span "+2 Tags" at bounding box center [823, 64] width 25 height 11
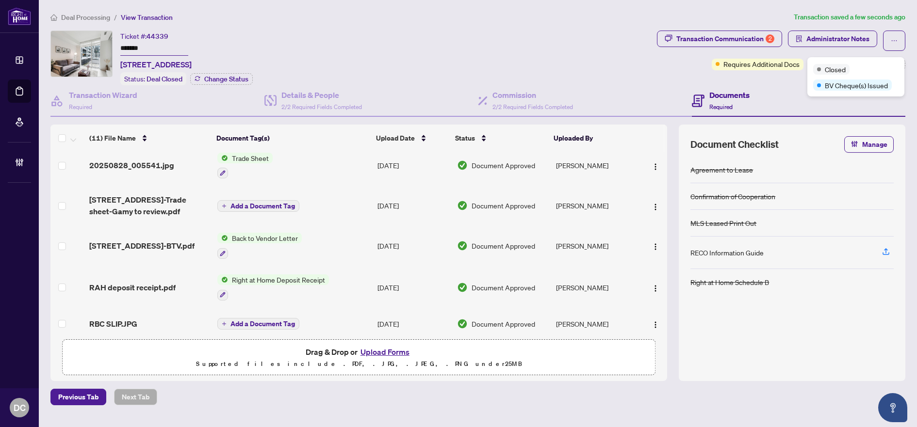
click at [734, 81] on div "Transaction Communication 2 Administrator Notes Requires Additional Docs +2 Tag…" at bounding box center [781, 58] width 252 height 55
click at [804, 42] on button "Administrator Notes" at bounding box center [832, 39] width 89 height 16
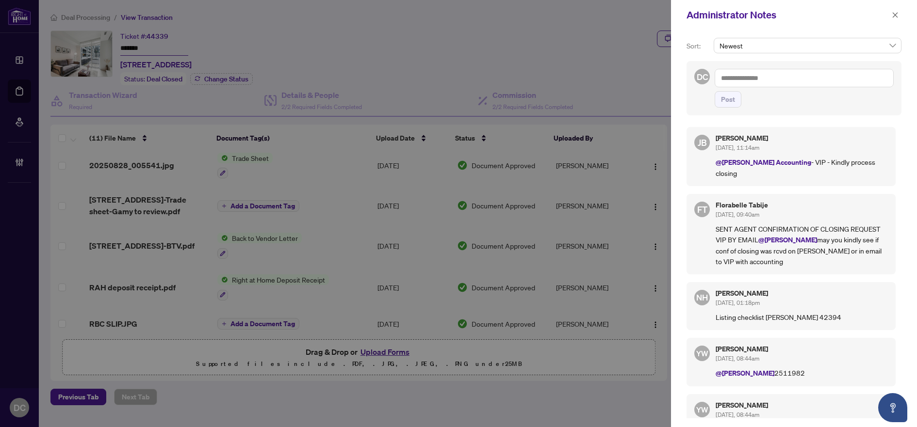
click at [784, 85] on textarea at bounding box center [803, 78] width 179 height 18
paste textarea "**********"
type textarea "**********"
click at [743, 108] on span "Post" at bounding box center [803, 99] width 179 height 16
click at [727, 107] on span "Post" at bounding box center [728, 100] width 14 height 16
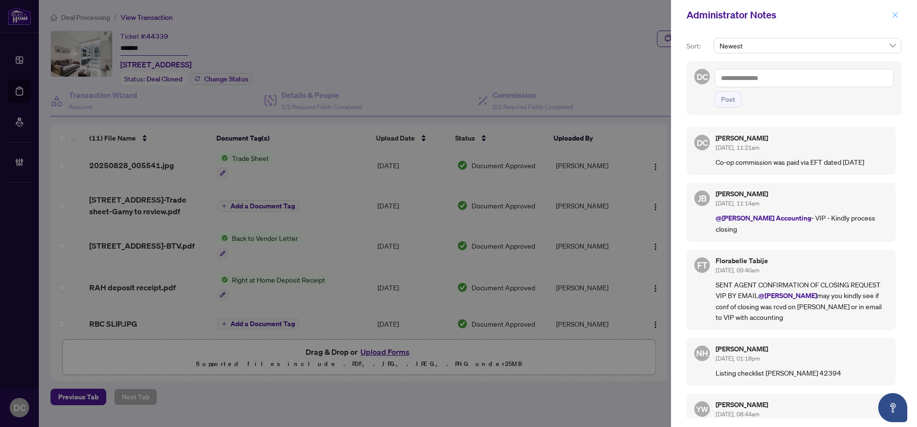
click at [894, 15] on icon "close" at bounding box center [894, 15] width 7 height 7
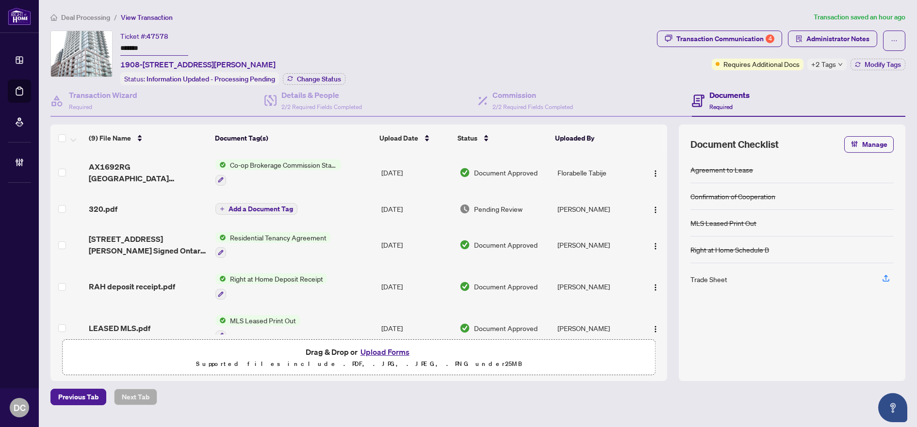
drag, startPoint x: 159, startPoint y: 46, endPoint x: 98, endPoint y: 45, distance: 60.6
click at [98, 45] on div "Ticket #: 47578 ******* [STREET_ADDRESS][PERSON_NAME] Status: Information Updat…" at bounding box center [351, 58] width 602 height 55
click at [325, 76] on span "Change Status" at bounding box center [319, 79] width 44 height 7
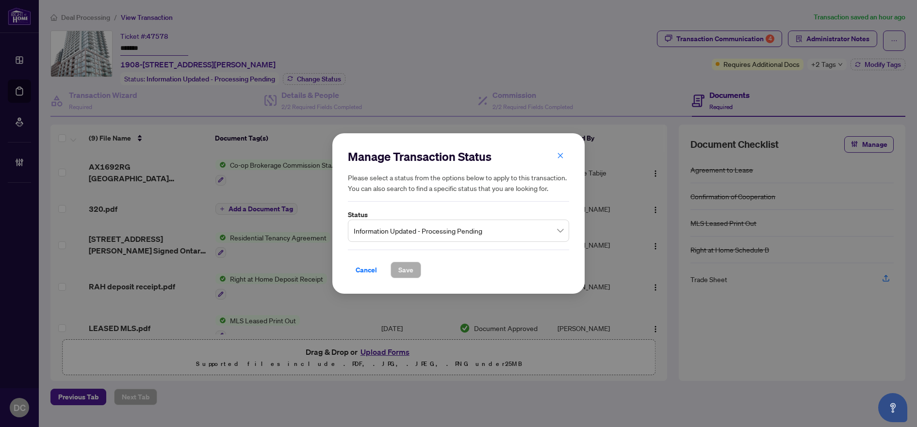
click at [502, 235] on span "Information Updated - Processing Pending" at bounding box center [459, 231] width 210 height 18
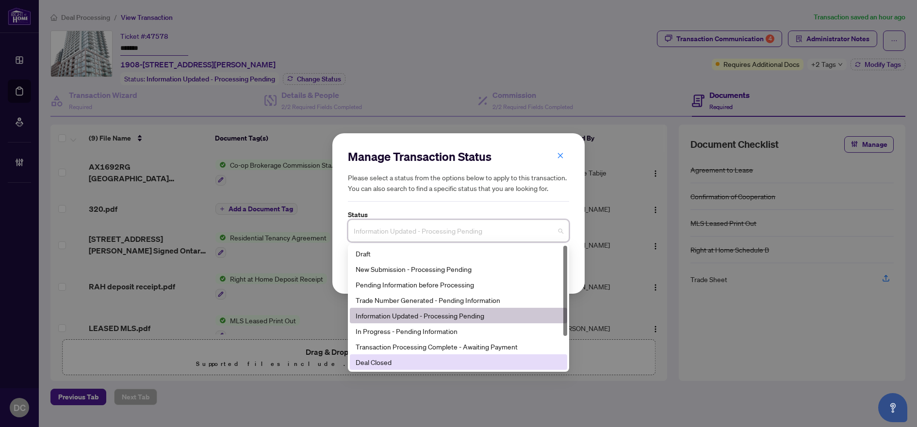
click at [366, 367] on div "Deal Closed" at bounding box center [458, 362] width 206 height 11
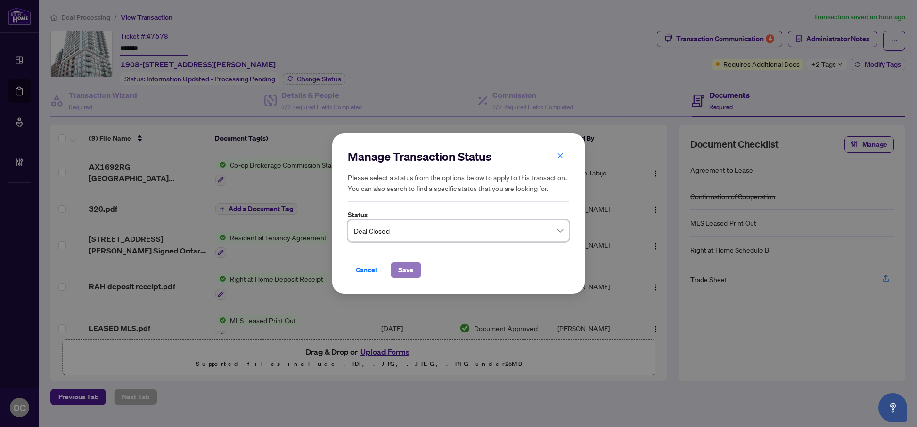
click at [405, 270] on span "Save" at bounding box center [405, 270] width 15 height 16
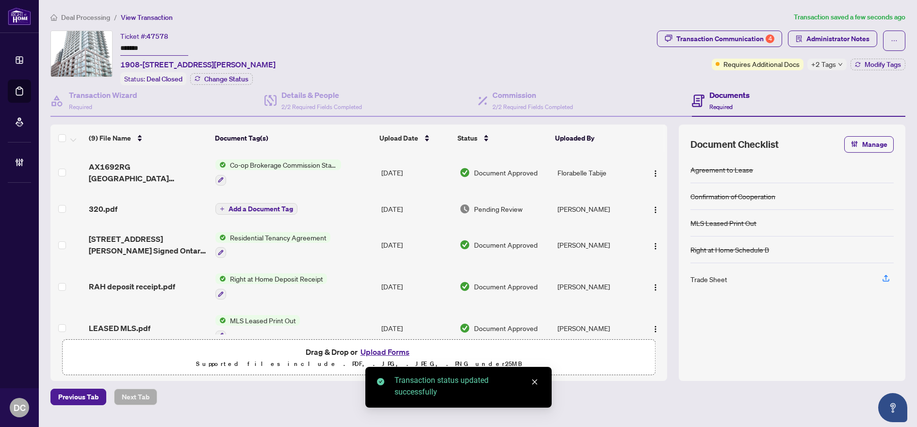
click at [847, 67] on div "Requires Additional Docs +2 Tags Modify Tags" at bounding box center [808, 65] width 194 height 12
click at [831, 67] on span "+2 Tags" at bounding box center [823, 64] width 25 height 11
click at [786, 79] on div "Transaction Communication 4 Administrator Notes Requires Additional Docs +2 Tag…" at bounding box center [781, 58] width 252 height 55
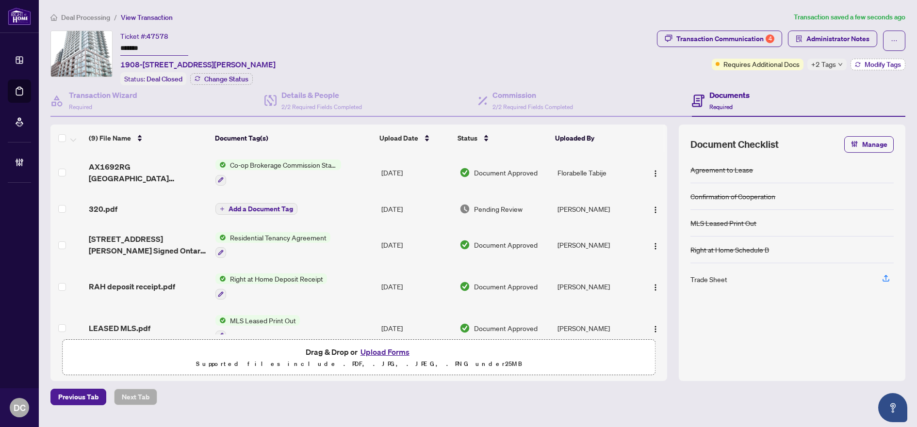
click at [879, 62] on span "Modify Tags" at bounding box center [882, 64] width 36 height 7
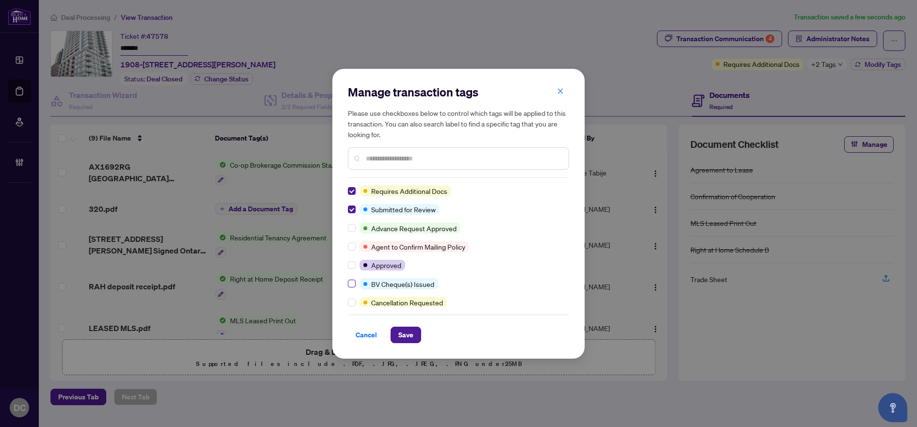
click at [348, 279] on label at bounding box center [352, 283] width 8 height 11
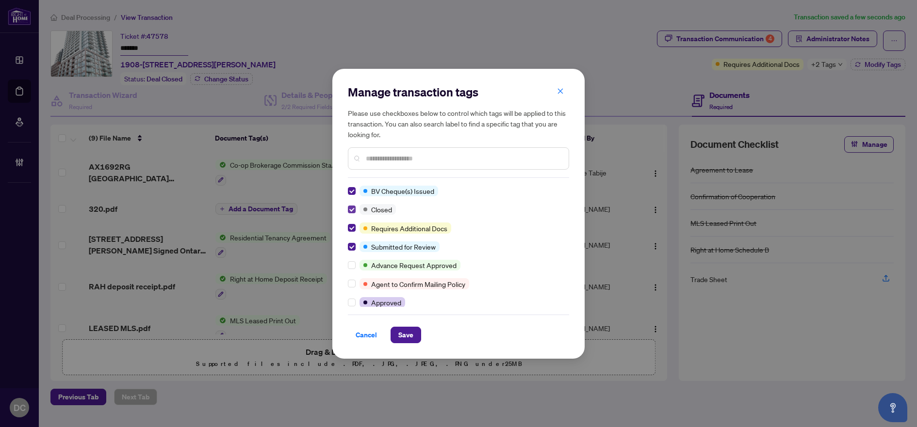
scroll to position [97, 0]
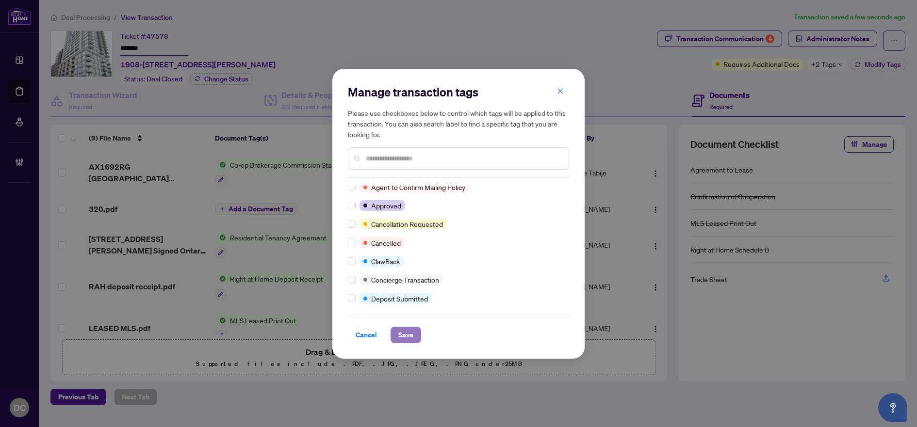
click at [403, 333] on span "Save" at bounding box center [405, 335] width 15 height 16
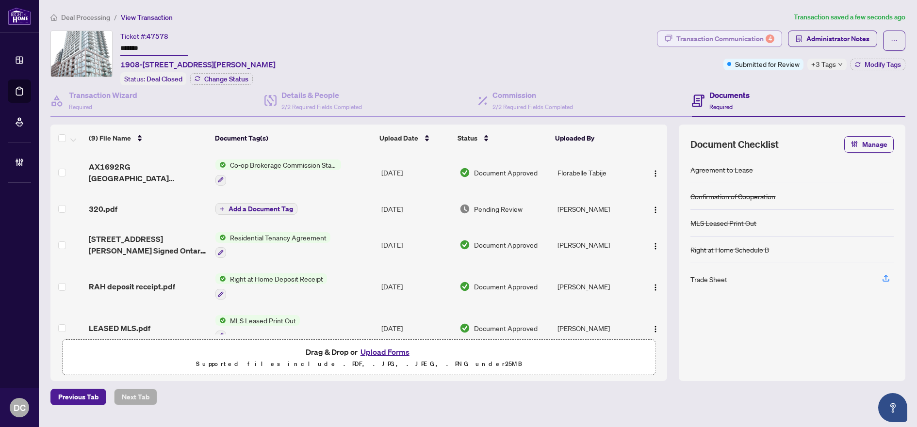
click at [750, 41] on div "Transaction Communication 4" at bounding box center [725, 39] width 98 height 16
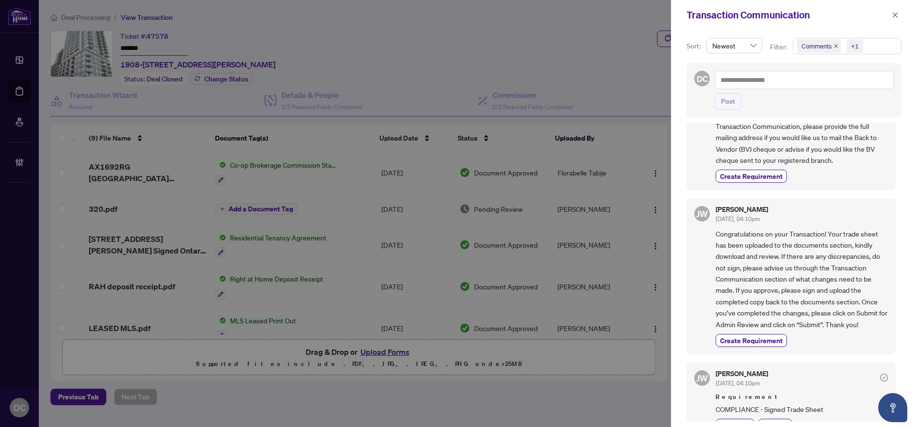
scroll to position [339, 0]
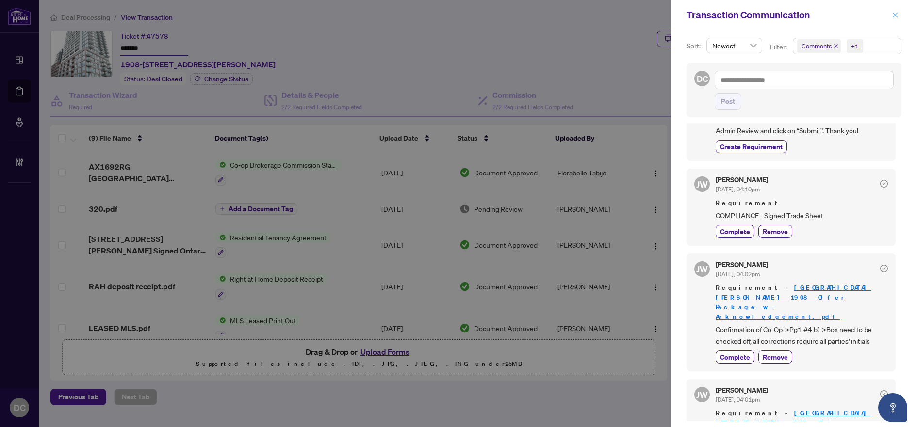
click at [893, 13] on icon "close" at bounding box center [894, 14] width 5 height 5
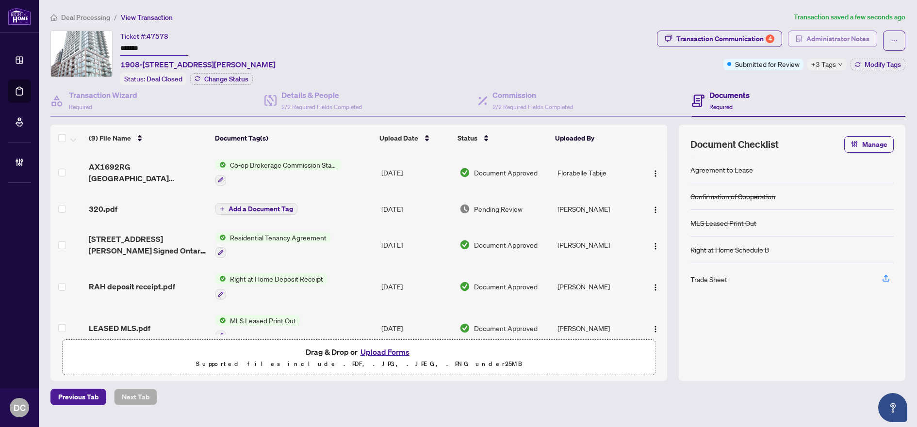
click at [854, 36] on span "Administrator Notes" at bounding box center [837, 39] width 63 height 16
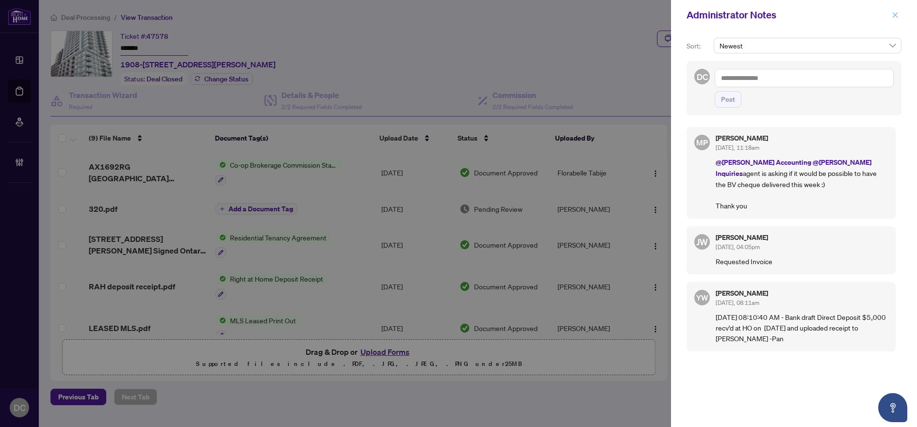
click at [890, 15] on button "button" at bounding box center [894, 15] width 13 height 12
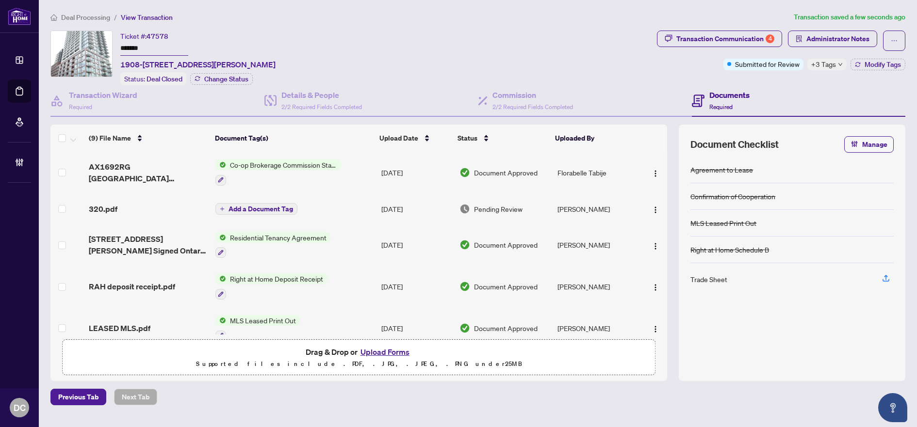
drag, startPoint x: 368, startPoint y: 173, endPoint x: 29, endPoint y: 120, distance: 343.1
click at [367, 172] on td "Co-op Brokerage Commission Statement" at bounding box center [294, 173] width 166 height 42
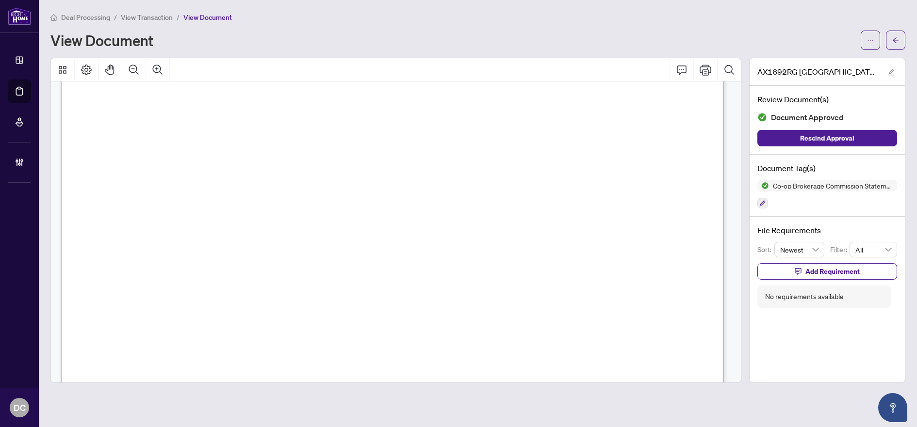
scroll to position [145, 0]
click at [895, 35] on span "button" at bounding box center [895, 40] width 7 height 16
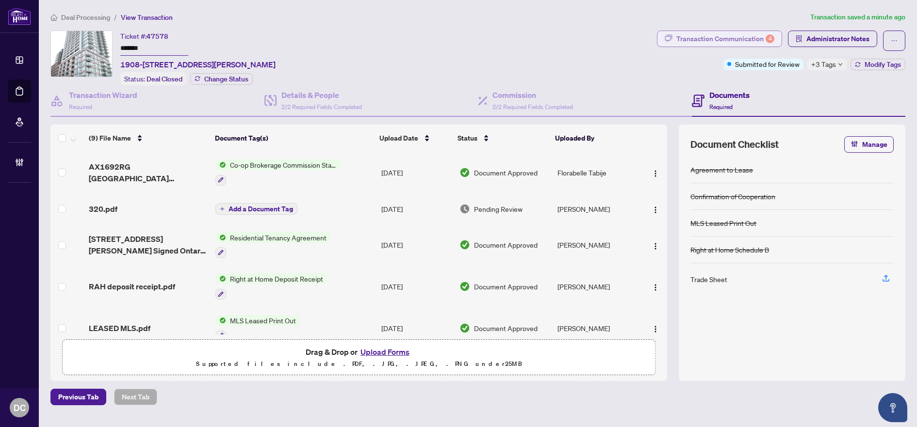
click at [742, 43] on div "Transaction Communication 4" at bounding box center [725, 39] width 98 height 16
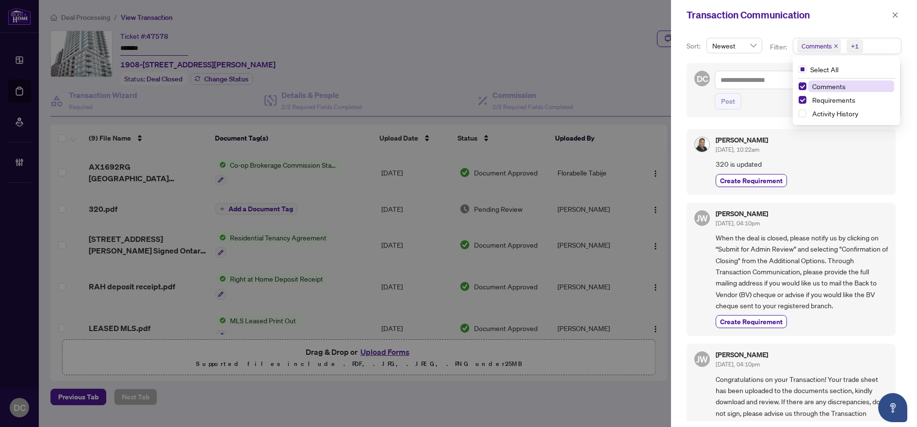
click at [891, 48] on span "Comments +1" at bounding box center [847, 46] width 108 height 16
click at [849, 87] on span "Comments" at bounding box center [851, 87] width 86 height 12
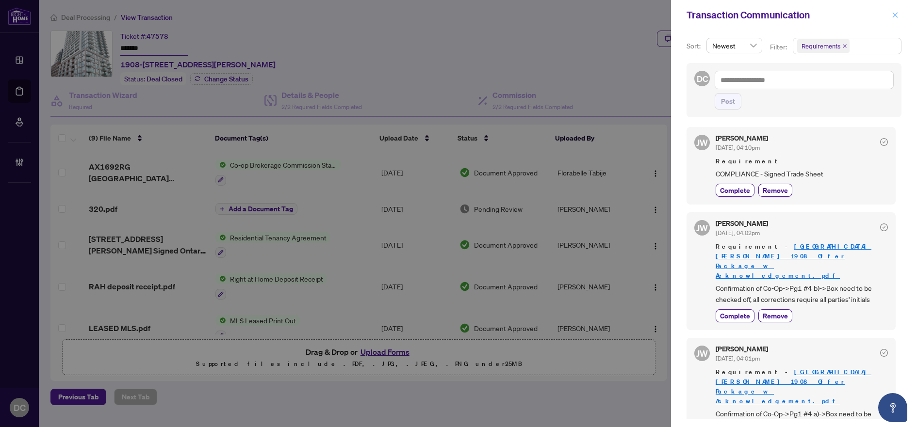
click at [894, 18] on icon "close" at bounding box center [894, 15] width 7 height 7
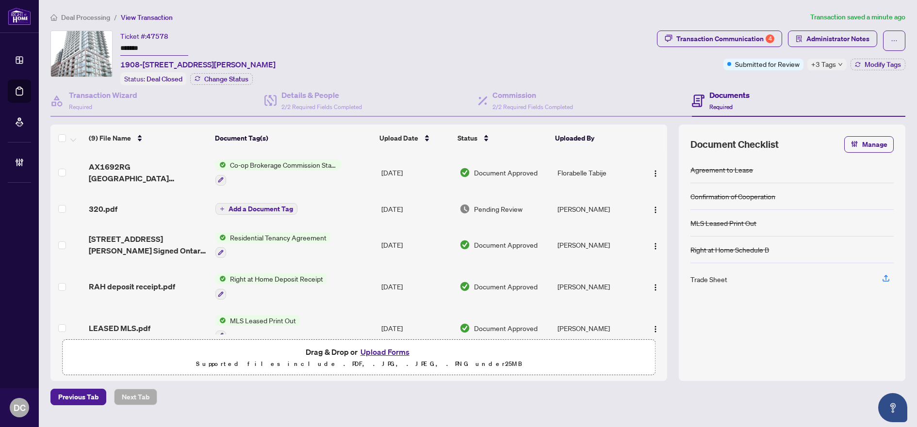
click at [352, 209] on td "Add a Document Tag" at bounding box center [294, 209] width 166 height 31
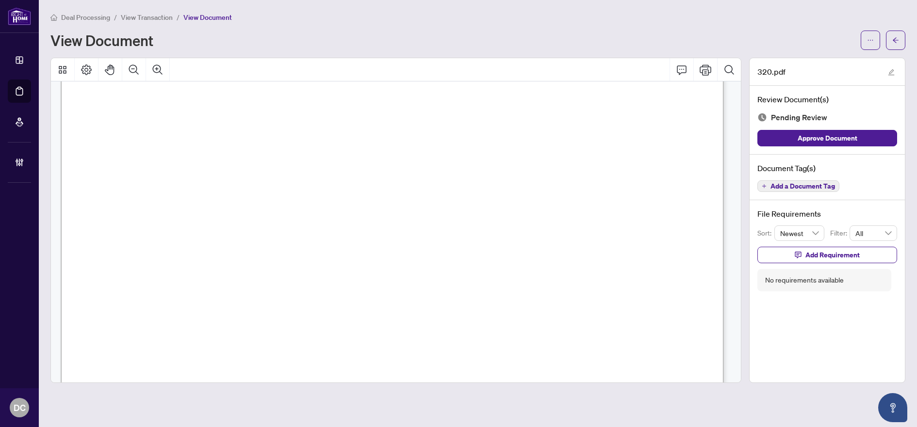
scroll to position [436, 0]
click at [899, 49] on div "Deal Processing / View Transaction / View Document View Document 320.pdf Review…" at bounding box center [477, 198] width 855 height 372
click at [897, 44] on span "button" at bounding box center [895, 40] width 7 height 16
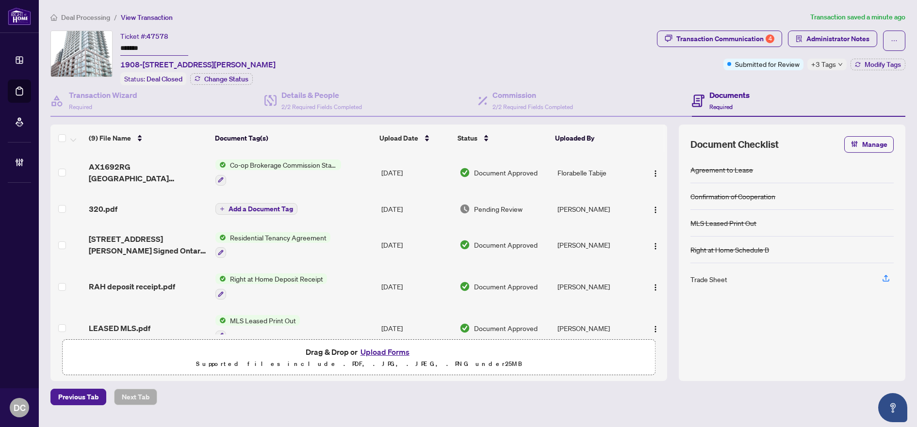
click at [824, 23] on div "Deal Processing / View Transaction Transaction saved a minute ago Ticket #: 475…" at bounding box center [478, 209] width 862 height 394
click at [828, 36] on span "Administrator Notes" at bounding box center [837, 39] width 63 height 16
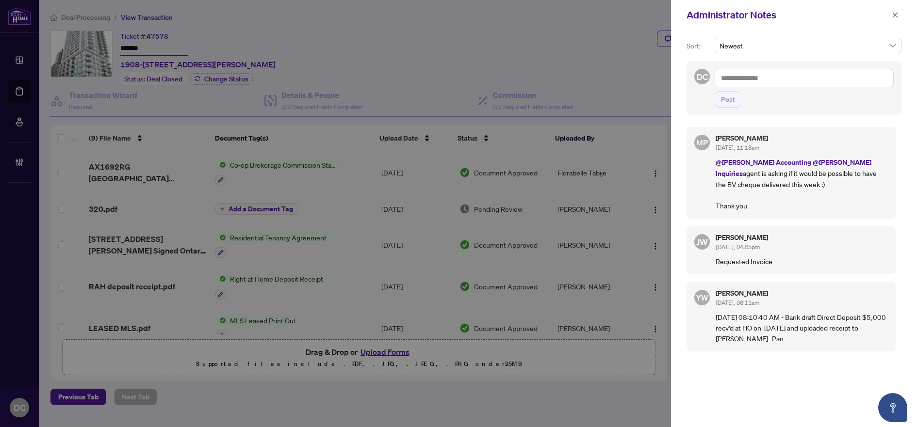
click at [838, 80] on textarea at bounding box center [803, 78] width 179 height 18
paste textarea "**********"
type textarea "**********"
click at [733, 107] on span "Post" at bounding box center [728, 100] width 14 height 16
click at [897, 18] on icon "close" at bounding box center [894, 15] width 7 height 7
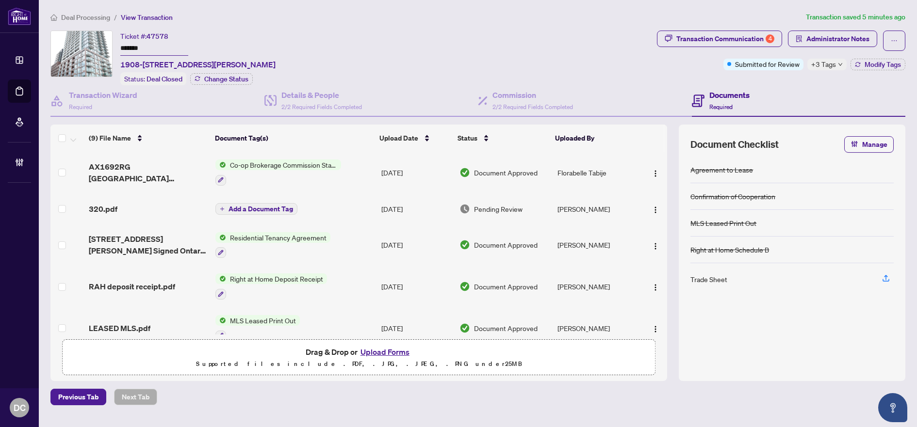
click at [833, 65] on span "+3 Tags" at bounding box center [823, 64] width 25 height 11
click at [788, 82] on div "Transaction Communication 4 Administrator Notes Submitted for Review +3 Tags Mo…" at bounding box center [781, 58] width 252 height 55
drag, startPoint x: 163, startPoint y: 48, endPoint x: 420, endPoint y: 41, distance: 256.2
click at [88, 44] on div "Ticket #: 47578 ******* 1908-28 Ann St, Mississauga, Ontario L5G 0E1, Canada St…" at bounding box center [351, 58] width 602 height 55
click at [81, 16] on span "Deal Processing" at bounding box center [85, 17] width 49 height 9
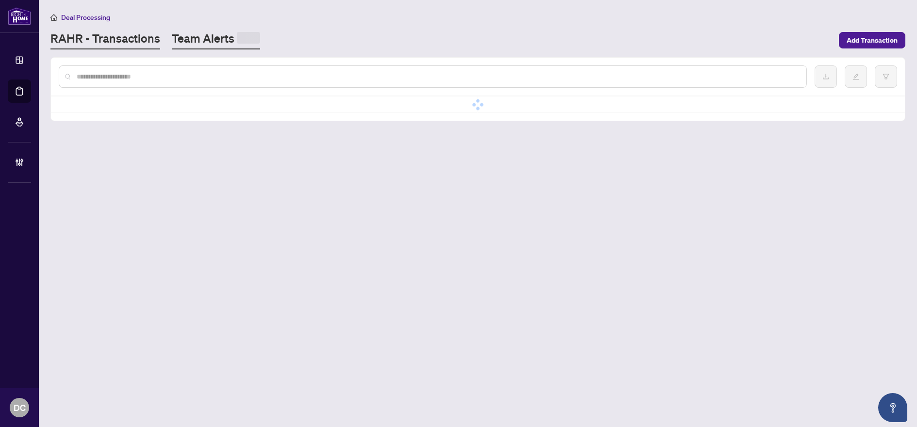
click at [201, 38] on link "Team Alerts" at bounding box center [216, 40] width 88 height 19
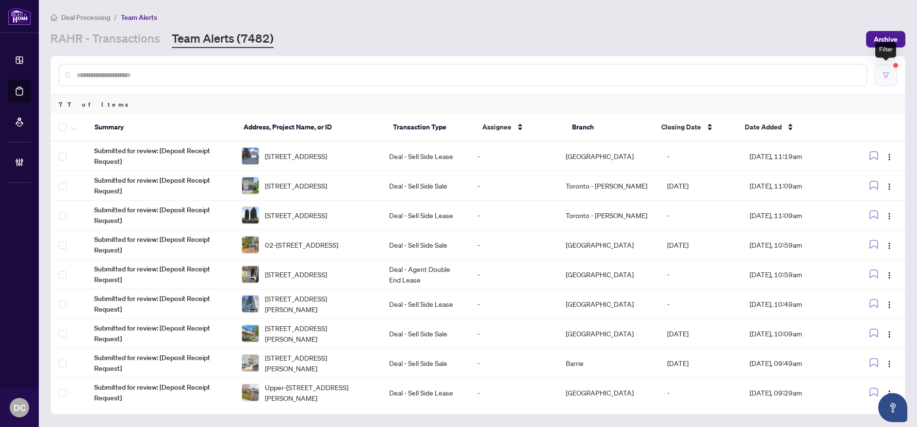
click at [889, 78] on button "button" at bounding box center [885, 75] width 22 height 22
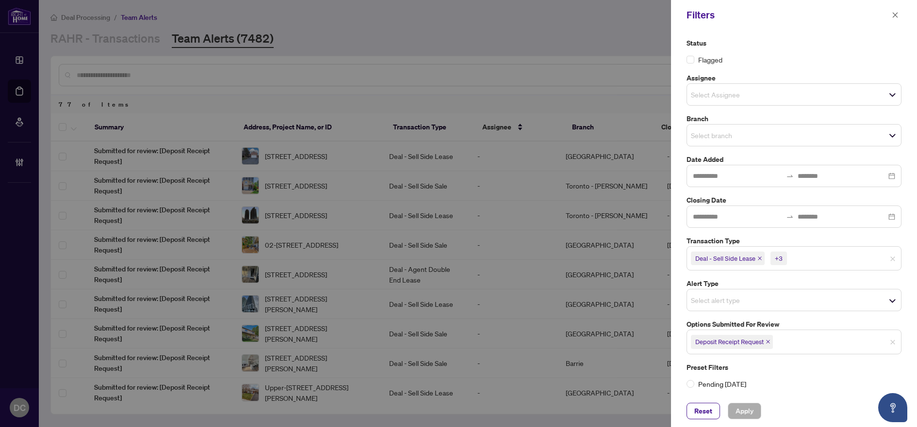
click at [766, 341] on icon "close" at bounding box center [767, 341] width 5 height 5
click at [794, 344] on span "Select options submitted for review" at bounding box center [794, 341] width 214 height 14
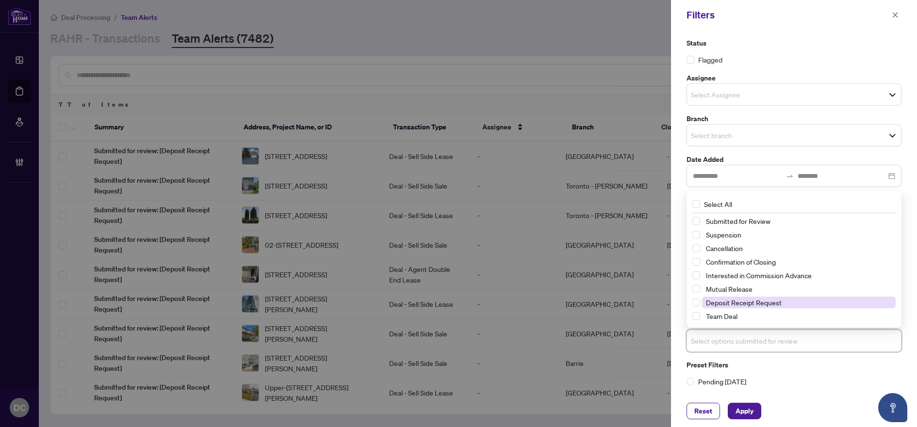
click at [771, 303] on span "Deposit Receipt Request" at bounding box center [744, 302] width 76 height 9
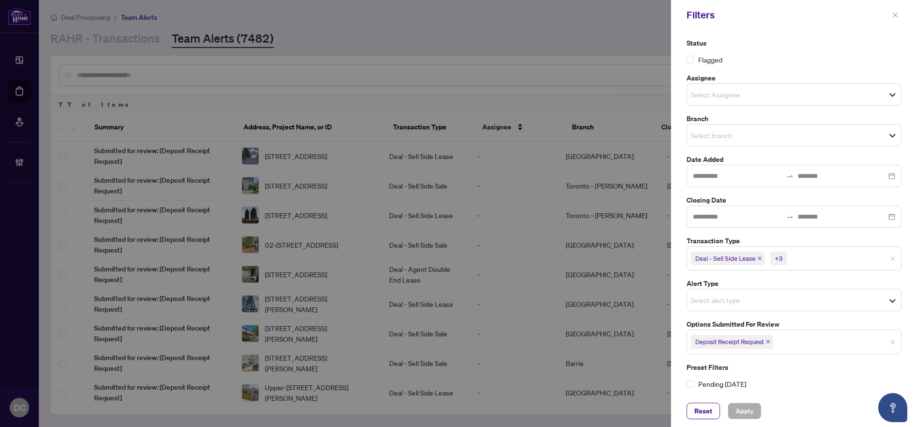
click at [898, 16] on button "button" at bounding box center [894, 15] width 13 height 12
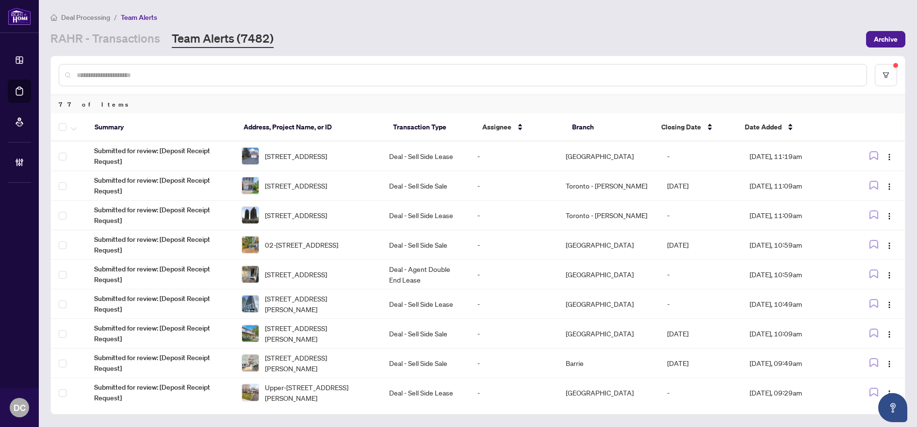
click at [352, 76] on input "text" at bounding box center [468, 75] width 782 height 11
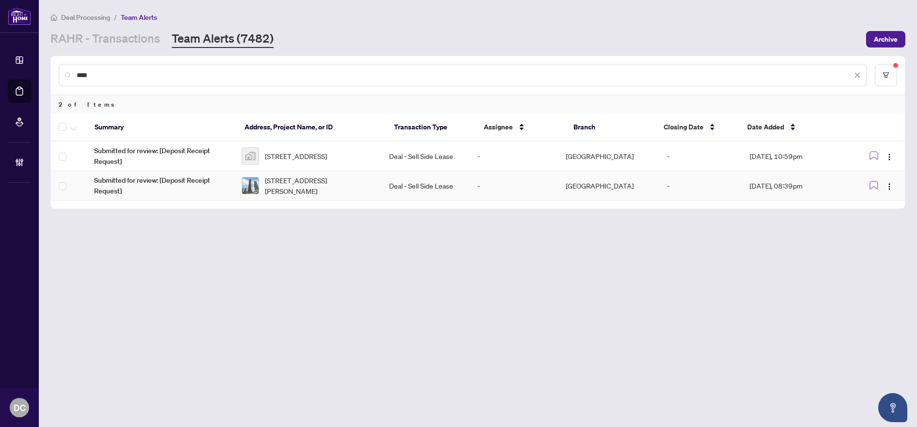
type input "****"
click at [493, 184] on td "-" at bounding box center [513, 186] width 88 height 30
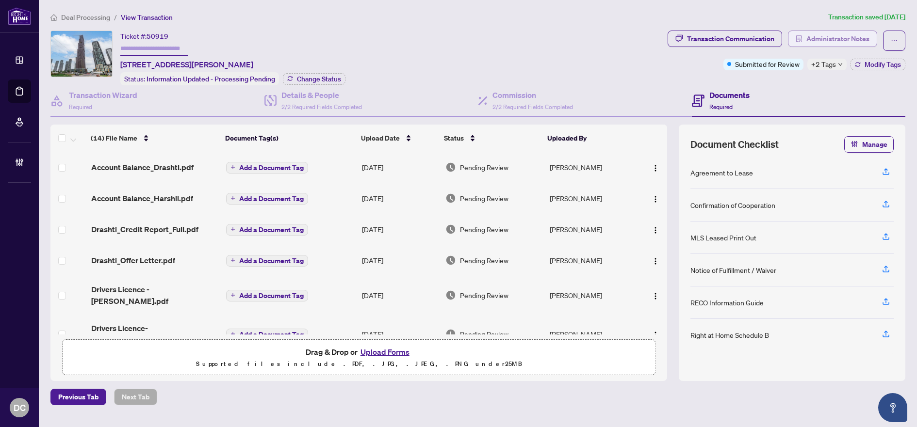
click at [853, 35] on span "Administrator Notes" at bounding box center [837, 39] width 63 height 16
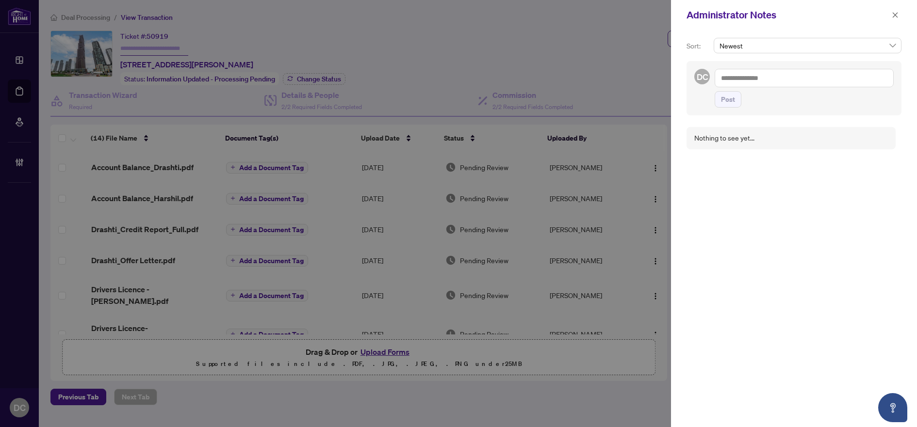
click at [800, 79] on textarea at bounding box center [803, 78] width 179 height 18
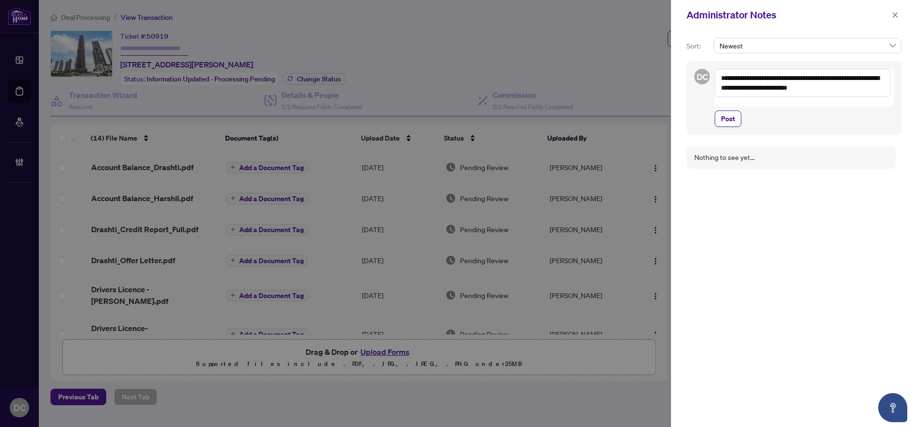
drag, startPoint x: 876, startPoint y: 90, endPoint x: 664, endPoint y: 63, distance: 213.7
click at [664, 63] on div "**********" at bounding box center [458, 213] width 917 height 427
click at [884, 89] on textarea "**********" at bounding box center [802, 83] width 176 height 28
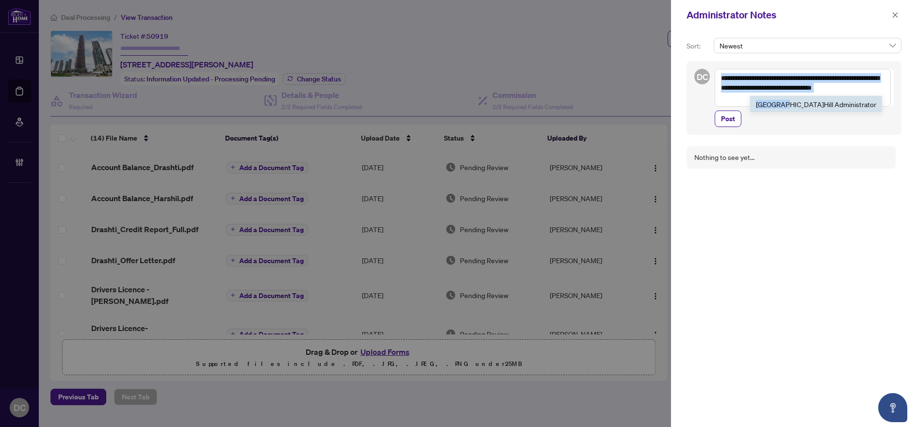
click at [734, 99] on div "**********" at bounding box center [803, 88] width 179 height 38
click at [732, 98] on textarea "**********" at bounding box center [802, 88] width 176 height 38
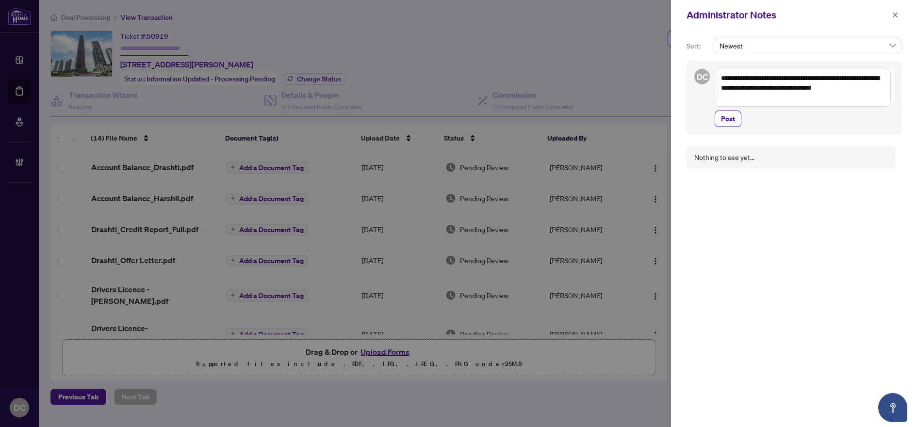
drag, startPoint x: 727, startPoint y: 98, endPoint x: 769, endPoint y: 99, distance: 42.2
click at [767, 98] on textarea "**********" at bounding box center [802, 88] width 176 height 38
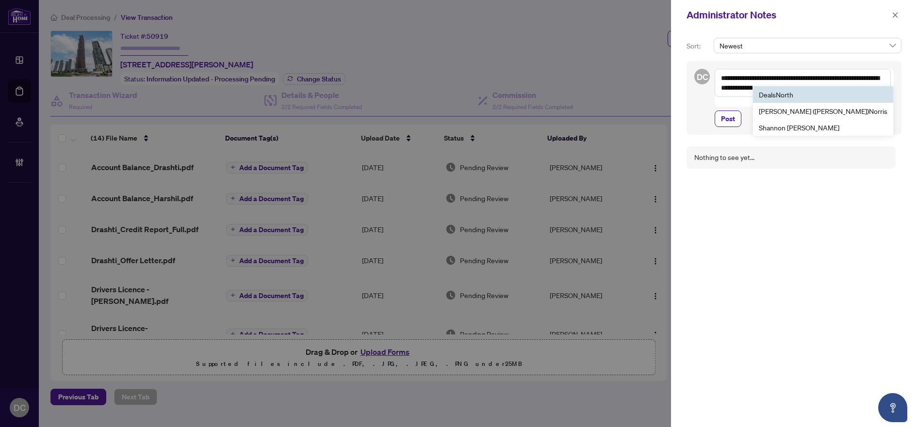
click at [843, 99] on li "Deals No rth" at bounding box center [823, 94] width 140 height 16
type textarea "**********"
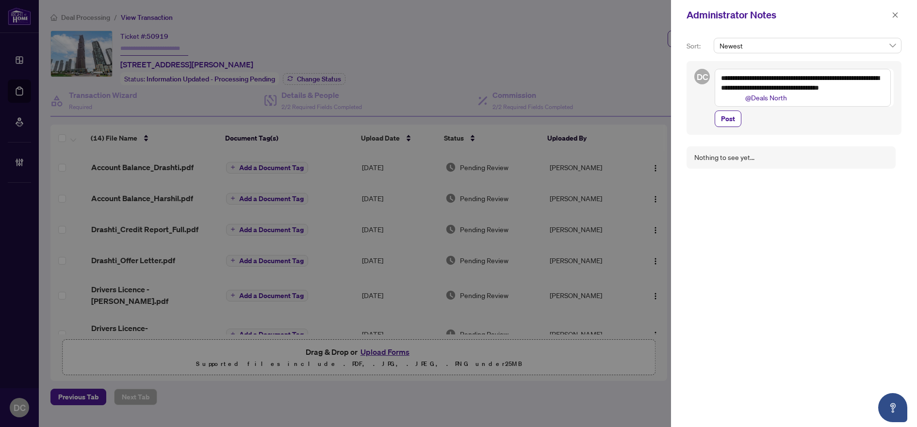
drag, startPoint x: 735, startPoint y: 117, endPoint x: 824, endPoint y: 100, distance: 90.9
click at [783, 104] on div "**********" at bounding box center [803, 98] width 179 height 58
drag, startPoint x: 779, startPoint y: 100, endPoint x: 696, endPoint y: 68, distance: 88.9
click at [696, 68] on div "**********" at bounding box center [793, 98] width 215 height 74
click at [891, 12] on icon "close" at bounding box center [894, 15] width 7 height 7
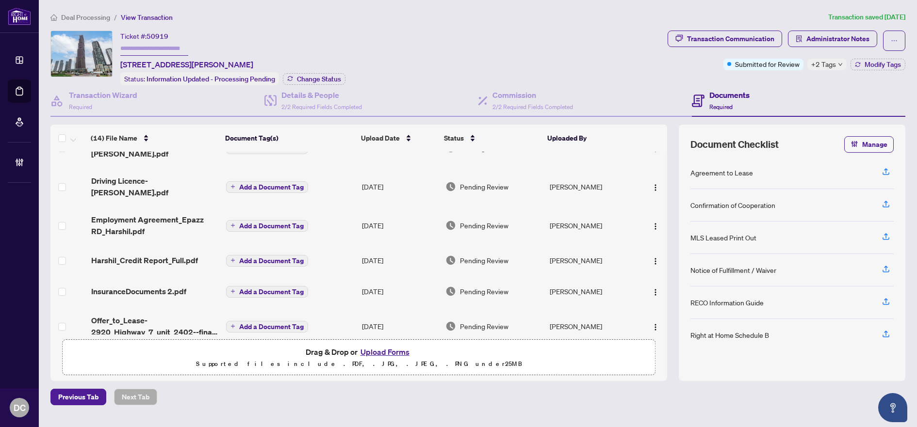
scroll to position [271, 0]
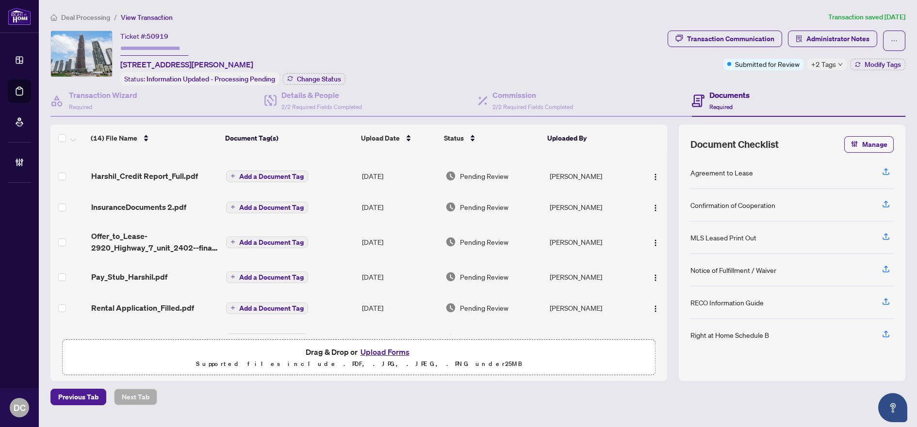
click at [401, 323] on td "Aug/29/2025" at bounding box center [399, 338] width 83 height 31
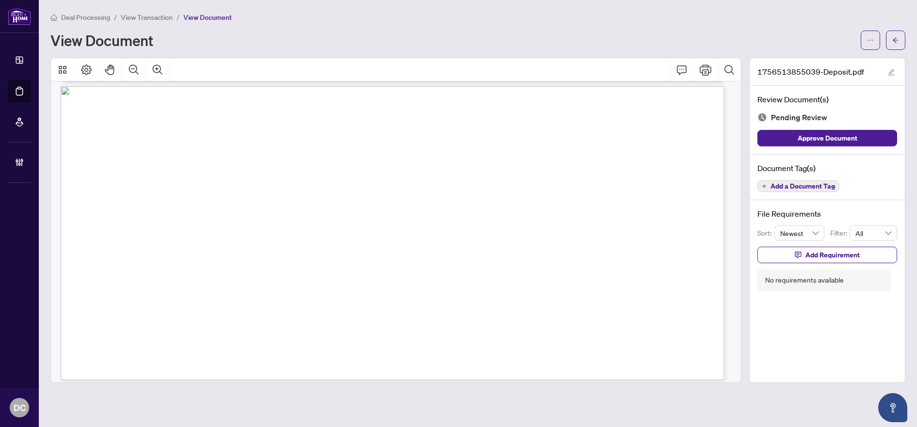
scroll to position [312, 0]
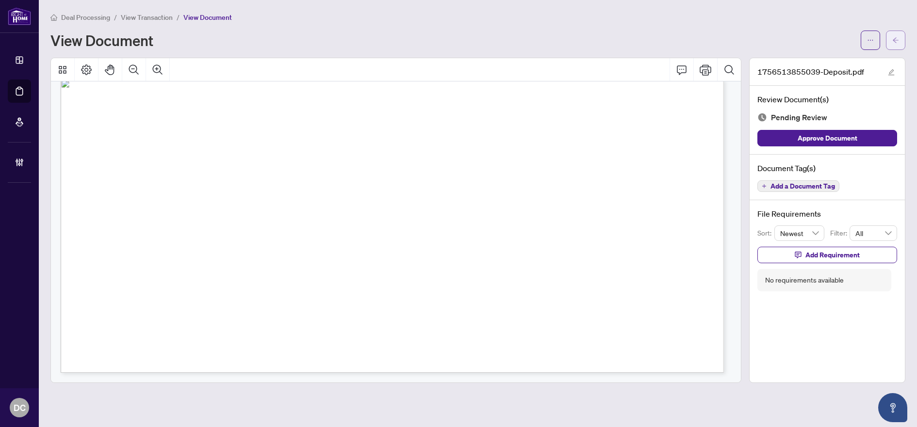
click at [893, 44] on span "button" at bounding box center [895, 40] width 7 height 16
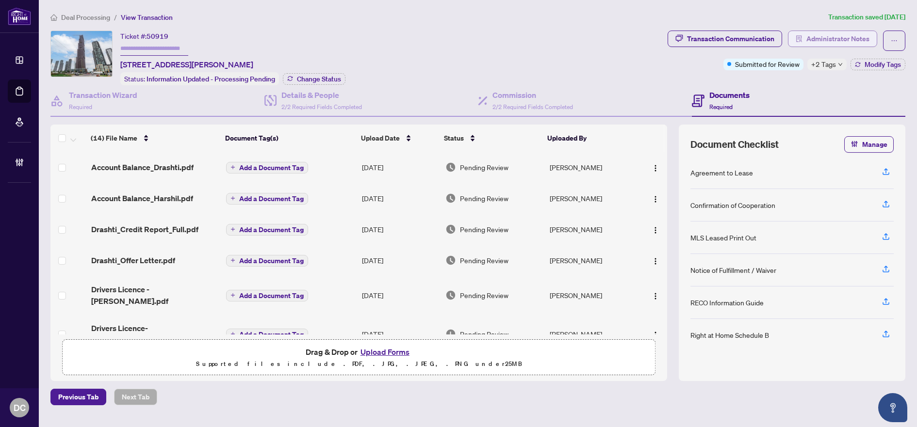
click at [866, 42] on span "Administrator Notes" at bounding box center [837, 39] width 63 height 16
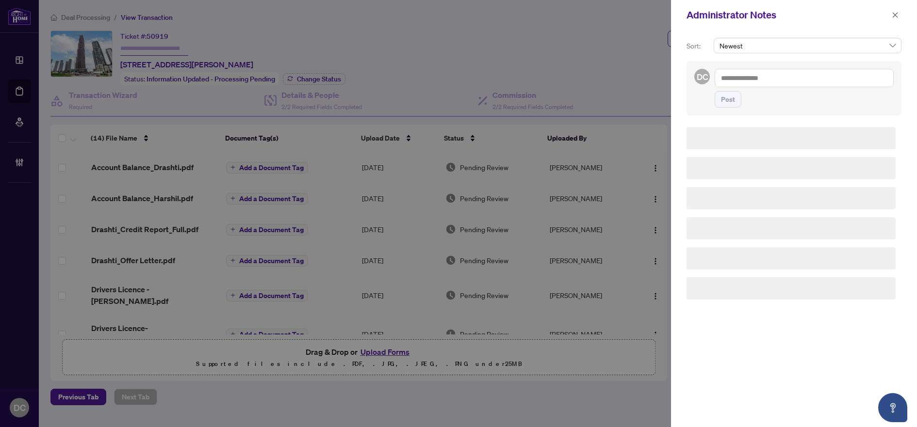
click at [838, 79] on textarea at bounding box center [803, 78] width 179 height 18
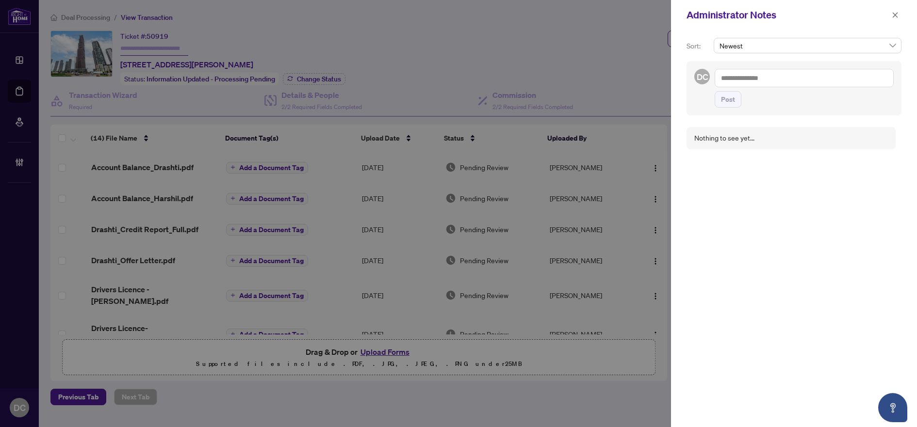
paste textarea "**********"
type textarea "**********"
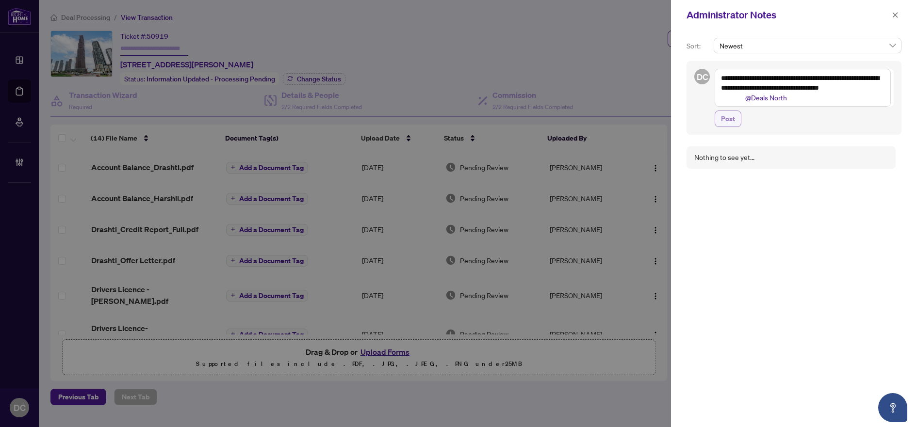
click at [720, 117] on button "Post" at bounding box center [727, 119] width 27 height 16
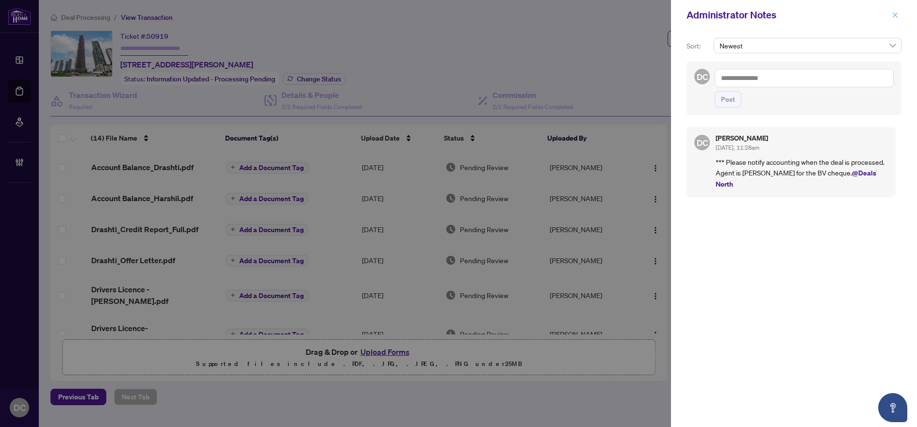
click at [897, 17] on icon "close" at bounding box center [894, 14] width 5 height 5
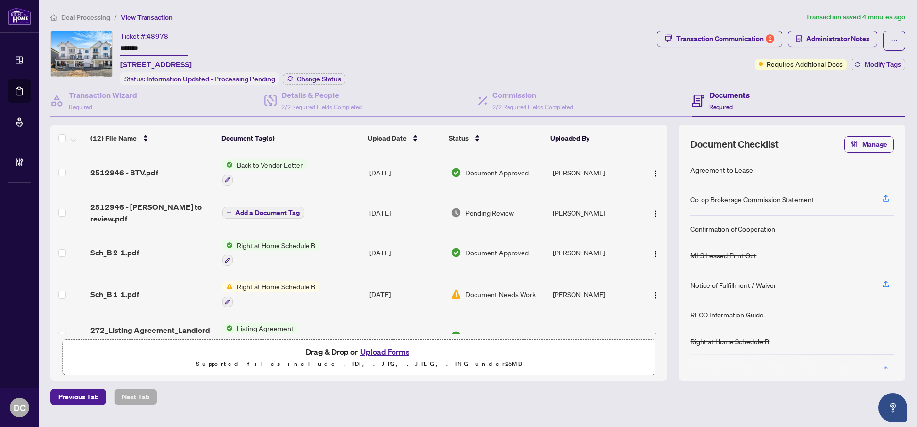
drag, startPoint x: 156, startPoint y: 50, endPoint x: 105, endPoint y: 48, distance: 51.0
click at [105, 48] on div "Ticket #: 48978 ******* [STREET_ADDRESS] Status: Information Updated - Processi…" at bounding box center [351, 58] width 602 height 55
click at [321, 71] on div "Ticket #: 48978 ******* [STREET_ADDRESS] Status: Information Updated - Processi…" at bounding box center [232, 58] width 225 height 55
click at [323, 77] on span "Change Status" at bounding box center [319, 79] width 44 height 7
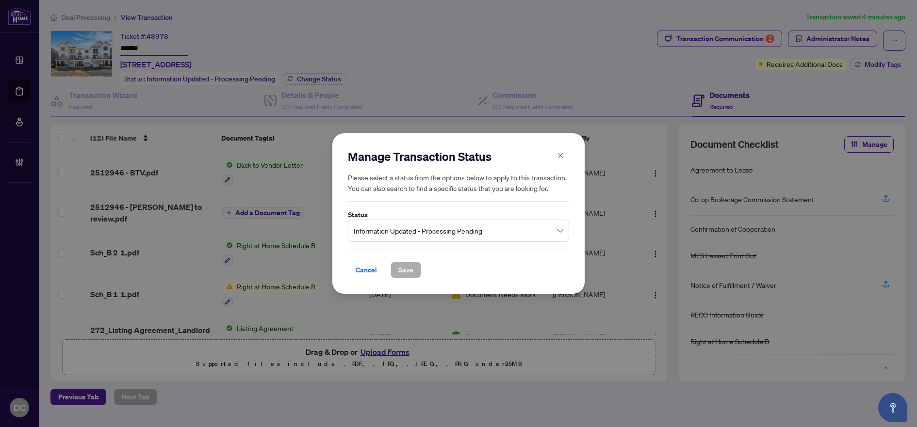
click at [448, 230] on span "Information Updated - Processing Pending" at bounding box center [459, 231] width 210 height 18
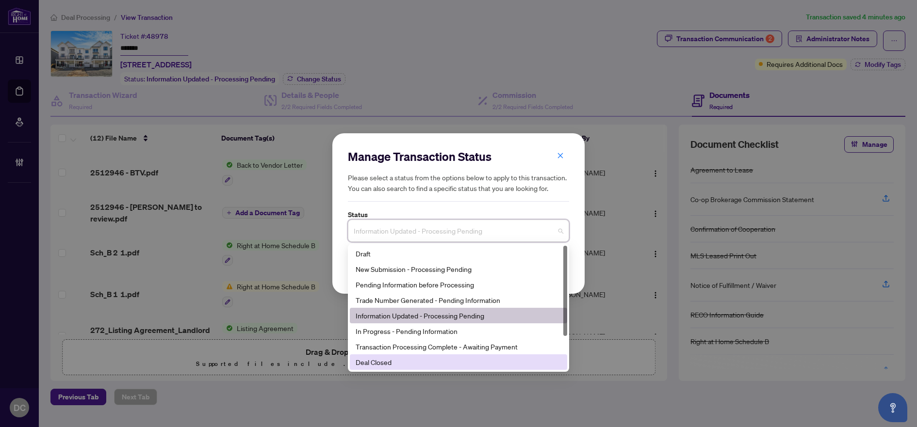
click at [418, 364] on div "Deal Closed" at bounding box center [458, 362] width 206 height 11
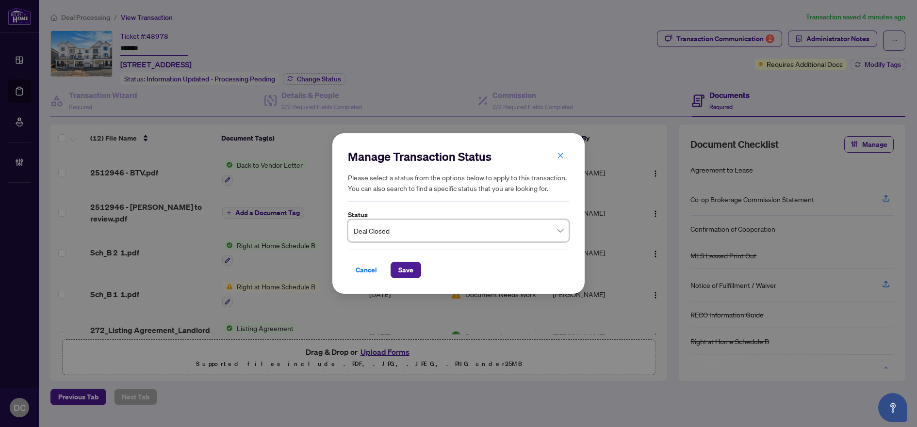
click at [404, 272] on span "Save" at bounding box center [405, 270] width 15 height 16
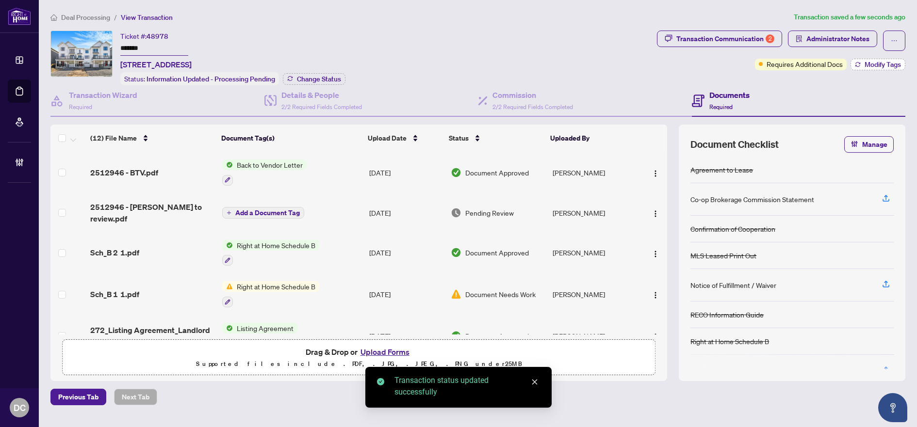
click at [890, 68] on button "Modify Tags" at bounding box center [877, 65] width 55 height 12
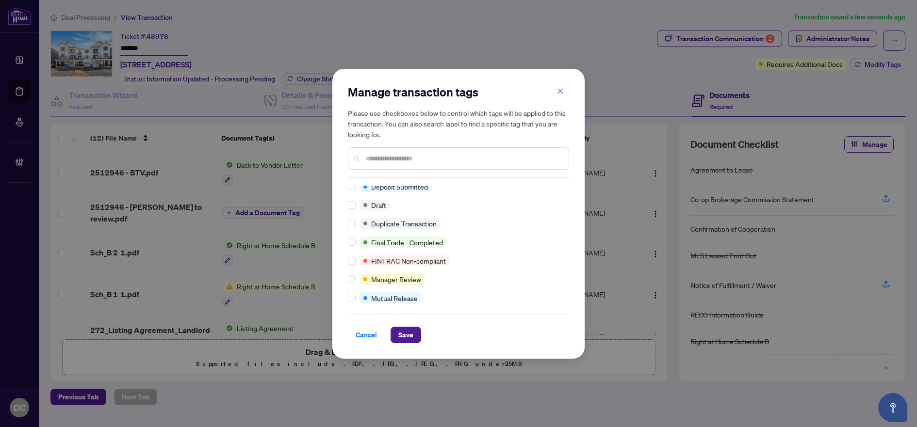
scroll to position [5, 0]
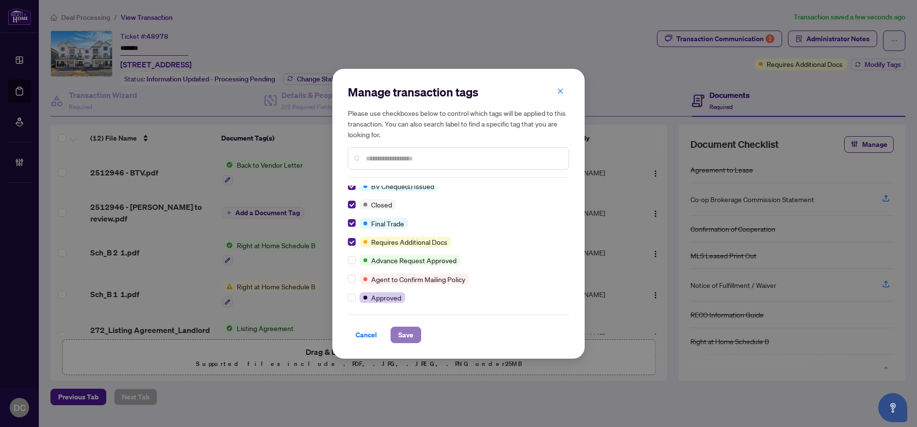
click at [411, 340] on span "Save" at bounding box center [405, 335] width 15 height 16
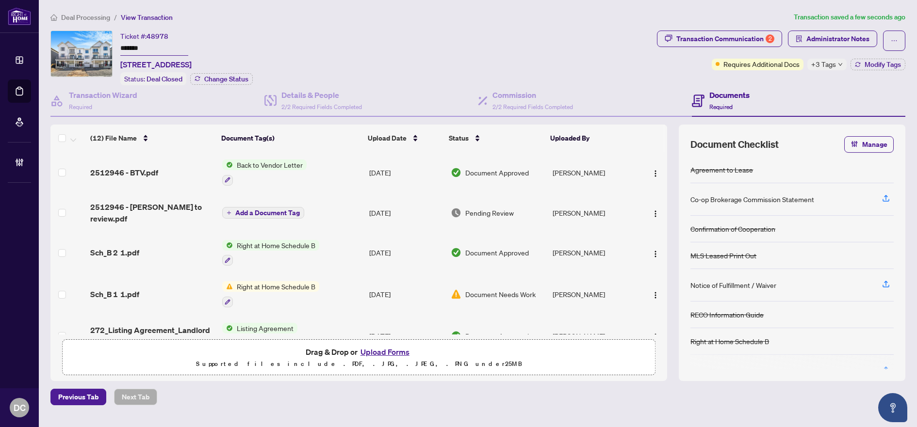
click at [819, 65] on span "+3 Tags" at bounding box center [823, 64] width 25 height 11
click at [761, 85] on div "Documents Required" at bounding box center [799, 101] width 214 height 32
click at [753, 40] on div "Transaction Communication 2" at bounding box center [725, 39] width 98 height 16
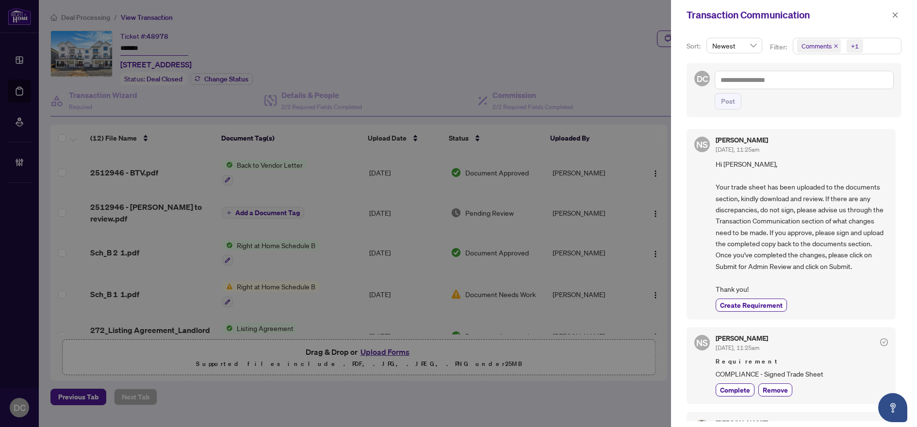
click at [875, 41] on span "Comments +1" at bounding box center [847, 46] width 108 height 16
click at [822, 86] on span "Comments" at bounding box center [828, 86] width 33 height 9
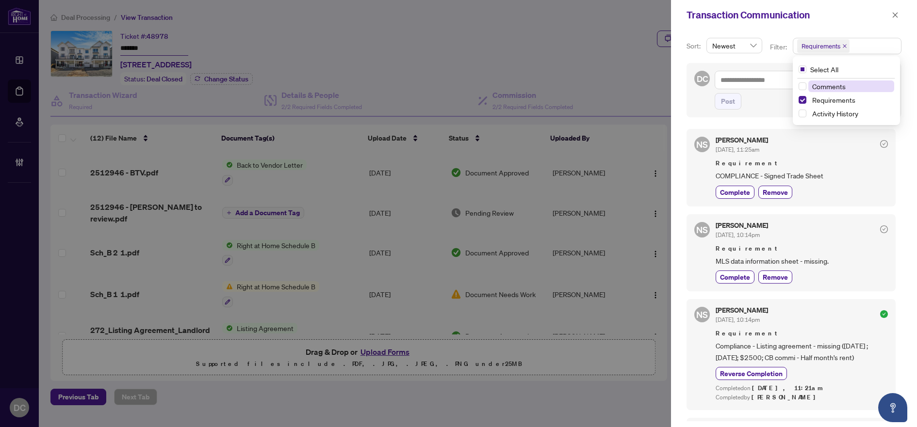
click at [833, 87] on span "Comments" at bounding box center [828, 86] width 33 height 9
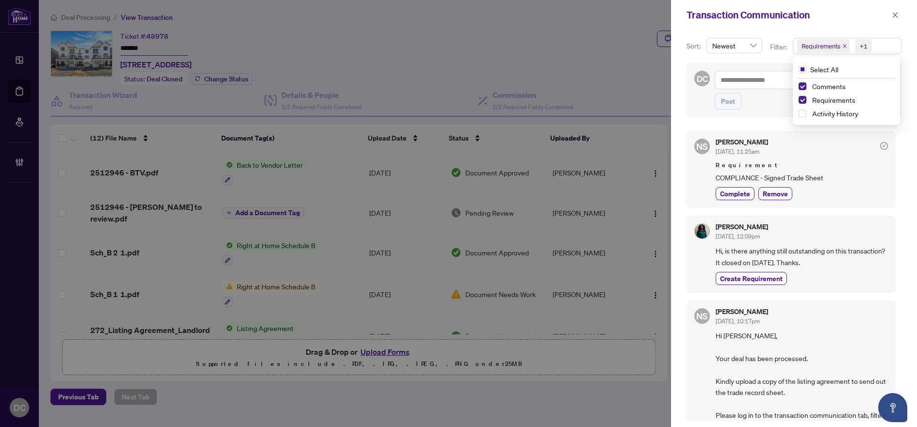
scroll to position [194, 0]
click at [893, 14] on icon "close" at bounding box center [894, 15] width 7 height 7
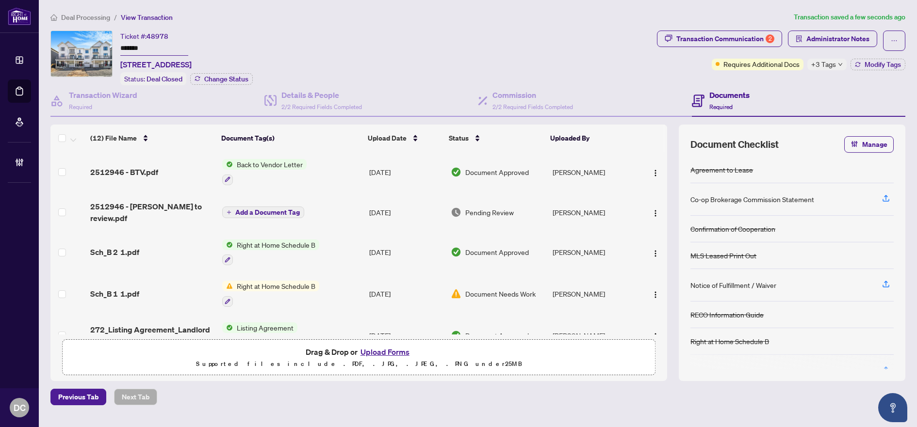
scroll to position [0, 0]
drag, startPoint x: 132, startPoint y: 64, endPoint x: 175, endPoint y: 61, distance: 42.8
click at [175, 61] on span "53-53 Lentago Ave, Ottawa, Ontario K2J 7A1, Canada" at bounding box center [155, 65] width 71 height 12
copy span "53 Lentago"
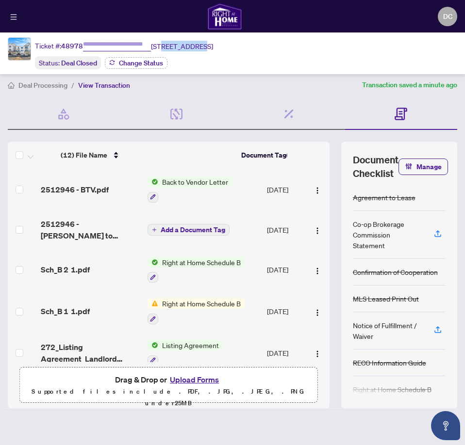
type input "*******"
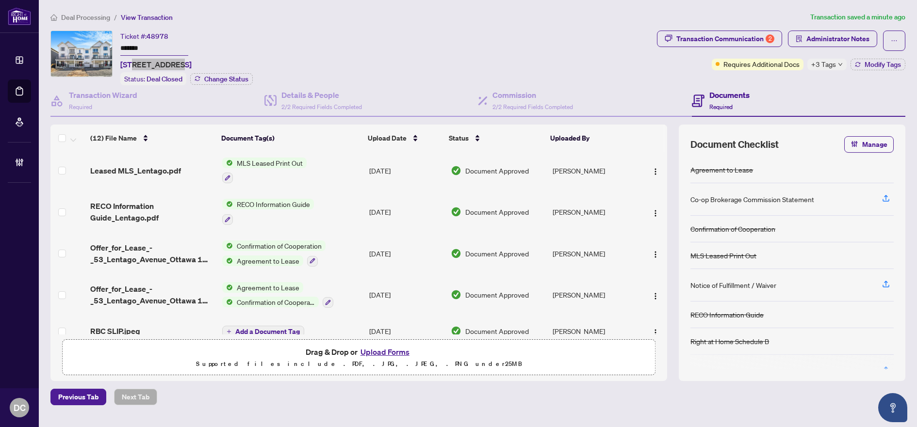
scroll to position [296, 0]
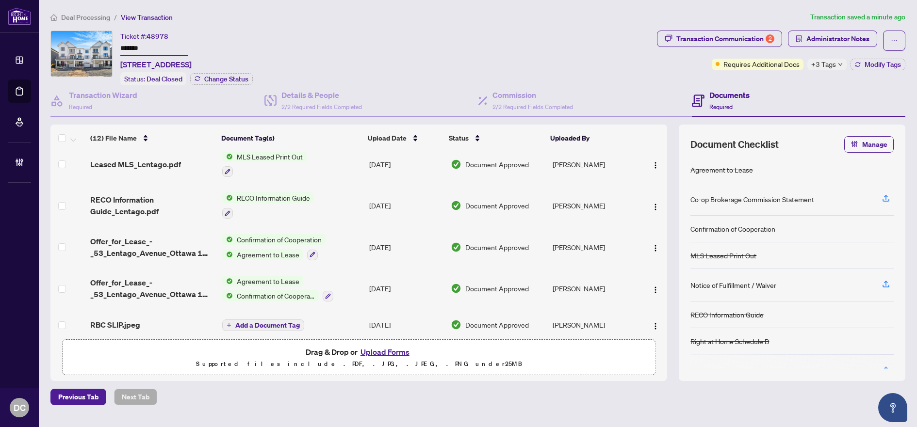
click at [356, 242] on td "Confirmation of Cooperation Agreement to Lease" at bounding box center [291, 247] width 147 height 42
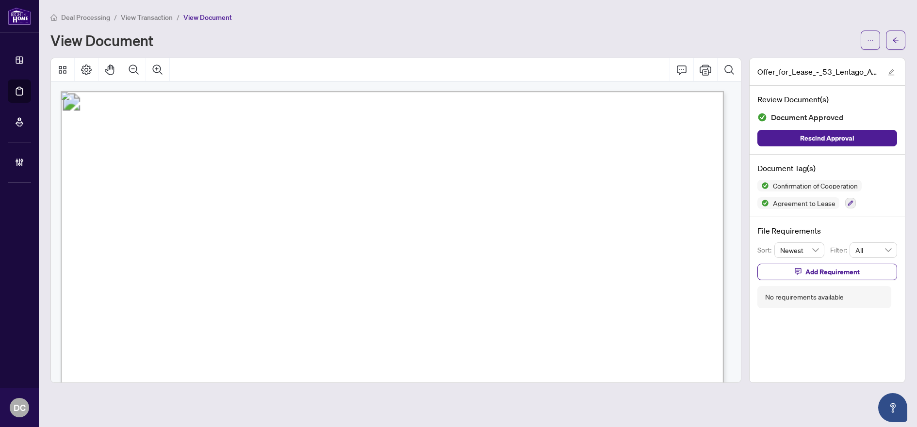
click at [352, 312] on span "For the purposes of this Agreement “Tenant” includes lessee and “Landlord” incl…" at bounding box center [261, 312] width 312 height 10
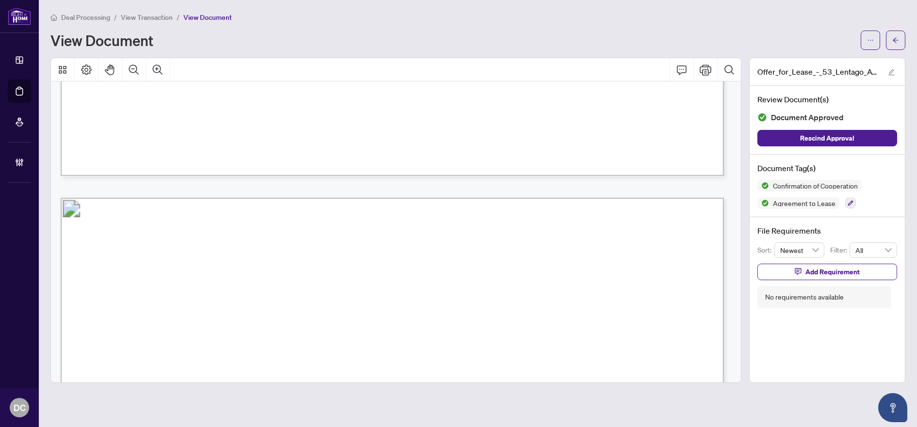
scroll to position [2091, 0]
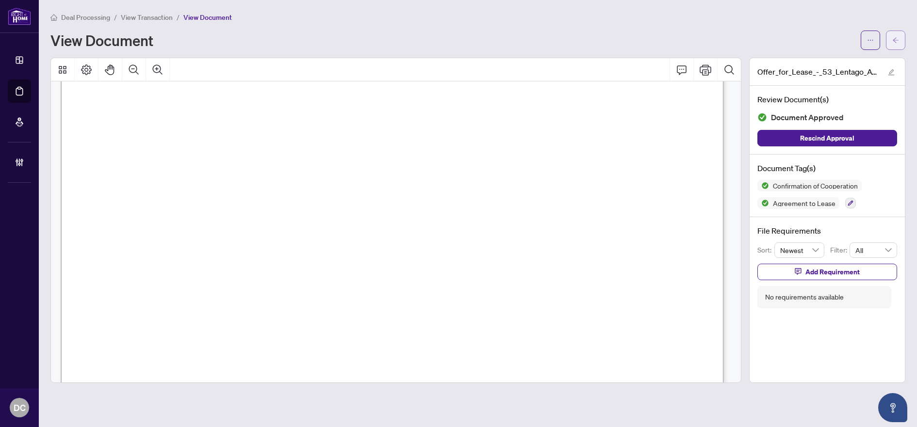
click at [901, 41] on button "button" at bounding box center [895, 40] width 19 height 19
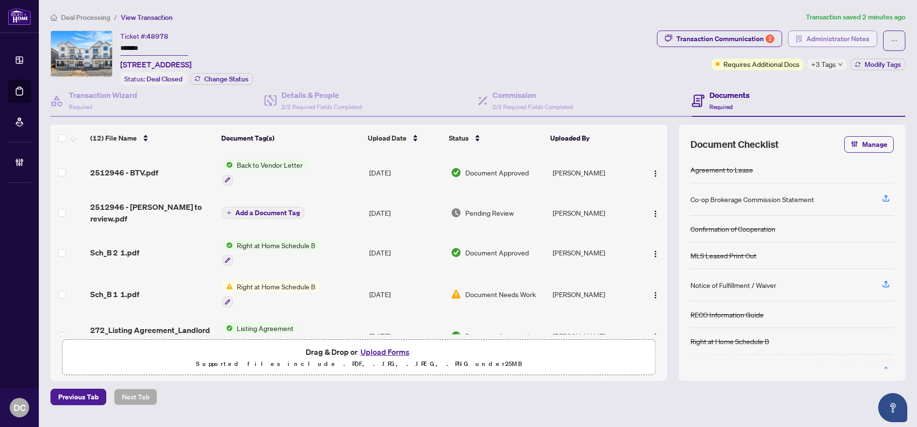
click at [856, 33] on span "Administrator Notes" at bounding box center [837, 39] width 63 height 16
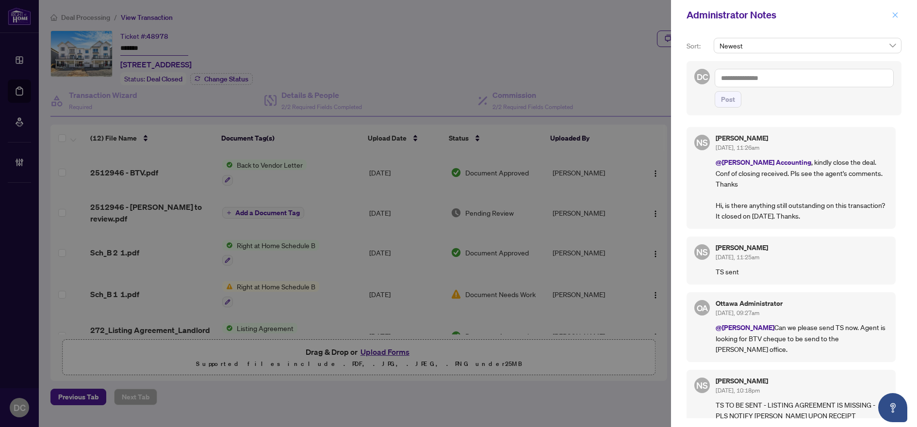
click at [895, 12] on icon "close" at bounding box center [894, 15] width 7 height 7
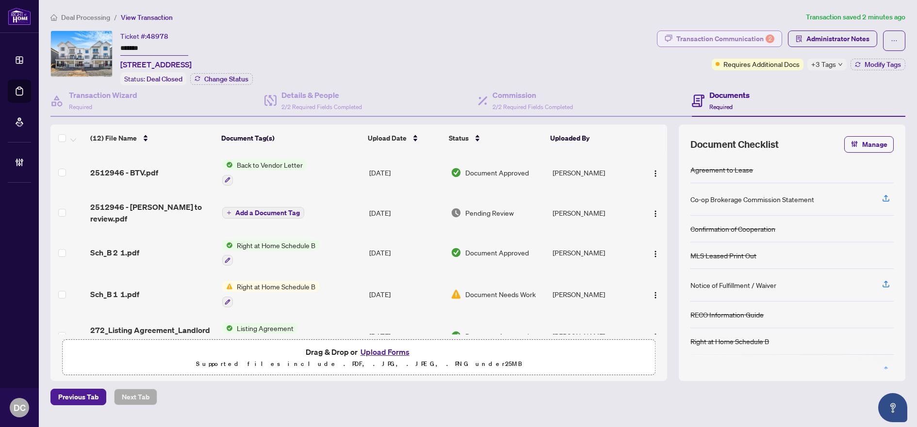
click at [738, 36] on div "Transaction Communication 2" at bounding box center [725, 39] width 98 height 16
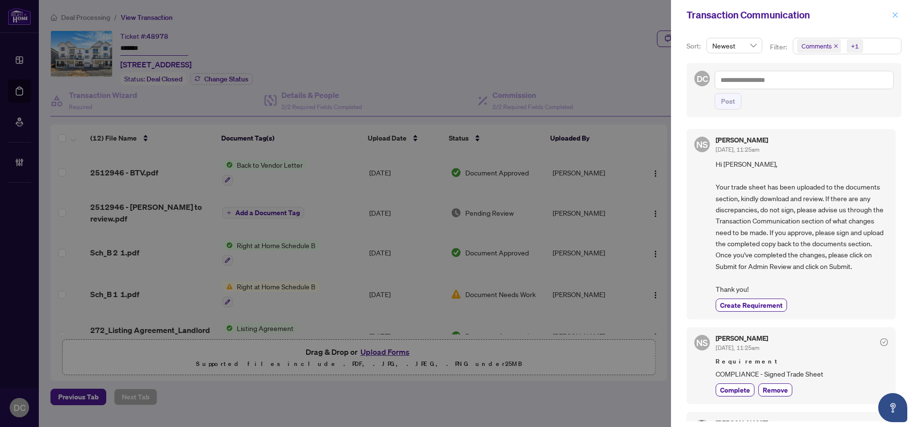
click at [891, 18] on button "button" at bounding box center [894, 15] width 13 height 12
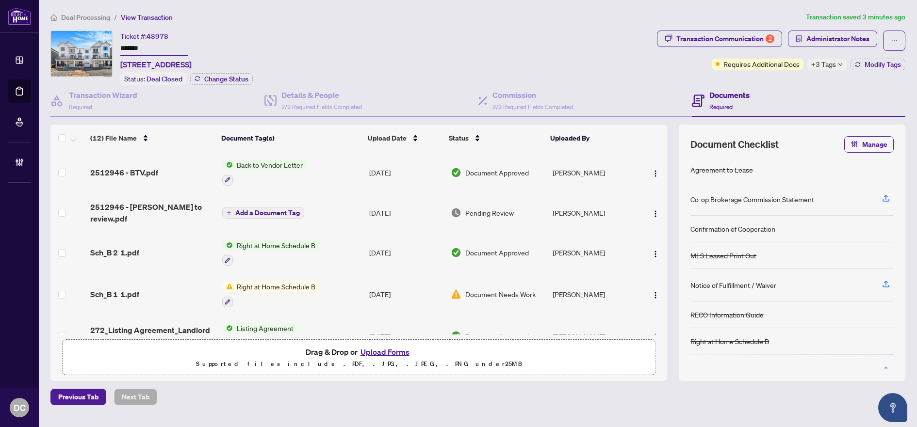
click at [837, 66] on div "+3 Tags" at bounding box center [826, 65] width 39 height 12
click at [781, 85] on div "Documents Required" at bounding box center [799, 101] width 214 height 32
click at [875, 65] on span "Modify Tags" at bounding box center [882, 64] width 36 height 7
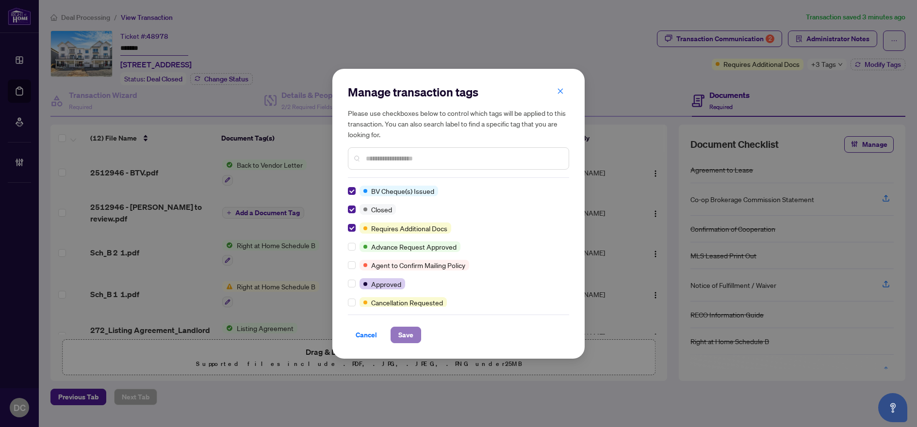
click at [406, 339] on span "Save" at bounding box center [405, 335] width 15 height 16
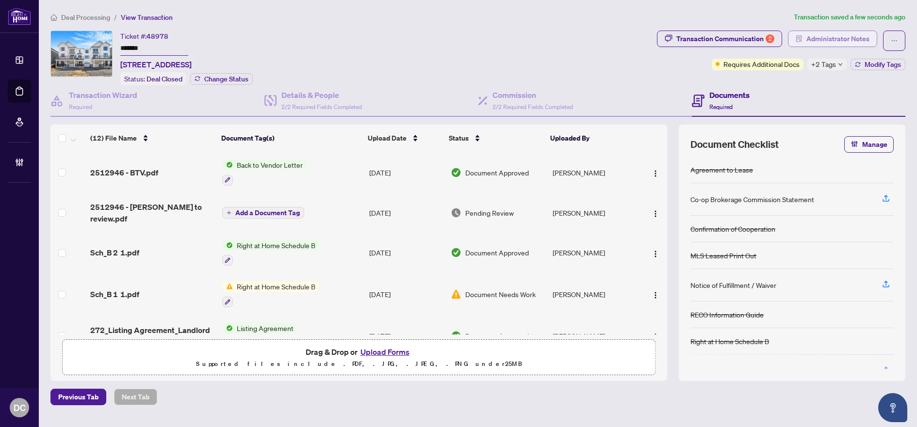
click at [804, 39] on button "Administrator Notes" at bounding box center [832, 39] width 89 height 16
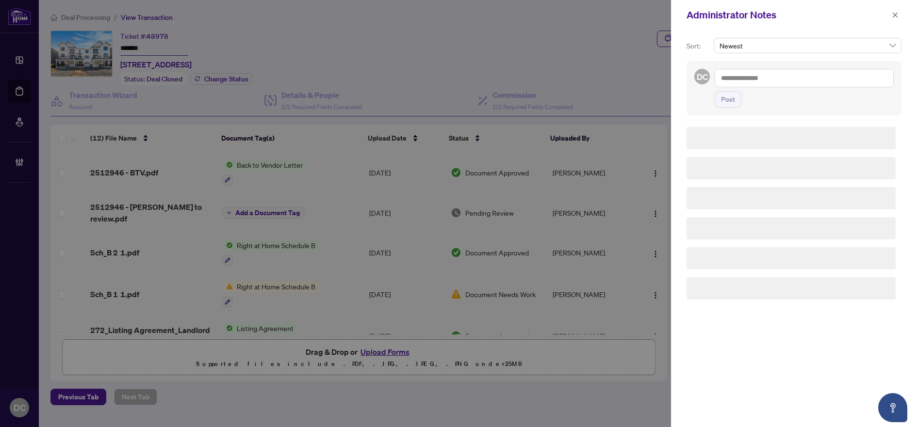
click at [742, 83] on textarea at bounding box center [803, 78] width 179 height 18
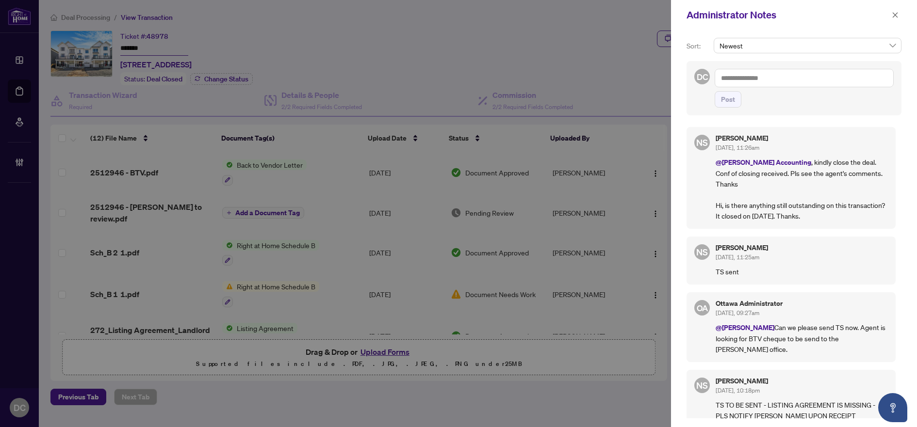
paste textarea "**********"
type textarea "**********"
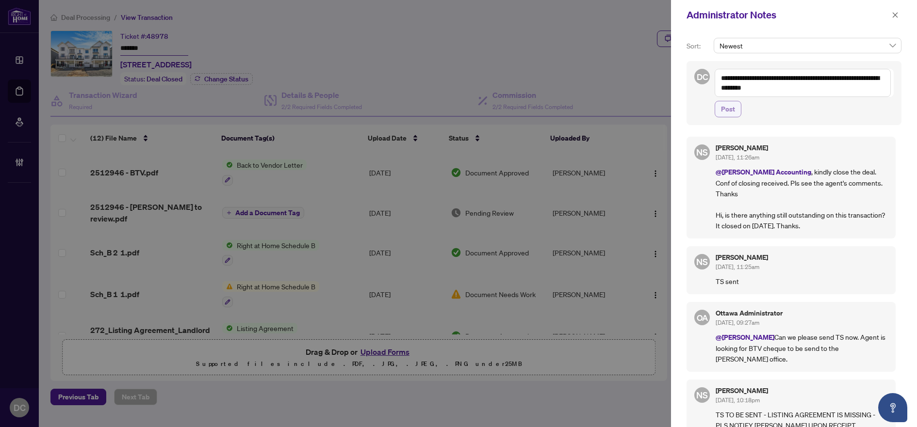
click at [733, 110] on span "Post" at bounding box center [728, 109] width 14 height 16
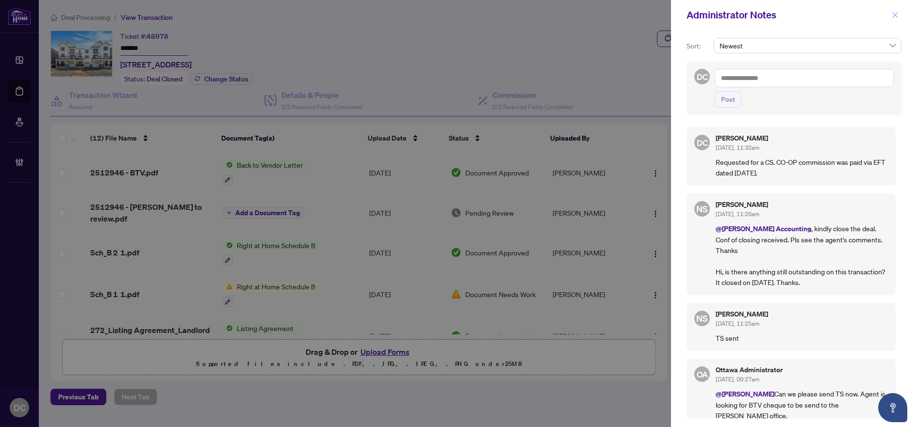
click at [893, 18] on icon "close" at bounding box center [894, 15] width 7 height 7
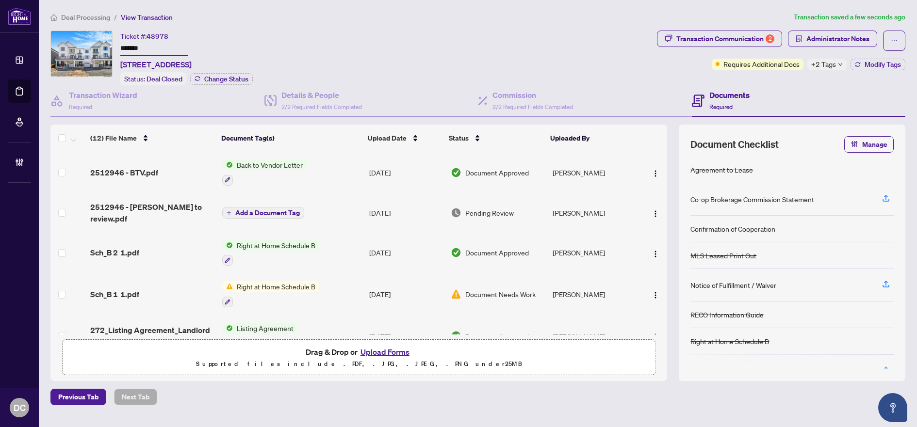
drag, startPoint x: 169, startPoint y: 44, endPoint x: 110, endPoint y: 43, distance: 59.2
click at [110, 43] on div "Ticket #: 48978 ******* 53-53 Lentago Ave, Ottawa, Ontario K2J 7A1, Canada Stat…" at bounding box center [351, 58] width 602 height 55
click at [829, 71] on div "Transaction Communication 2 Administrator Notes Requires Additional Docs +2 Tag…" at bounding box center [781, 58] width 252 height 55
click at [810, 63] on div "+2 Tags" at bounding box center [826, 65] width 39 height 12
click at [781, 81] on div "Transaction Communication 2 Administrator Notes Requires Additional Docs +2 Tag…" at bounding box center [781, 58] width 252 height 55
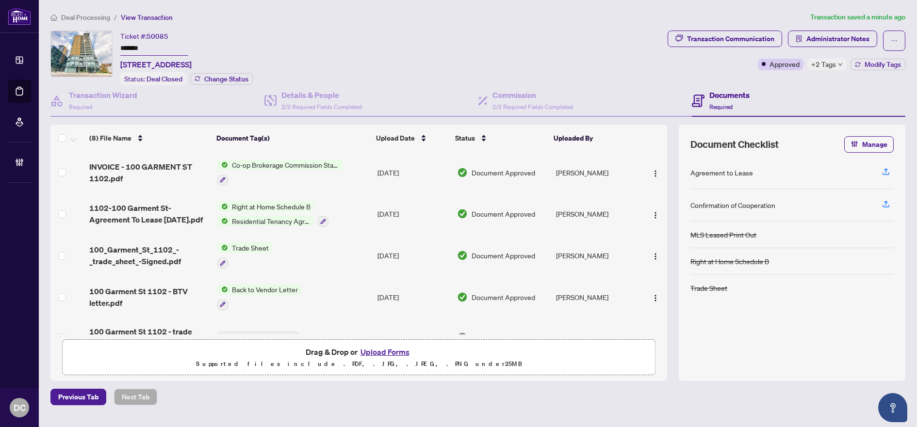
click at [162, 39] on span "50085" at bounding box center [157, 36] width 22 height 9
drag, startPoint x: 159, startPoint y: 50, endPoint x: 133, endPoint y: 49, distance: 26.2
click at [133, 49] on input "*******" at bounding box center [154, 49] width 68 height 14
click at [164, 51] on input "*******" at bounding box center [154, 49] width 68 height 14
drag, startPoint x: 148, startPoint y: 51, endPoint x: 72, endPoint y: 45, distance: 75.9
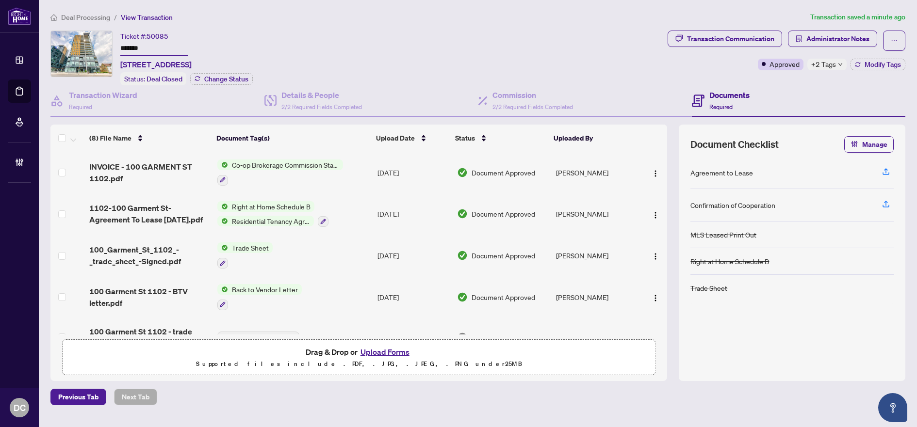
click at [72, 45] on div "Ticket #: 50085 ******* [STREET_ADDRESS] Status: Deal Closed Change Status" at bounding box center [356, 58] width 613 height 55
click at [840, 63] on icon "down" at bounding box center [840, 64] width 5 height 5
click at [786, 87] on div "Documents Required" at bounding box center [799, 101] width 214 height 32
click at [875, 63] on span "Modify Tags" at bounding box center [882, 64] width 36 height 7
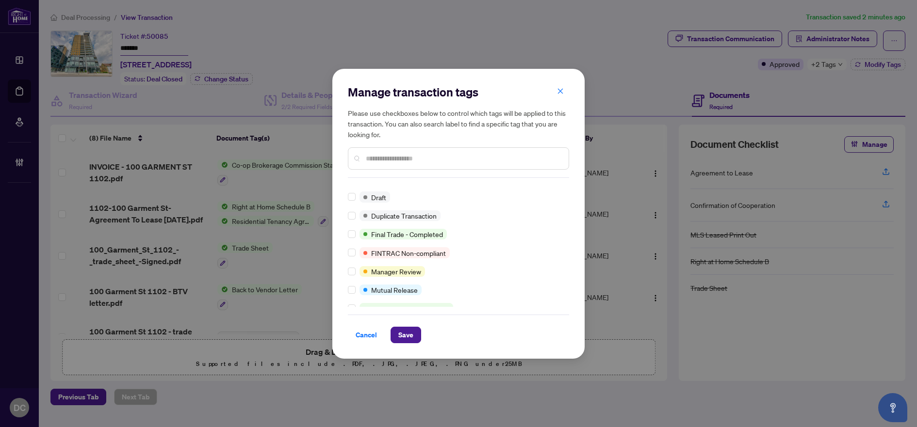
scroll to position [31, 0]
click at [406, 331] on span "Save" at bounding box center [405, 335] width 15 height 16
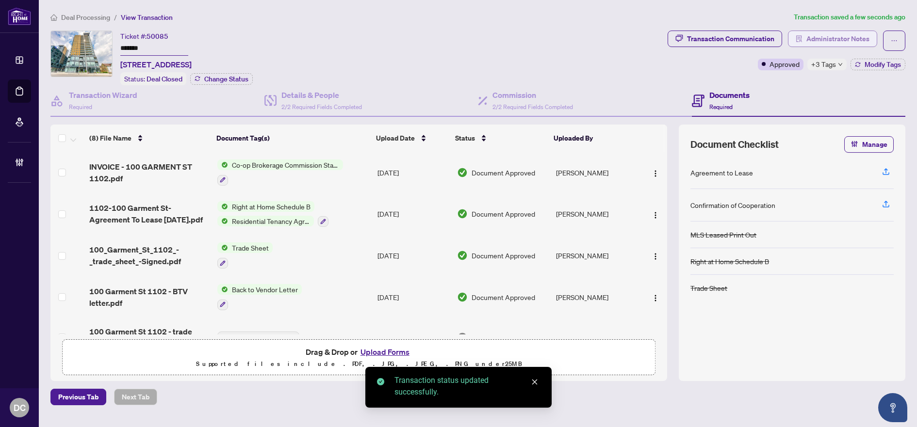
click at [825, 37] on span "Administrator Notes" at bounding box center [837, 39] width 63 height 16
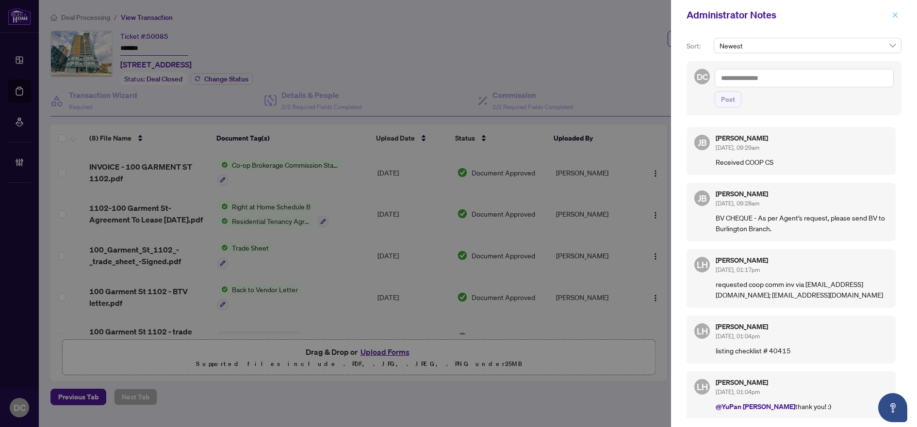
click at [894, 13] on icon "close" at bounding box center [894, 15] width 7 height 7
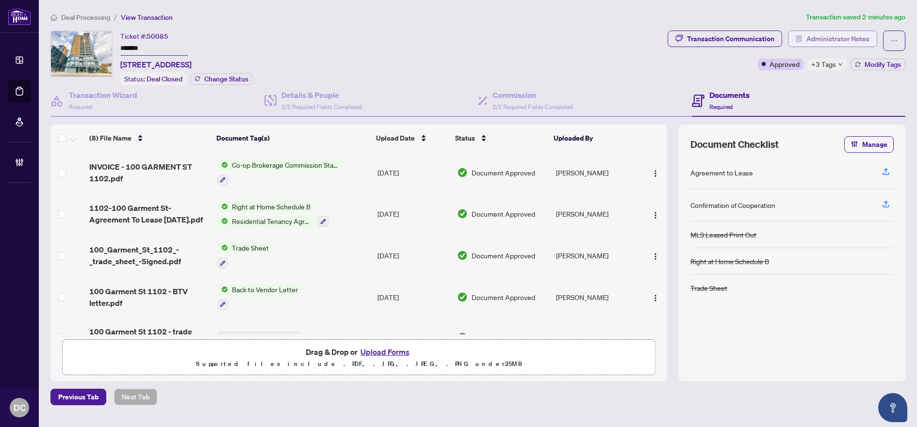
click at [848, 34] on span "Administrator Notes" at bounding box center [837, 39] width 63 height 16
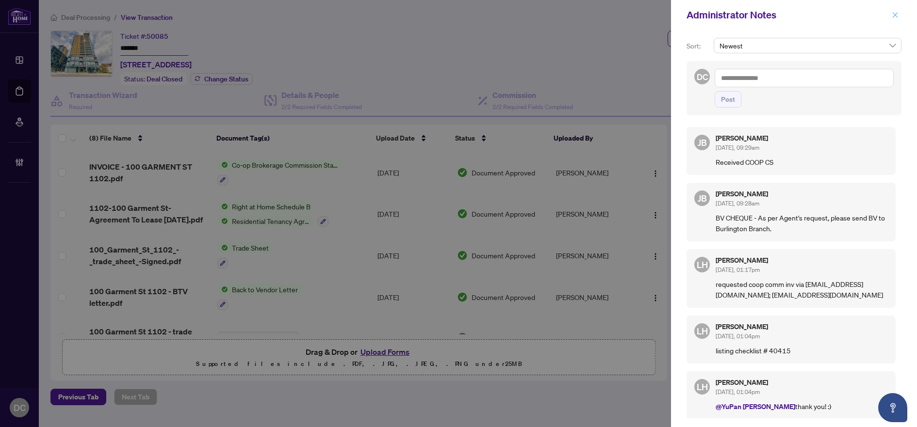
click at [898, 7] on div "Administrator Notes" at bounding box center [794, 15] width 246 height 30
click at [896, 14] on icon "close" at bounding box center [894, 15] width 7 height 7
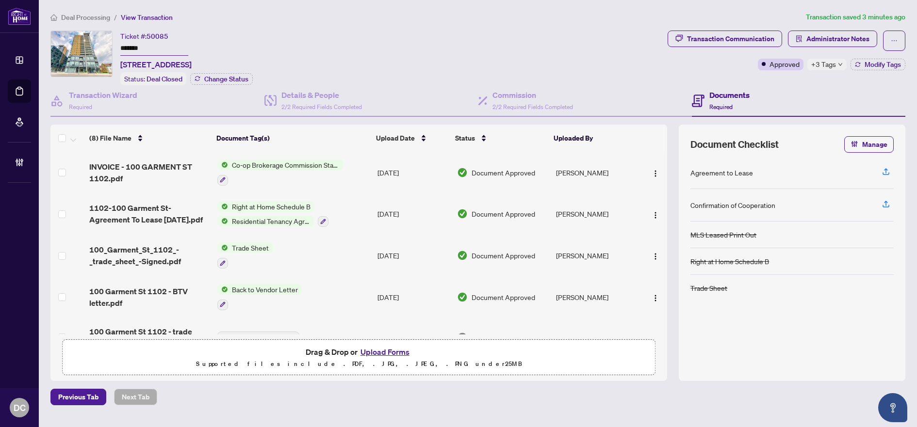
drag, startPoint x: 172, startPoint y: 50, endPoint x: 97, endPoint y: 48, distance: 75.7
click at [97, 48] on div "Ticket #: 50085 ******* [STREET_ADDRESS] Status: Deal Closed Change Status" at bounding box center [356, 58] width 613 height 55
click at [355, 172] on td "Co-op Brokerage Commission Statement" at bounding box center [293, 173] width 160 height 42
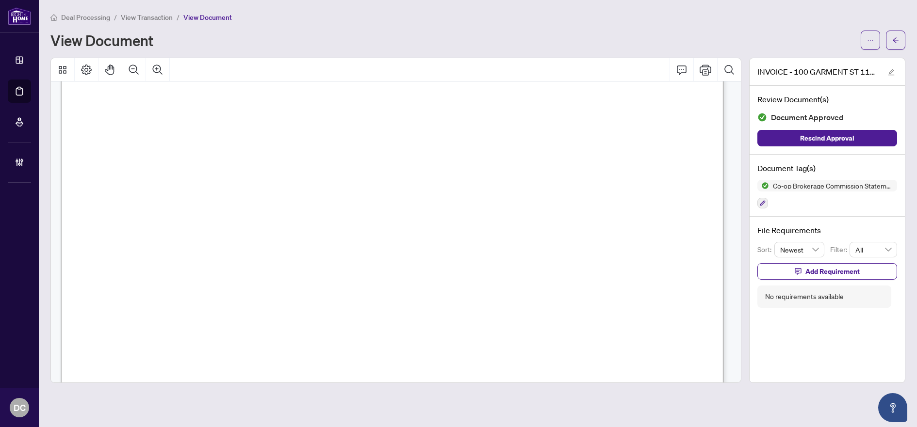
scroll to position [339, 0]
click at [903, 39] on button "button" at bounding box center [895, 40] width 19 height 19
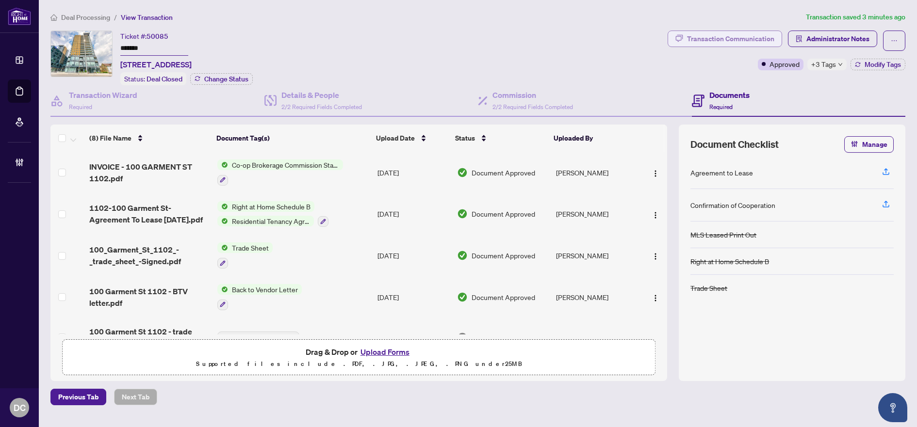
click at [737, 36] on div "Transaction Communication" at bounding box center [730, 39] width 87 height 16
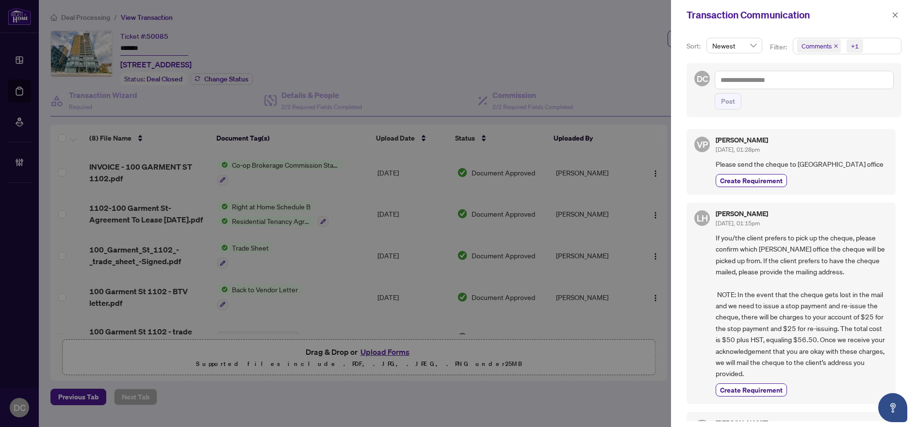
click at [880, 45] on span "Comments +1" at bounding box center [847, 46] width 108 height 16
click at [851, 92] on span "Comments" at bounding box center [851, 87] width 86 height 12
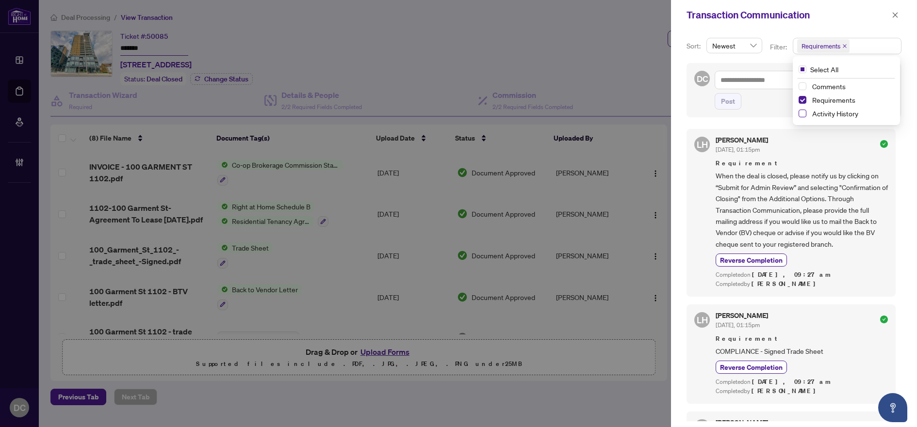
click at [799, 113] on span "Select Activity History" at bounding box center [802, 114] width 8 height 8
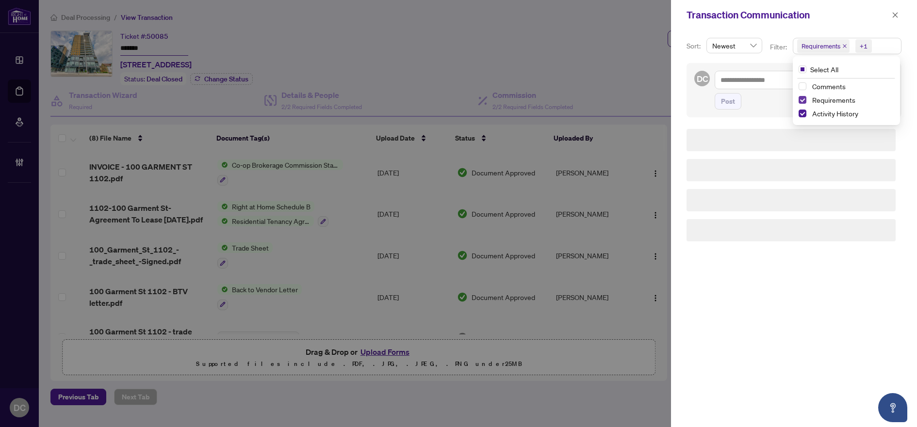
click at [800, 100] on span "Select Requirements" at bounding box center [802, 100] width 8 height 8
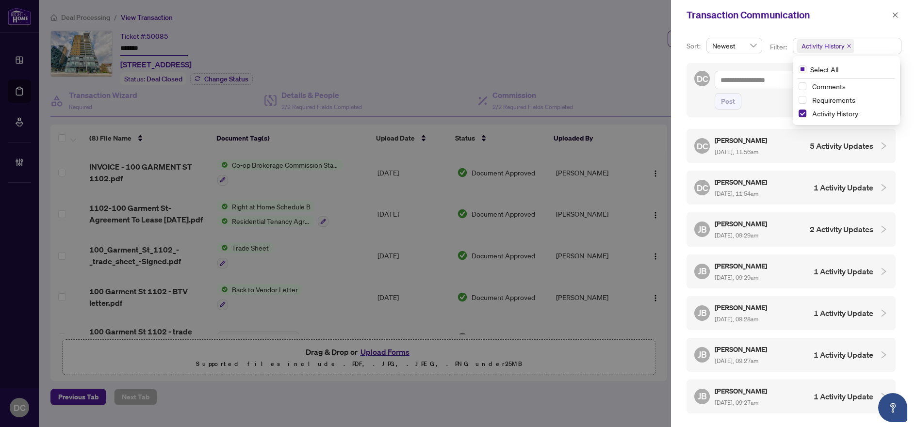
click at [803, 193] on div "DC Dawn Chan Sep/02/2025, 11:54am 1 Activity Update" at bounding box center [783, 188] width 179 height 22
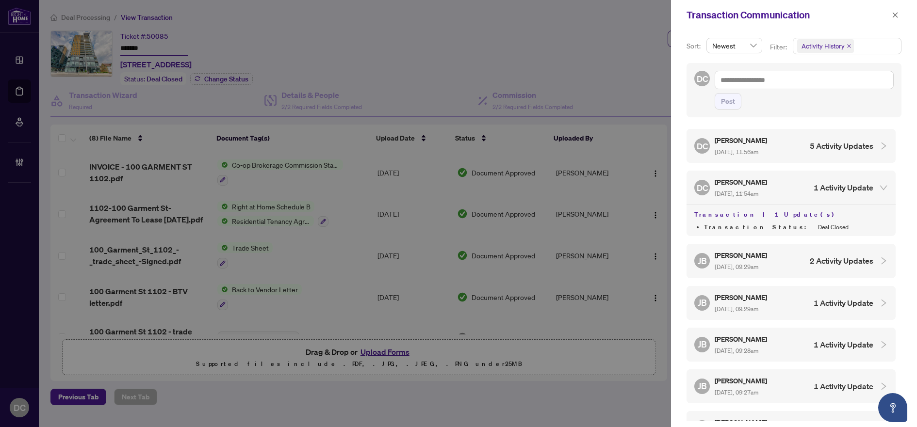
click at [784, 256] on div "JB Jean Belarde Sep/02/2025, 09:29am 2 Activity Updates" at bounding box center [783, 261] width 179 height 22
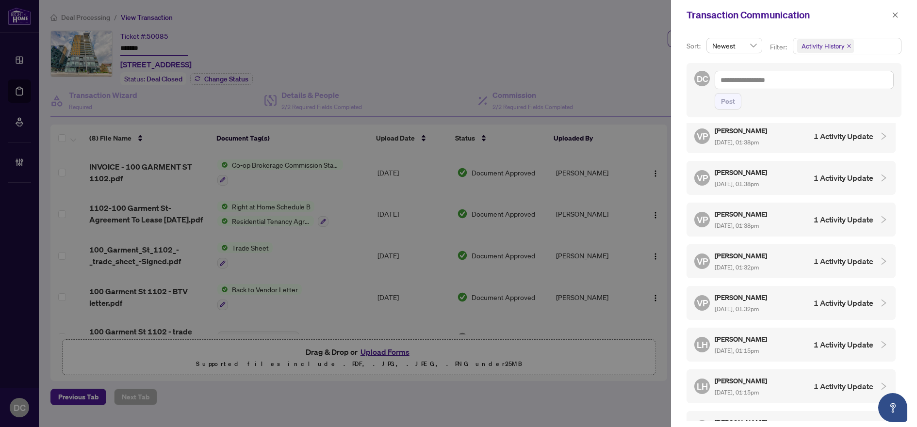
scroll to position [831, 0]
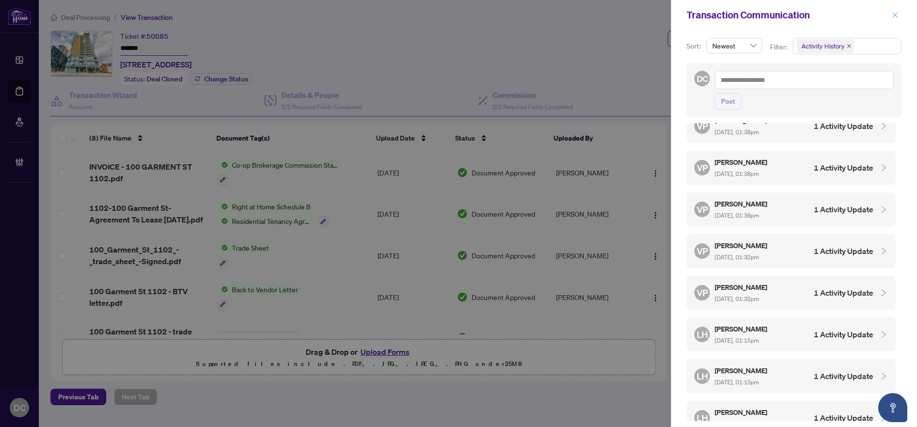
click at [896, 17] on icon "close" at bounding box center [894, 15] width 7 height 7
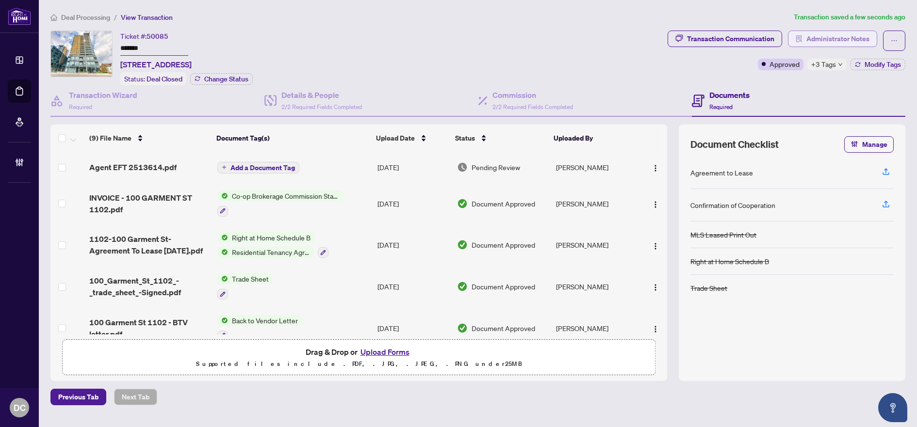
click at [849, 37] on span "Administrator Notes" at bounding box center [837, 39] width 63 height 16
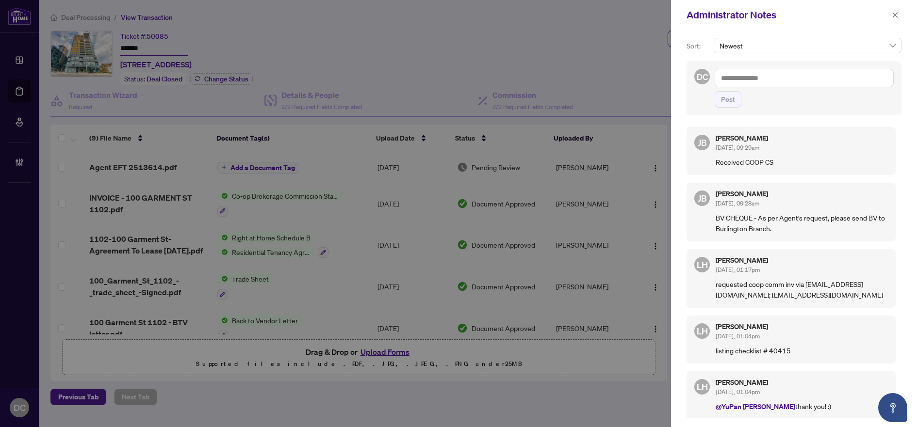
click at [804, 75] on textarea at bounding box center [803, 78] width 179 height 18
paste textarea "**********"
type textarea "**********"
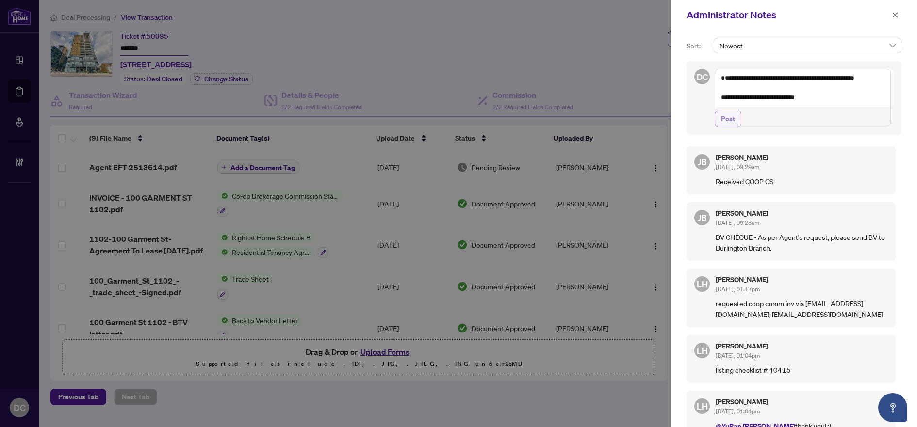
click at [738, 127] on button "Post" at bounding box center [727, 119] width 27 height 16
click at [892, 17] on icon "close" at bounding box center [894, 15] width 7 height 7
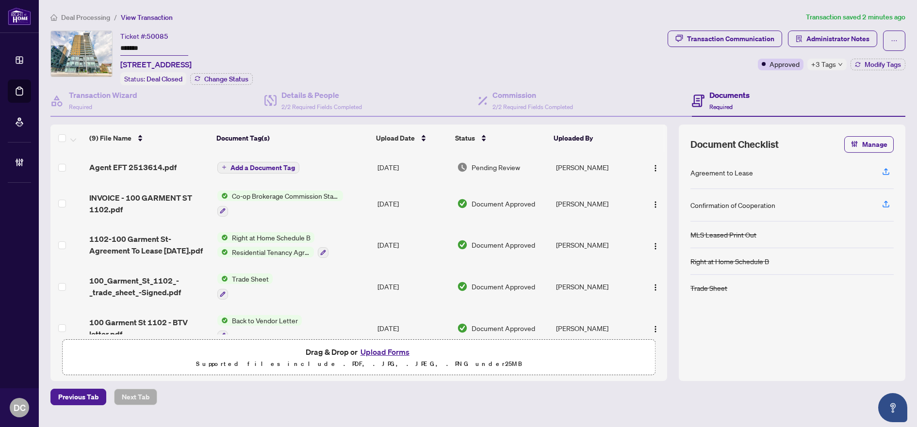
click at [258, 164] on span "Add a Document Tag" at bounding box center [262, 167] width 65 height 7
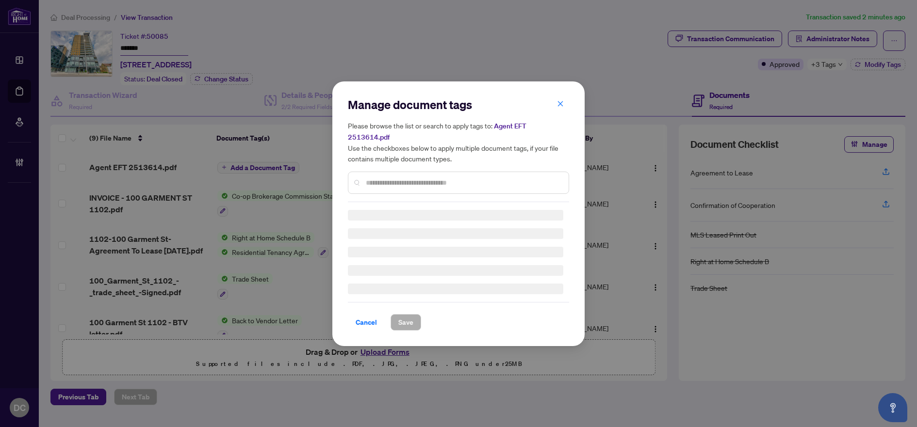
click at [495, 172] on div at bounding box center [458, 183] width 221 height 22
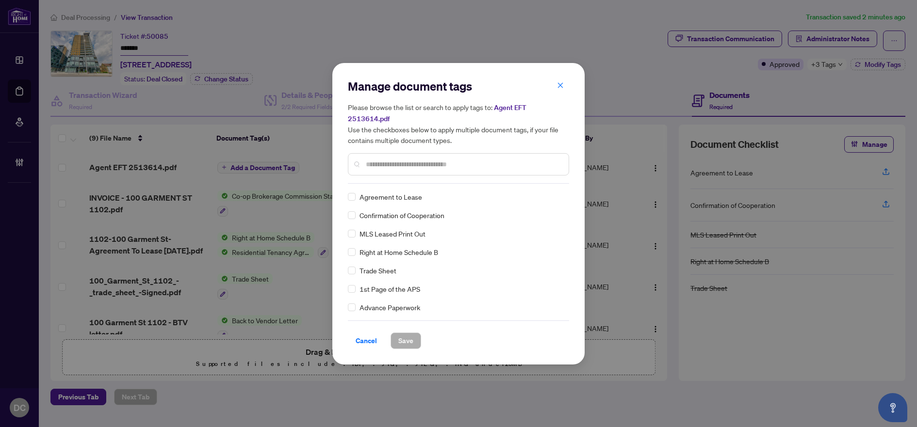
click at [493, 160] on input "text" at bounding box center [463, 164] width 195 height 11
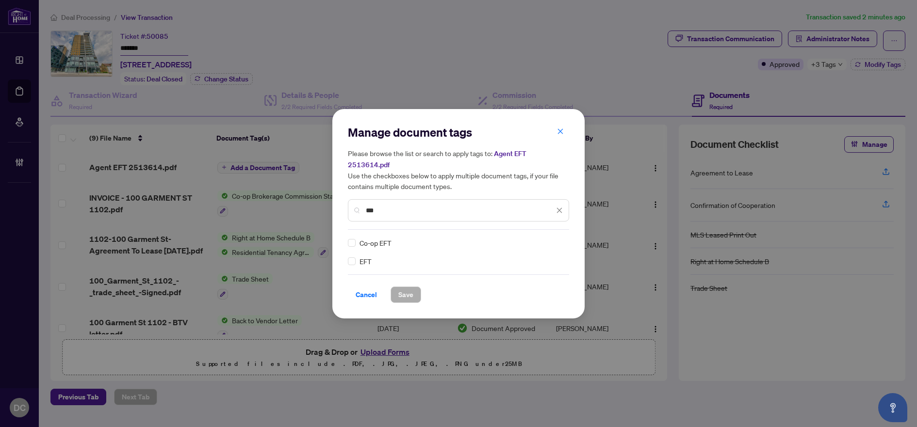
type input "***"
click at [555, 238] on div at bounding box center [553, 243] width 18 height 10
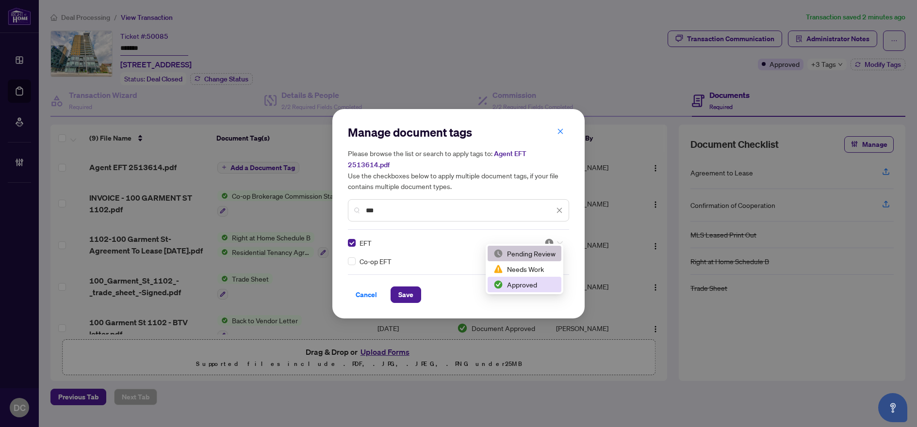
click at [527, 283] on div "Approved" at bounding box center [524, 284] width 62 height 11
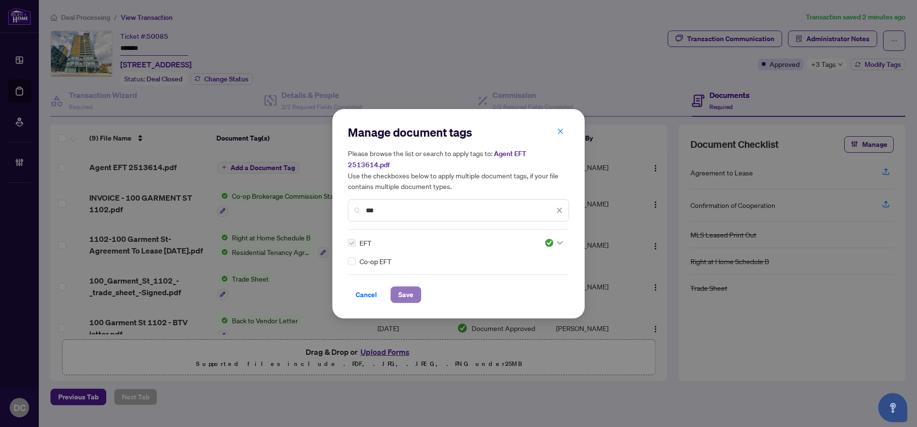
click at [415, 287] on button "Save" at bounding box center [405, 295] width 31 height 16
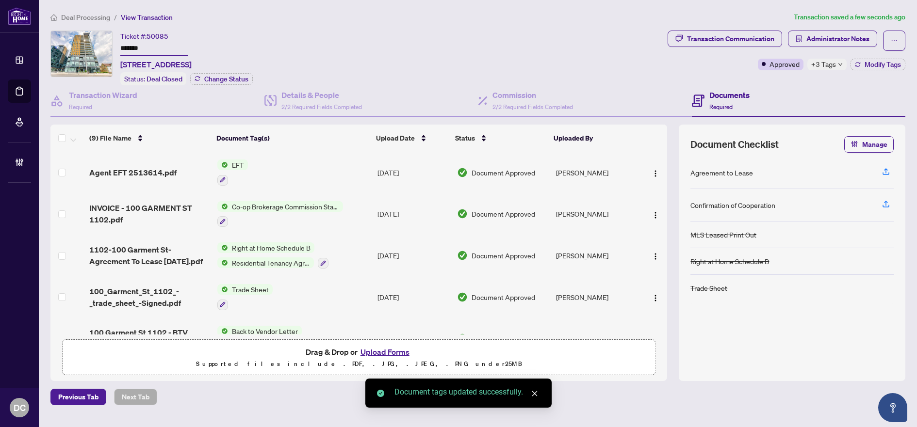
click at [647, 169] on button "button" at bounding box center [655, 173] width 16 height 16
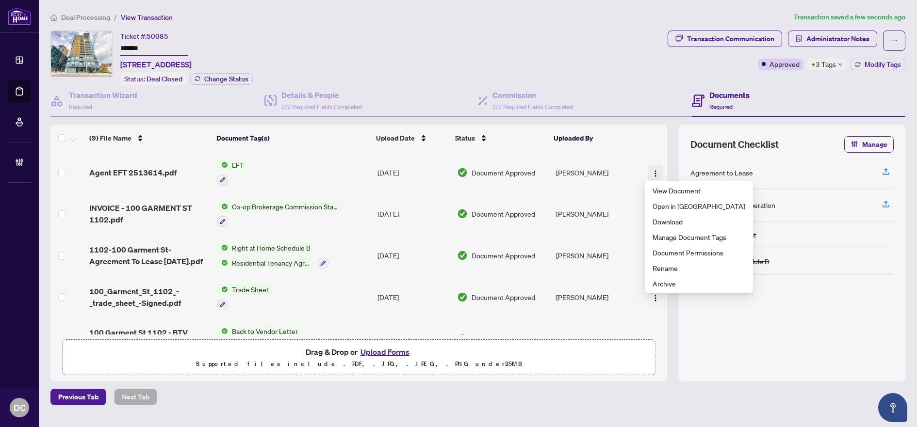
click at [651, 170] on img "button" at bounding box center [655, 174] width 8 height 8
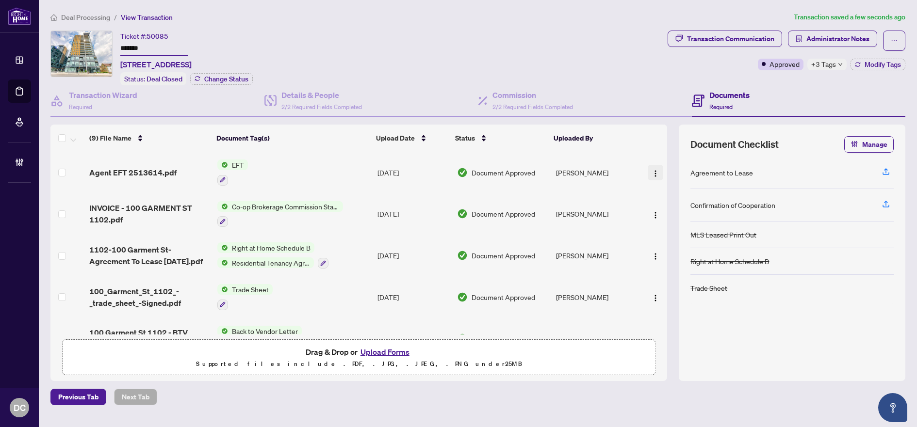
click at [652, 172] on img "button" at bounding box center [655, 174] width 8 height 8
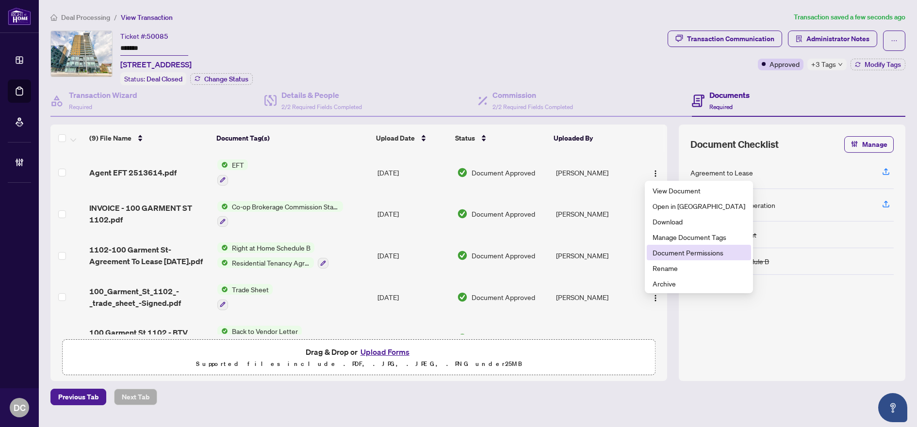
click at [662, 255] on span "Document Permissions" at bounding box center [698, 252] width 93 height 11
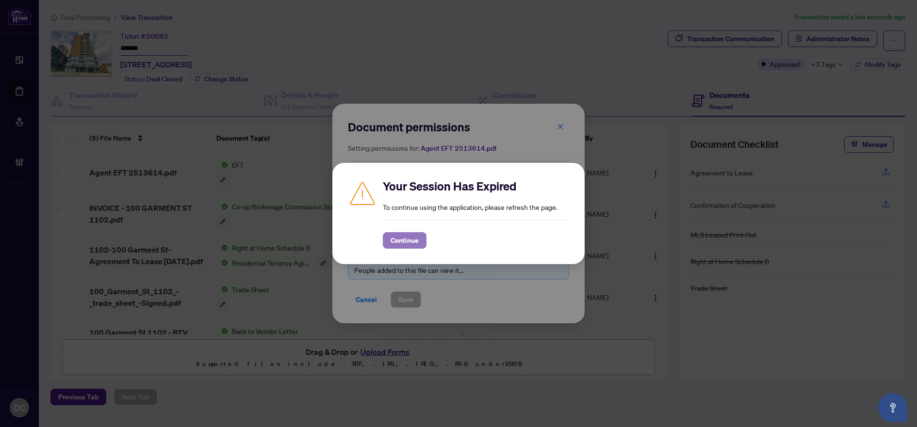
click at [409, 239] on span "Continue" at bounding box center [404, 241] width 28 height 16
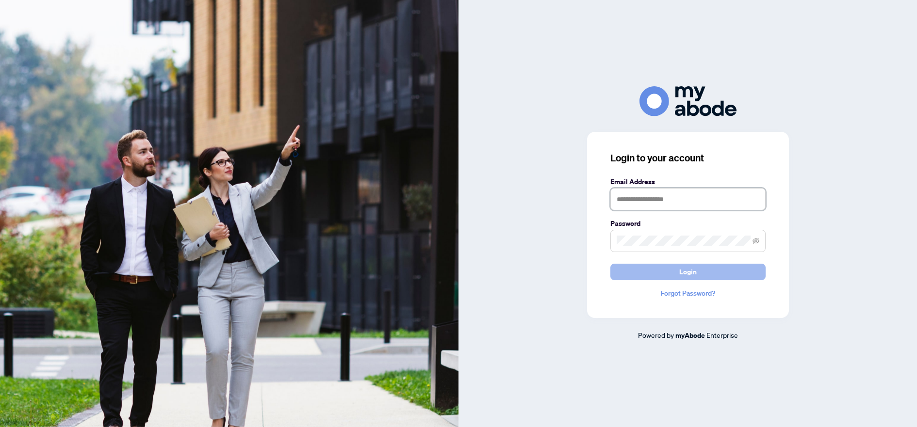
type input "**********"
click at [650, 275] on button "Login" at bounding box center [687, 272] width 155 height 16
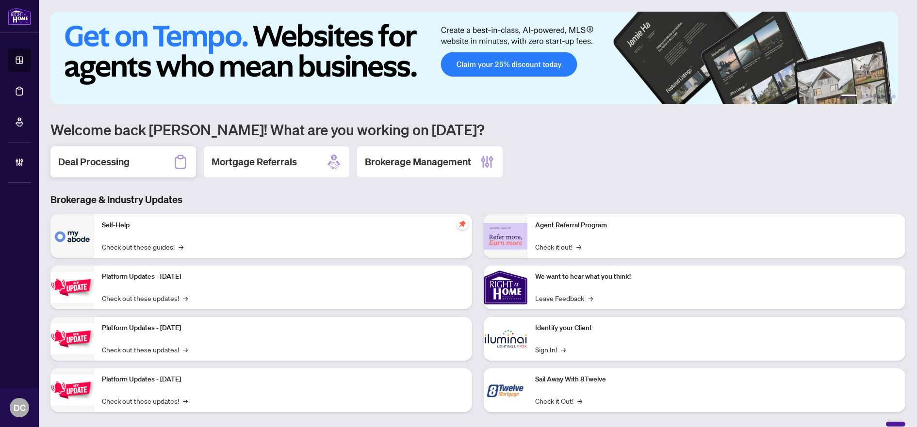
click at [126, 160] on h2 "Deal Processing" at bounding box center [93, 162] width 71 height 14
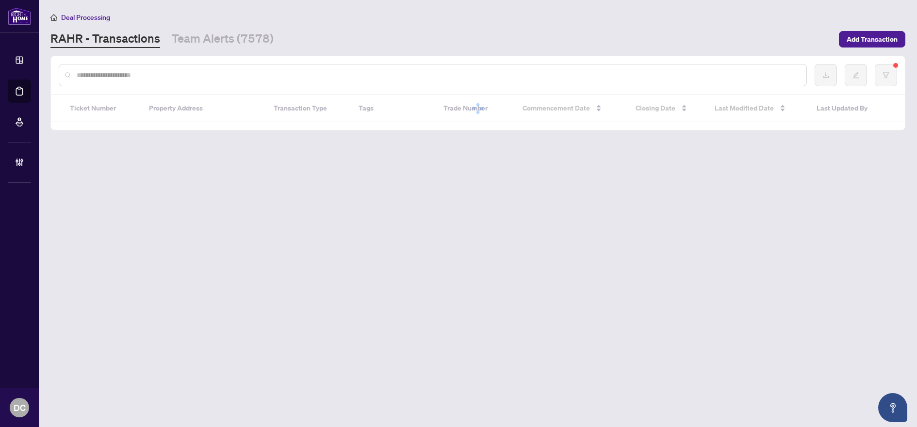
click at [129, 70] on input "text" at bounding box center [438, 75] width 722 height 11
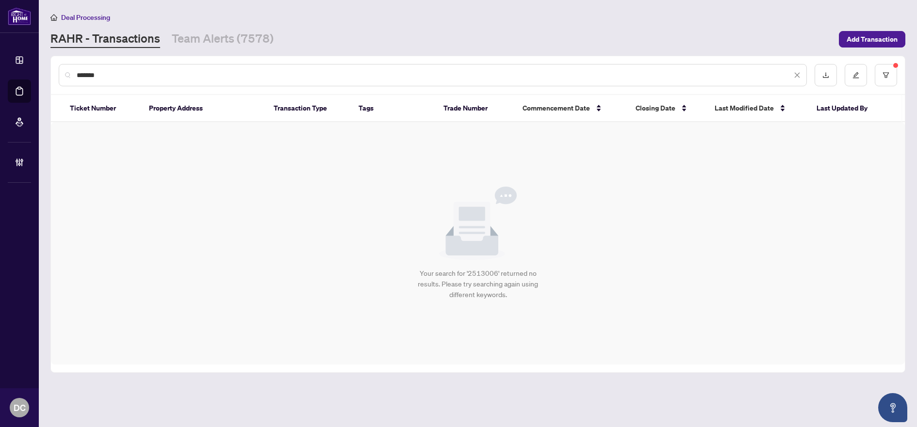
drag, startPoint x: 130, startPoint y: 76, endPoint x: 387, endPoint y: 78, distance: 256.6
click at [60, 77] on div "*******" at bounding box center [433, 75] width 748 height 22
type input "*******"
click at [886, 82] on button "button" at bounding box center [885, 75] width 22 height 22
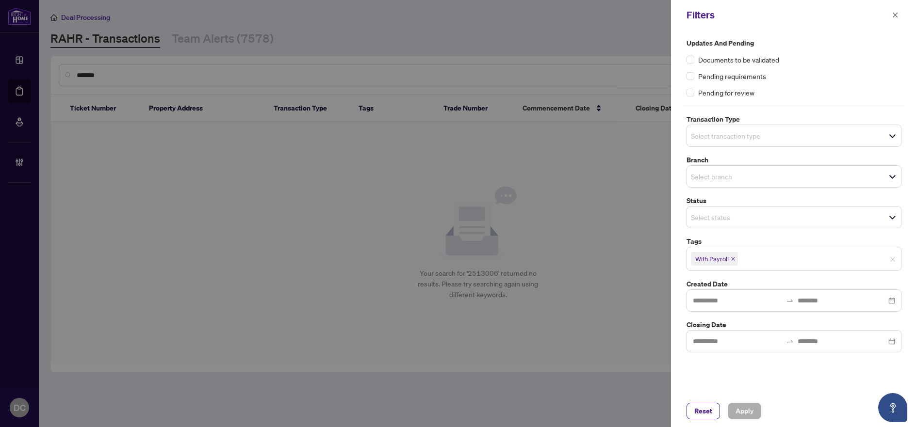
click at [732, 258] on icon "close" at bounding box center [732, 259] width 5 height 5
click at [749, 413] on span "Apply" at bounding box center [744, 412] width 18 height 16
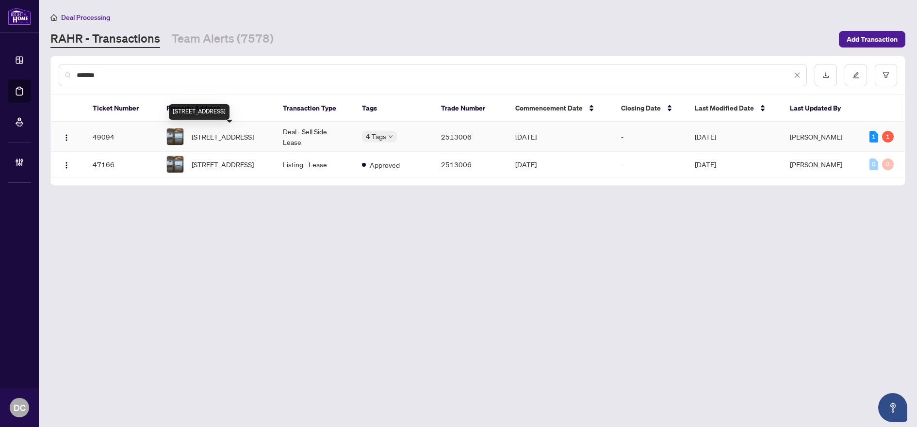
click at [216, 134] on span "[STREET_ADDRESS]" at bounding box center [223, 136] width 62 height 11
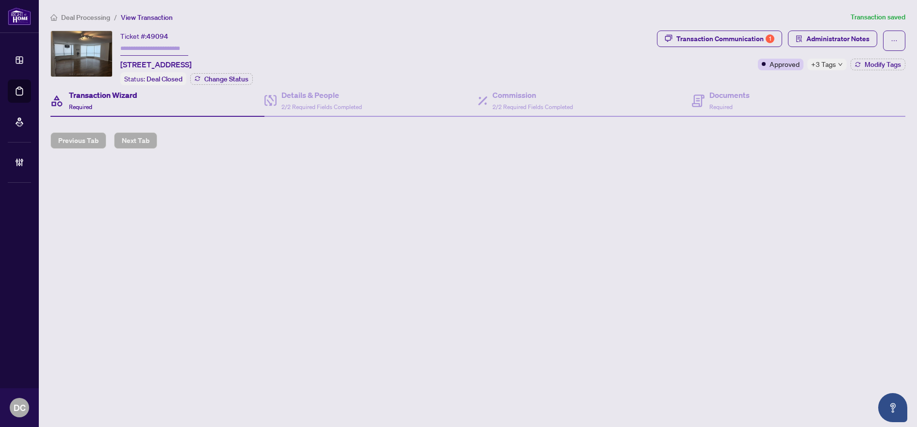
type input "*******"
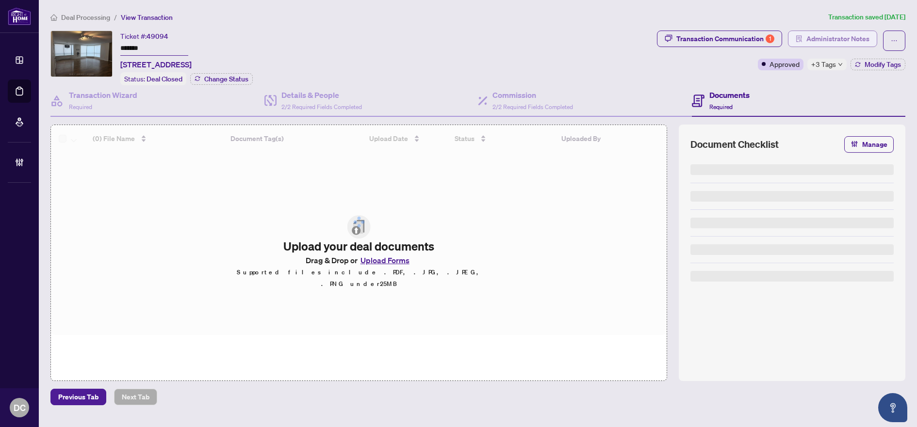
click at [808, 39] on span "Administrator Notes" at bounding box center [837, 39] width 63 height 16
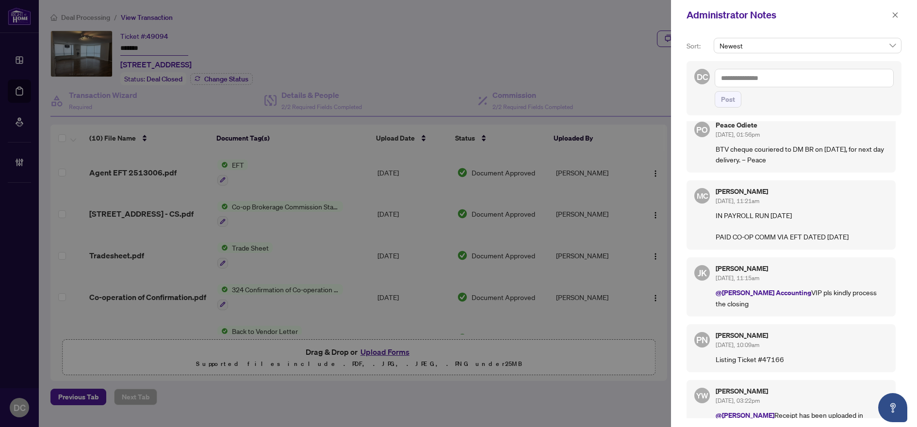
scroll to position [97, 0]
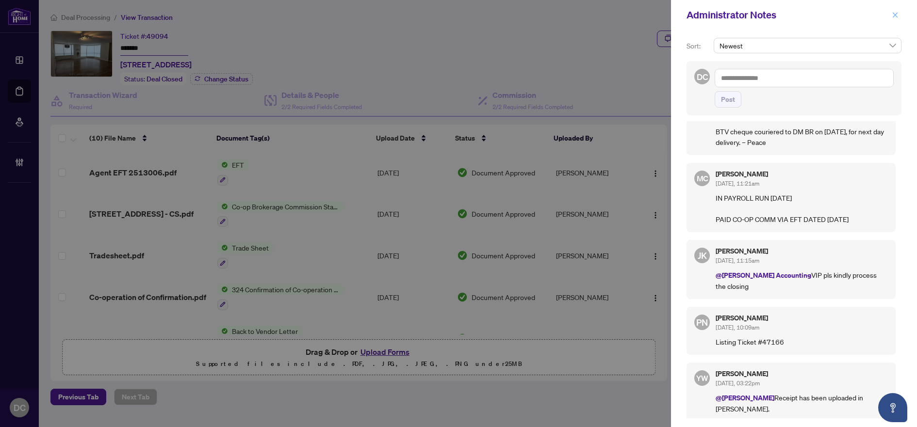
click at [897, 14] on icon "close" at bounding box center [894, 15] width 7 height 7
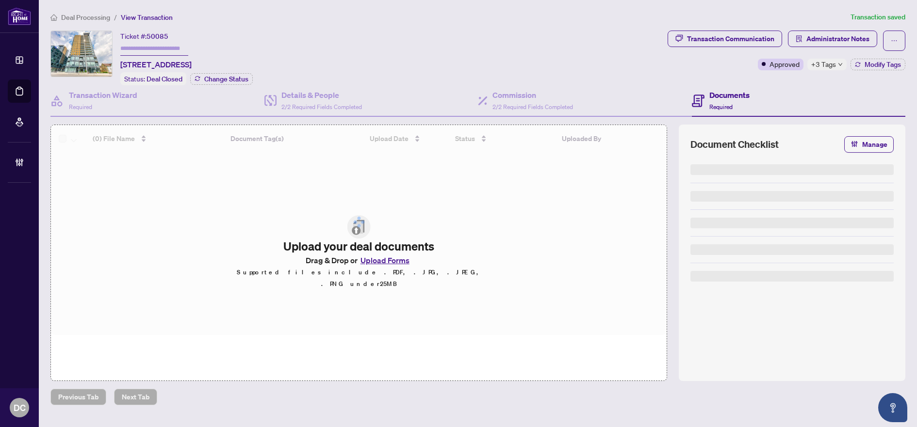
type input "*******"
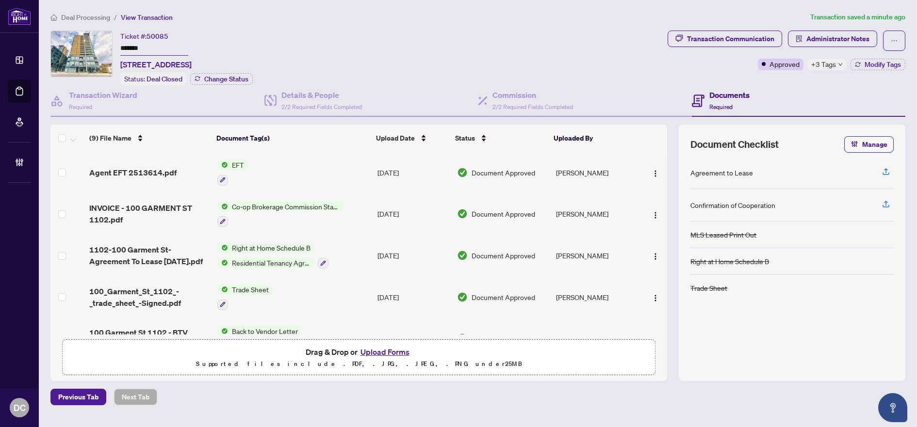
drag, startPoint x: 147, startPoint y: 47, endPoint x: 79, endPoint y: 47, distance: 68.4
click at [79, 47] on div "Ticket #: 50085 ******* [STREET_ADDRESS] Status: Deal Closed Change Status" at bounding box center [356, 58] width 613 height 55
click at [658, 176] on button "button" at bounding box center [655, 173] width 16 height 16
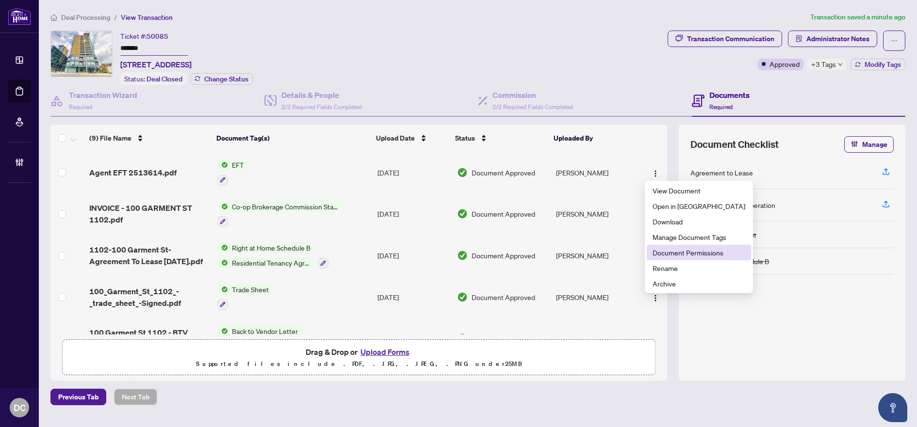
click at [670, 254] on span "Document Permissions" at bounding box center [698, 252] width 93 height 11
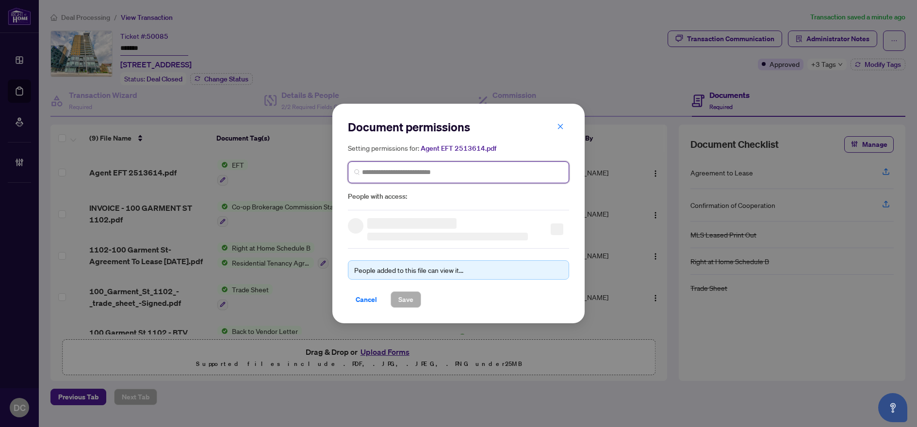
click at [391, 172] on input "search" at bounding box center [462, 172] width 201 height 10
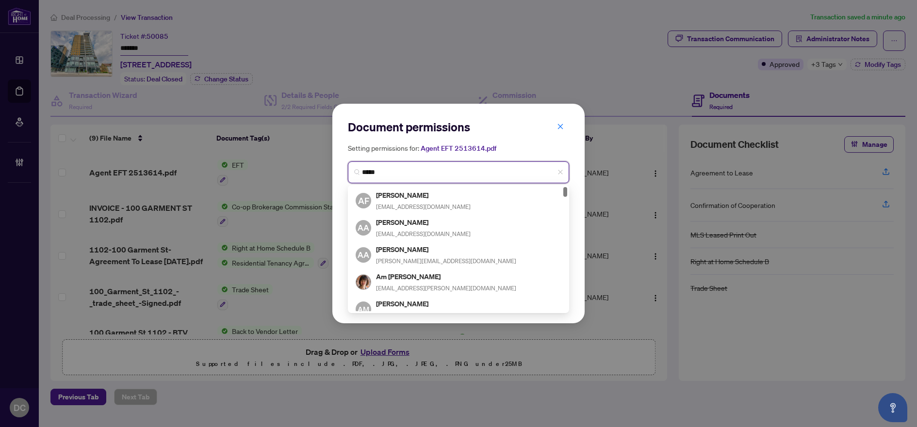
type input "******"
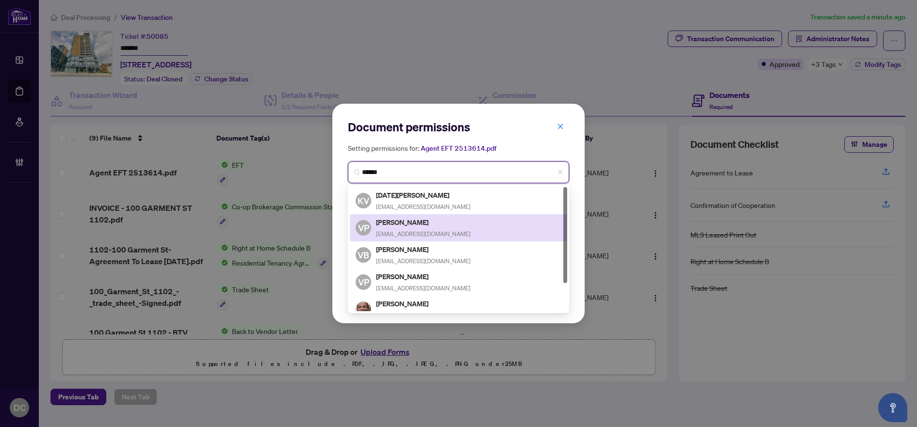
click at [424, 224] on h5 "[PERSON_NAME]" at bounding box center [423, 222] width 95 height 11
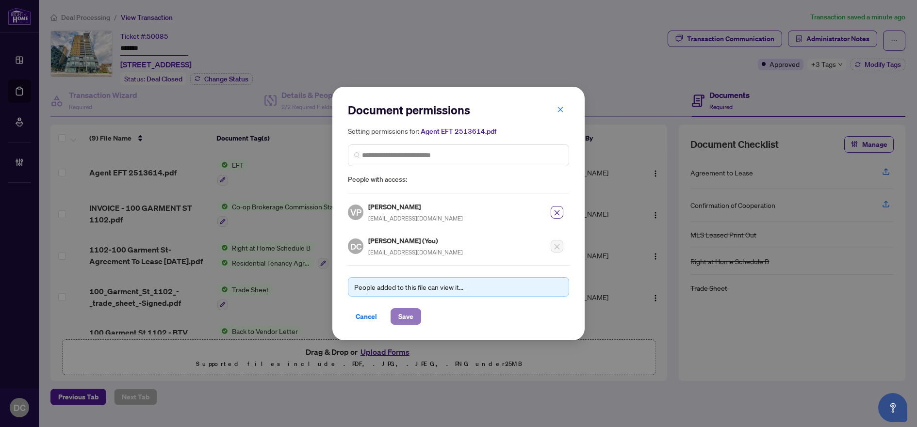
click at [413, 312] on button "Save" at bounding box center [405, 316] width 31 height 16
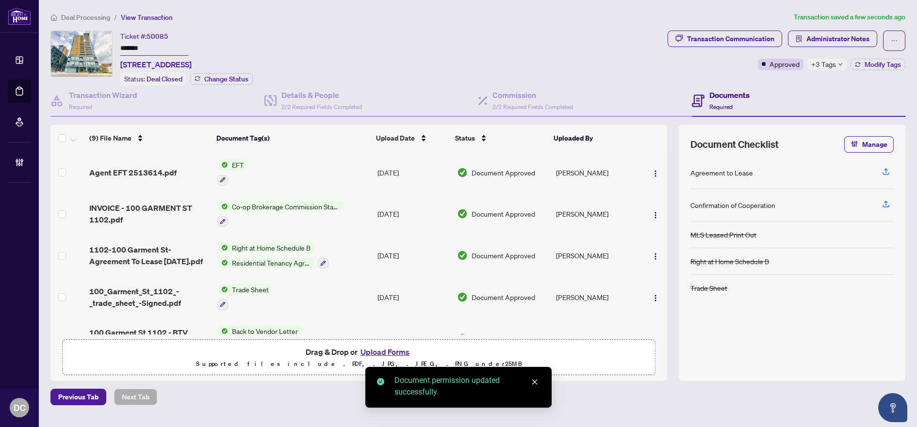
click at [169, 177] on span "Agent EFT 2513614.pdf" at bounding box center [132, 173] width 87 height 12
